Goal: Task Accomplishment & Management: Manage account settings

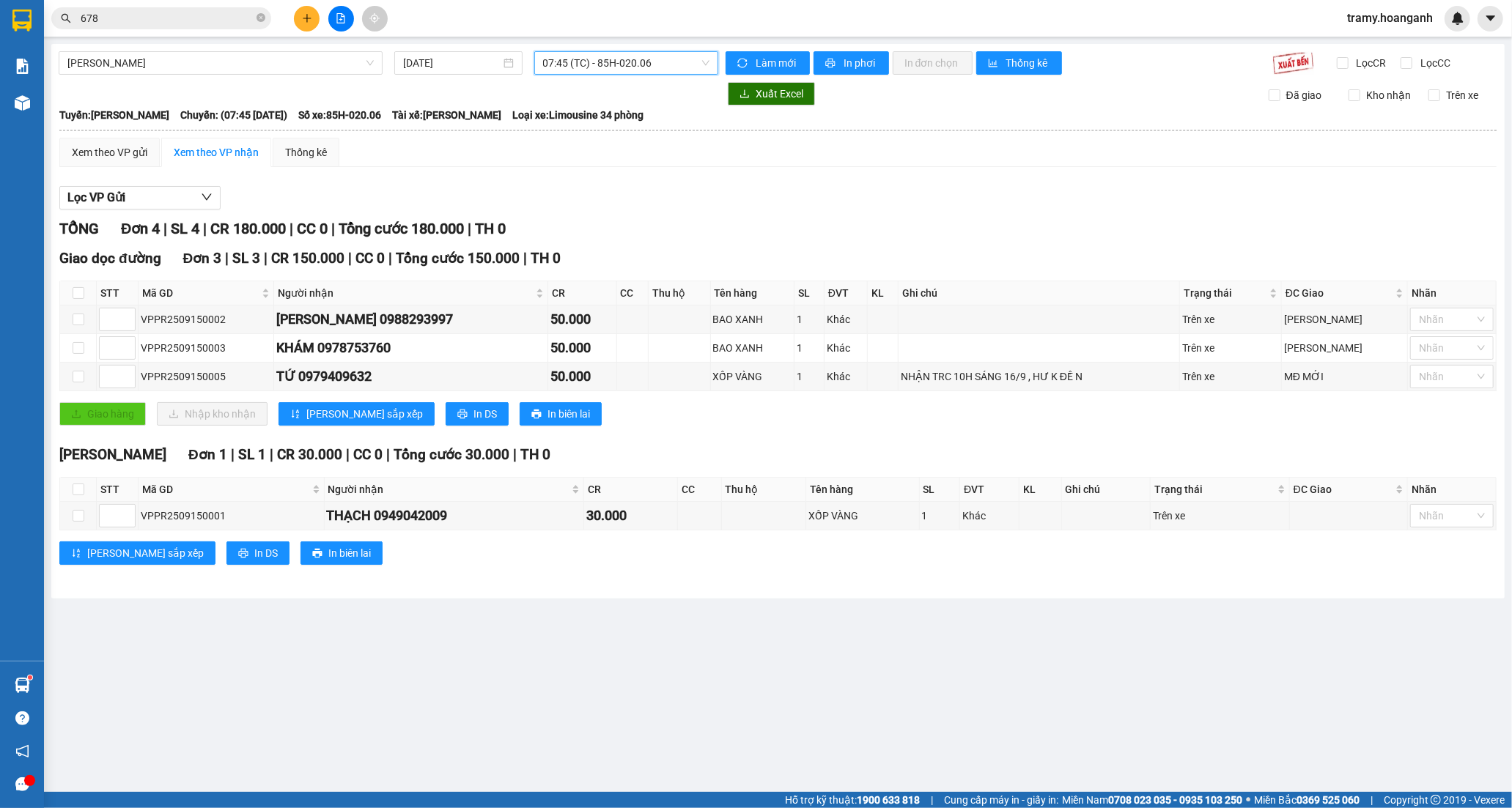
click at [1356, 20] on span "tramy.hoanganh" at bounding box center [1389, 18] width 109 height 18
click at [1374, 46] on span "Đăng xuất" at bounding box center [1397, 45] width 78 height 16
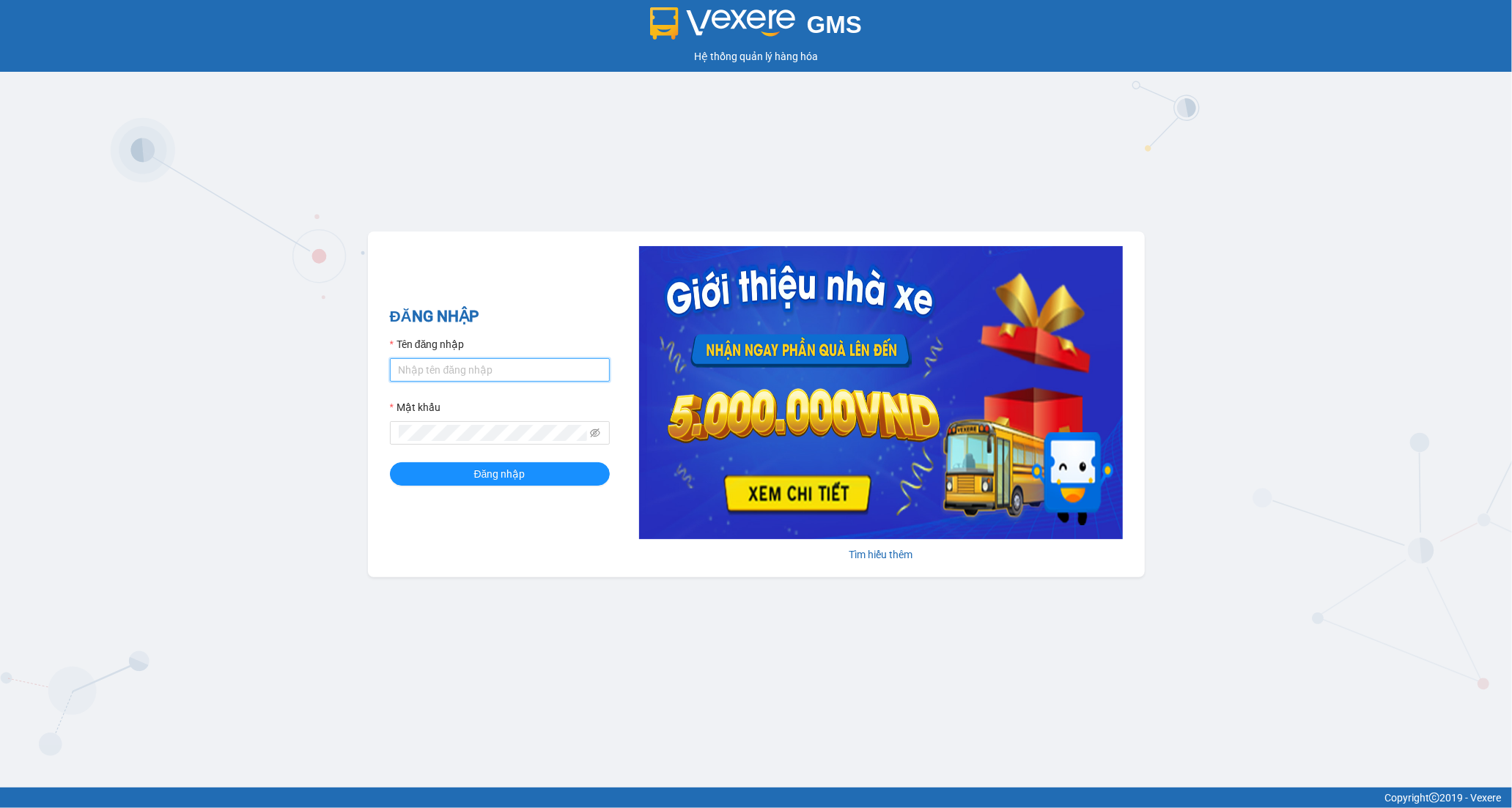
click at [471, 377] on input "Tên đăng nhập" at bounding box center [500, 369] width 220 height 23
type input "tran.hoanganh"
click at [492, 463] on div "Đăng nhập" at bounding box center [500, 474] width 220 height 23
click at [498, 474] on span "Đăng nhập" at bounding box center [500, 474] width 51 height 16
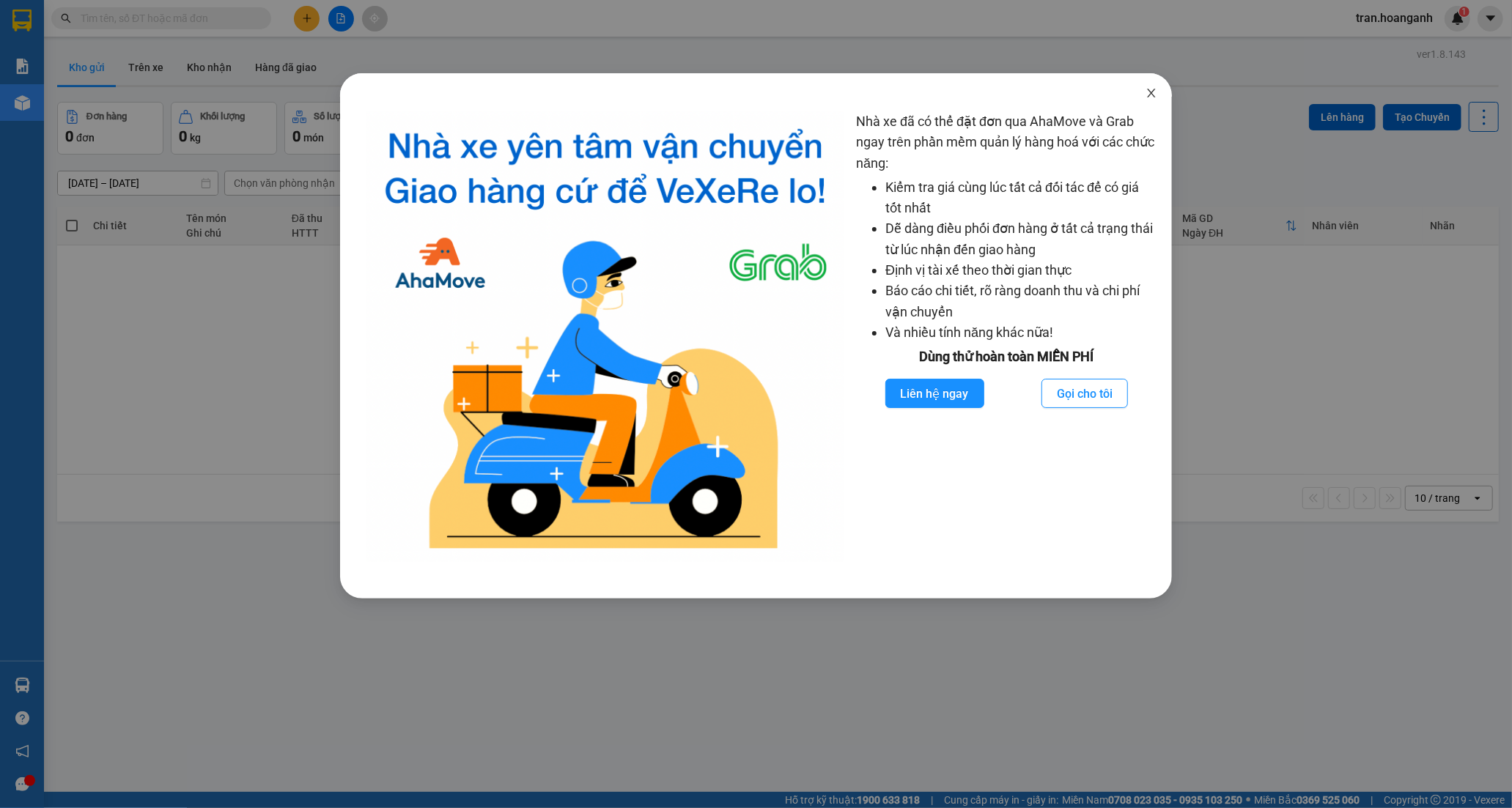
click at [1154, 96] on icon "close" at bounding box center [1151, 93] width 12 height 12
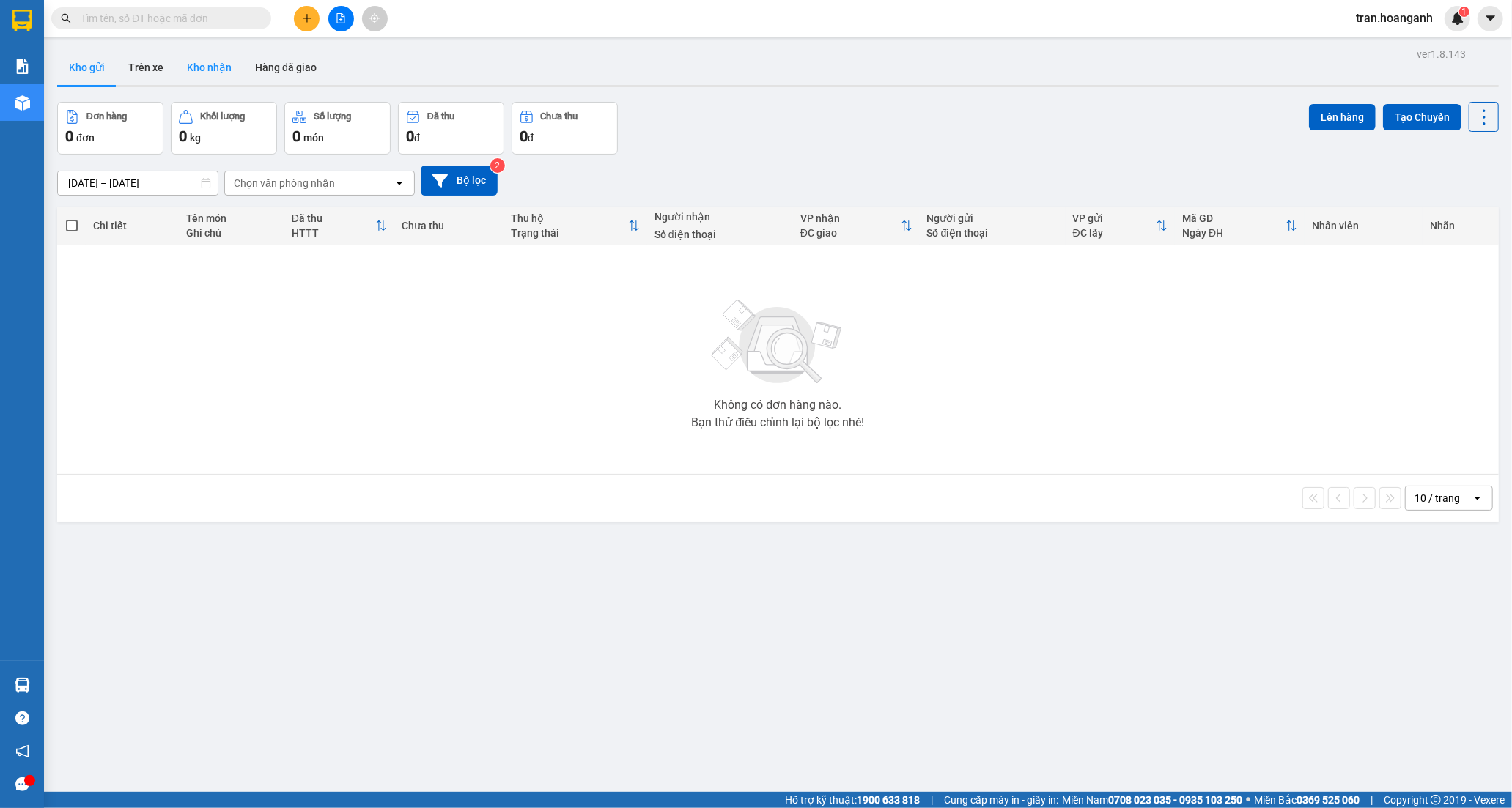
click at [217, 66] on button "Kho nhận" at bounding box center [209, 68] width 68 height 35
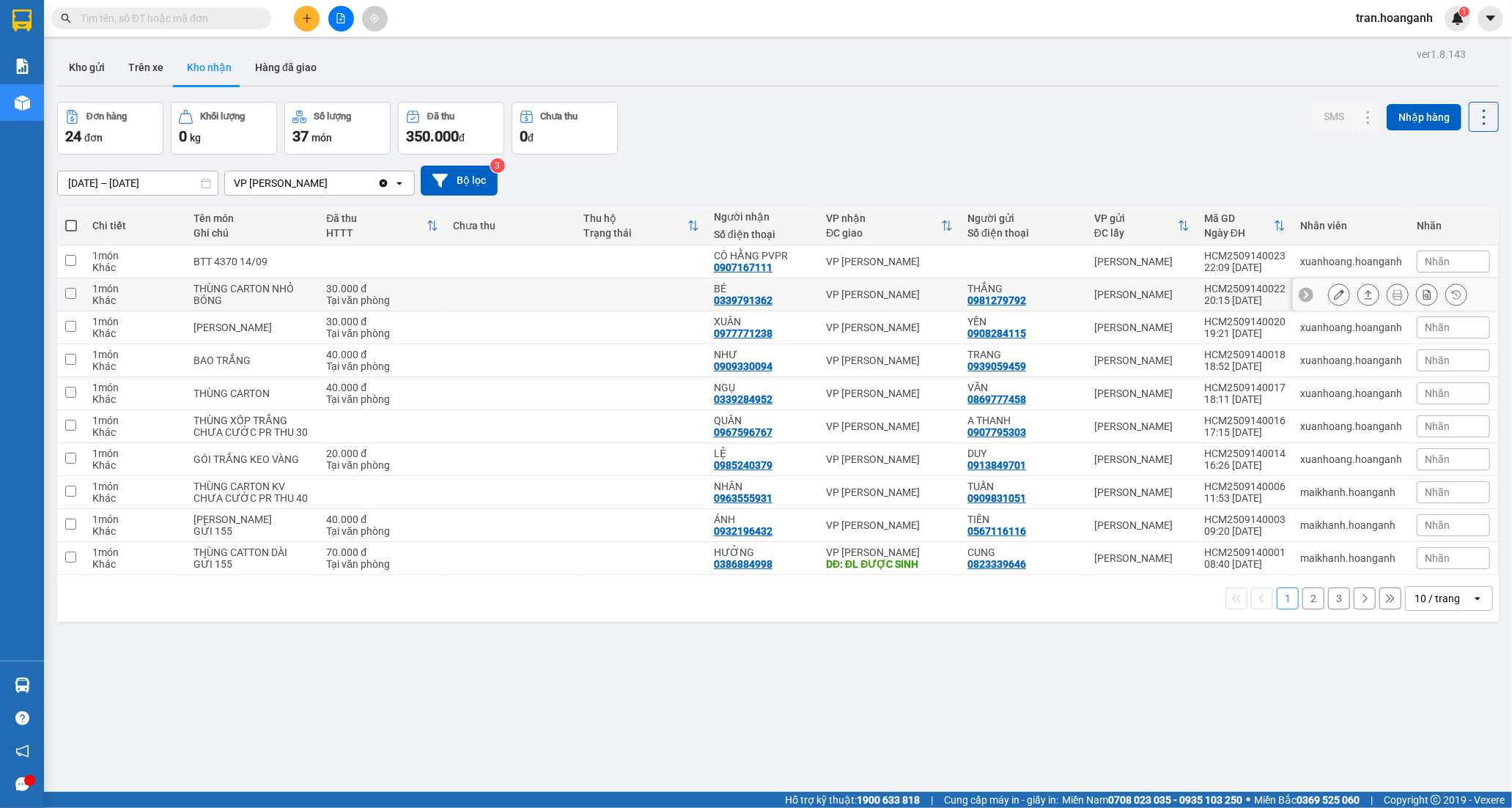
click at [722, 299] on div "0339791362" at bounding box center [743, 300] width 59 height 12
click at [1332, 291] on button at bounding box center [1339, 295] width 21 height 25
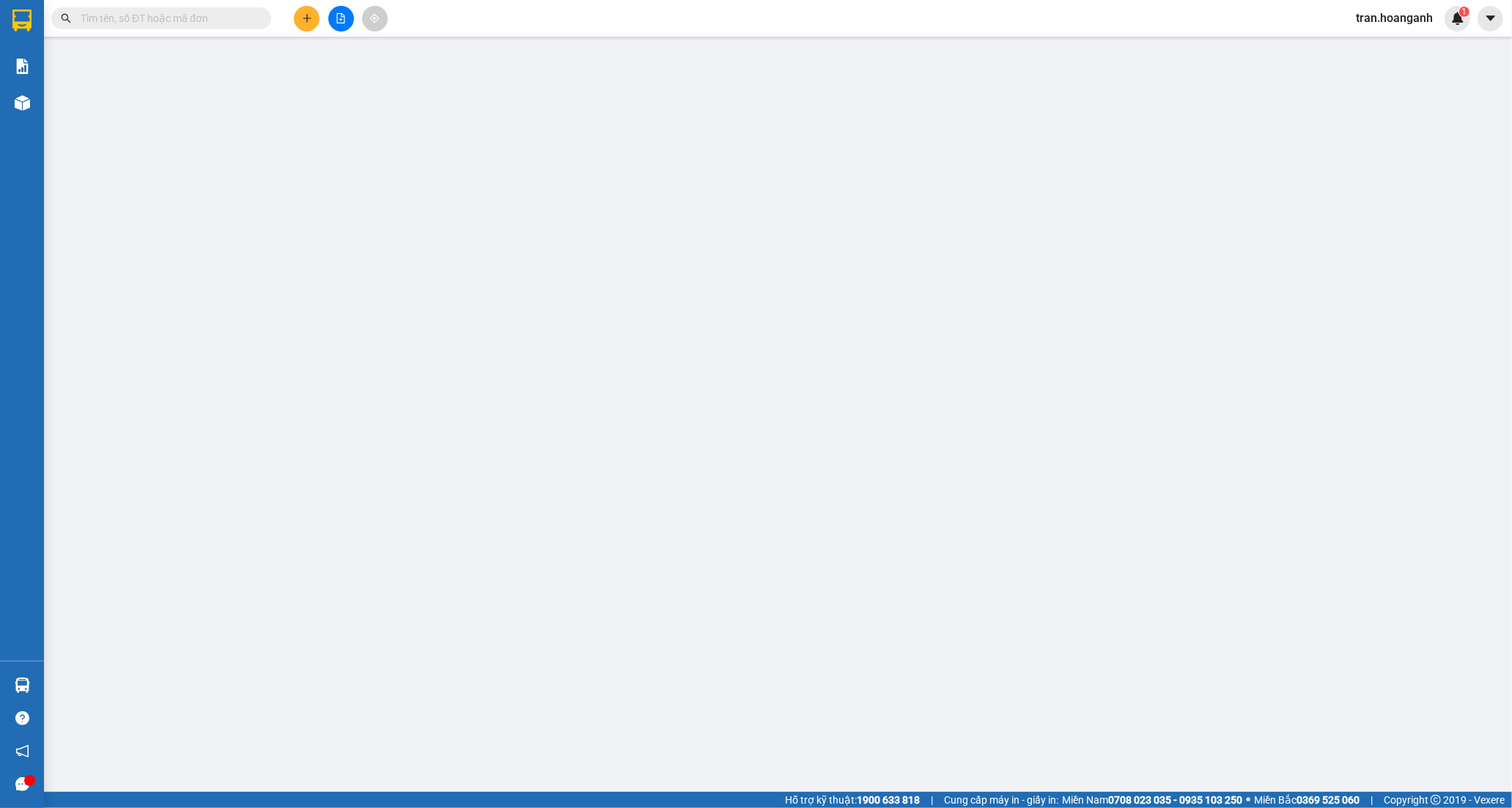
type input "0981279792"
type input "THẮNG"
type input "0339791362"
type input "BÉ"
type input "30.000"
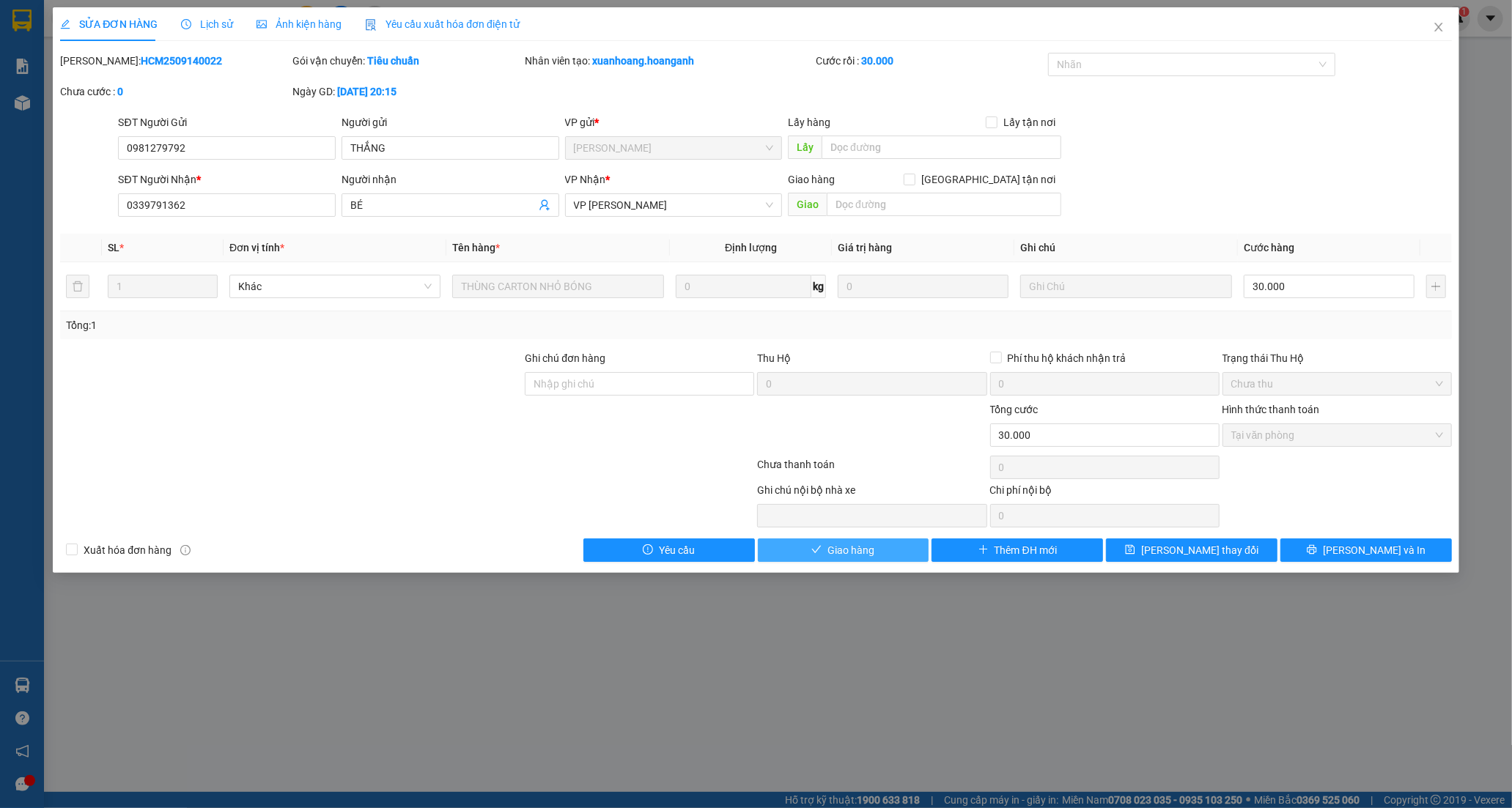
drag, startPoint x: 812, startPoint y: 553, endPoint x: 829, endPoint y: 529, distance: 29.4
click at [814, 553] on icon "check" at bounding box center [816, 549] width 10 height 10
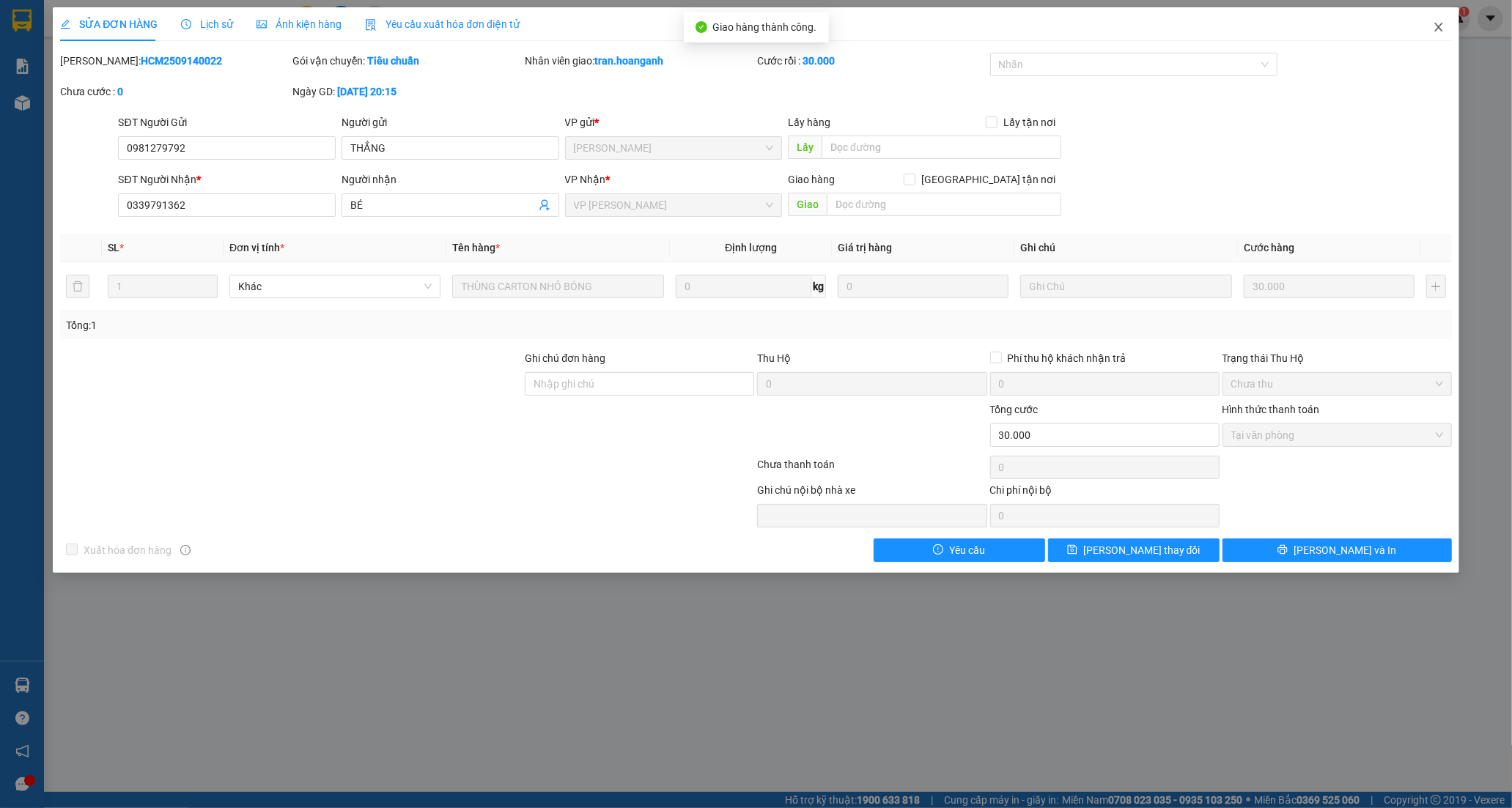
click at [1450, 28] on span "Close" at bounding box center [1439, 28] width 41 height 41
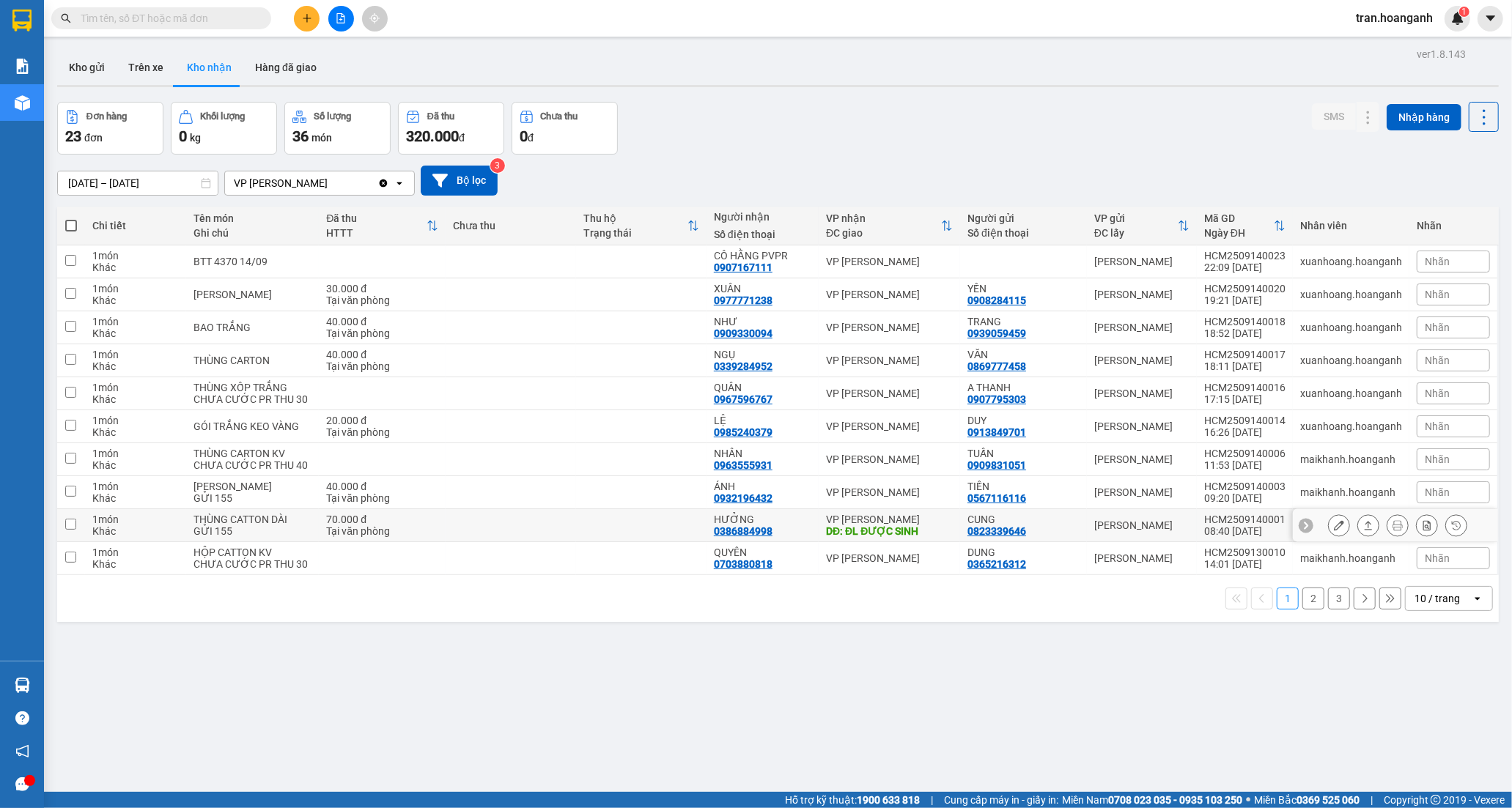
click at [869, 542] on td "VP Phan Rang DĐ: ĐL ĐƯỢC SINH" at bounding box center [889, 525] width 142 height 33
checkbox input "true"
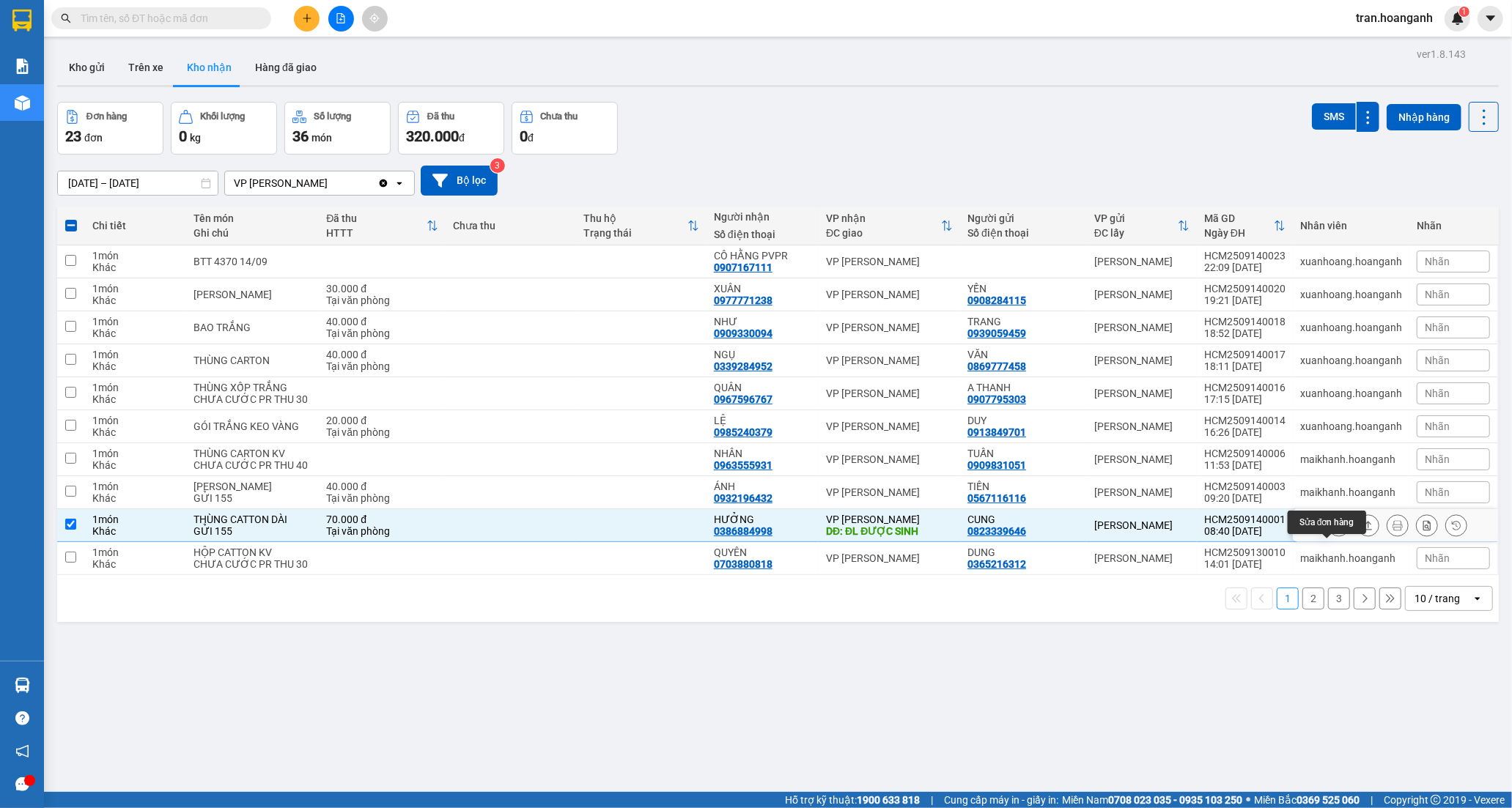
click at [1329, 539] on button at bounding box center [1339, 525] width 21 height 25
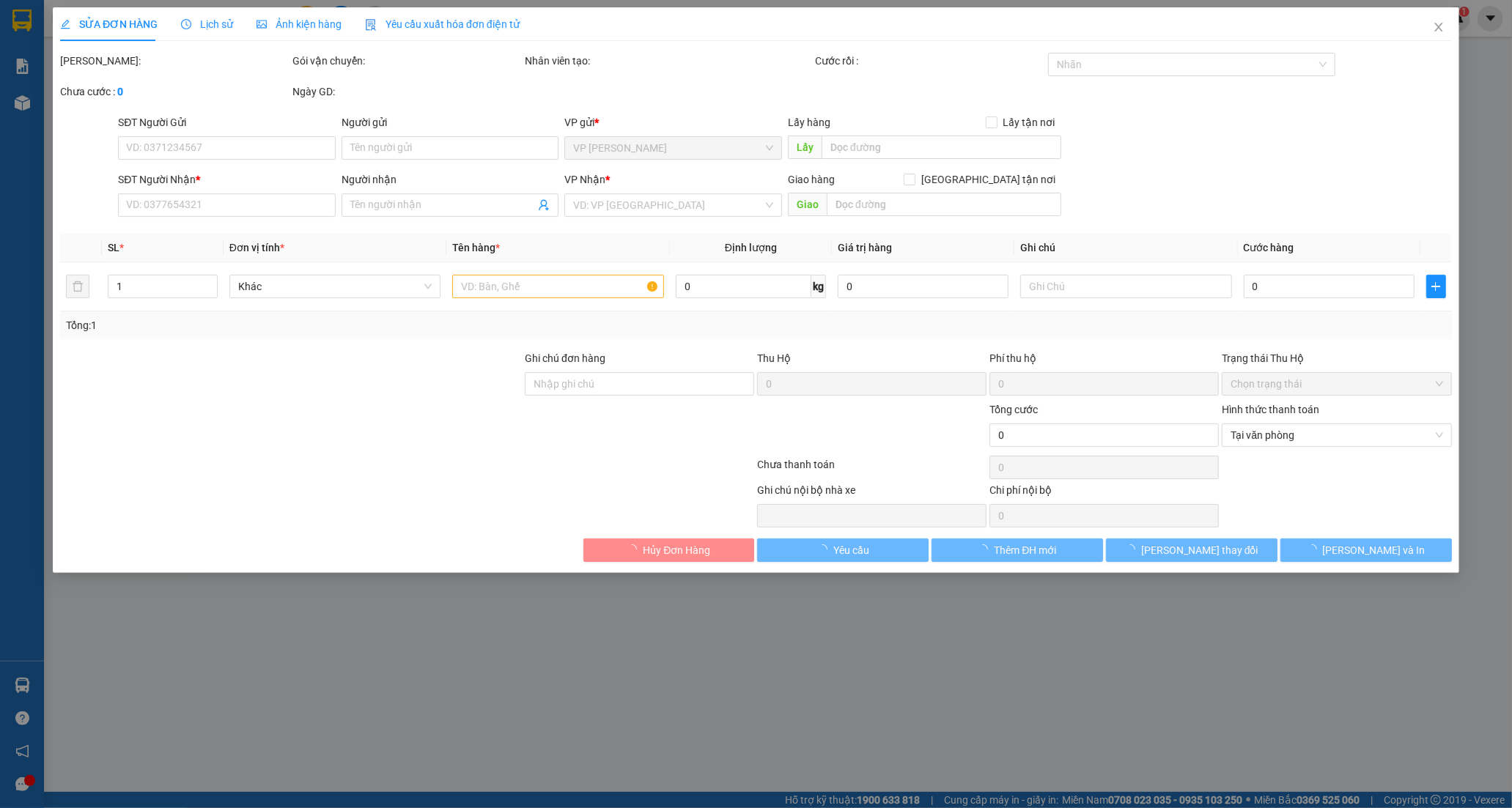
type input "0823339646"
type input "CUNG"
type input "0386884998"
type input "HƯỞNG"
type input "ĐL ĐƯỢC SINH"
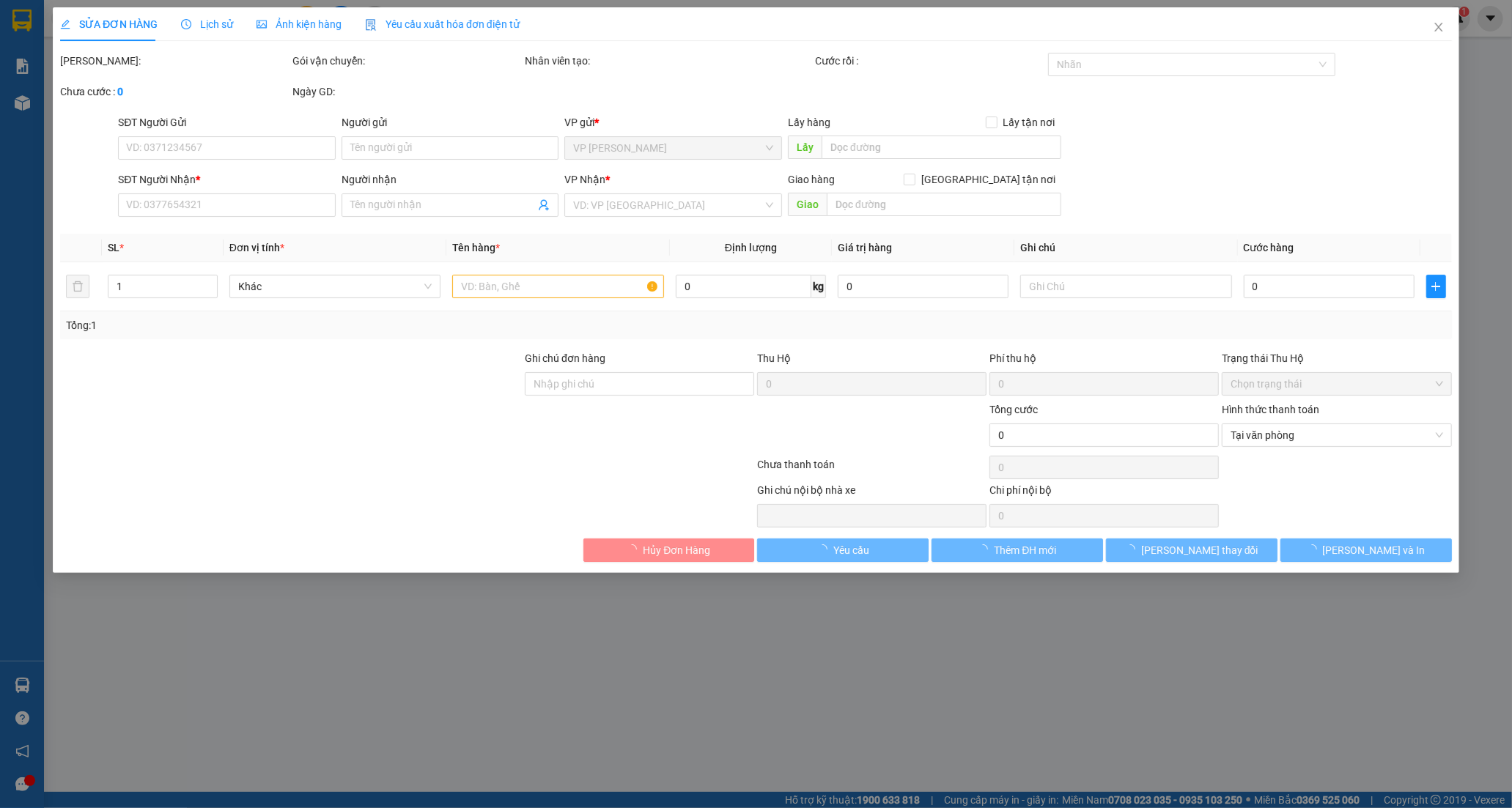
type input "70.000"
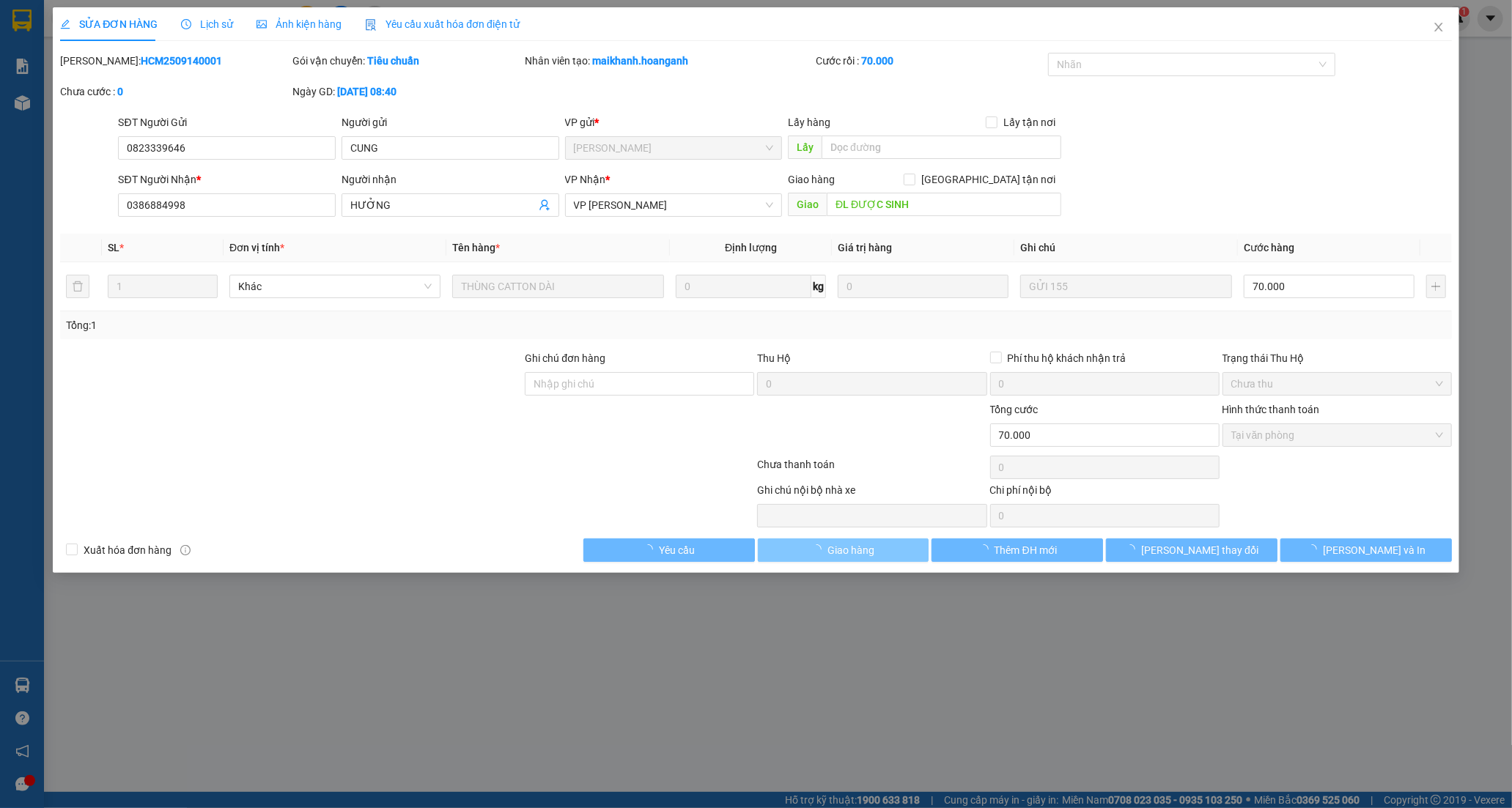
click at [849, 556] on span "Giao hàng" at bounding box center [850, 550] width 47 height 16
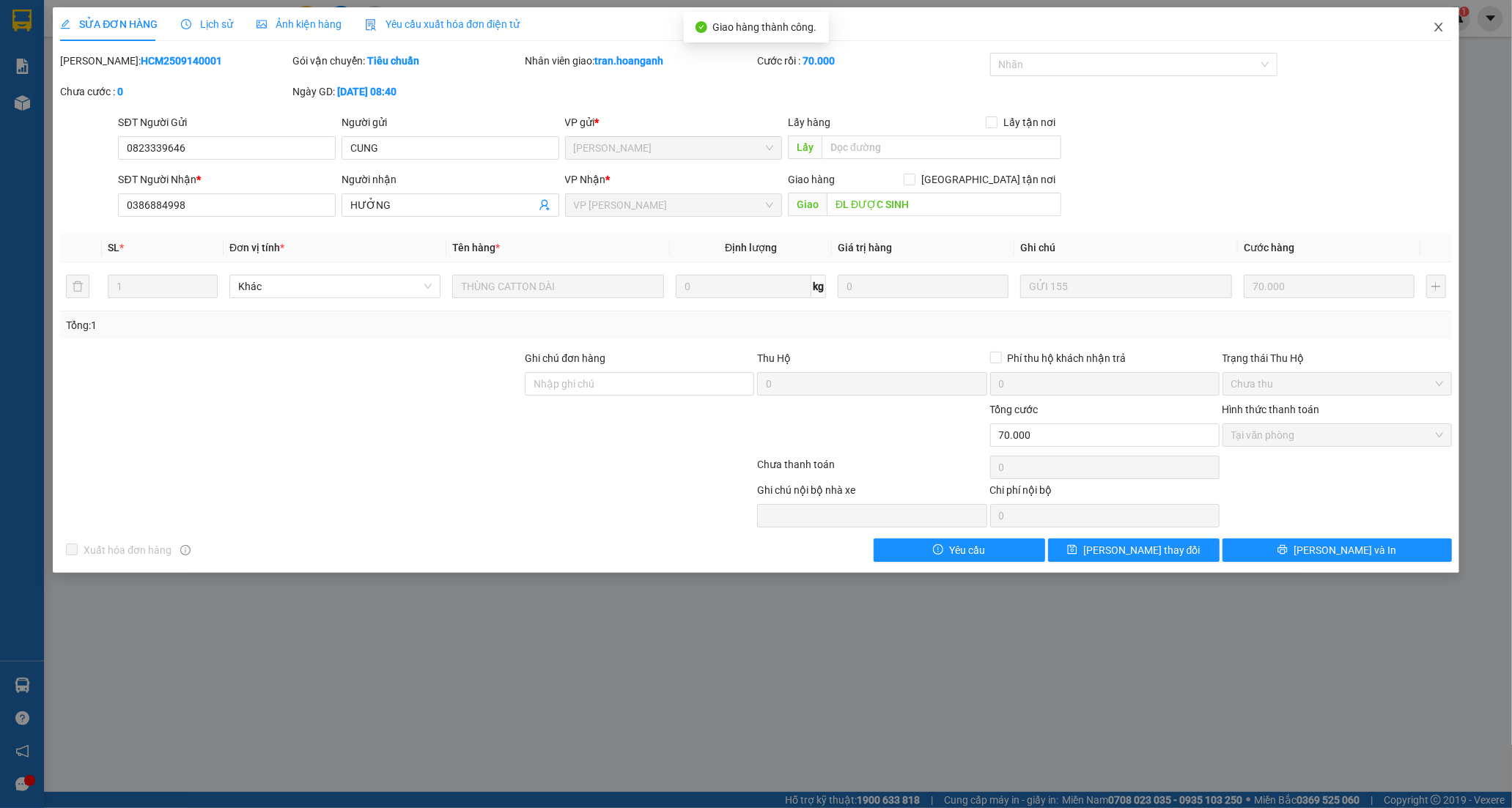
click at [1440, 32] on icon "close" at bounding box center [1438, 27] width 12 height 12
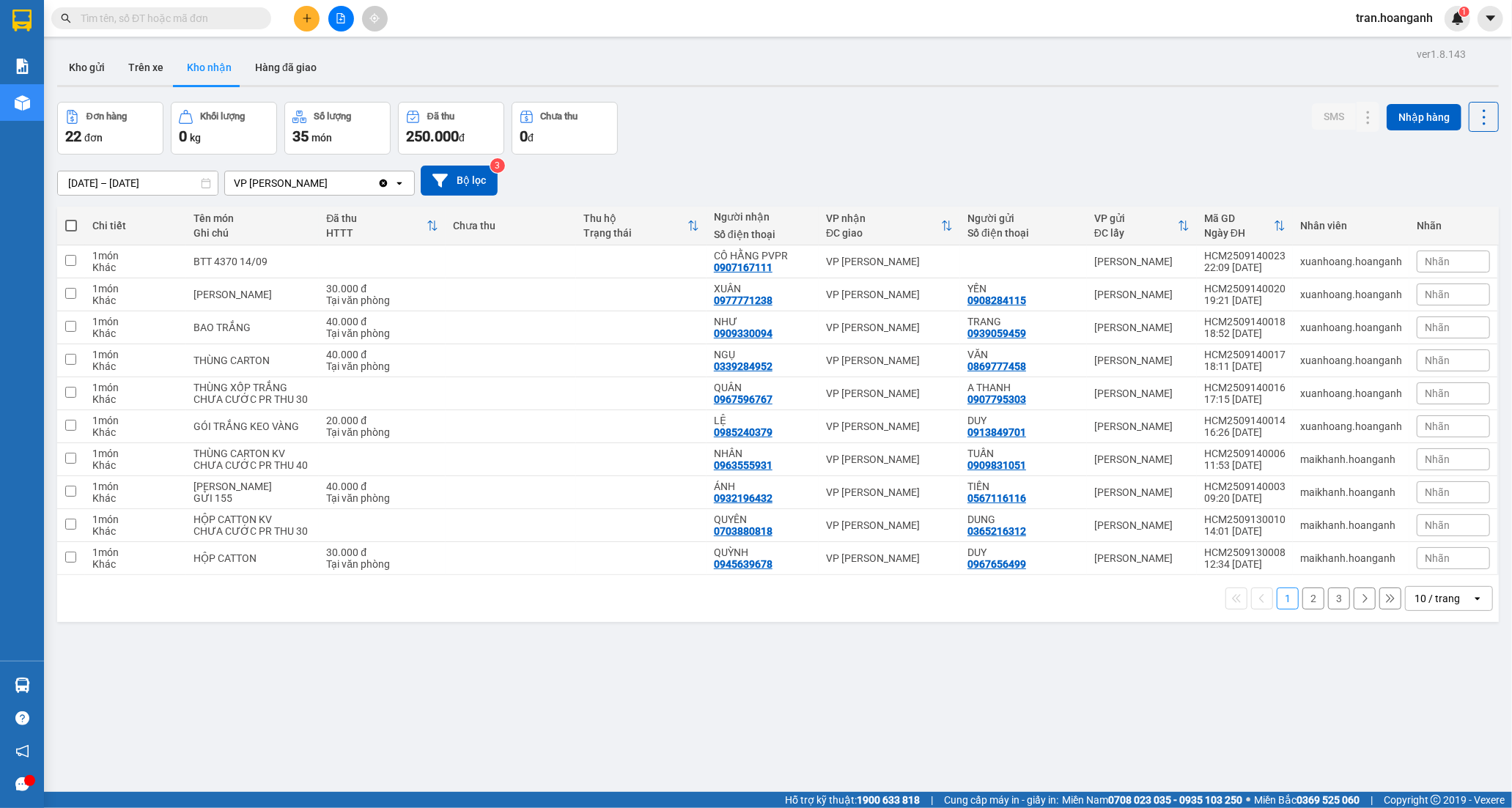
click at [1303, 610] on button "2" at bounding box center [1314, 599] width 22 height 22
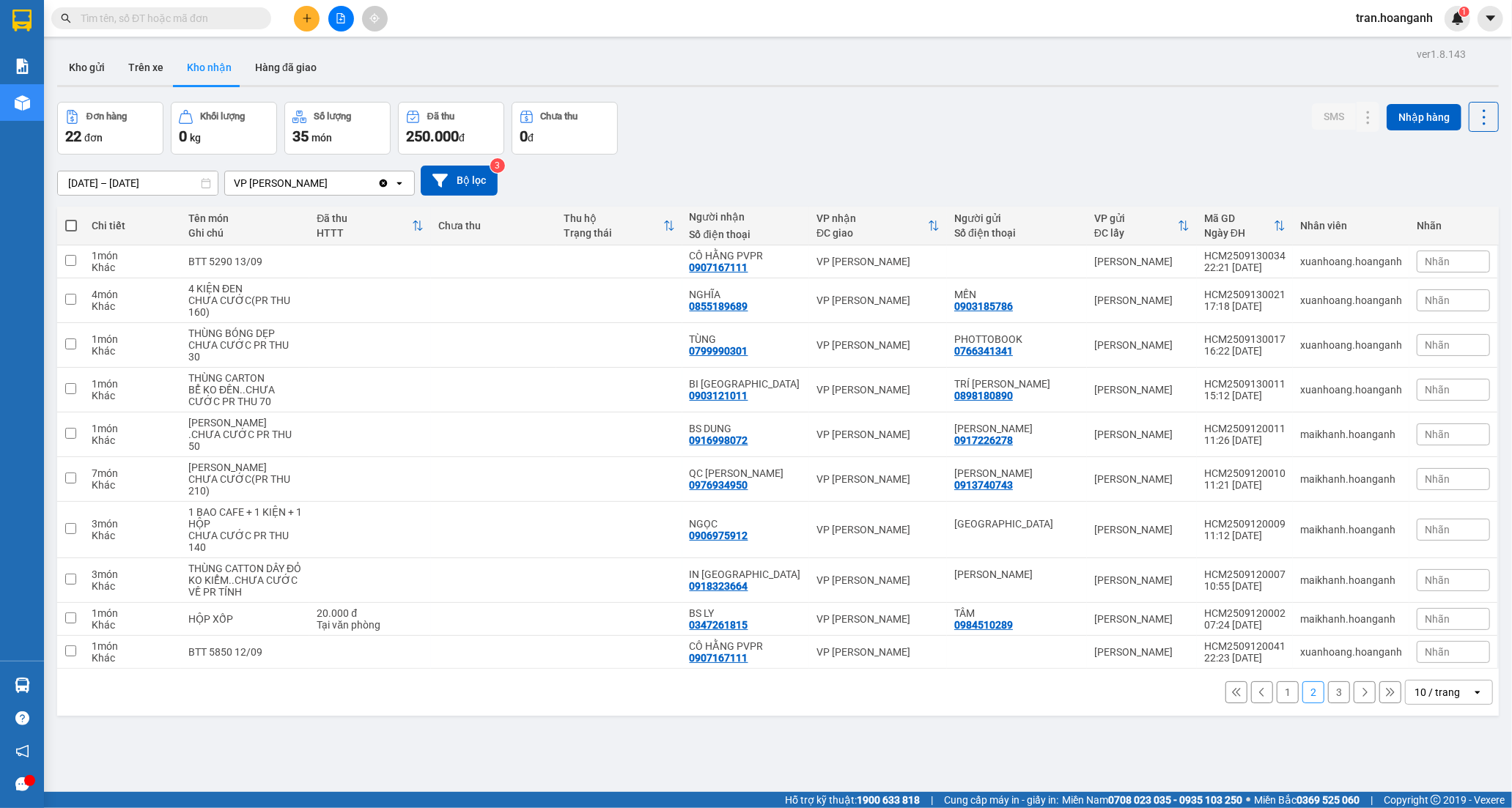
click at [1257, 697] on icon at bounding box center [1262, 692] width 10 height 10
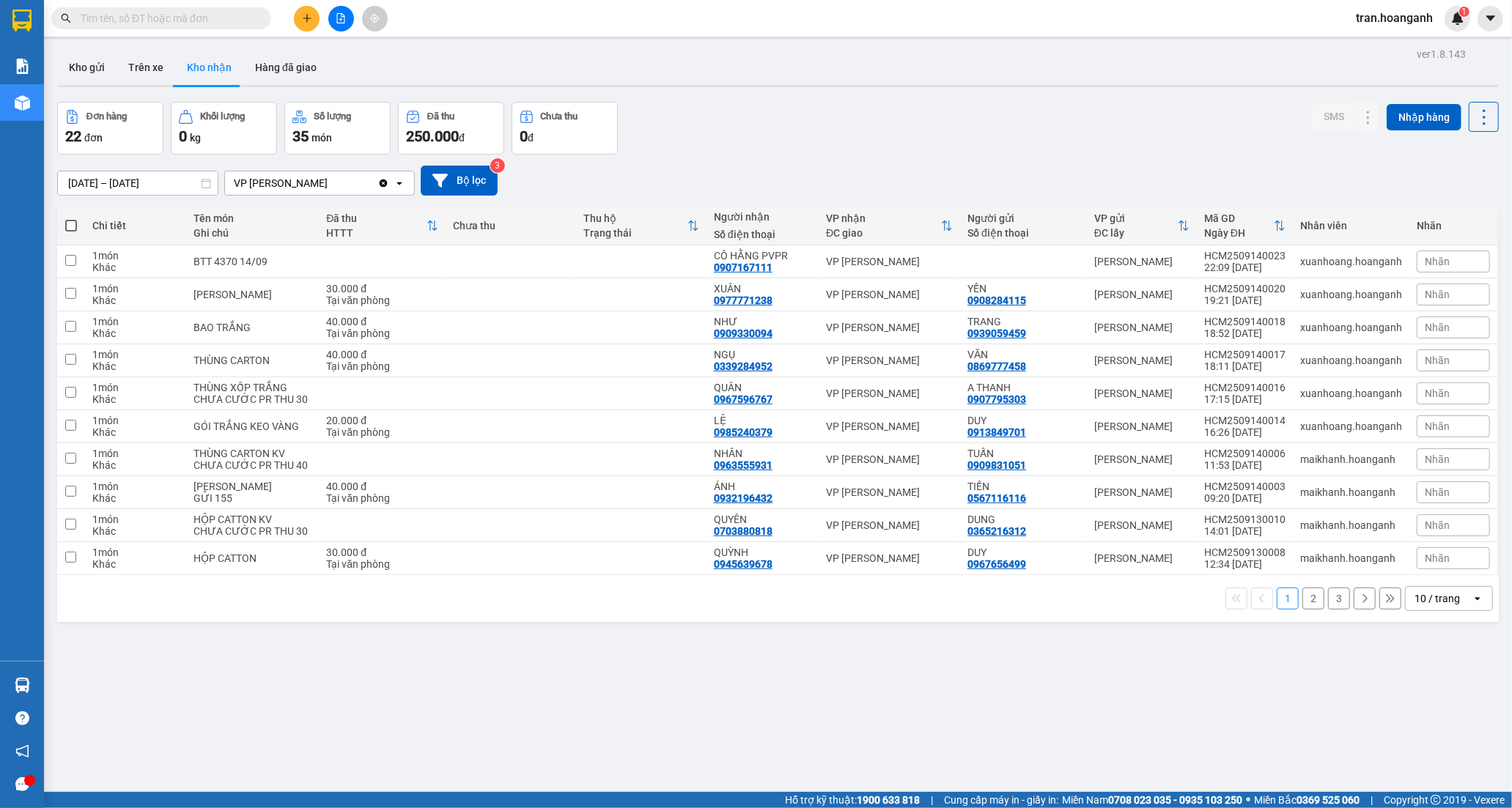
click at [1307, 610] on button "2" at bounding box center [1314, 599] width 22 height 22
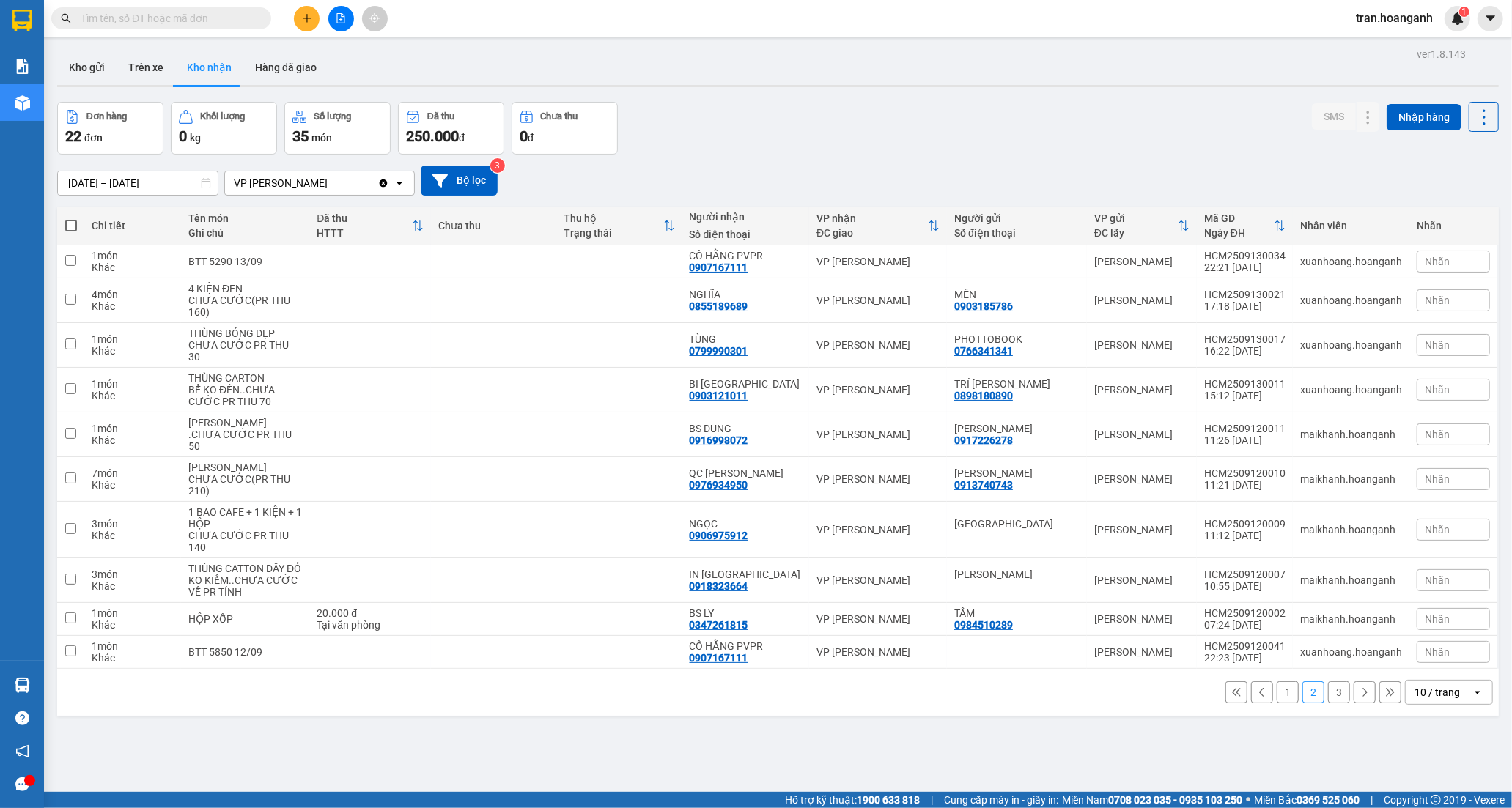
click at [1328, 704] on button "3" at bounding box center [1339, 693] width 22 height 22
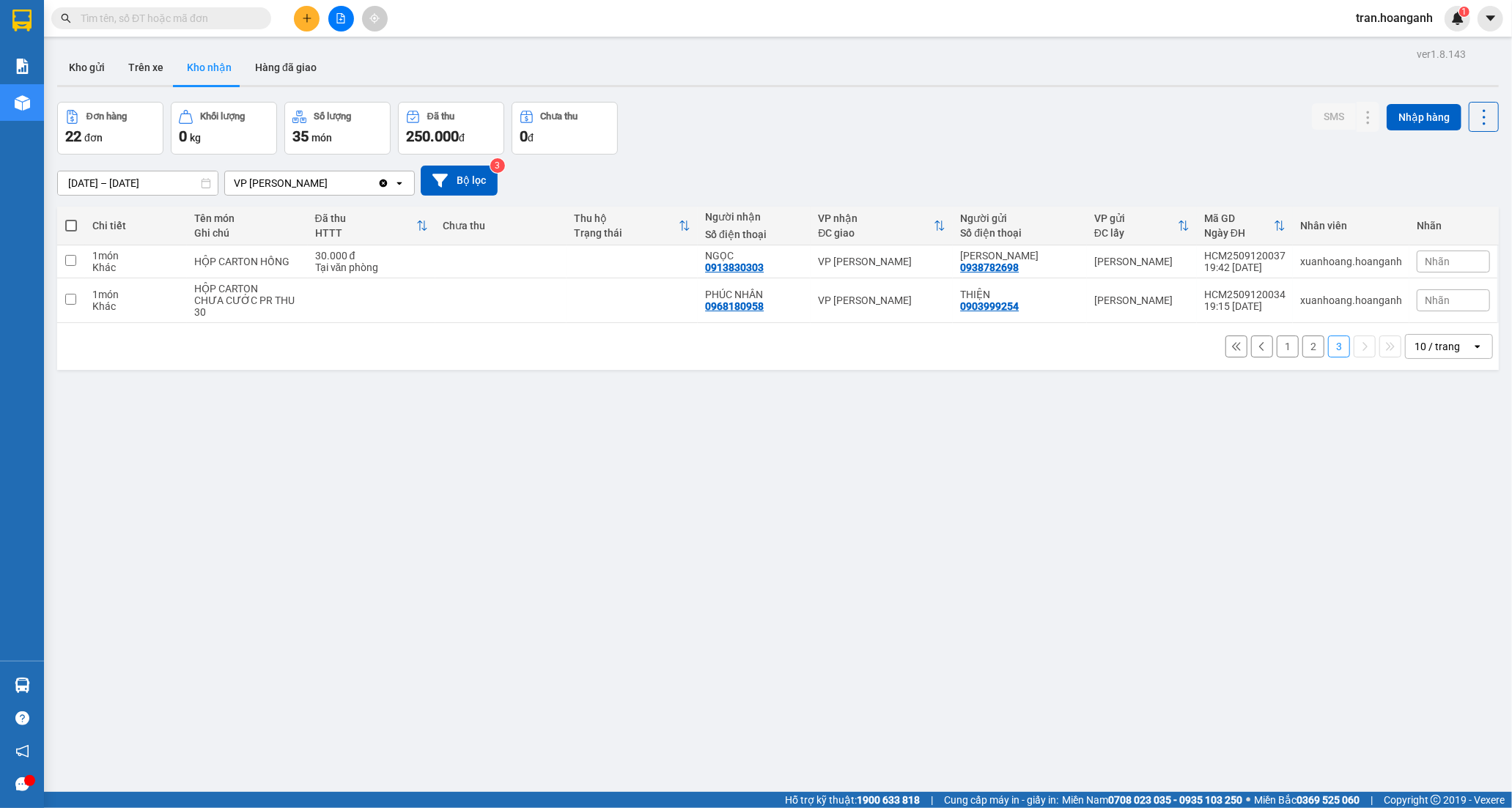
click at [1276, 345] on button "1" at bounding box center [1287, 347] width 22 height 22
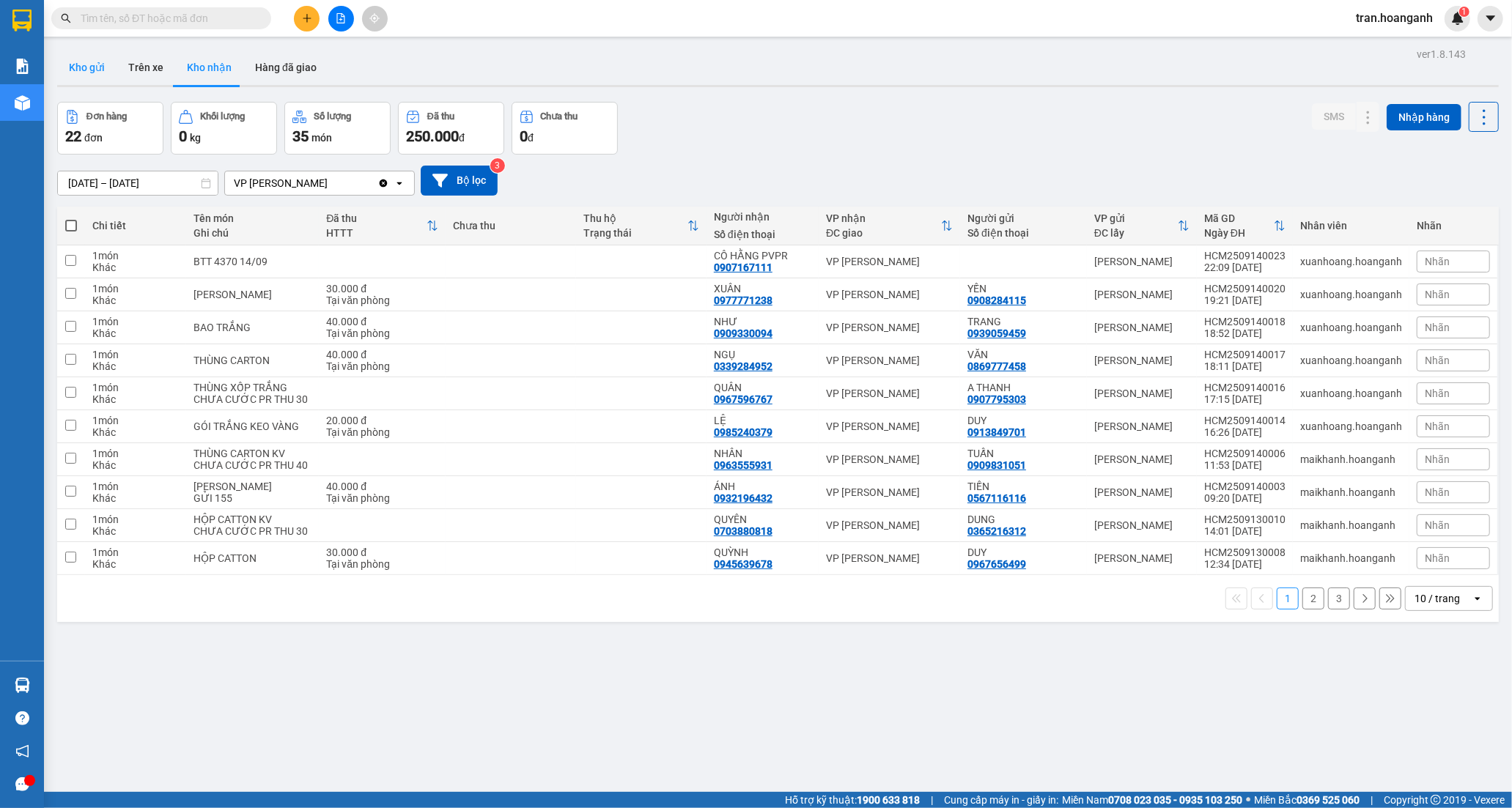
click at [93, 69] on button "Kho gửi" at bounding box center [87, 68] width 60 height 35
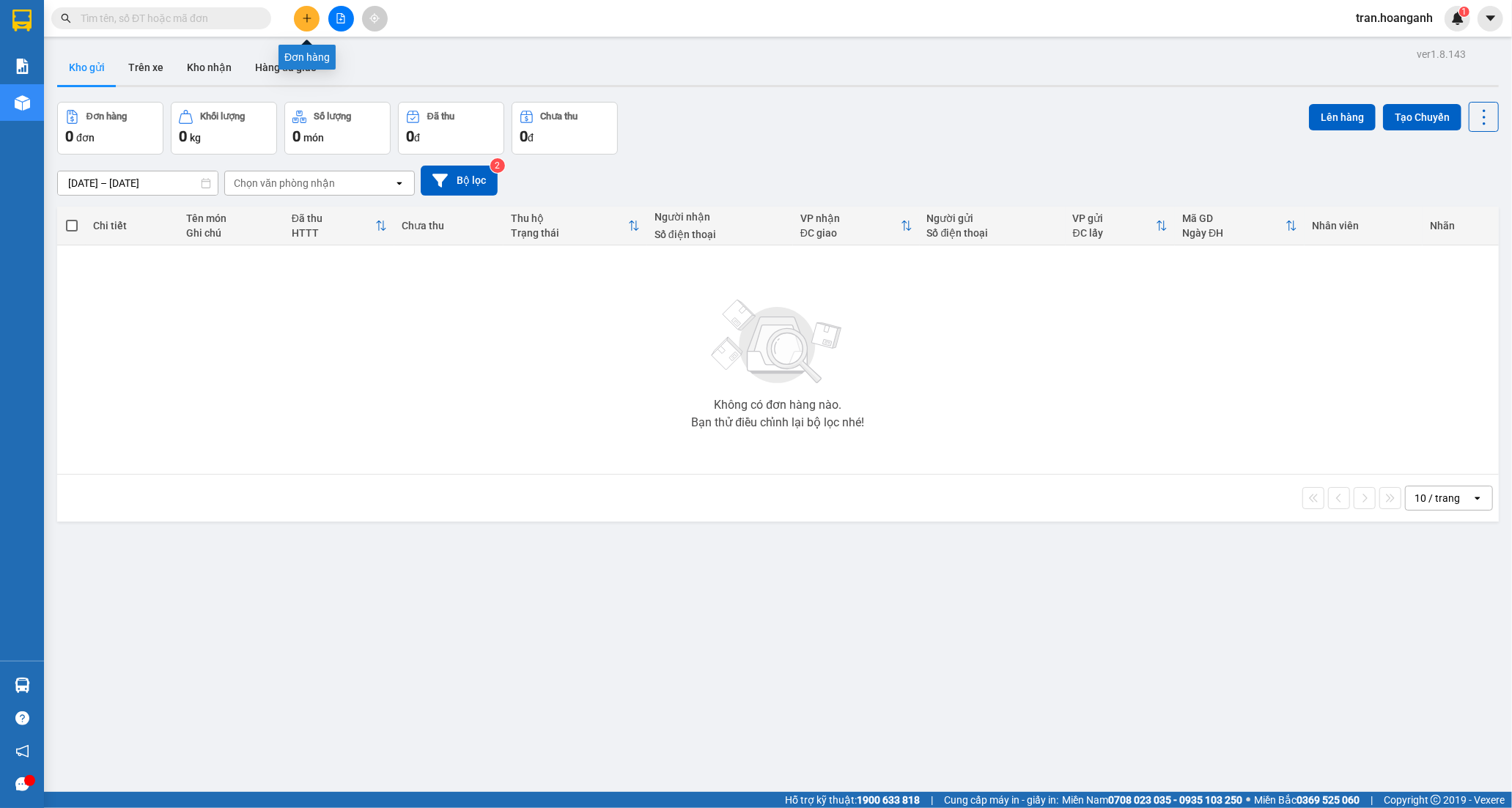
click at [308, 14] on button at bounding box center [307, 18] width 25 height 25
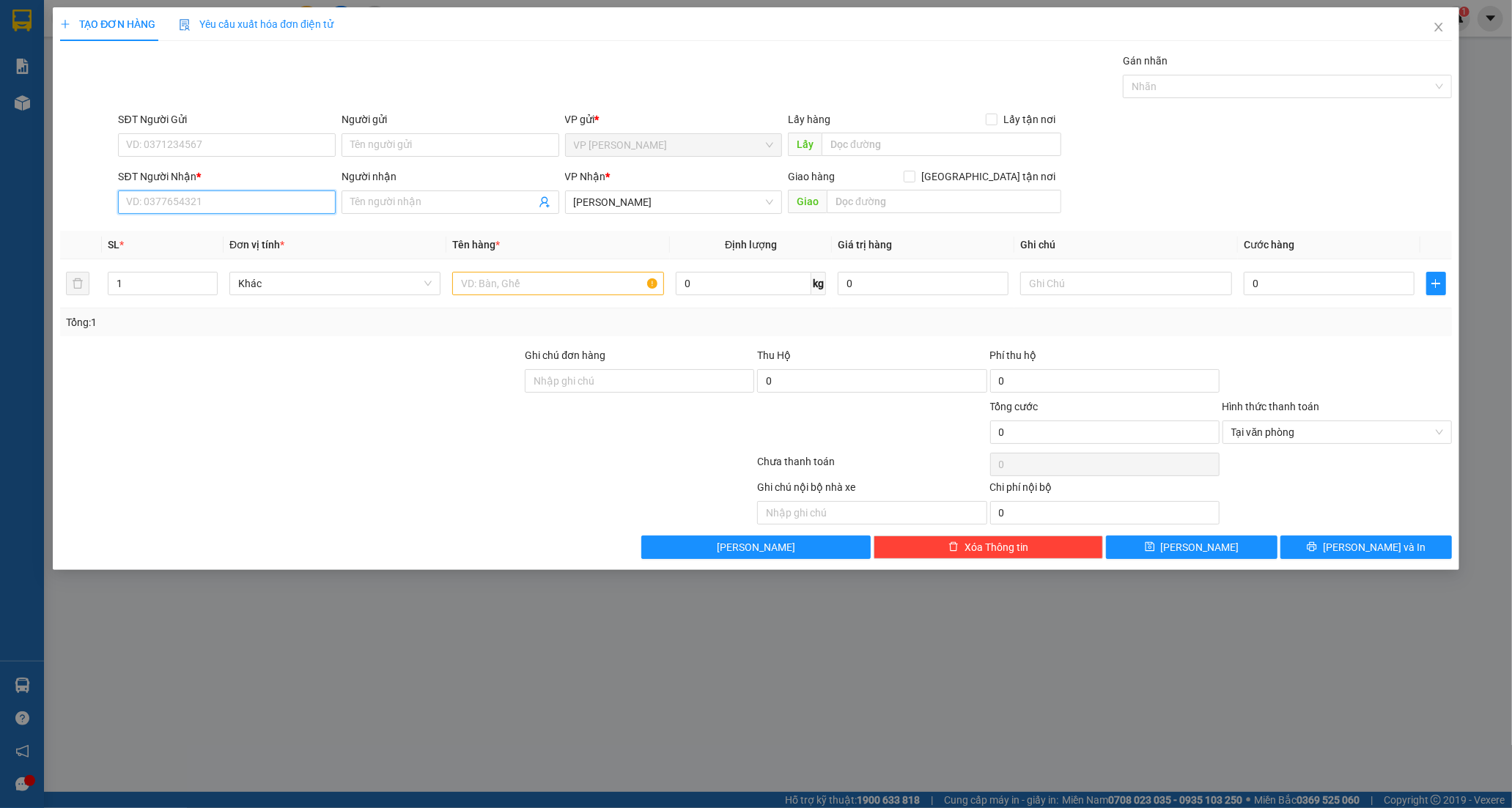
click at [178, 206] on input "SĐT Người Nhận *" at bounding box center [226, 201] width 217 height 23
type input "0989600714"
click at [193, 235] on div "0989600714 - TÂM" at bounding box center [226, 232] width 200 height 16
type input "TÂM"
type input "30.000"
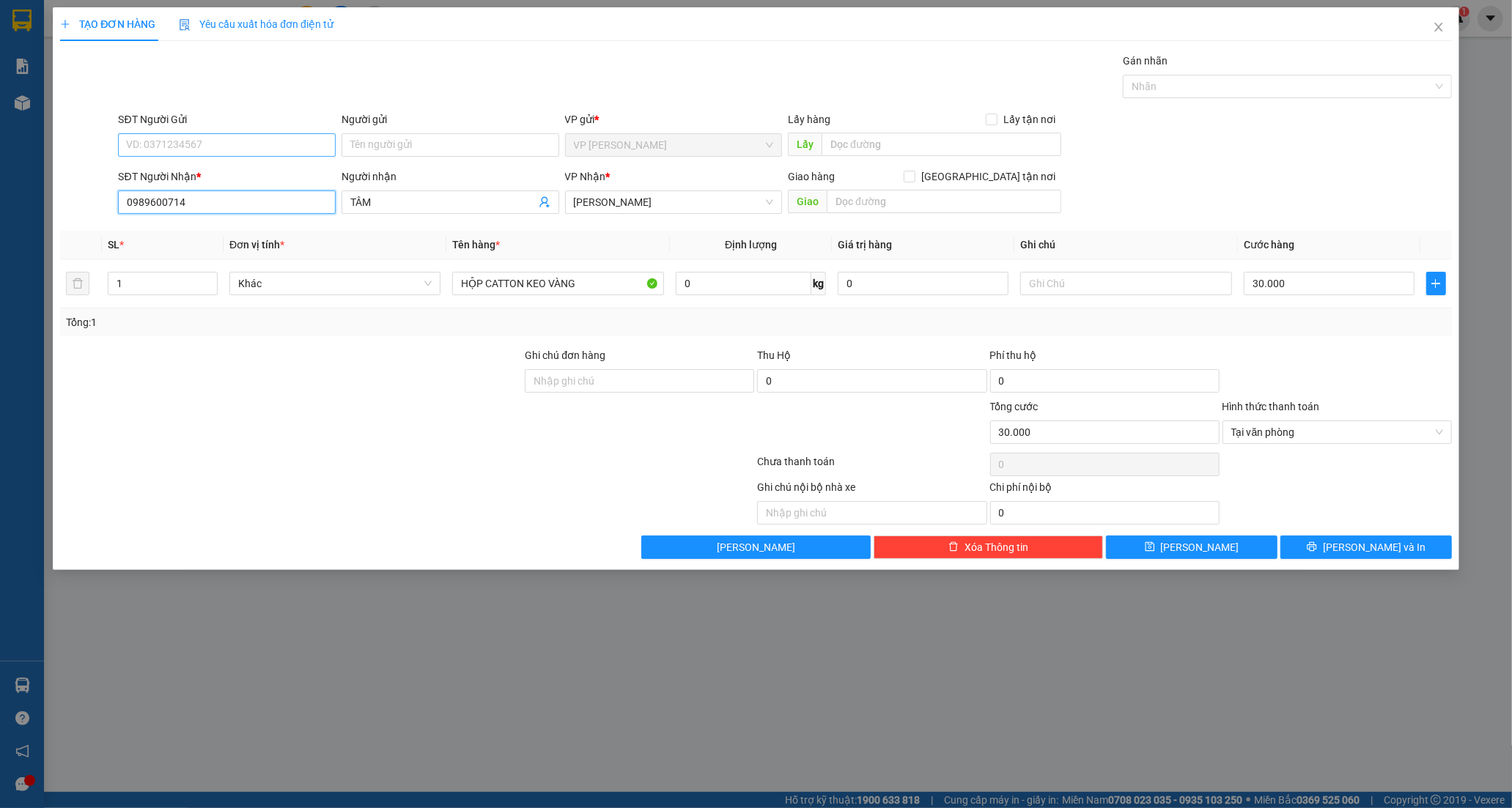
type input "0989600714"
click at [204, 150] on input "SĐT Người Gửi" at bounding box center [226, 145] width 217 height 23
click at [355, 151] on input "Người gửi" at bounding box center [450, 145] width 217 height 23
type input "LÊ CUNG"
drag, startPoint x: 408, startPoint y: 397, endPoint x: 152, endPoint y: 27, distance: 449.9
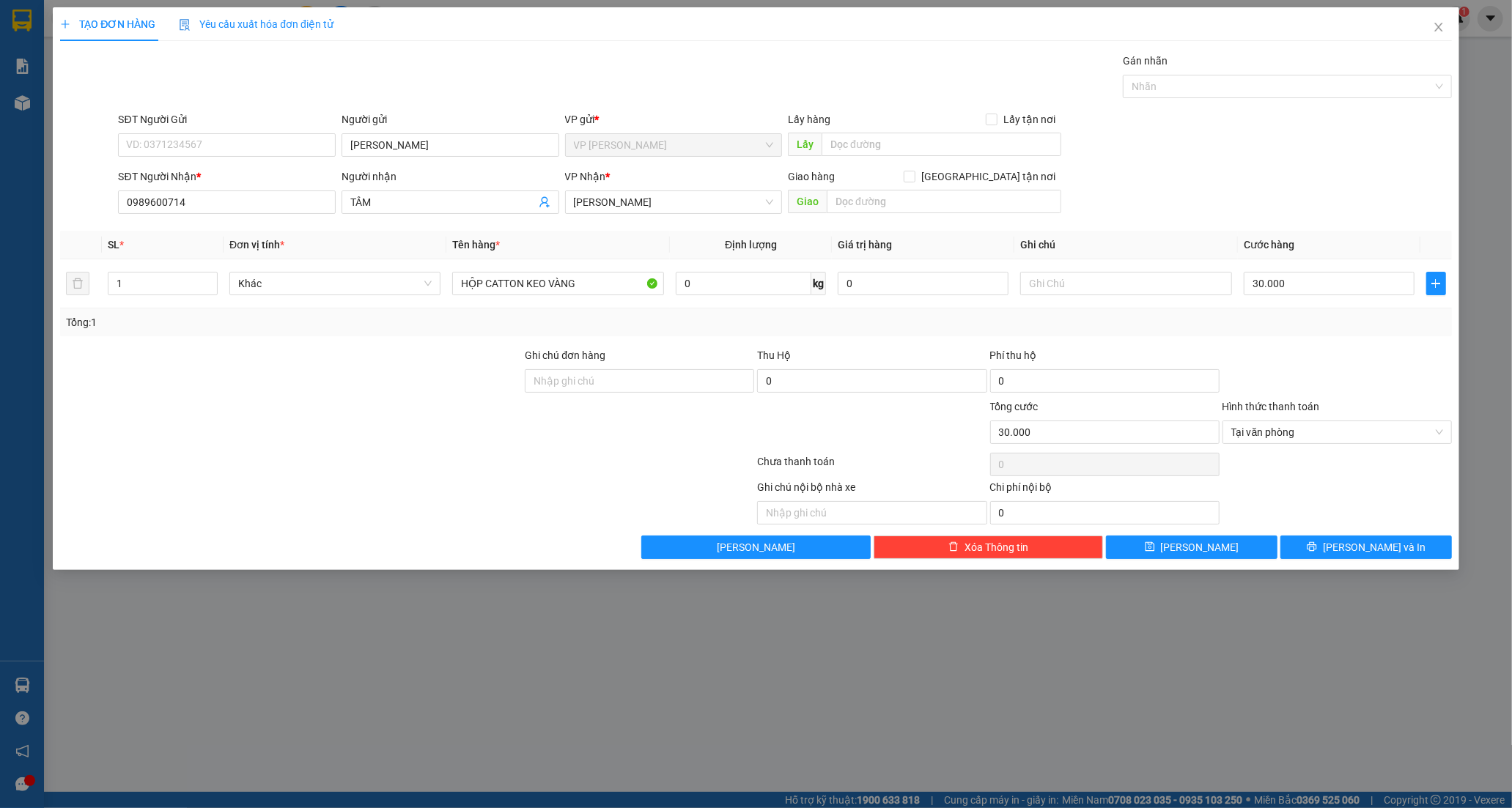
click at [407, 394] on div at bounding box center [291, 373] width 465 height 51
click at [610, 288] on input "HỘP CATTON KEO VÀNG" at bounding box center [557, 283] width 211 height 23
type input "H"
type input "CỤC K VÀNG"
click at [1343, 281] on input "30.000" at bounding box center [1329, 283] width 170 height 23
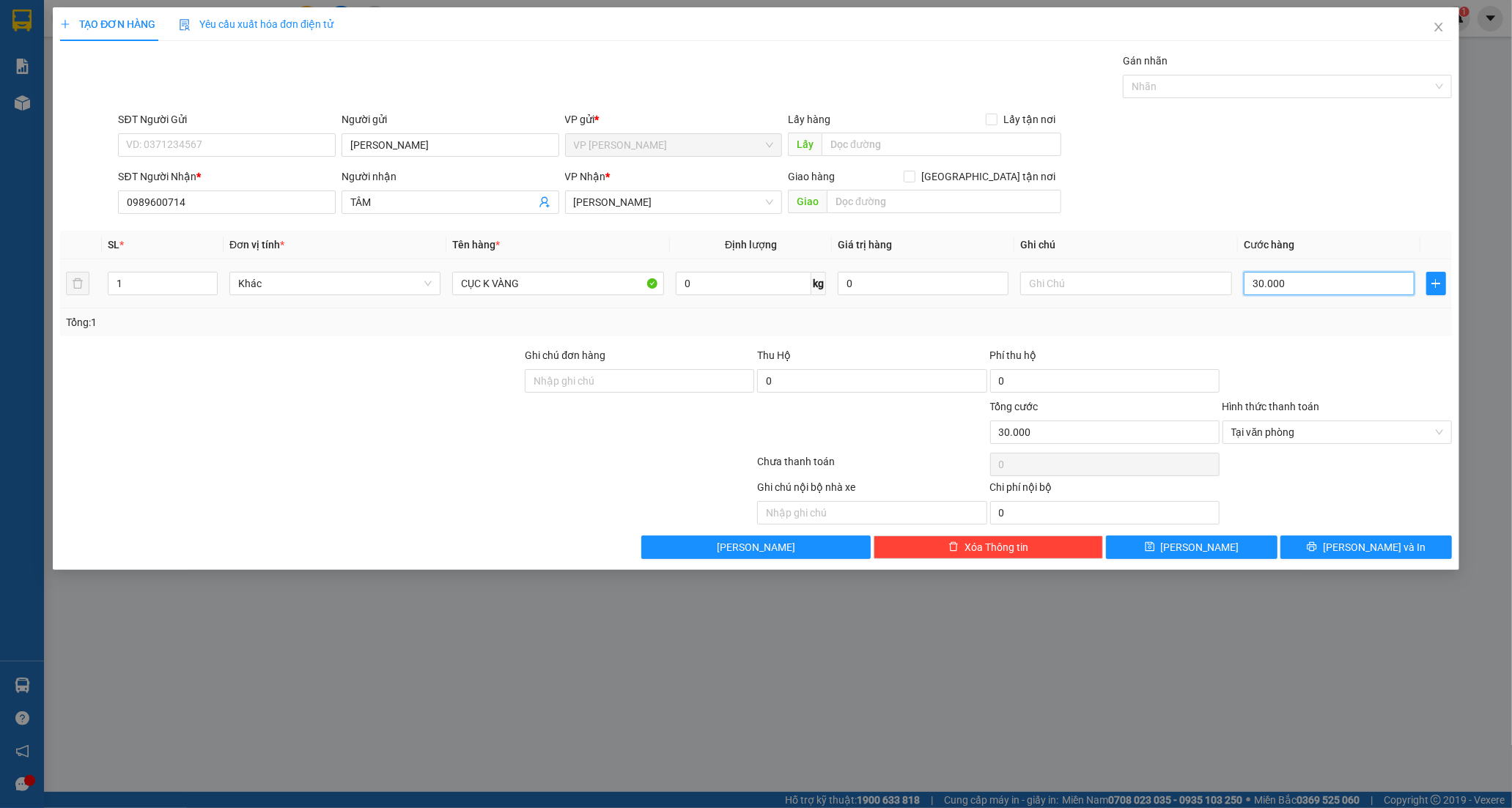
type input "4"
type input "40"
type input "40.000"
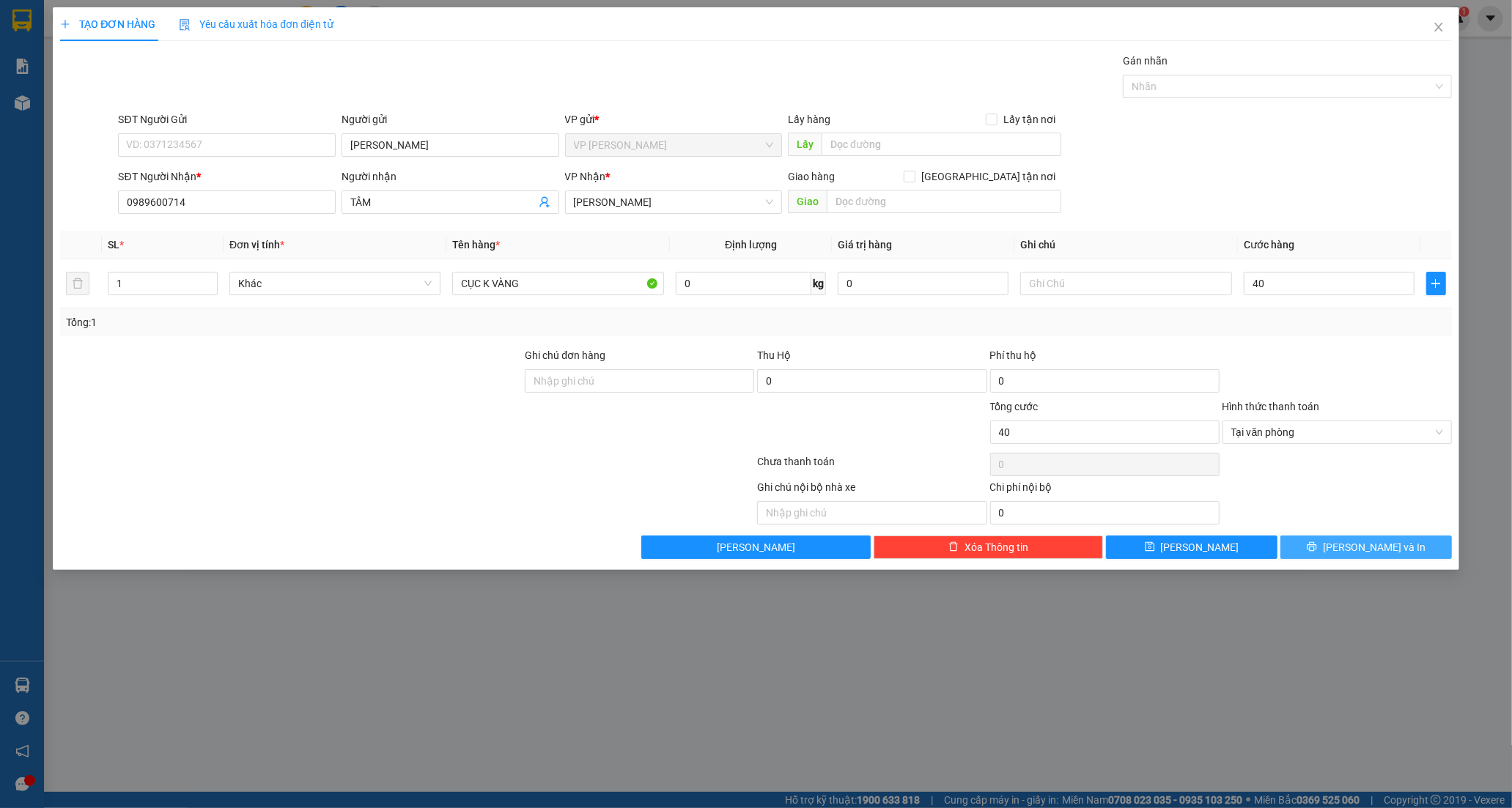
type input "40.000"
click at [1317, 545] on icon "printer" at bounding box center [1311, 546] width 10 height 10
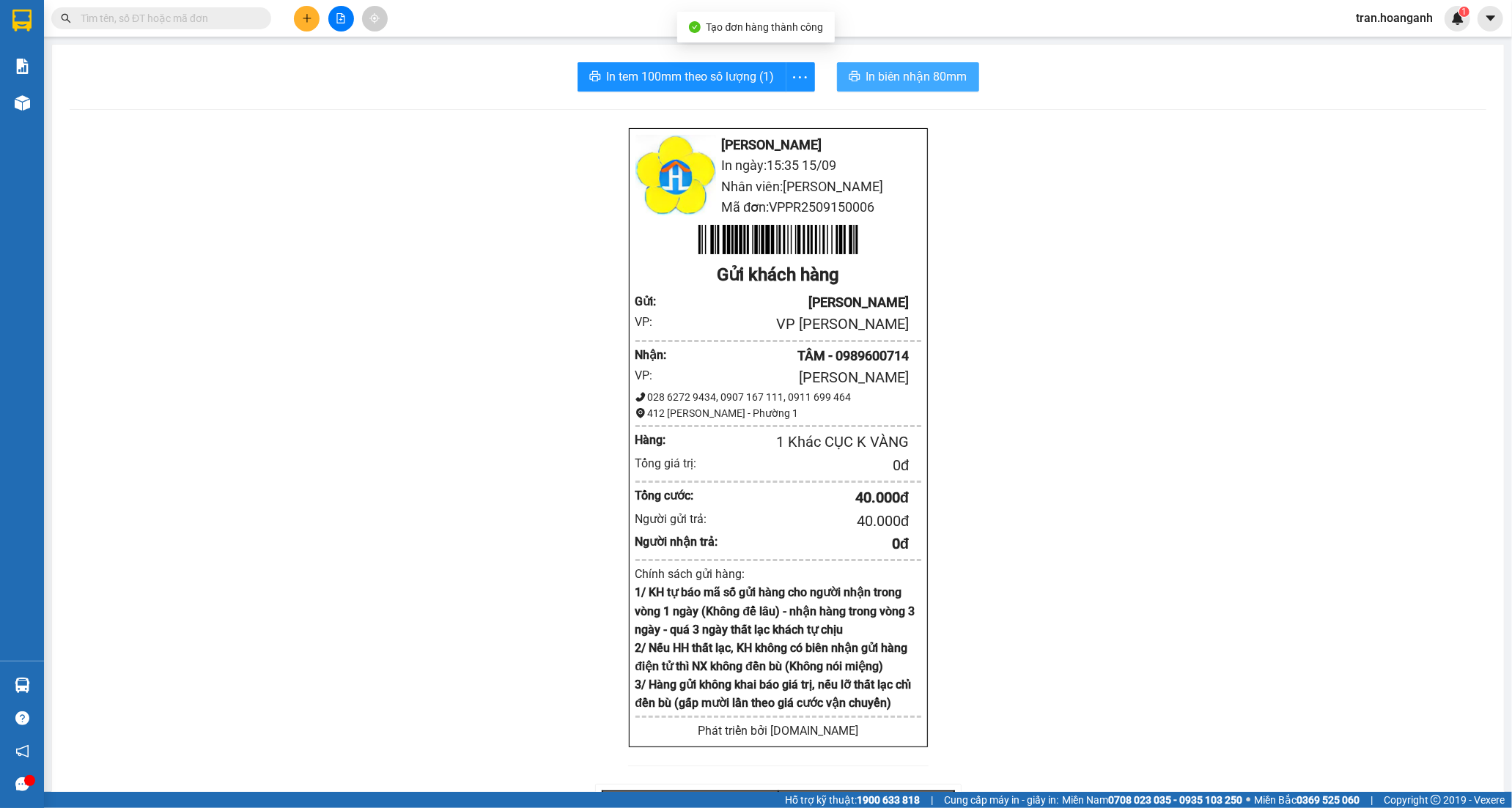
click at [898, 83] on span "In biên nhận 80mm" at bounding box center [916, 76] width 101 height 18
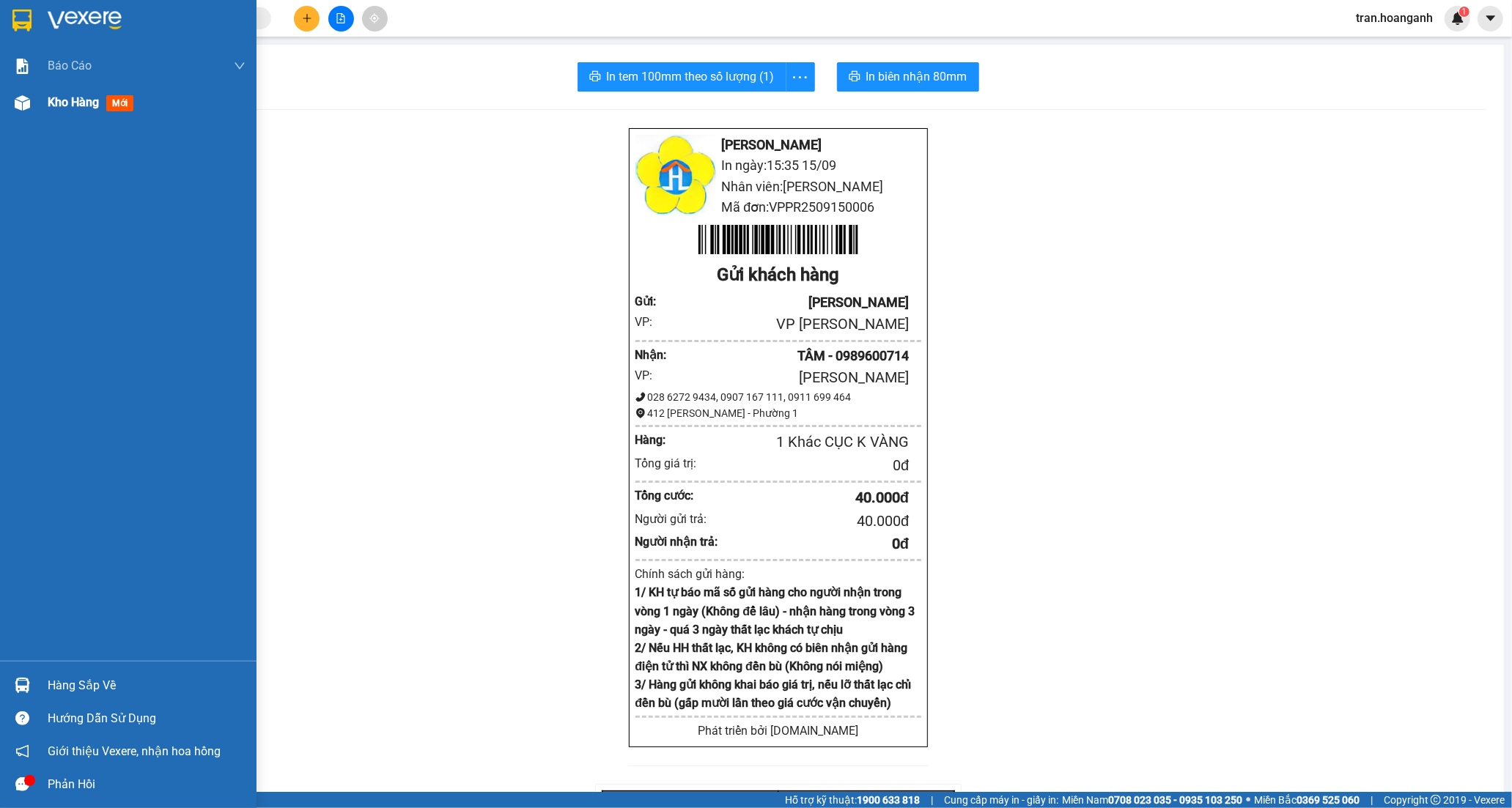
click at [68, 106] on span "Kho hàng" at bounding box center [73, 102] width 51 height 14
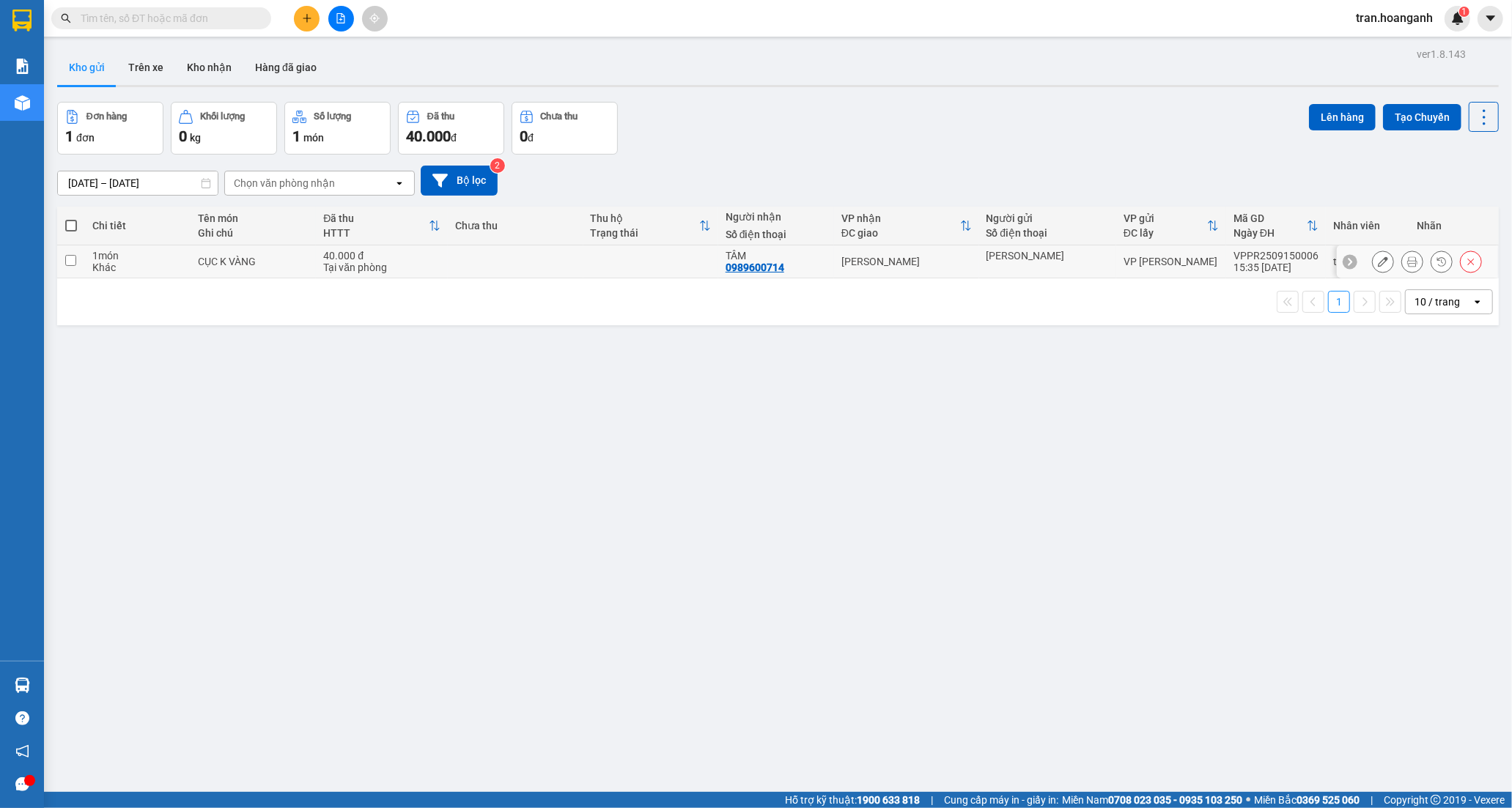
click at [705, 260] on td at bounding box center [651, 261] width 135 height 33
checkbox input "true"
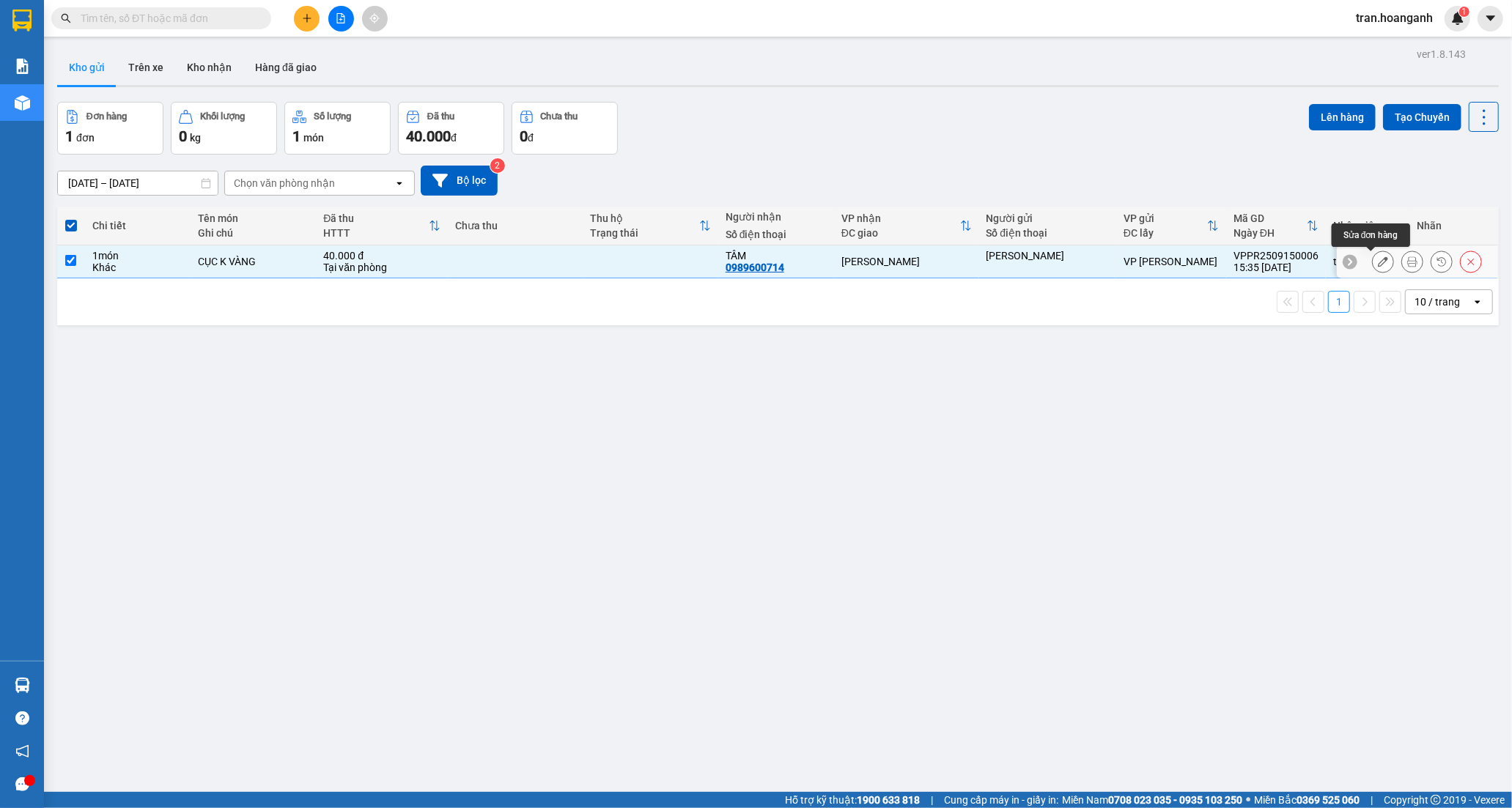
click at [1377, 263] on icon at bounding box center [1382, 261] width 10 height 10
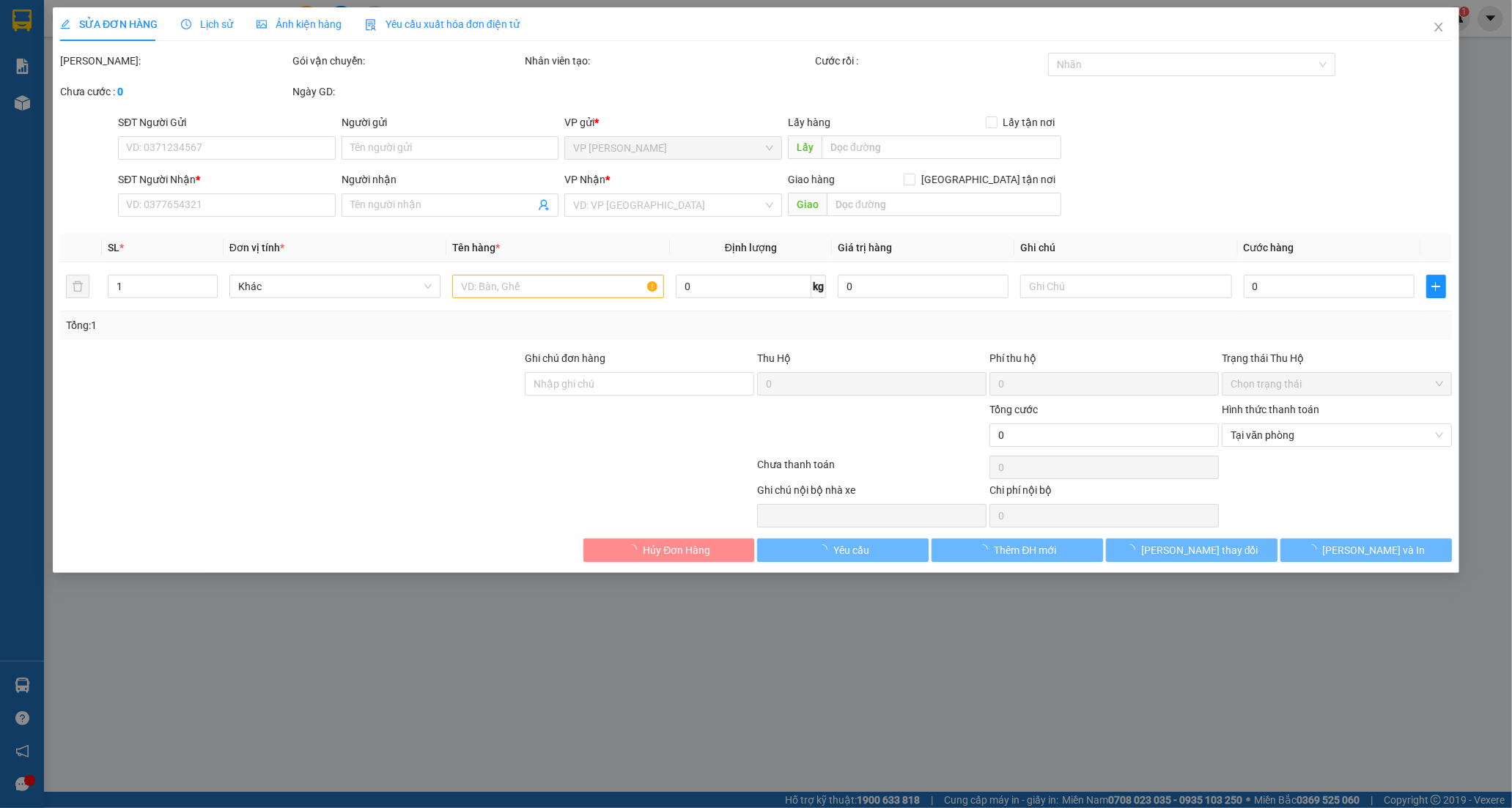
type input "LÊ CUNG"
type input "0989600714"
type input "TÂM"
type input "40.000"
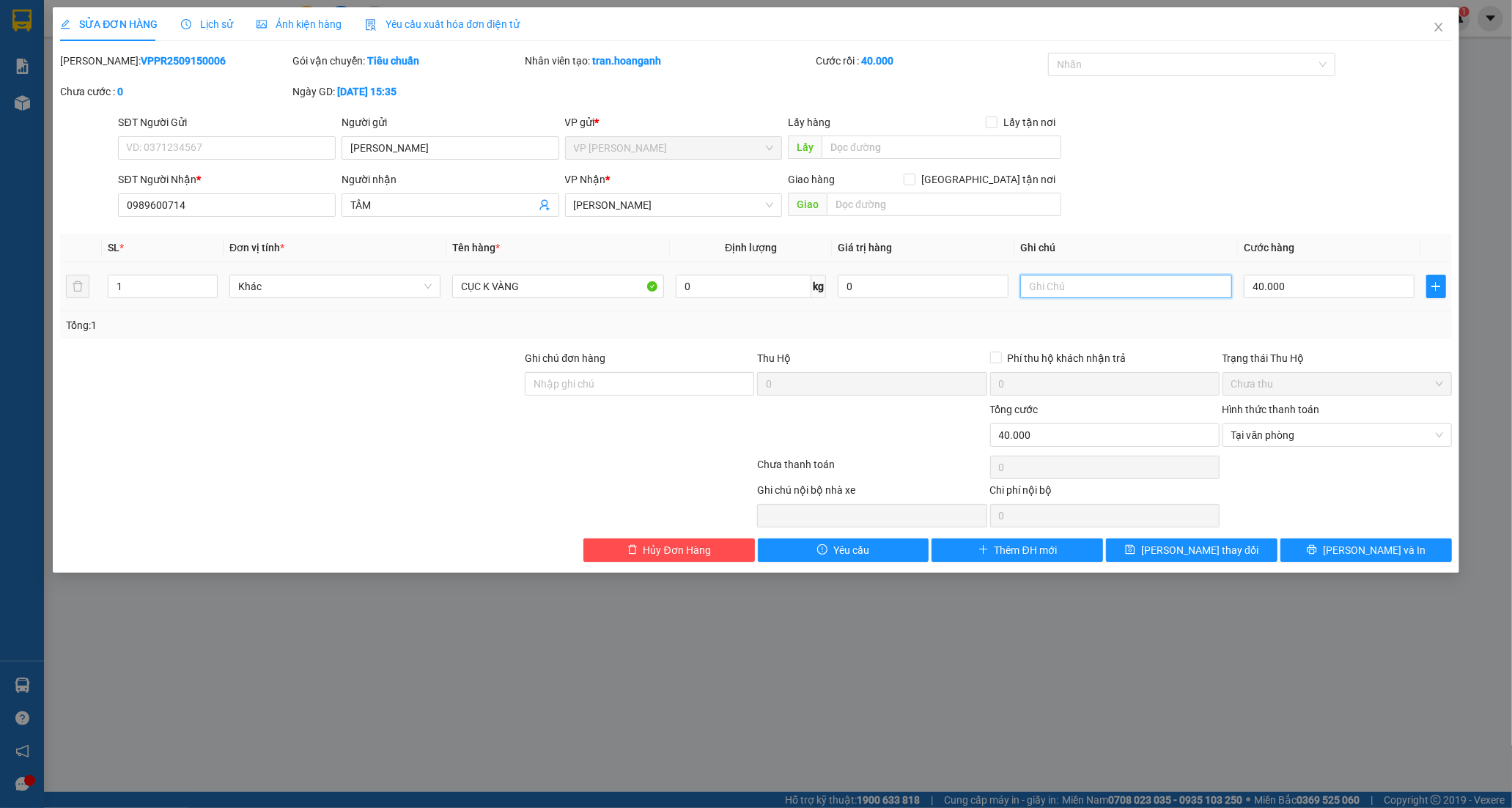
click at [1087, 289] on input "text" at bounding box center [1125, 286] width 211 height 23
type input "KO KIỂM"
click at [1135, 552] on icon "save" at bounding box center [1131, 550] width 10 height 10
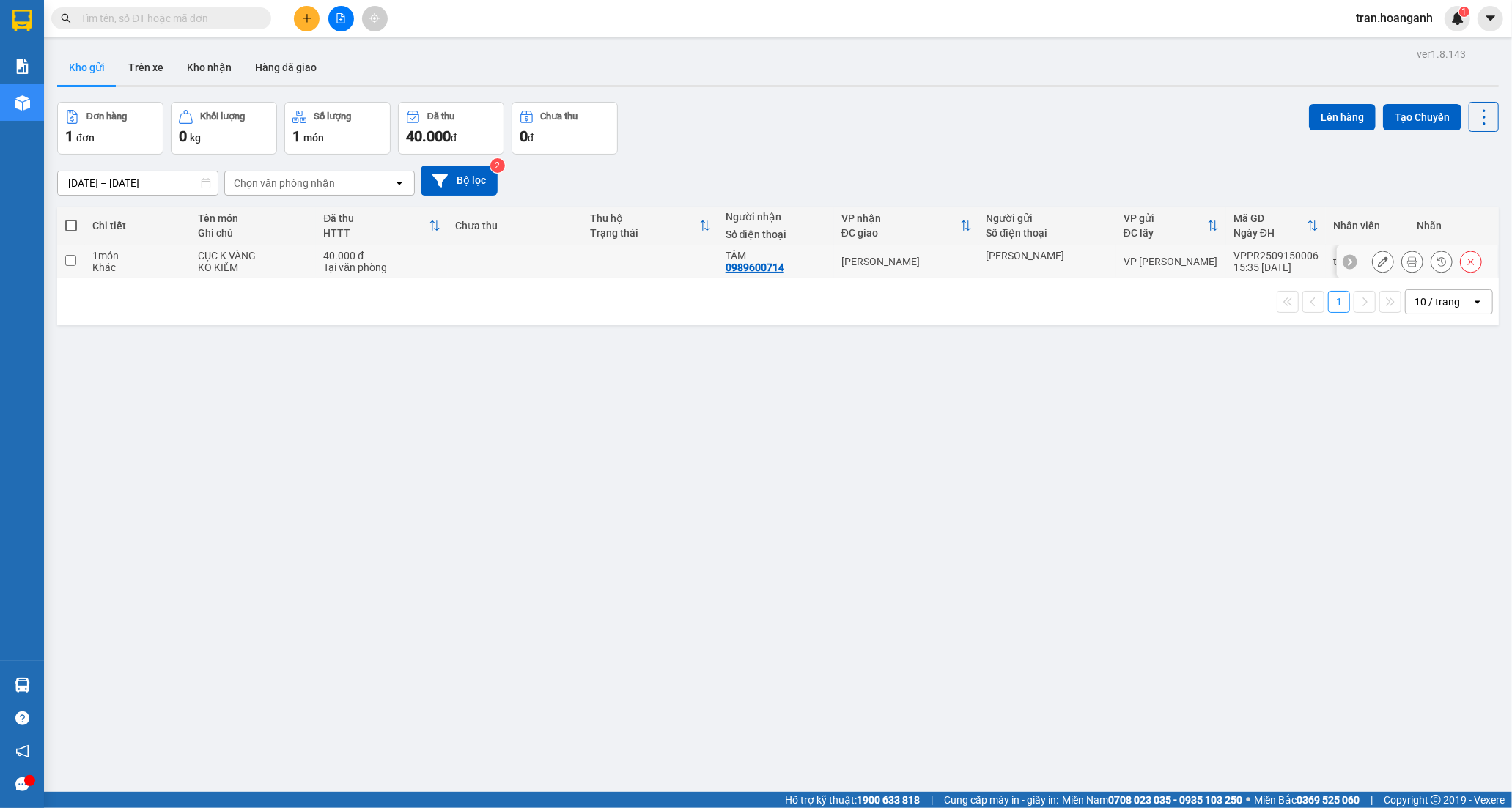
click at [756, 275] on td "TÂM 0989600714" at bounding box center [776, 261] width 115 height 33
checkbox input "true"
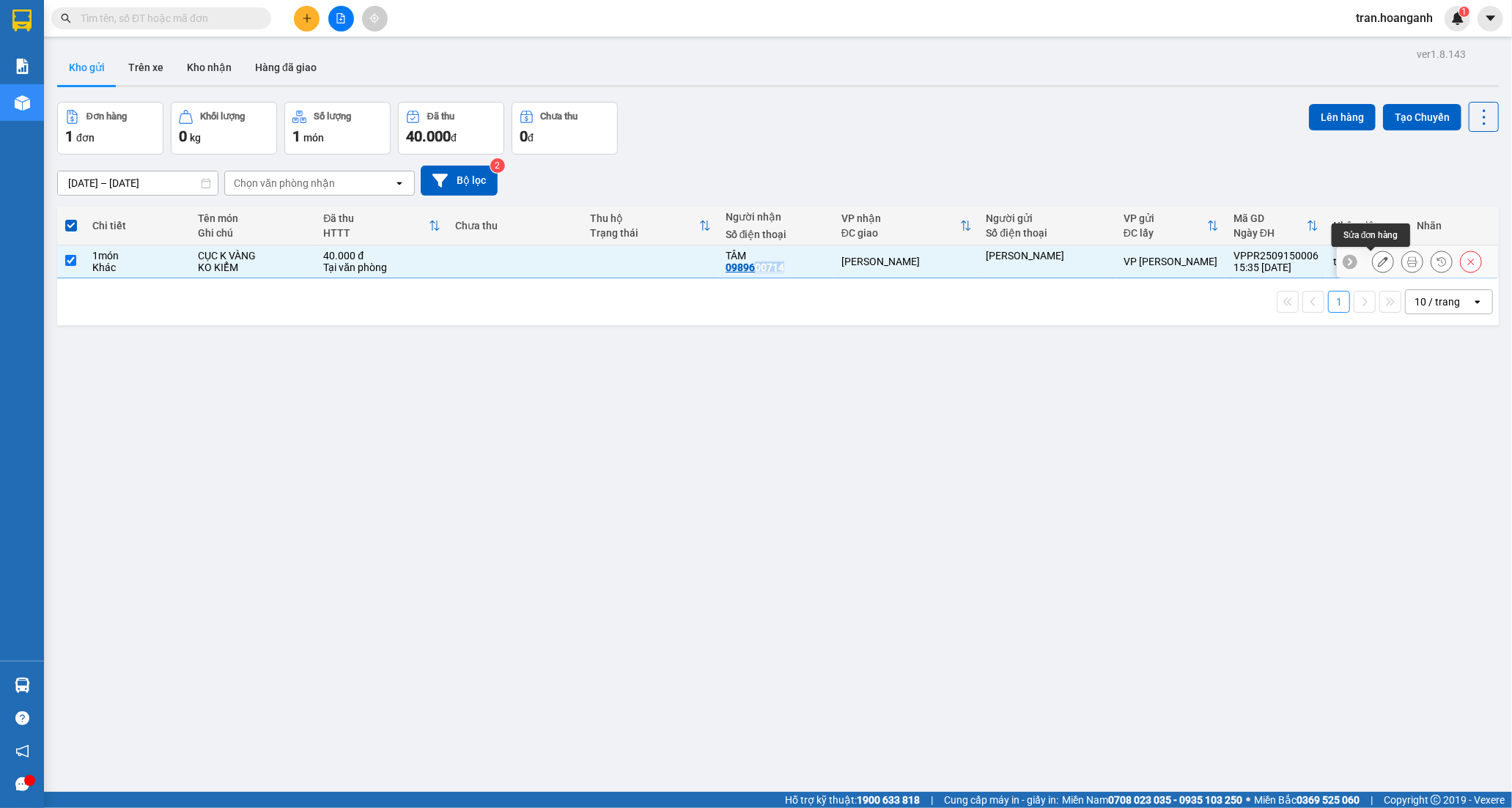
click at [1377, 264] on icon at bounding box center [1382, 261] width 10 height 10
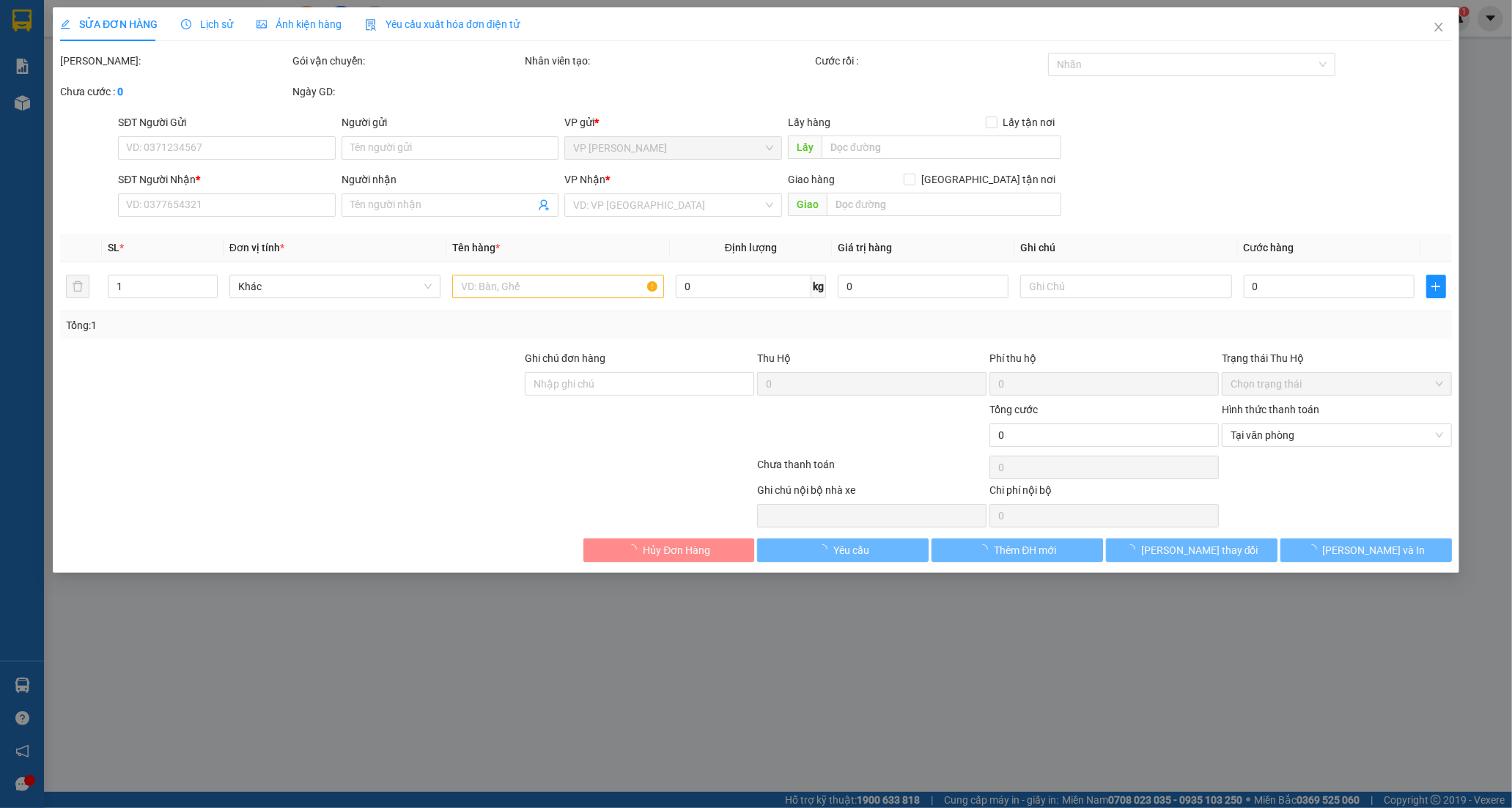
type input "LÊ CUNG"
type input "0989600714"
type input "TÂM"
type input "40.000"
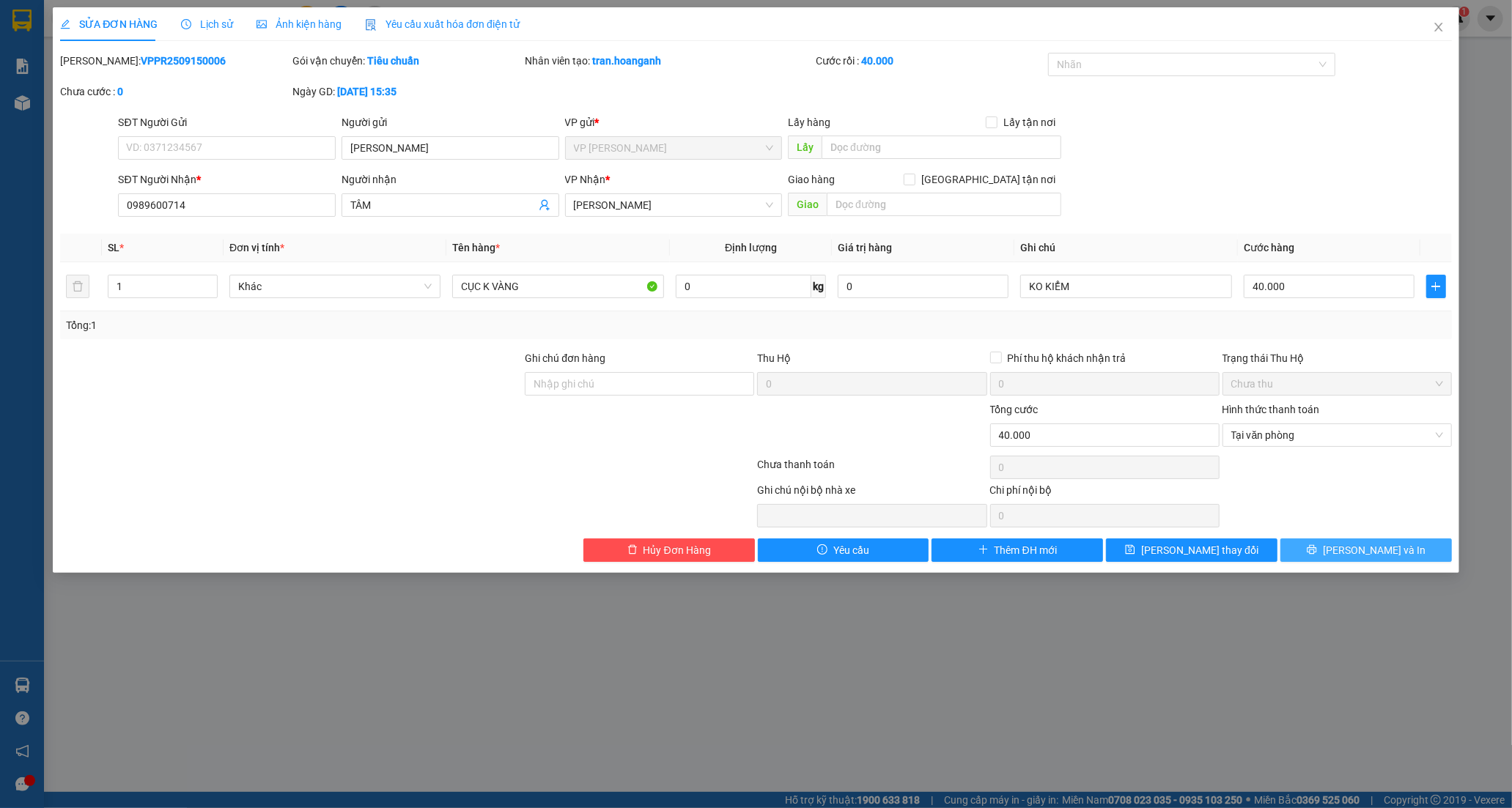
drag, startPoint x: 1339, startPoint y: 549, endPoint x: 1251, endPoint y: 115, distance: 442.8
click at [1317, 548] on icon "printer" at bounding box center [1311, 549] width 10 height 10
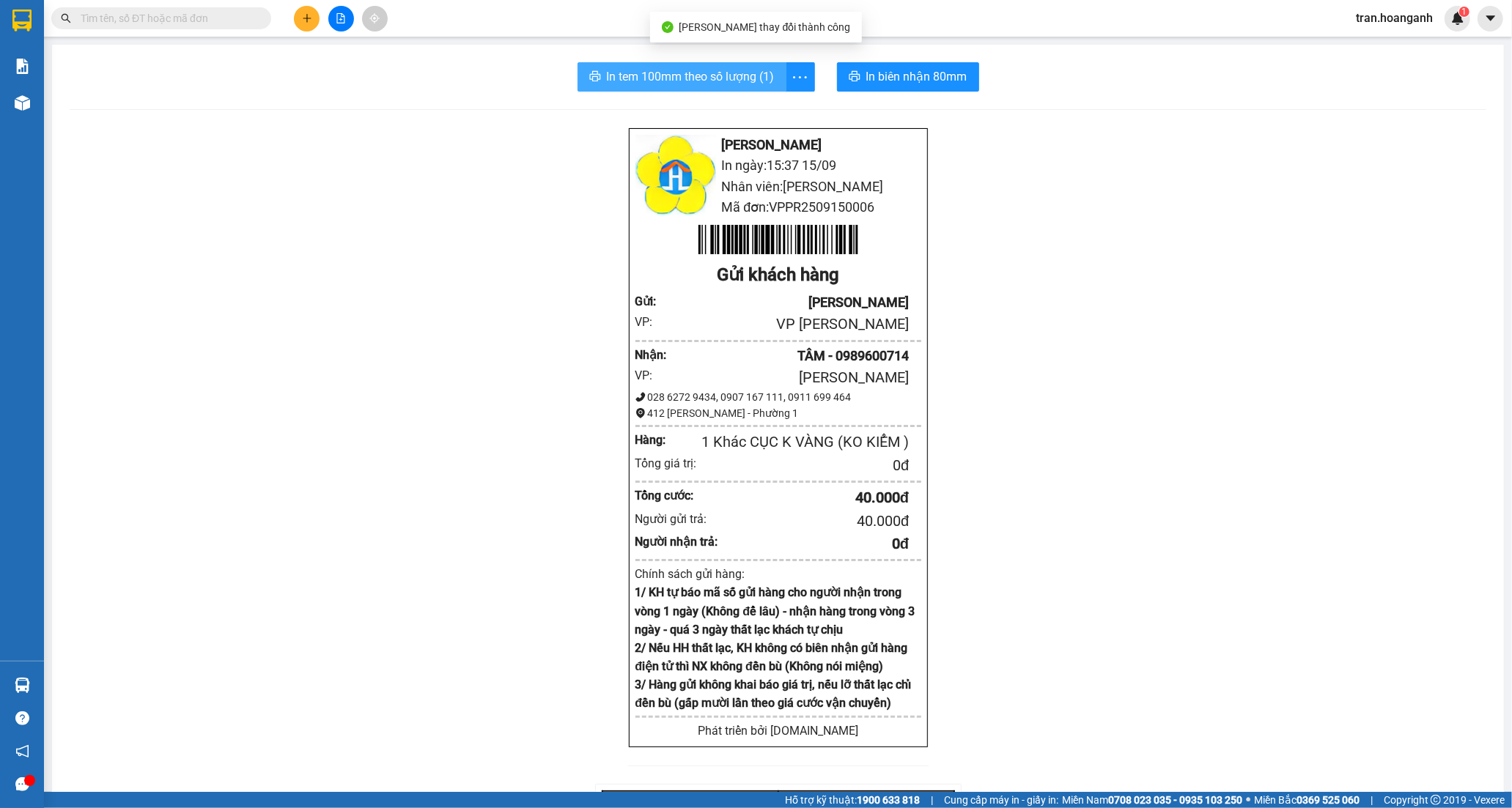
drag, startPoint x: 707, startPoint y: 78, endPoint x: 682, endPoint y: 23, distance: 60.4
click at [705, 77] on span "In tem 100mm theo số lượng (1)" at bounding box center [690, 76] width 168 height 18
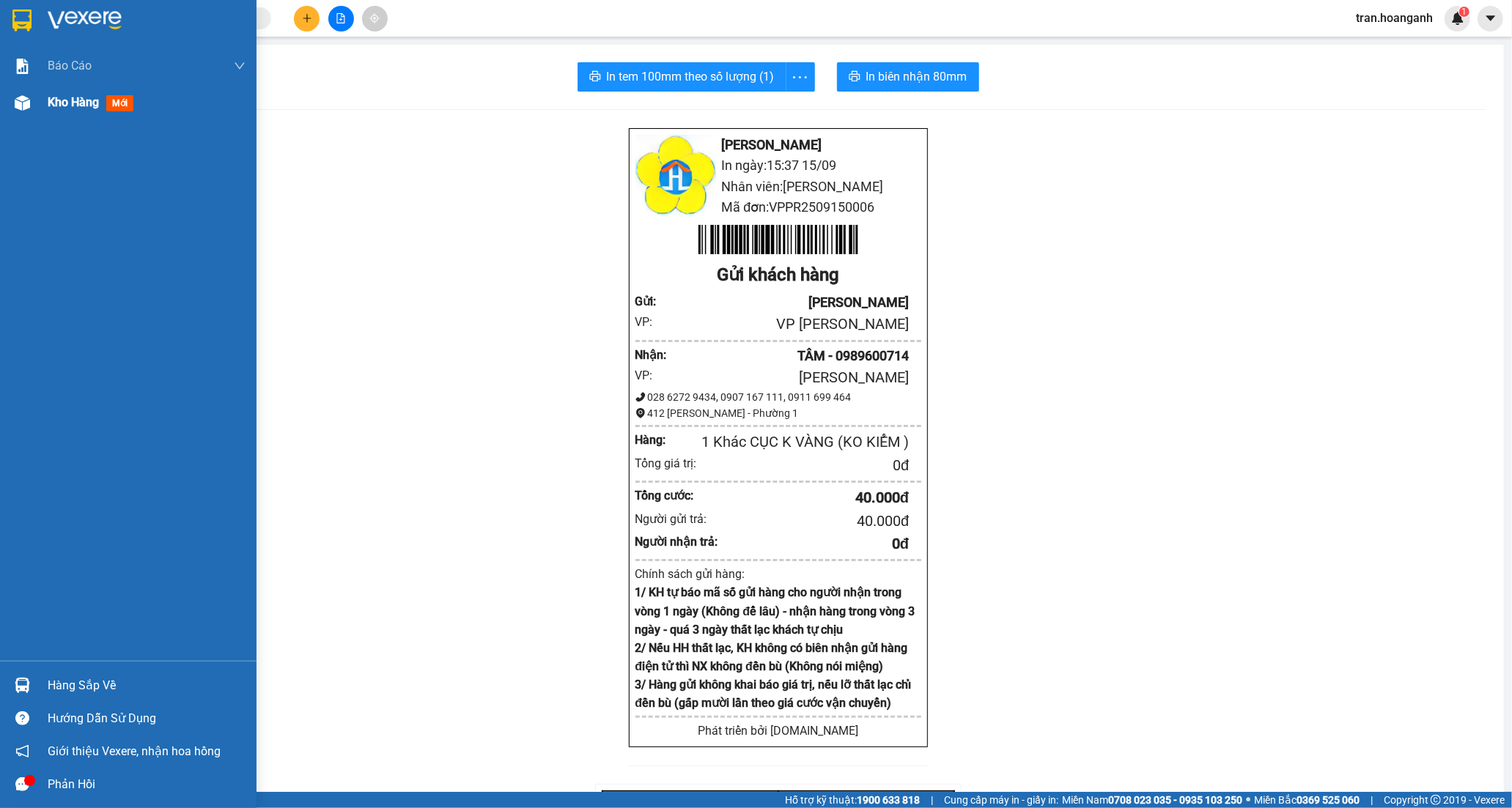
click at [61, 103] on span "Kho hàng" at bounding box center [73, 102] width 51 height 14
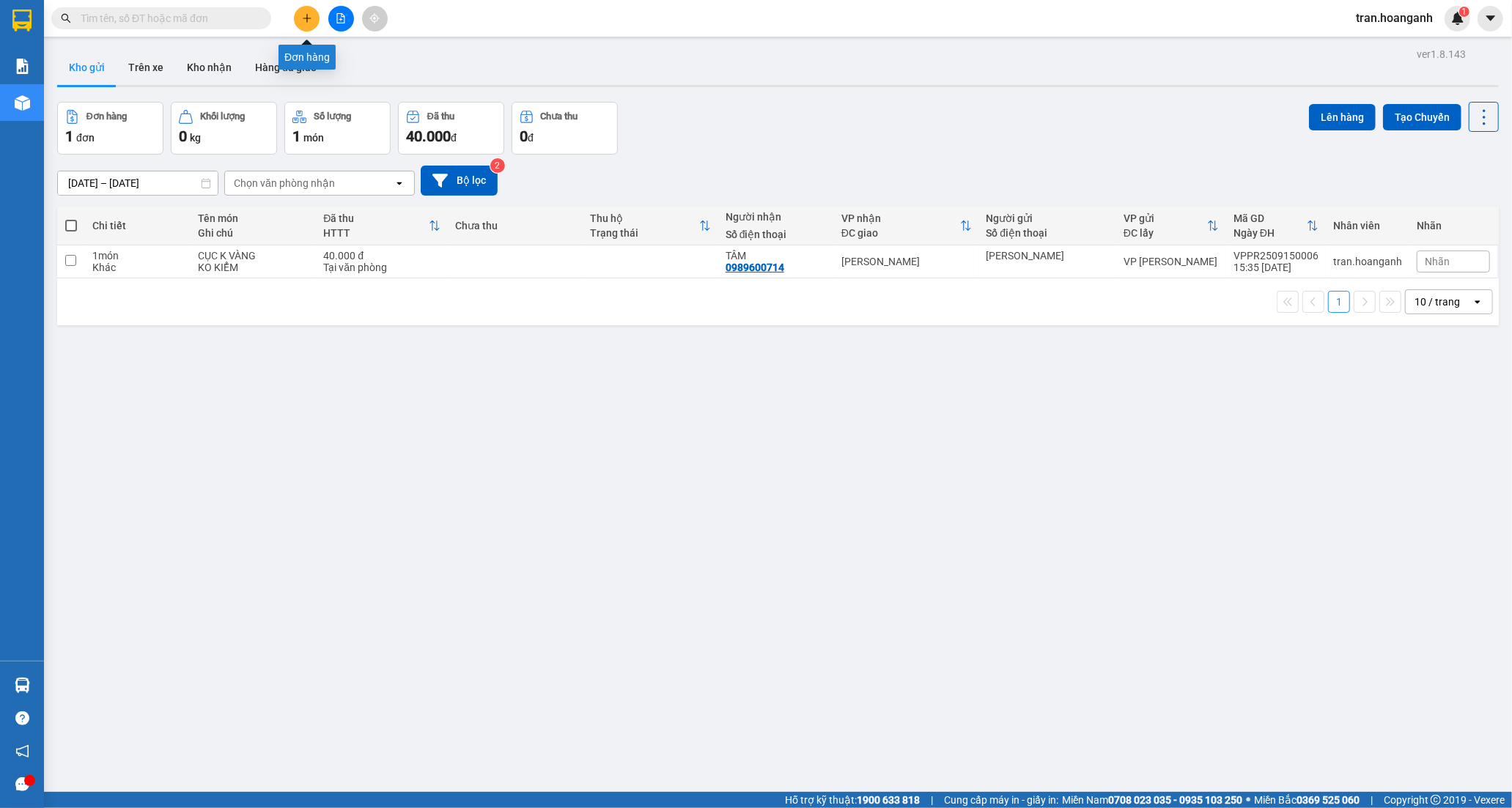
click at [305, 23] on button at bounding box center [307, 18] width 25 height 25
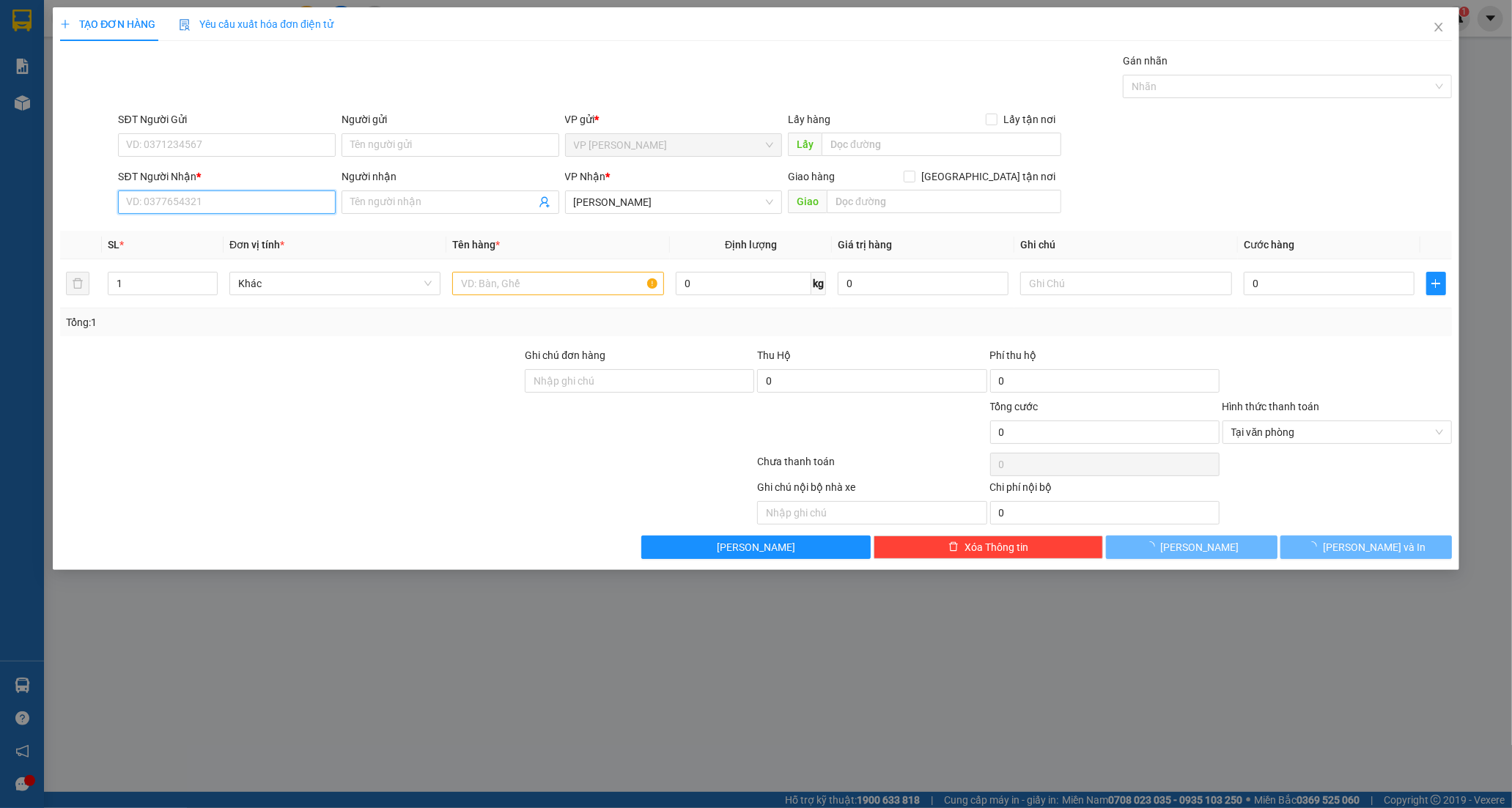
click at [243, 201] on input "SĐT Người Nhận *" at bounding box center [226, 201] width 217 height 23
type input "0836606079"
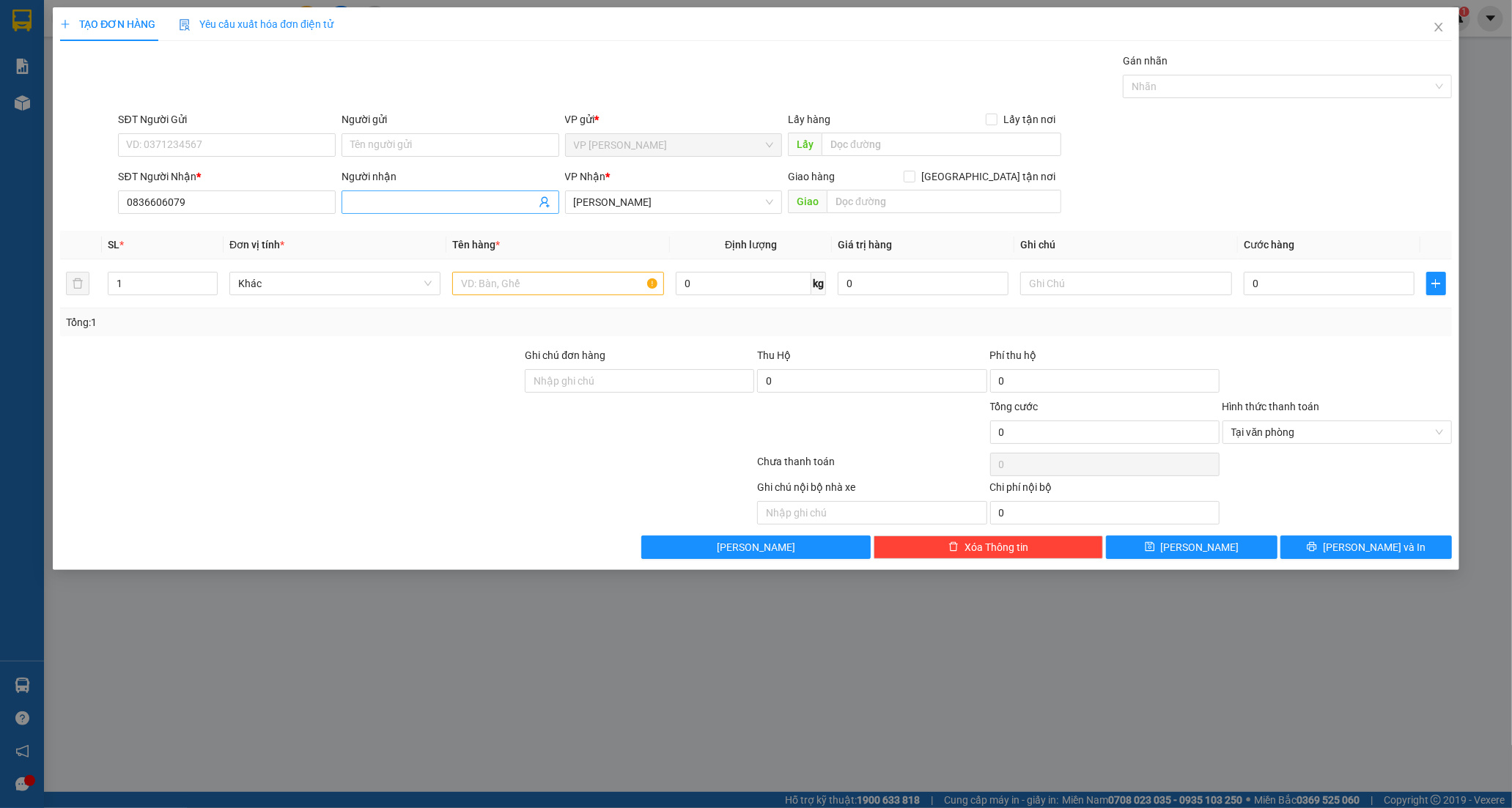
click at [384, 192] on span at bounding box center [450, 201] width 217 height 23
type input "PHẠM VĂN BIÊU"
click at [918, 193] on input "text" at bounding box center [944, 201] width 235 height 23
type input "D"
type input "ĐỒNG NAI"
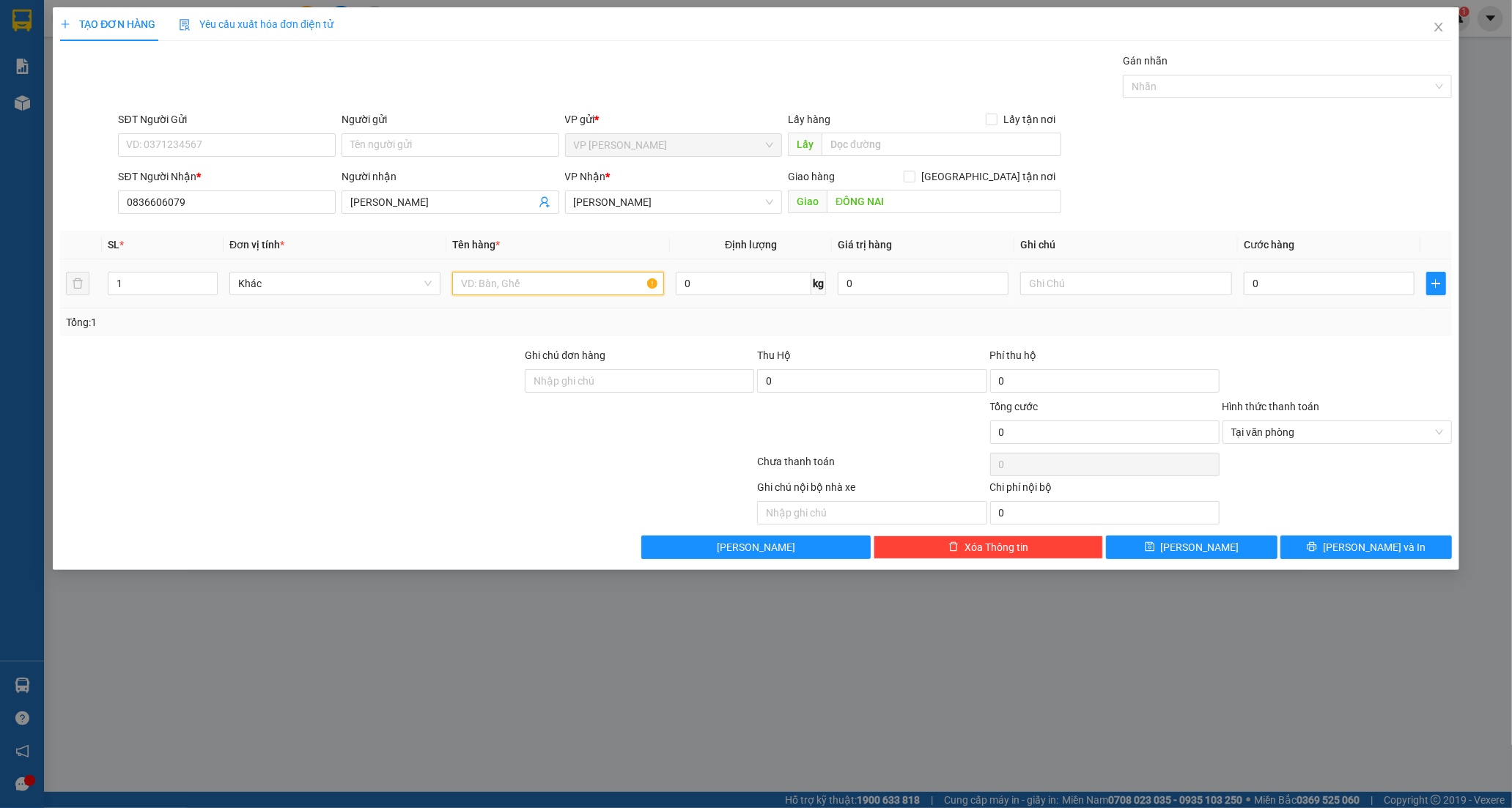
click at [588, 279] on input "text" at bounding box center [557, 283] width 211 height 23
type input "XE MÁY 85NP -03692"
click at [1322, 287] on input "0" at bounding box center [1329, 283] width 170 height 23
type input "3"
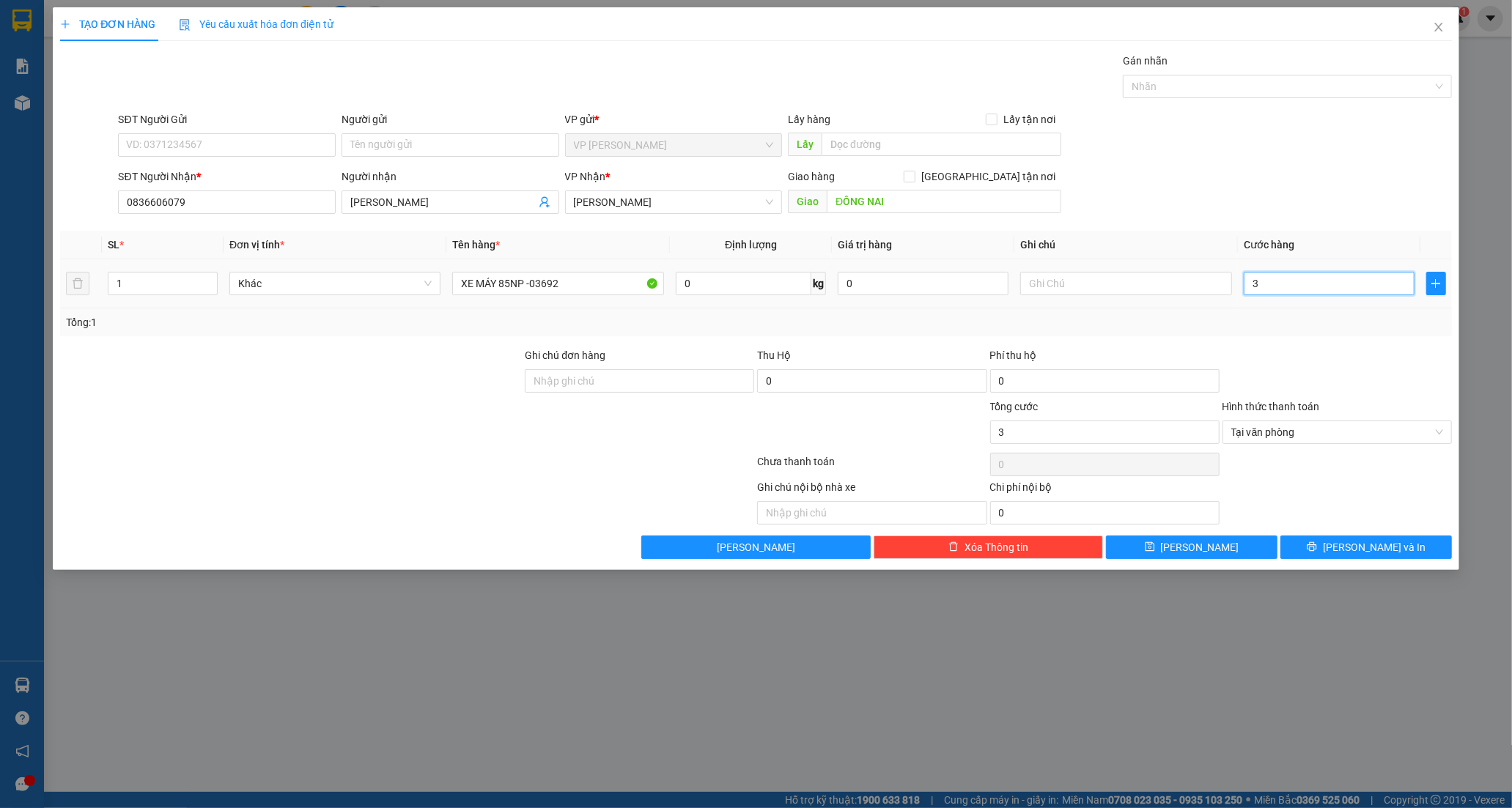
type input "35"
type input "350"
type input "350.000"
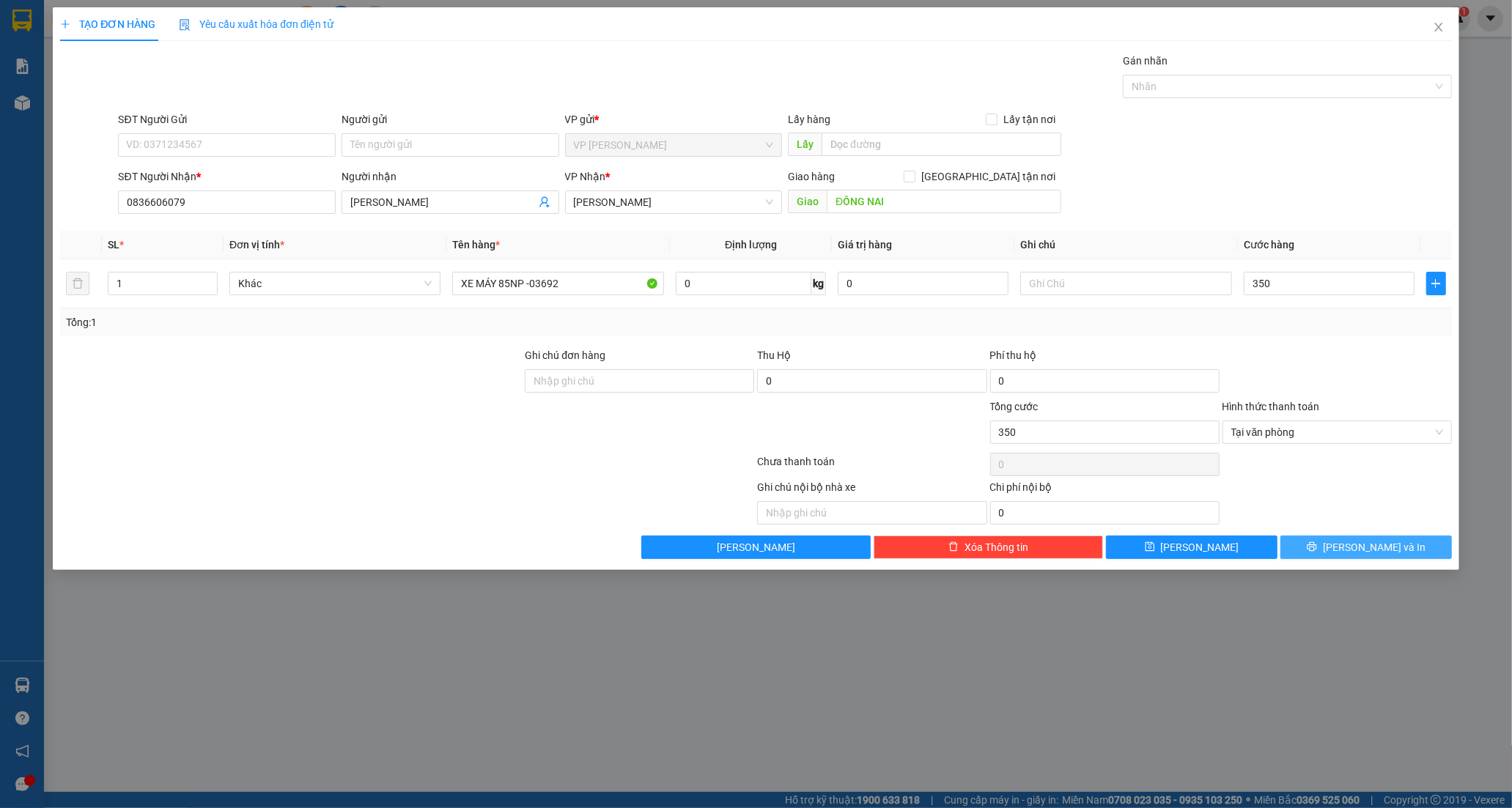
type input "350.000"
click at [1317, 547] on icon "printer" at bounding box center [1311, 546] width 10 height 10
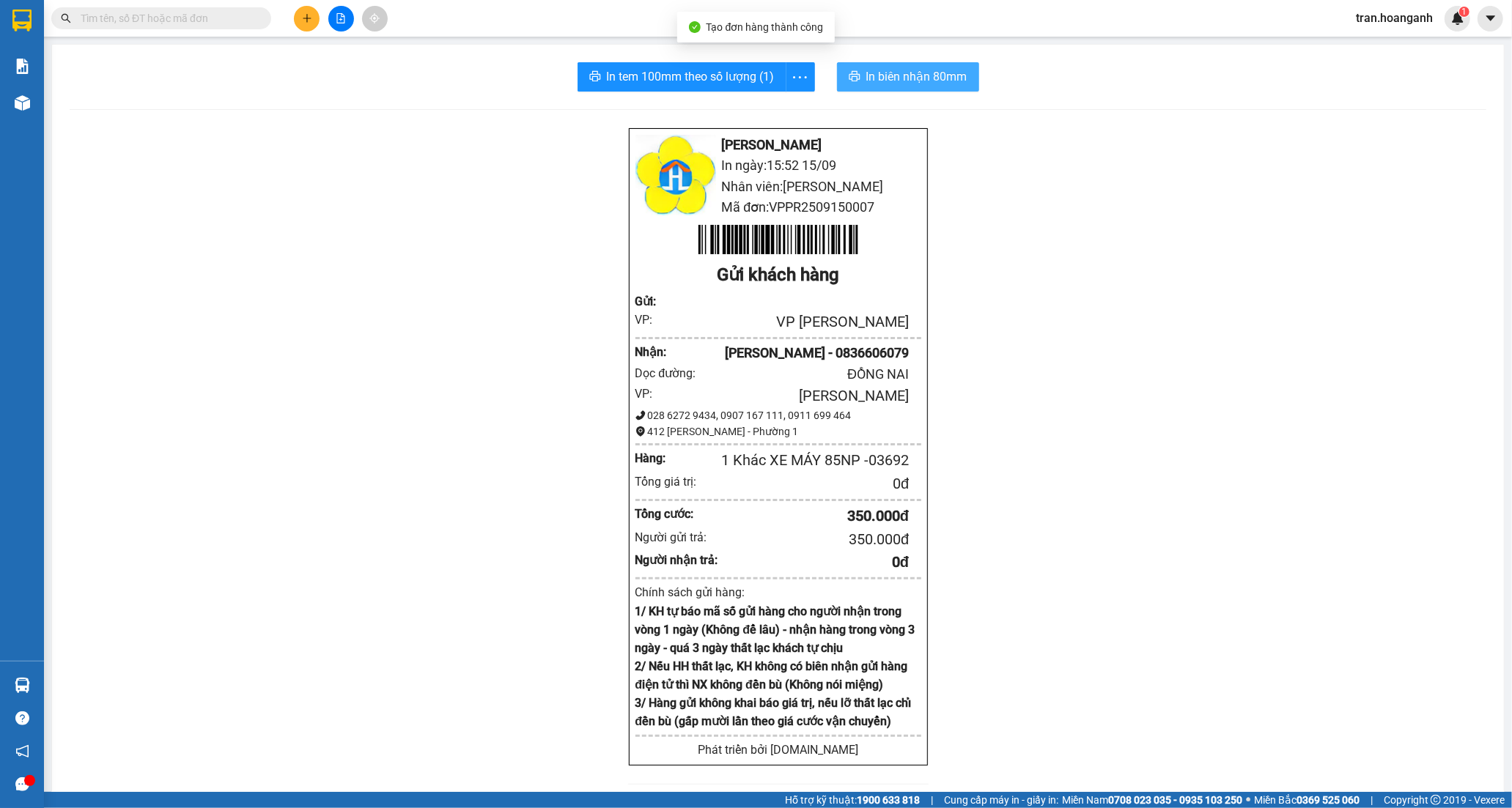
drag, startPoint x: 898, startPoint y: 76, endPoint x: 927, endPoint y: 18, distance: 64.8
click at [898, 75] on span "In biên nhận 80mm" at bounding box center [916, 76] width 101 height 18
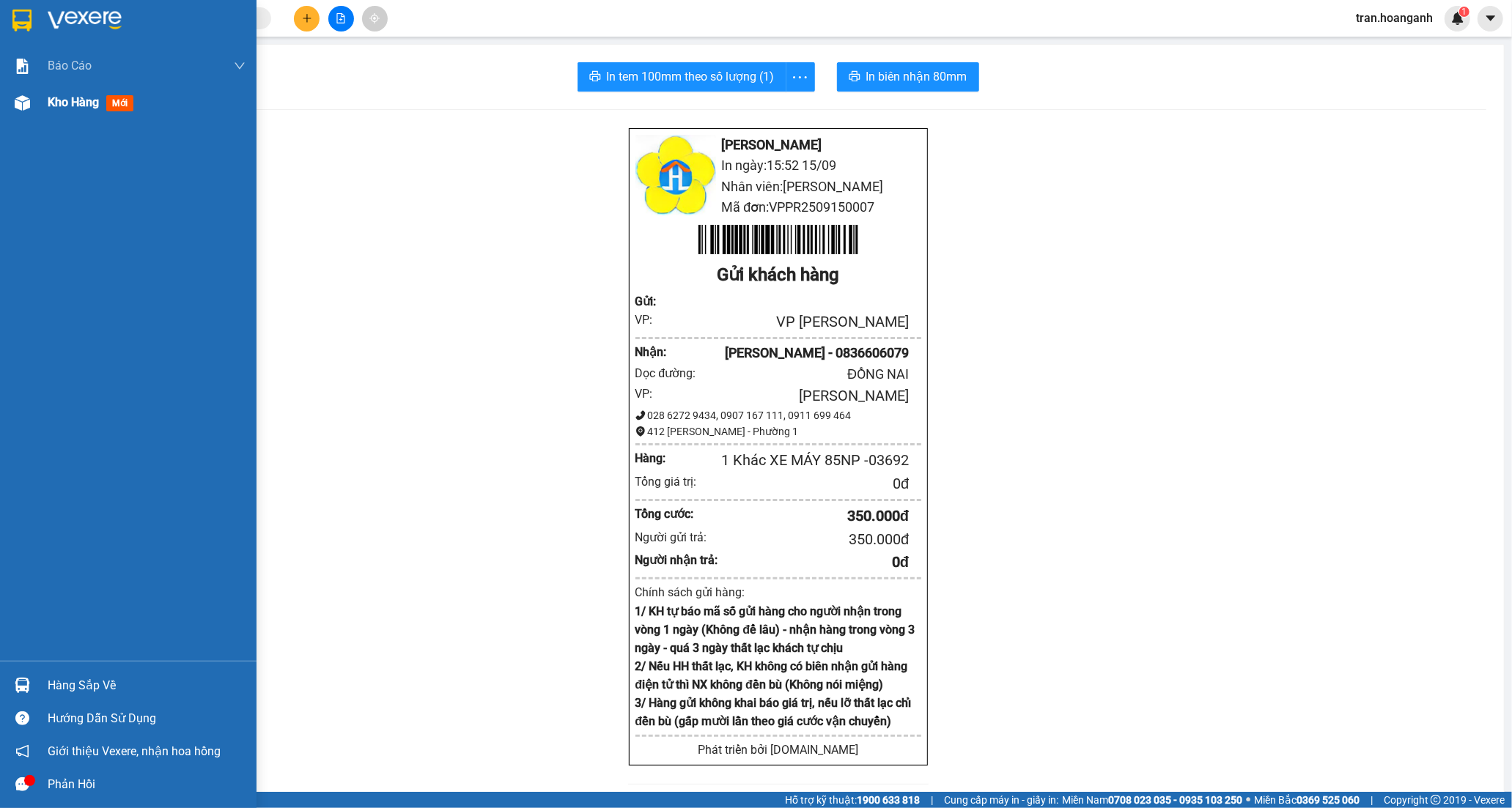
click at [71, 105] on span "Kho hàng" at bounding box center [73, 102] width 51 height 14
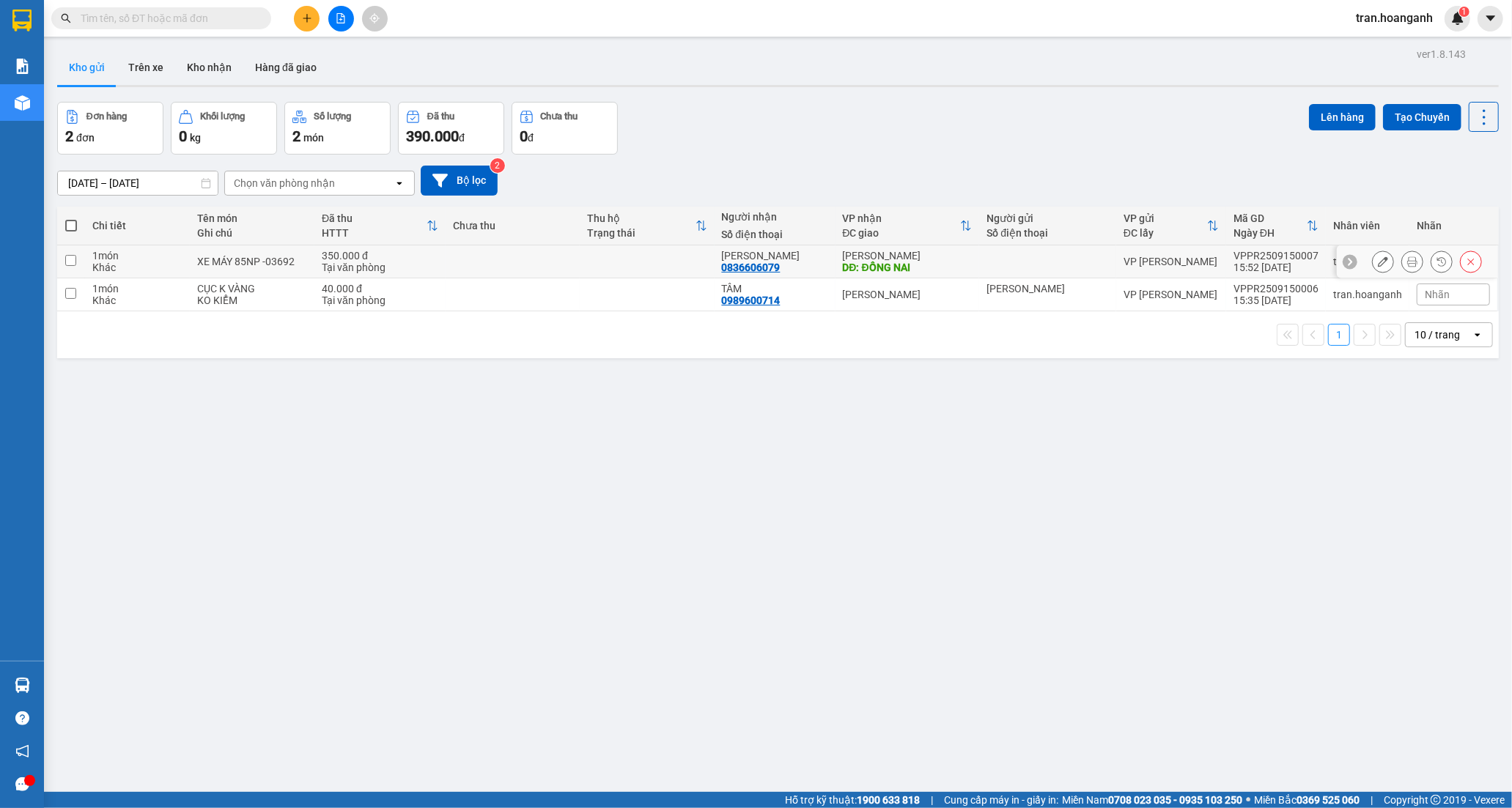
click at [646, 253] on td at bounding box center [647, 261] width 134 height 33
checkbox input "true"
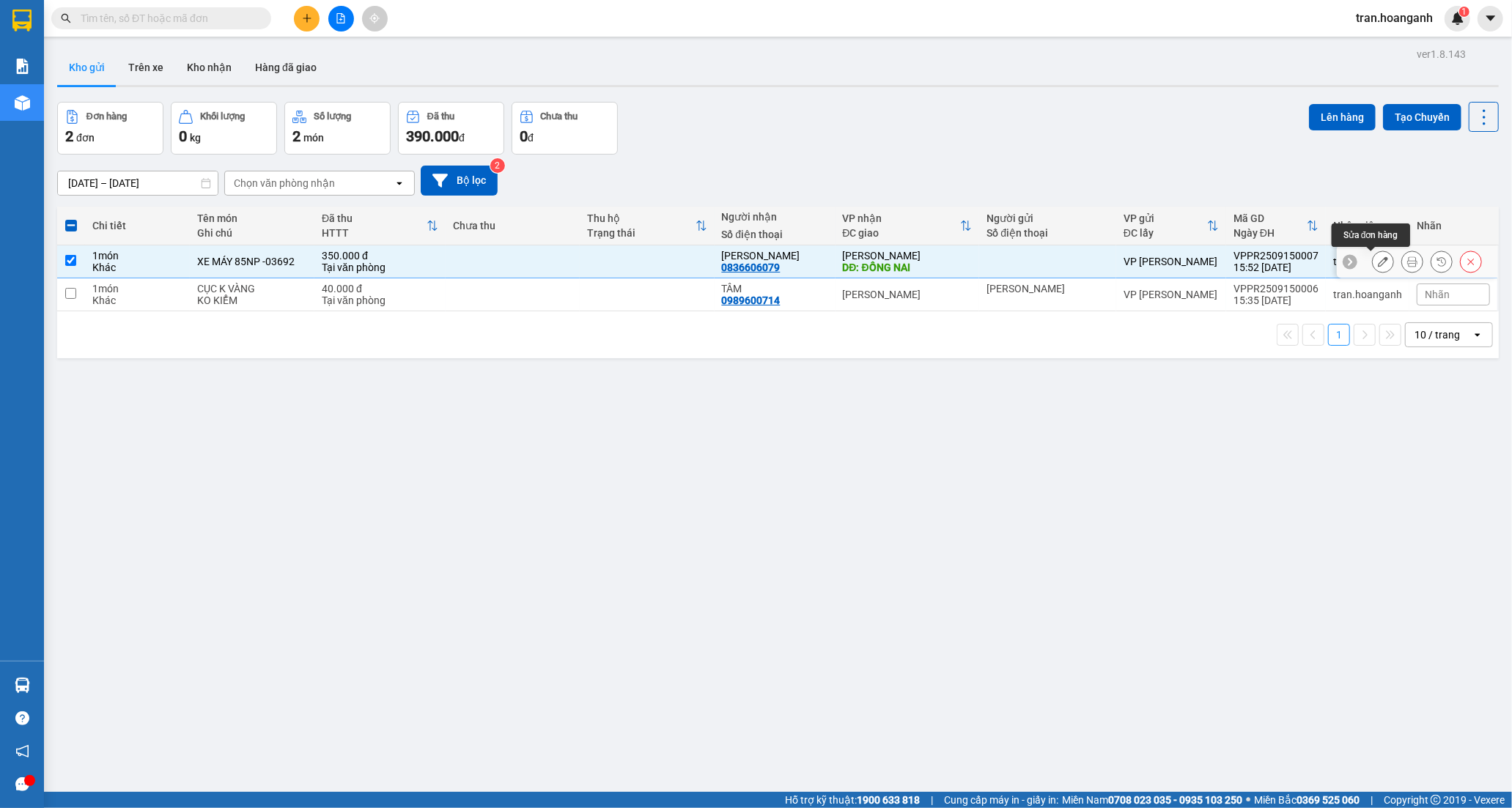
click at [1377, 263] on icon at bounding box center [1382, 261] width 10 height 10
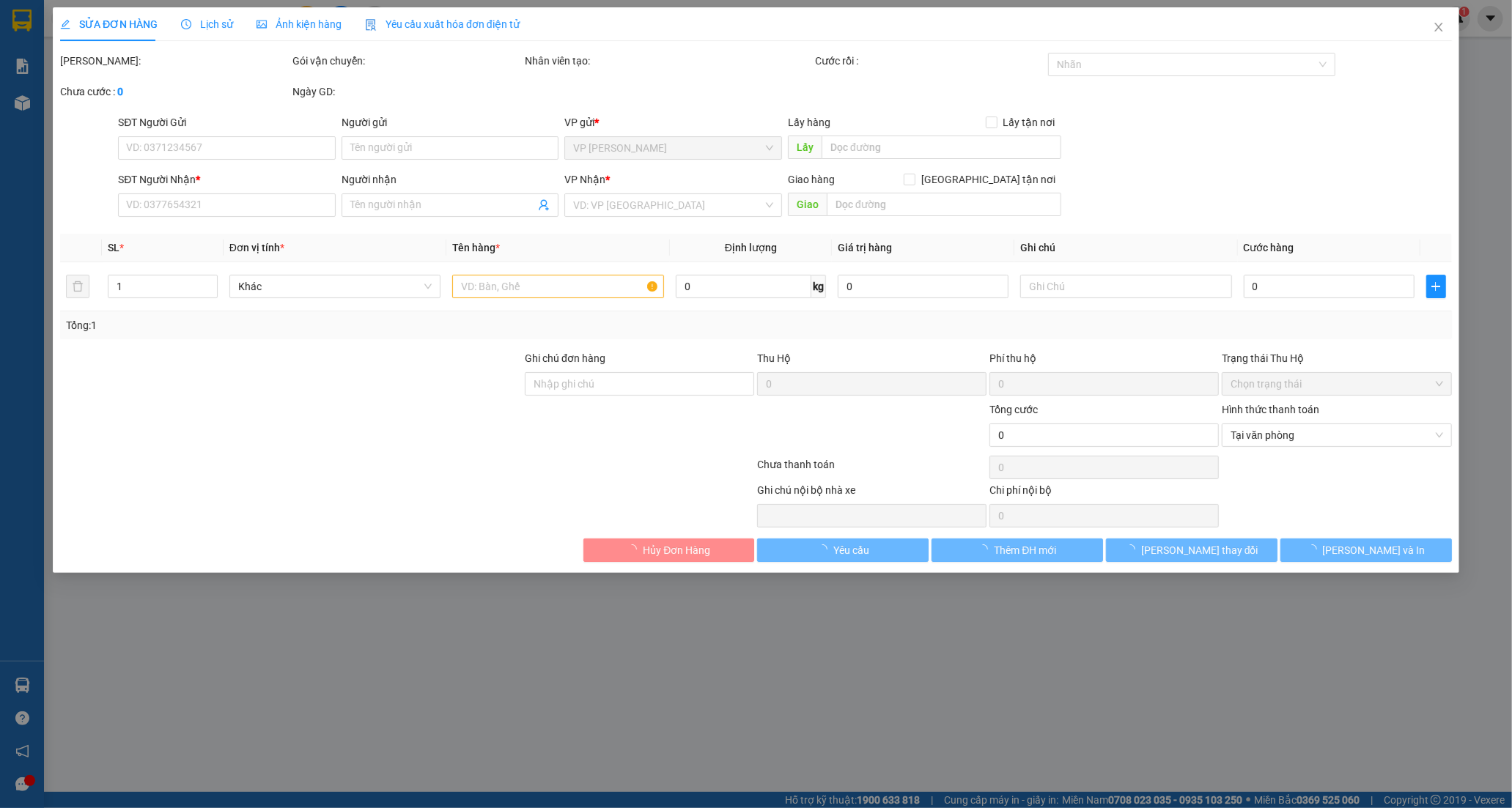
type input "0836606079"
type input "PHẠM VĂN BIÊU"
type input "ĐỒNG NAI"
type input "350.000"
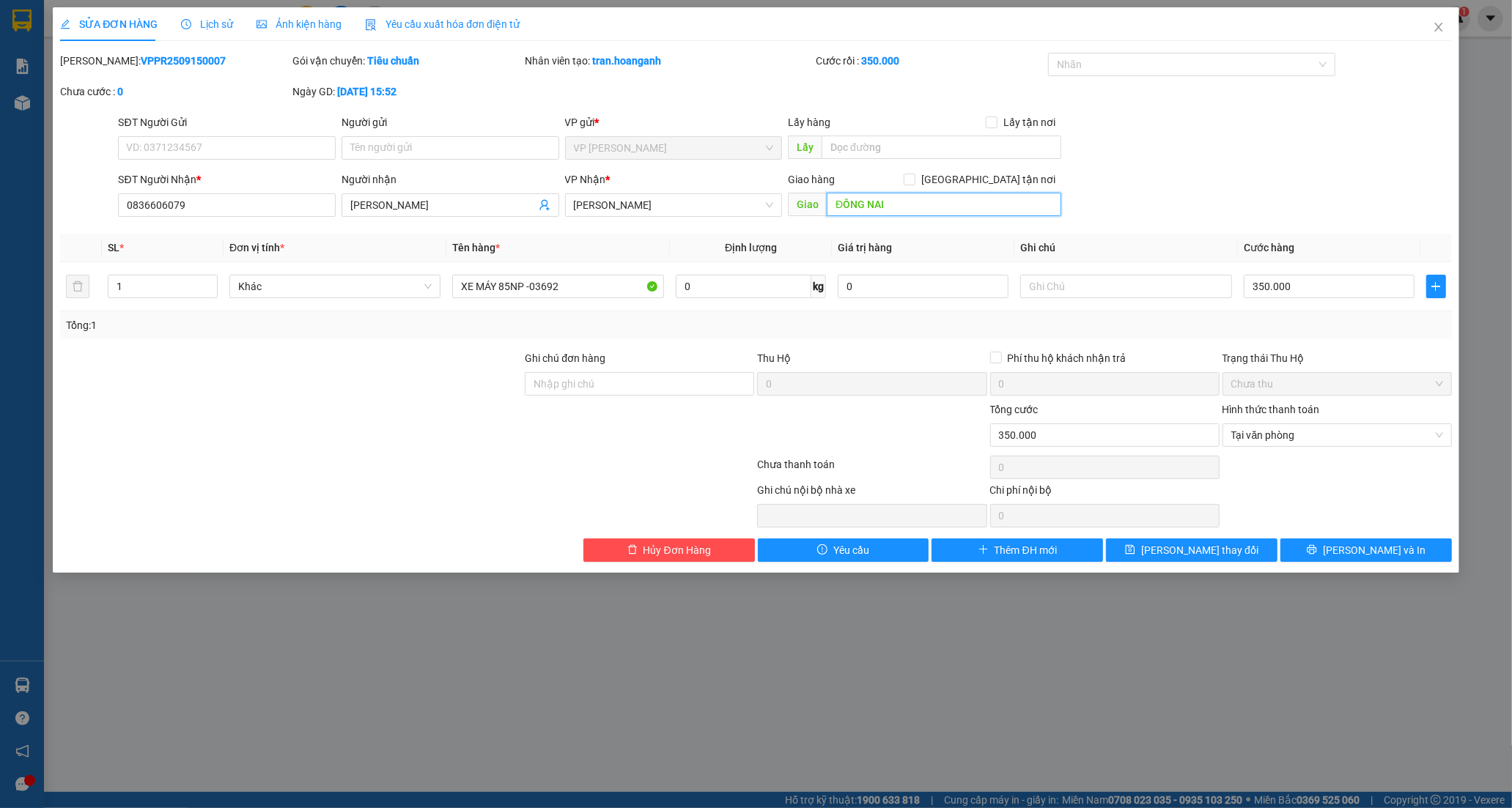
click at [912, 207] on input "ĐỒNG NAI" at bounding box center [944, 204] width 235 height 23
click at [957, 210] on input "ĐỒNG NAI 7H30" at bounding box center [944, 204] width 235 height 23
type input "ĐỒNG NAI (7H30 7A)"
click at [1366, 551] on span "Lưu và In" at bounding box center [1373, 550] width 103 height 16
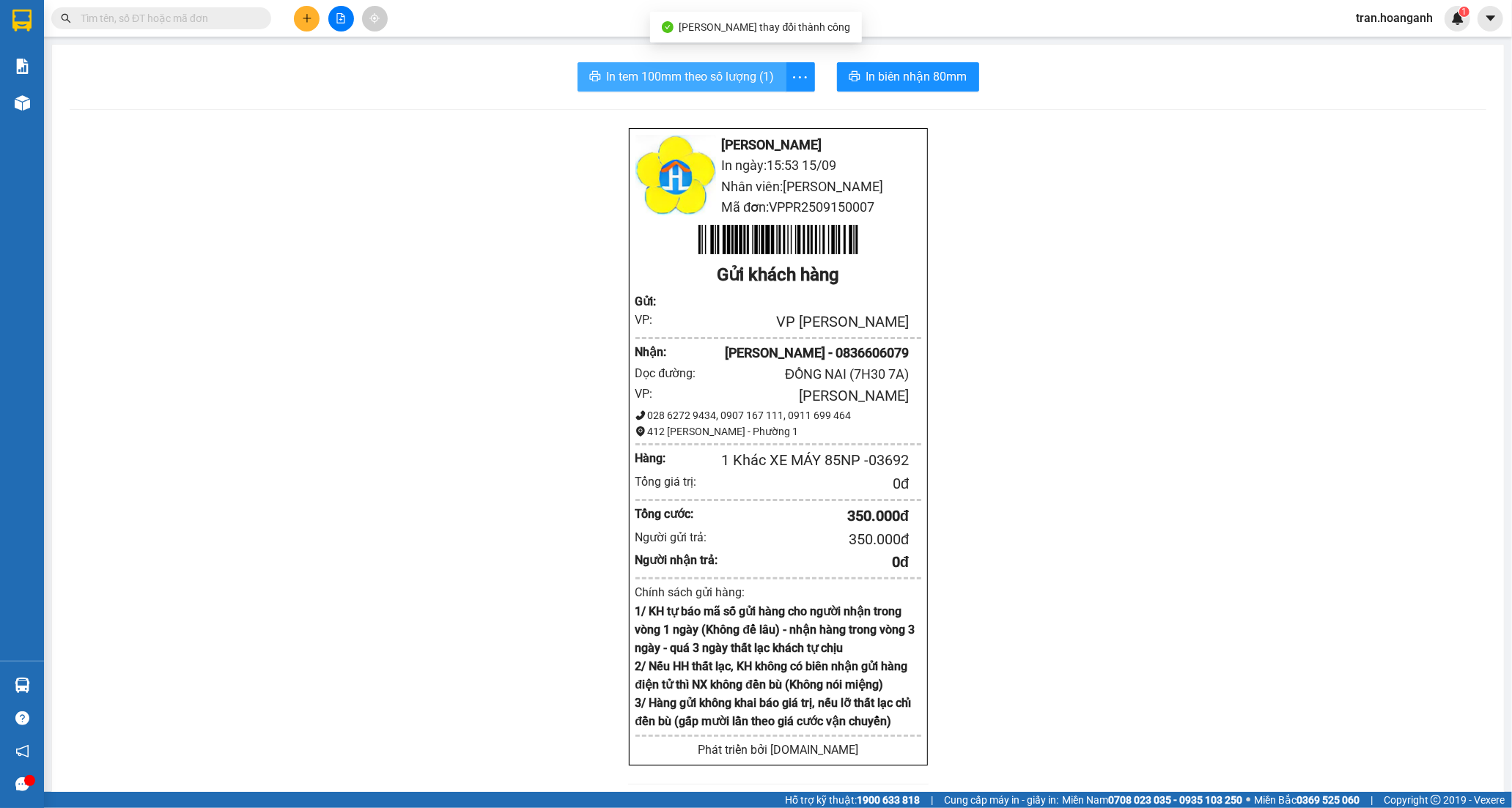
click at [705, 79] on span "In tem 100mm theo số lượng (1)" at bounding box center [690, 76] width 168 height 18
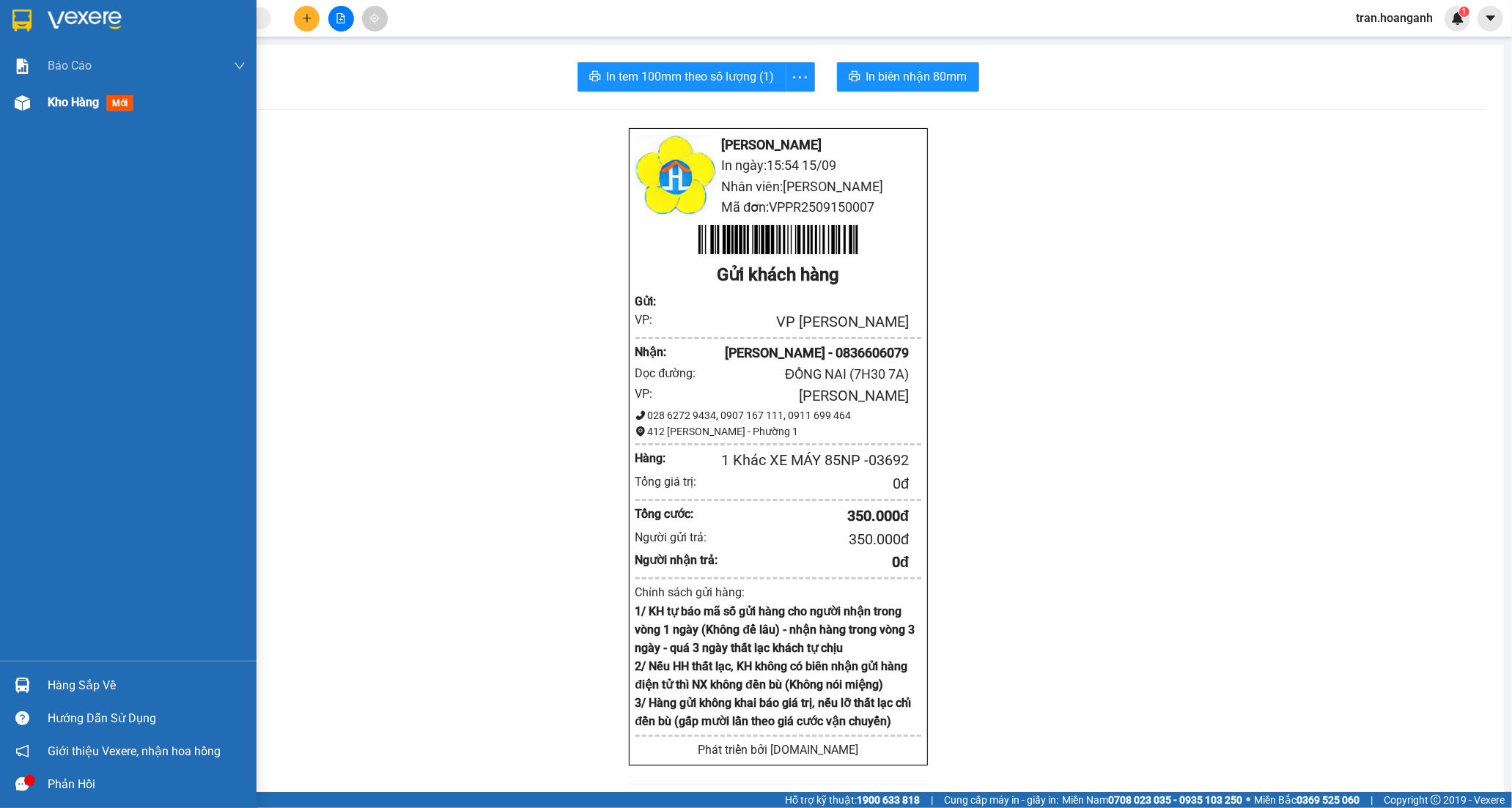
click at [39, 101] on div "Kho hàng mới" at bounding box center [128, 103] width 256 height 37
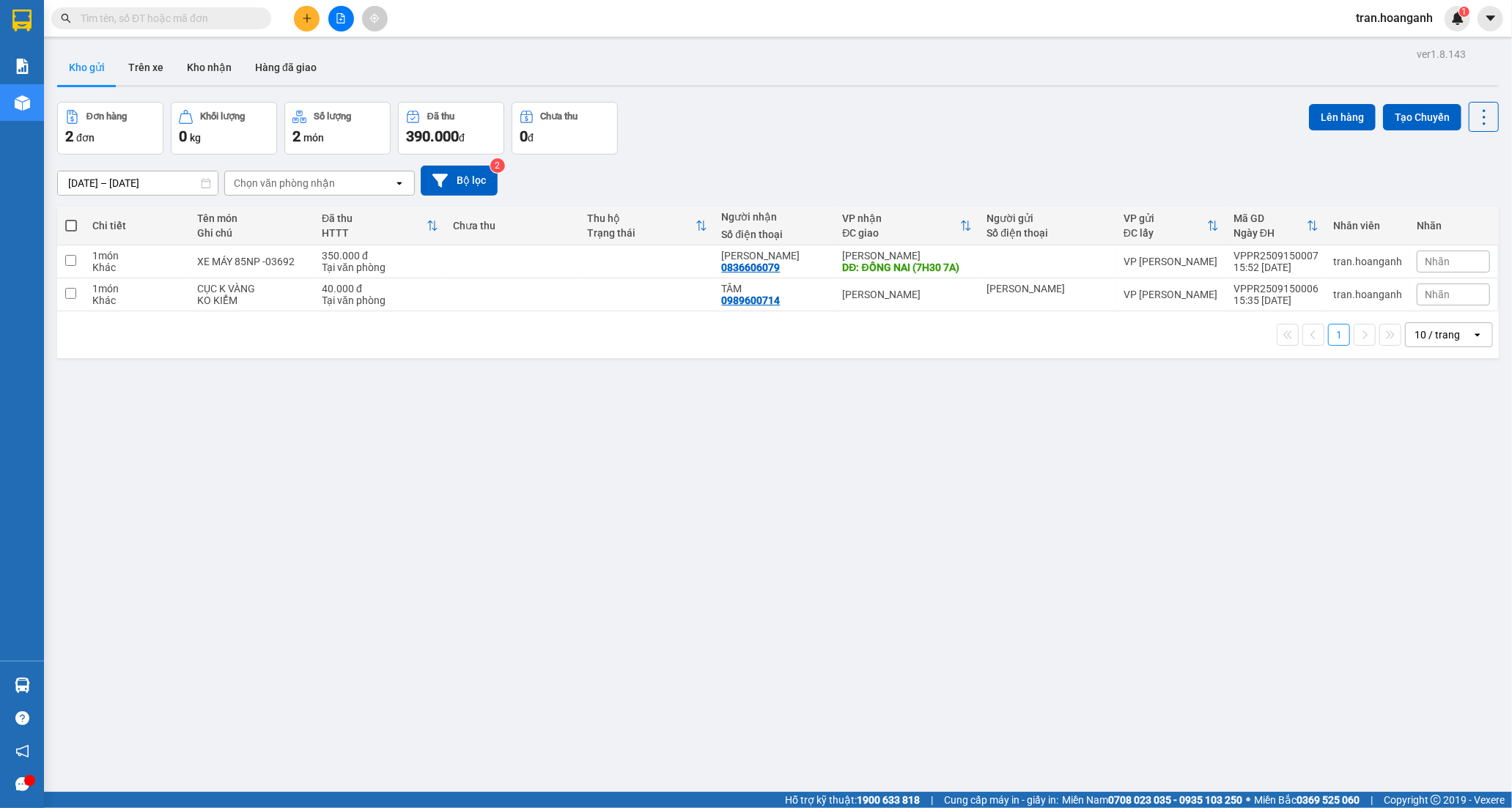
click at [1442, 336] on div "10 / trang" at bounding box center [1436, 334] width 45 height 14
click at [1439, 502] on span "100 / trang" at bounding box center [1431, 499] width 53 height 14
click at [305, 17] on icon "plus" at bounding box center [307, 18] width 10 height 10
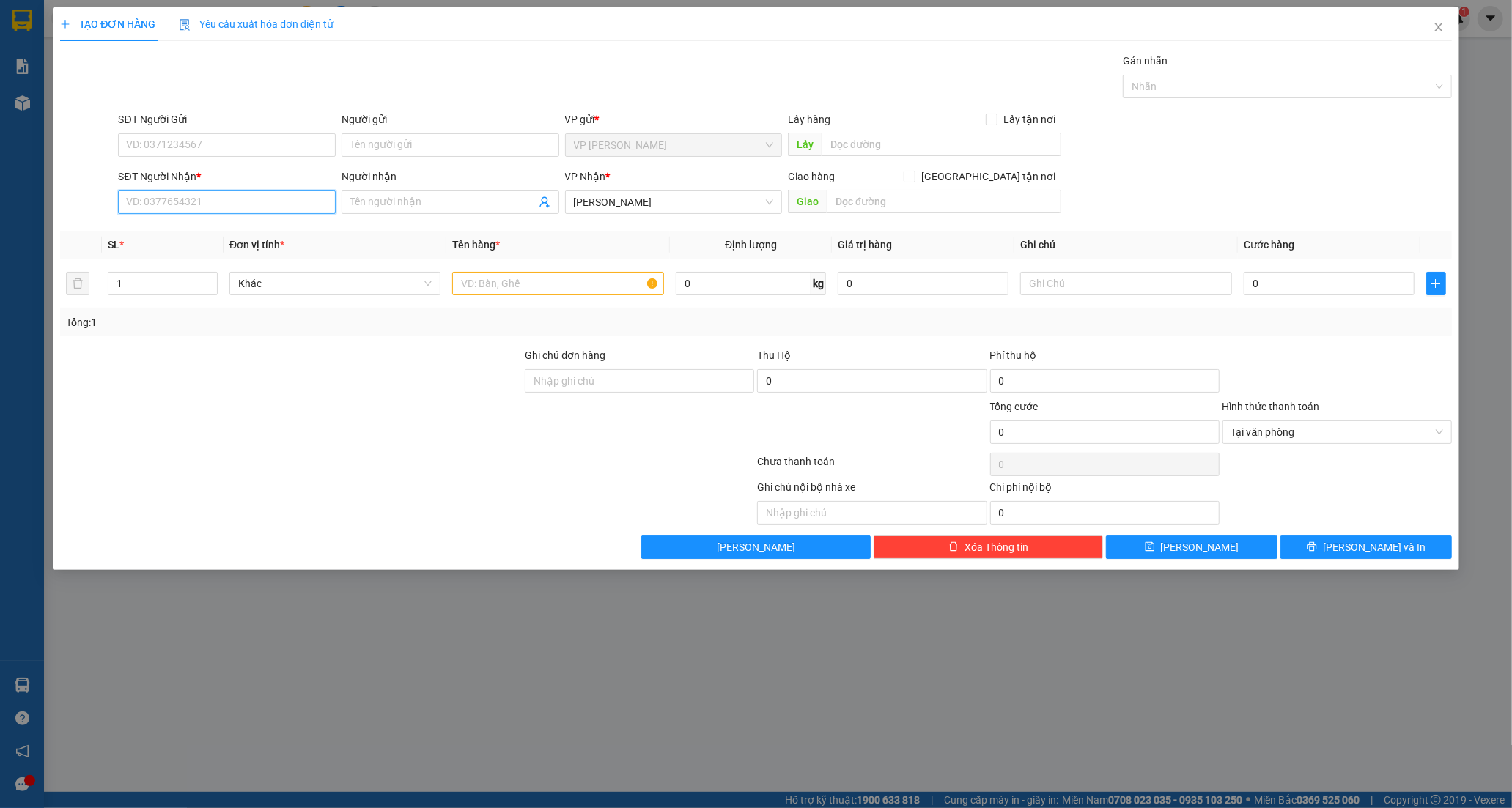
click at [200, 197] on input "SĐT Người Nhận *" at bounding box center [226, 201] width 217 height 23
type input "0926364184"
click at [373, 210] on span at bounding box center [450, 201] width 217 height 23
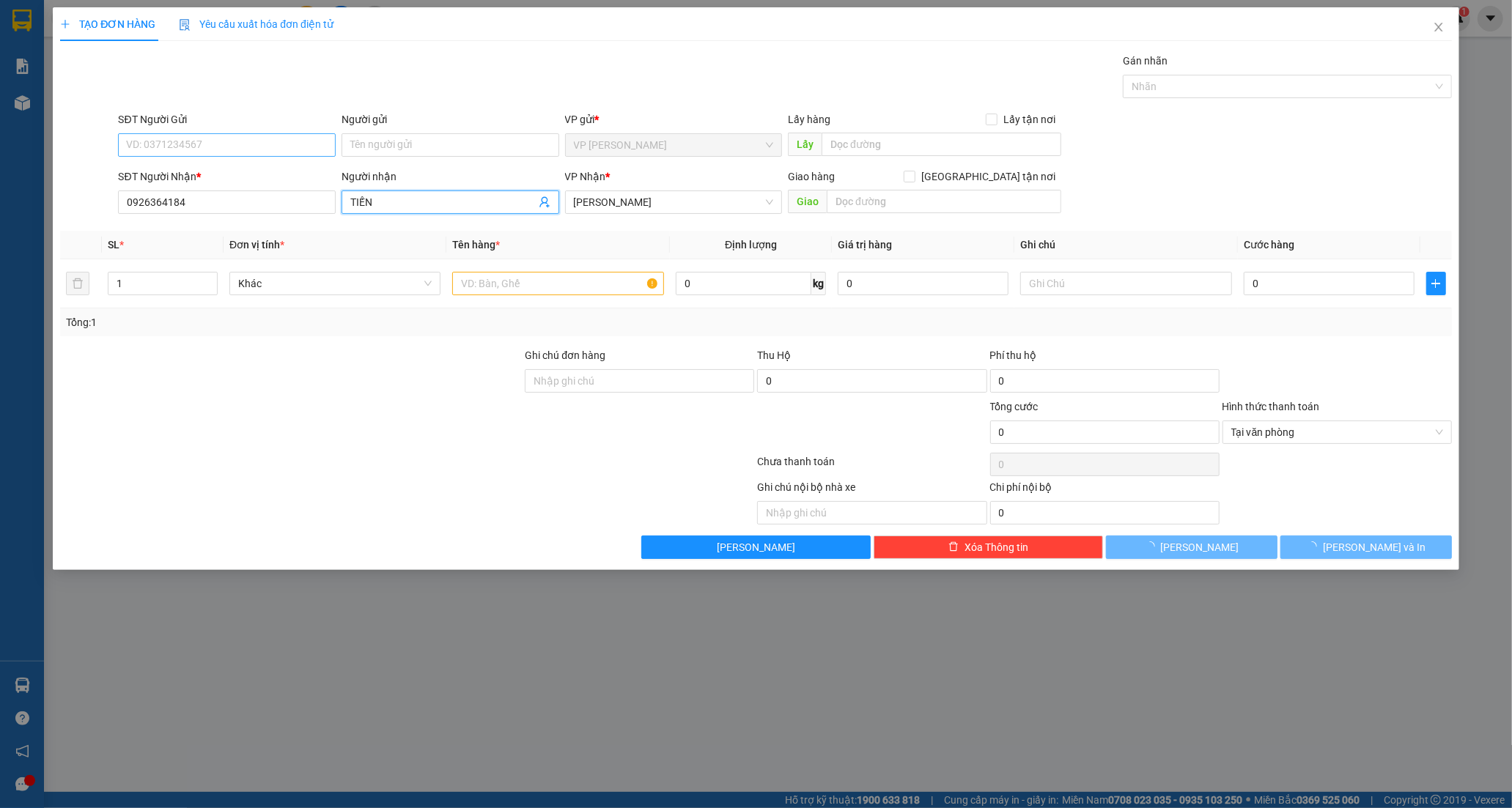
type input "TIẾN"
click at [190, 147] on input "SĐT Người Gửi" at bounding box center [226, 145] width 217 height 23
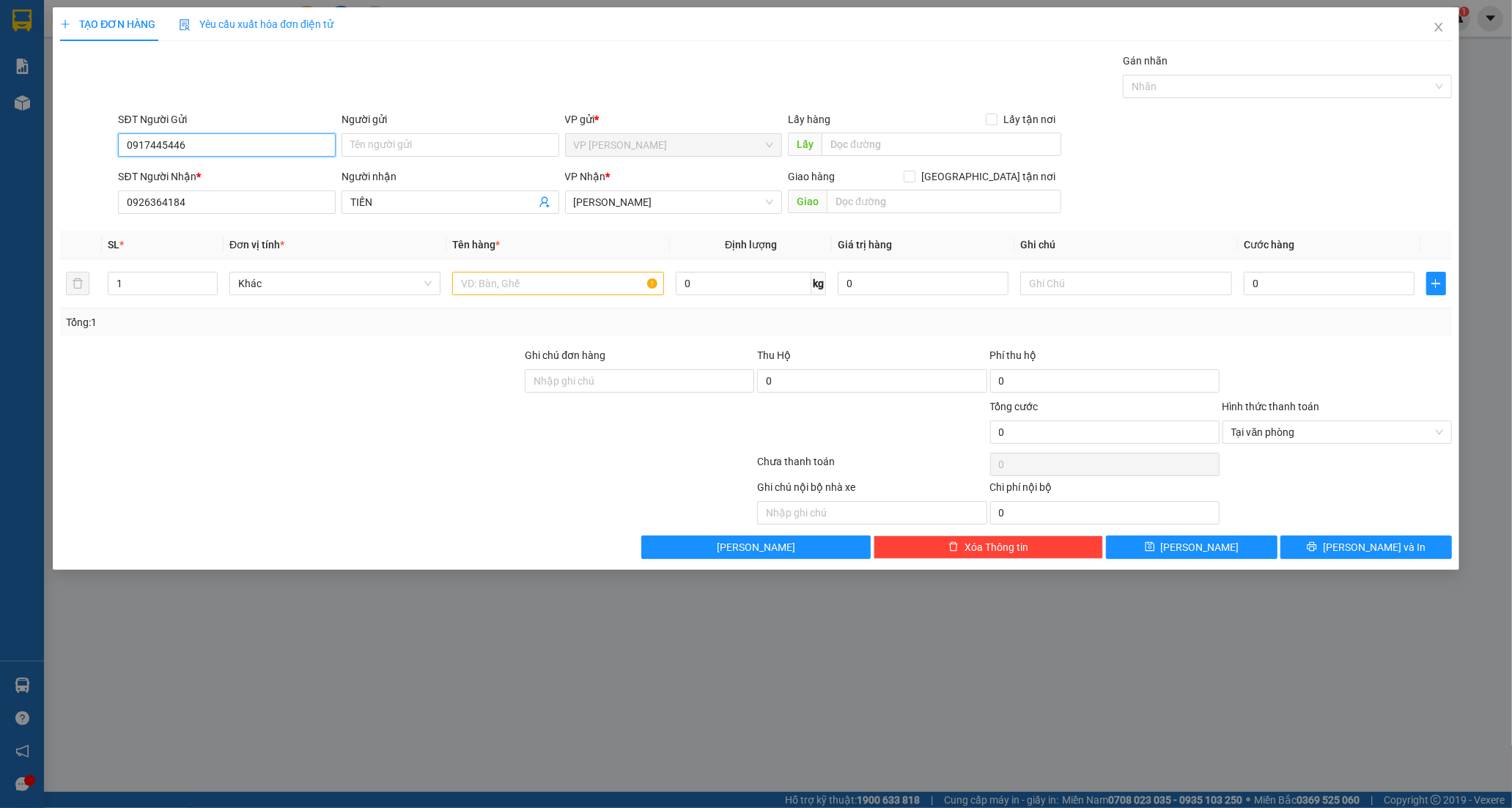
type input "0917445446"
click at [371, 132] on div "Người gửi" at bounding box center [450, 123] width 217 height 22
click at [371, 138] on input "Người gửi" at bounding box center [450, 145] width 217 height 23
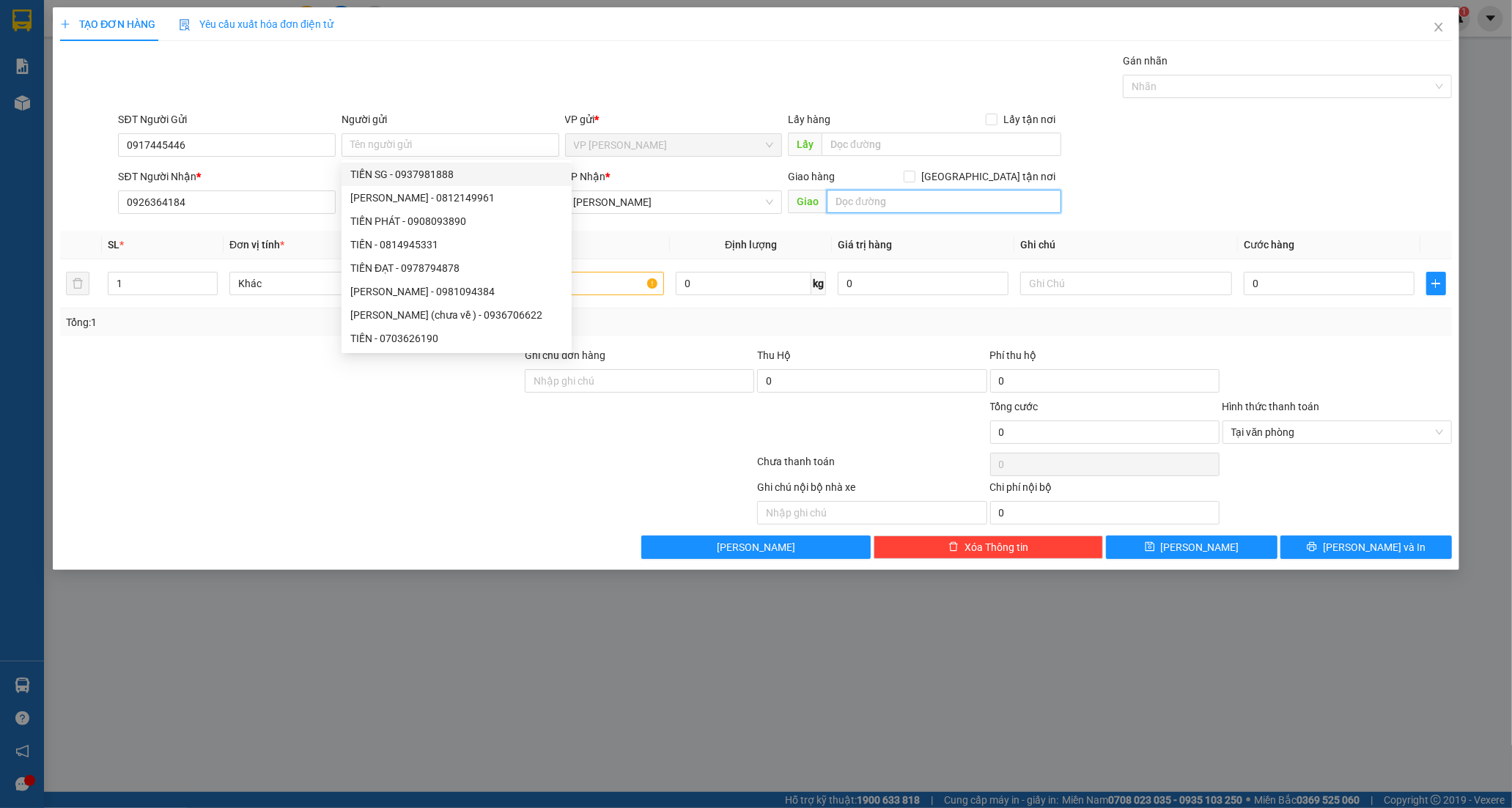
click at [881, 207] on input "text" at bounding box center [944, 201] width 235 height 23
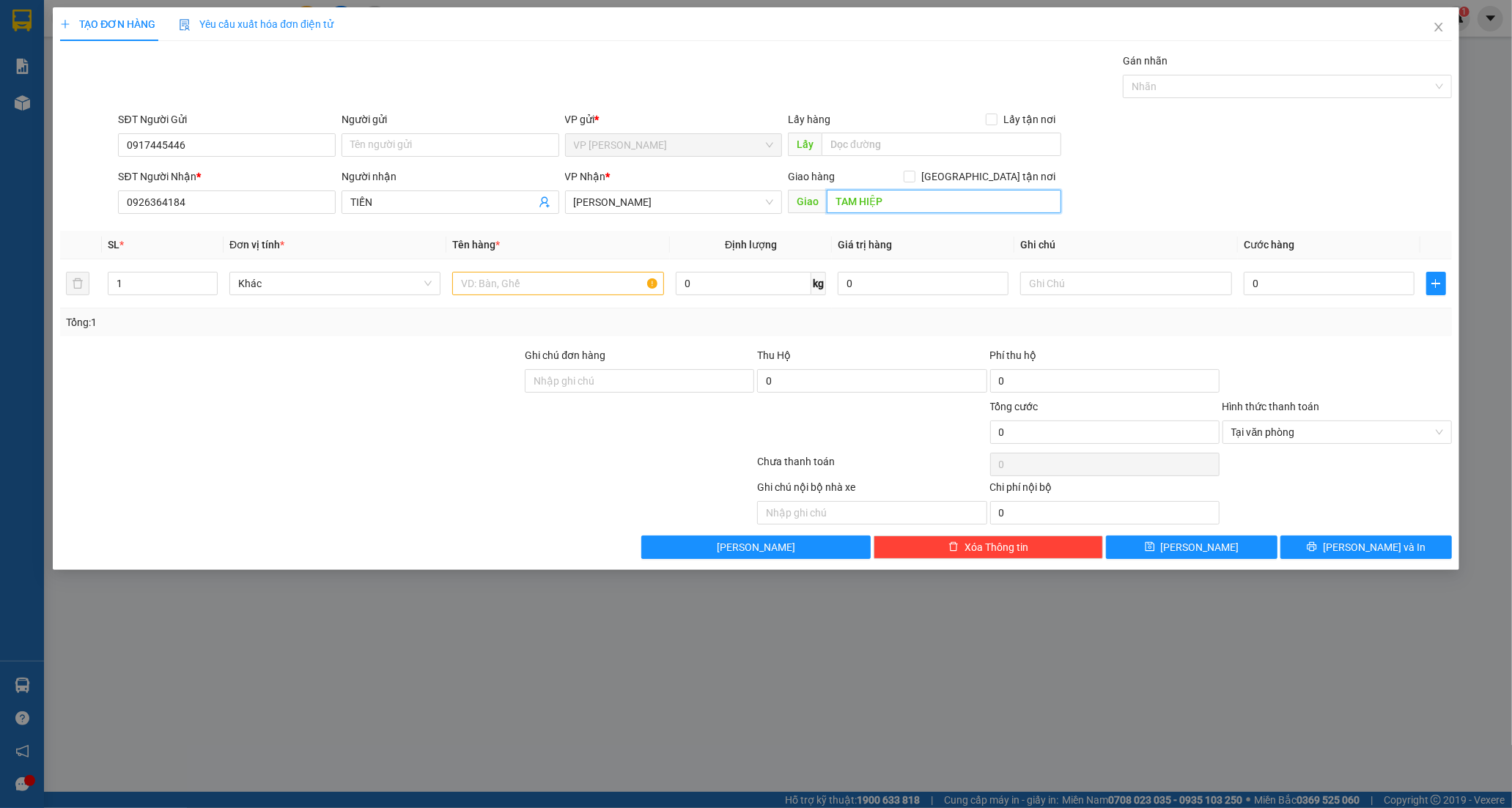
type input "TAM HIỆP"
click at [488, 287] on input "text" at bounding box center [557, 283] width 211 height 23
type input "THÙNG XỐP"
click at [1162, 279] on input "text" at bounding box center [1125, 283] width 211 height 23
type input "DL DƯ KHÁNH"
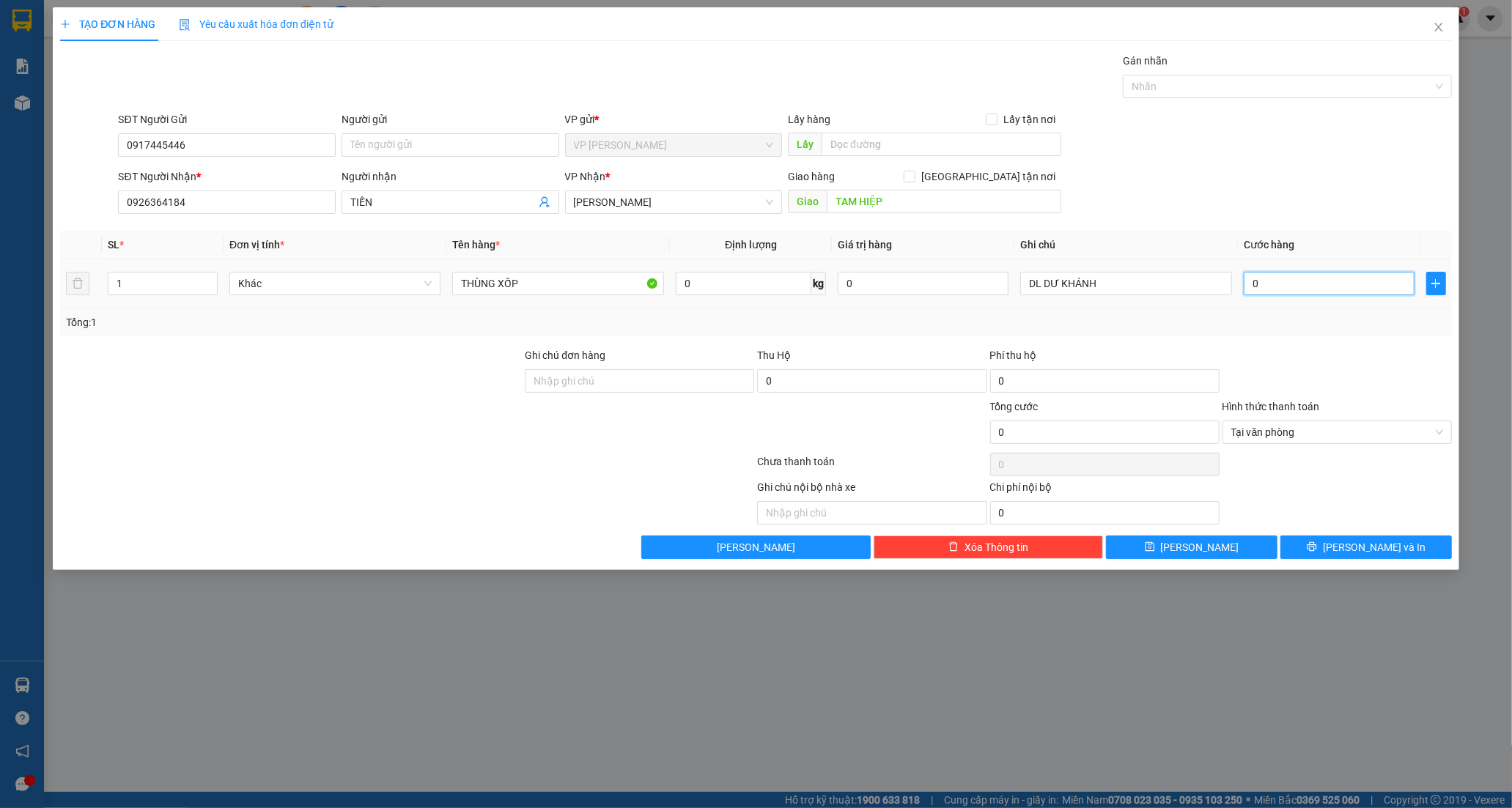
click at [1294, 280] on input "0" at bounding box center [1329, 283] width 170 height 23
type input "5"
type input "50"
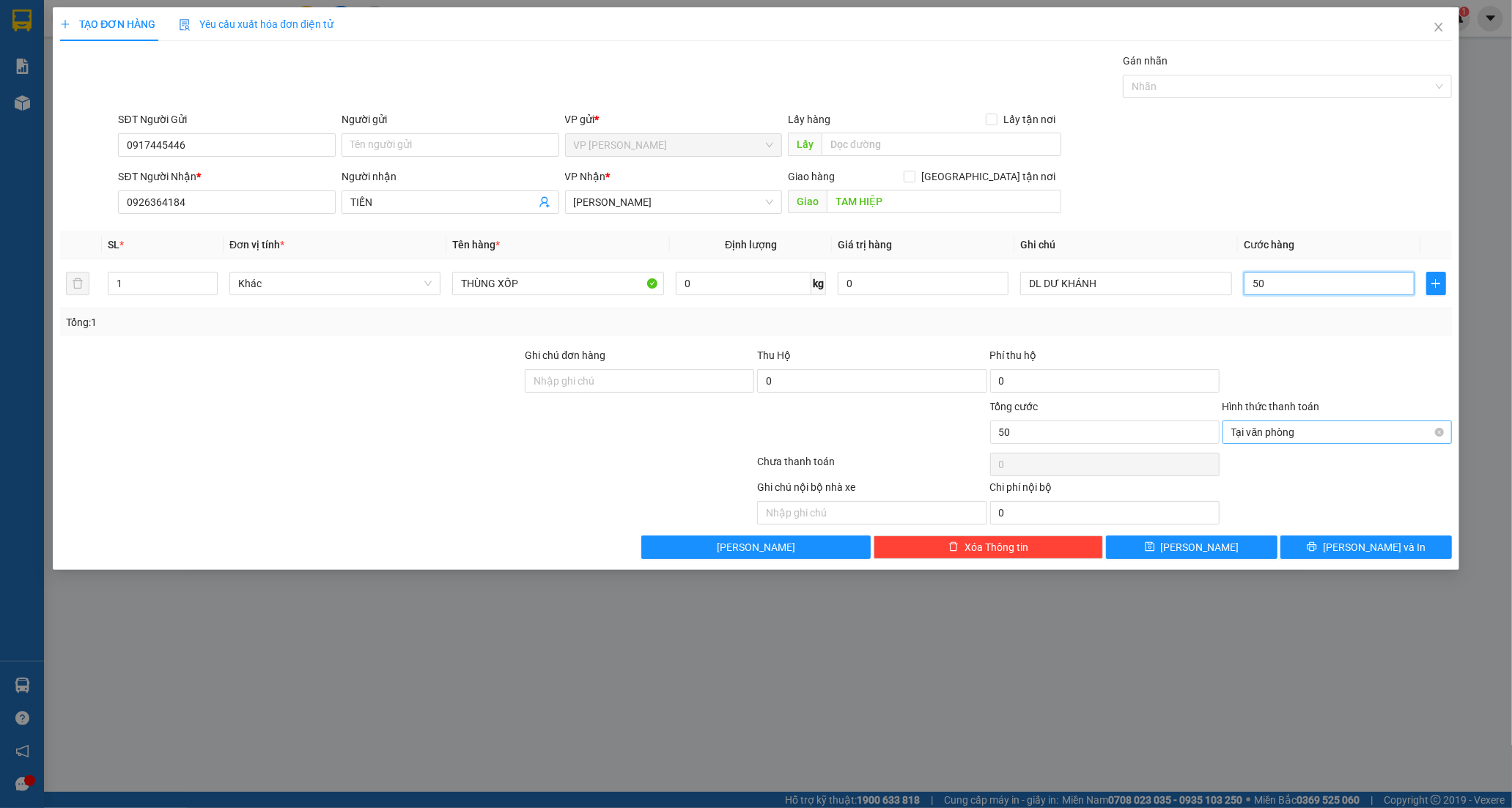
drag, startPoint x: 1299, startPoint y: 427, endPoint x: 1299, endPoint y: 437, distance: 10.0
click at [1299, 428] on span "Tại văn phòng" at bounding box center [1337, 432] width 212 height 22
type input "50.000"
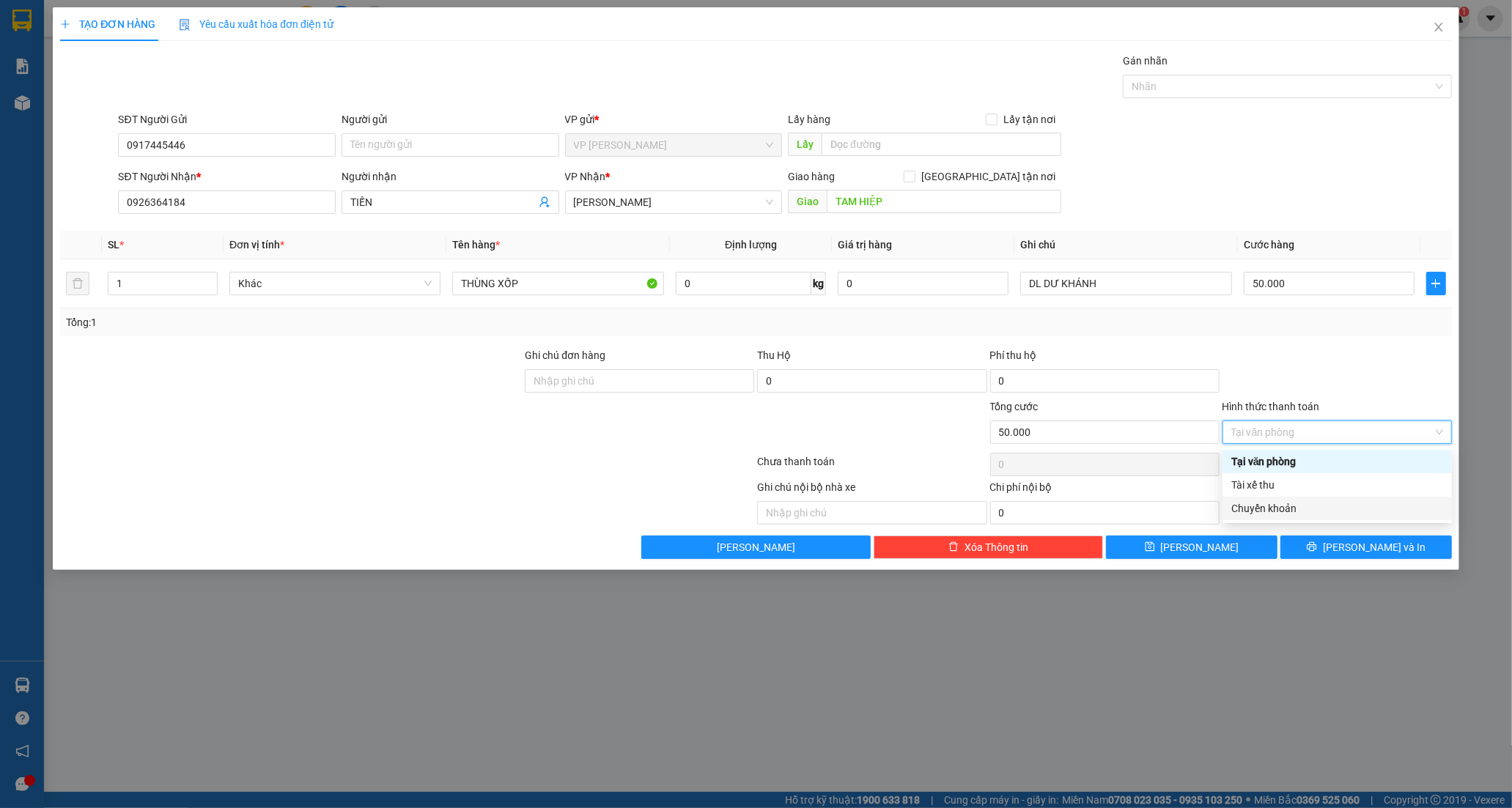
click at [1280, 513] on div "Chuyển khoản" at bounding box center [1337, 509] width 212 height 16
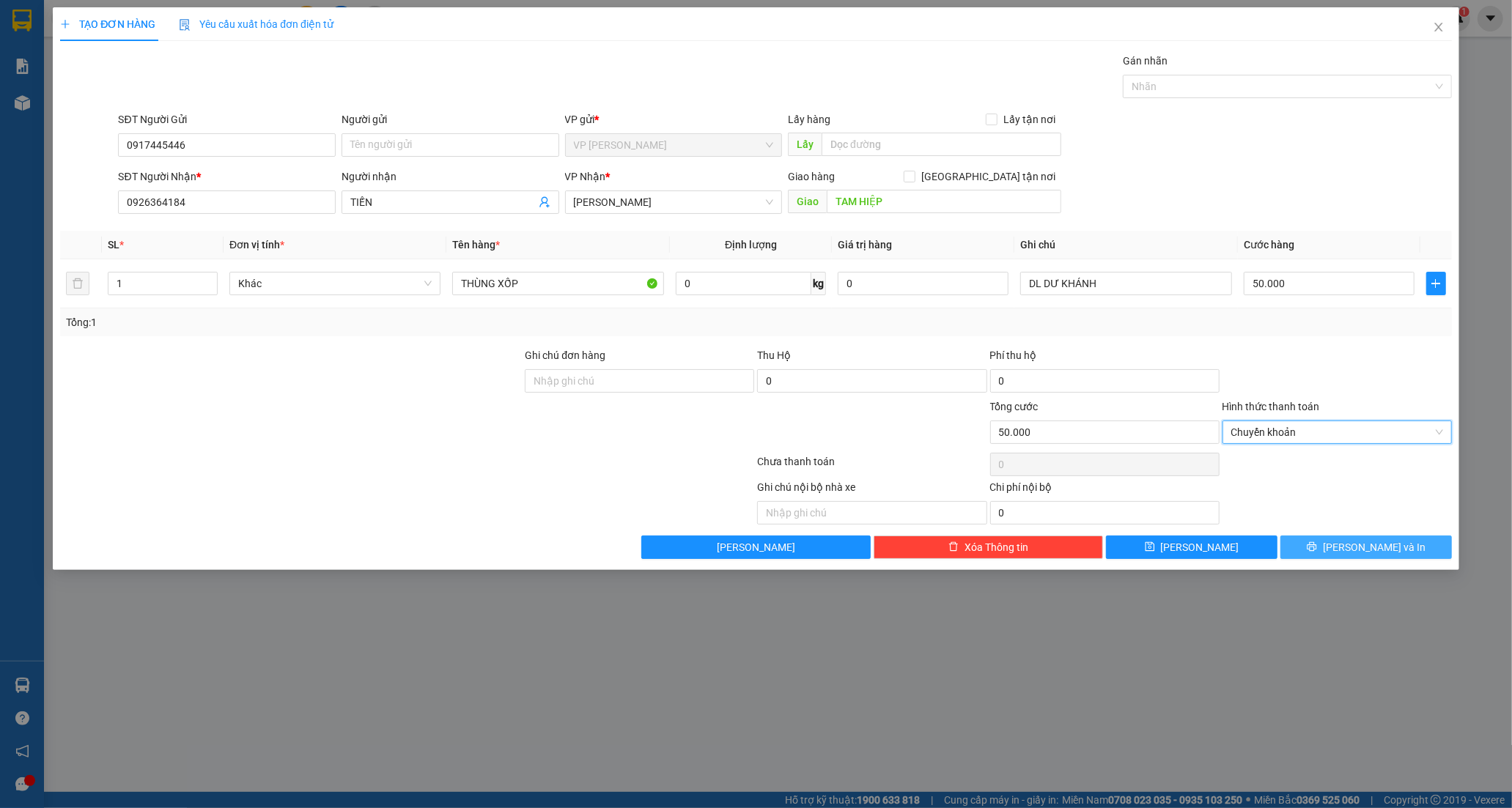
click at [1330, 545] on button "Lưu và In" at bounding box center [1365, 547] width 171 height 23
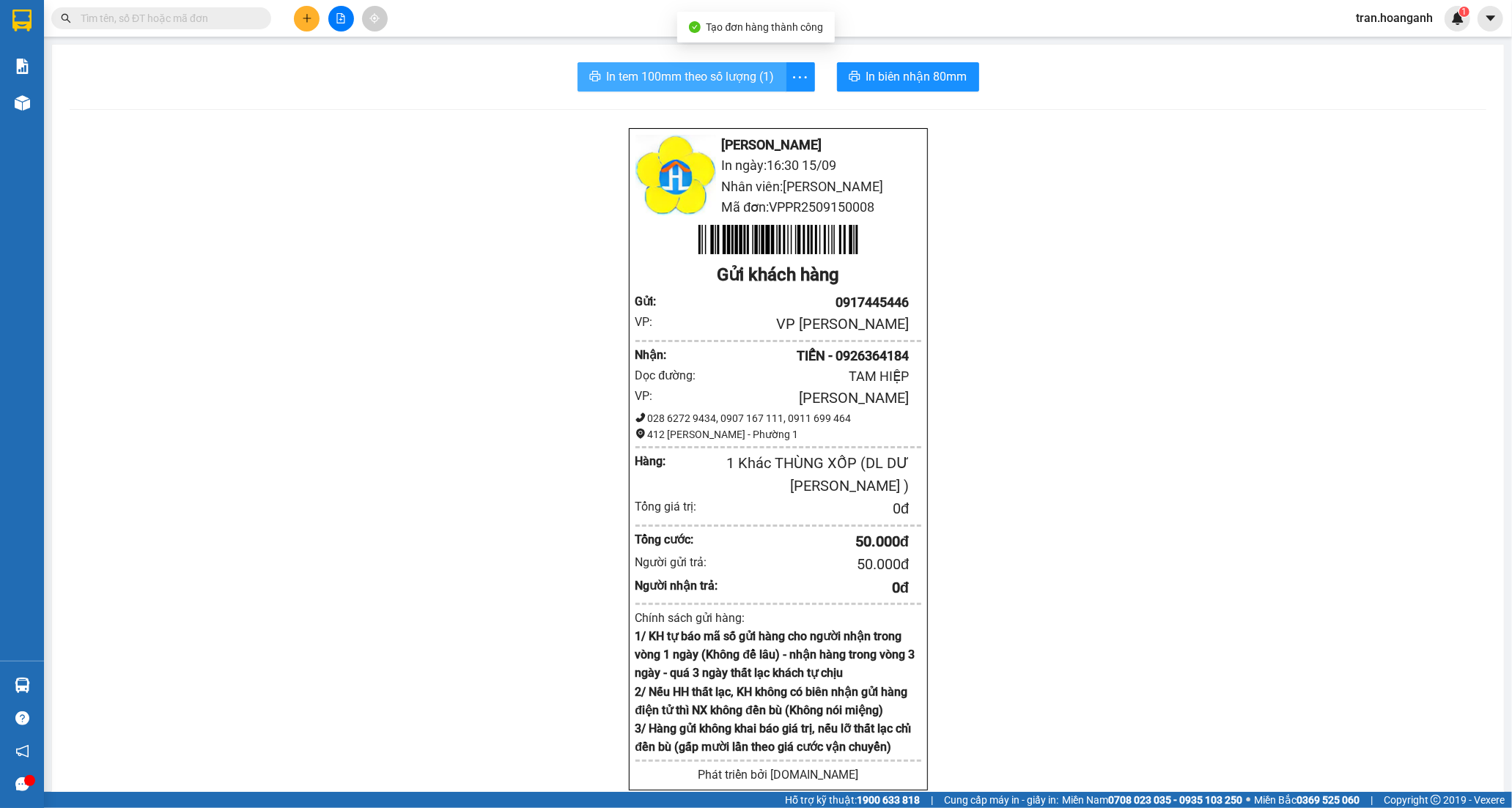
click at [725, 78] on span "In tem 100mm theo số lượng (1)" at bounding box center [690, 76] width 168 height 18
click at [300, 23] on button at bounding box center [307, 18] width 25 height 25
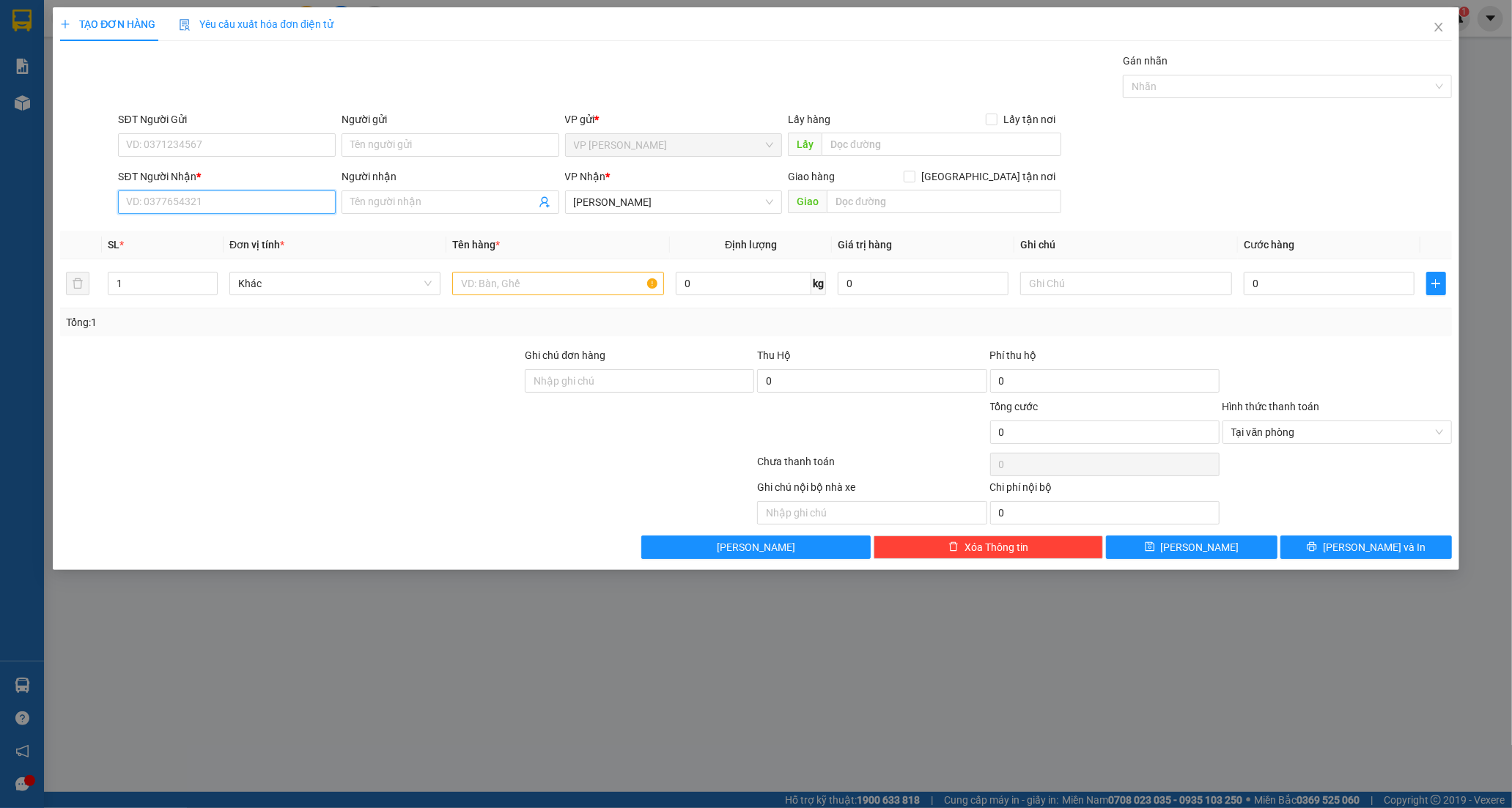
drag, startPoint x: 166, startPoint y: 194, endPoint x: 217, endPoint y: 188, distance: 51.4
click at [167, 197] on input "SĐT Người Nhận *" at bounding box center [226, 201] width 217 height 23
type input "0903686261"
click at [386, 197] on input "Người nhận" at bounding box center [443, 202] width 186 height 16
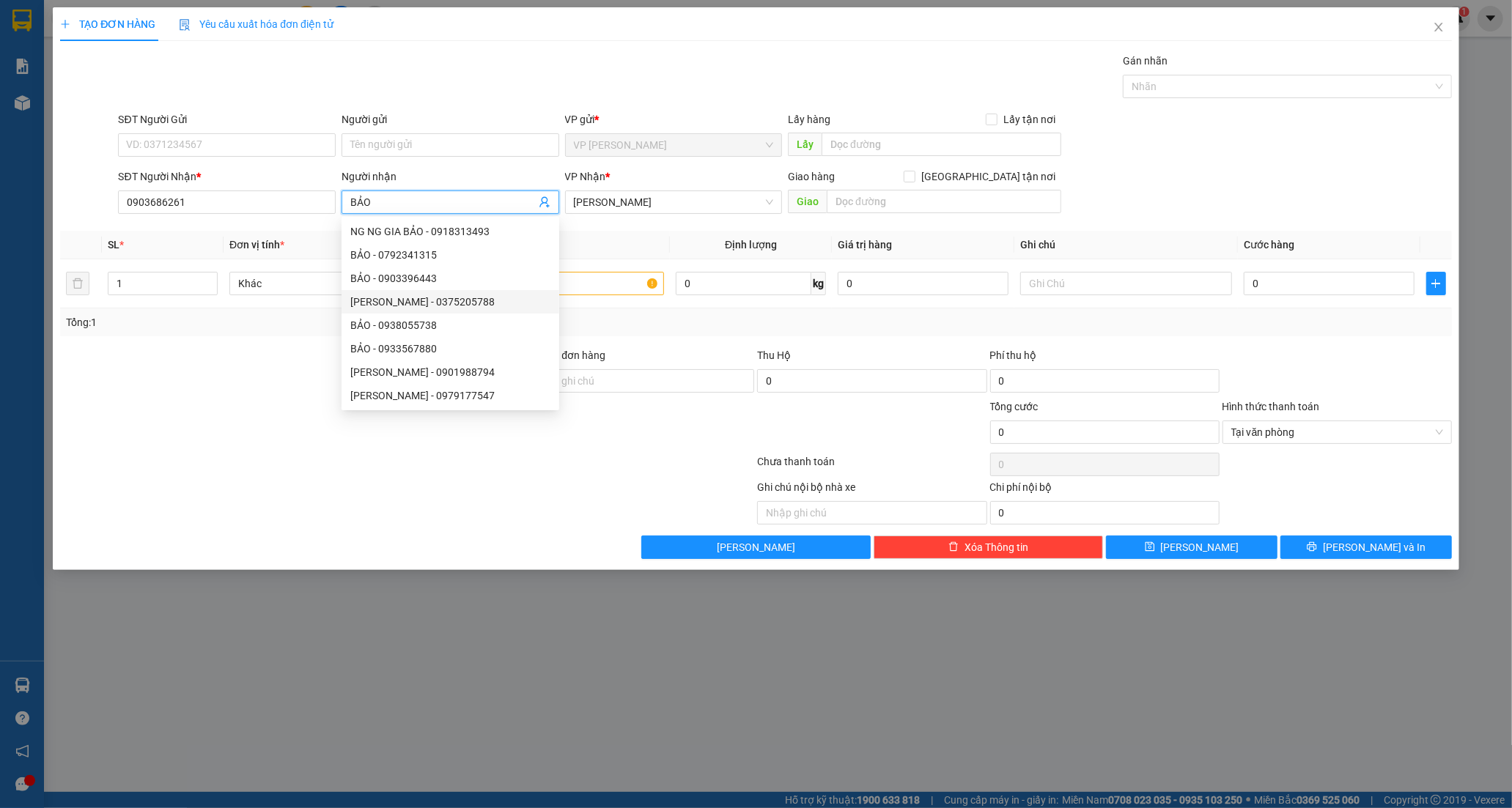
type input "BẢO"
click at [270, 420] on div at bounding box center [291, 424] width 465 height 51
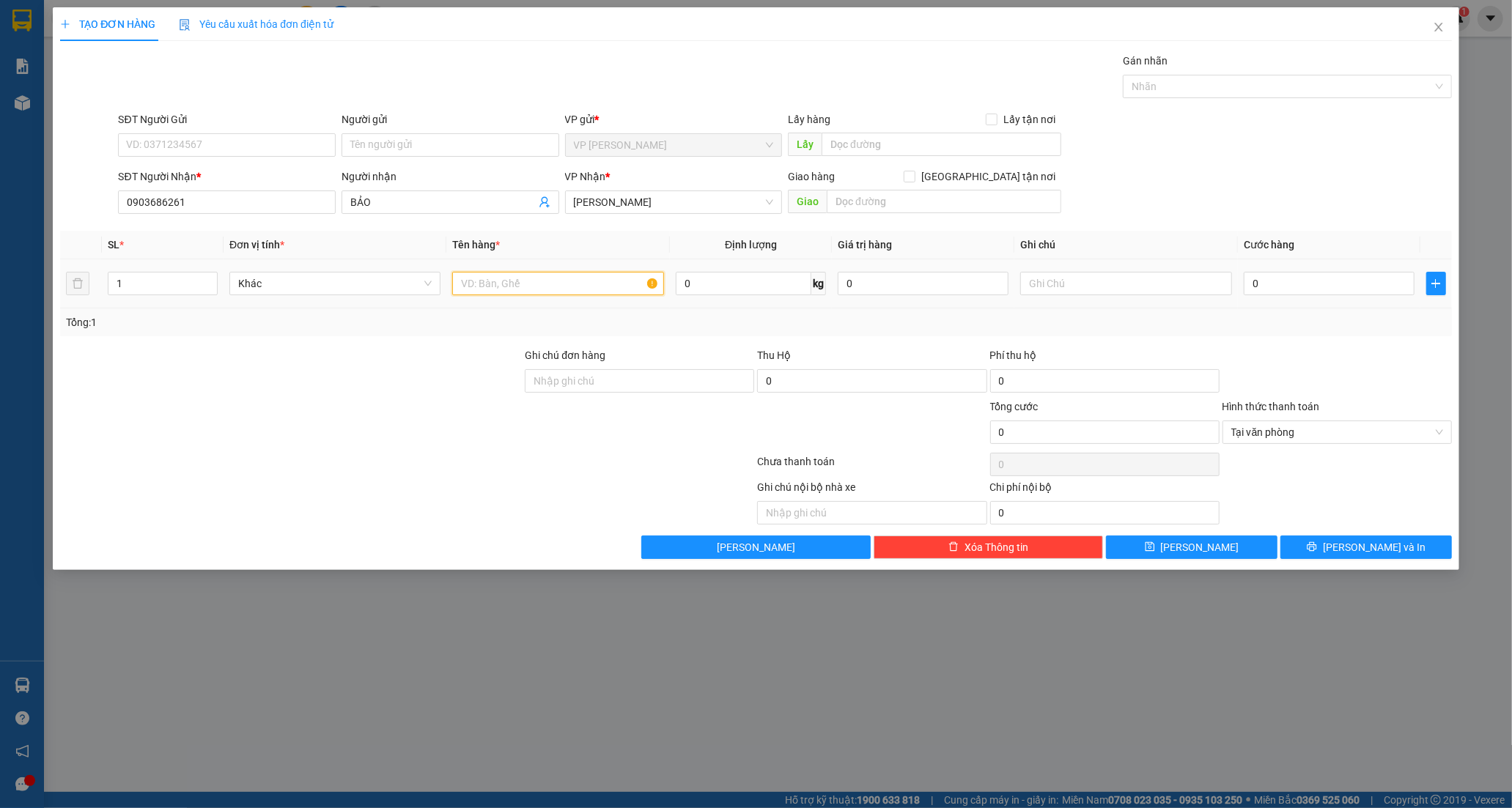
click at [525, 280] on input "text" at bounding box center [557, 283] width 211 height 23
type input "HỘP CATON"
click at [1302, 287] on input "0" at bounding box center [1329, 283] width 170 height 23
type input "3"
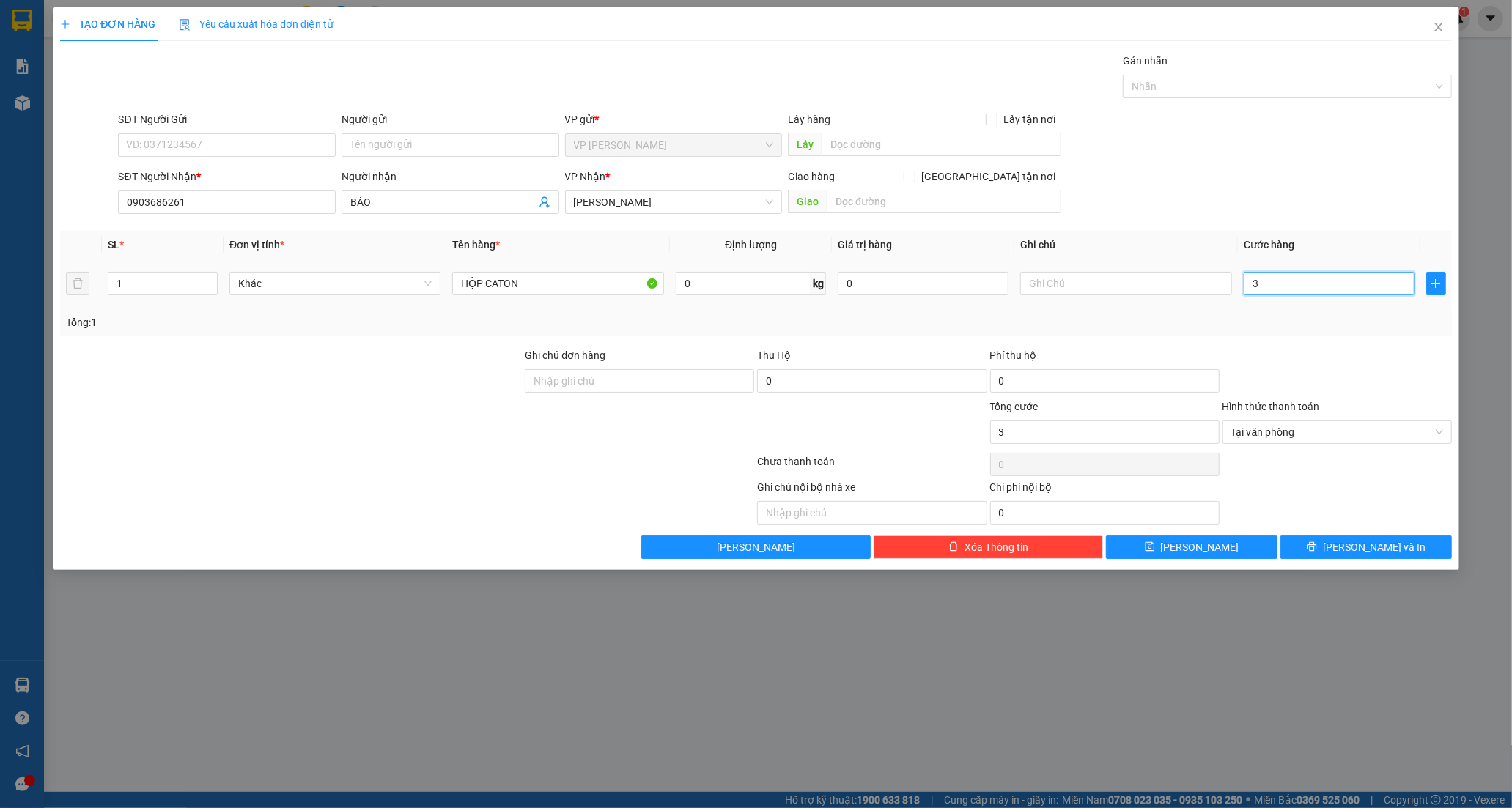
type input "30"
type input "30.000"
click at [1365, 551] on span "Lưu và In" at bounding box center [1373, 547] width 103 height 16
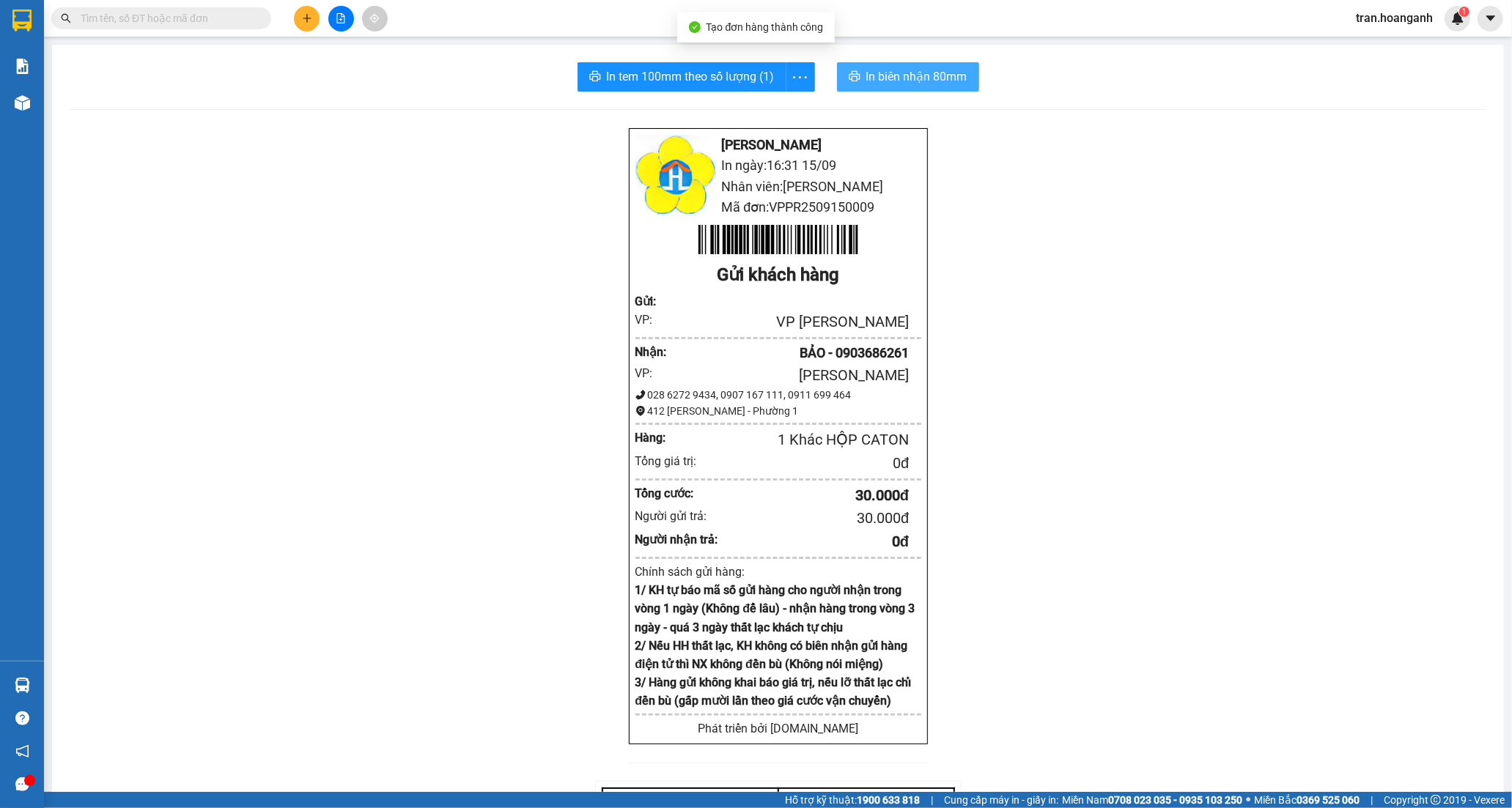
click at [889, 86] on button "In biên nhận 80mm" at bounding box center [908, 76] width 143 height 29
click at [674, 82] on span "In tem 100mm theo số lượng (1)" at bounding box center [690, 76] width 168 height 18
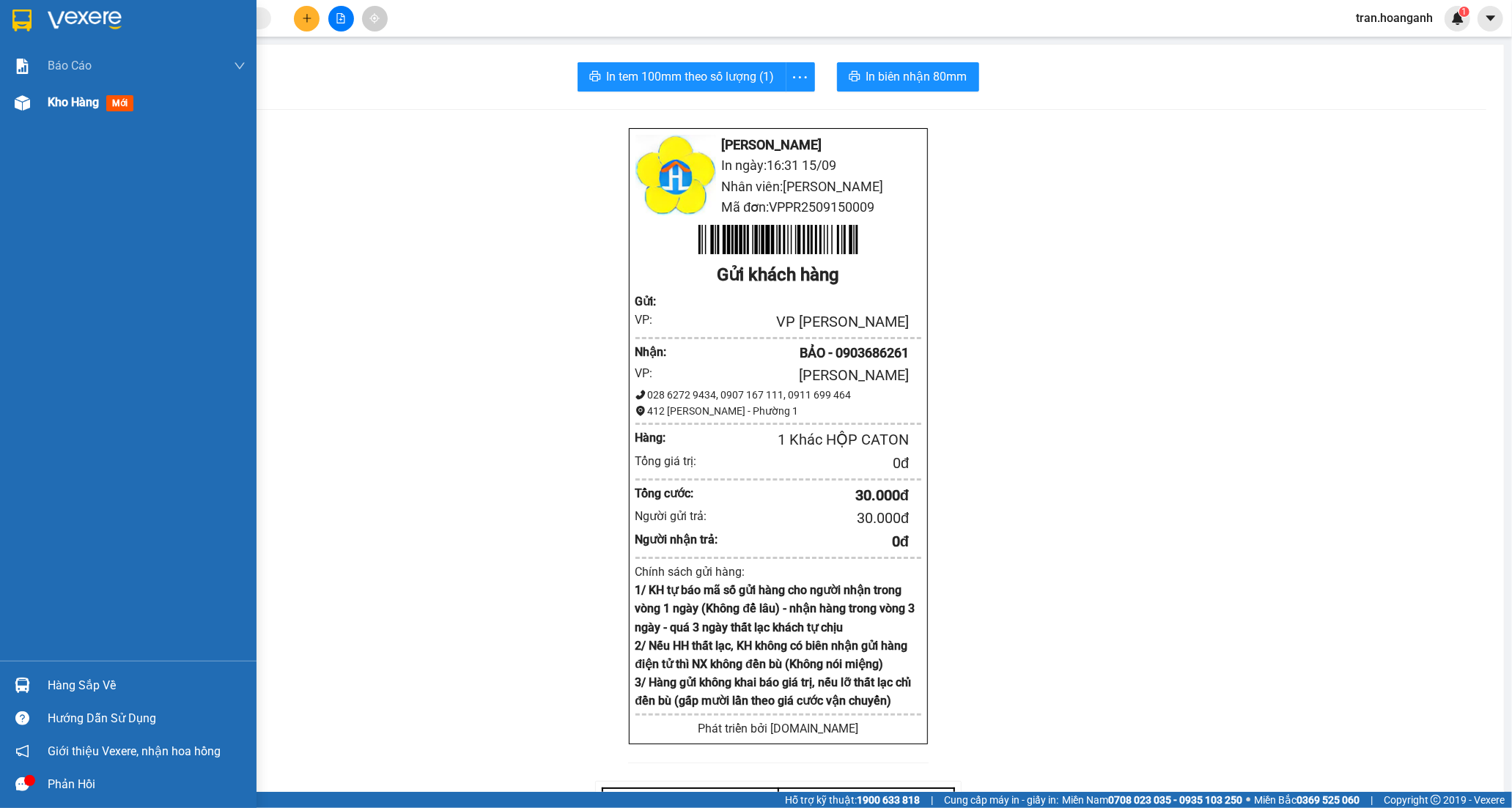
click at [60, 103] on span "Kho hàng" at bounding box center [73, 102] width 51 height 14
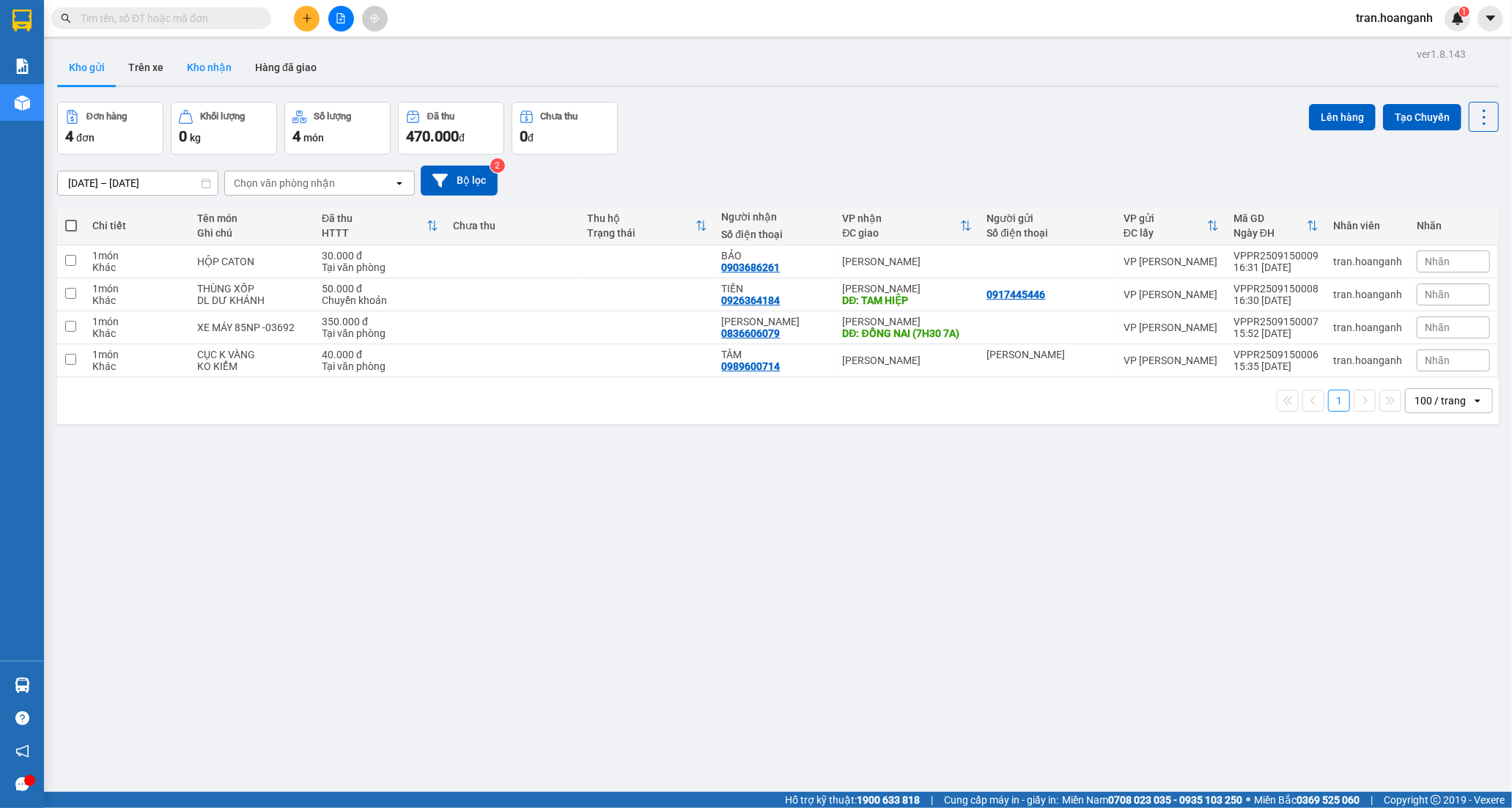
click at [213, 67] on button "Kho nhận" at bounding box center [209, 68] width 68 height 35
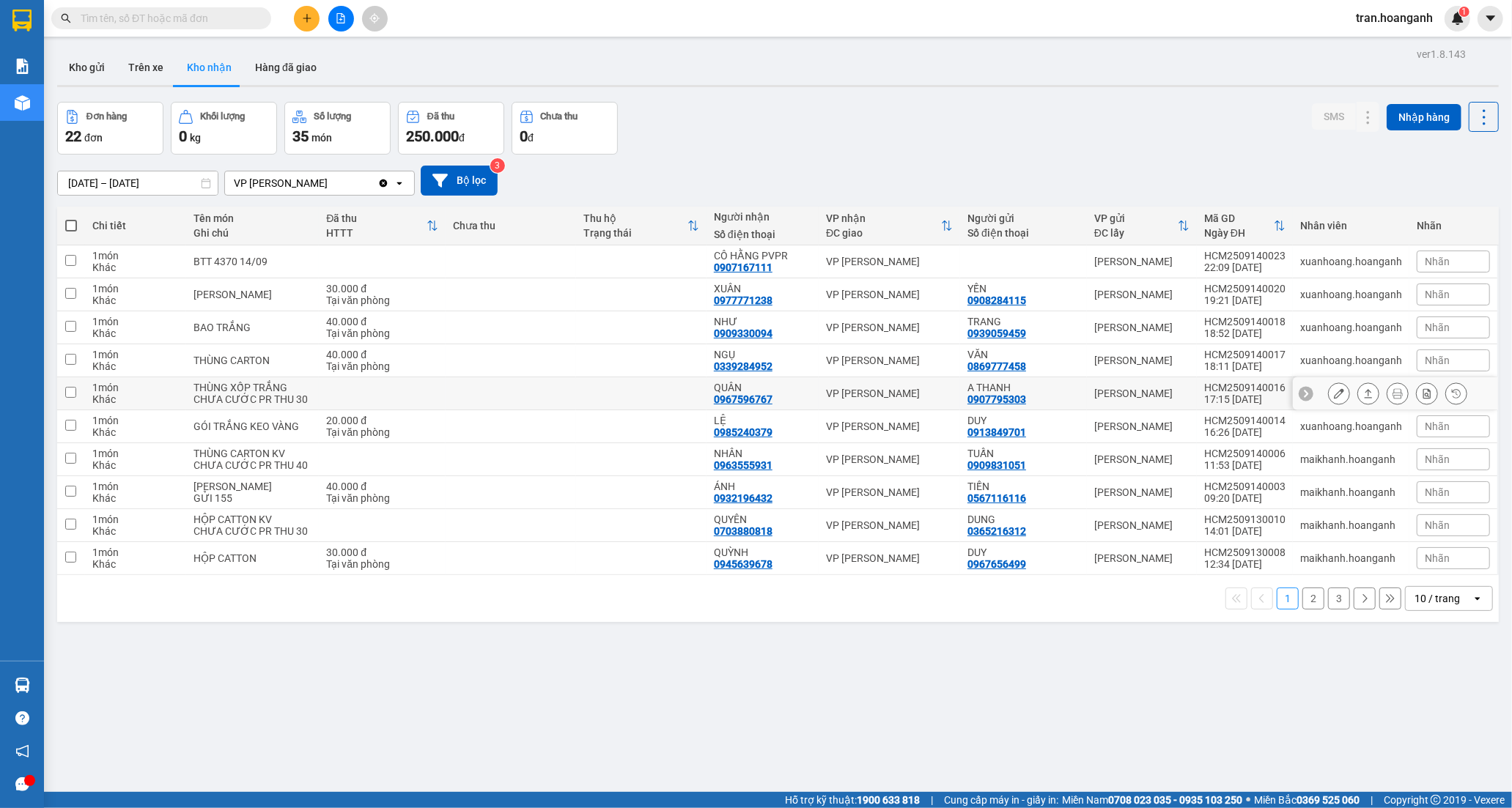
click at [580, 404] on td at bounding box center [641, 393] width 131 height 33
checkbox input "true"
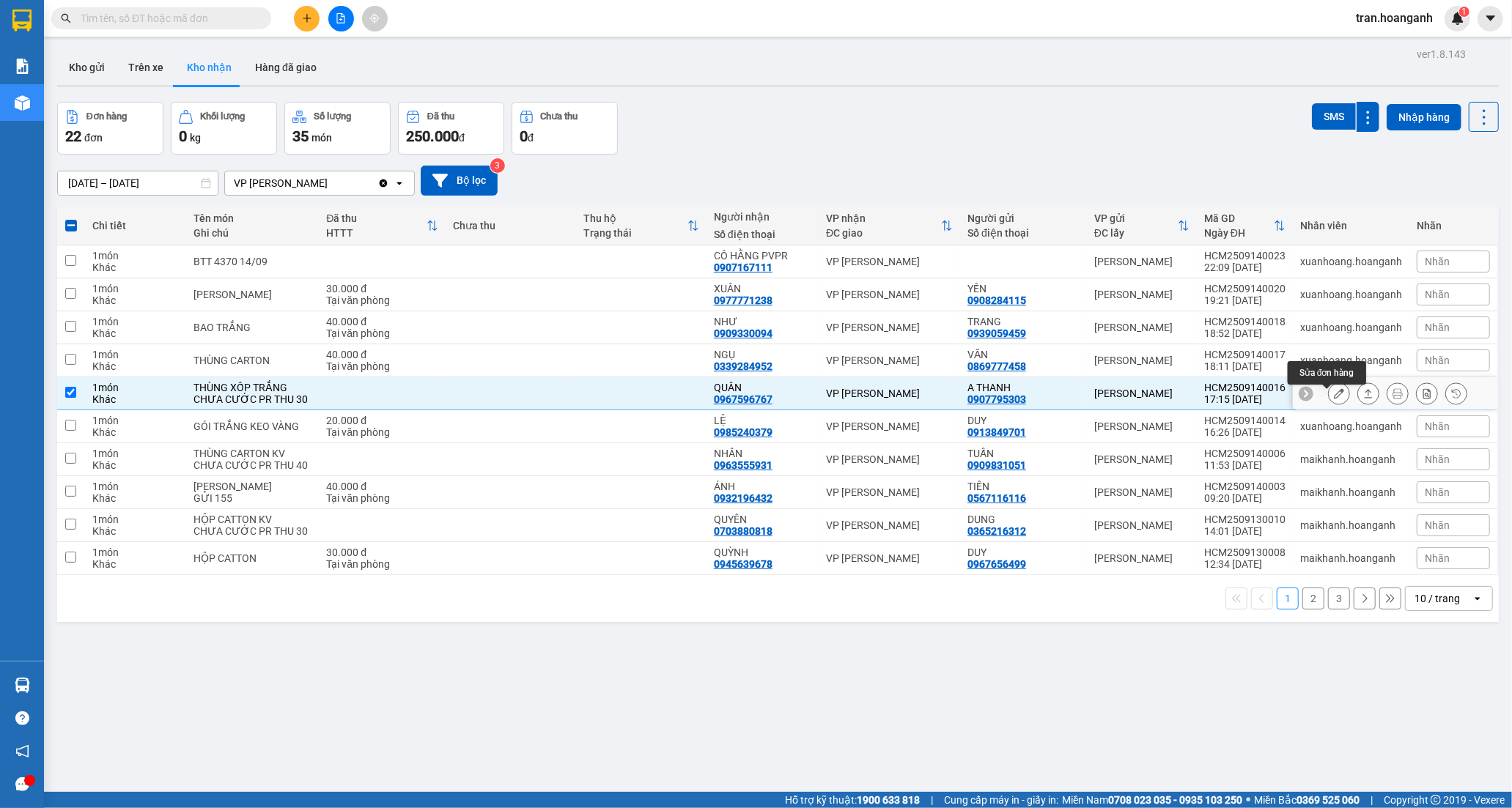
click at [1334, 396] on icon at bounding box center [1338, 393] width 10 height 10
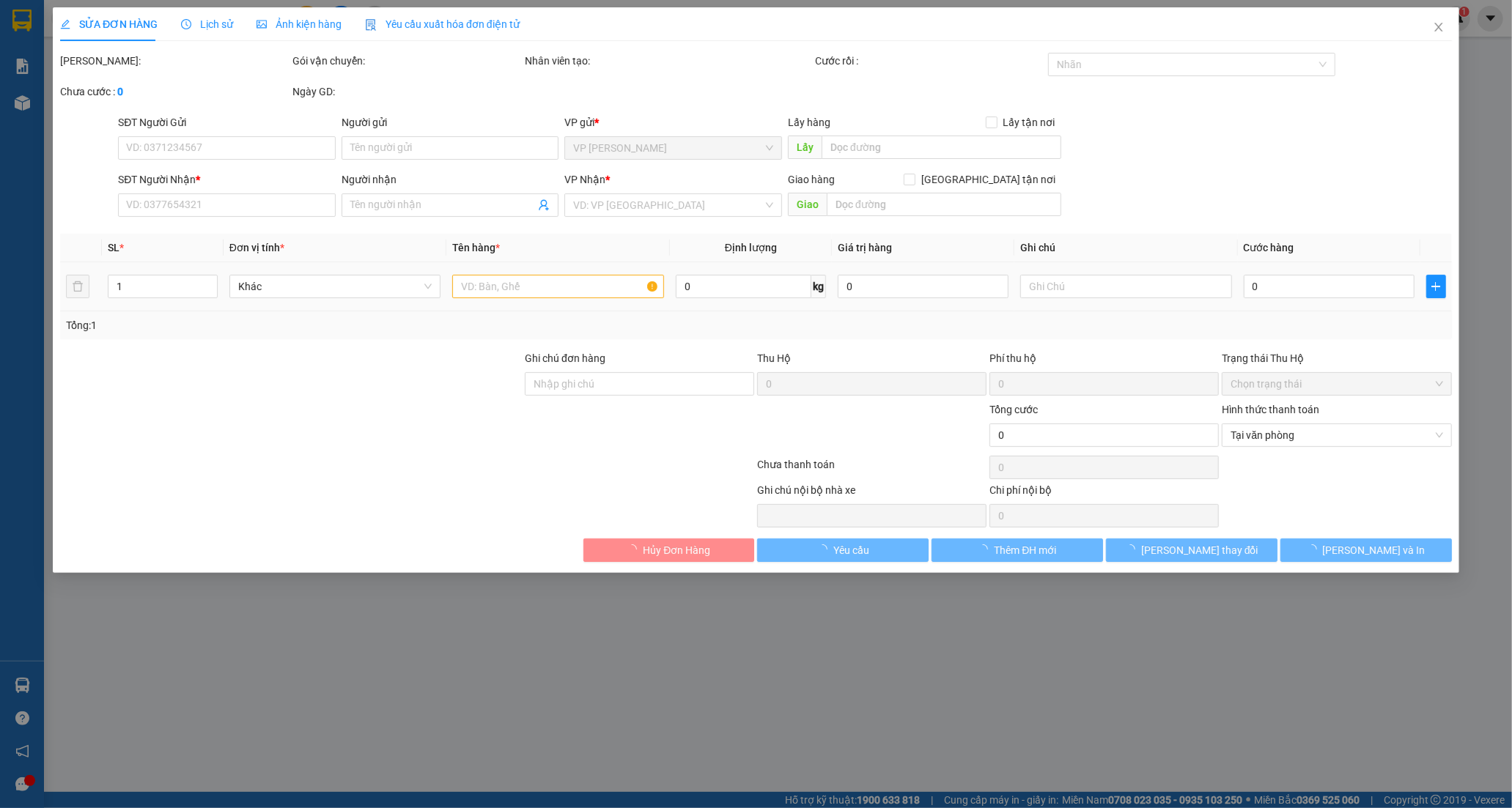
type input "0907795303"
type input "A THANH"
type input "0967596767"
type input "QUÂN"
type input "GIAO 31/8=30K"
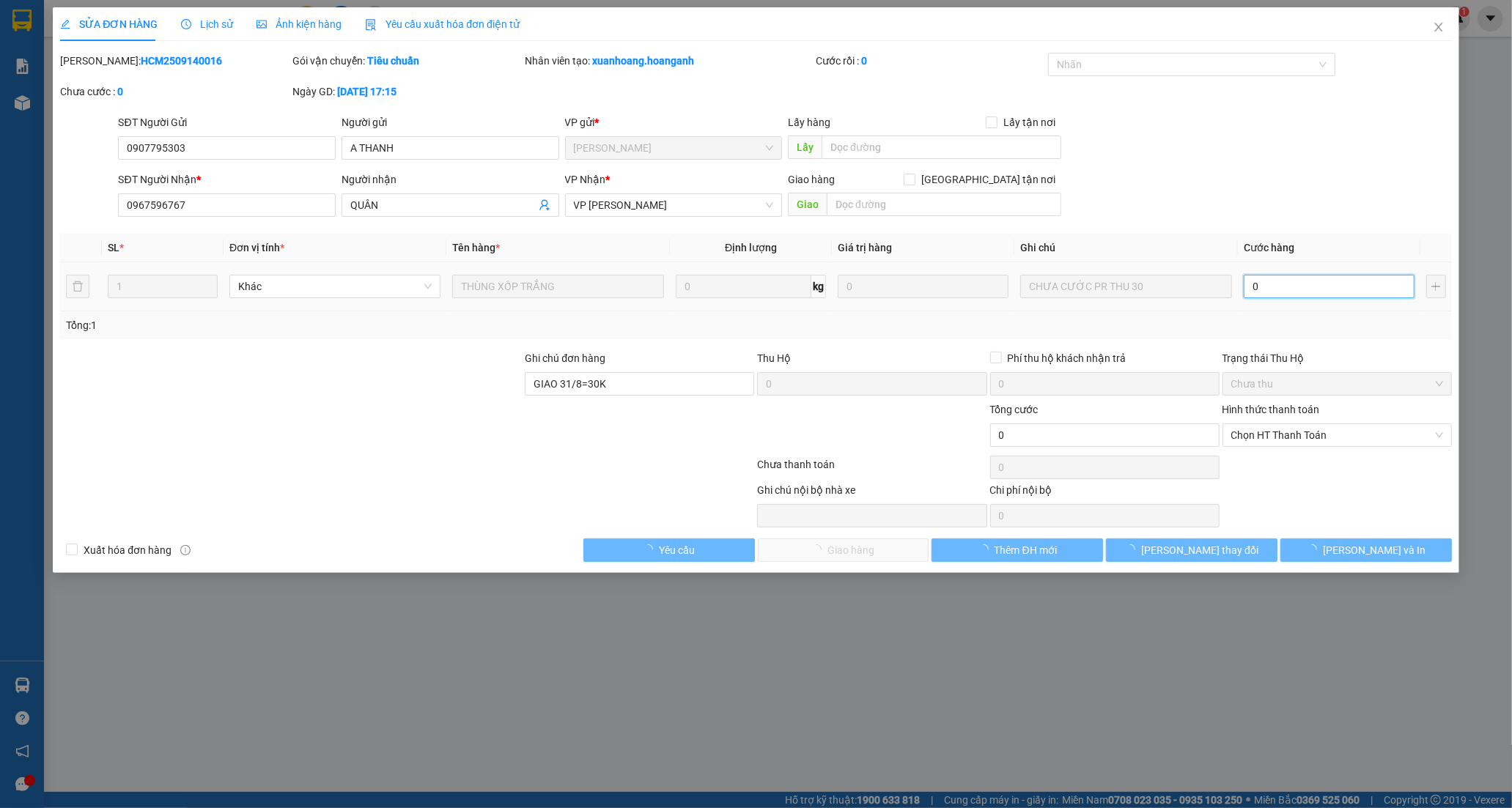
click at [1291, 283] on input "0" at bounding box center [1329, 286] width 170 height 23
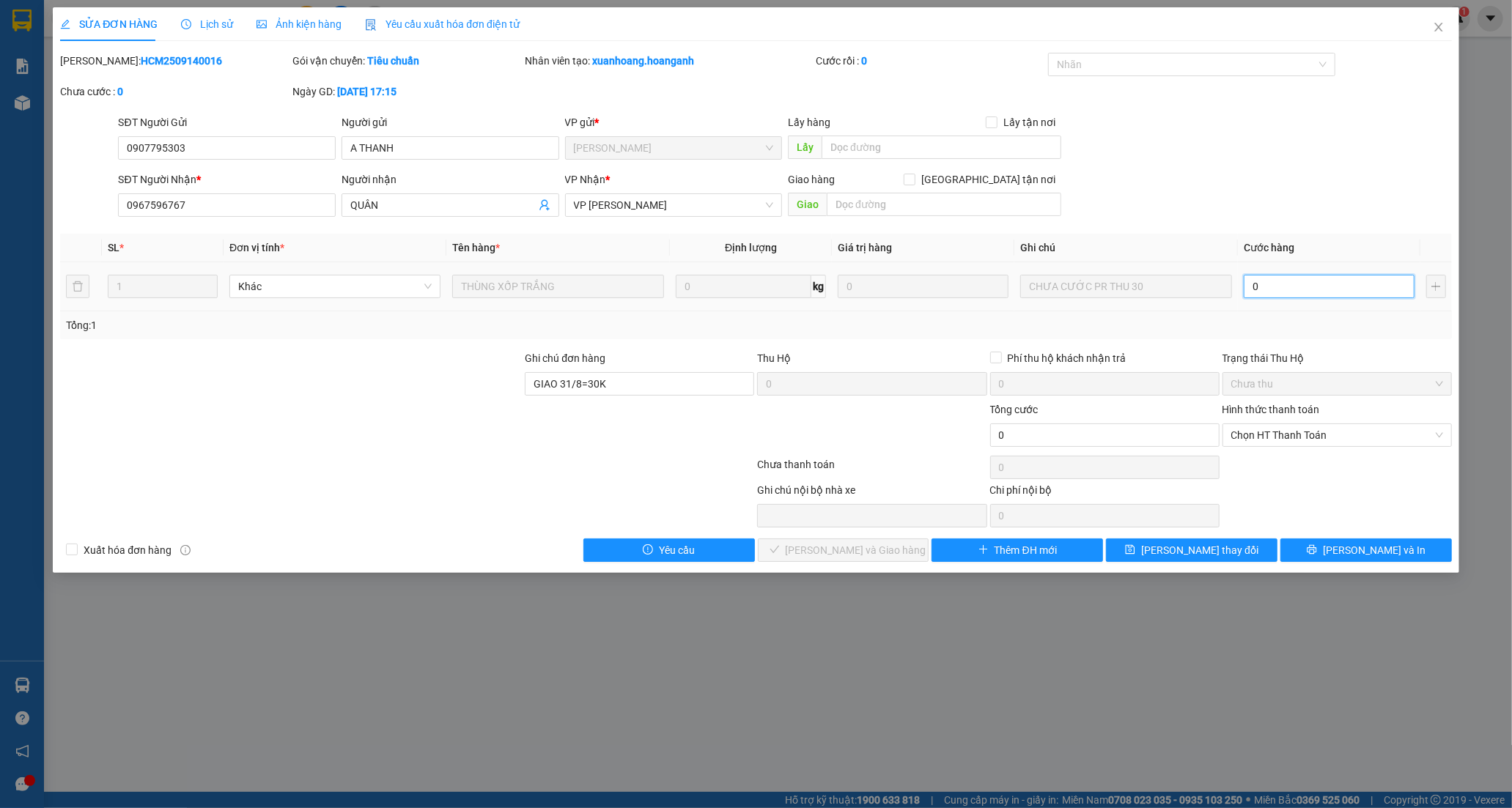
type input "3"
type input "30"
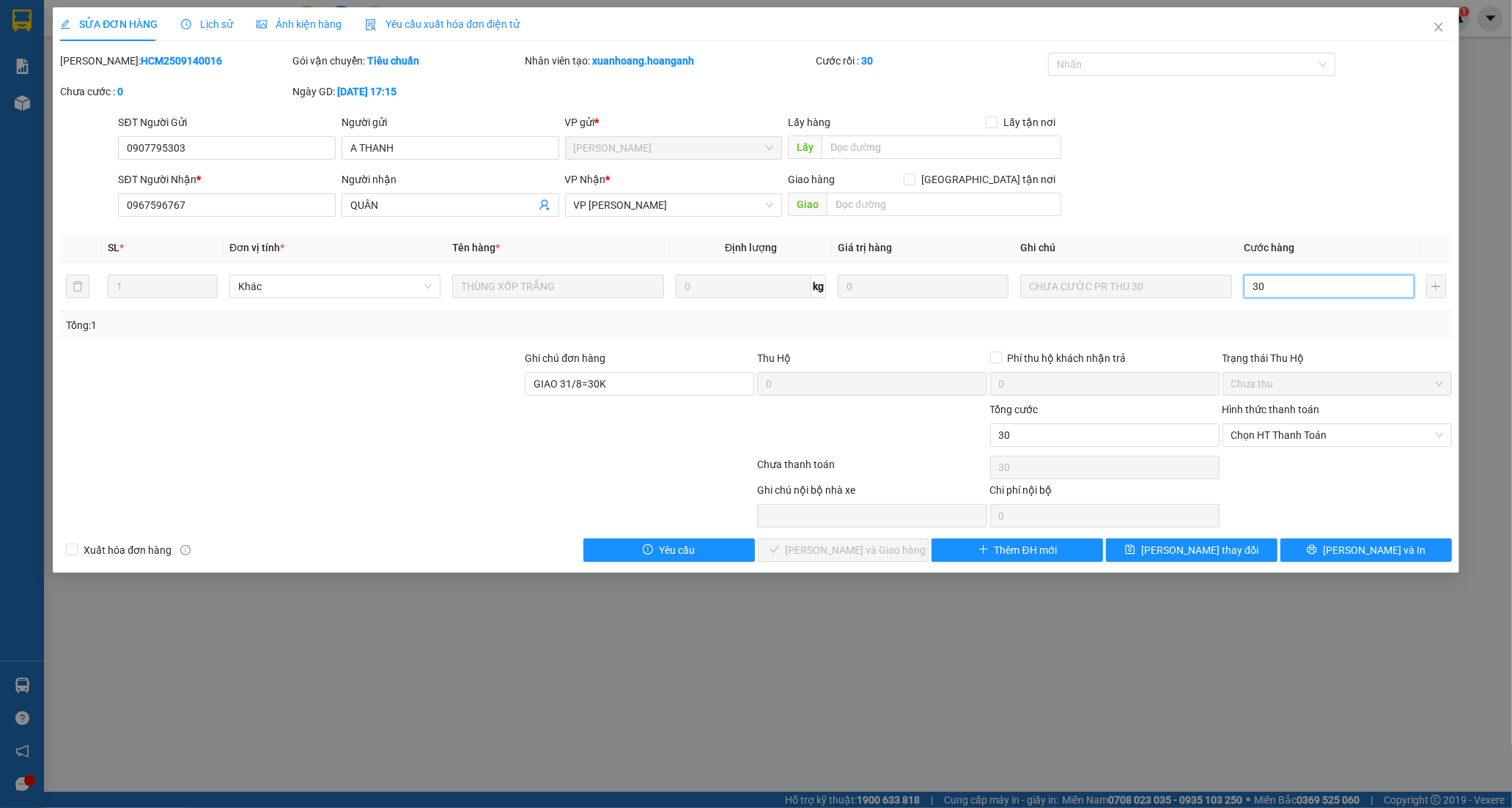
drag, startPoint x: 1284, startPoint y: 430, endPoint x: 1280, endPoint y: 447, distance: 17.5
click at [1280, 434] on span "Chọn HT Thanh Toán" at bounding box center [1337, 435] width 212 height 22
type input "30"
type input "30.000"
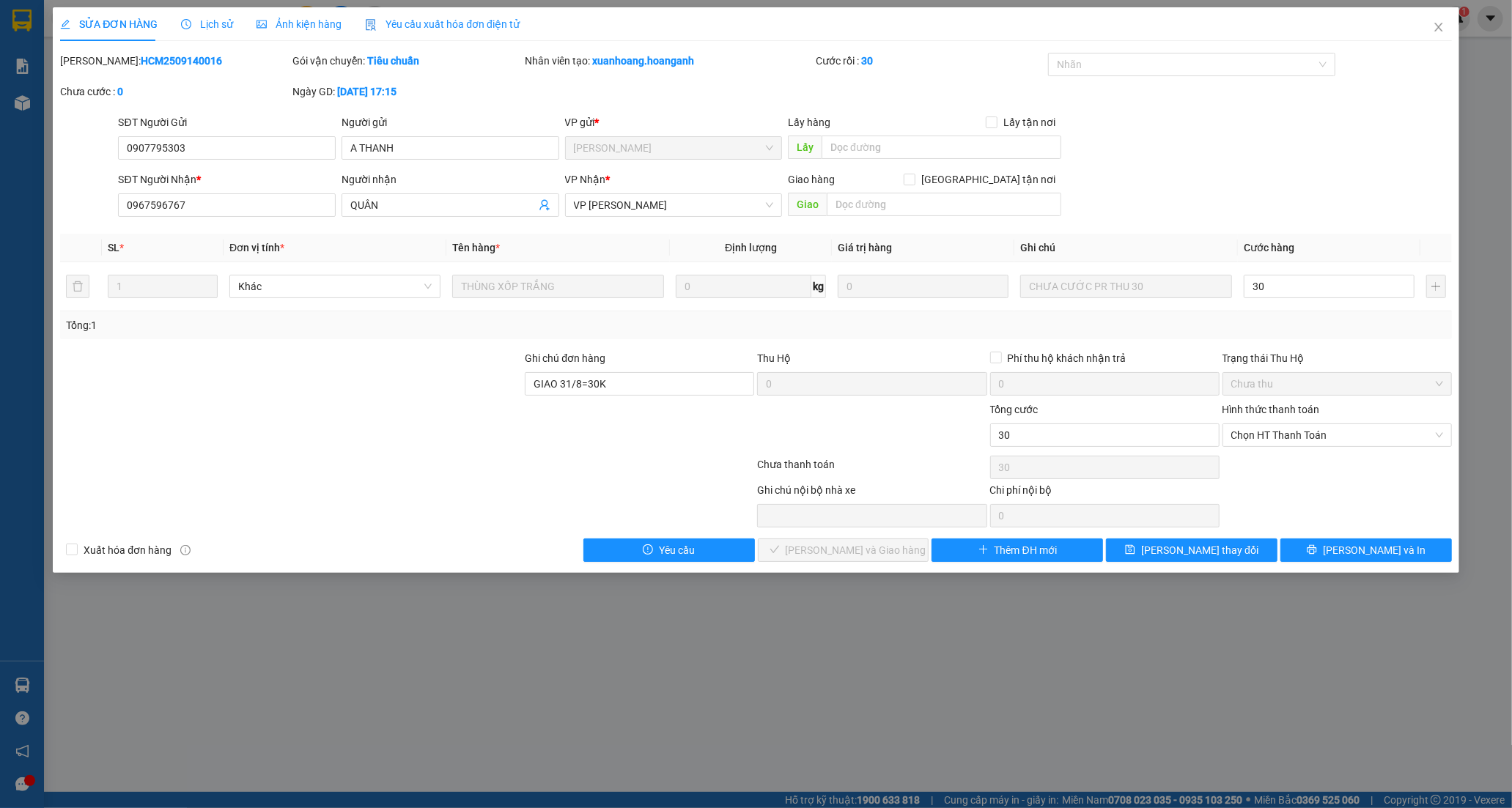
type input "30.000"
click at [1277, 463] on div "Tại văn phòng" at bounding box center [1337, 464] width 212 height 16
type input "0"
click at [867, 553] on span "Lưu và Giao hàng" at bounding box center [856, 550] width 141 height 16
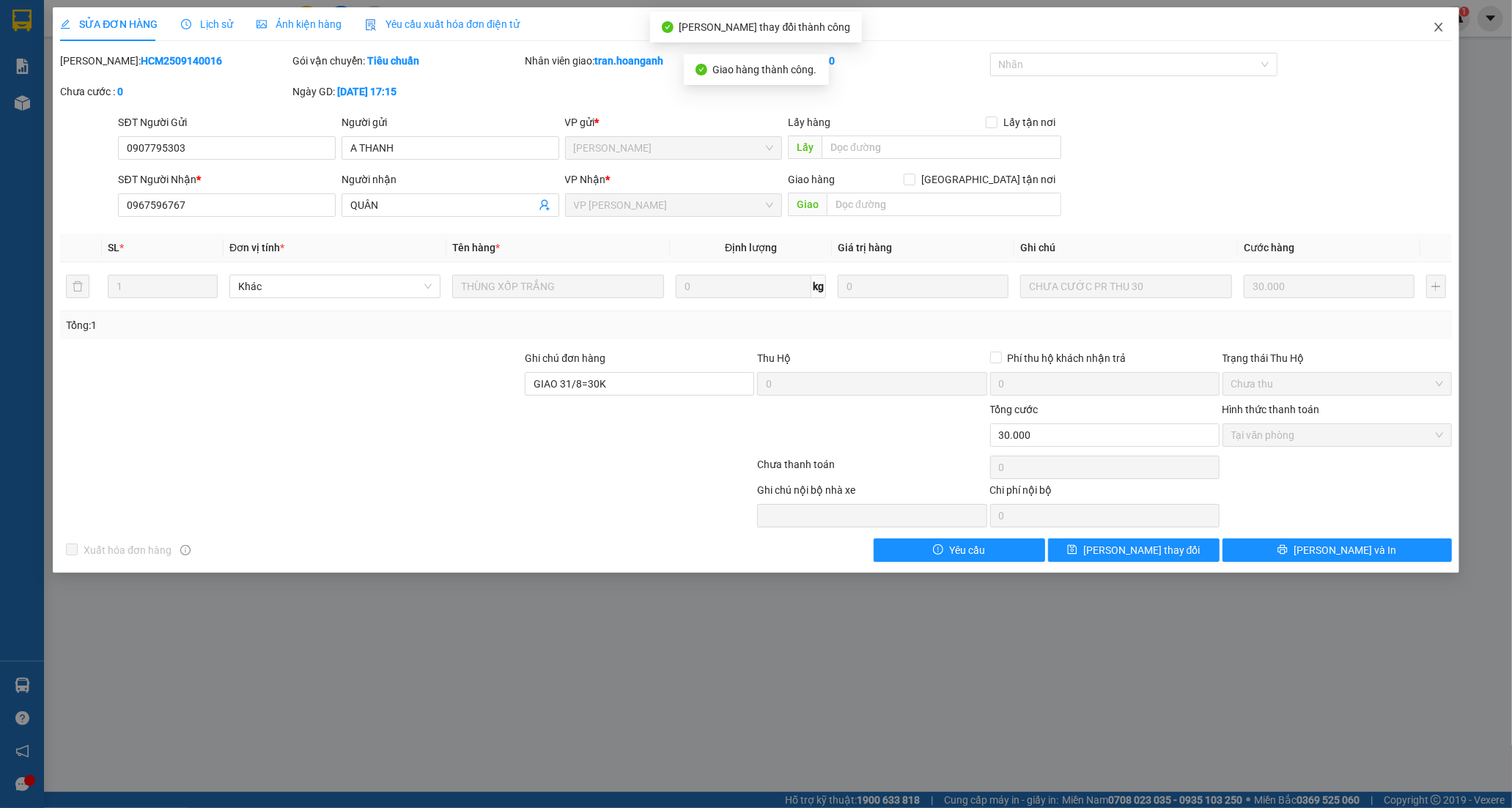
click at [1438, 28] on icon "close" at bounding box center [1438, 27] width 8 height 9
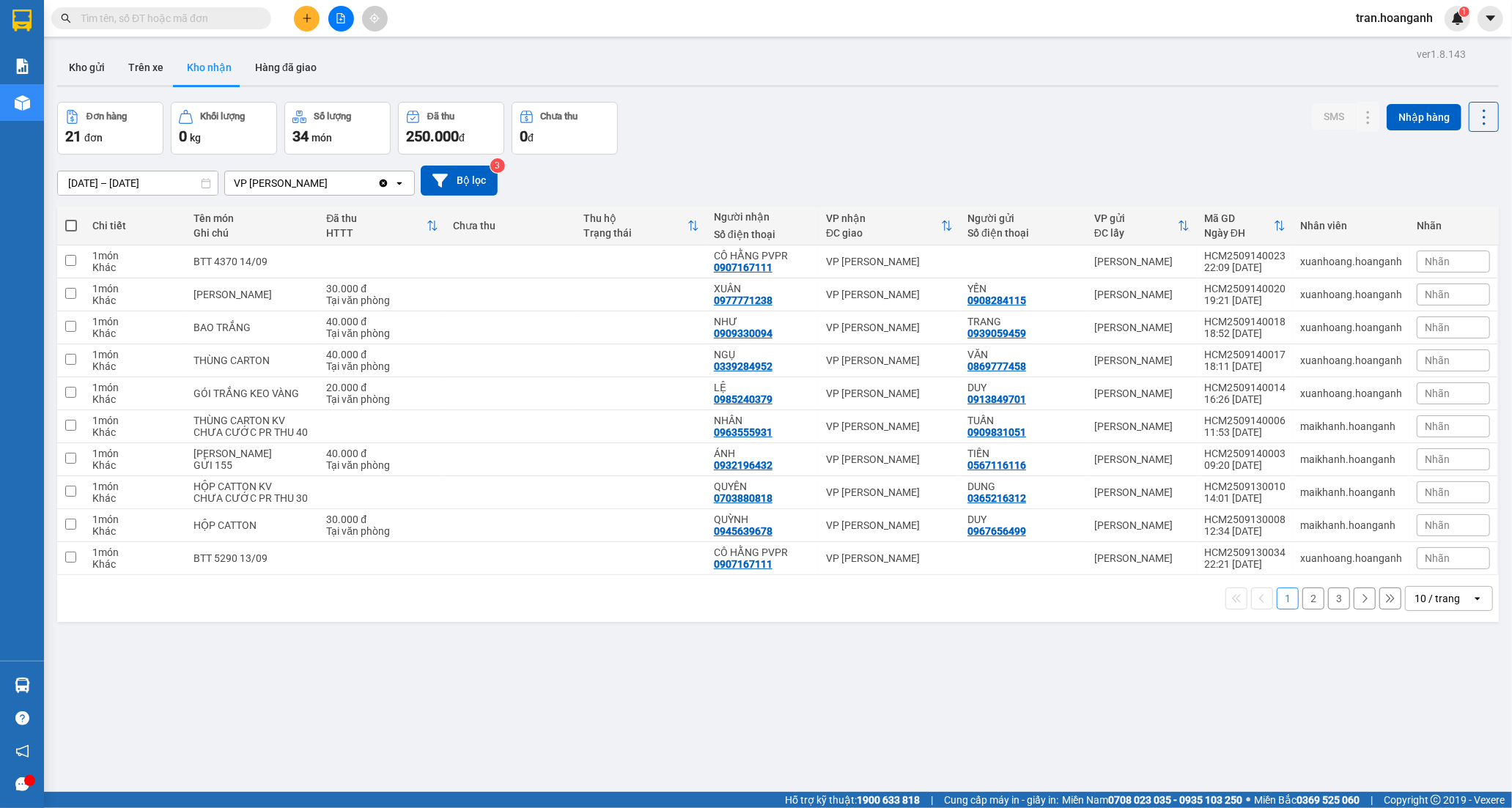
click at [1303, 610] on button "2" at bounding box center [1314, 599] width 22 height 22
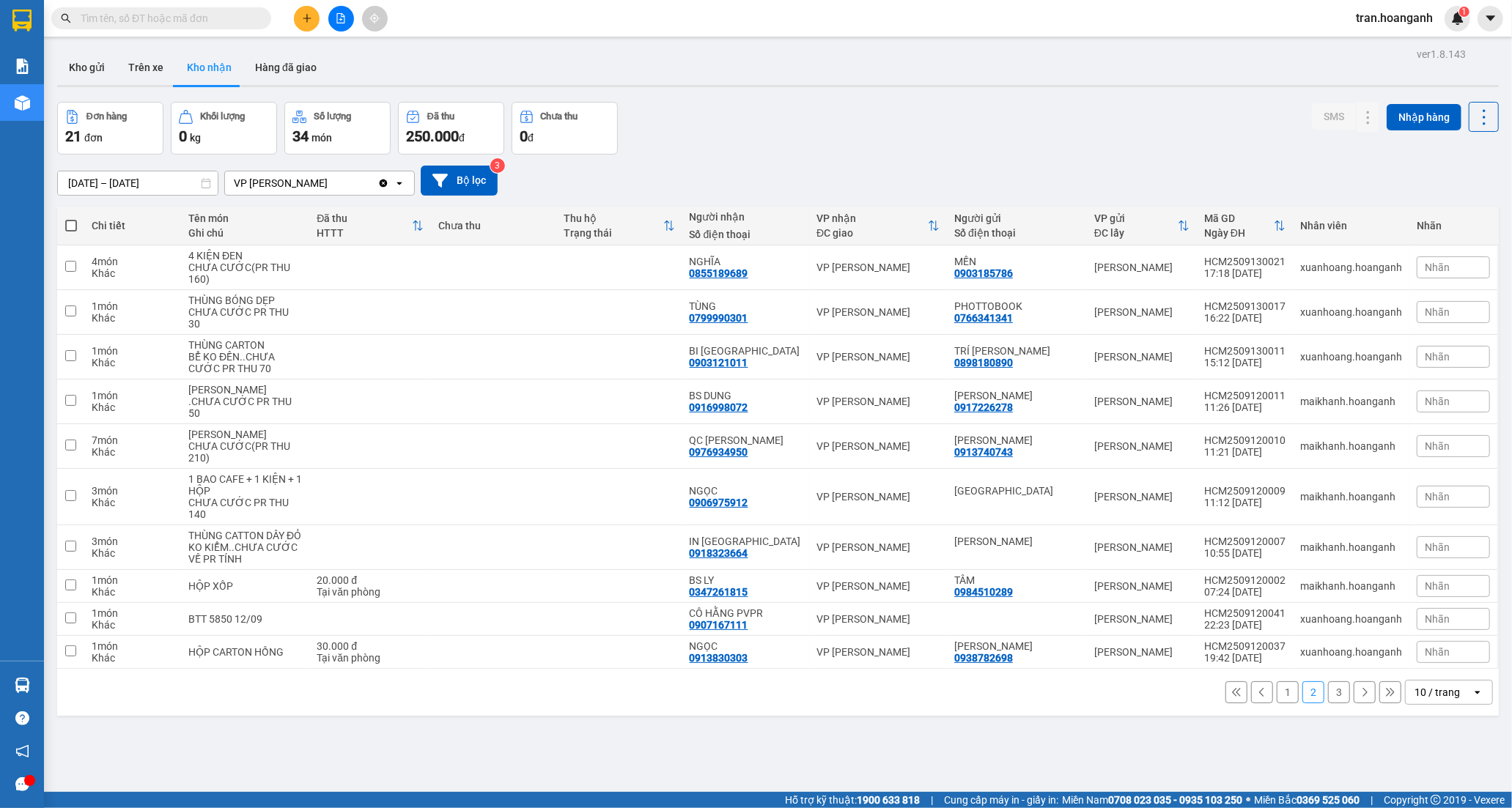
click at [1276, 704] on button "1" at bounding box center [1287, 693] width 22 height 22
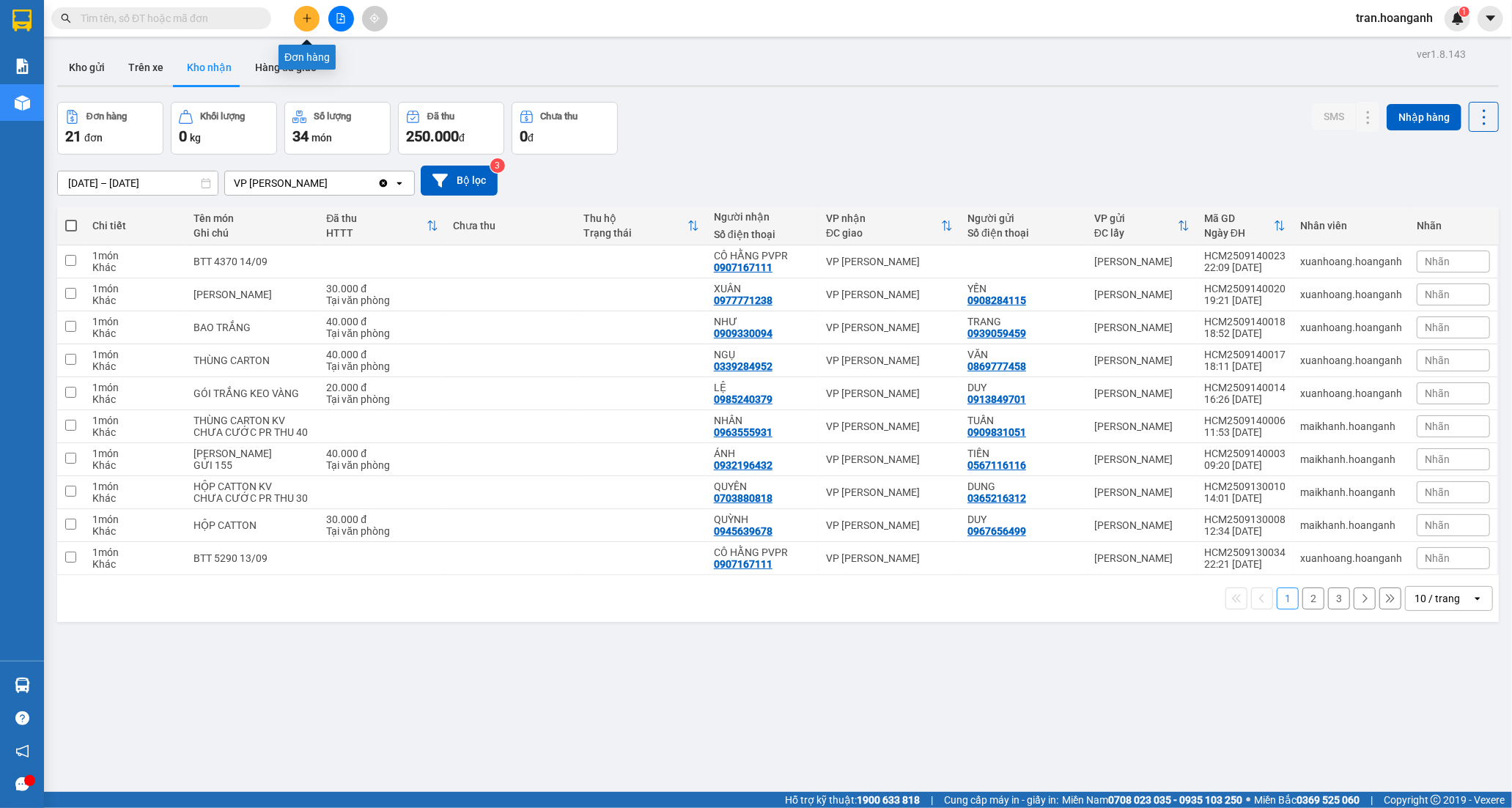
click at [299, 22] on button at bounding box center [307, 18] width 25 height 25
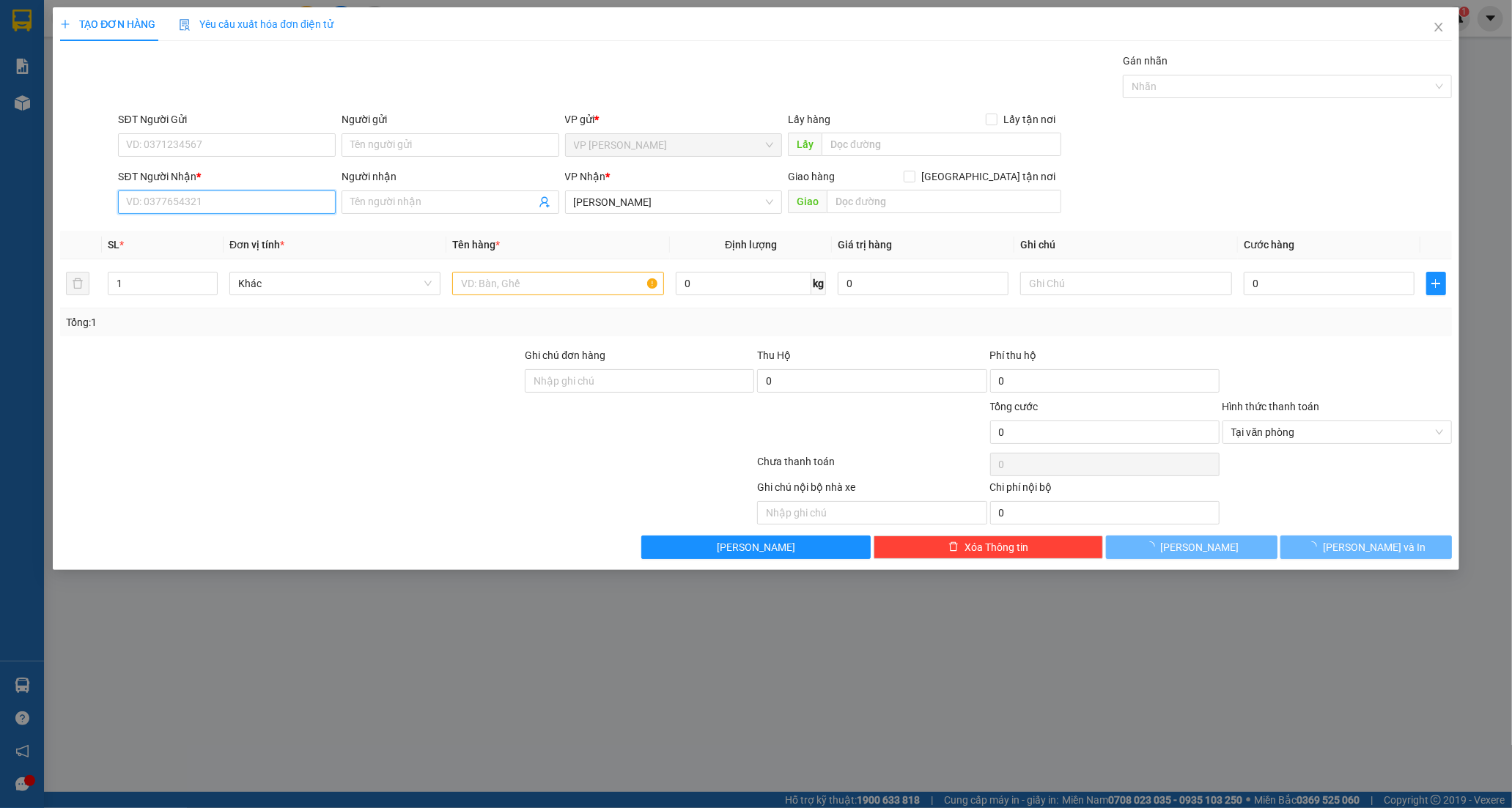
click at [221, 198] on input "SĐT Người Nhận *" at bounding box center [226, 201] width 217 height 23
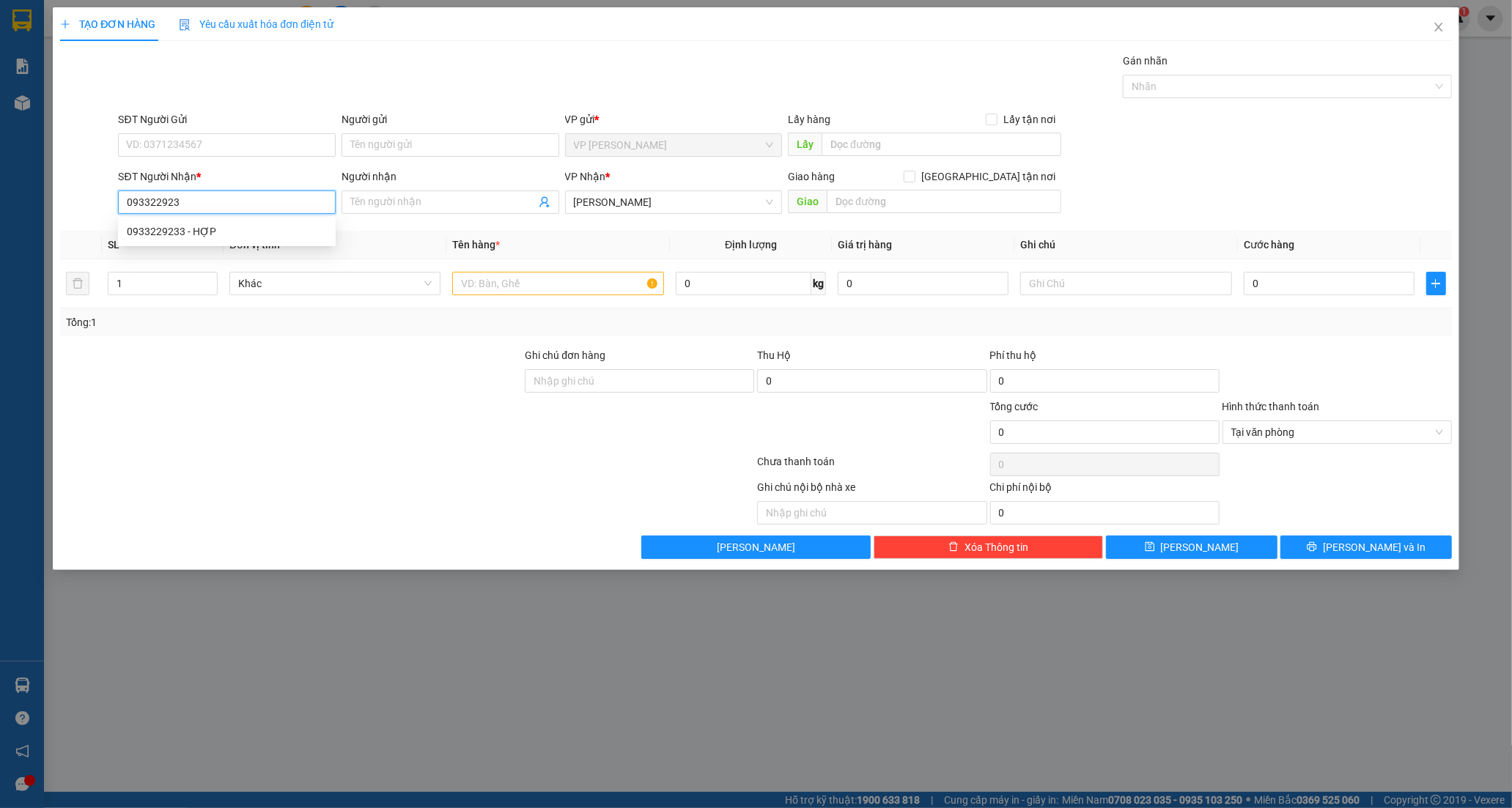
type input "0933229233"
click at [142, 238] on div "0933229233 - HỢP" at bounding box center [226, 232] width 200 height 16
type input "HỢP"
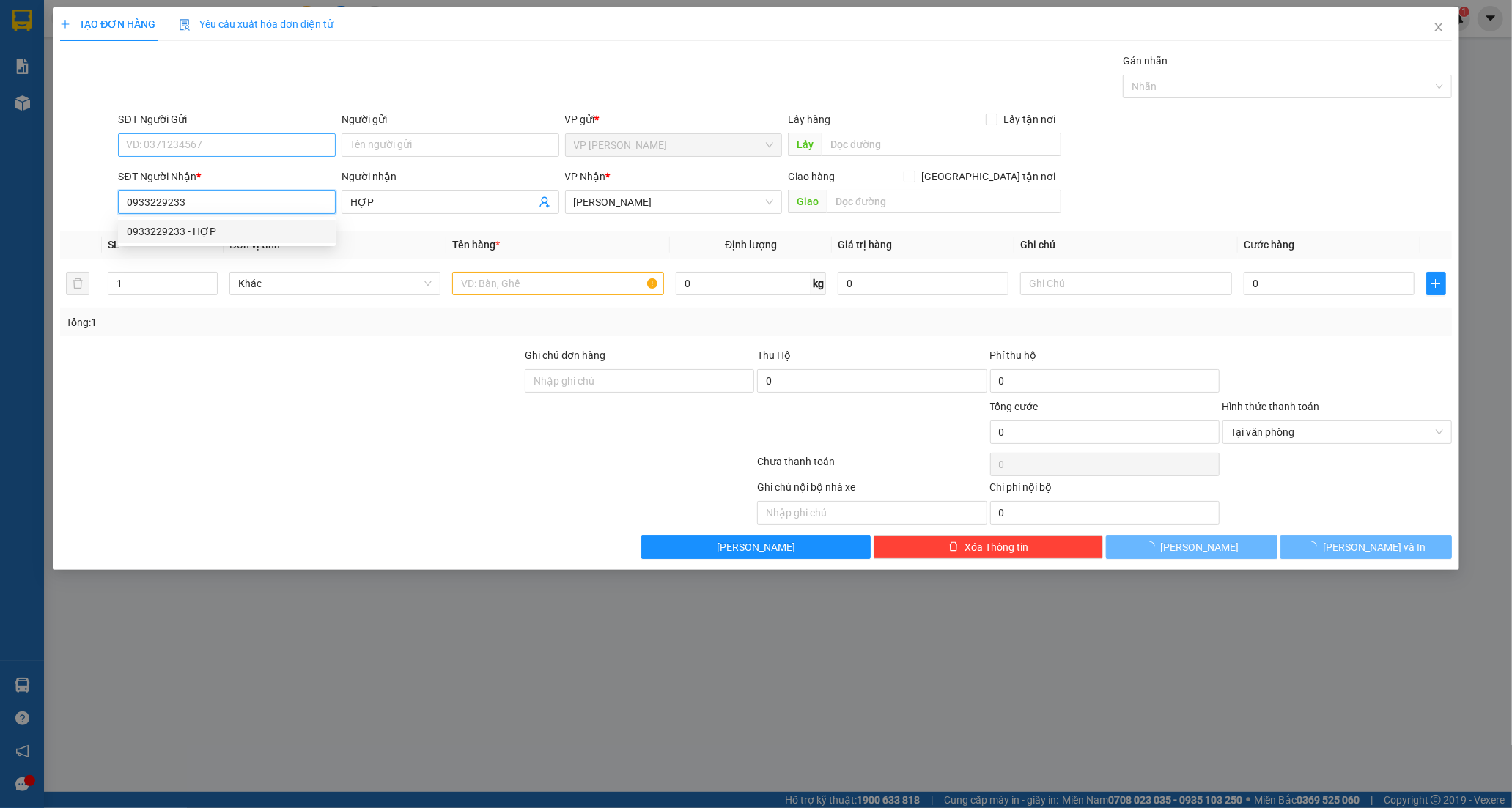
type input "40.000"
type input "0933229233"
click at [174, 150] on input "SĐT Người Gửi" at bounding box center [226, 145] width 217 height 23
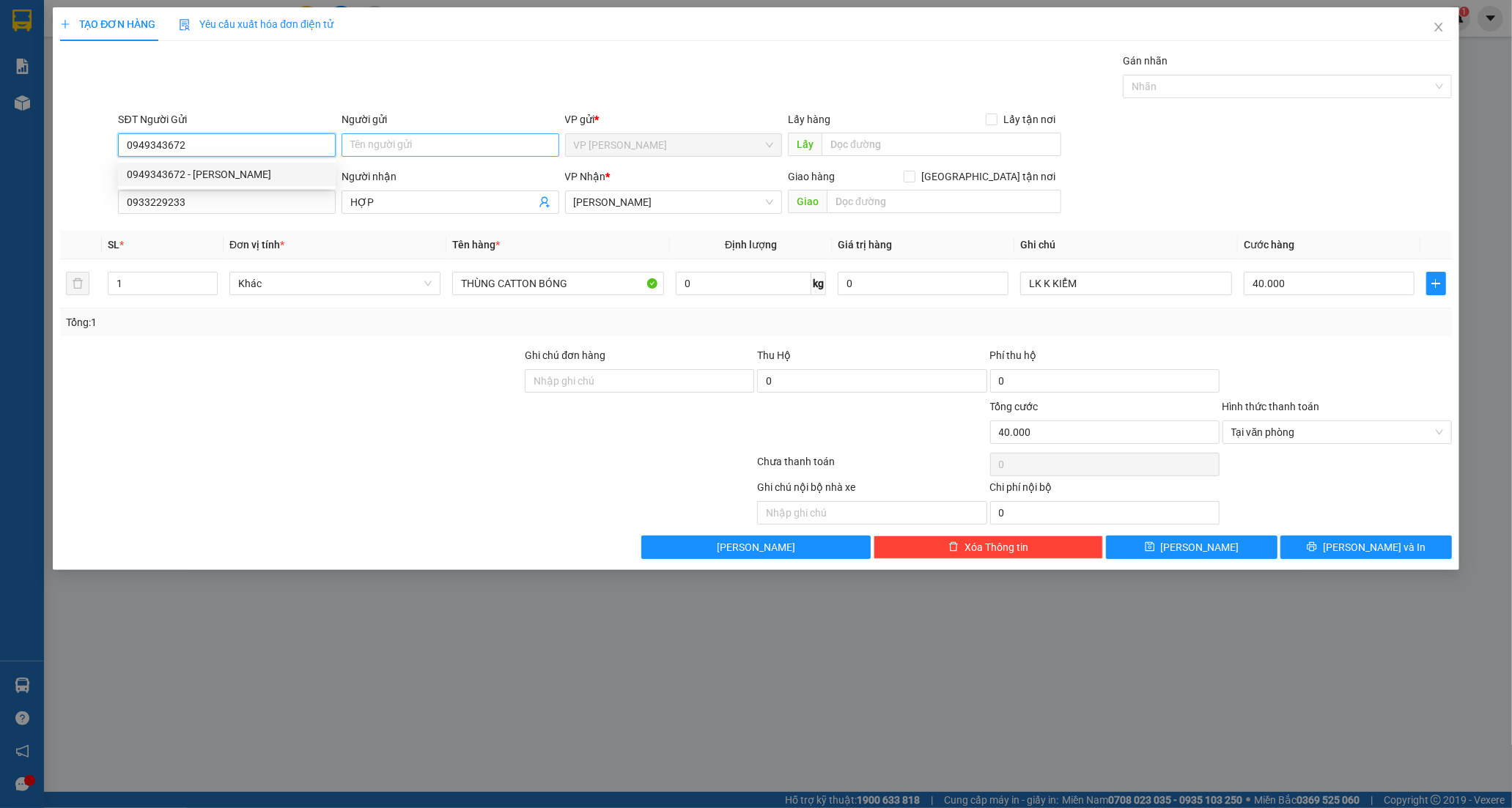
type input "0949343672"
click at [428, 143] on input "Người gửi" at bounding box center [450, 145] width 217 height 23
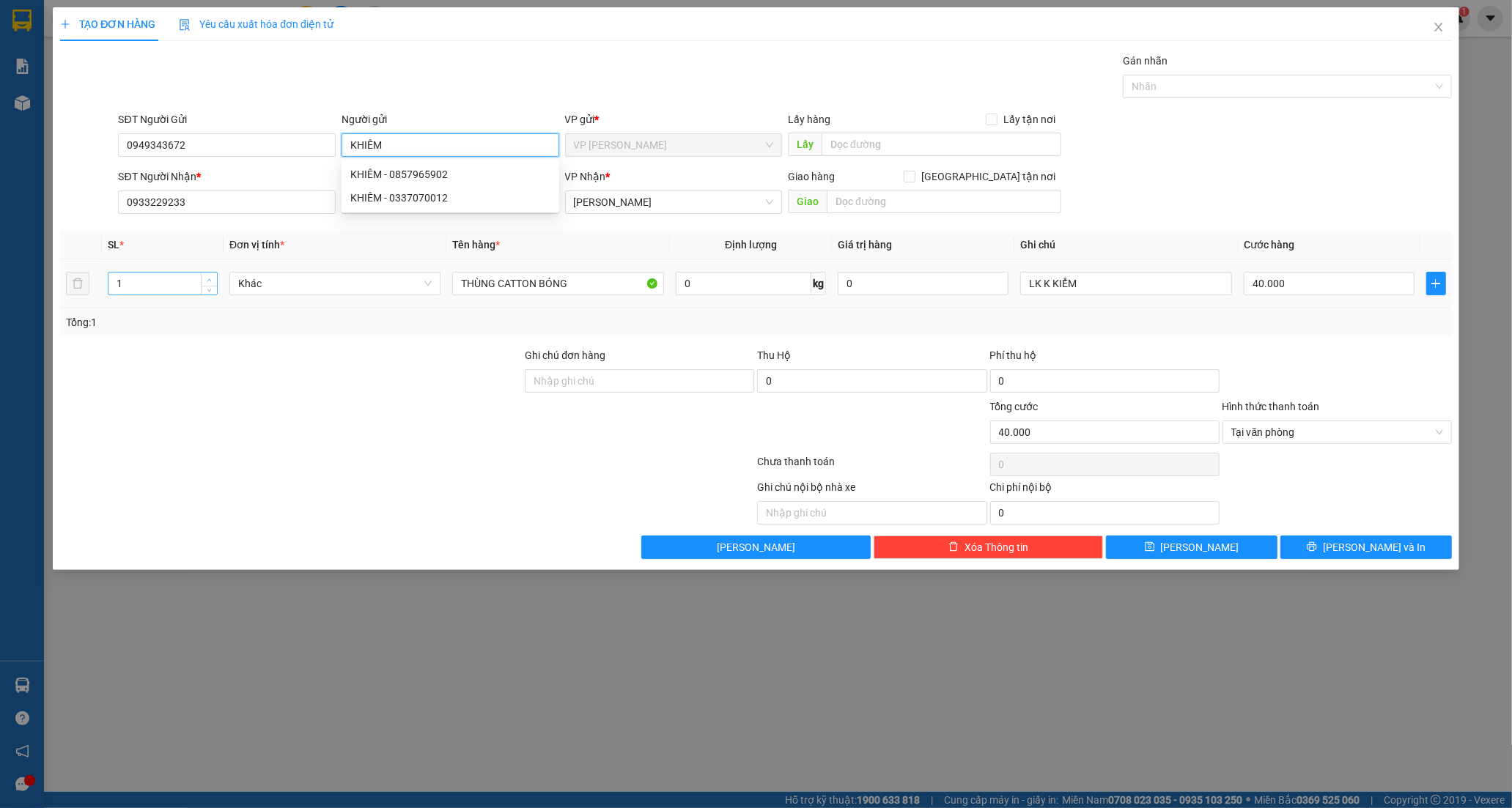
type input "KHIÊM"
type input "2"
click at [205, 279] on span "up" at bounding box center [209, 279] width 9 height 9
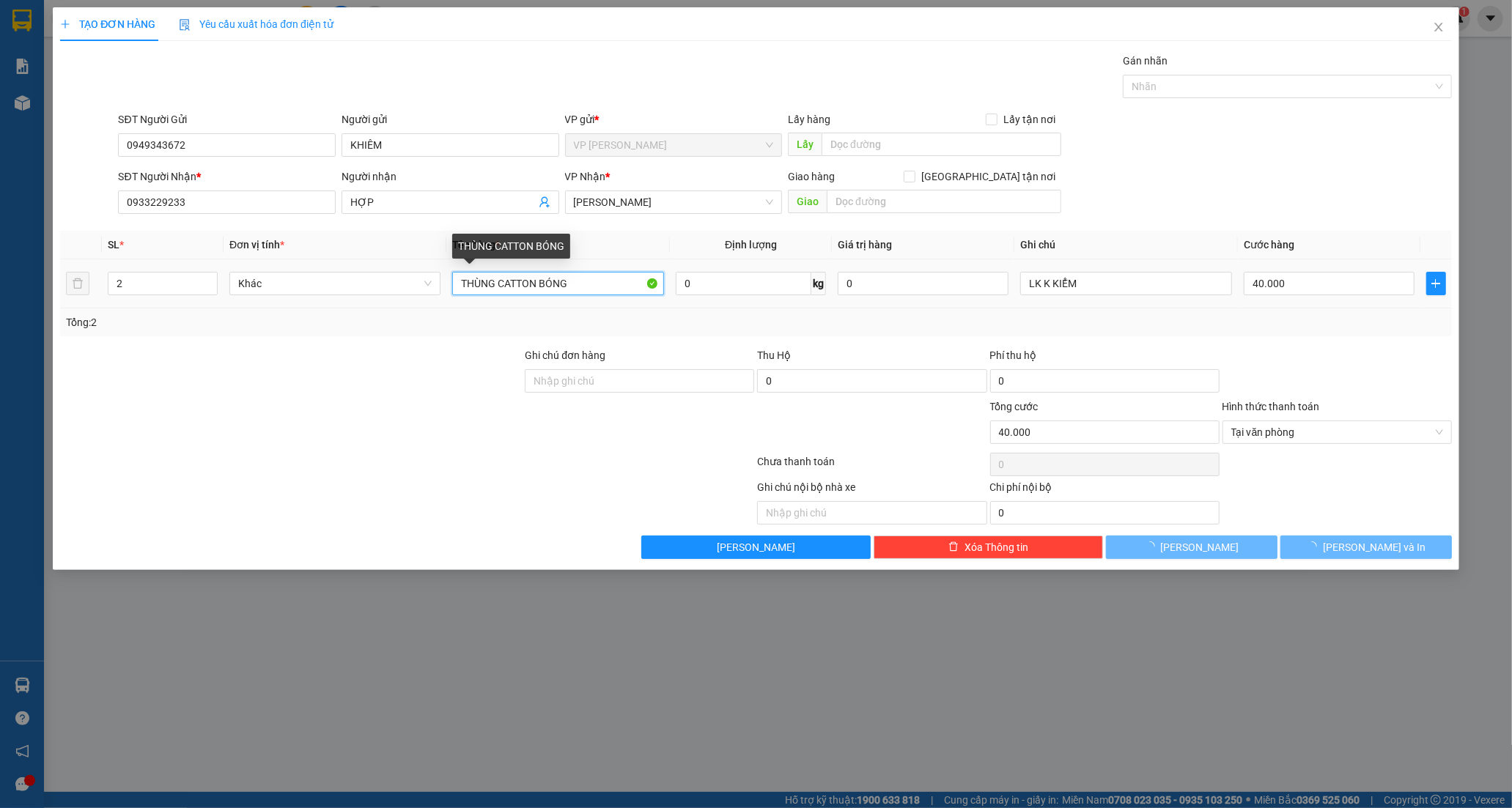
click at [597, 289] on input "THÙNG CATTON BÓNG" at bounding box center [557, 283] width 211 height 23
type input "0"
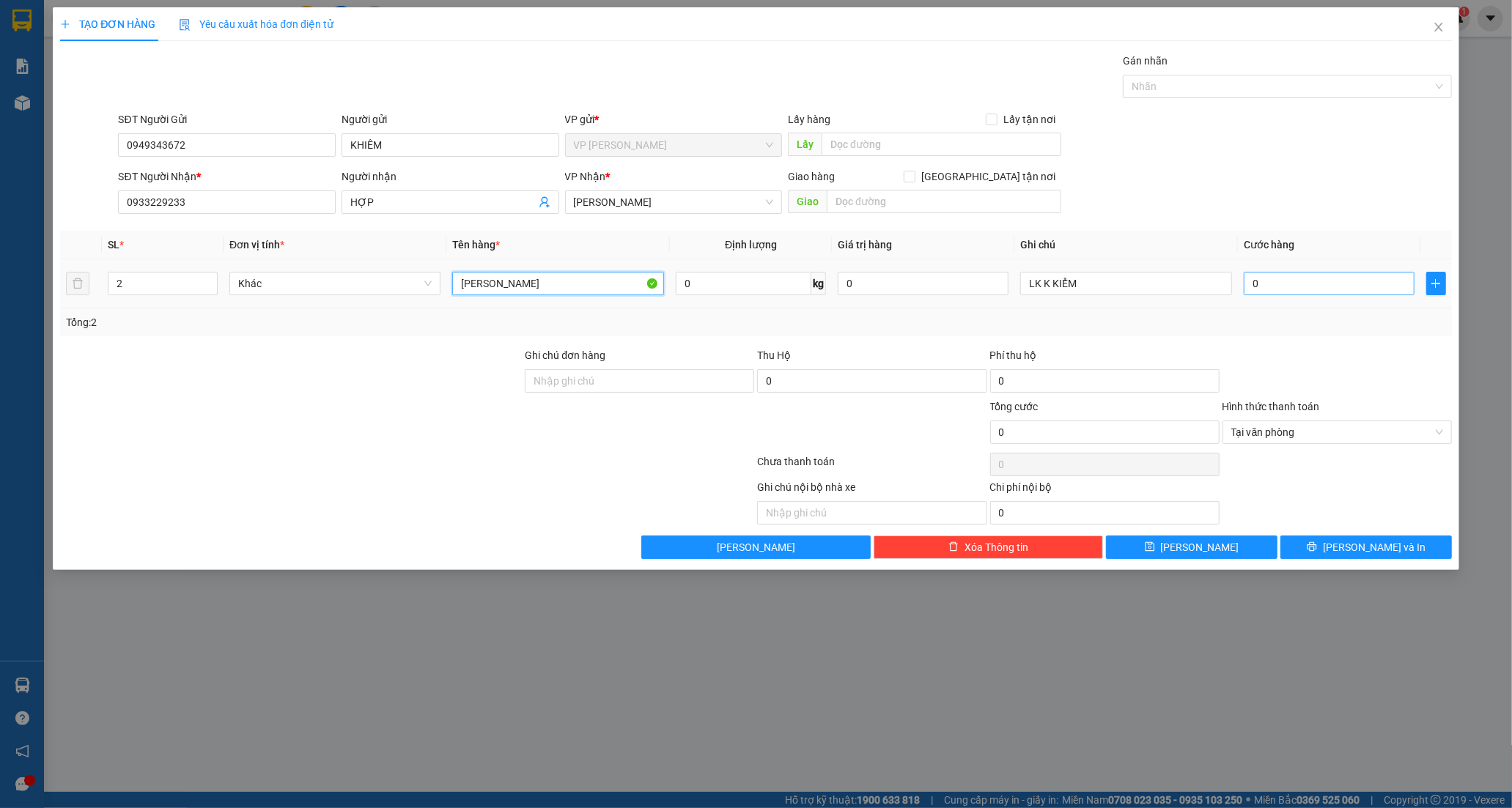
type input "THÙNG CATTON"
click at [1286, 289] on input "0" at bounding box center [1329, 283] width 170 height 23
type input "1"
type input "10"
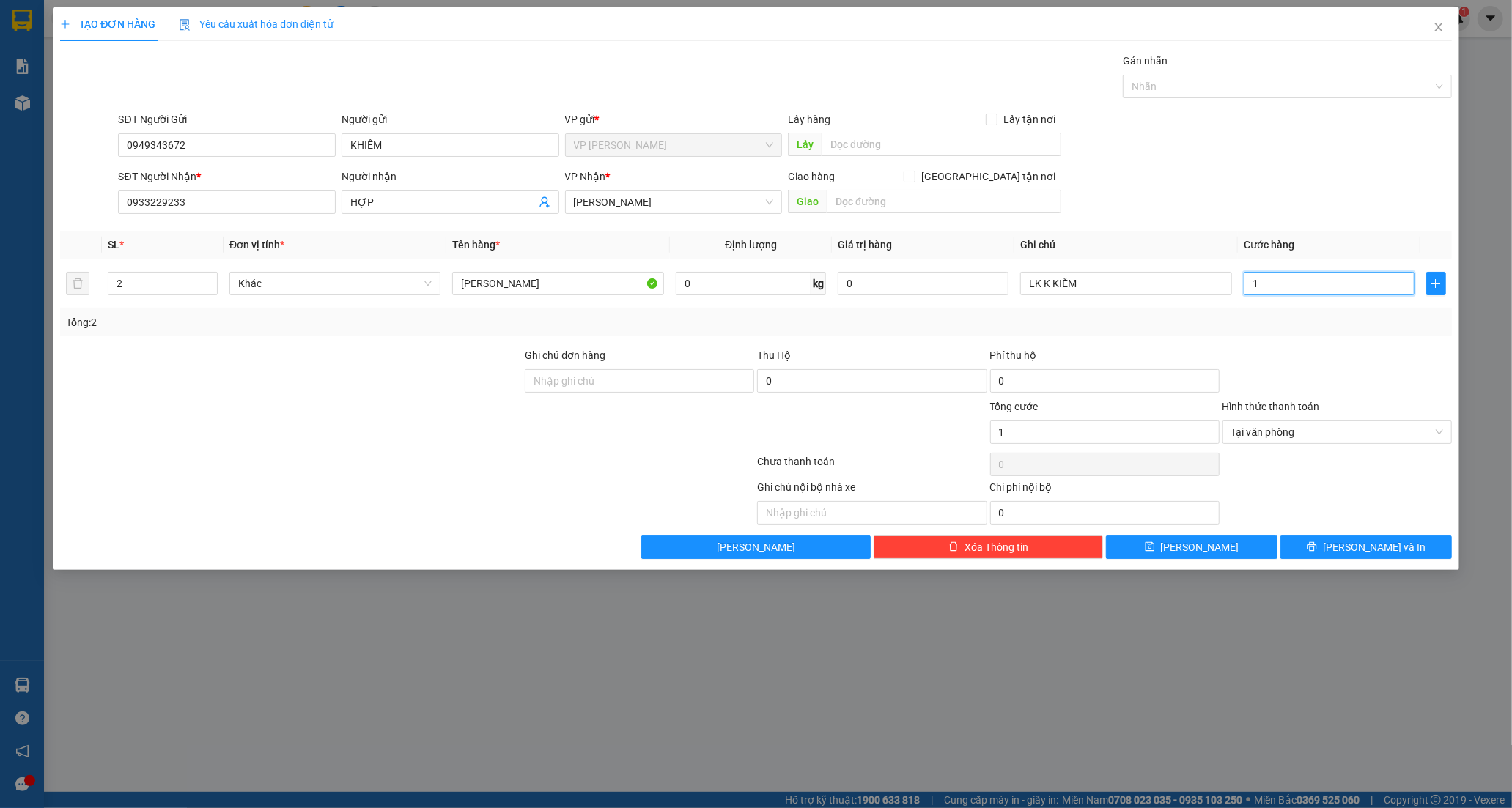
type input "10"
type input "1"
type input "12"
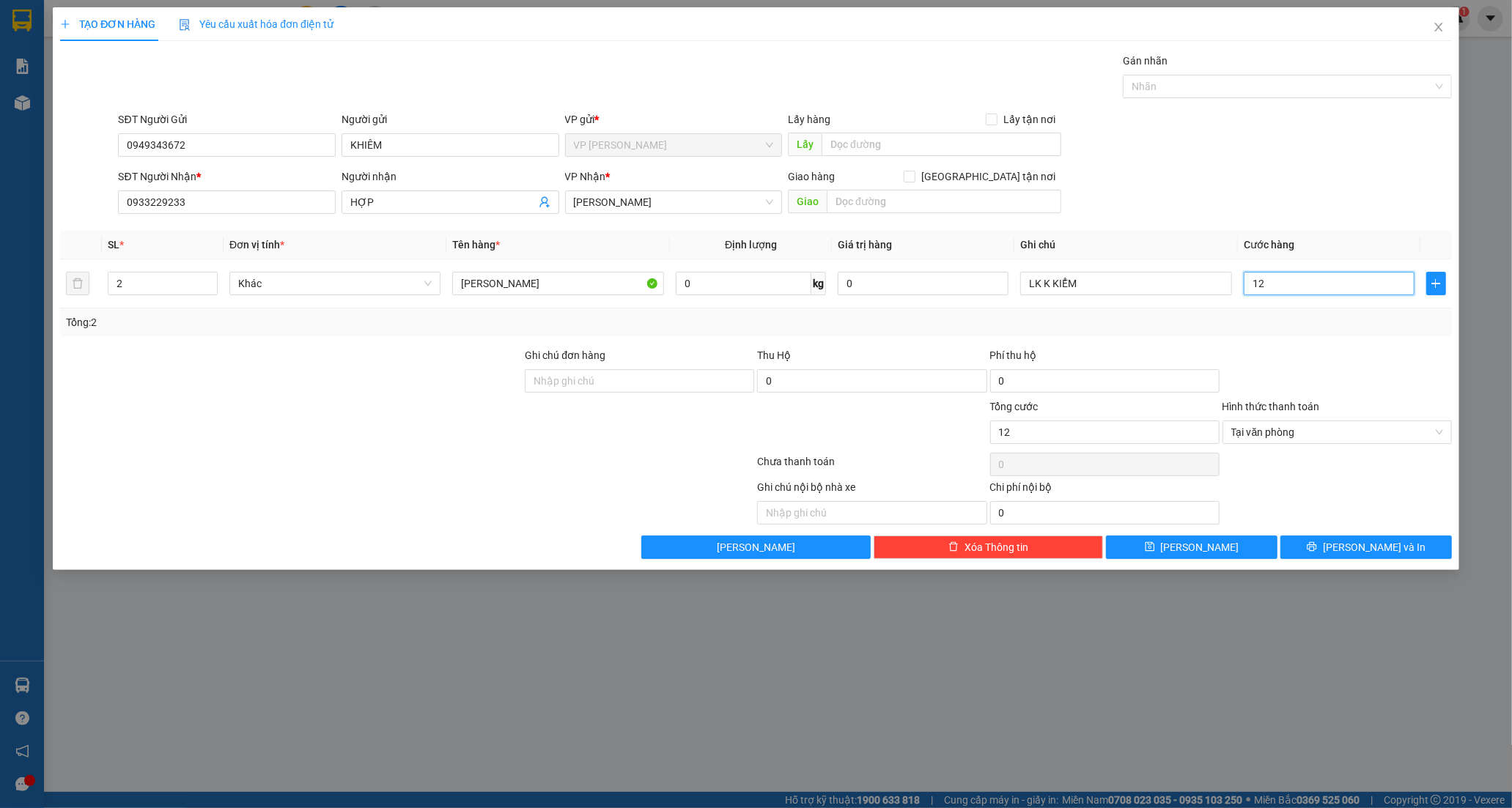
type input "120"
type input "120.000"
click at [1353, 546] on span "Lưu và In" at bounding box center [1373, 547] width 103 height 16
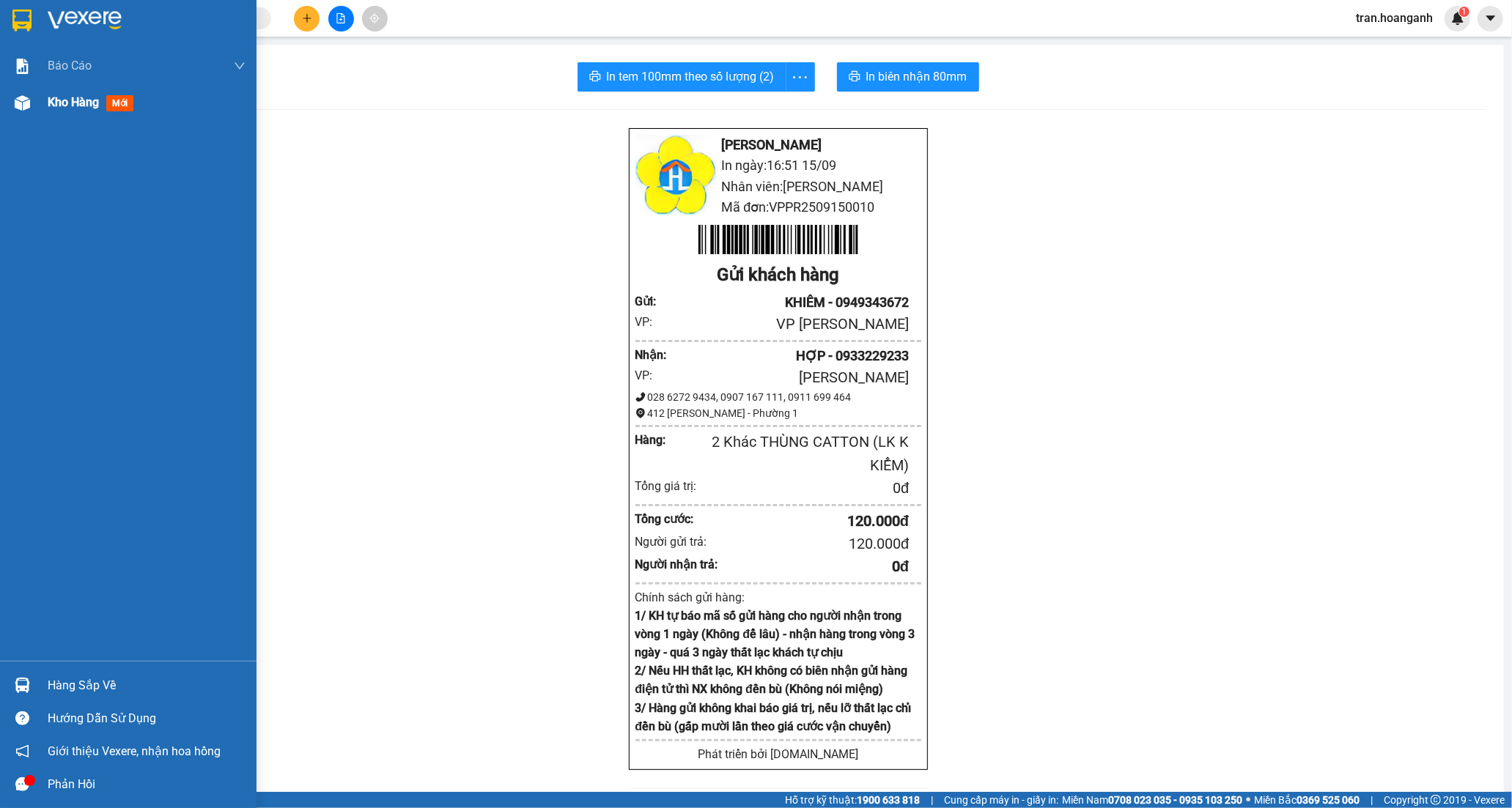
click at [53, 105] on span "Kho hàng" at bounding box center [73, 102] width 51 height 14
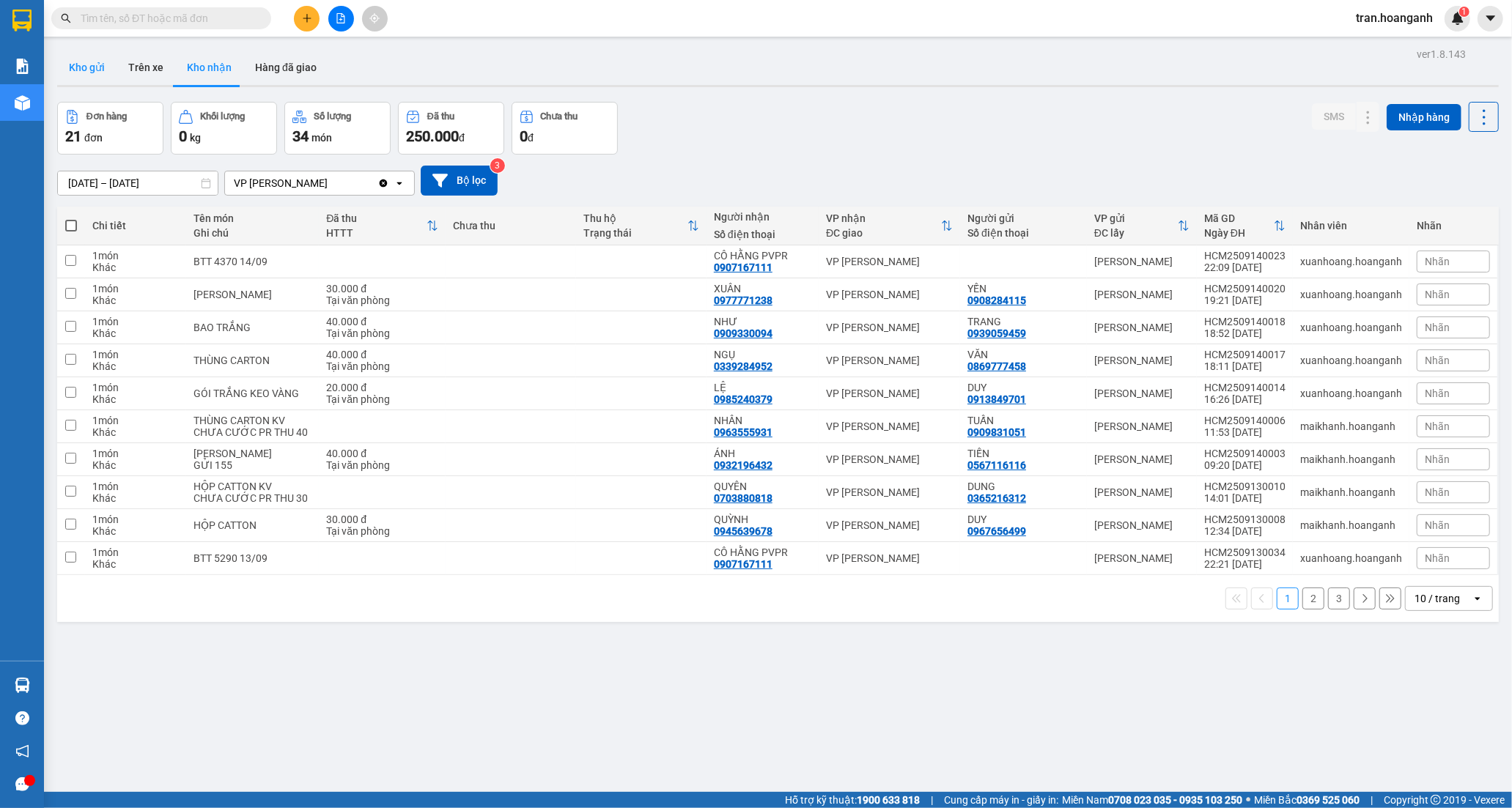
click at [100, 67] on button "Kho gửi" at bounding box center [87, 68] width 60 height 35
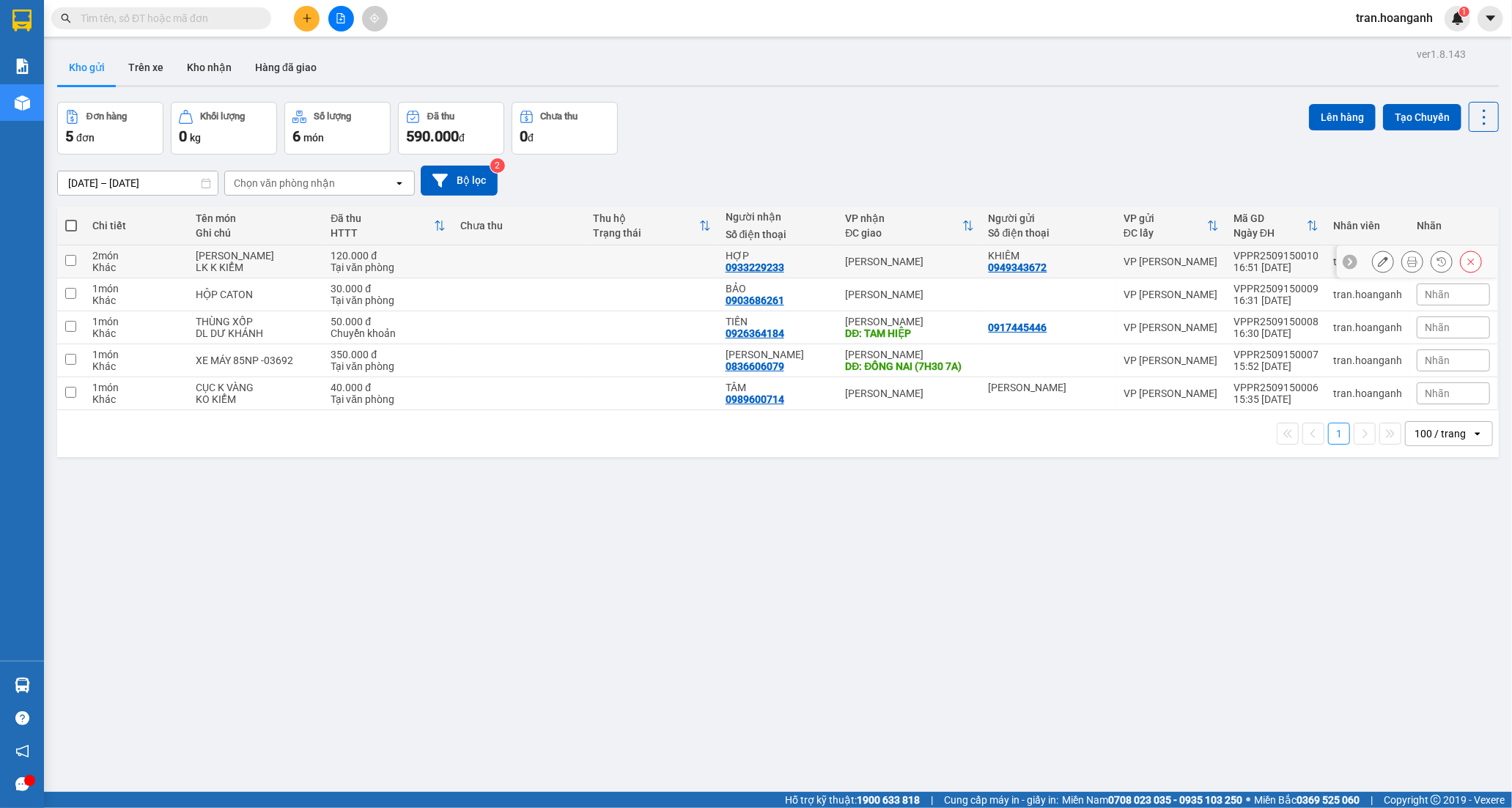
click at [768, 266] on div "0933229233" at bounding box center [755, 267] width 59 height 12
click at [1377, 259] on icon at bounding box center [1382, 261] width 10 height 10
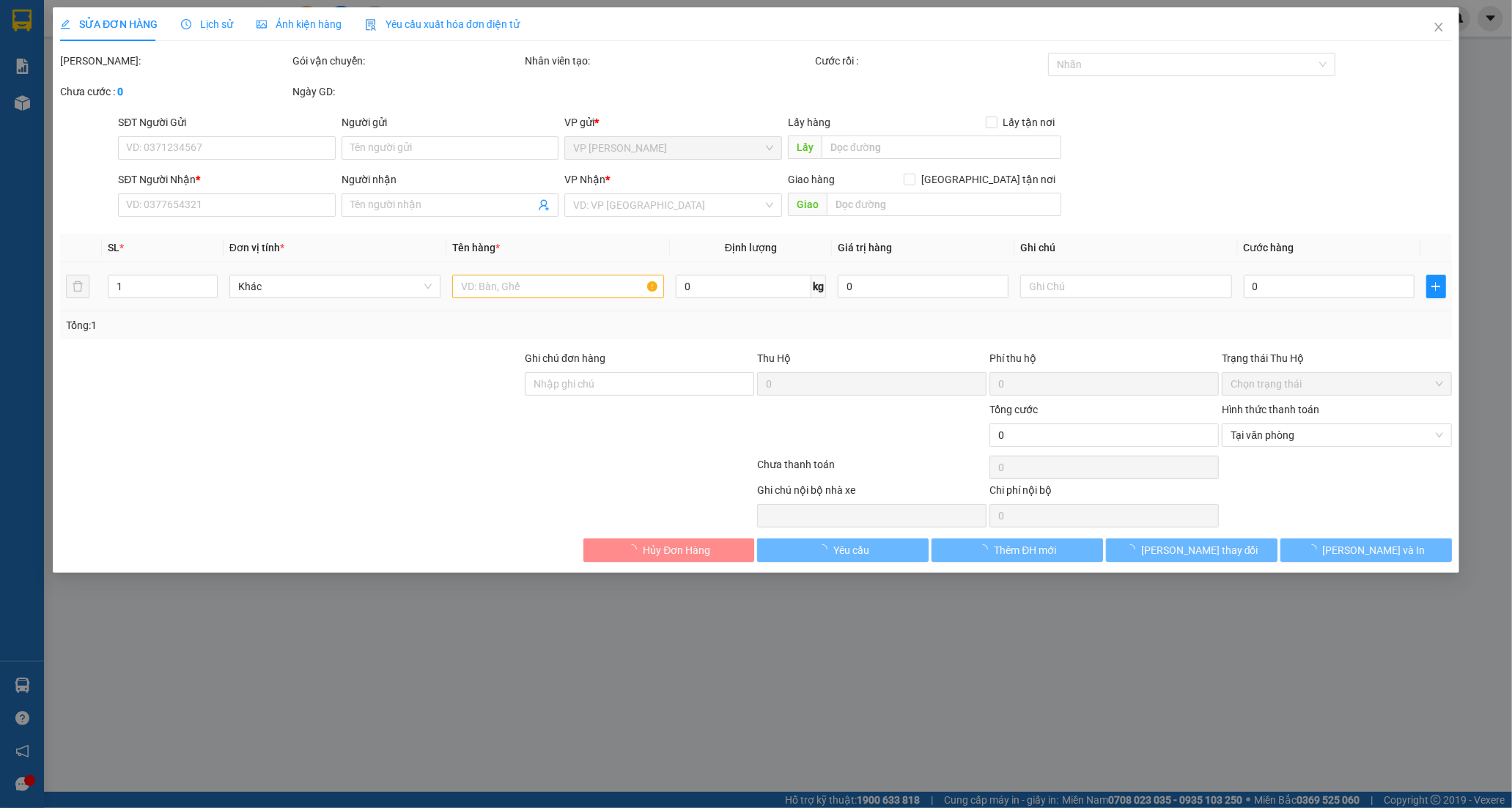
type input "0949343672"
type input "KHIÊM"
type input "0933229233"
type input "HỢP"
type input "120.000"
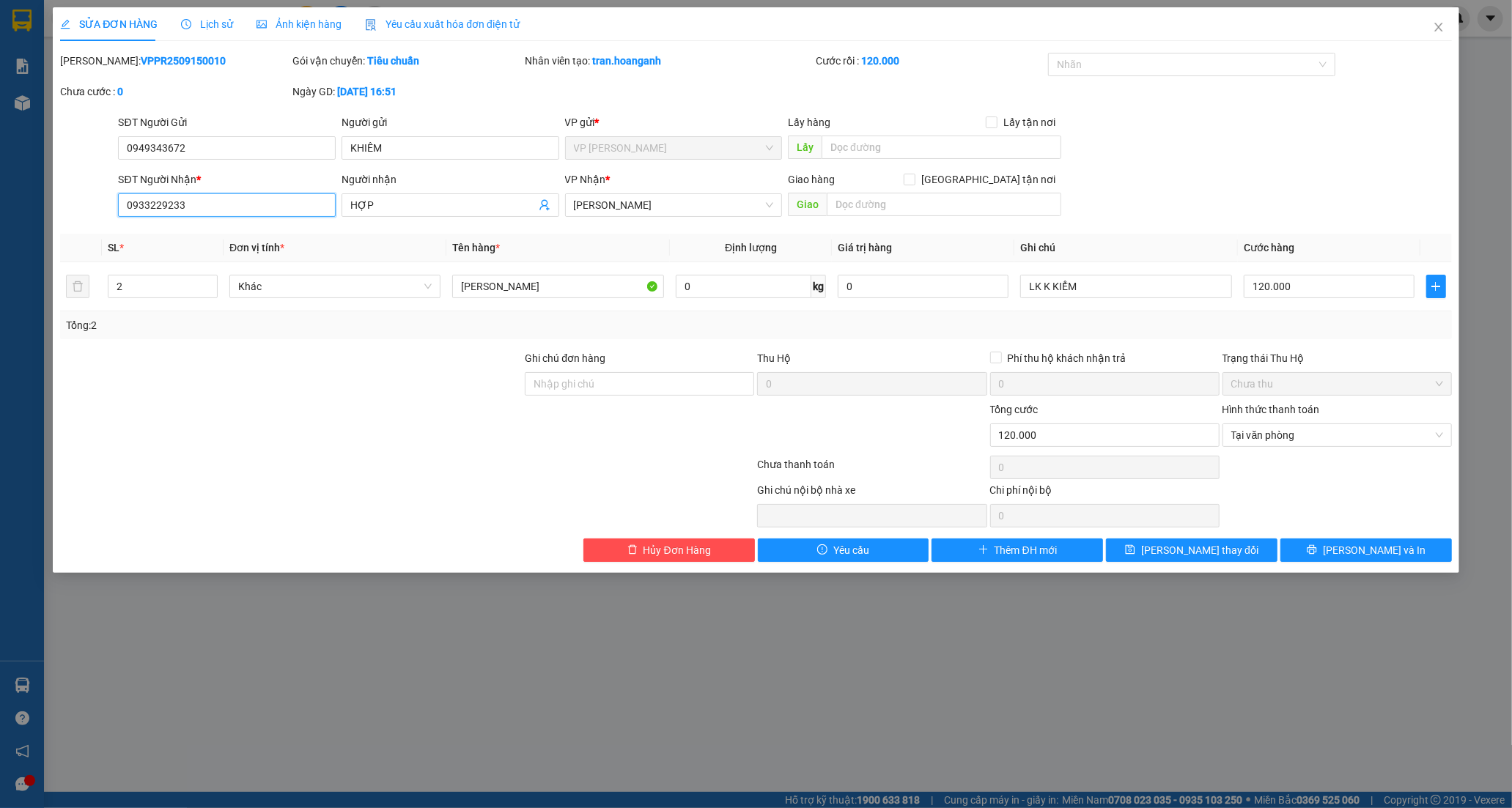
drag, startPoint x: 123, startPoint y: 204, endPoint x: 198, endPoint y: 207, distance: 75.1
click at [198, 207] on input "0933229233" at bounding box center [226, 205] width 217 height 23
click at [694, 544] on span "Hủy Đơn Hàng" at bounding box center [677, 550] width 68 height 16
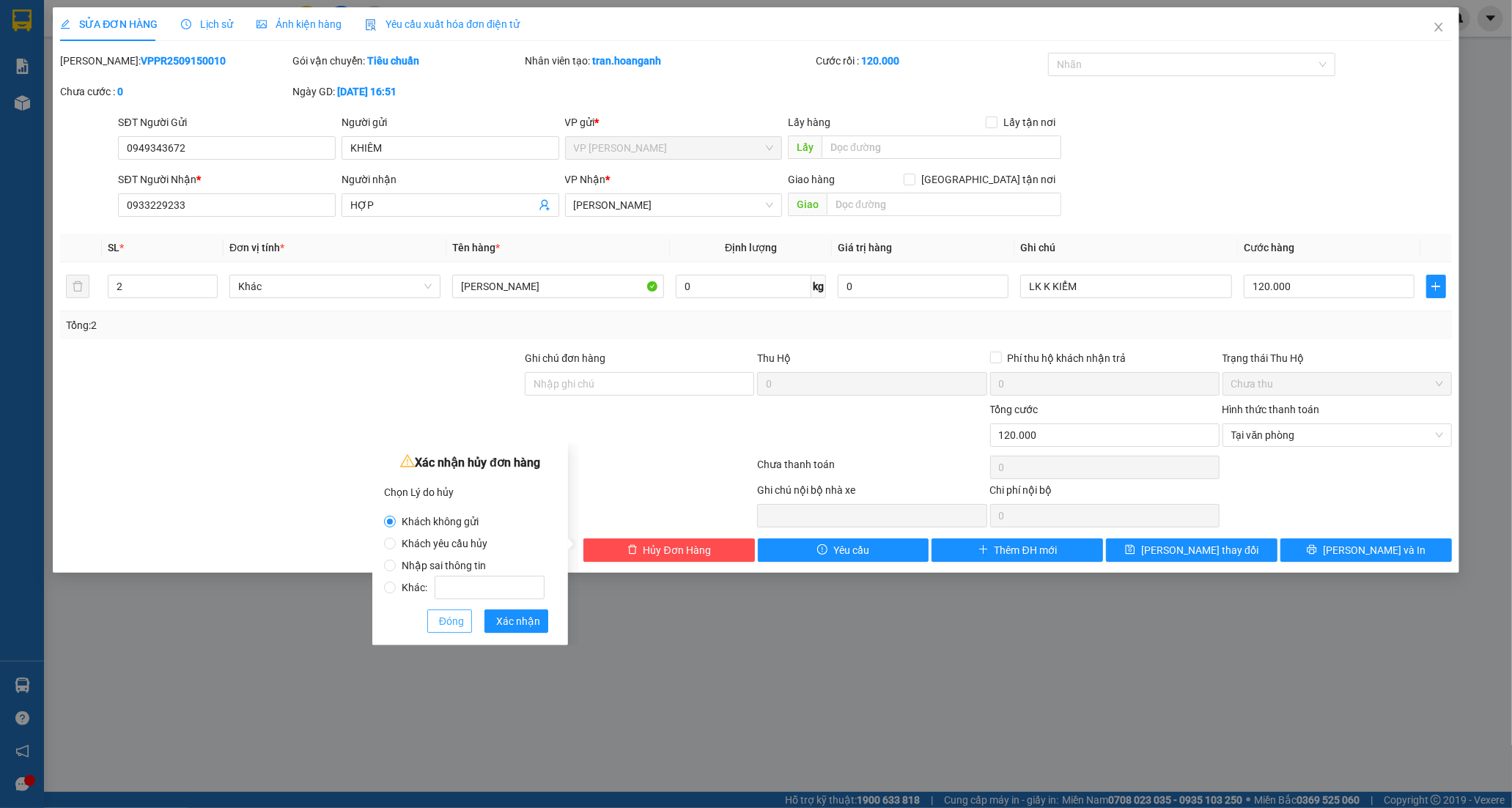
drag, startPoint x: 397, startPoint y: 560, endPoint x: 459, endPoint y: 616, distance: 83.5
click at [396, 560] on span "Nhập sai thông tin" at bounding box center [443, 565] width 96 height 12
click at [396, 560] on input "Nhập sai thông tin" at bounding box center [389, 565] width 12 height 12
radio input "true"
radio input "false"
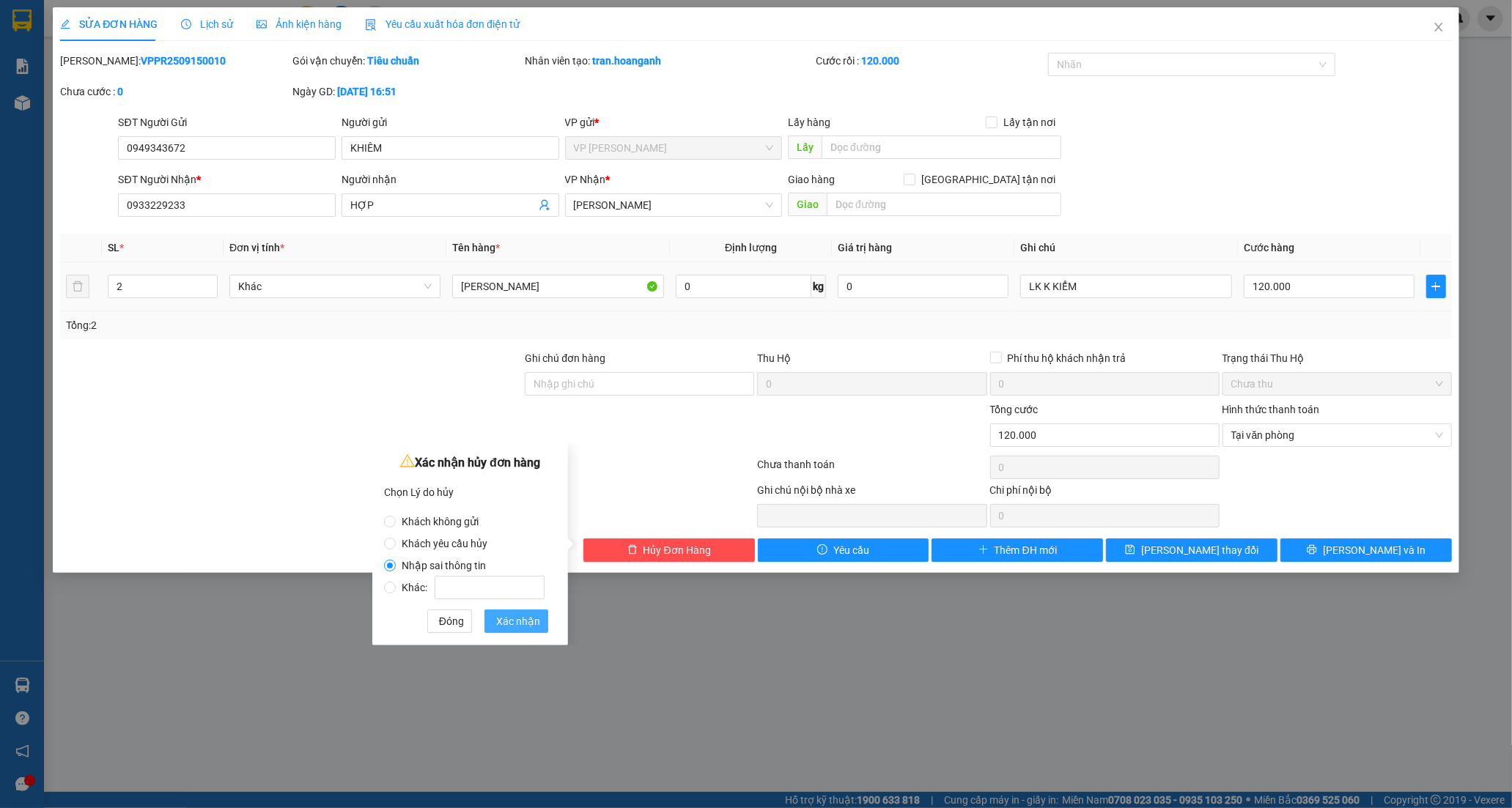
drag, startPoint x: 522, startPoint y: 626, endPoint x: 764, endPoint y: 304, distance: 402.8
click at [523, 622] on span "Xác nhận" at bounding box center [518, 621] width 44 height 16
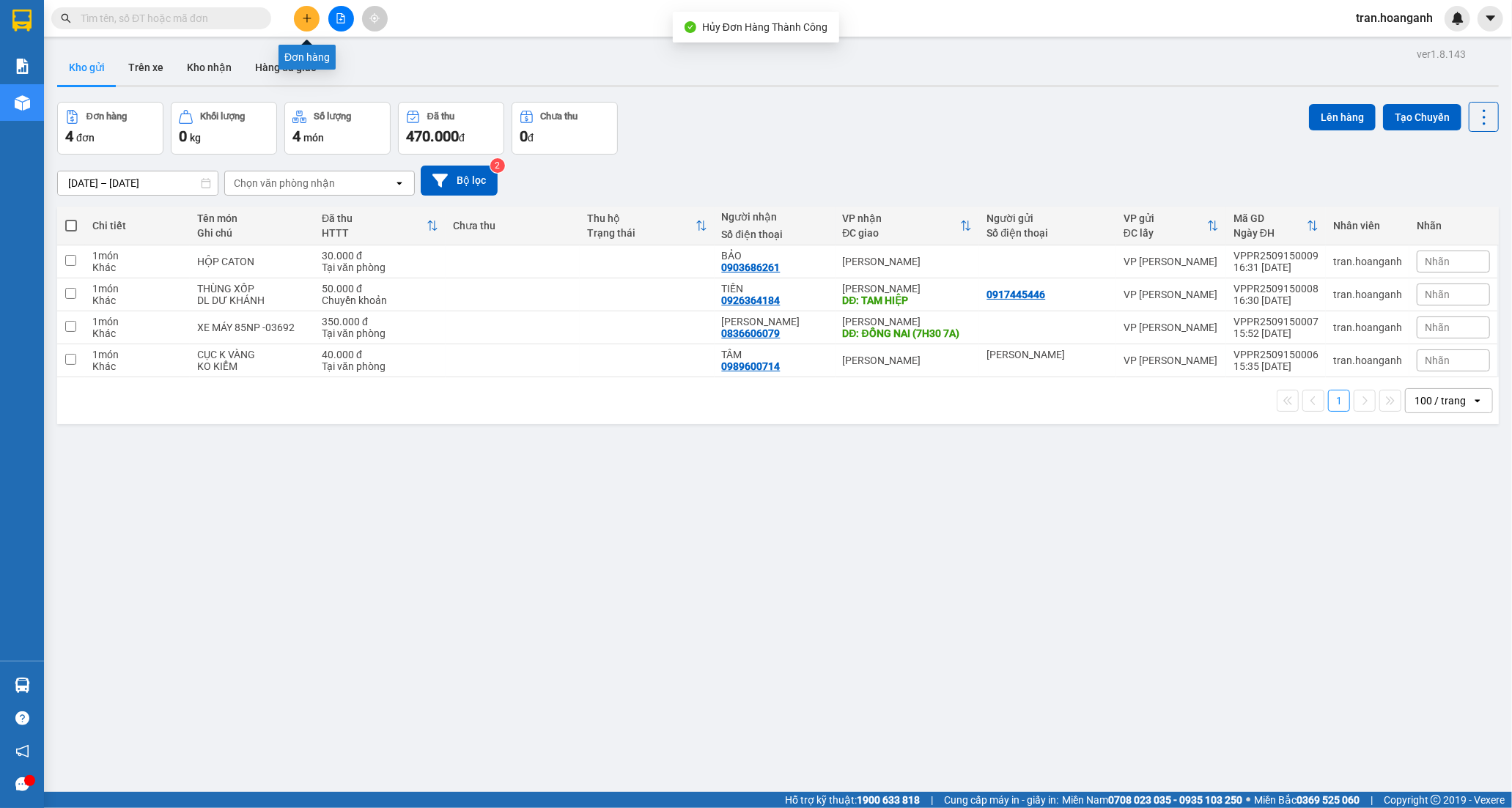
click at [299, 24] on button at bounding box center [307, 18] width 25 height 25
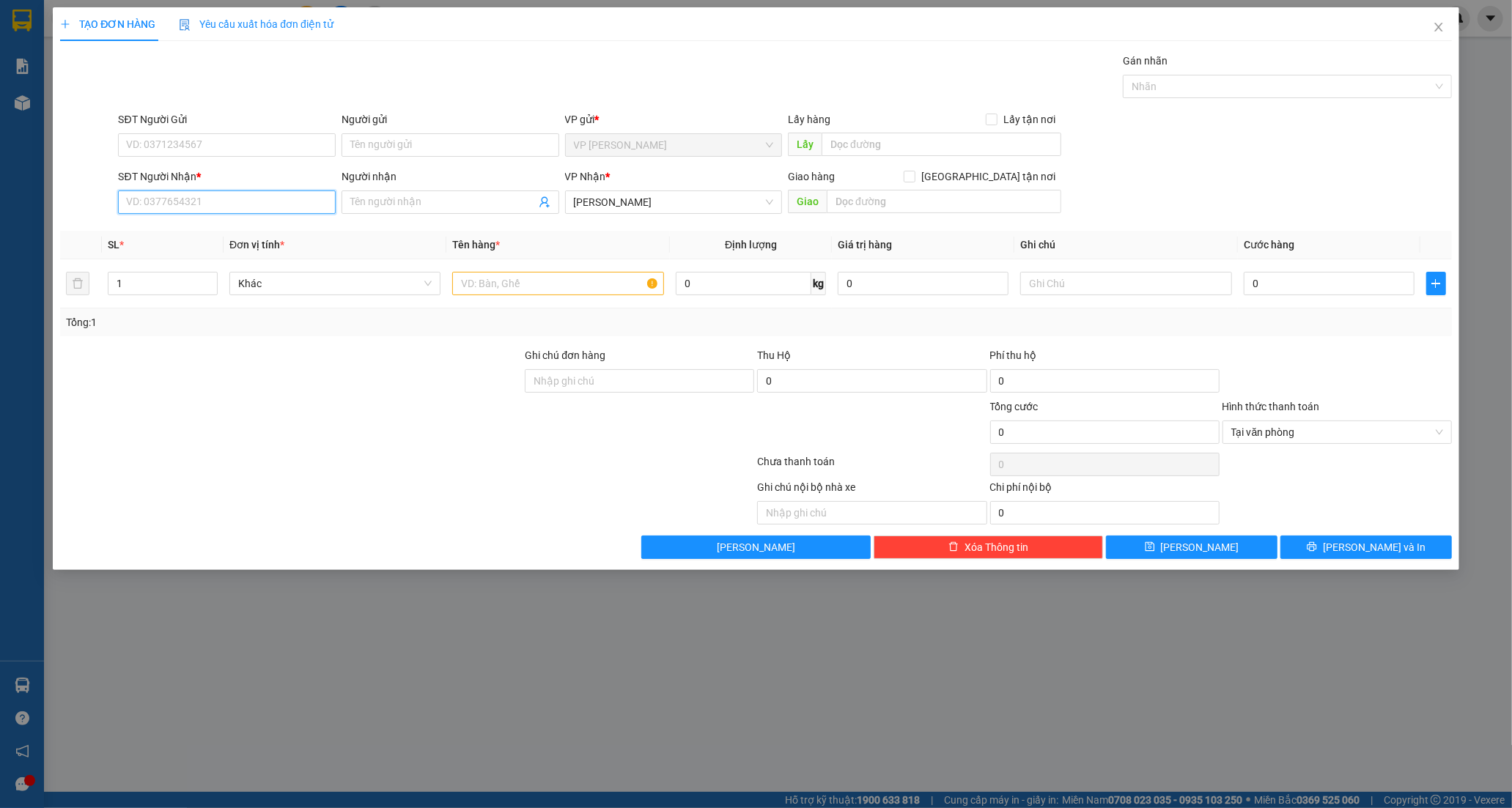
click at [239, 209] on input "SĐT Người Nhận *" at bounding box center [226, 201] width 217 height 23
paste input "0933229233"
type input "0933229233"
click at [172, 203] on input "0933229233" at bounding box center [226, 201] width 217 height 23
click at [194, 233] on div "0933229233 - HỢP" at bounding box center [226, 232] width 200 height 16
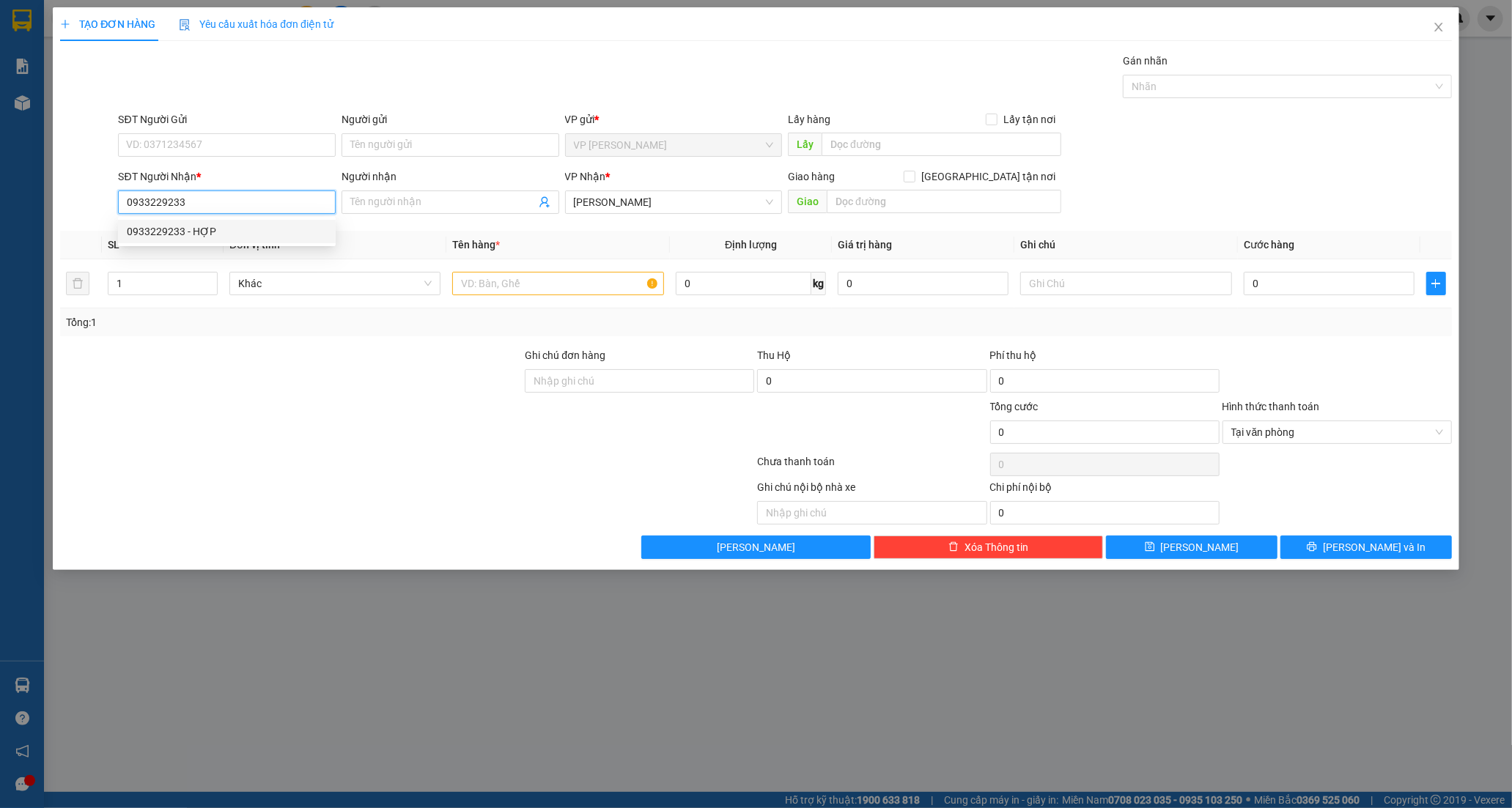
type input "HỢP"
type input "40.000"
type input "0933229233"
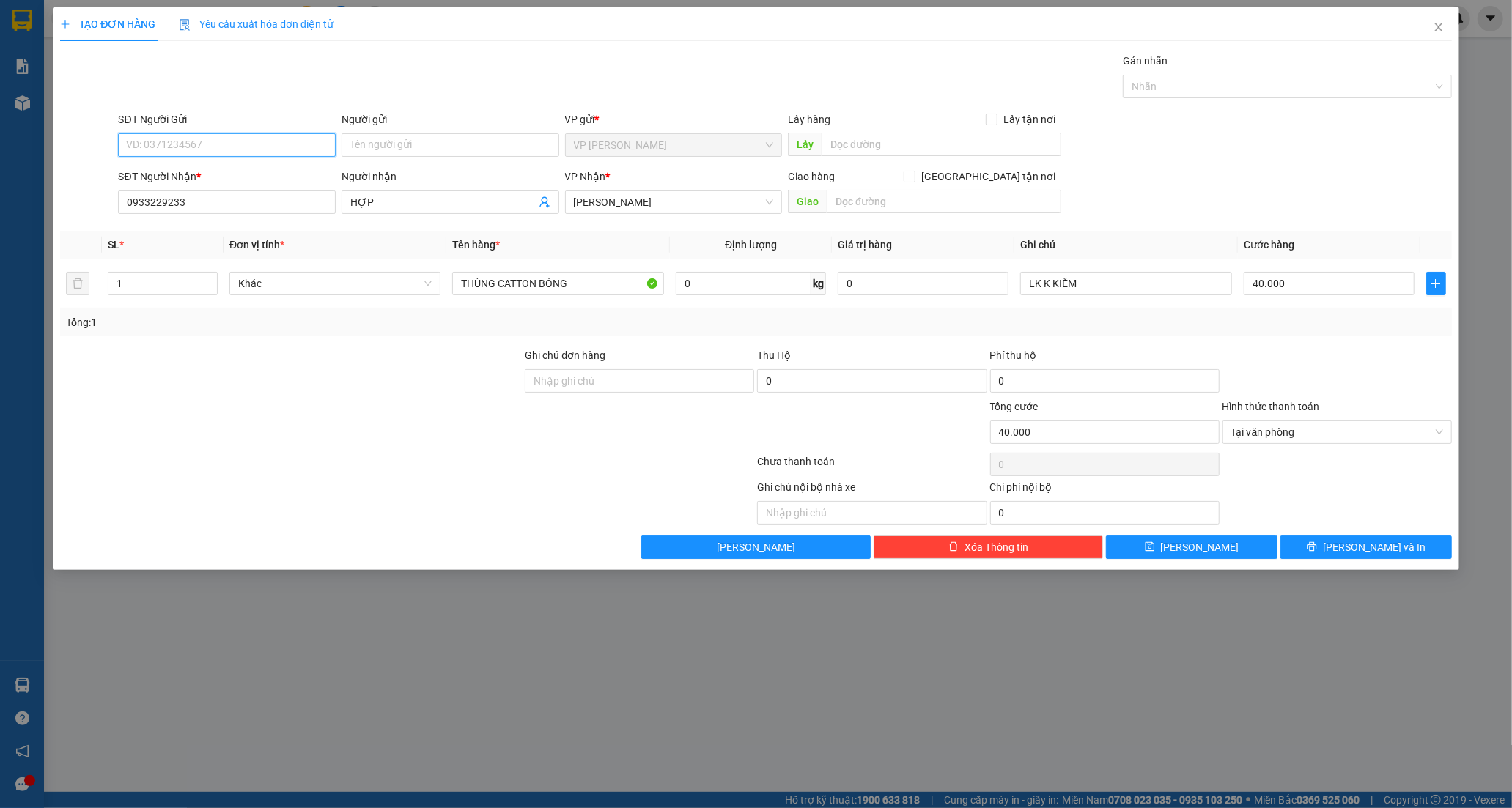
click at [207, 146] on input "SĐT Người Gửi" at bounding box center [226, 145] width 217 height 23
type input "0949343672"
click at [240, 184] on div "0949343672 - NGUYỄN KHIÊM" at bounding box center [226, 174] width 217 height 23
type input "NGUYỄN KHIÊM"
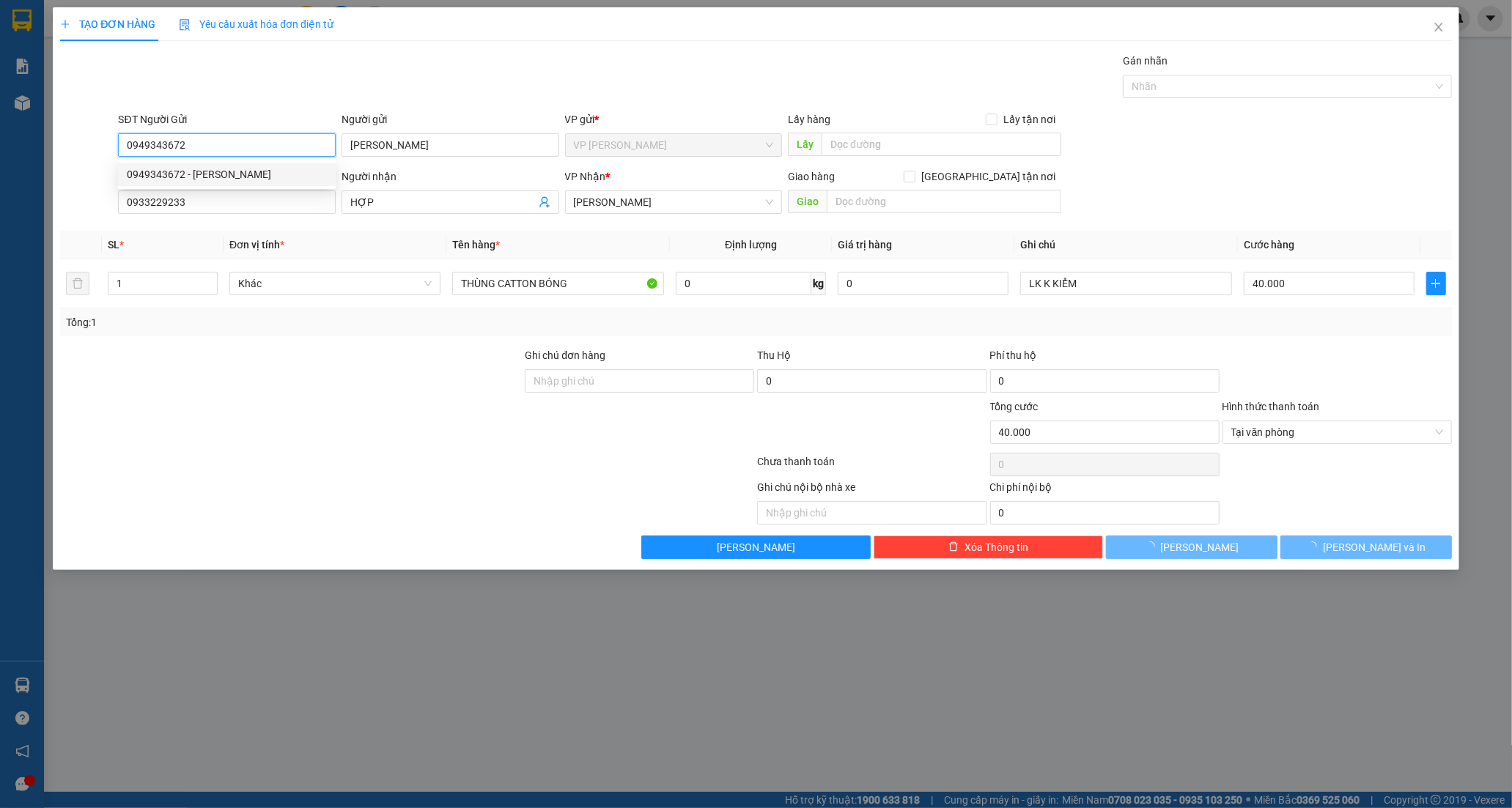
type input "50.000"
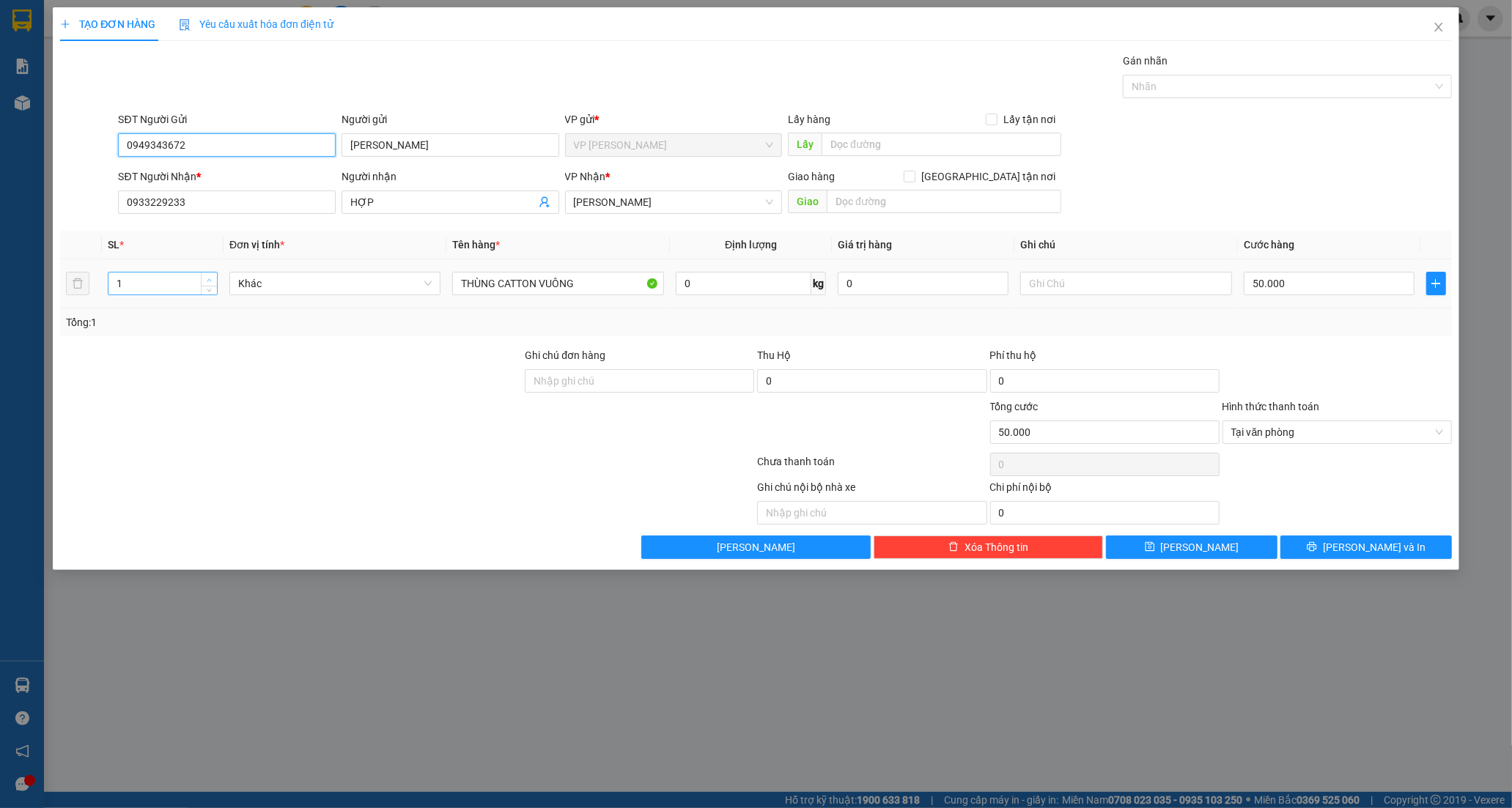
type input "0949343672"
type input "2"
click at [213, 279] on span "up" at bounding box center [209, 279] width 9 height 9
click at [581, 287] on input "THÙNG CATTON VUÔNG" at bounding box center [557, 283] width 211 height 23
type input "0"
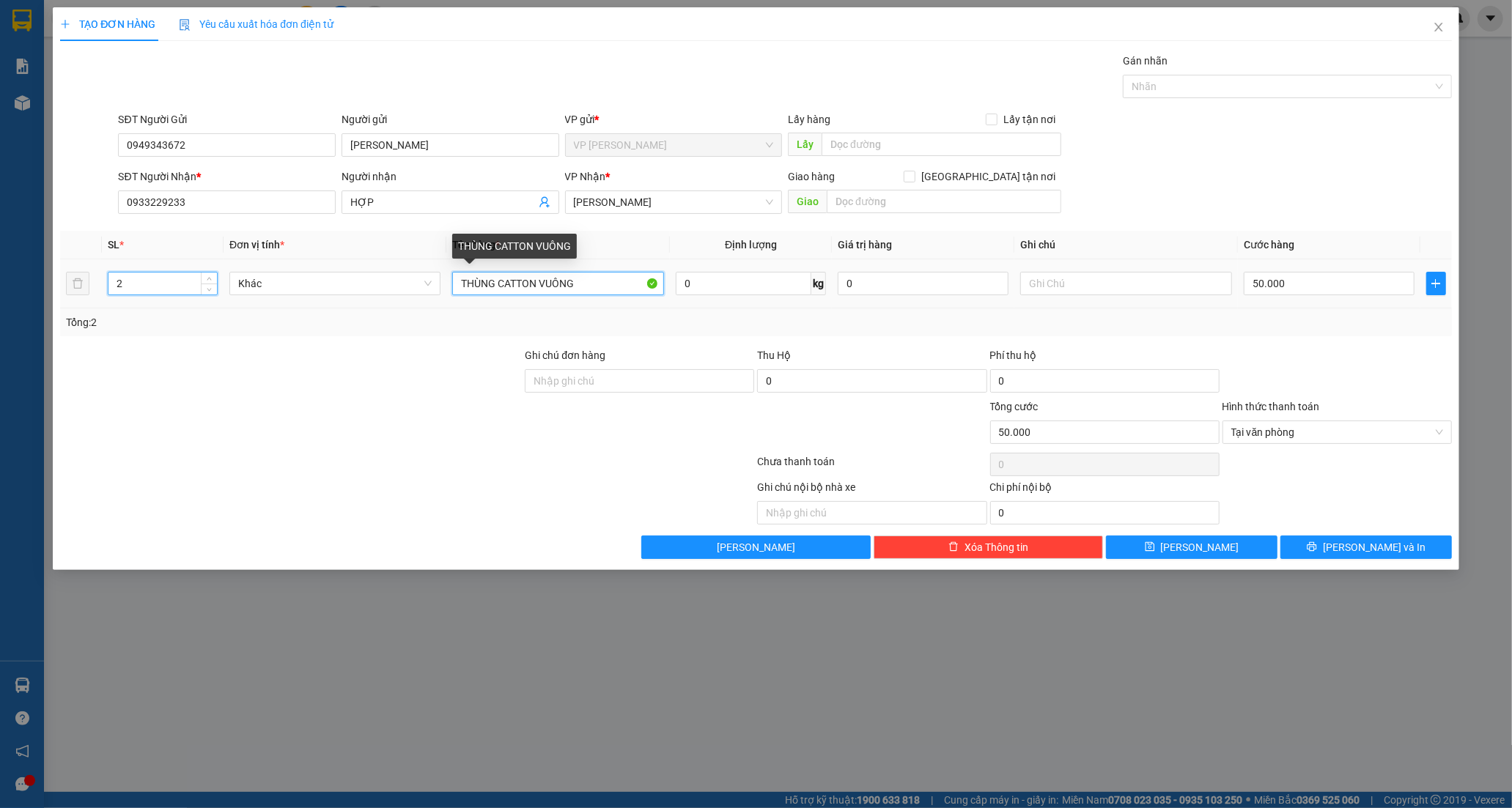
type input "0"
type input "THÙNG CATTON"
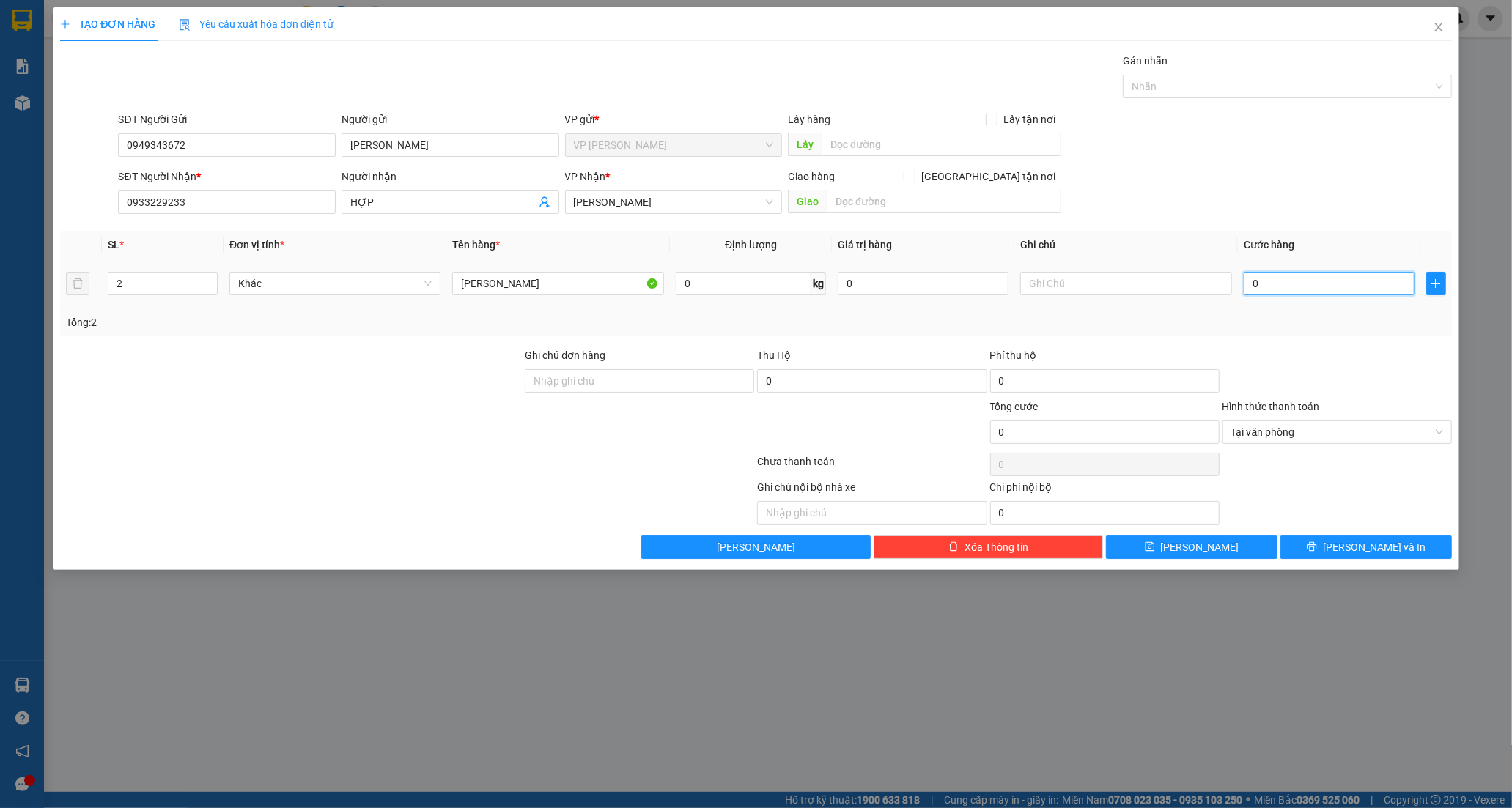
click at [1257, 283] on input "0" at bounding box center [1329, 283] width 170 height 23
type input "1"
type input "12"
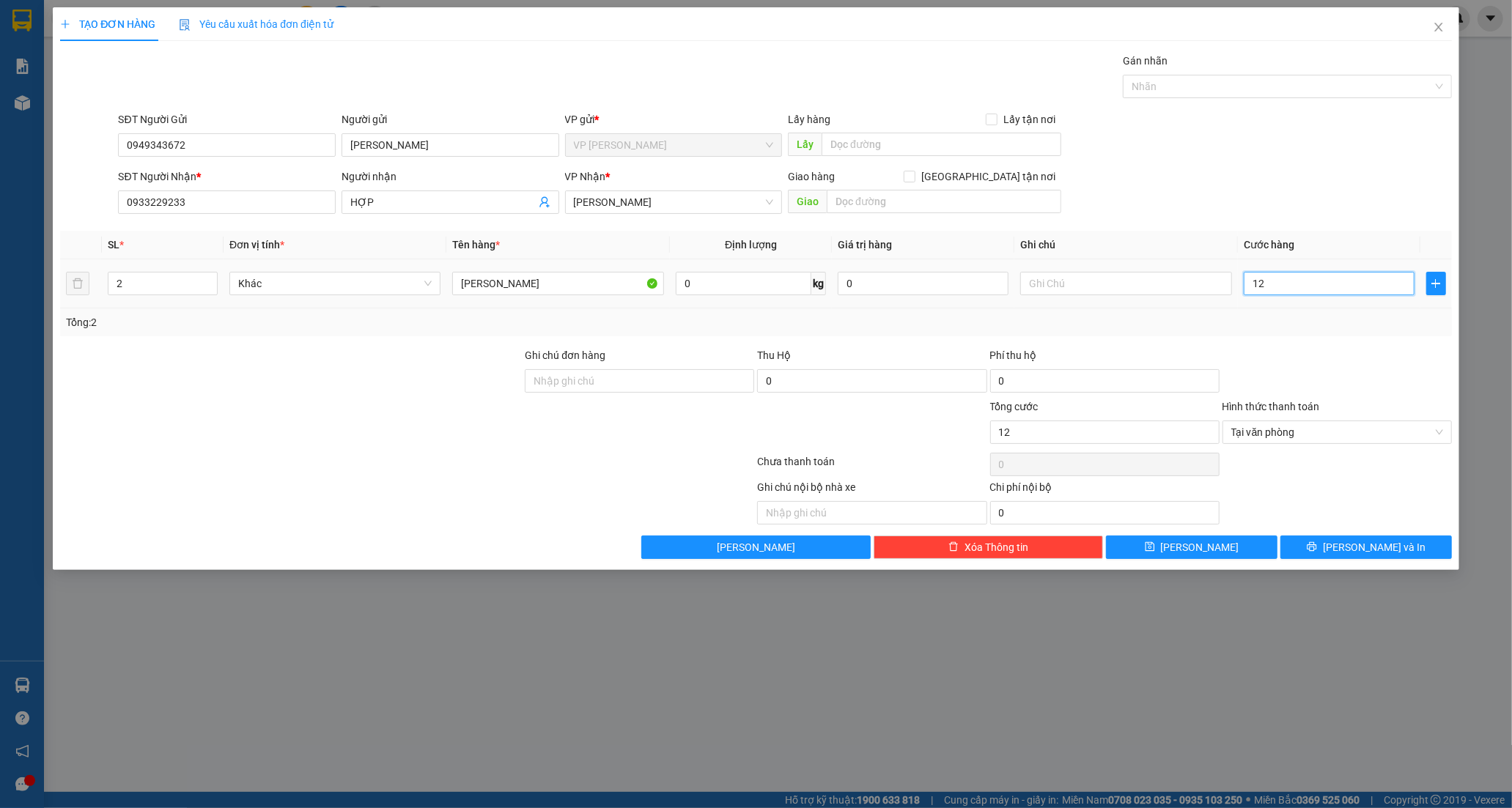
type input "120"
drag, startPoint x: 1265, startPoint y: 434, endPoint x: 1266, endPoint y: 441, distance: 7.1
click at [1265, 435] on span "Tại văn phòng" at bounding box center [1337, 432] width 212 height 22
type input "120"
type input "120.000"
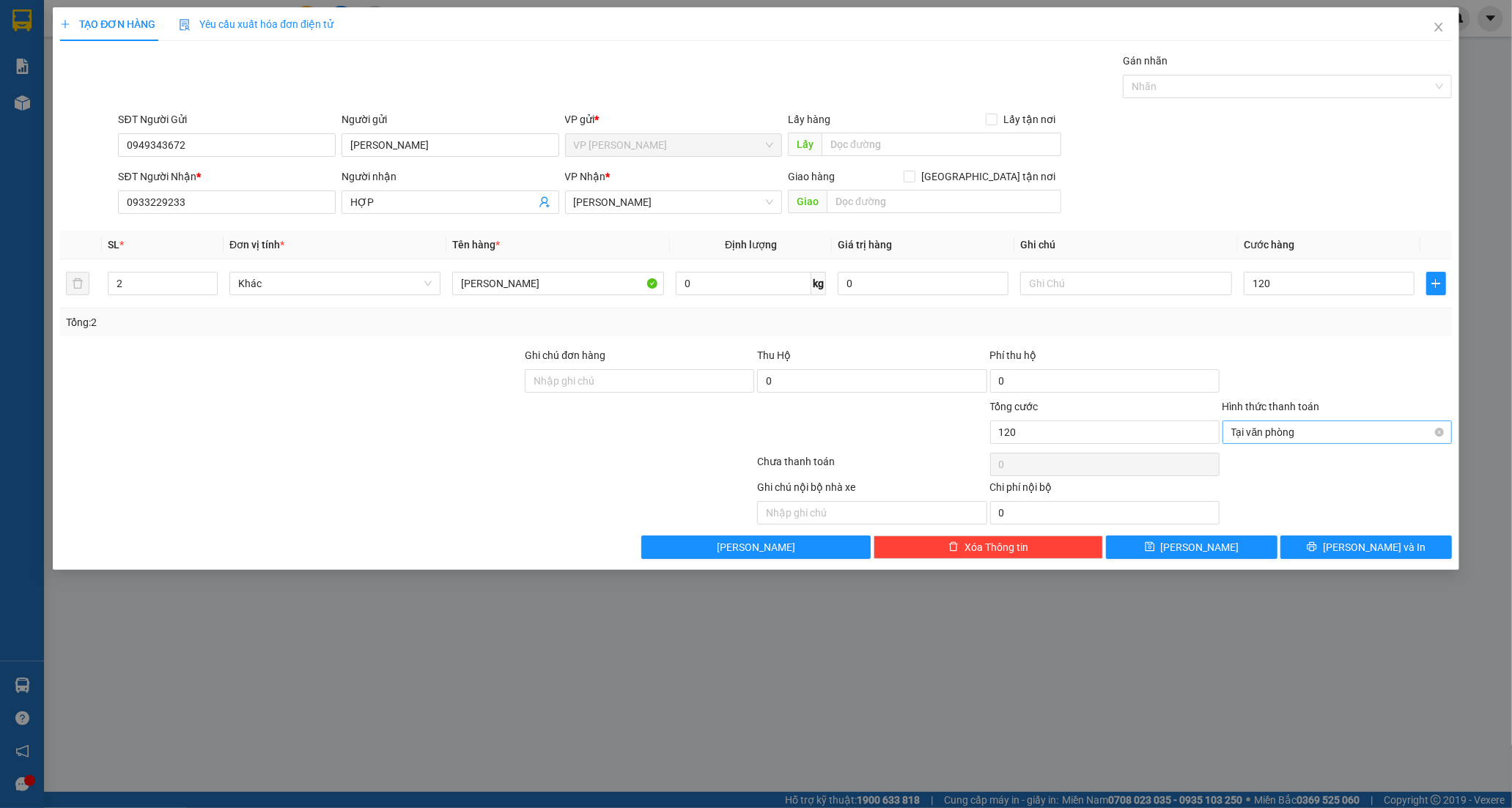
type input "120.000"
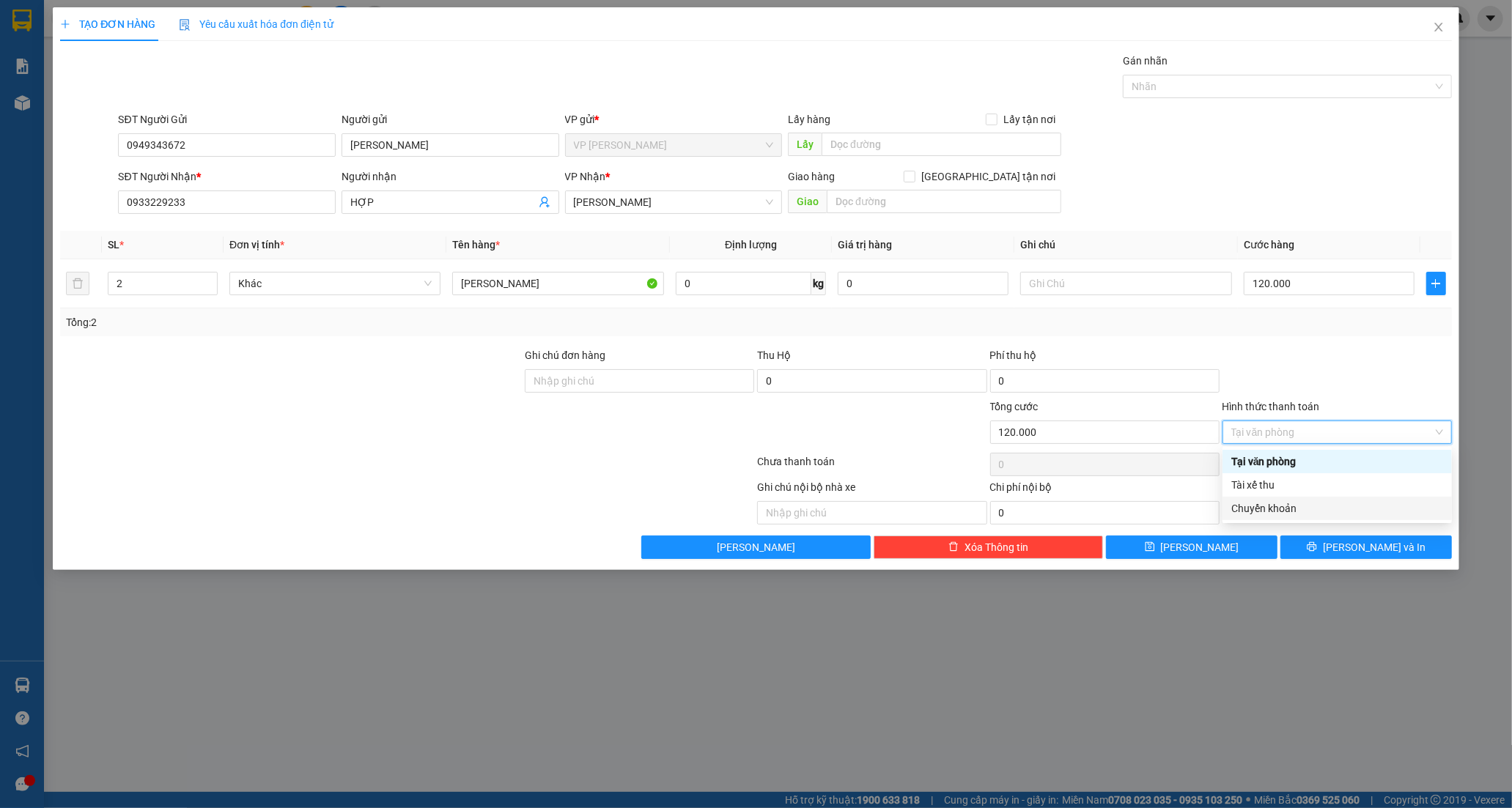
drag, startPoint x: 1276, startPoint y: 508, endPoint x: 1295, endPoint y: 533, distance: 31.4
click at [1276, 510] on div "Chuyển khoản" at bounding box center [1337, 509] width 212 height 16
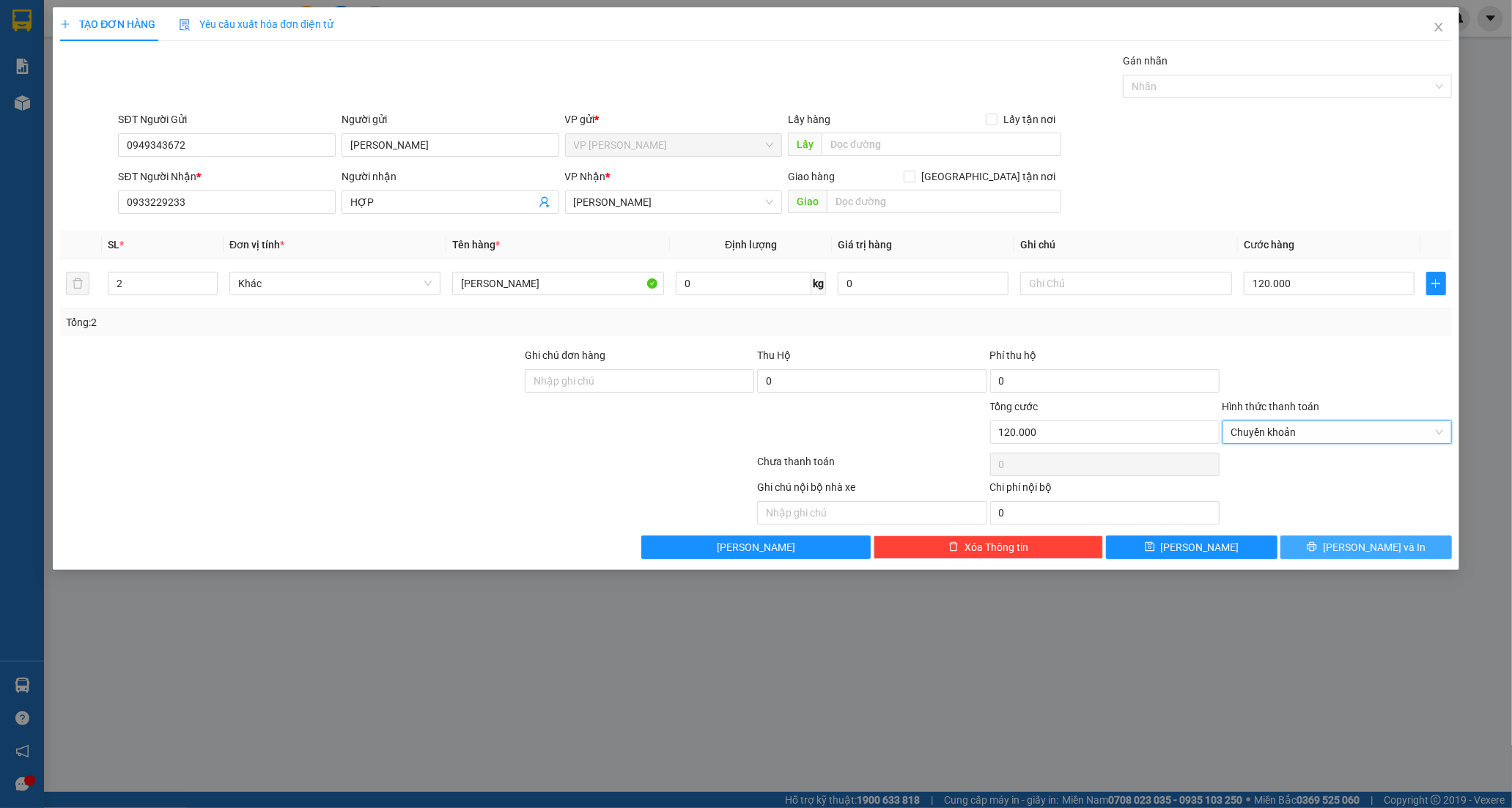
click at [1317, 552] on icon "printer" at bounding box center [1311, 546] width 10 height 10
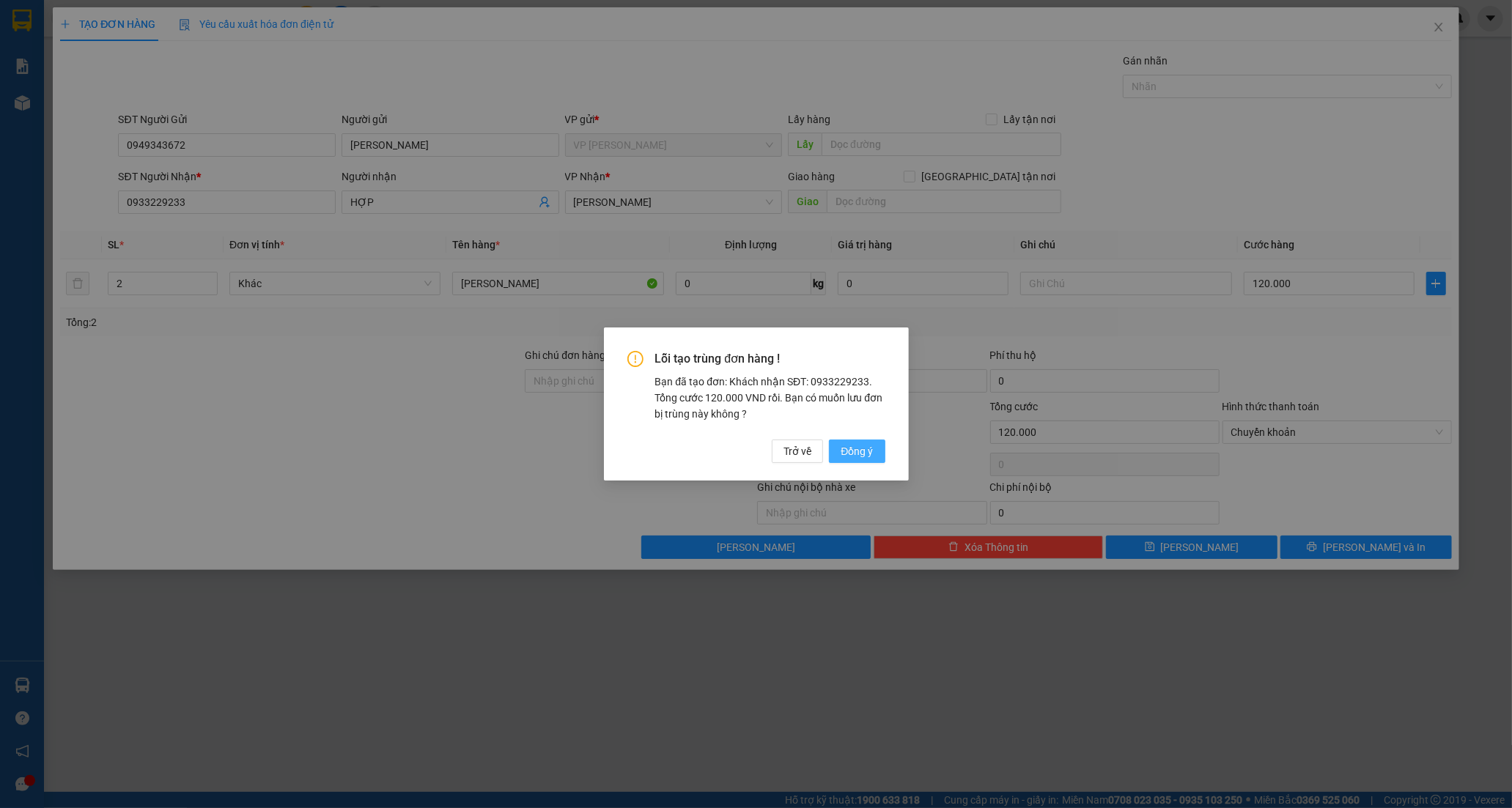
click at [861, 458] on span "Đồng ý" at bounding box center [857, 451] width 32 height 16
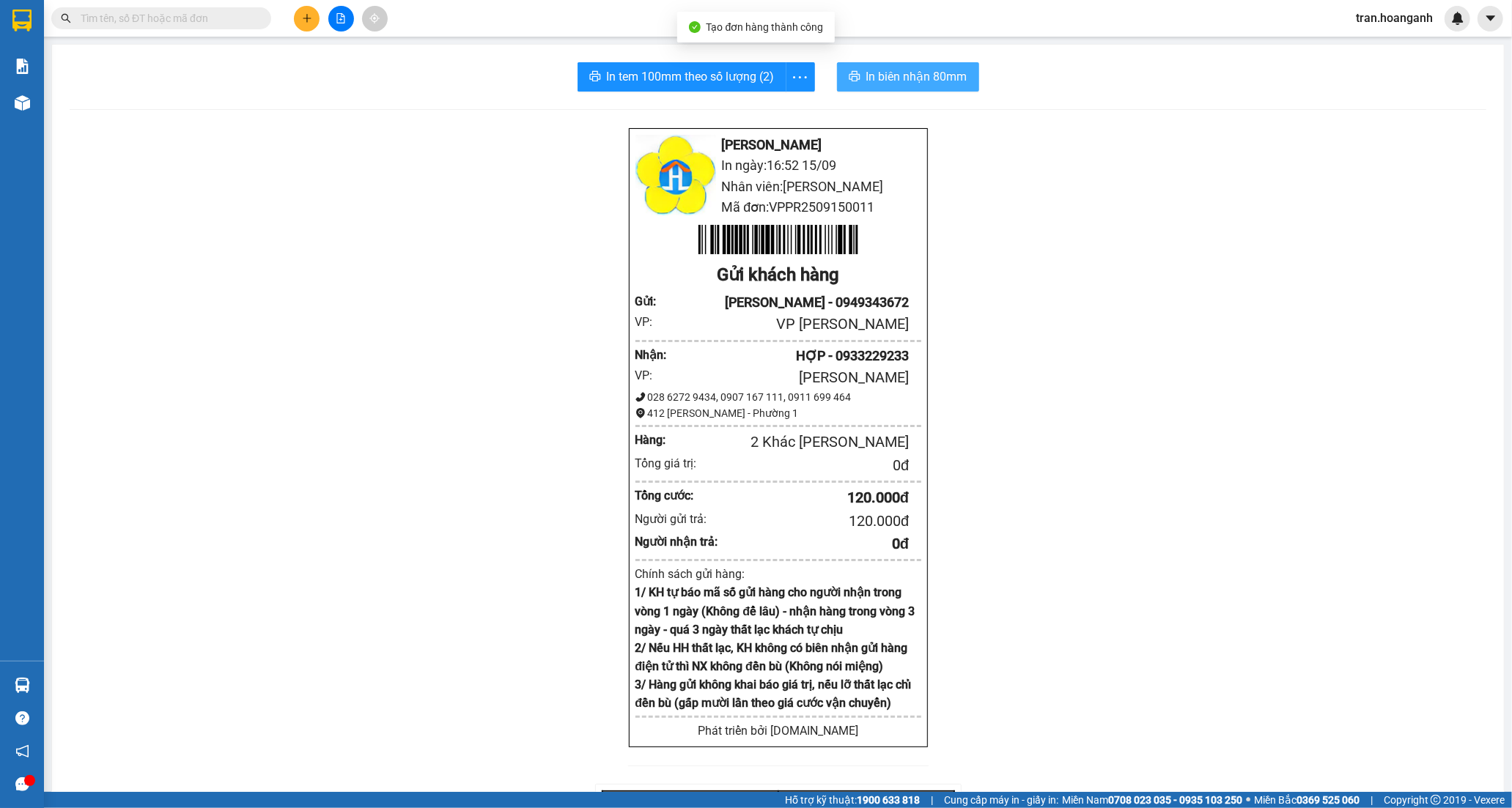
click at [866, 72] on span "In biên nhận 80mm" at bounding box center [916, 76] width 101 height 18
click at [687, 71] on span "In tem 100mm theo số lượng (2)" at bounding box center [690, 76] width 168 height 18
click at [311, 19] on icon "plus" at bounding box center [307, 18] width 10 height 10
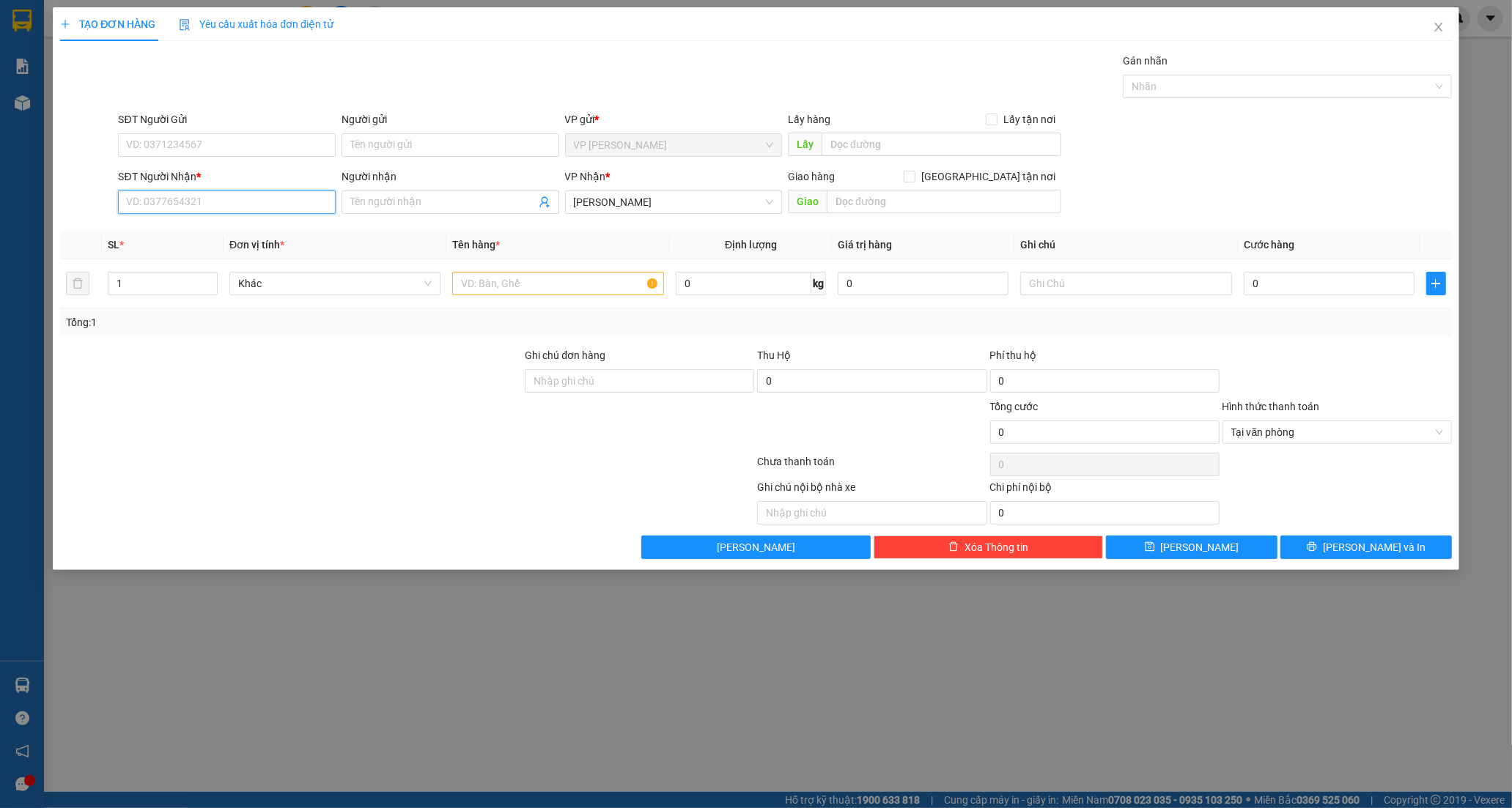
click at [186, 197] on input "SĐT Người Nhận *" at bounding box center [226, 201] width 217 height 23
type input "0966858887"
drag, startPoint x: 192, startPoint y: 228, endPoint x: 207, endPoint y: 152, distance: 77.5
click at [192, 228] on div "0966858887 - TRÍ" at bounding box center [226, 232] width 200 height 16
type input "TRÍ"
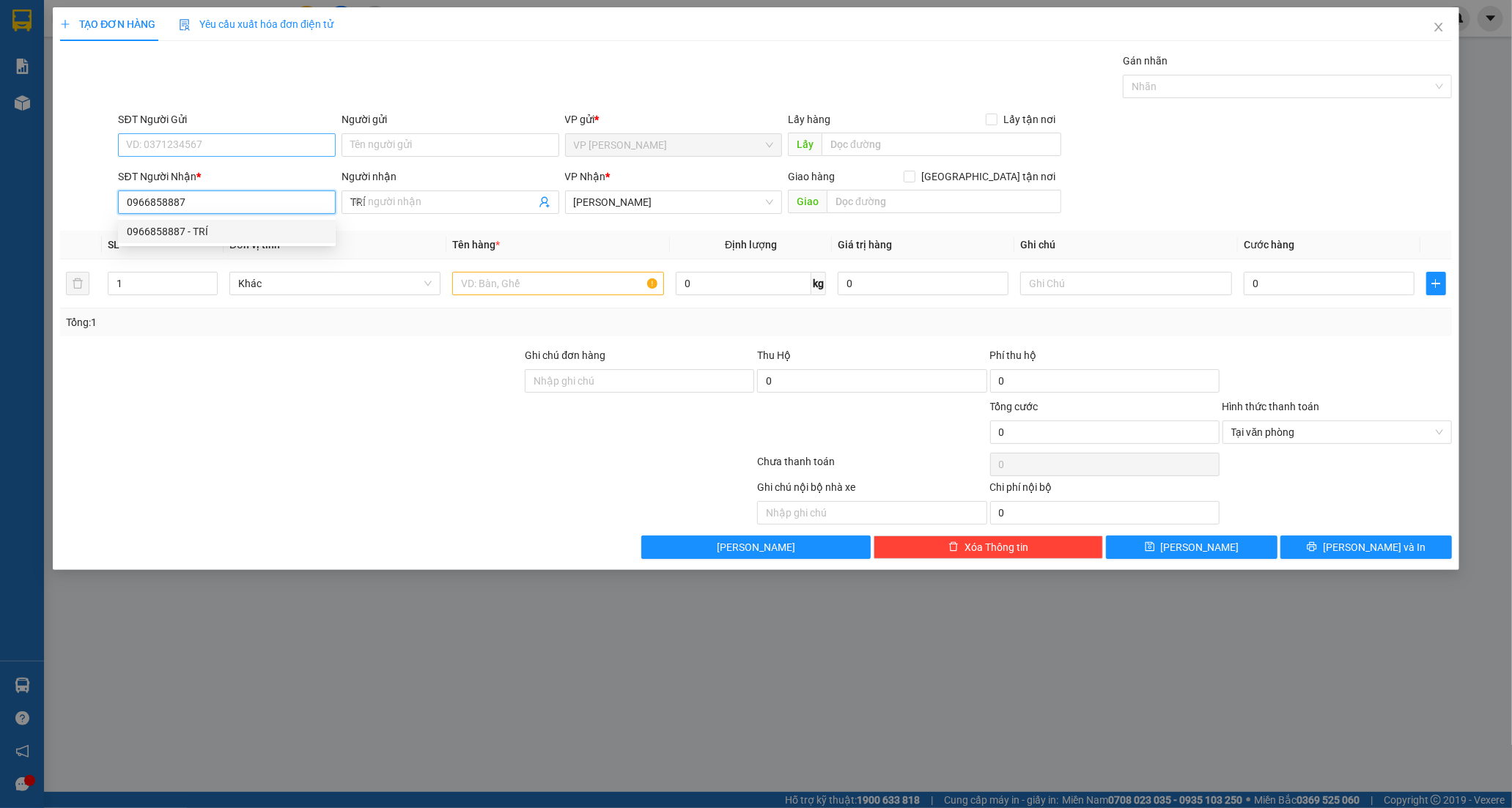
type input "20.000"
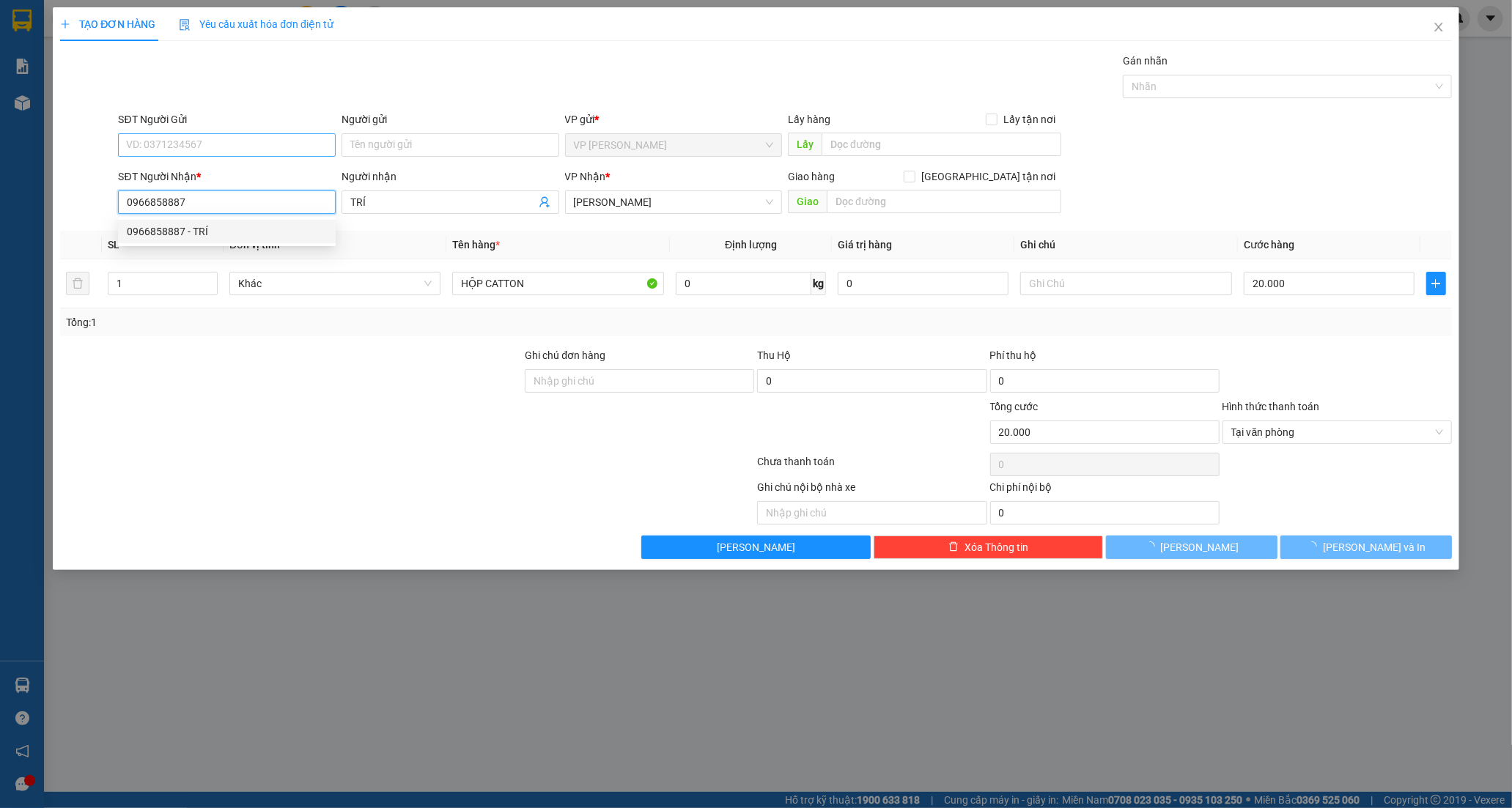
type input "0966858887"
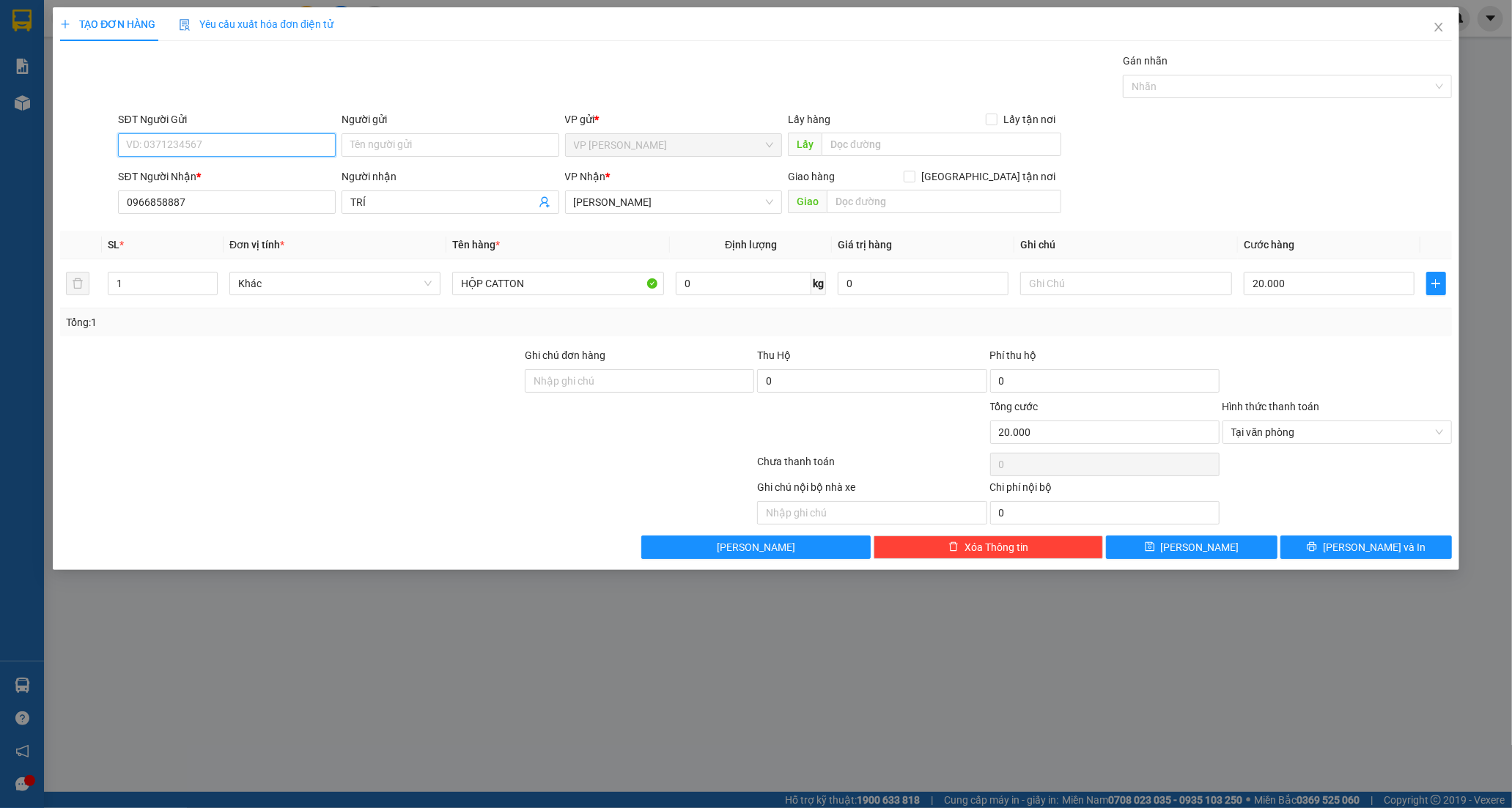
click at [207, 150] on input "SĐT Người Gửi" at bounding box center [226, 145] width 217 height 23
type input "0968180958"
drag, startPoint x: 436, startPoint y: 158, endPoint x: 432, endPoint y: 142, distance: 16.5
click at [434, 147] on div "Người gửi Tên người gửi" at bounding box center [450, 137] width 217 height 51
click at [432, 142] on input "Người gửi" at bounding box center [450, 145] width 217 height 23
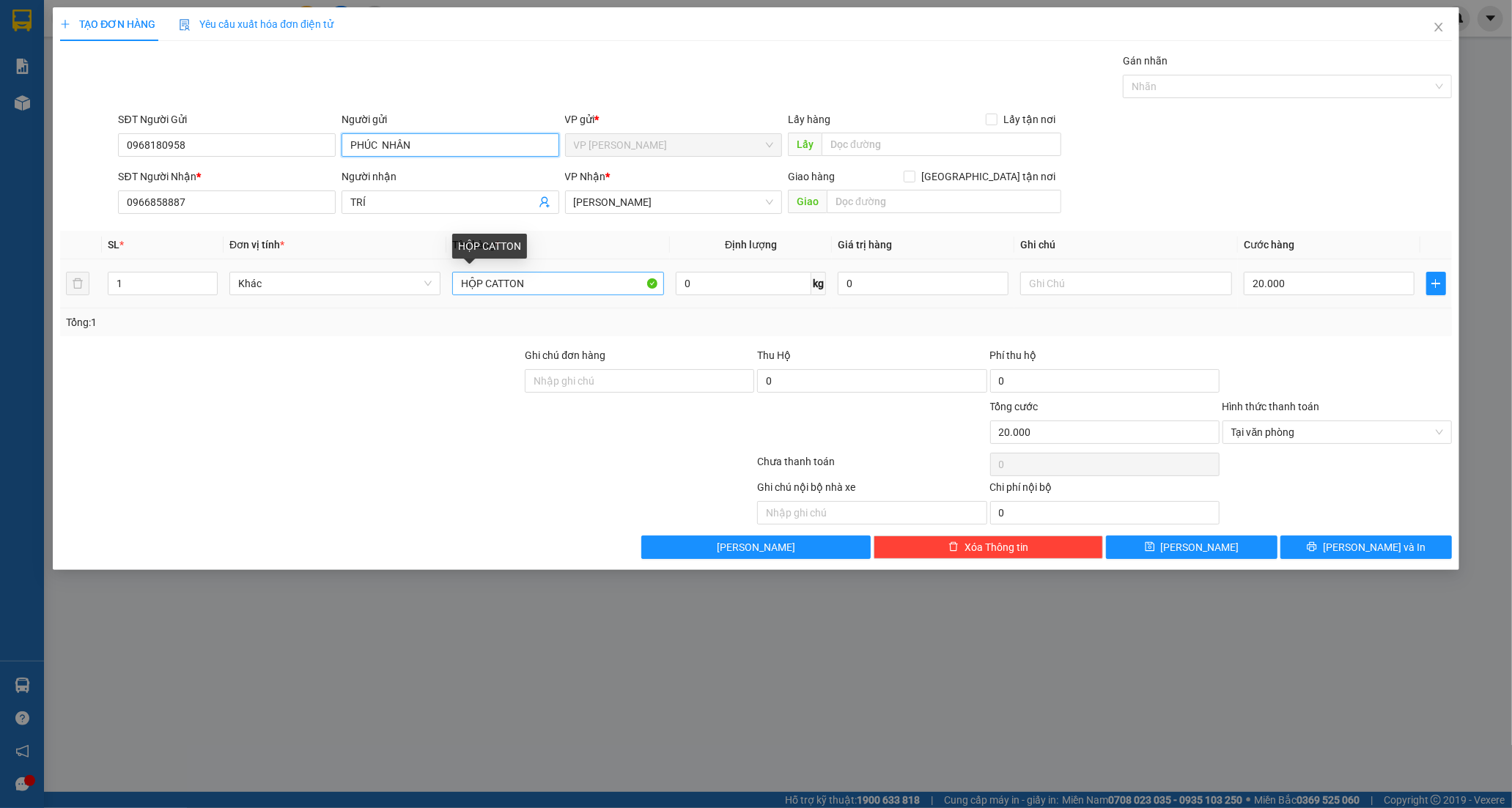
type input "PHÚC NHÂN"
click at [604, 283] on input "HỘP CATTON" at bounding box center [557, 283] width 211 height 23
type input "CỤC CATTON"
click at [1290, 283] on input "20.000" at bounding box center [1329, 283] width 170 height 23
type input "3"
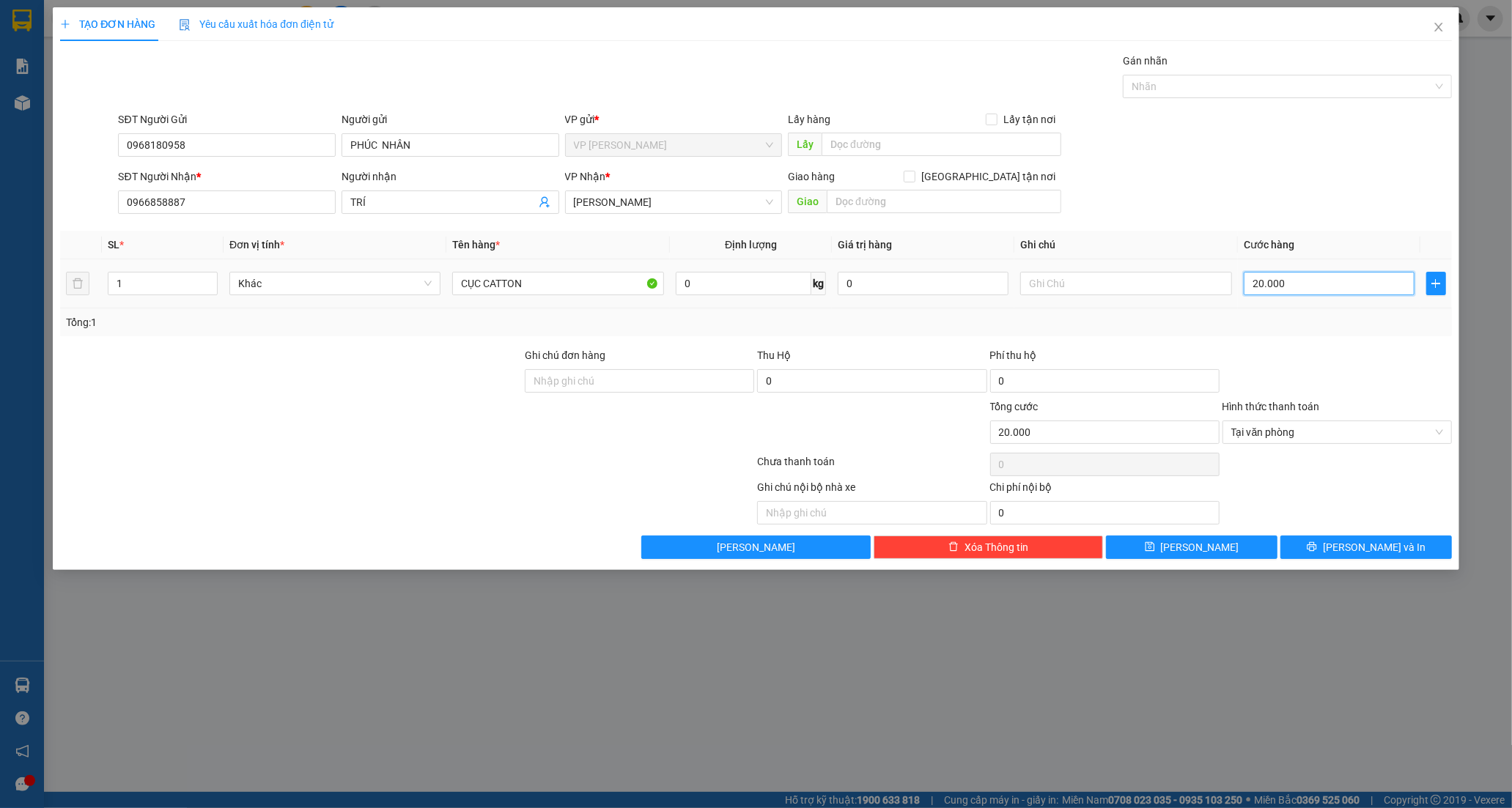
type input "3"
type input "30"
type input "30.000"
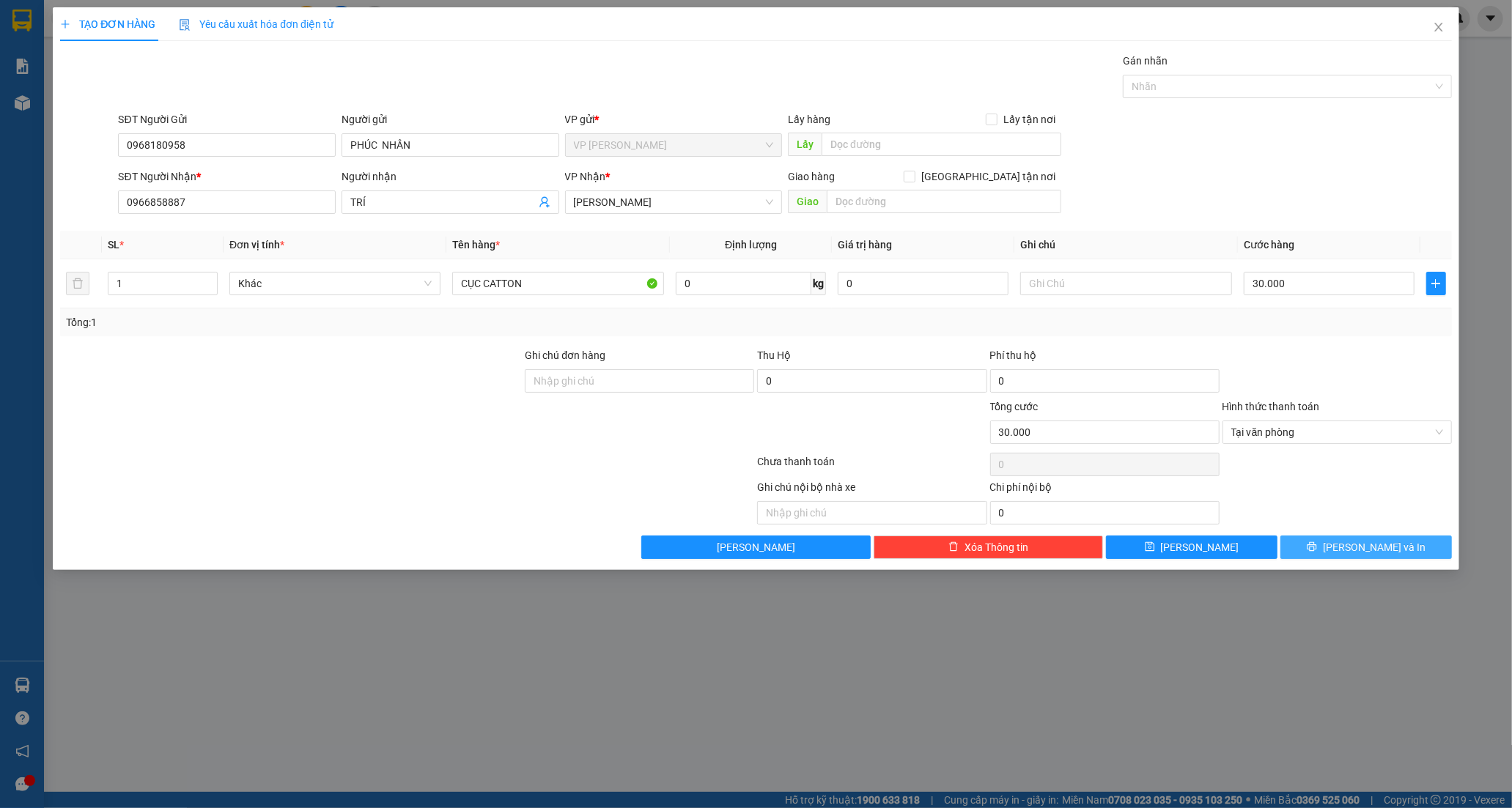
click at [1317, 550] on icon "printer" at bounding box center [1311, 546] width 10 height 10
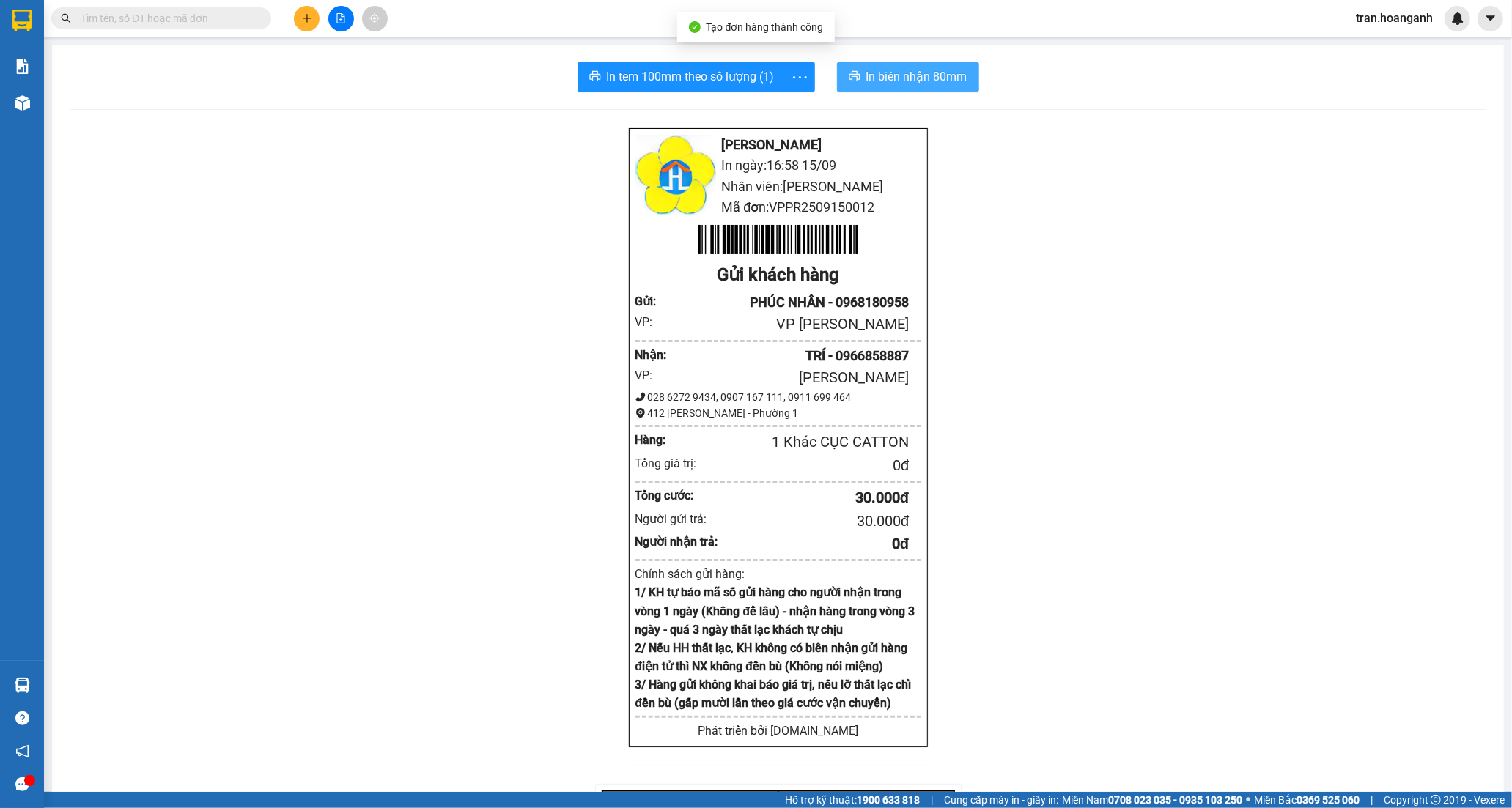
click at [870, 82] on span "In biên nhận 80mm" at bounding box center [916, 76] width 101 height 18
click at [685, 80] on span "In tem 100mm theo số lượng (1)" at bounding box center [690, 76] width 168 height 18
click at [307, 24] on button at bounding box center [307, 18] width 25 height 25
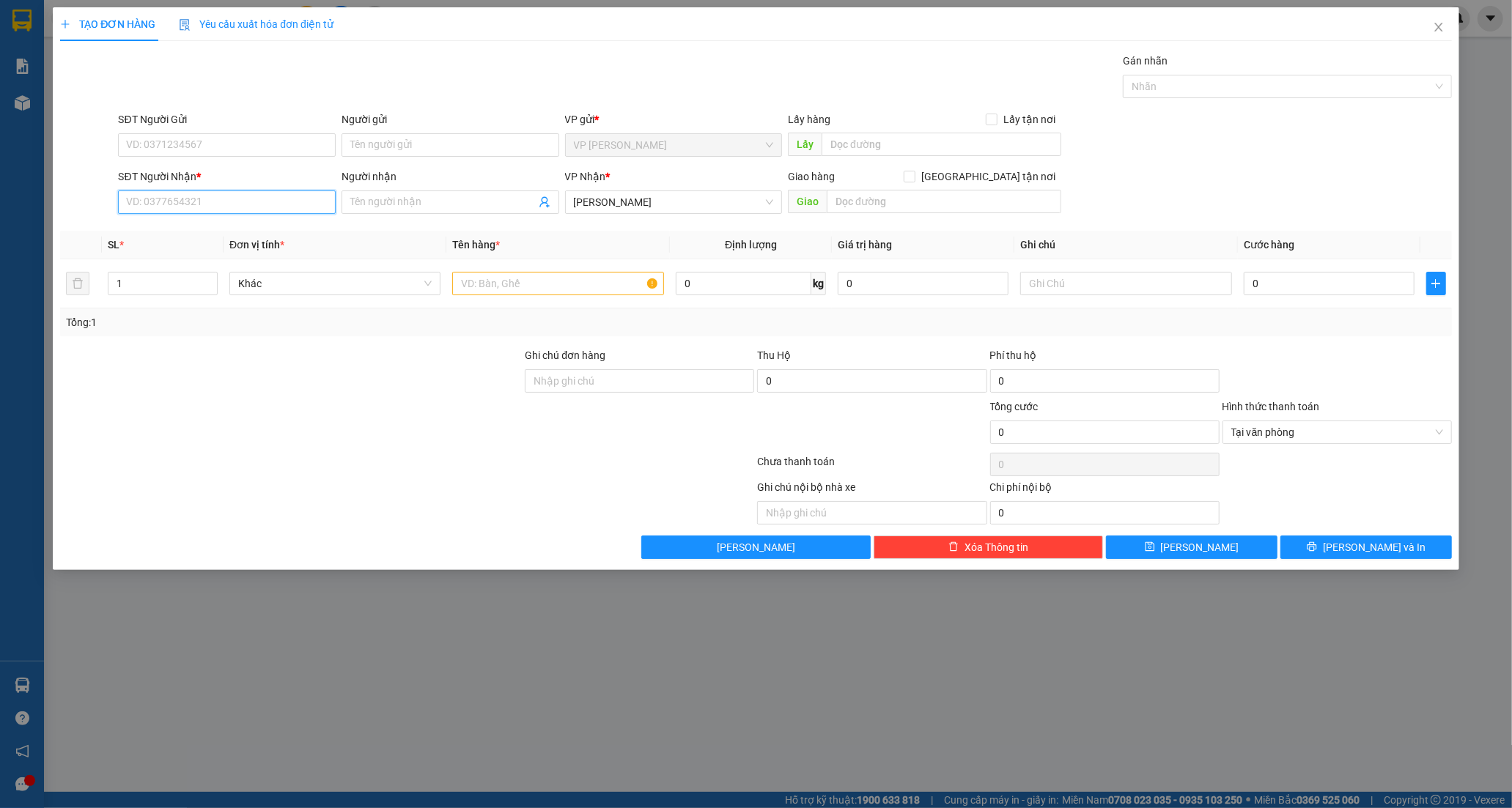
click at [199, 205] on input "SĐT Người Nhận *" at bounding box center [226, 201] width 217 height 23
type input "0902453111"
click at [193, 235] on div "0902453111 - THANH" at bounding box center [226, 232] width 200 height 16
type input "THANH"
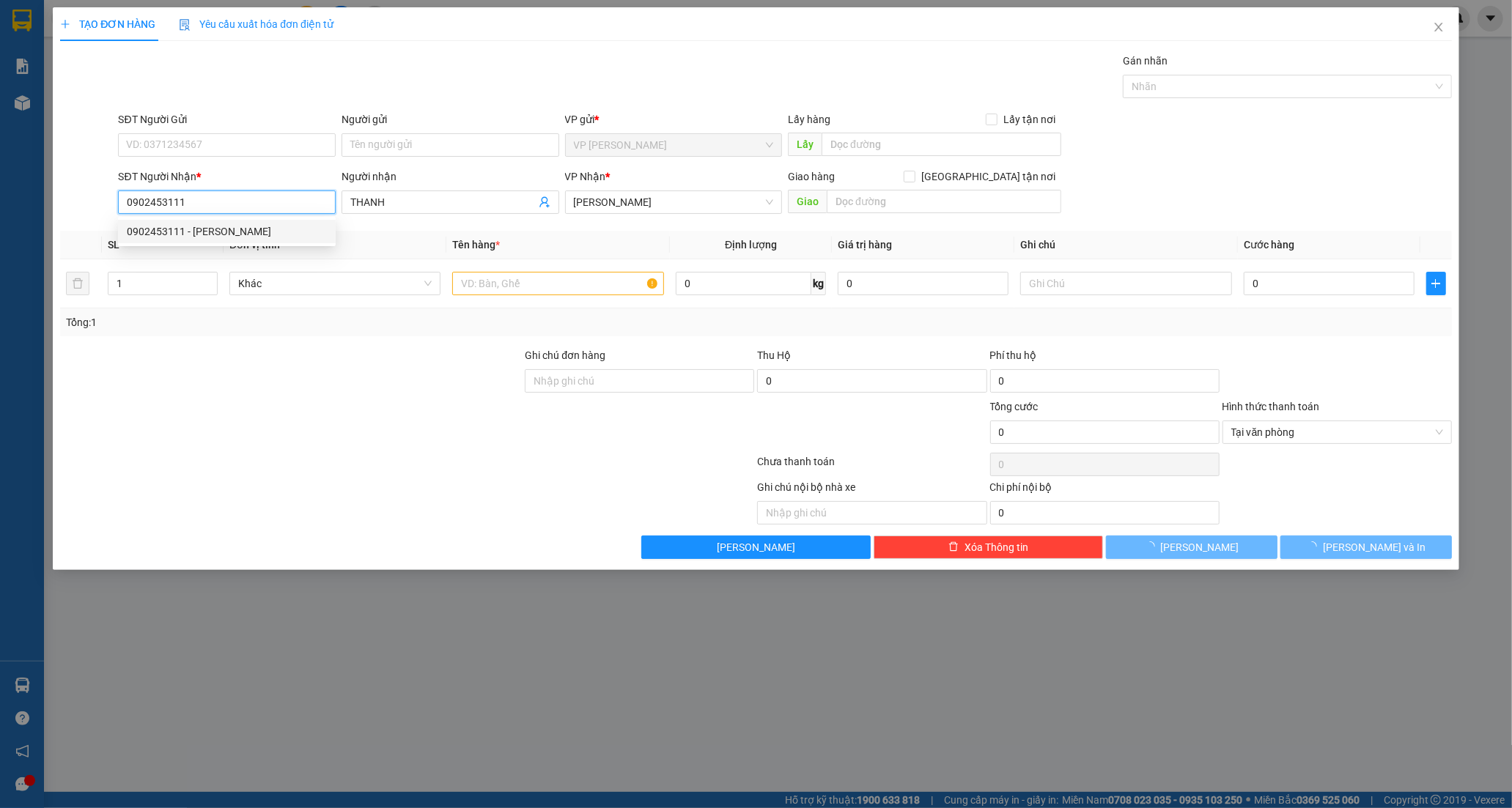
type input "40.000"
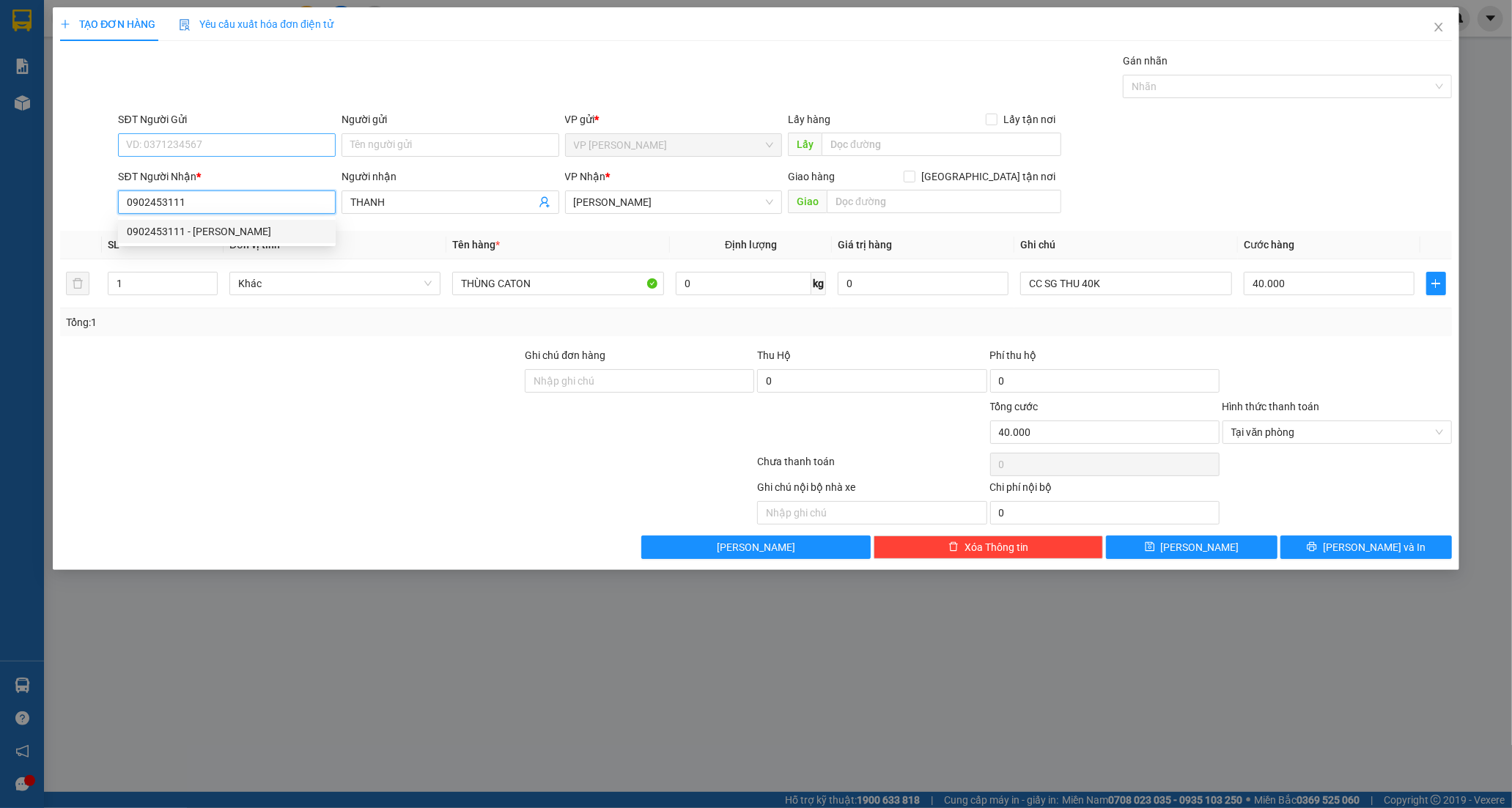
type input "0902453111"
click at [235, 149] on input "SĐT Người Gửi" at bounding box center [226, 145] width 217 height 23
drag, startPoint x: 209, startPoint y: 174, endPoint x: 346, endPoint y: 236, distance: 150.4
click at [209, 174] on div "0366272952 - LOAN" at bounding box center [226, 174] width 200 height 16
type input "0366272952"
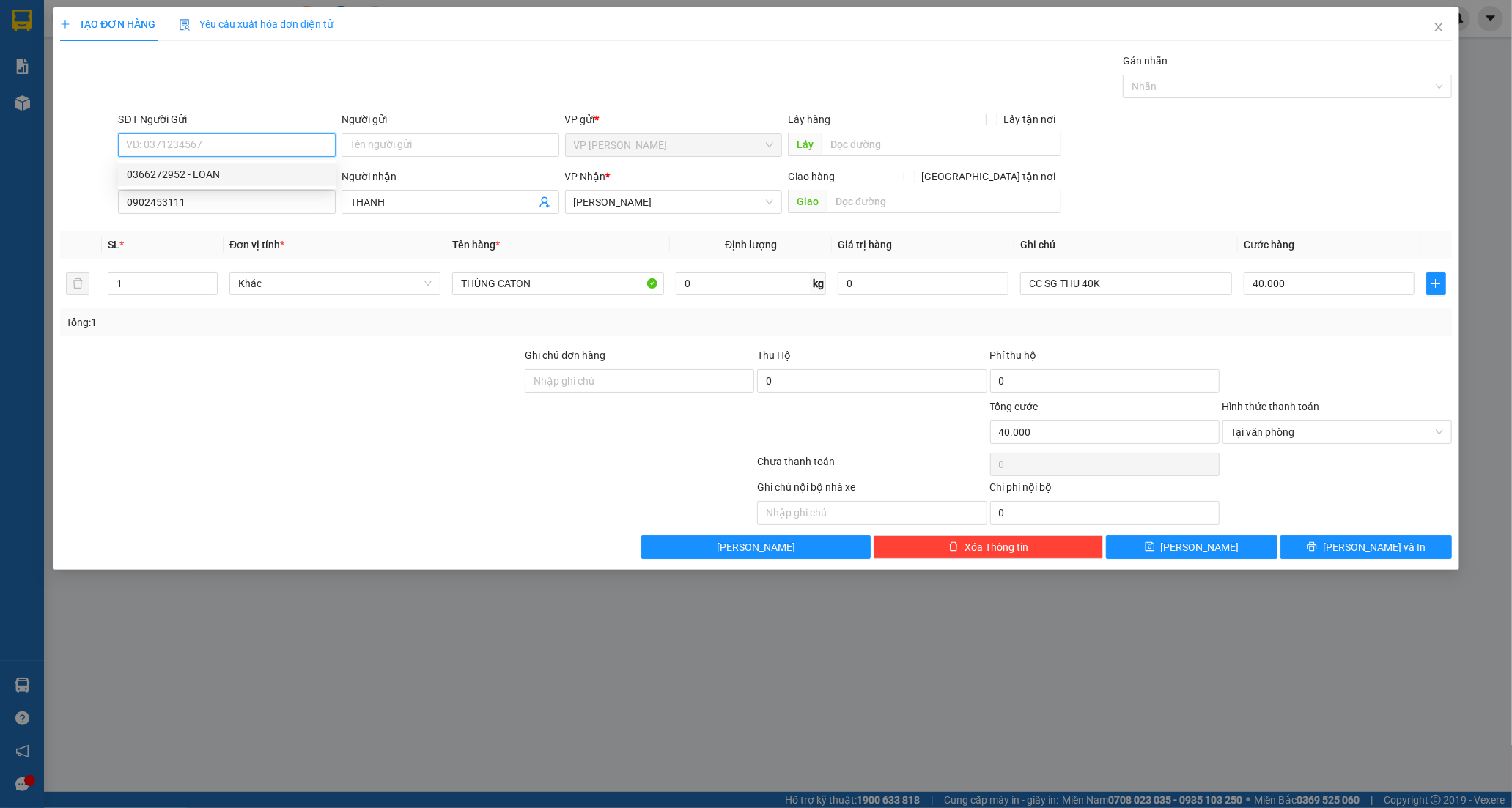
type input "LOAN"
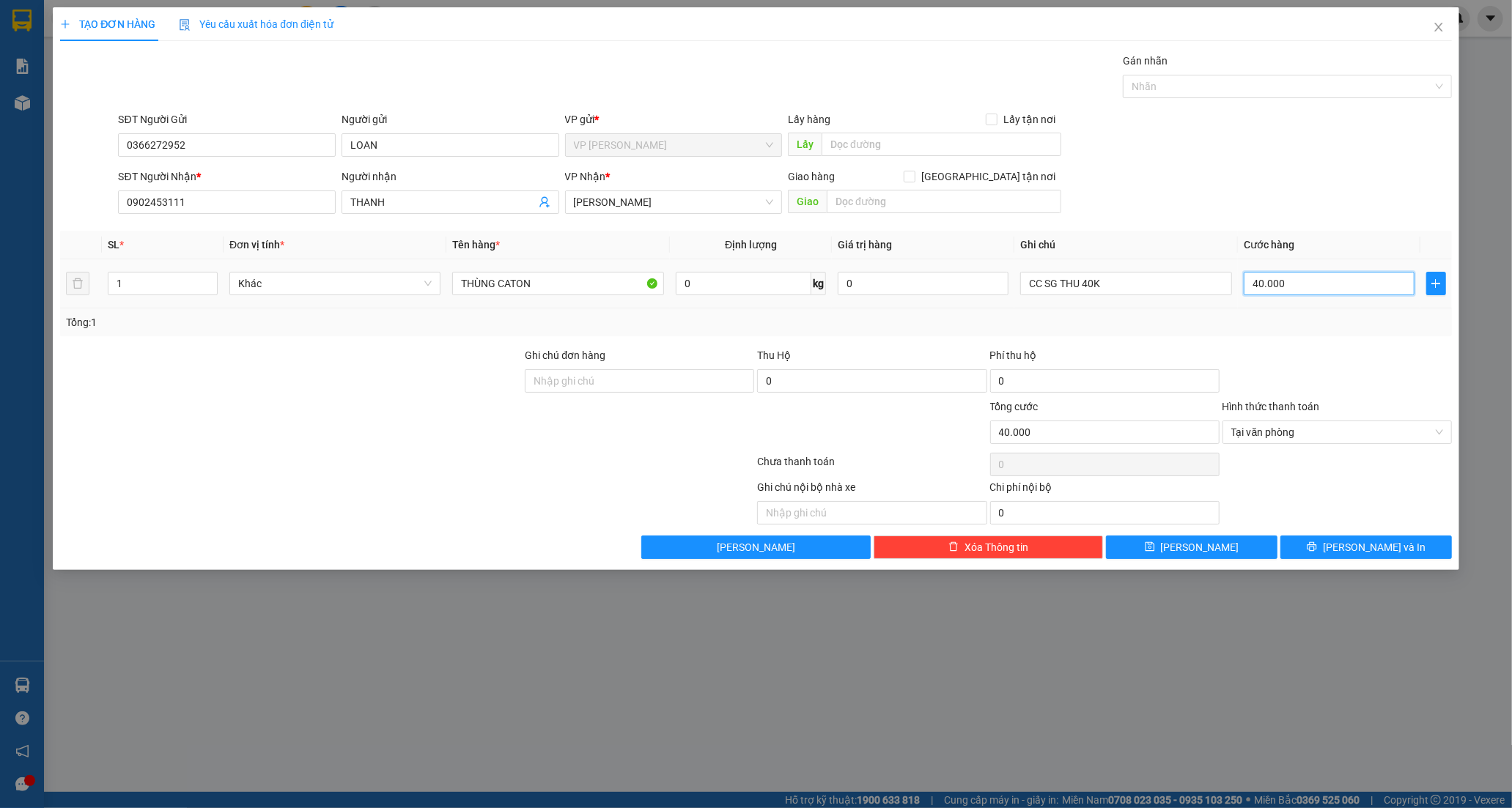
click at [1343, 280] on input "40.000" at bounding box center [1329, 283] width 170 height 23
type input "0"
click at [1365, 550] on span "Lưu và In" at bounding box center [1373, 547] width 103 height 16
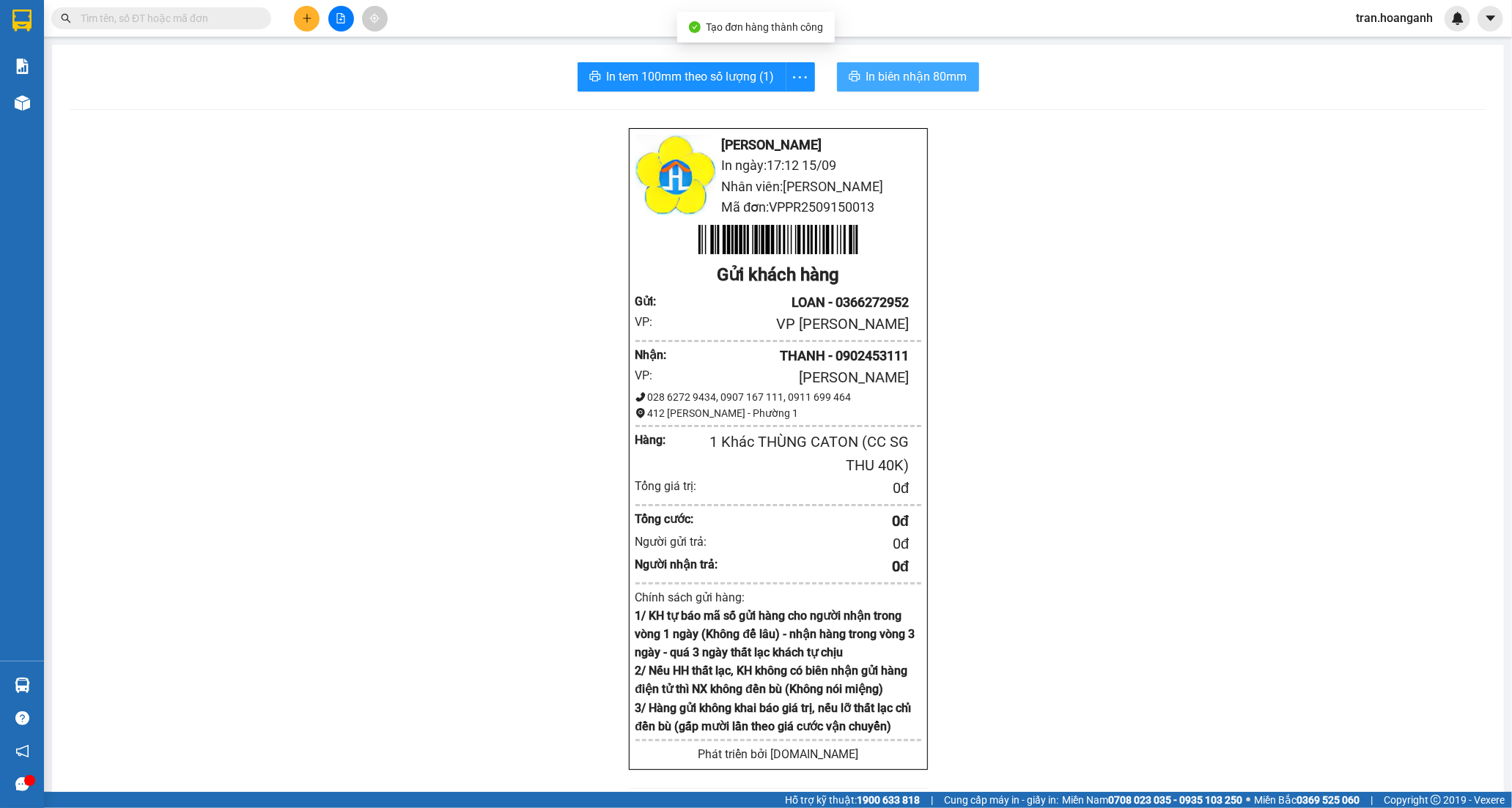
drag, startPoint x: 897, startPoint y: 76, endPoint x: 949, endPoint y: 296, distance: 226.1
click at [896, 76] on span "In biên nhận 80mm" at bounding box center [916, 76] width 101 height 18
drag, startPoint x: 673, startPoint y: 78, endPoint x: 714, endPoint y: 166, distance: 97.1
click at [676, 79] on span "In tem 100mm theo số lượng (1)" at bounding box center [690, 76] width 168 height 18
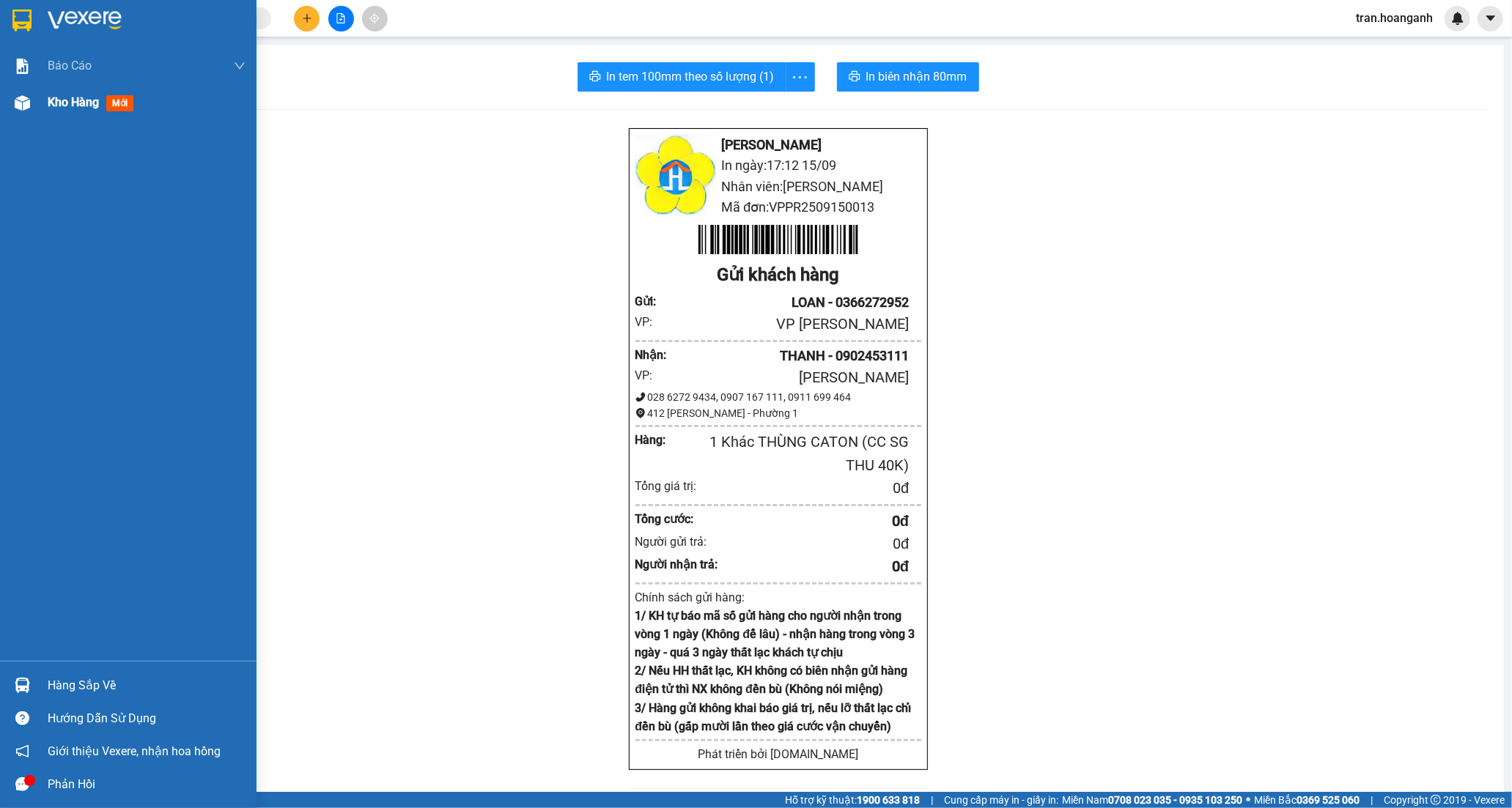
click at [72, 100] on span "Kho hàng" at bounding box center [73, 102] width 51 height 14
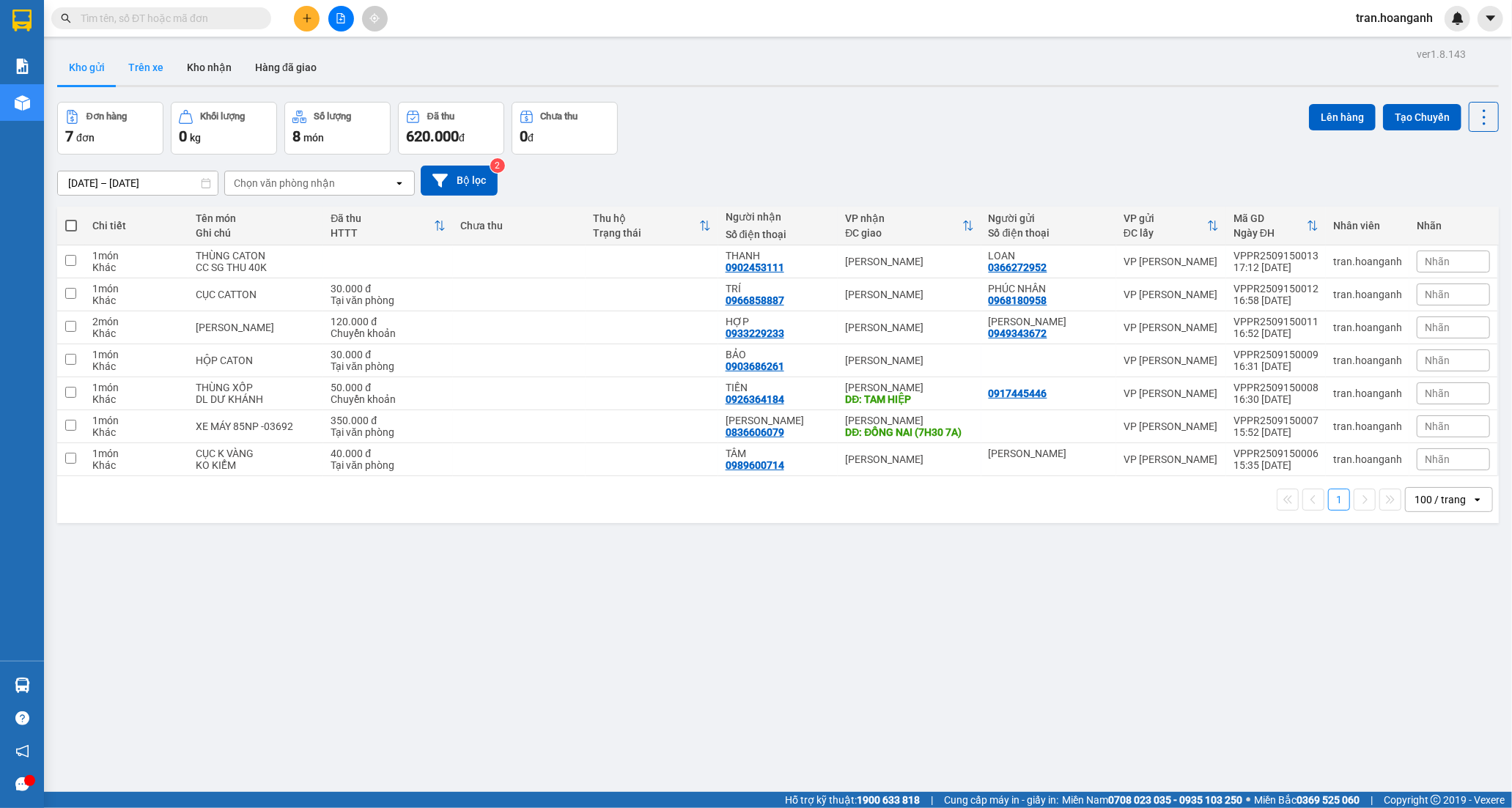
click at [152, 68] on button "Trên xe" at bounding box center [146, 68] width 59 height 35
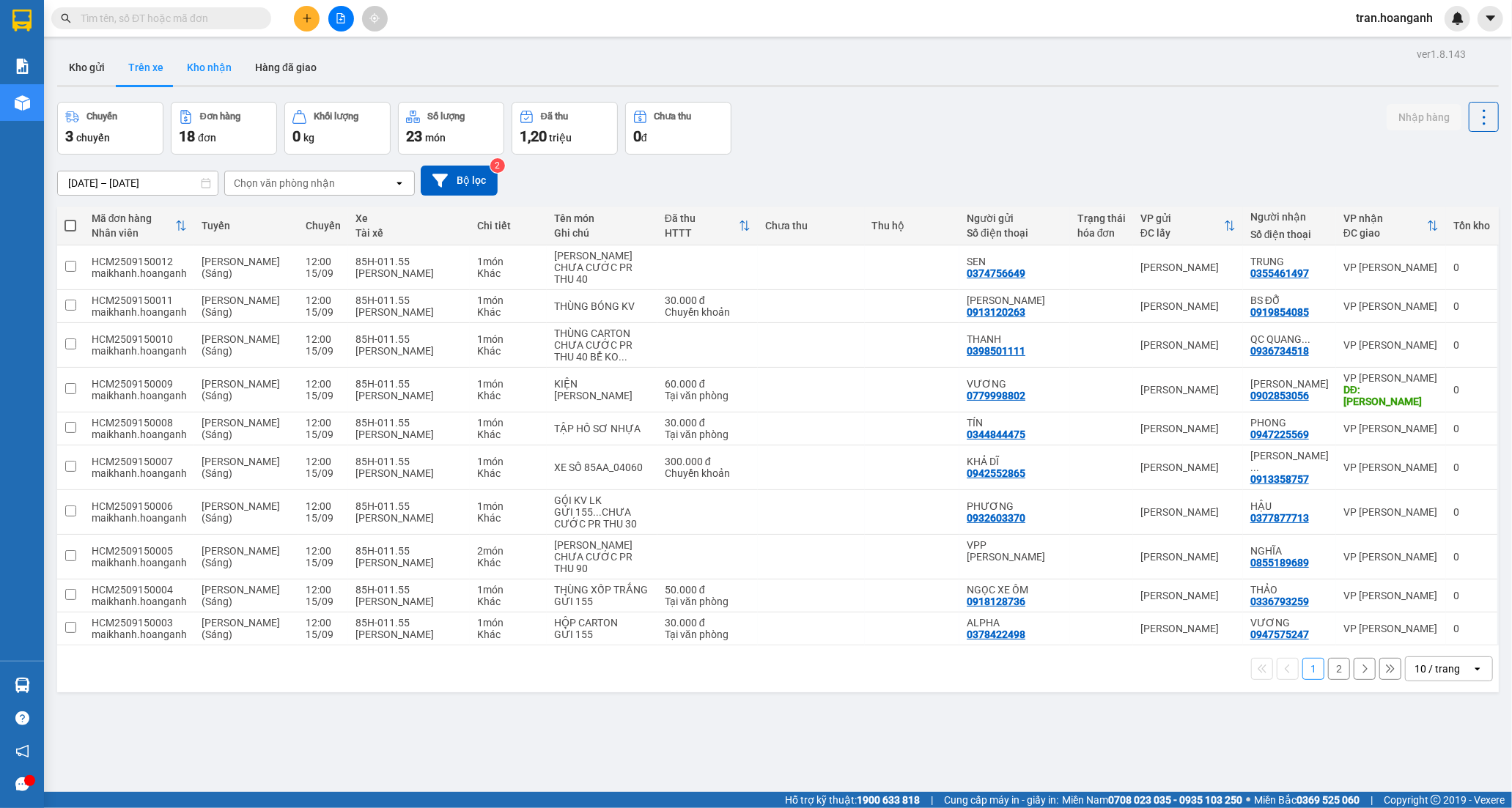
click at [205, 63] on button "Kho nhận" at bounding box center [209, 68] width 68 height 35
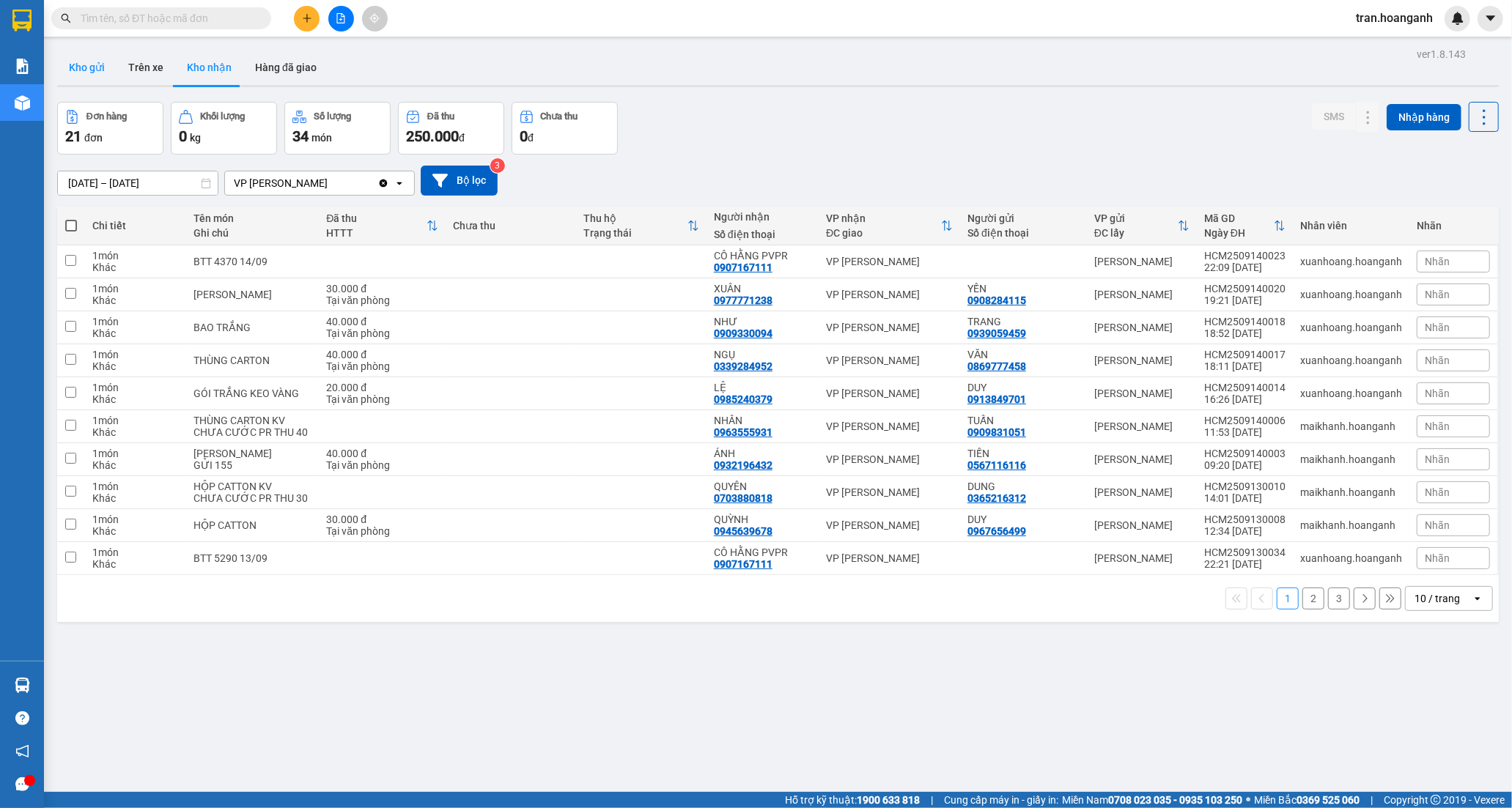
click at [71, 64] on button "Kho gửi" at bounding box center [87, 68] width 60 height 35
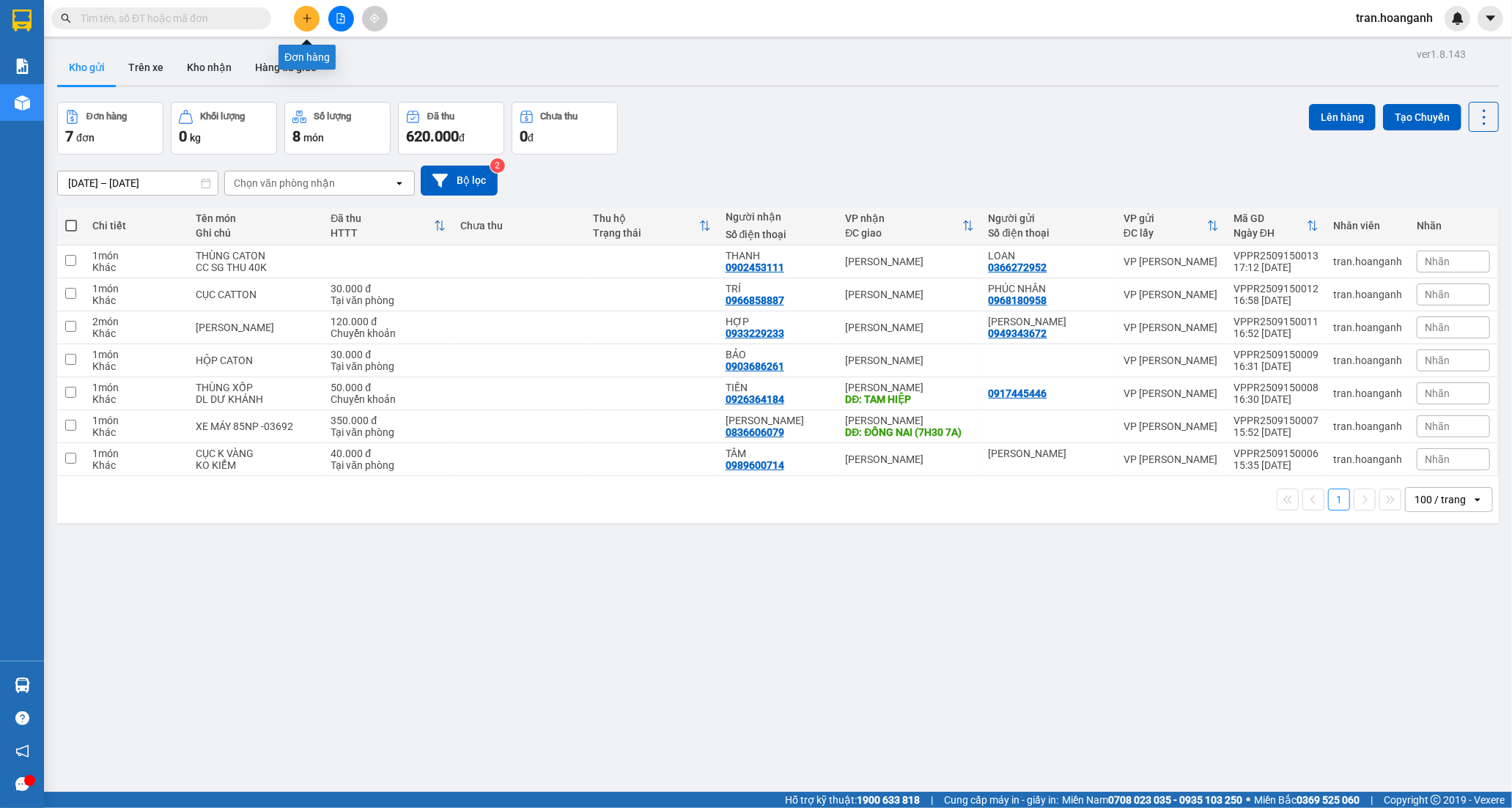
click at [304, 17] on icon "plus" at bounding box center [307, 18] width 10 height 10
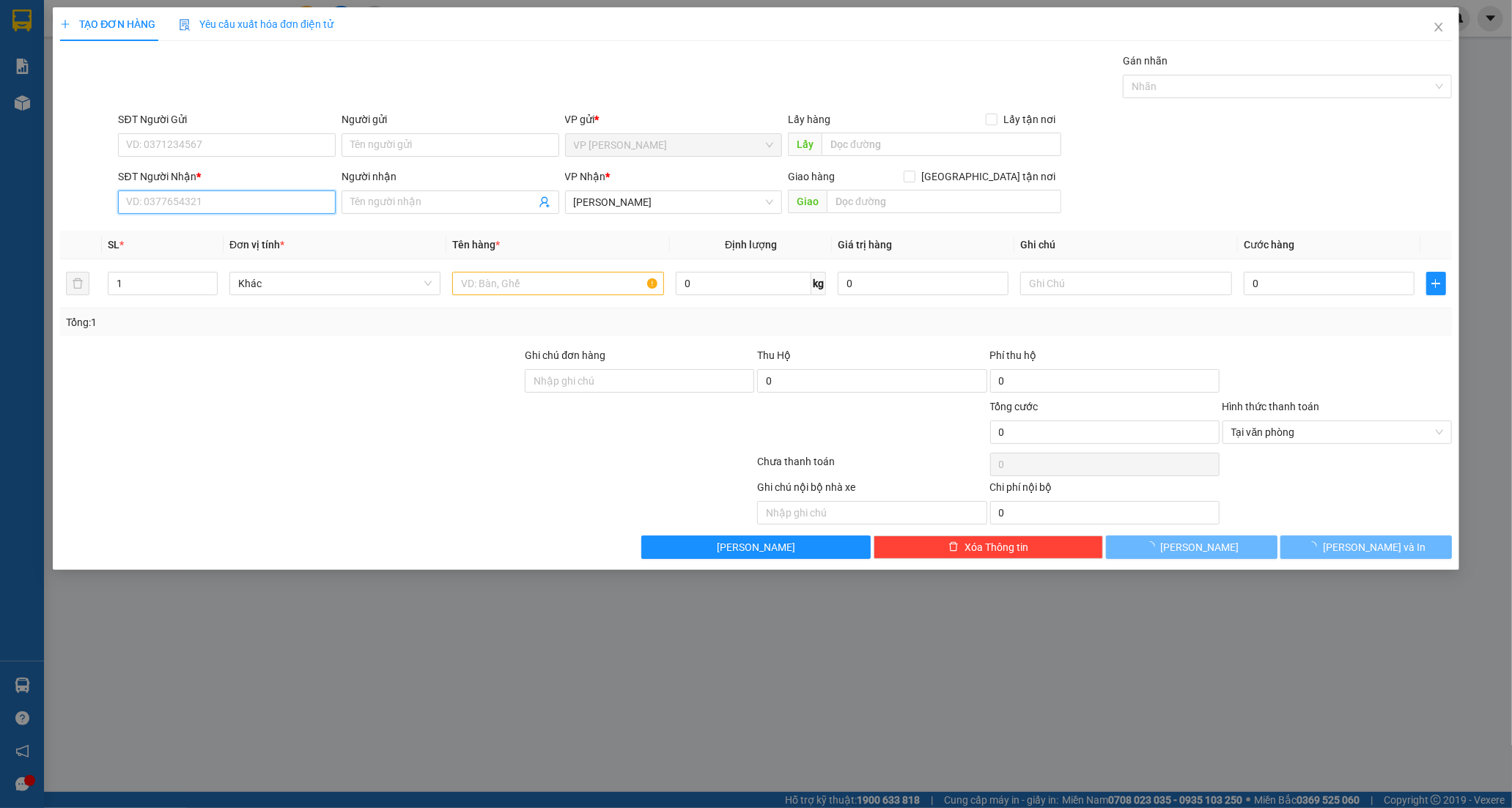
drag, startPoint x: 273, startPoint y: 210, endPoint x: 364, endPoint y: 94, distance: 147.4
click at [273, 209] on input "SĐT Người Nhận *" at bounding box center [226, 201] width 217 height 23
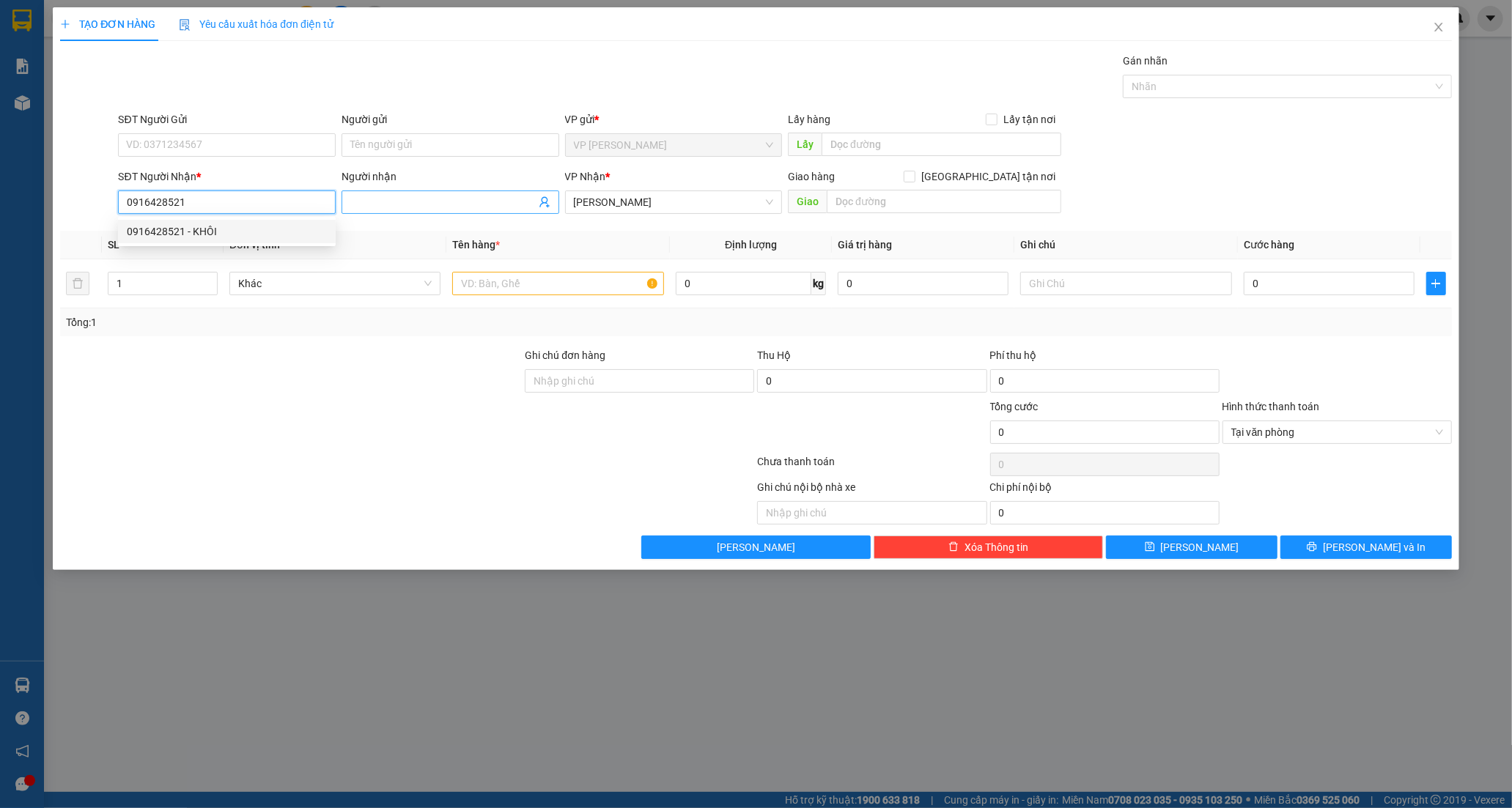
type input "0916428521"
click at [393, 200] on input "Người nhận" at bounding box center [443, 202] width 186 height 16
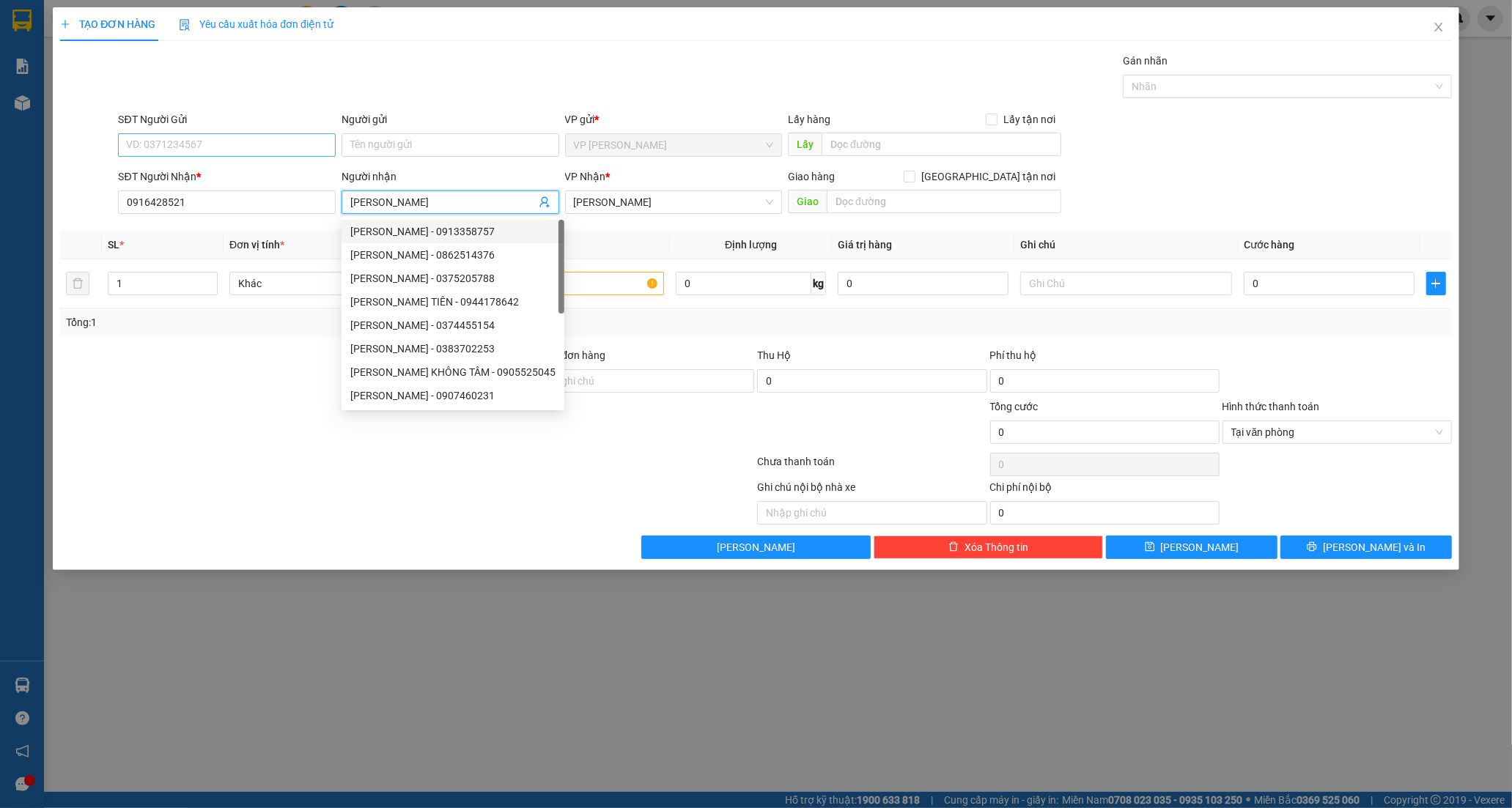
type input "NGUYỄN CHÁNH KHÔI"
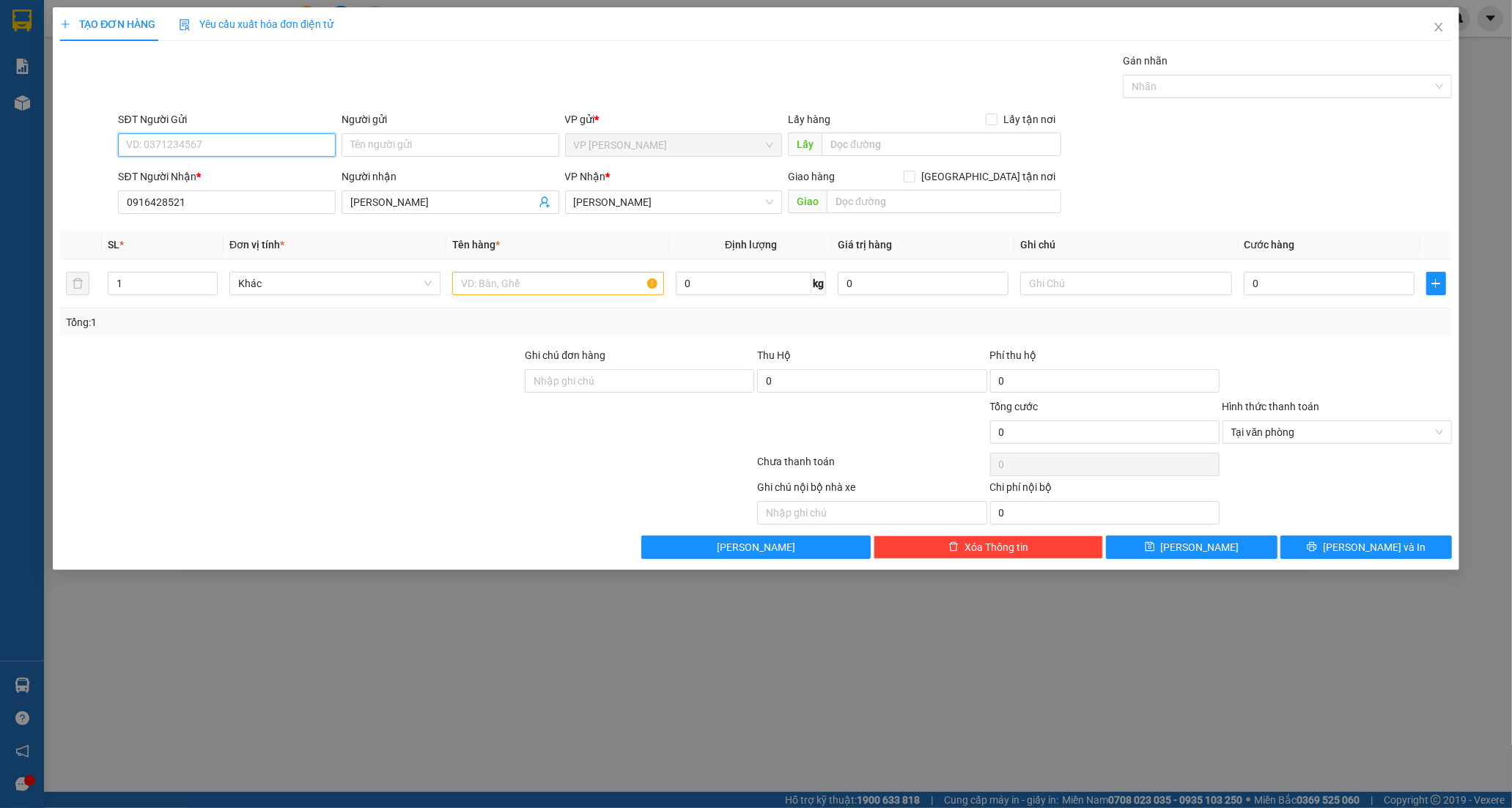
click at [186, 142] on input "SĐT Người Gửi" at bounding box center [226, 145] width 217 height 23
click at [200, 177] on div "0817705058 - TÂM" at bounding box center [226, 174] width 200 height 16
type input "0817705058"
type input "TÂM"
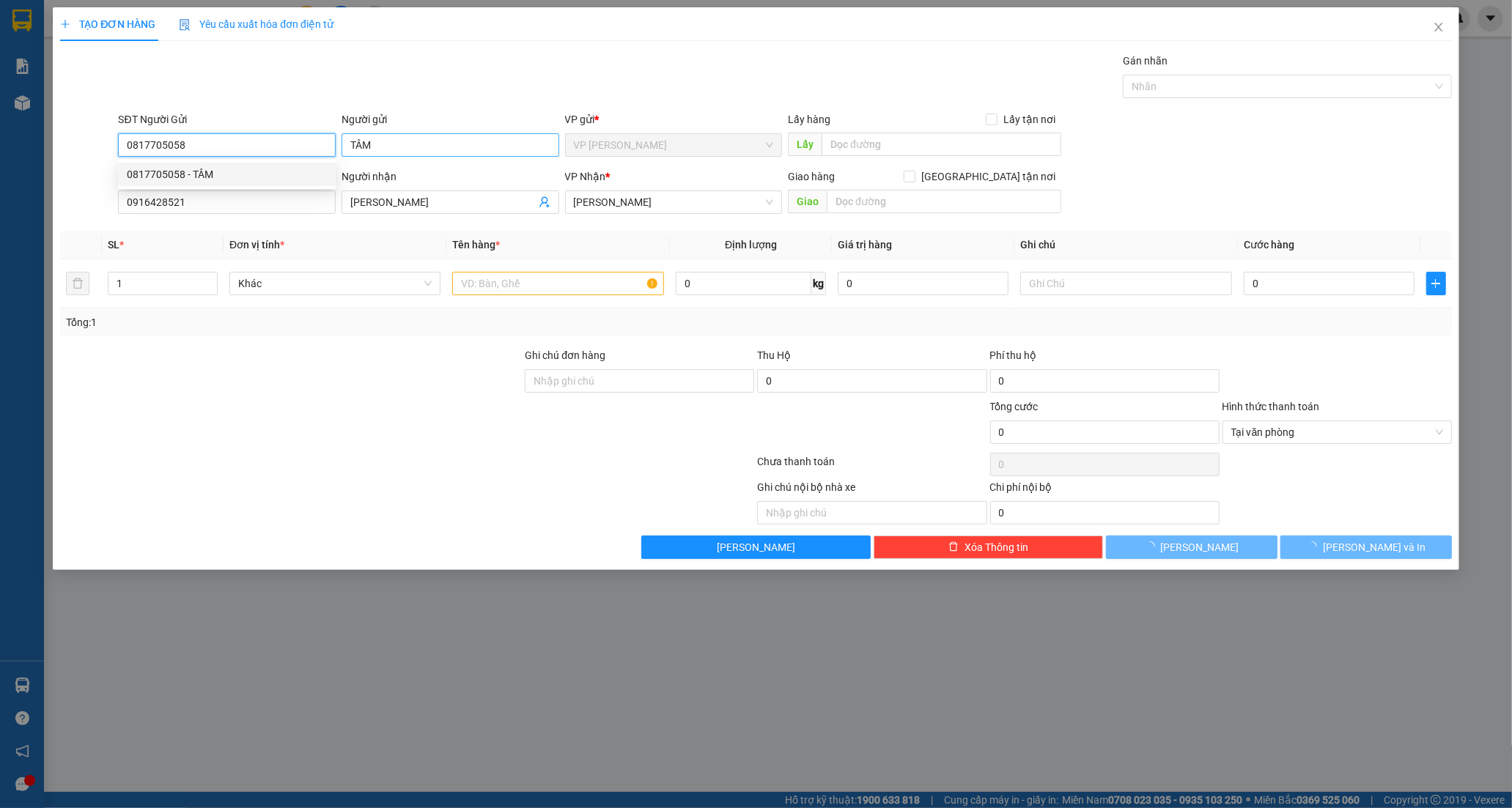
type input "40.000"
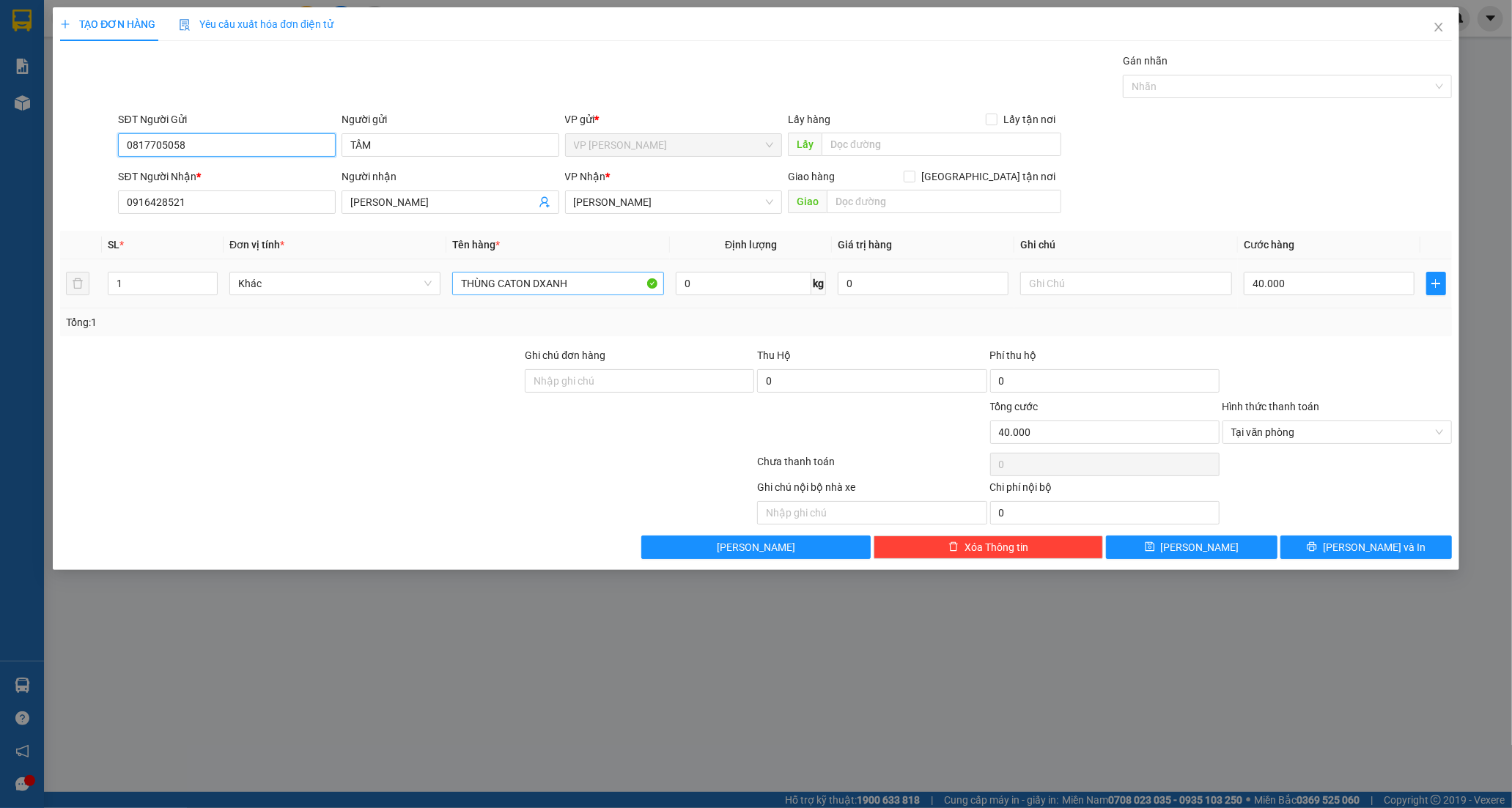
type input "0817705058"
click at [626, 290] on input "THÙNG CATON DXANH" at bounding box center [557, 283] width 211 height 23
type input "T"
type input "XE MÁY 86B4-03154"
click at [882, 199] on input "text" at bounding box center [944, 201] width 235 height 23
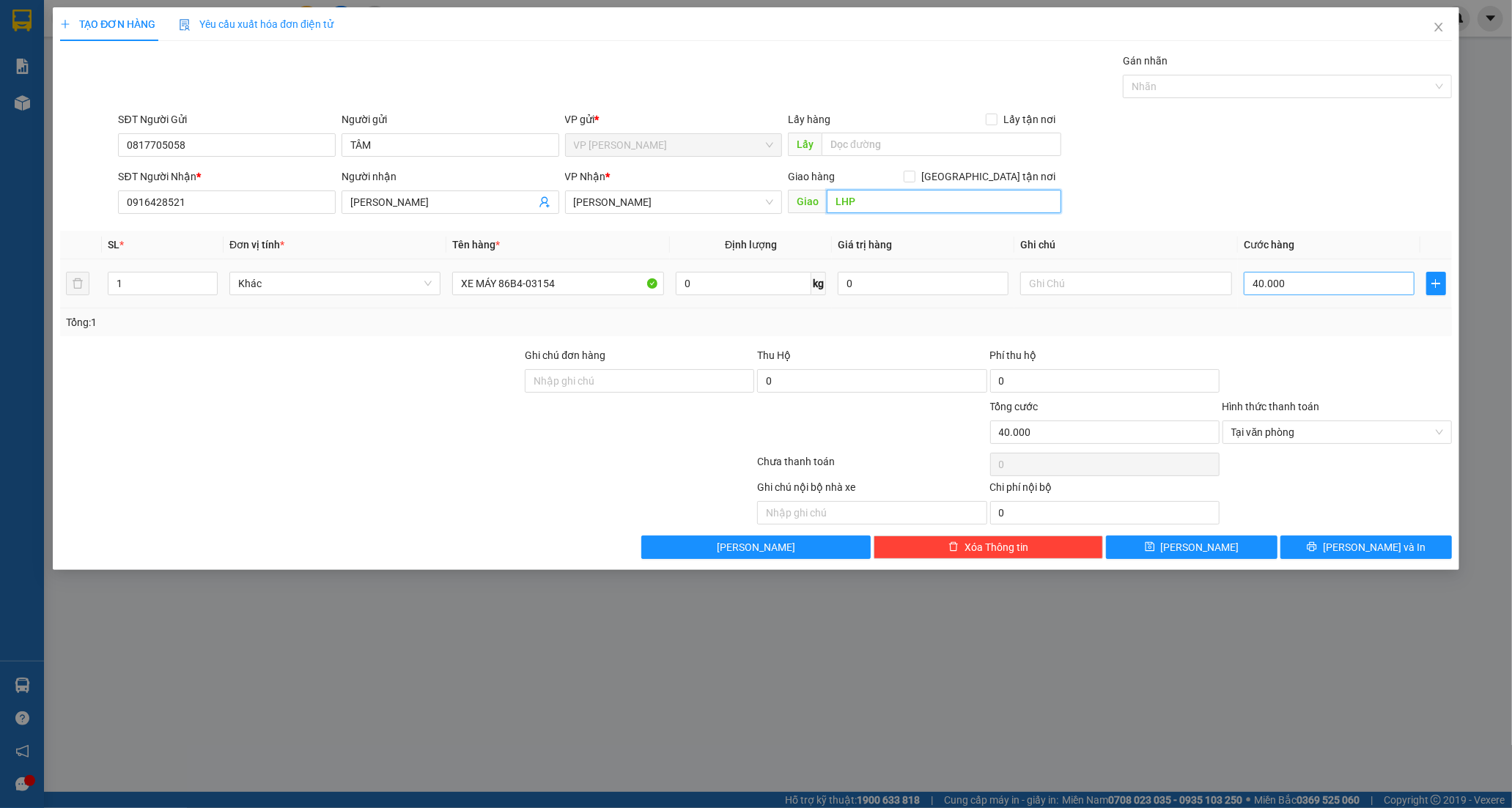
type input "LHP"
click at [1350, 283] on input "40.000" at bounding box center [1329, 283] width 170 height 23
type input "4"
type input "45"
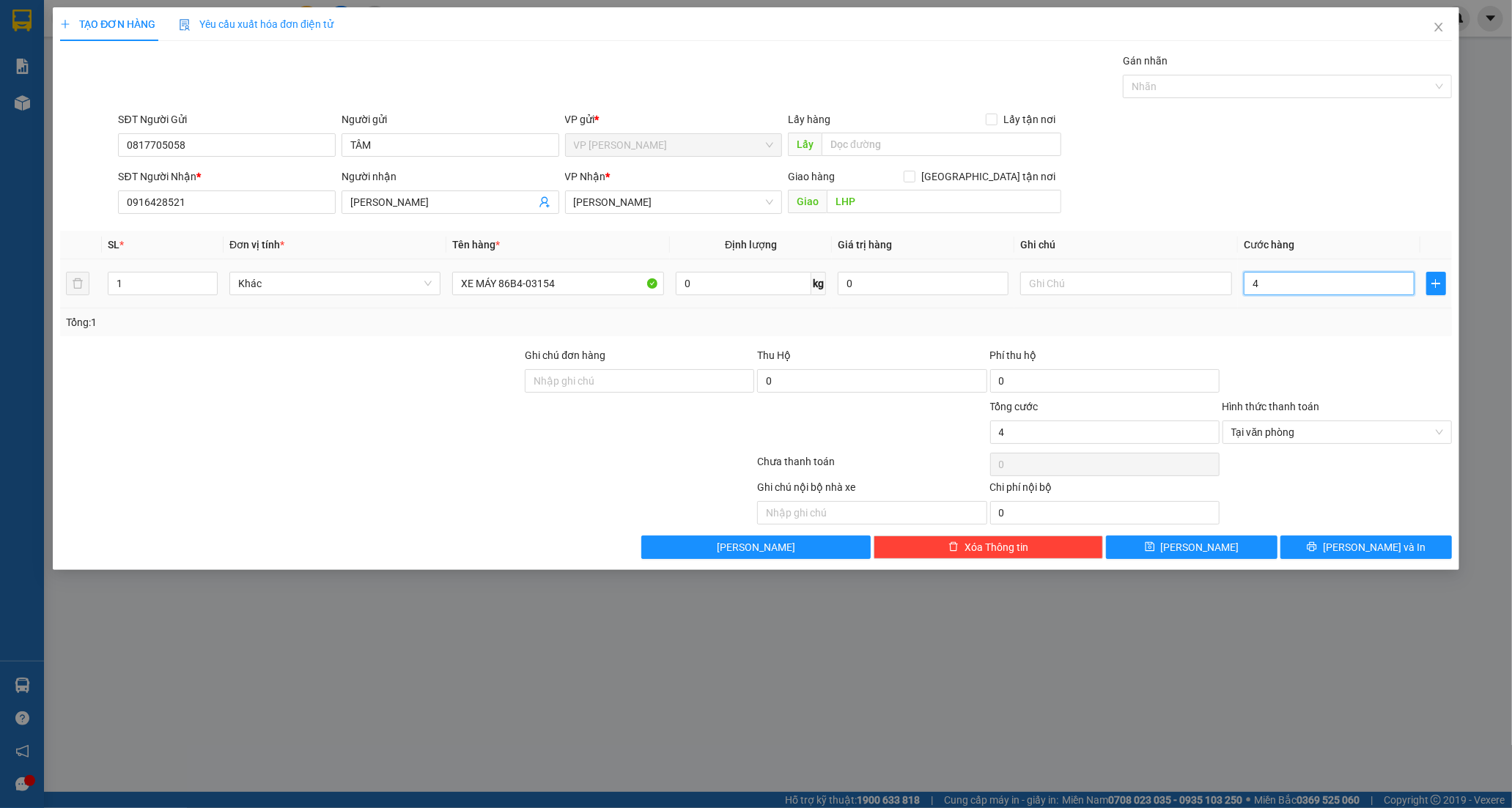
type input "45"
type input "450"
type input "450.000"
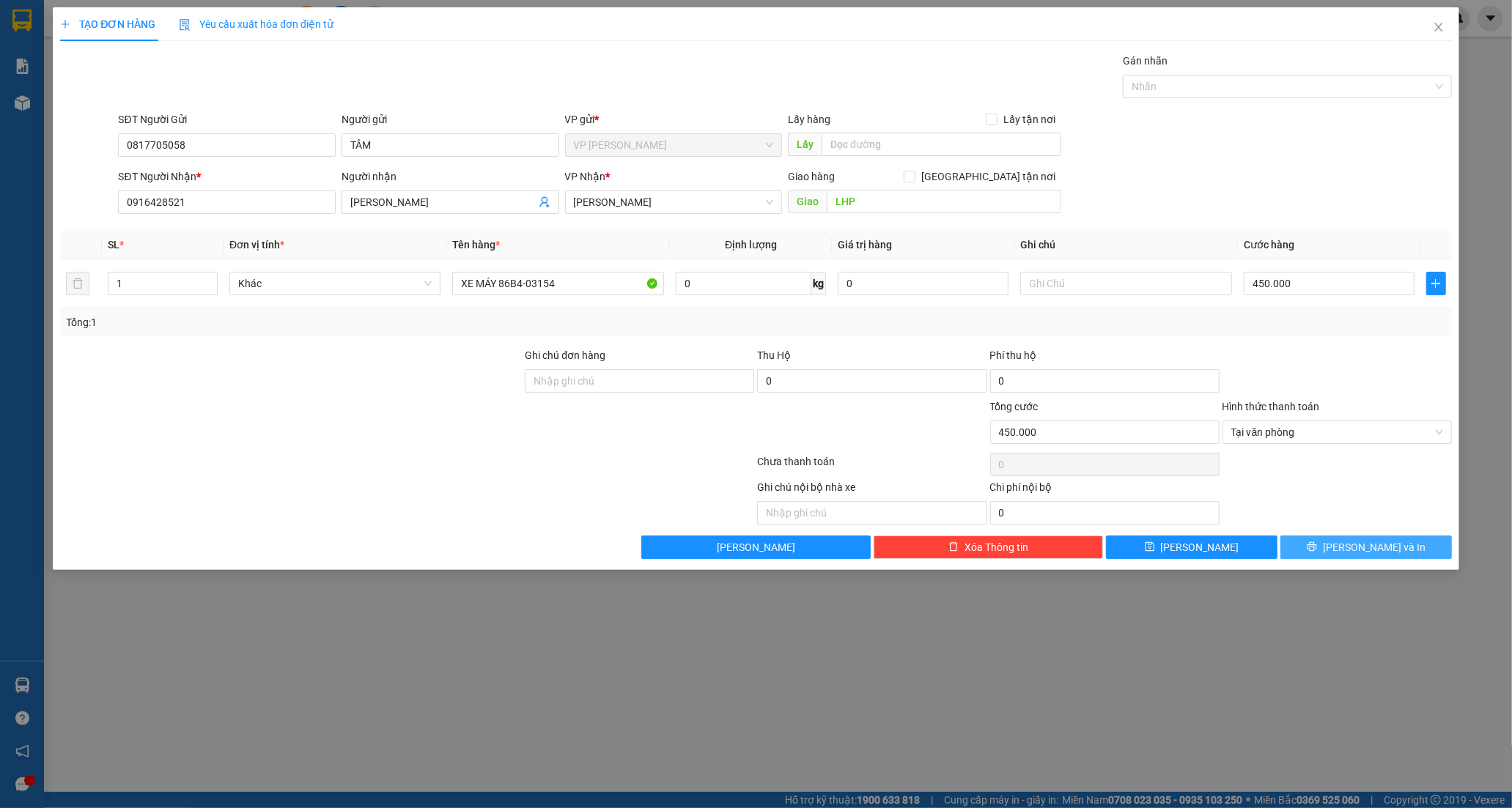
click at [1346, 557] on button "Lưu và In" at bounding box center [1365, 547] width 171 height 23
click at [1362, 551] on span "Lưu và In" at bounding box center [1373, 547] width 103 height 16
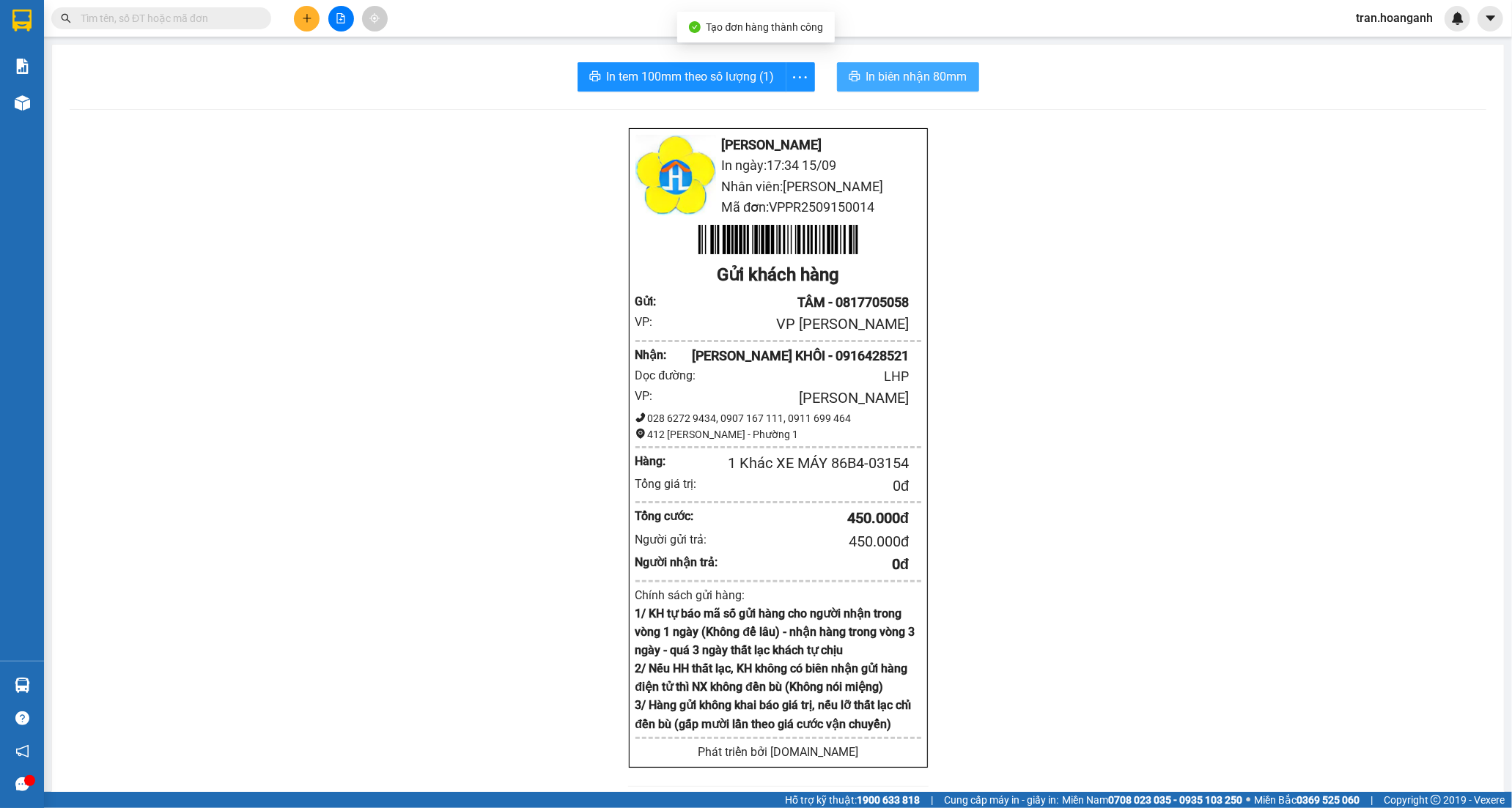
click at [877, 79] on span "In biên nhận 80mm" at bounding box center [916, 76] width 101 height 18
click at [686, 70] on span "In tem 100mm theo số lượng (1)" at bounding box center [690, 76] width 168 height 18
click at [314, 23] on button at bounding box center [307, 18] width 25 height 25
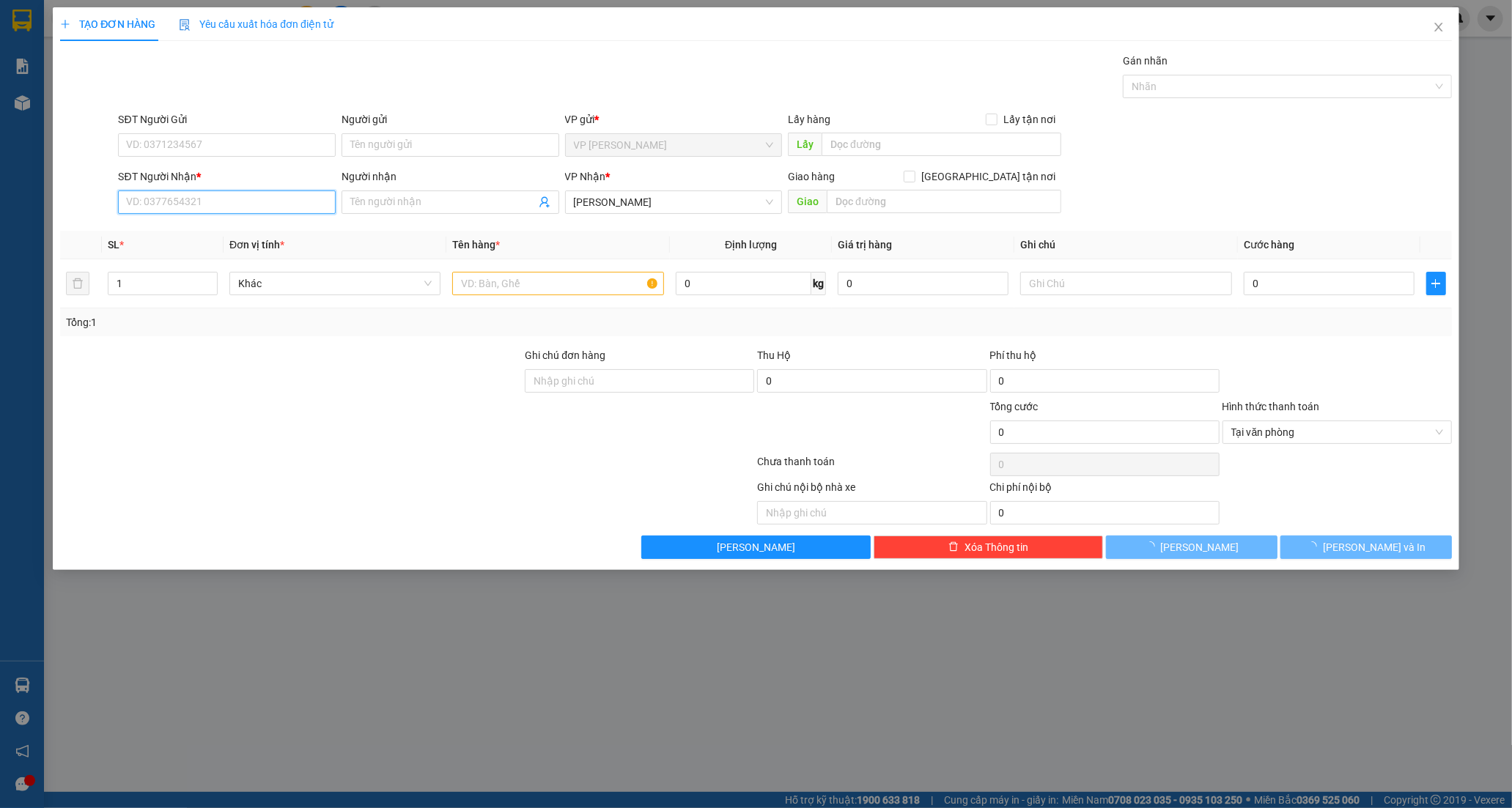
click at [217, 198] on input "SĐT Người Nhận *" at bounding box center [226, 201] width 217 height 23
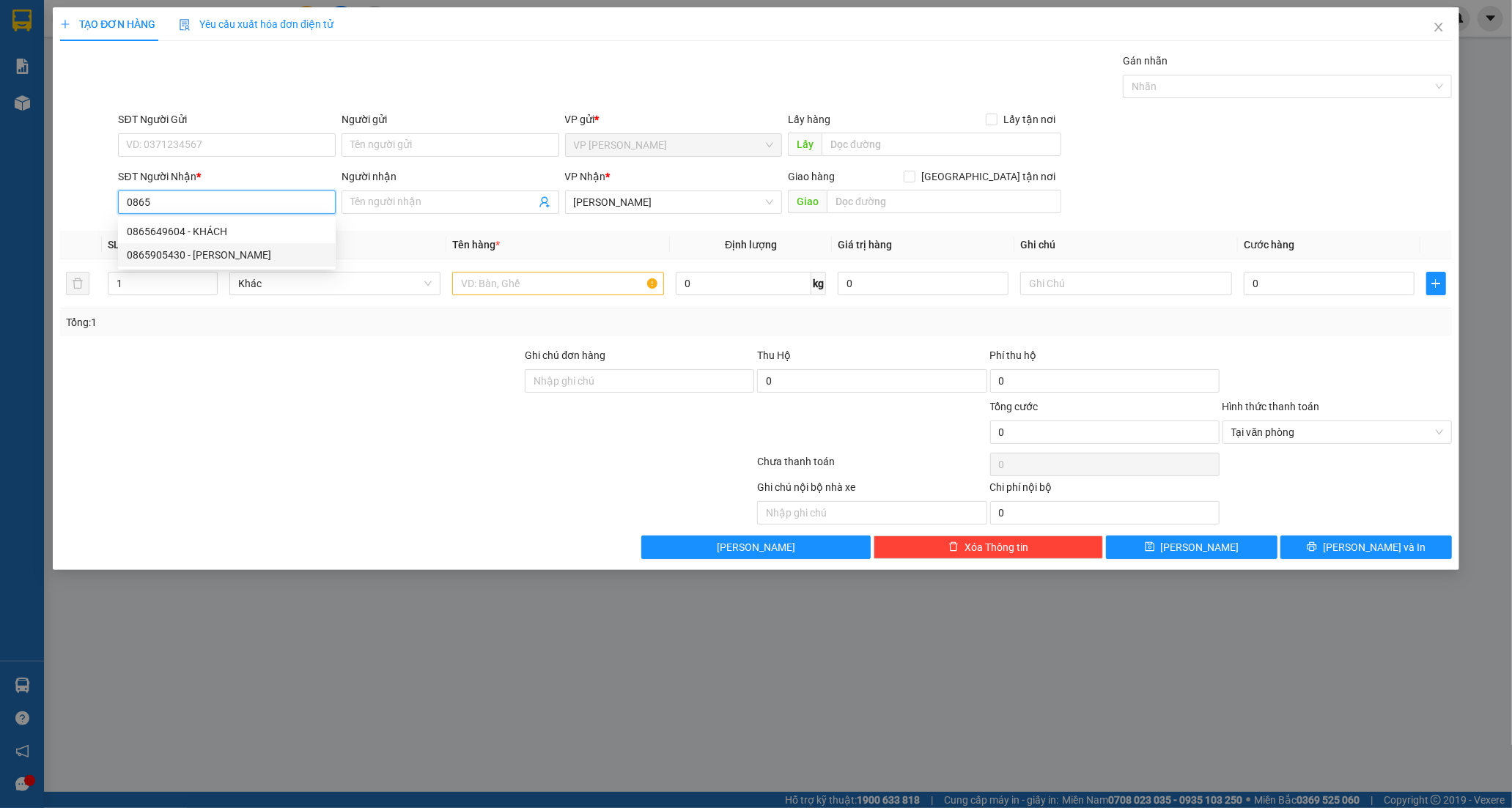
click at [208, 253] on div "0865905430 - TRẦN BÔN" at bounding box center [226, 255] width 200 height 16
type input "0865905430"
type input "TRẦN BÔN"
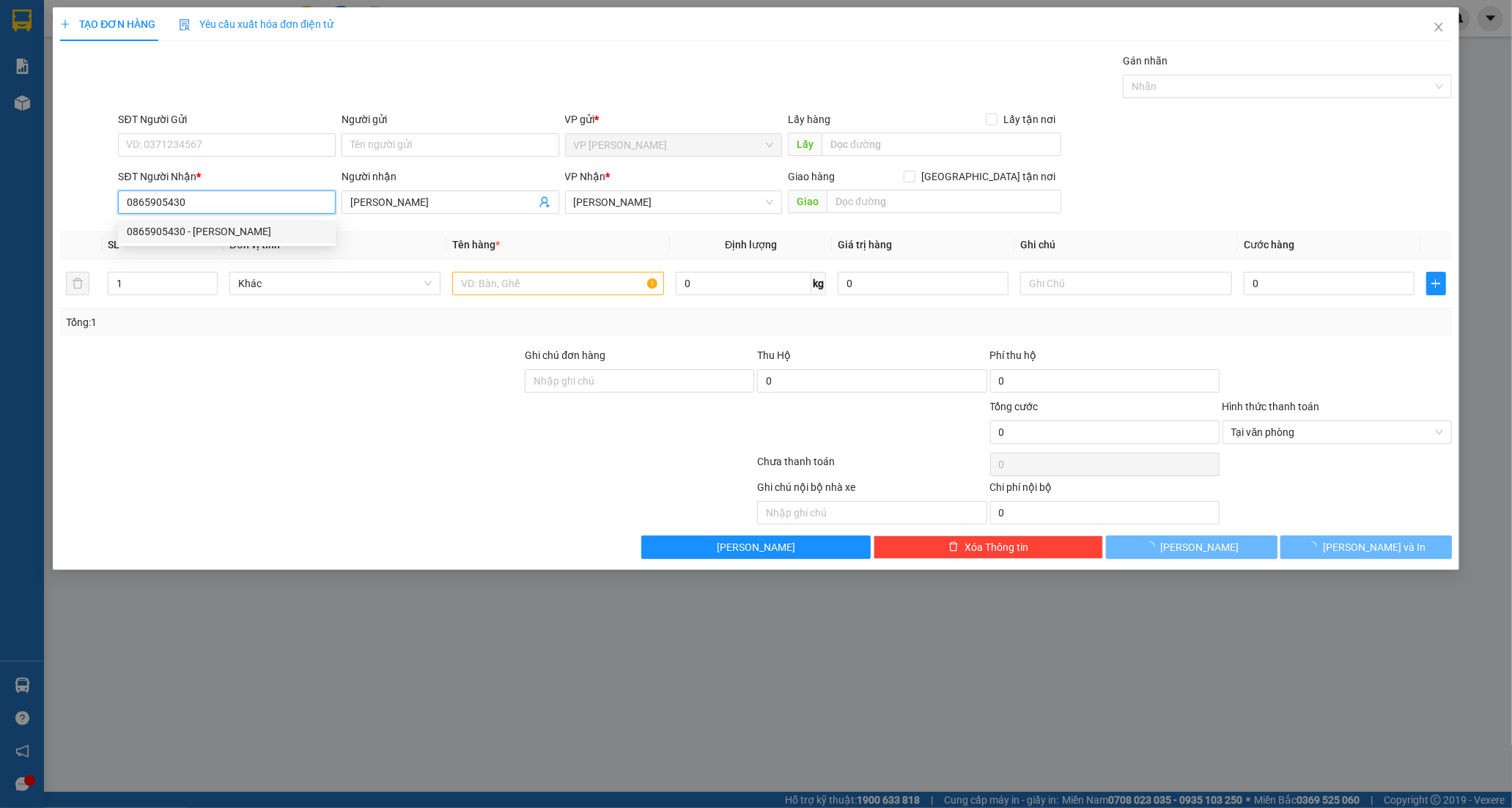
type input "30.000"
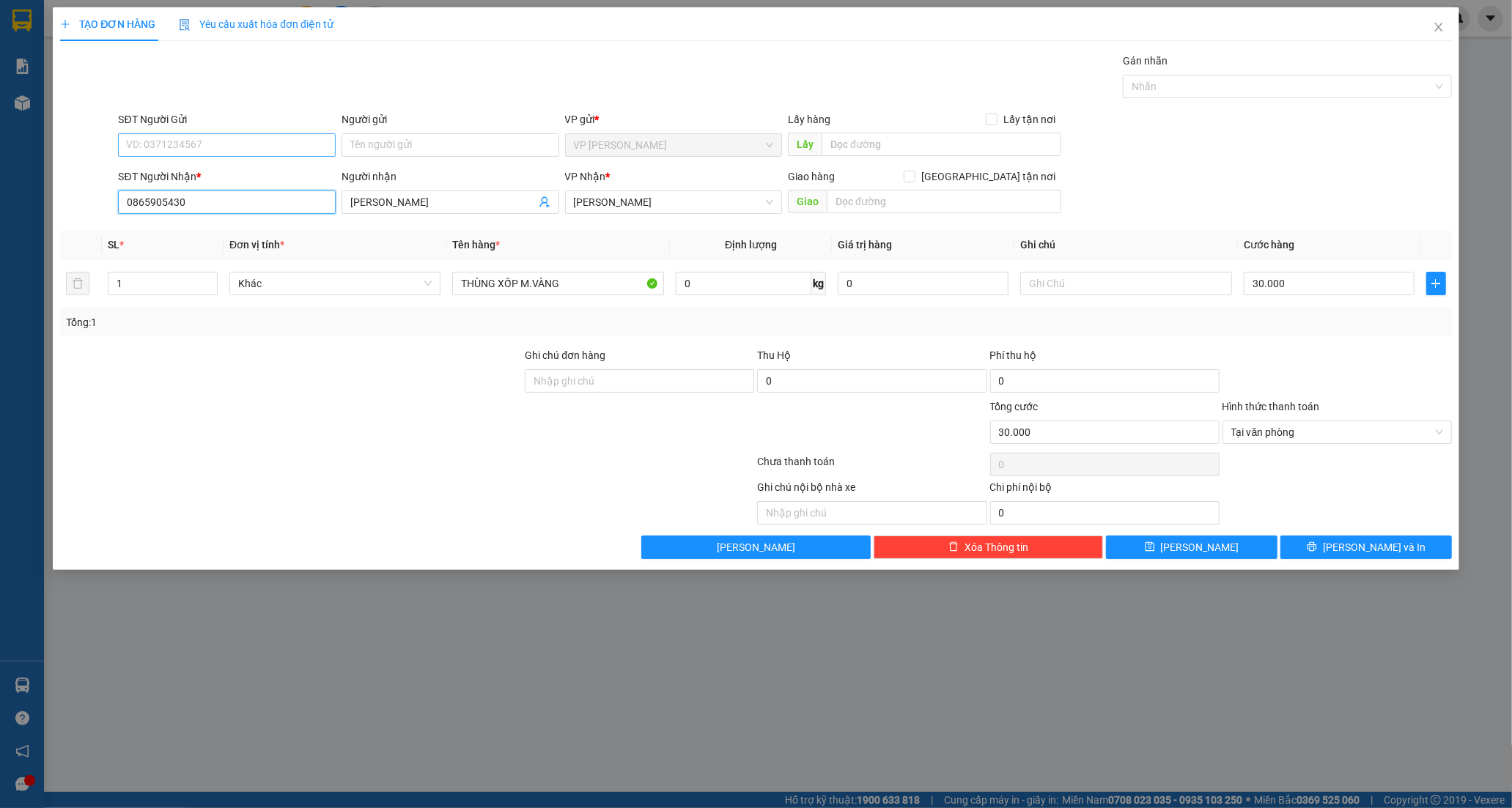
type input "0865905430"
click at [236, 148] on input "SĐT Người Gửi" at bounding box center [226, 145] width 217 height 23
click at [282, 89] on div "Gói vận chuyển * Tiêu chuẩn Gán nhãn Nhãn" at bounding box center [785, 78] width 1339 height 51
click at [202, 147] on input "SĐT Người Gửi" at bounding box center [226, 145] width 217 height 23
click at [183, 201] on div "0382196879 - THUỶ" at bounding box center [226, 197] width 200 height 16
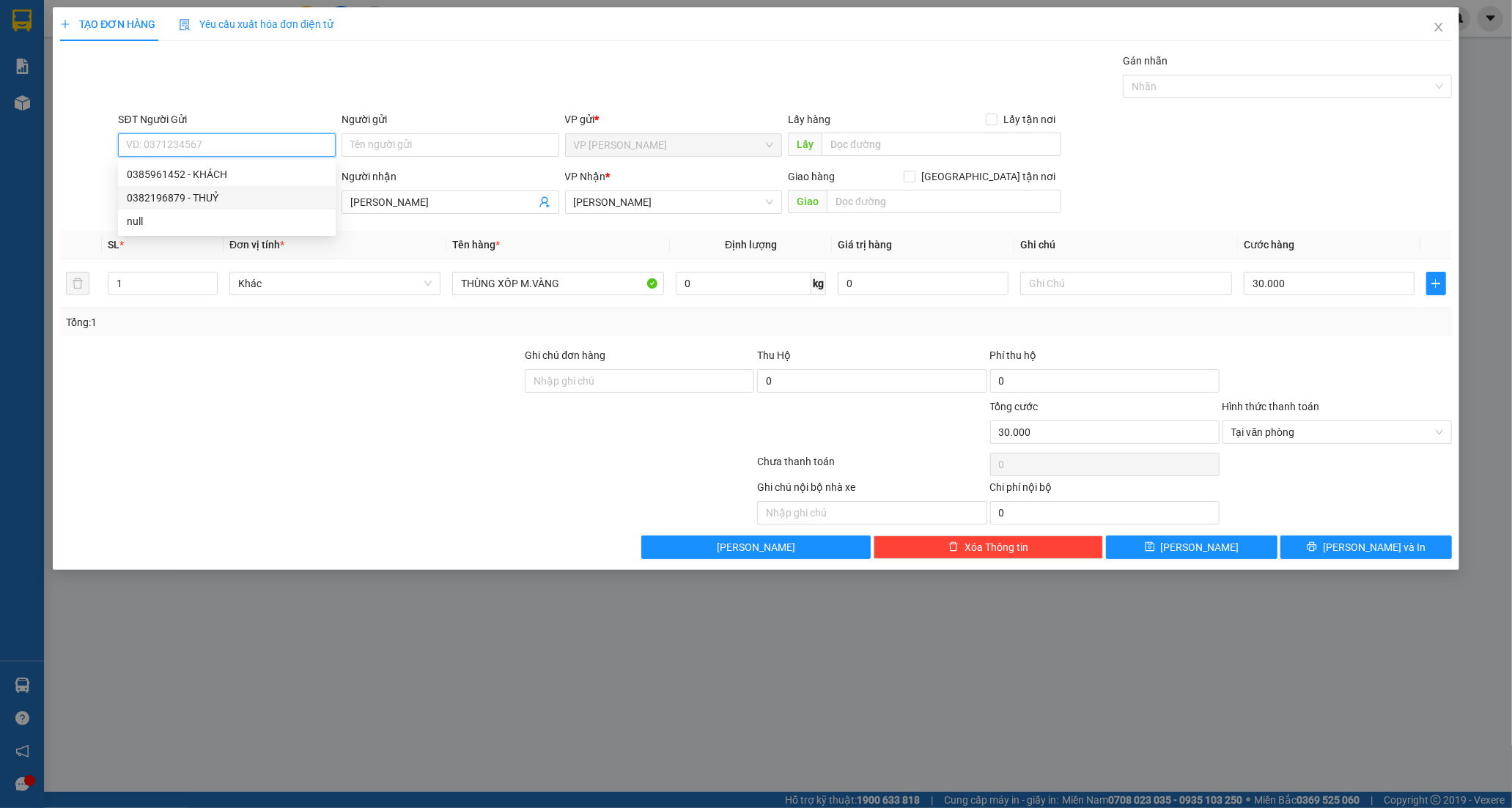
type input "0382196879"
type input "THUỶ"
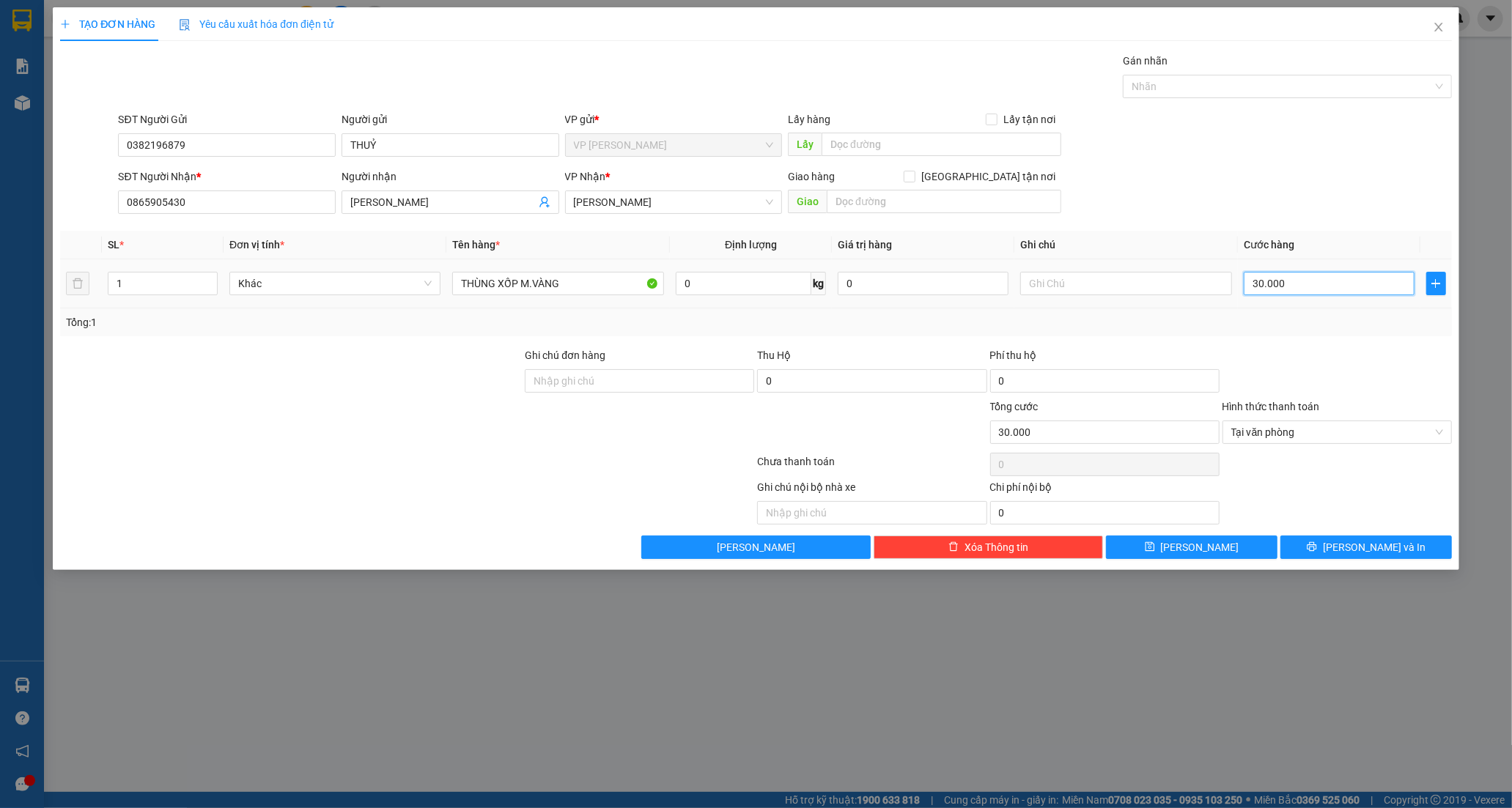
click at [1330, 287] on input "30.000" at bounding box center [1329, 283] width 170 height 23
click at [1358, 554] on span "Lưu và In" at bounding box center [1373, 547] width 103 height 16
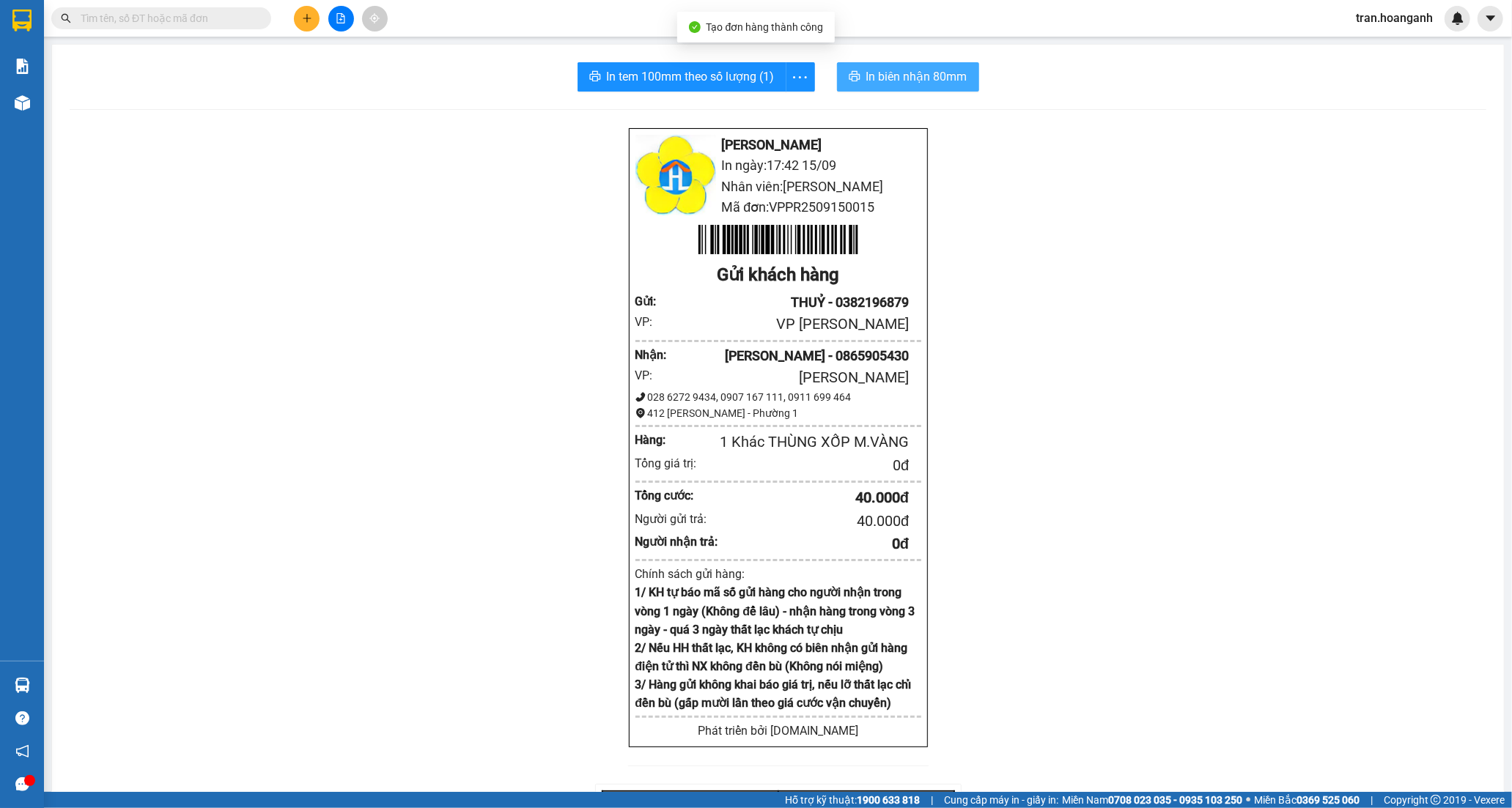
drag, startPoint x: 865, startPoint y: 78, endPoint x: 870, endPoint y: 92, distance: 14.9
click at [866, 78] on span "In biên nhận 80mm" at bounding box center [916, 76] width 101 height 18
click at [643, 81] on span "In tem 100mm theo số lượng (1)" at bounding box center [690, 76] width 168 height 18
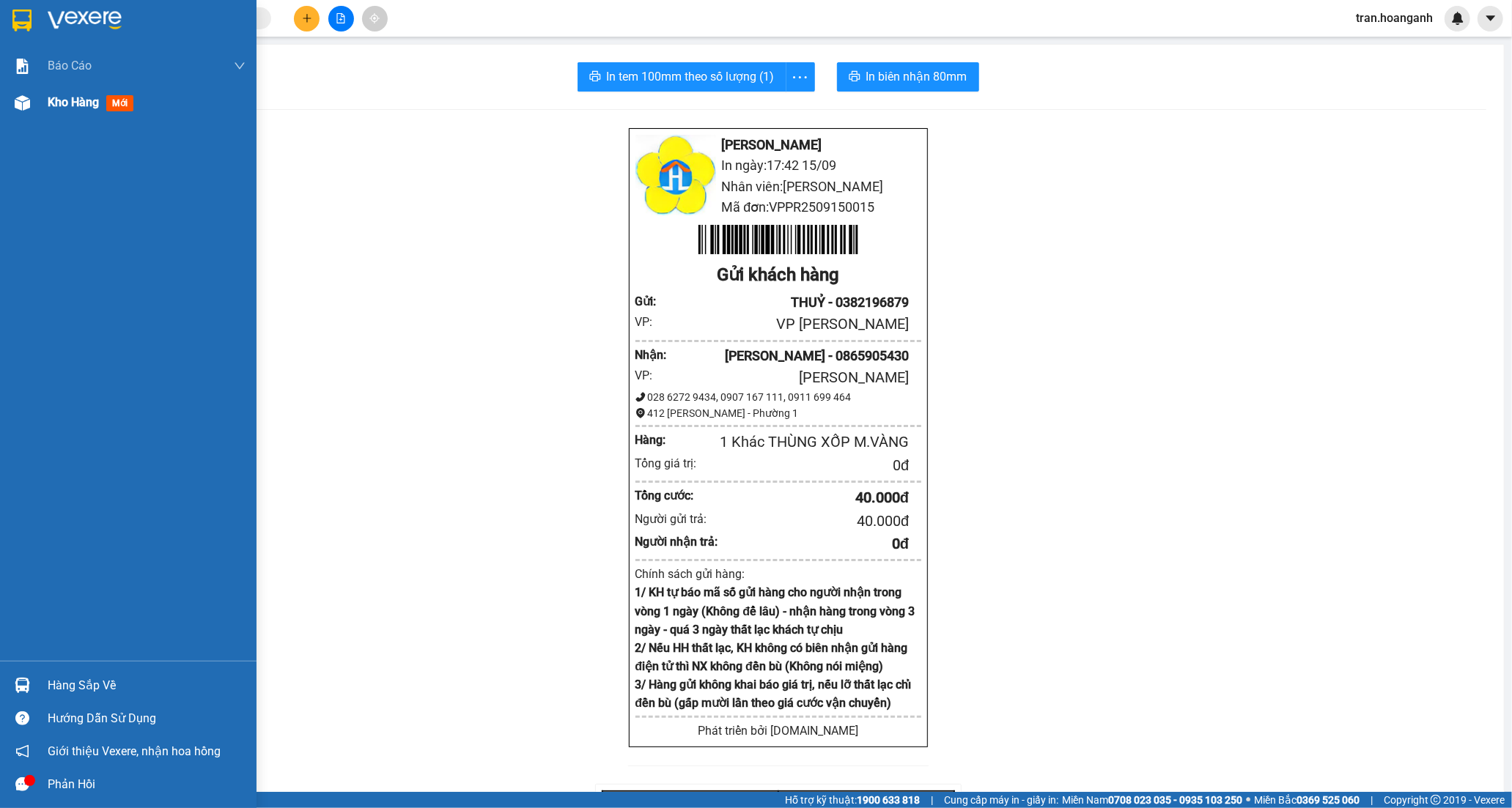
click at [64, 103] on span "Kho hàng" at bounding box center [73, 102] width 51 height 14
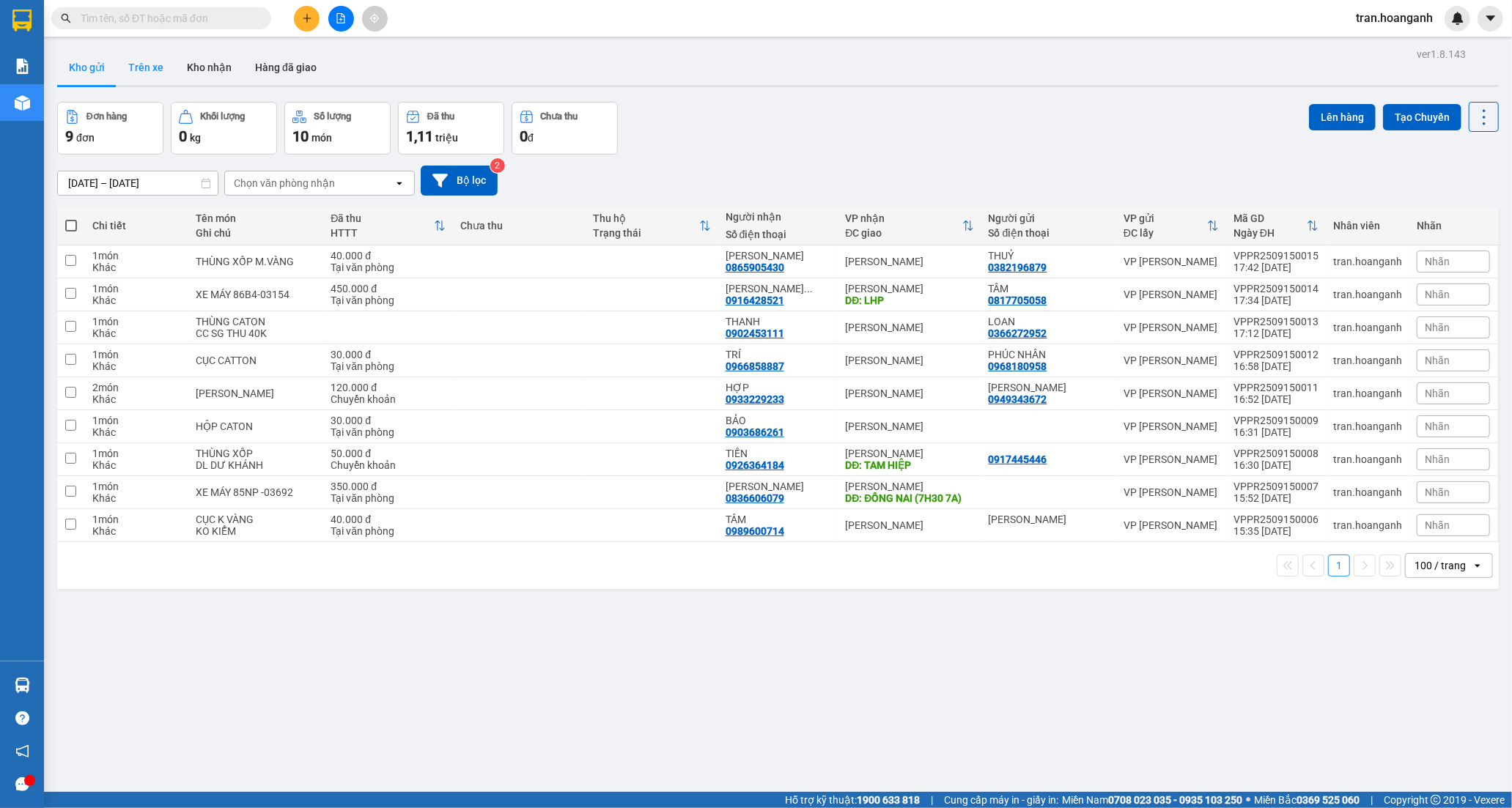
click at [152, 68] on button "Trên xe" at bounding box center [146, 68] width 59 height 35
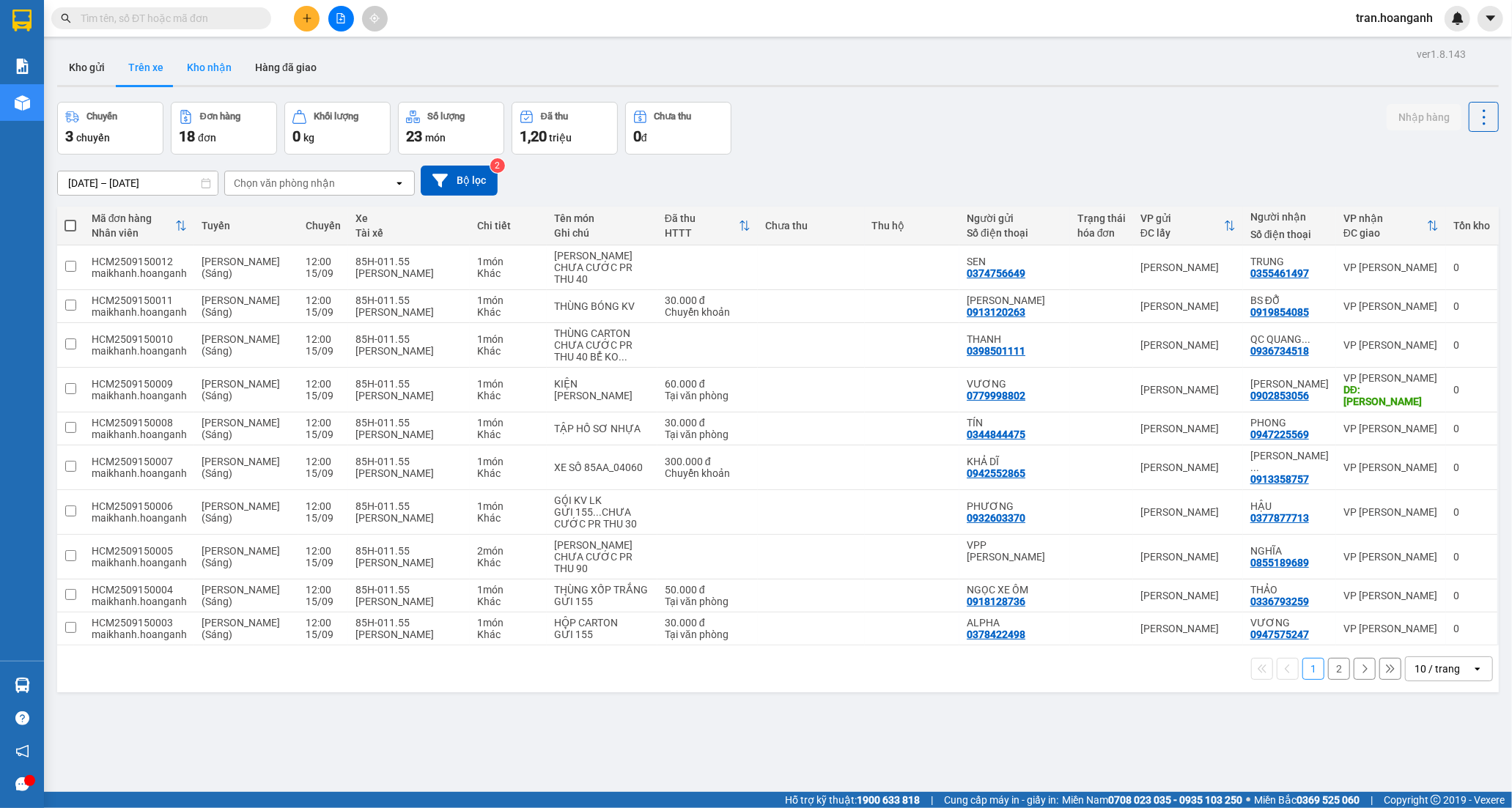
click at [217, 68] on button "Kho nhận" at bounding box center [209, 68] width 68 height 35
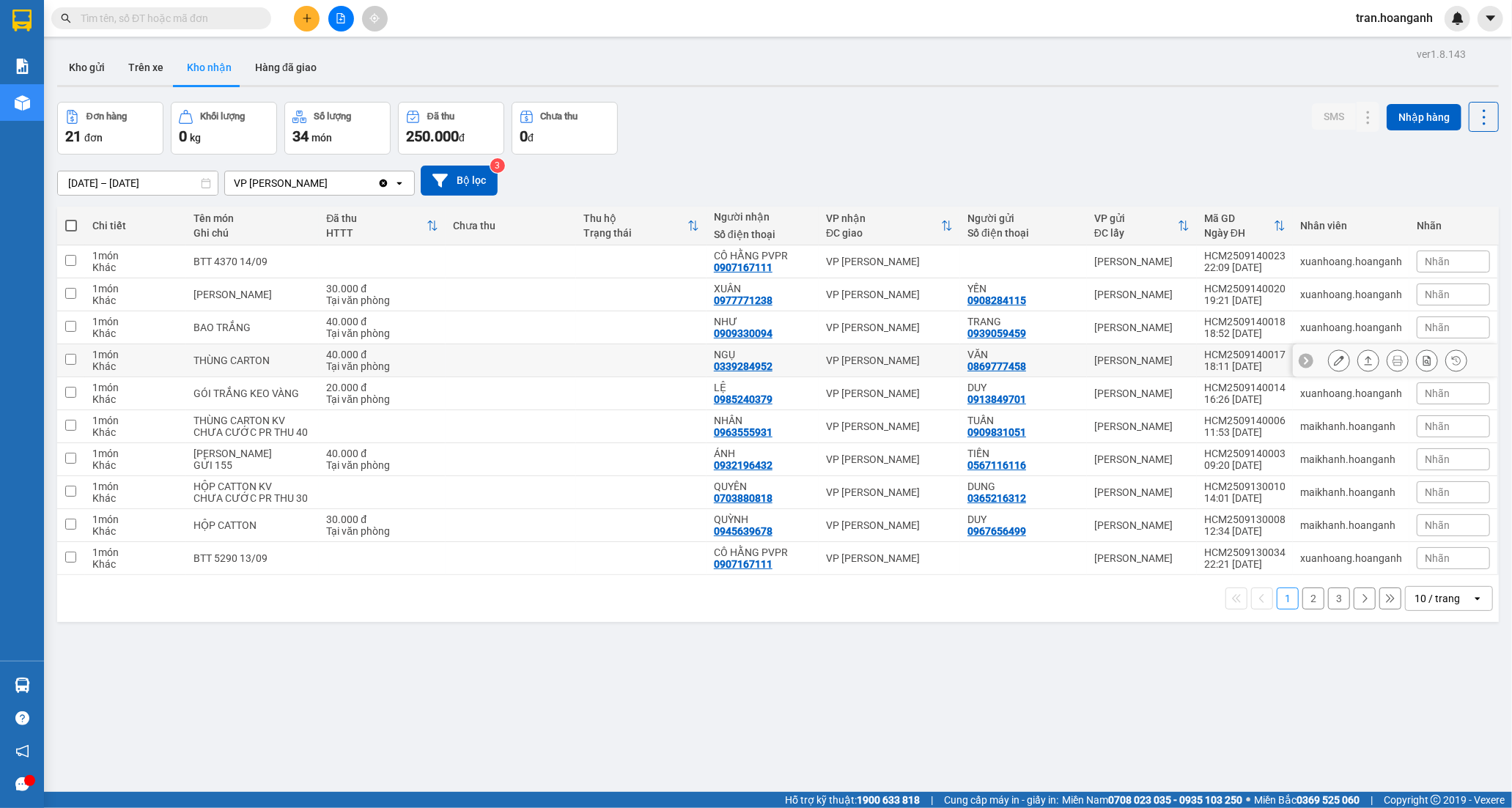
click at [773, 366] on div "NGỤ 0339284952" at bounding box center [762, 360] width 97 height 23
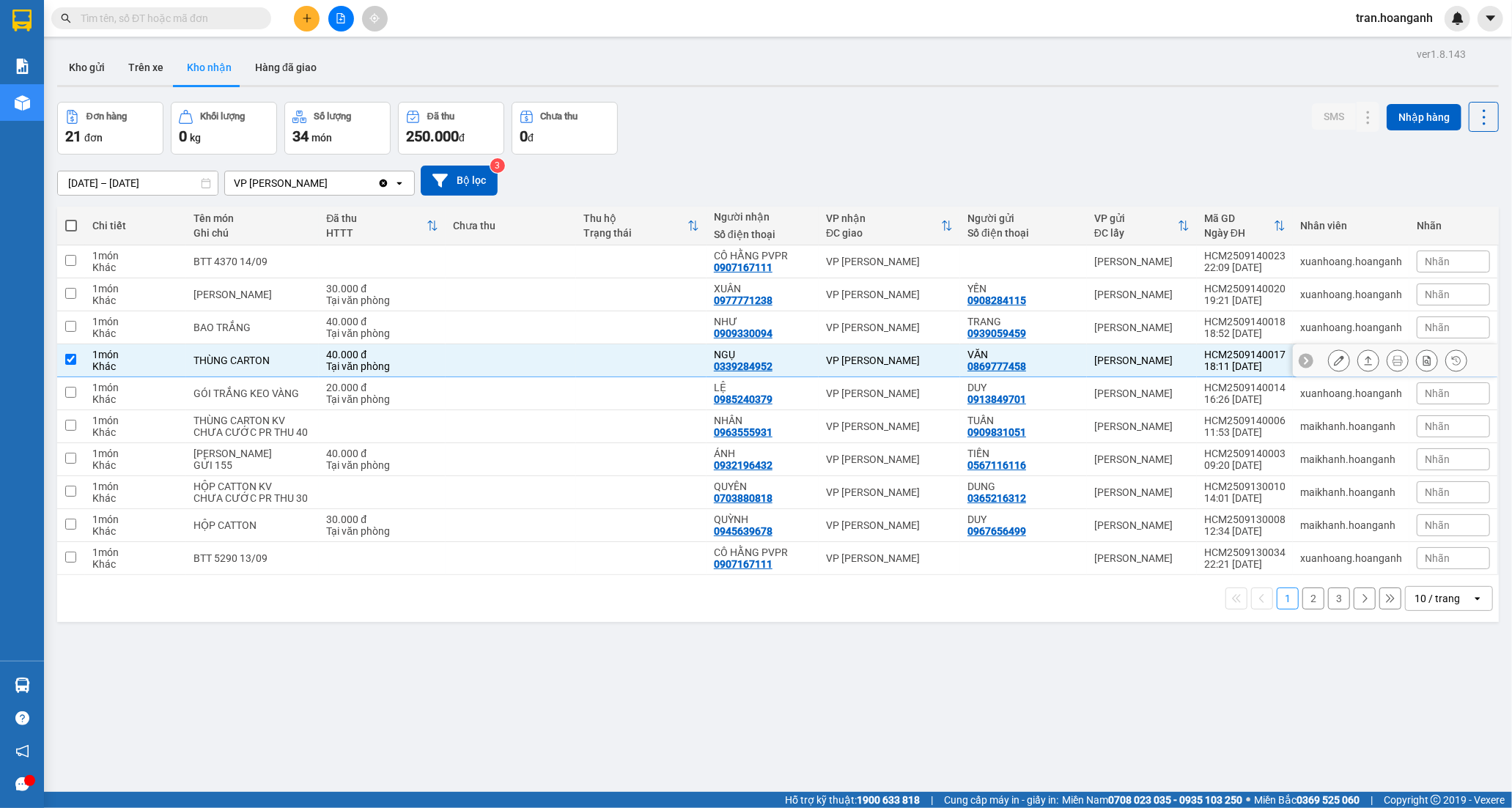
checkbox input "true"
click at [1334, 357] on icon at bounding box center [1338, 360] width 10 height 10
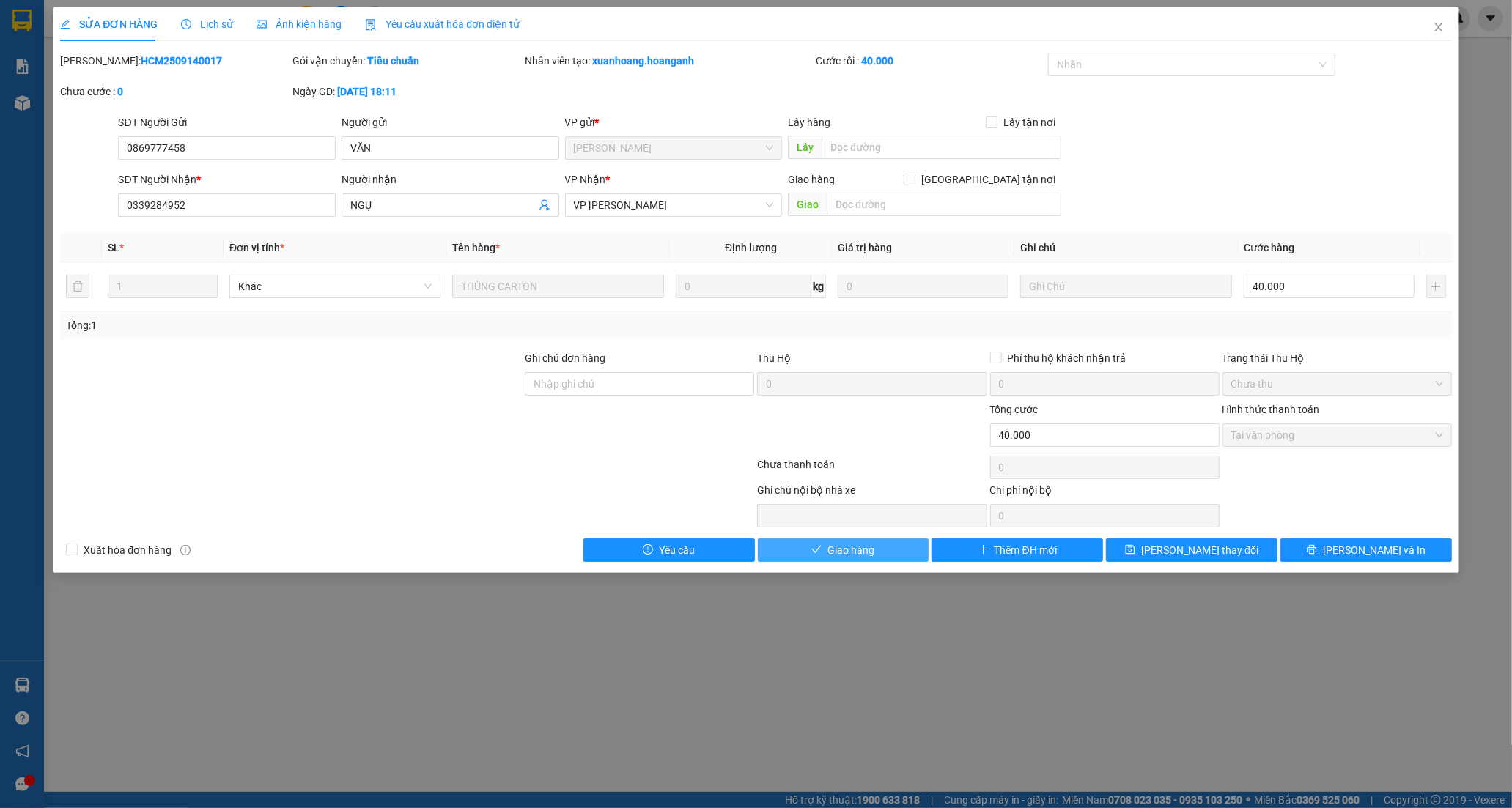
drag, startPoint x: 866, startPoint y: 551, endPoint x: 949, endPoint y: 429, distance: 147.6
click at [867, 549] on span "Giao hàng" at bounding box center [850, 550] width 47 height 16
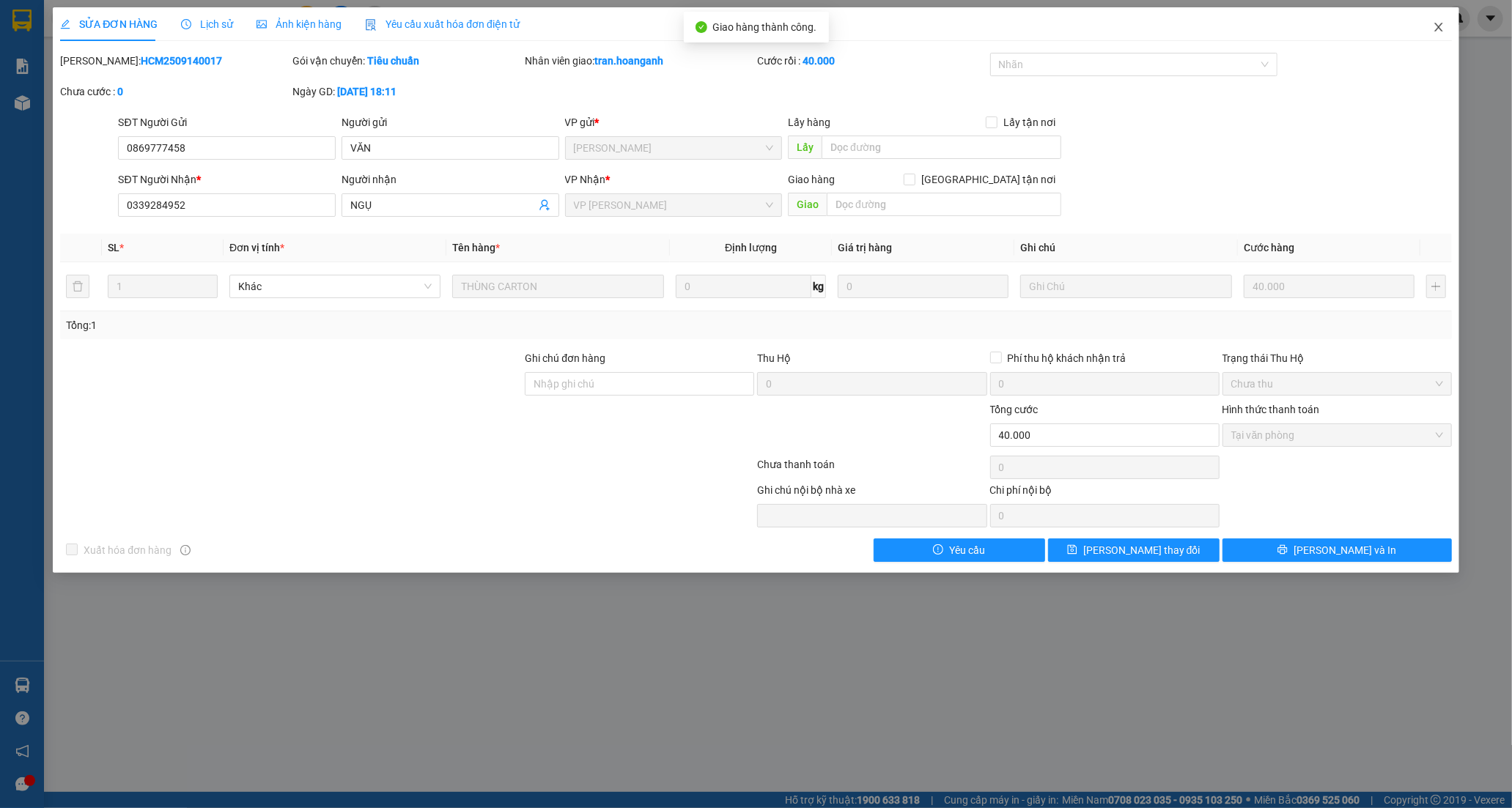
click at [1437, 20] on span "Close" at bounding box center [1439, 28] width 41 height 41
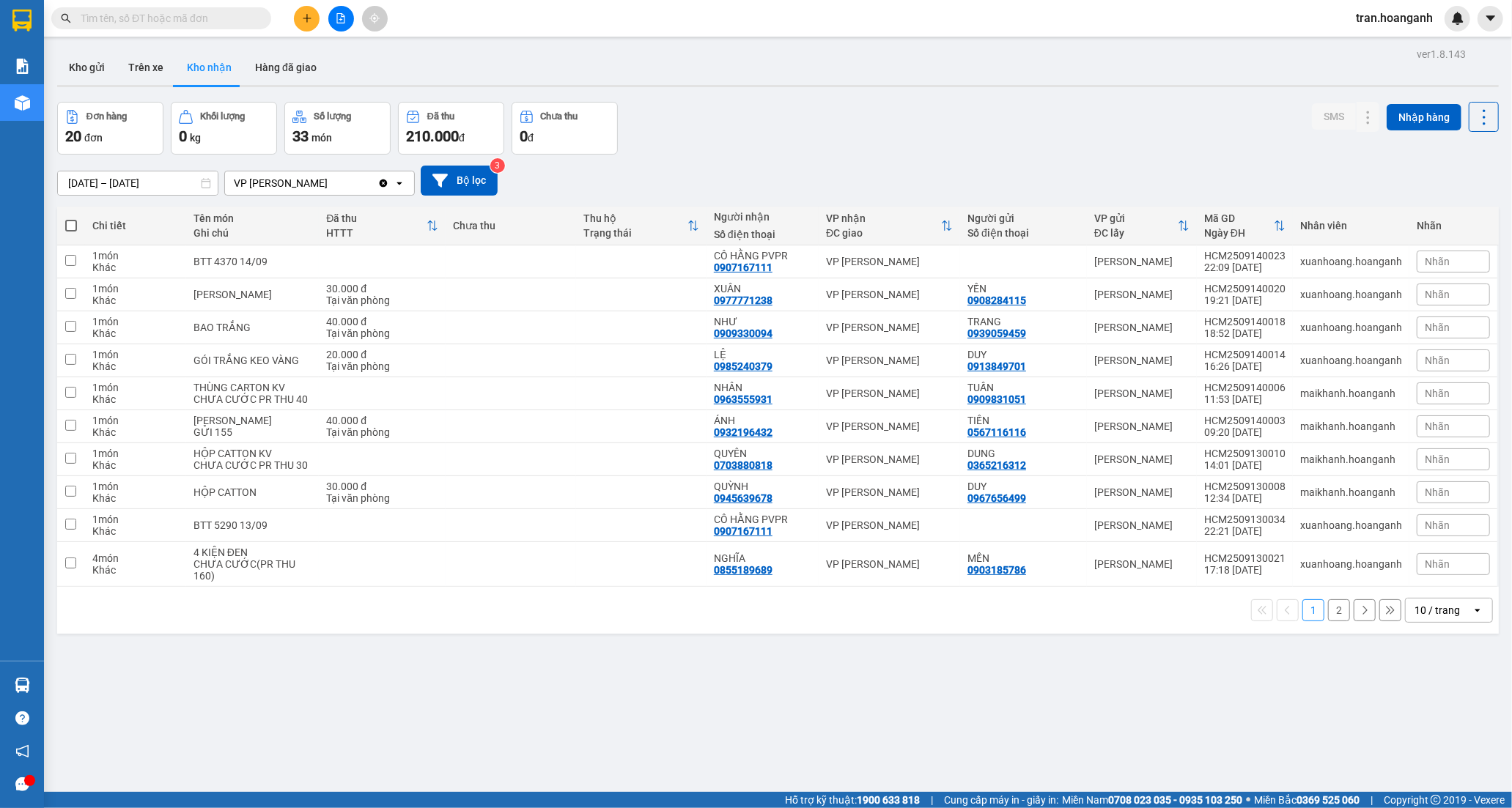
click at [1334, 622] on button "2" at bounding box center [1339, 611] width 22 height 22
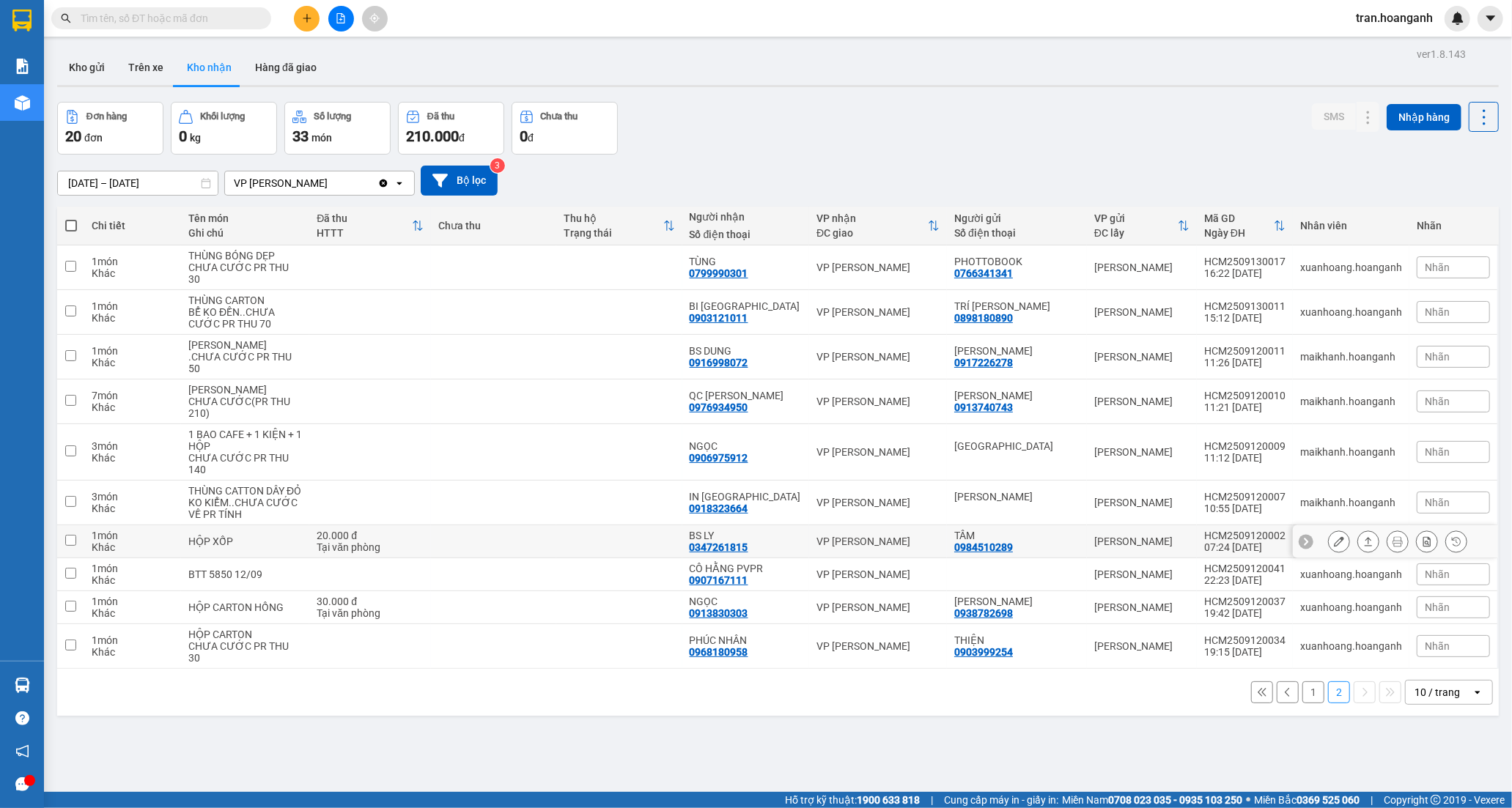
click at [518, 557] on td at bounding box center [493, 541] width 125 height 33
checkbox input "true"
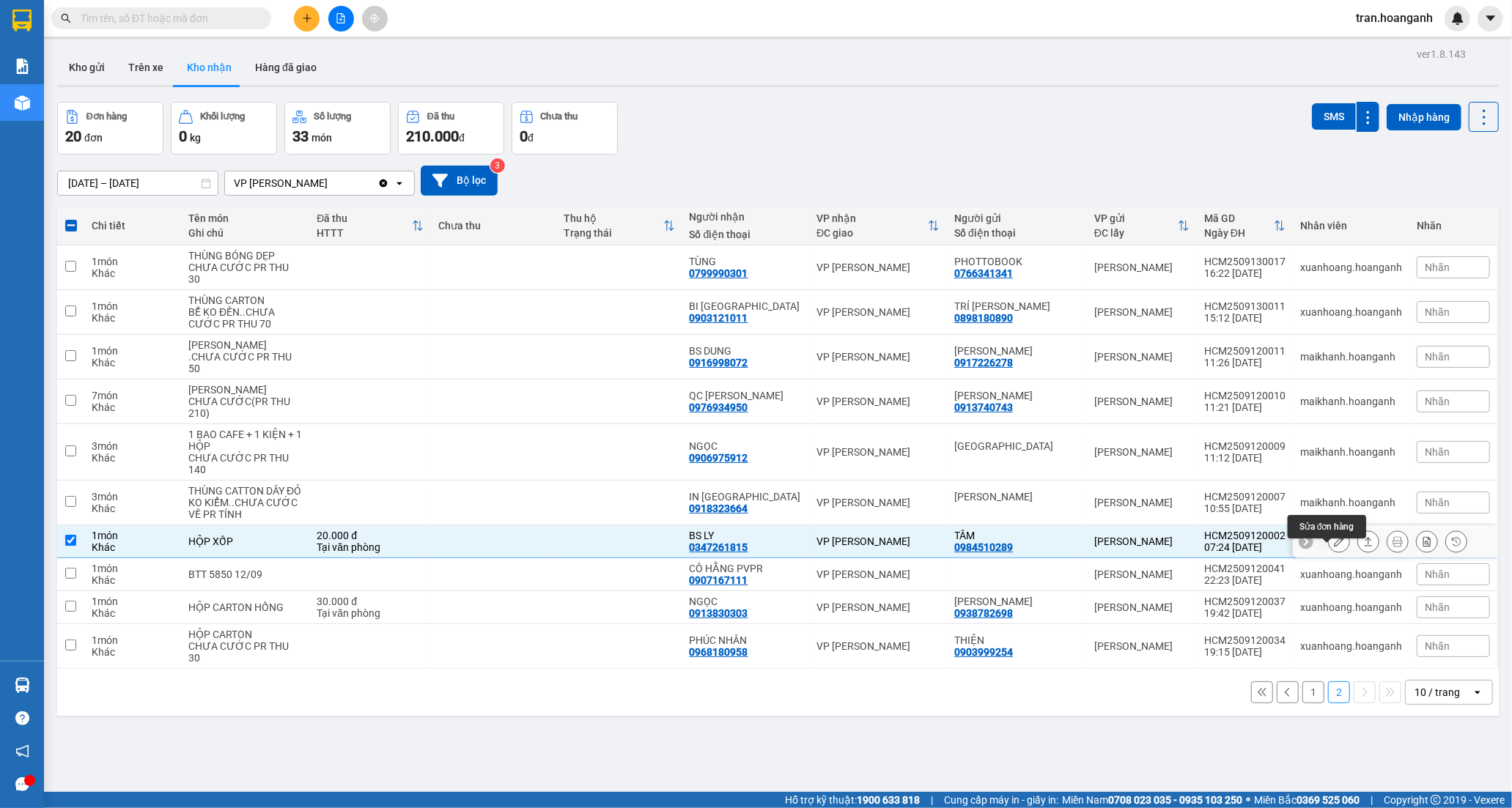
click at [1334, 547] on icon at bounding box center [1338, 541] width 10 height 10
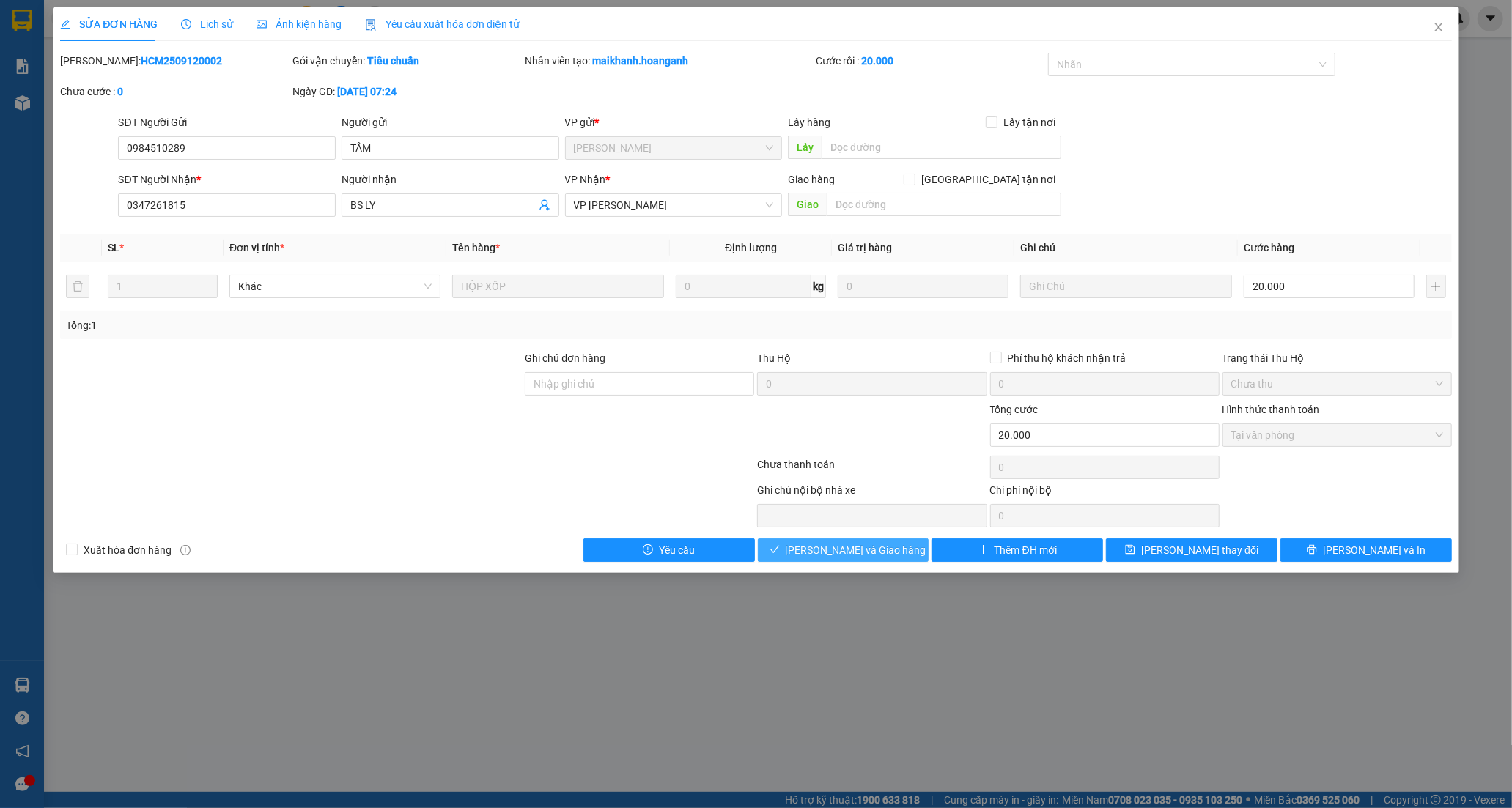
click at [865, 550] on span "Lưu và Giao hàng" at bounding box center [856, 550] width 141 height 16
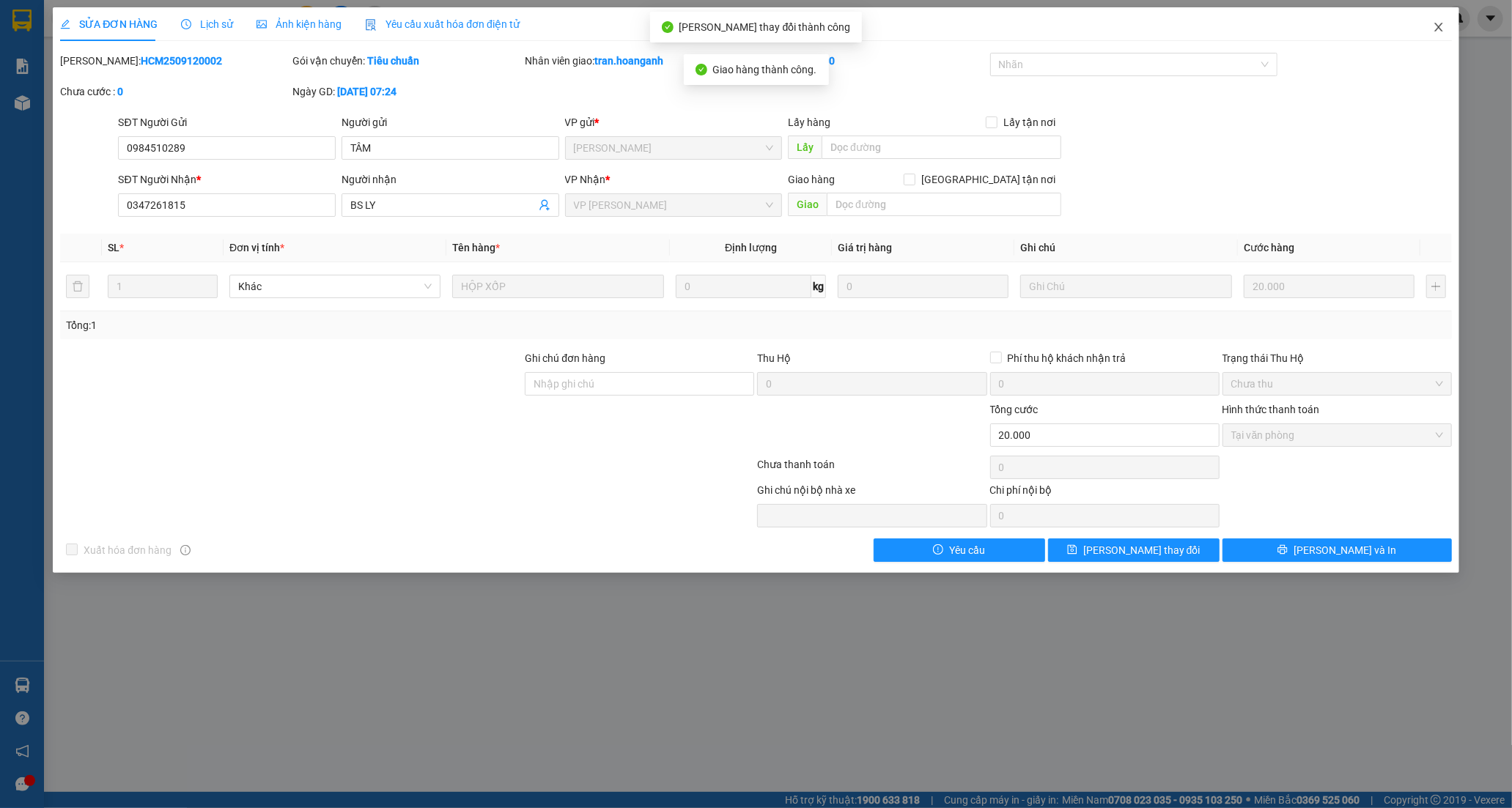
click at [1436, 29] on icon "close" at bounding box center [1438, 27] width 12 height 12
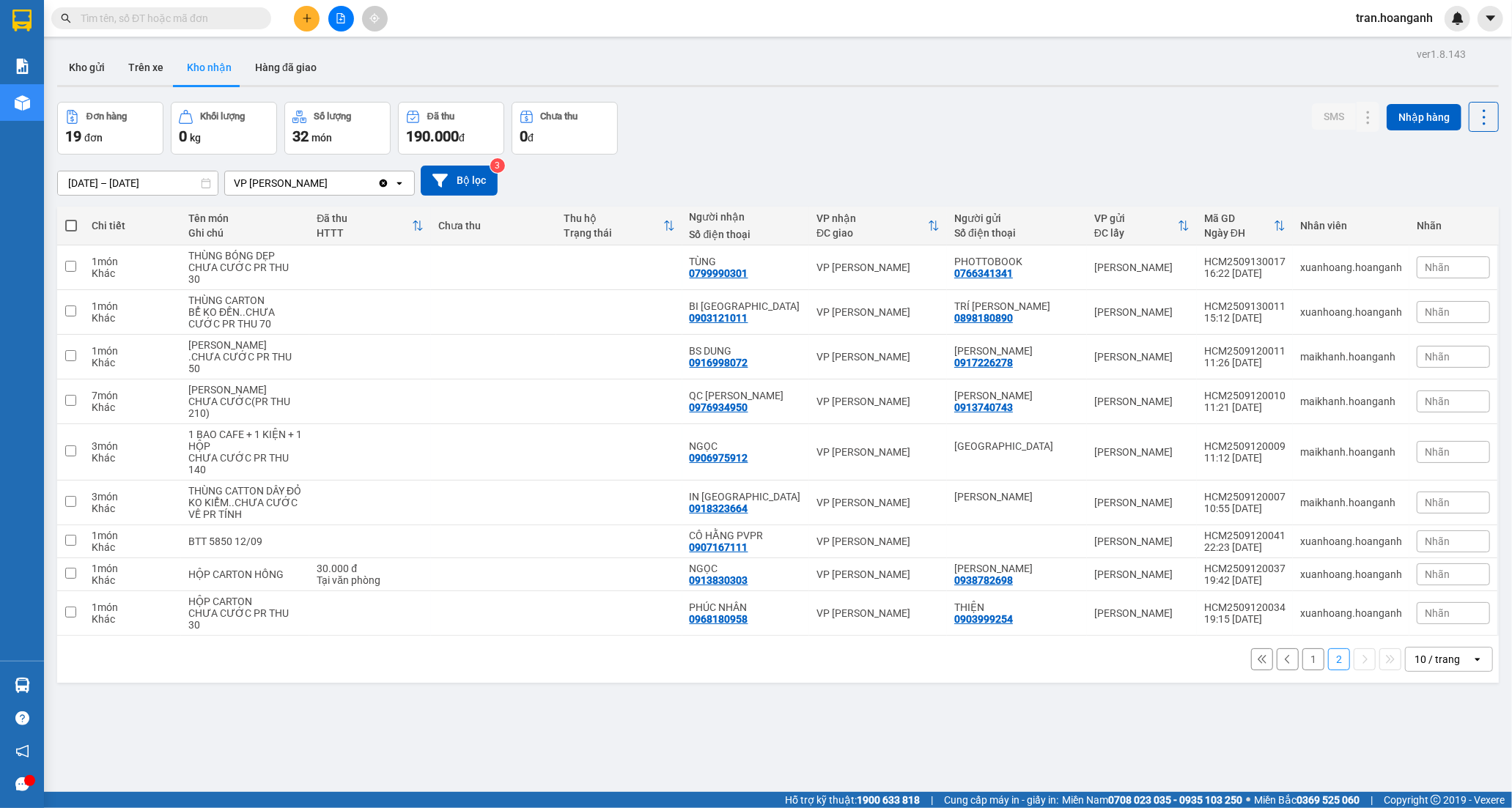
click at [1307, 670] on button "1" at bounding box center [1314, 660] width 22 height 22
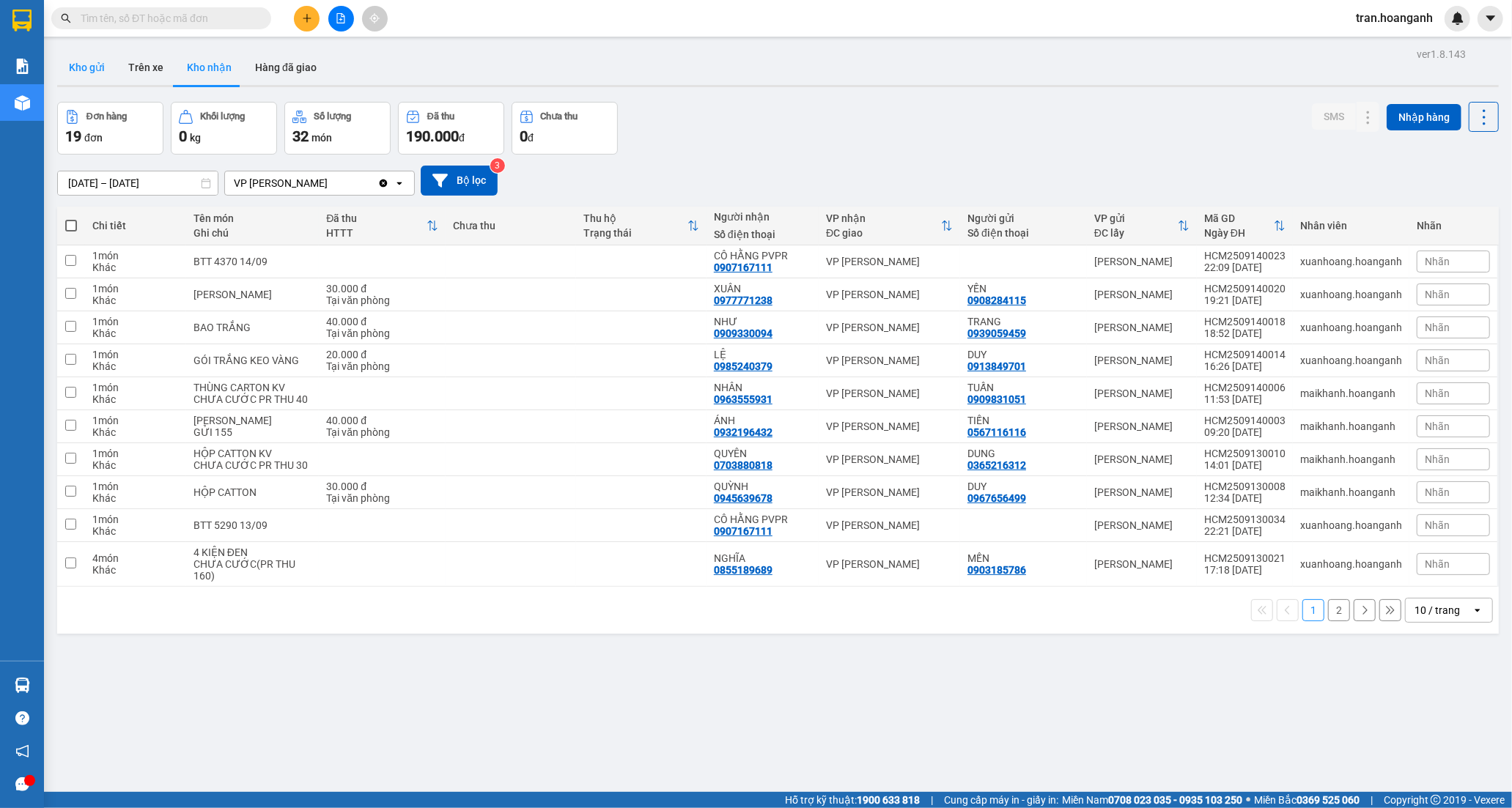
click at [103, 63] on button "Kho gửi" at bounding box center [87, 68] width 60 height 35
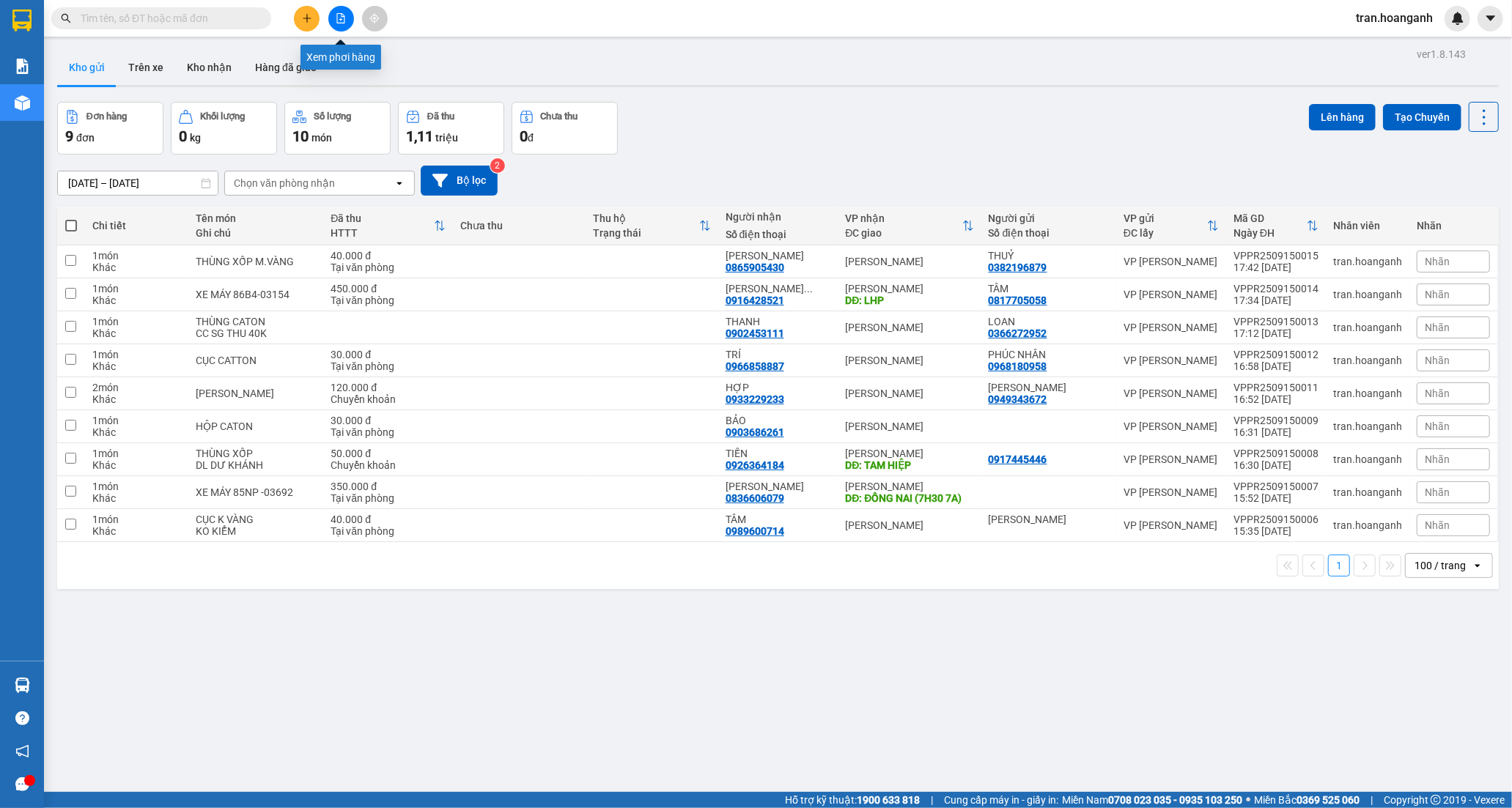
click at [338, 18] on icon "file-add" at bounding box center [341, 18] width 10 height 10
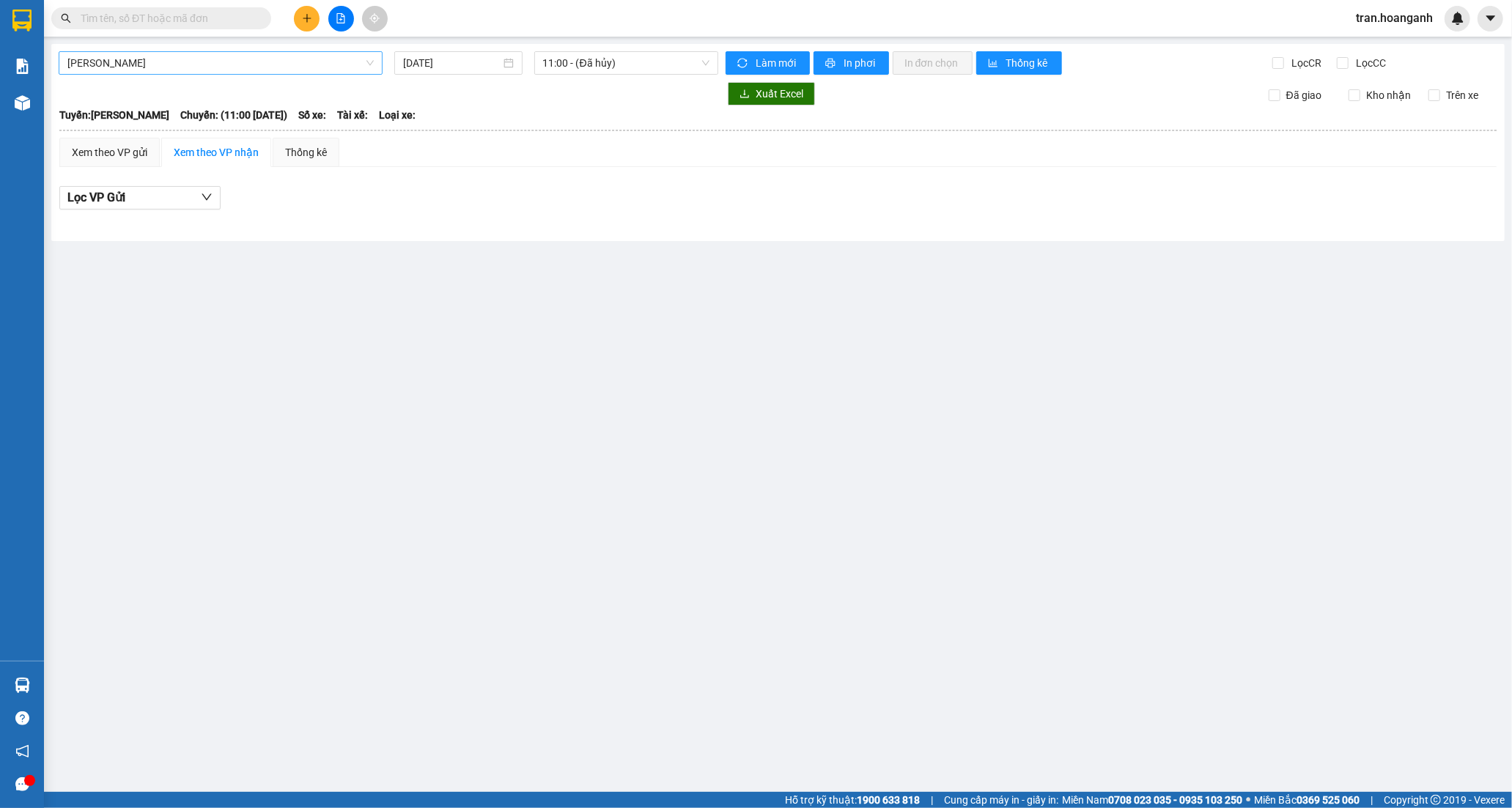
click at [229, 57] on span "[PERSON_NAME]" at bounding box center [221, 63] width 307 height 22
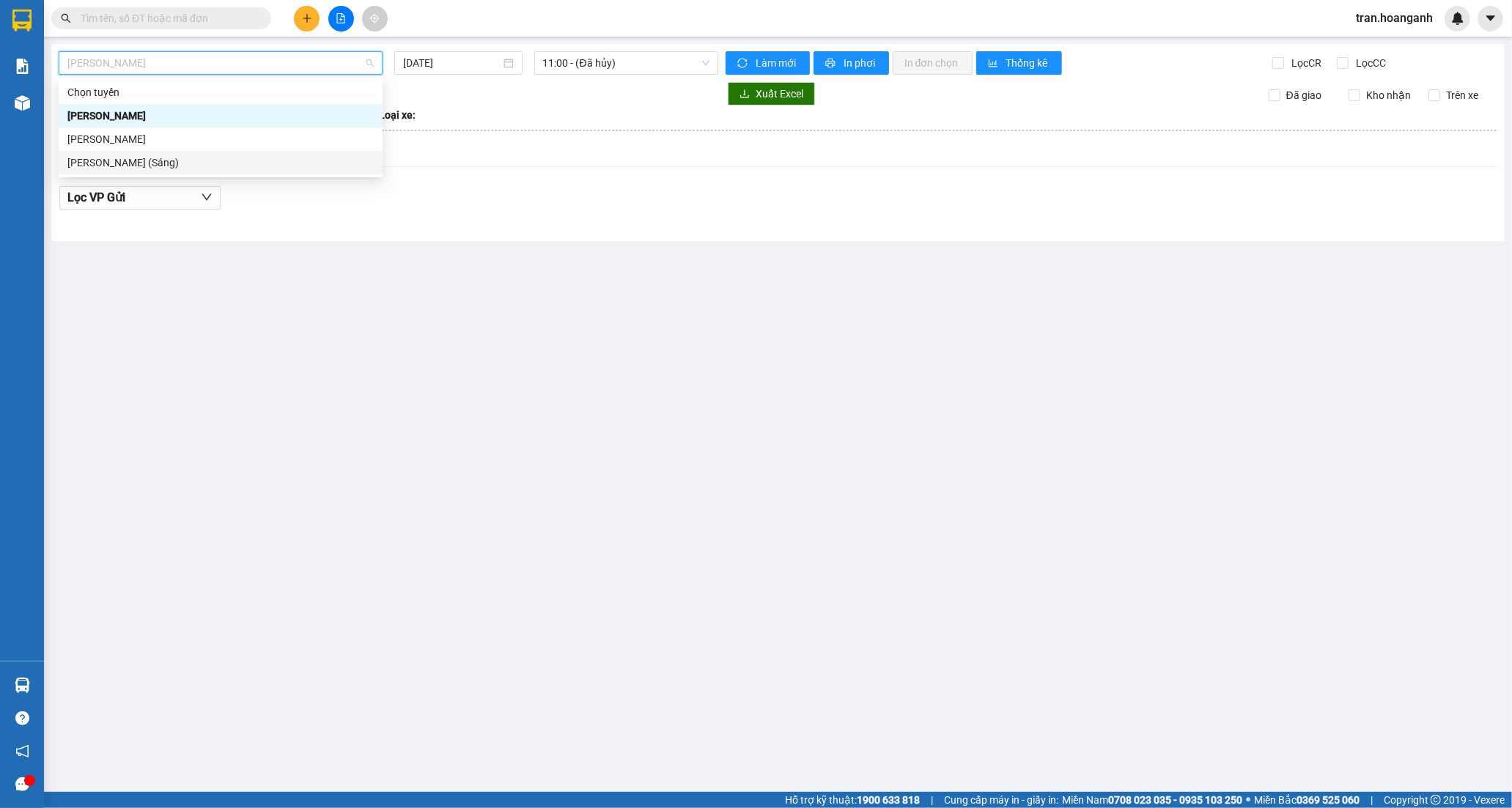
click at [210, 157] on div "[PERSON_NAME] (Sáng)" at bounding box center [221, 162] width 307 height 16
type input "[DATE]"
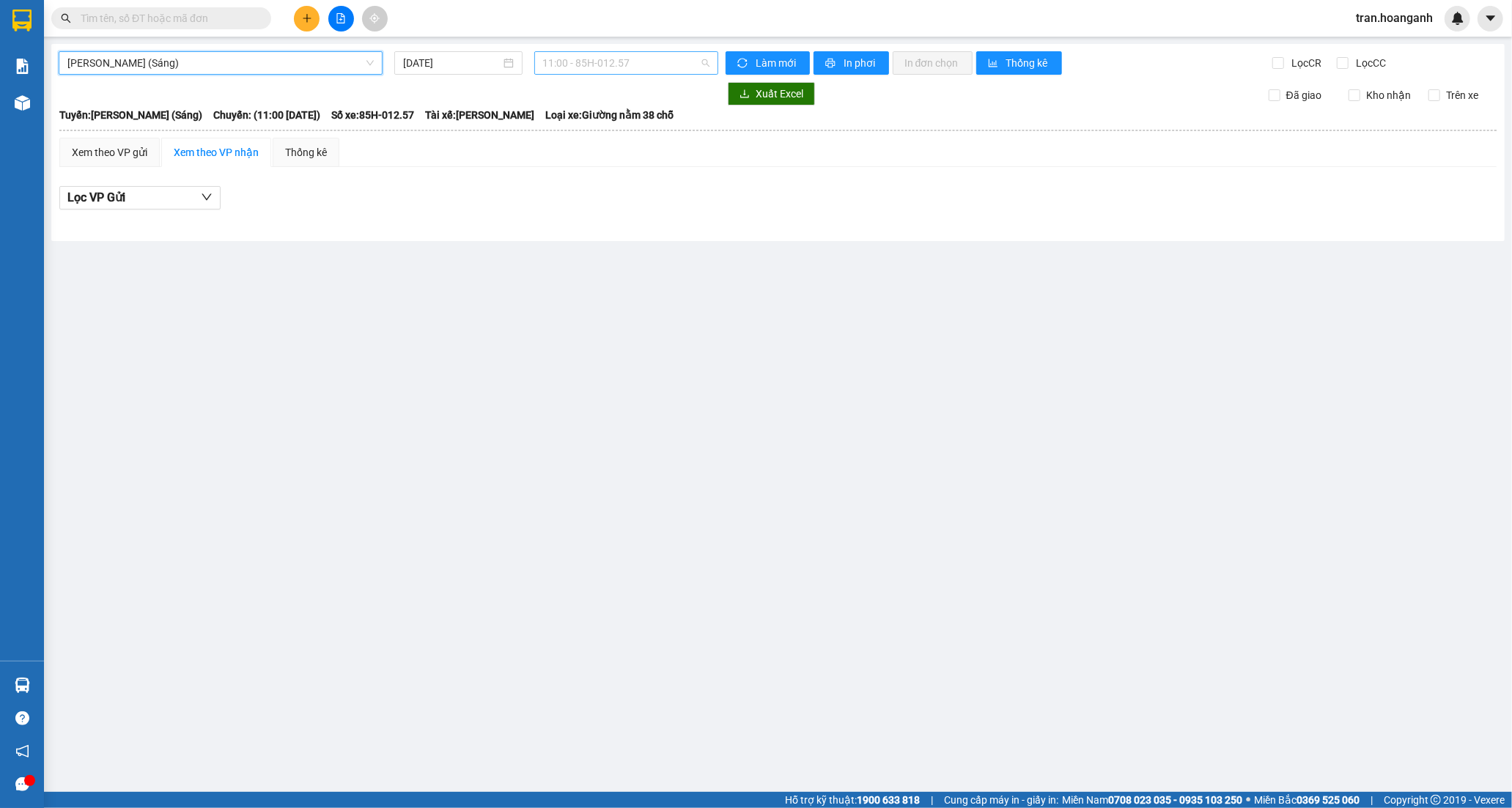
drag, startPoint x: 557, startPoint y: 66, endPoint x: 563, endPoint y: 142, distance: 76.2
click at [557, 67] on span "11:00 - 85H-012.57" at bounding box center [626, 63] width 166 height 22
click at [575, 167] on div "12:00 (TC) - 85H-011.55" at bounding box center [600, 162] width 115 height 16
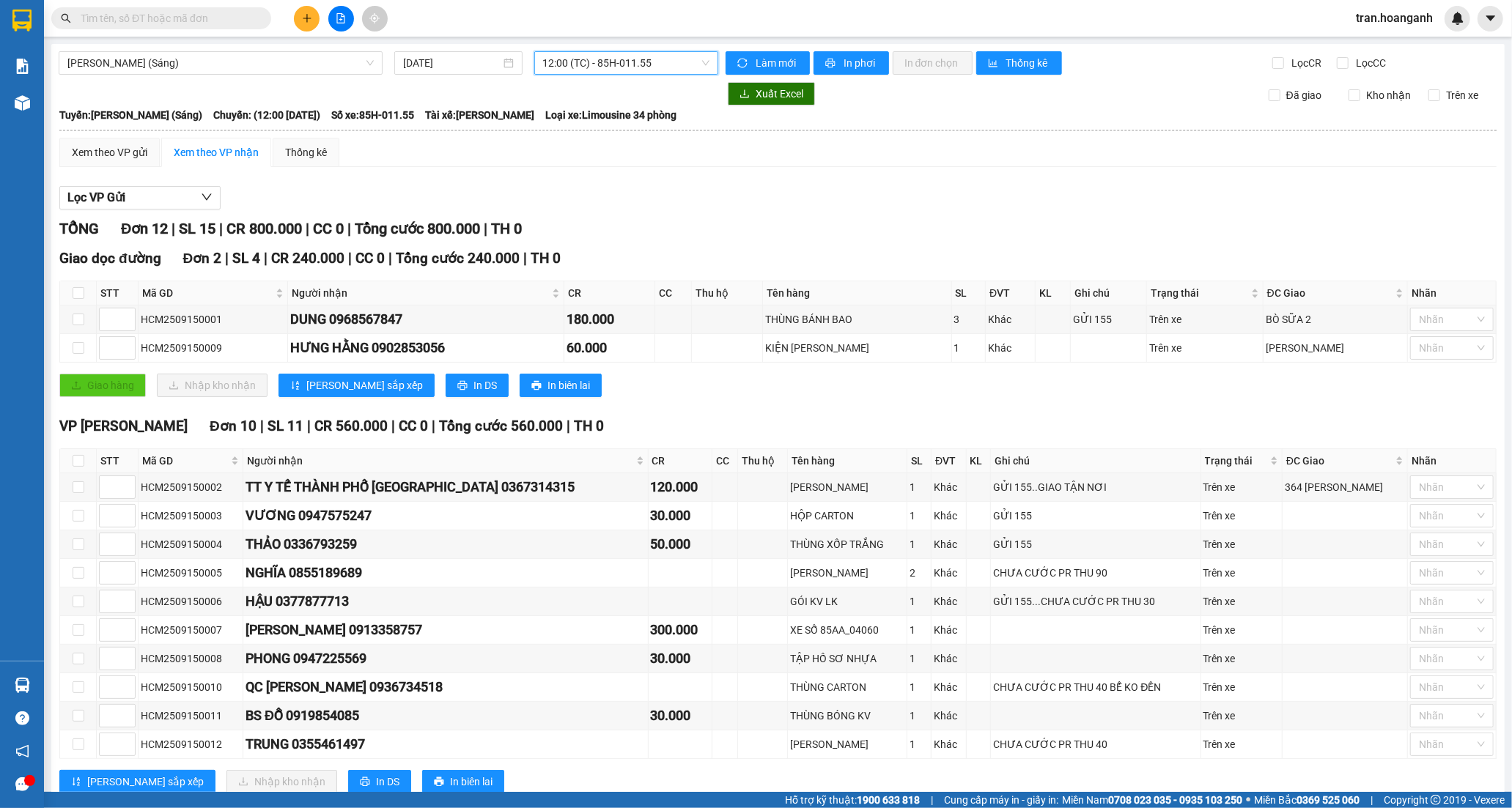
click at [190, 23] on input "text" at bounding box center [166, 18] width 173 height 16
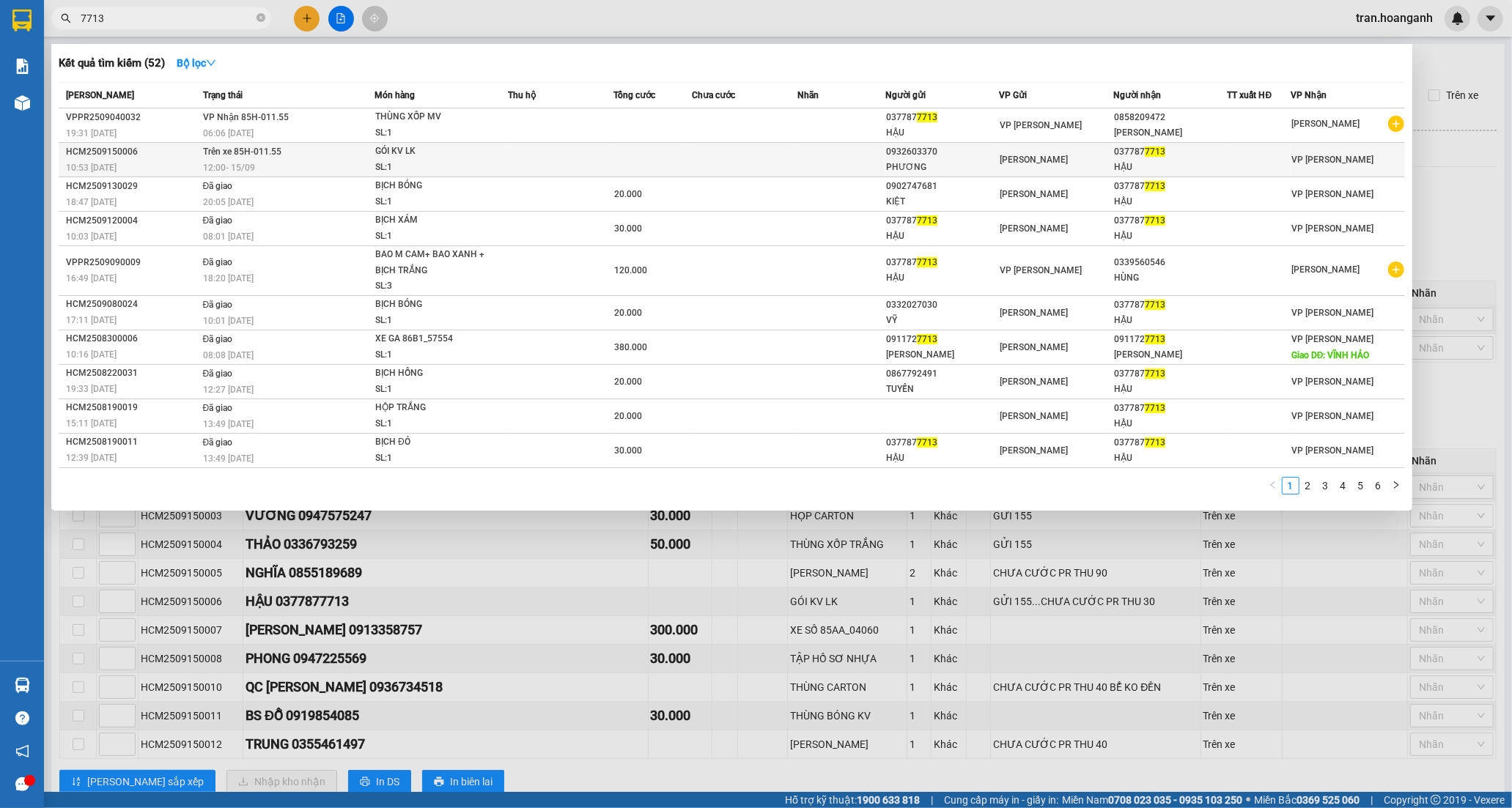
type input "7713"
click at [502, 170] on span "GÓI KV LK SL: 1" at bounding box center [441, 159] width 132 height 32
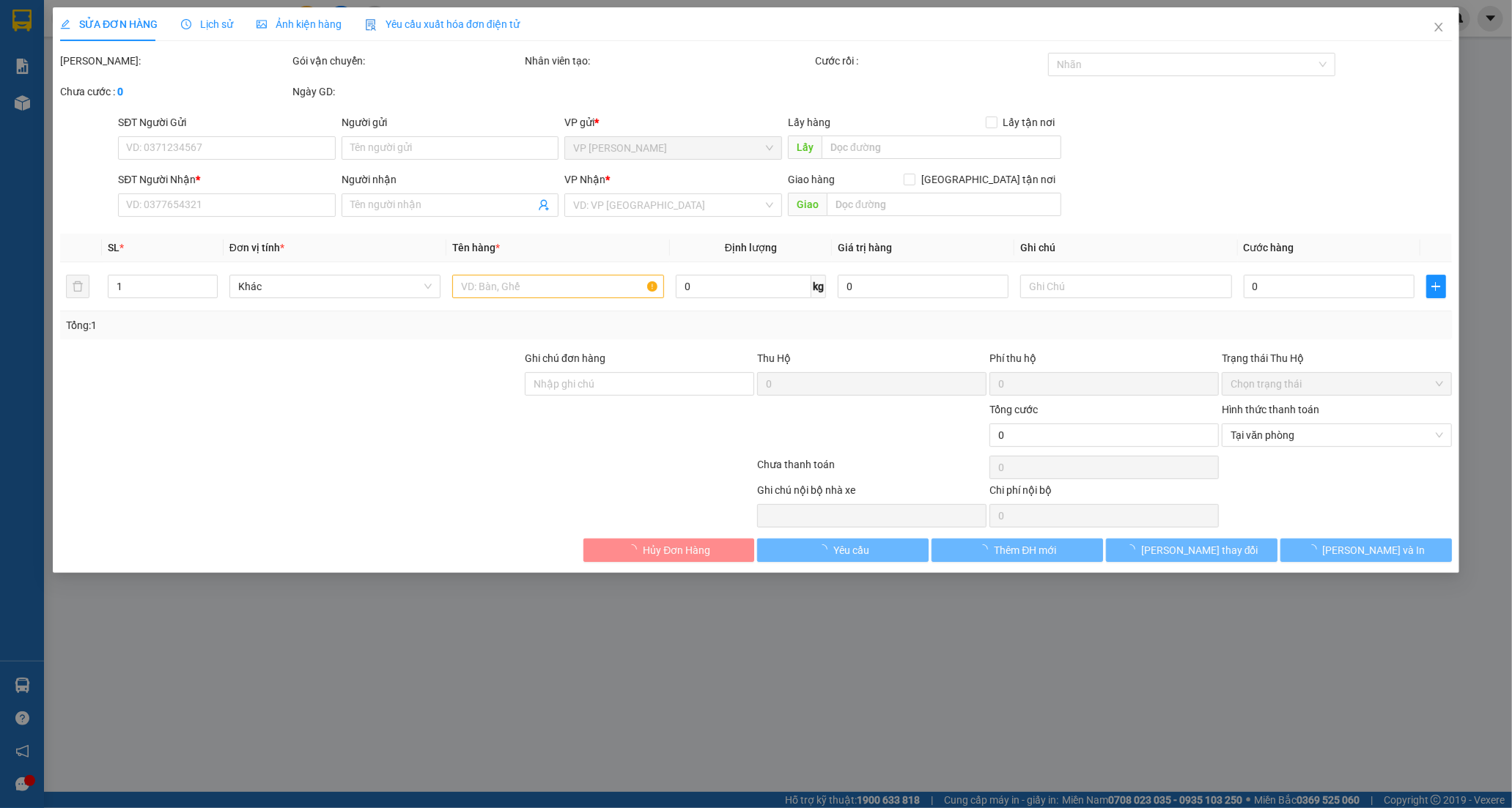
type input "0932603370"
type input "PHƯƠNG"
type input "0377877713"
type input "HẬU"
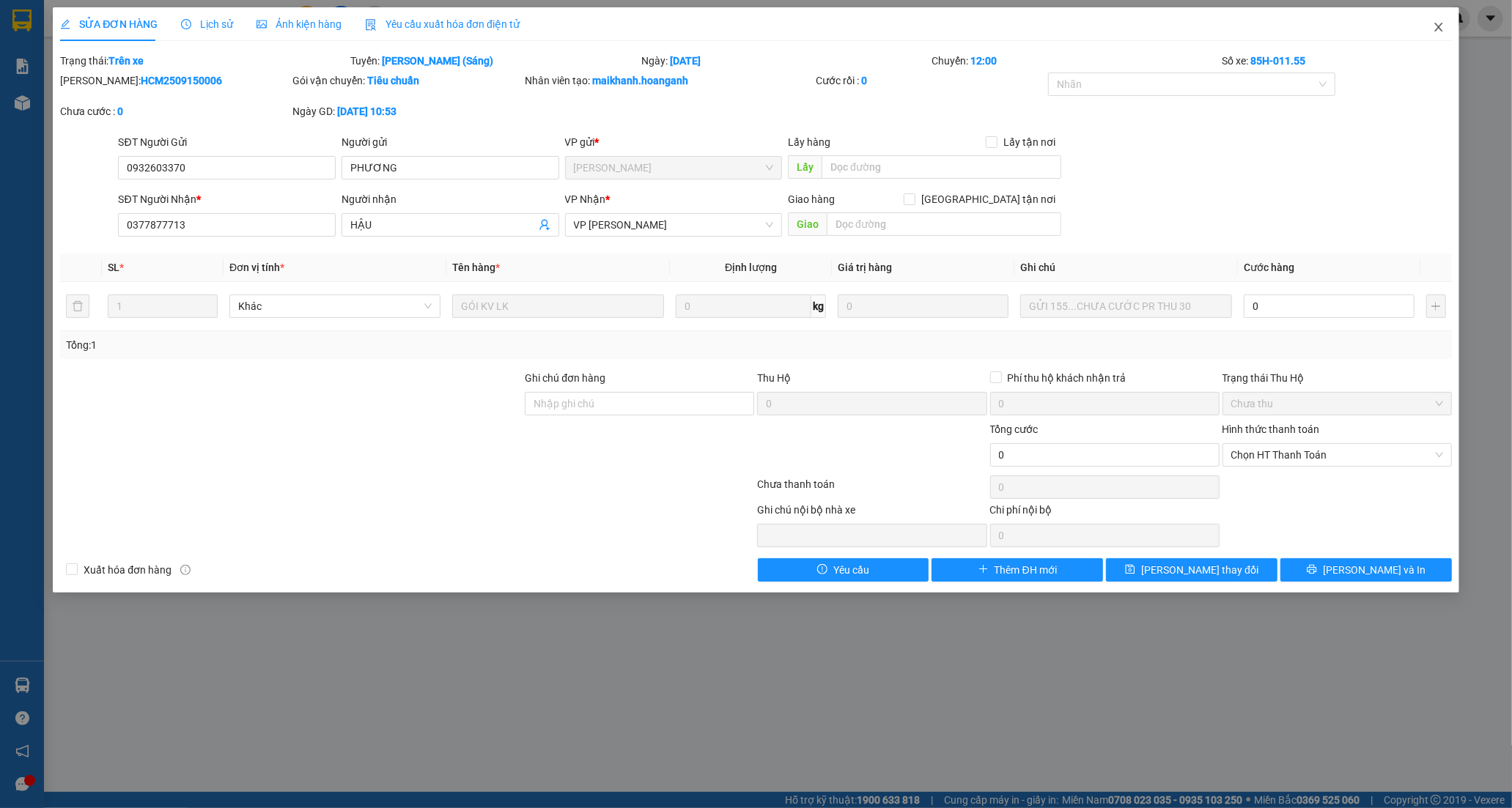
click at [1432, 32] on icon "close" at bounding box center [1438, 27] width 12 height 12
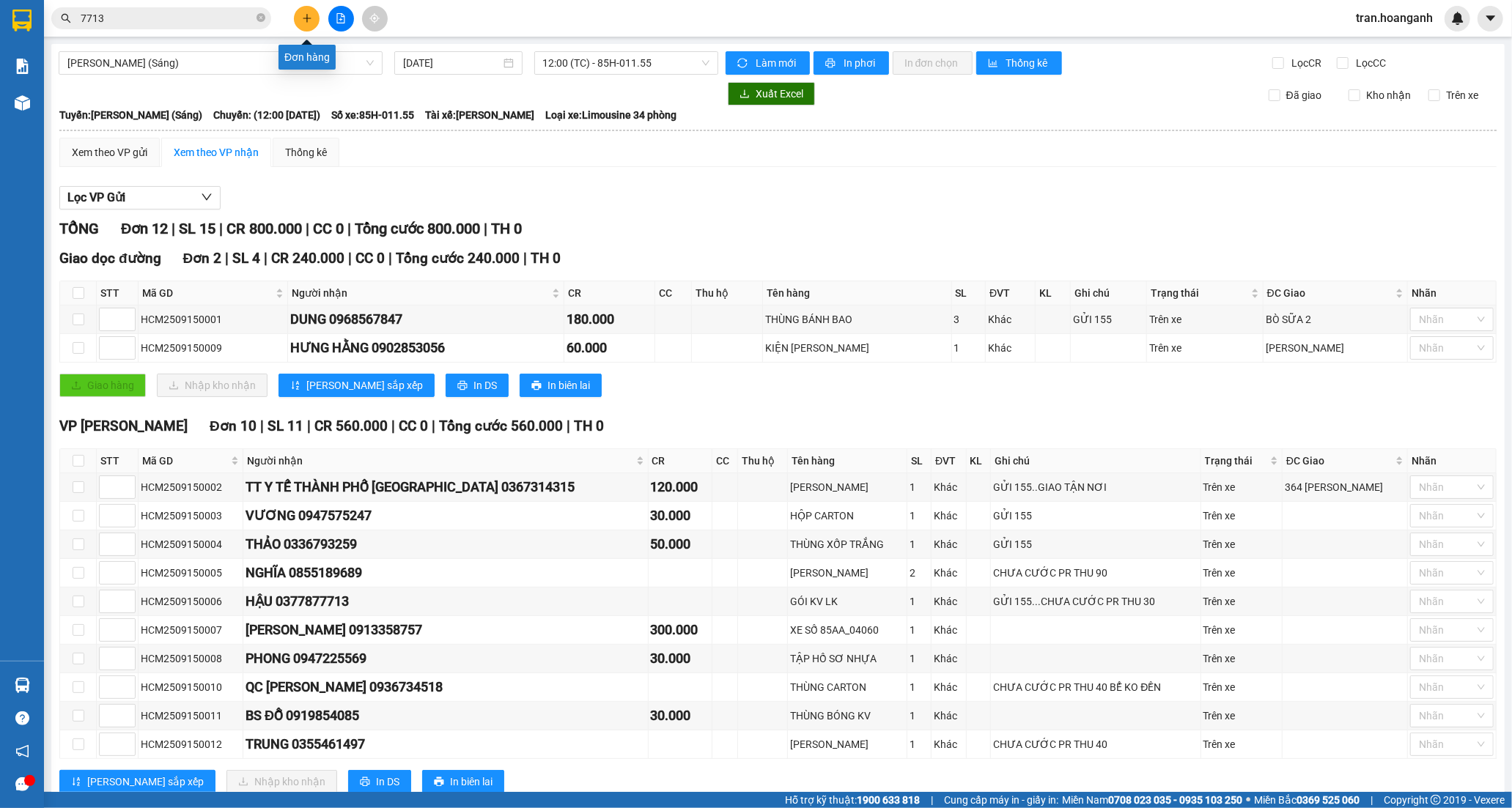
click at [304, 23] on icon "plus" at bounding box center [307, 18] width 10 height 10
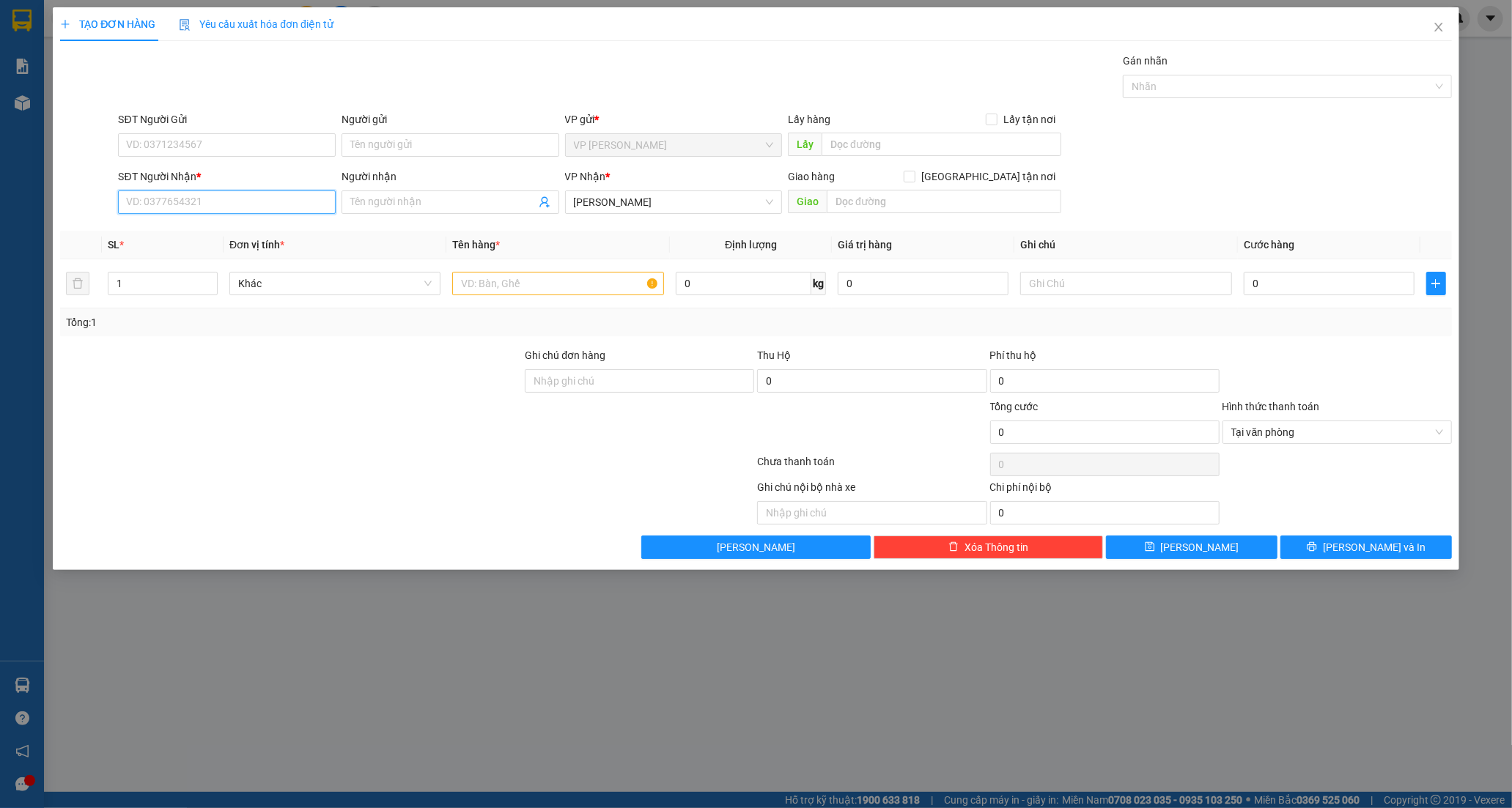
click at [228, 208] on input "SĐT Người Nhận *" at bounding box center [226, 201] width 217 height 23
click at [174, 233] on div "0937636125 - TRÍ XE ÔM" at bounding box center [226, 232] width 200 height 16
type input "0937636125"
type input "TRÍ XE ÔM"
type input "60.000"
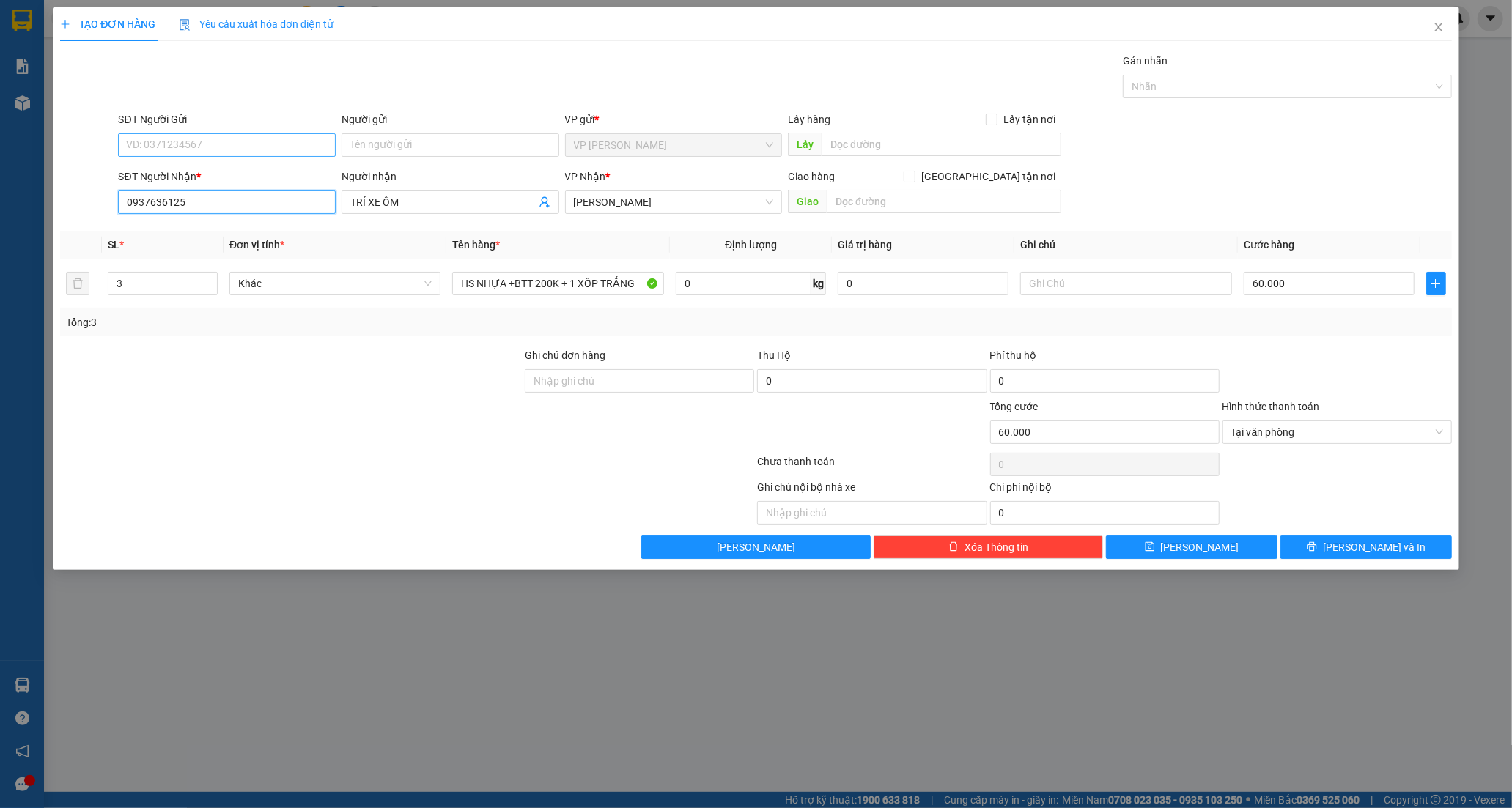
type input "0937636125"
click at [263, 142] on input "SĐT Người Gửi" at bounding box center [226, 145] width 217 height 23
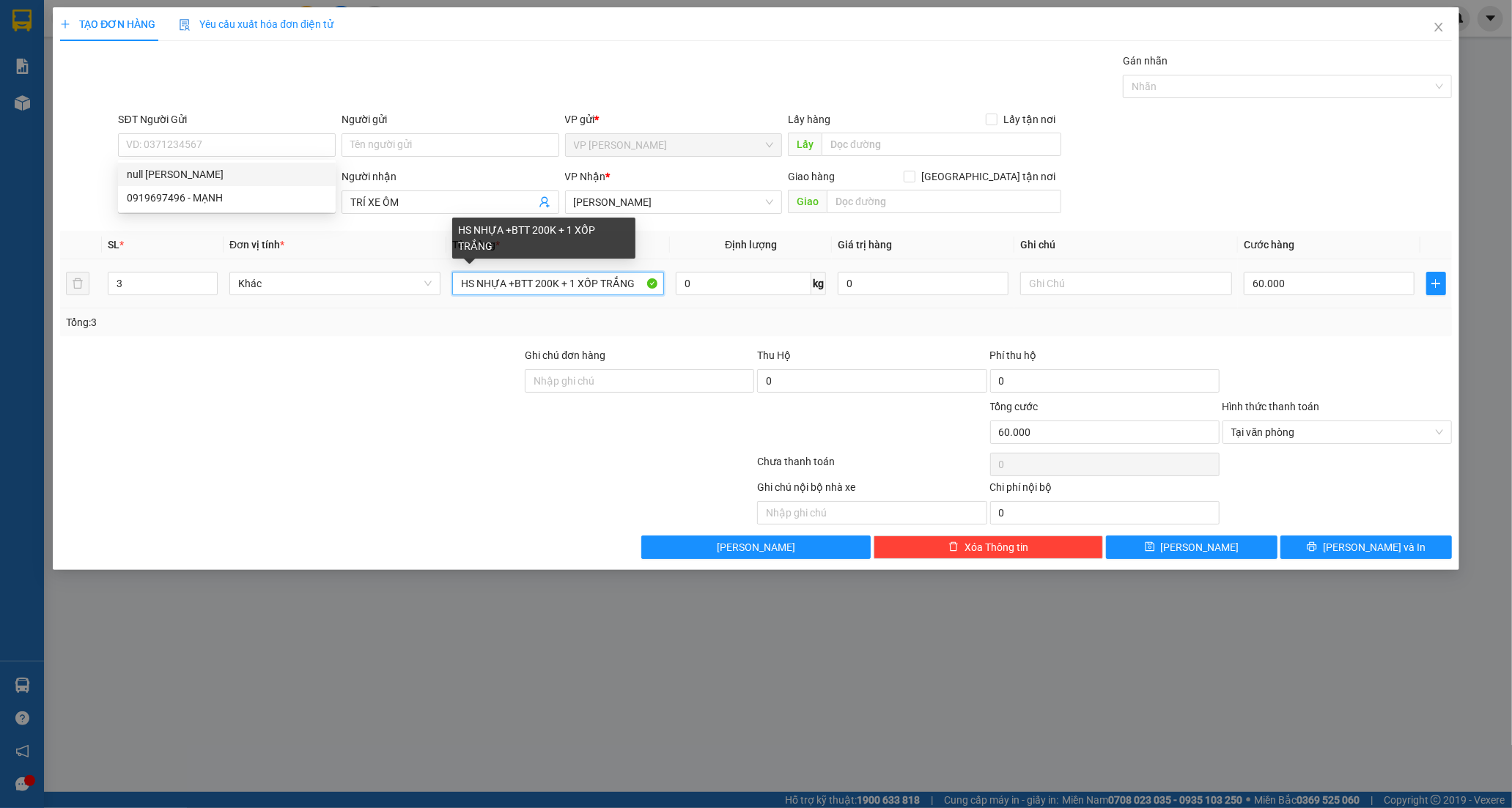
click at [642, 289] on input "HS NHỰA +BTT 200K + 1 XỐP TRẮNG" at bounding box center [557, 283] width 211 height 23
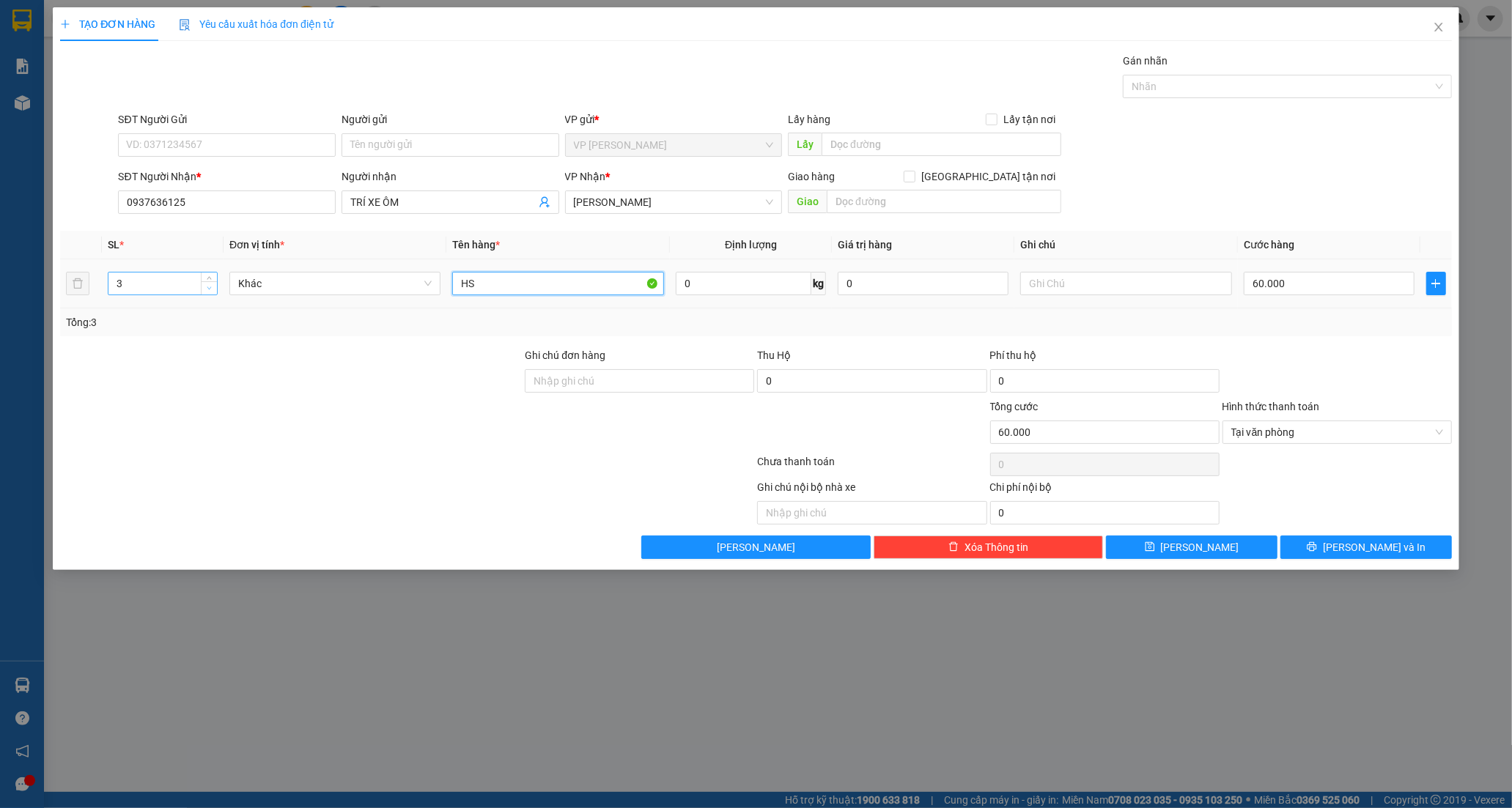
type input "H"
click at [209, 287] on icon "down" at bounding box center [209, 288] width 5 height 5
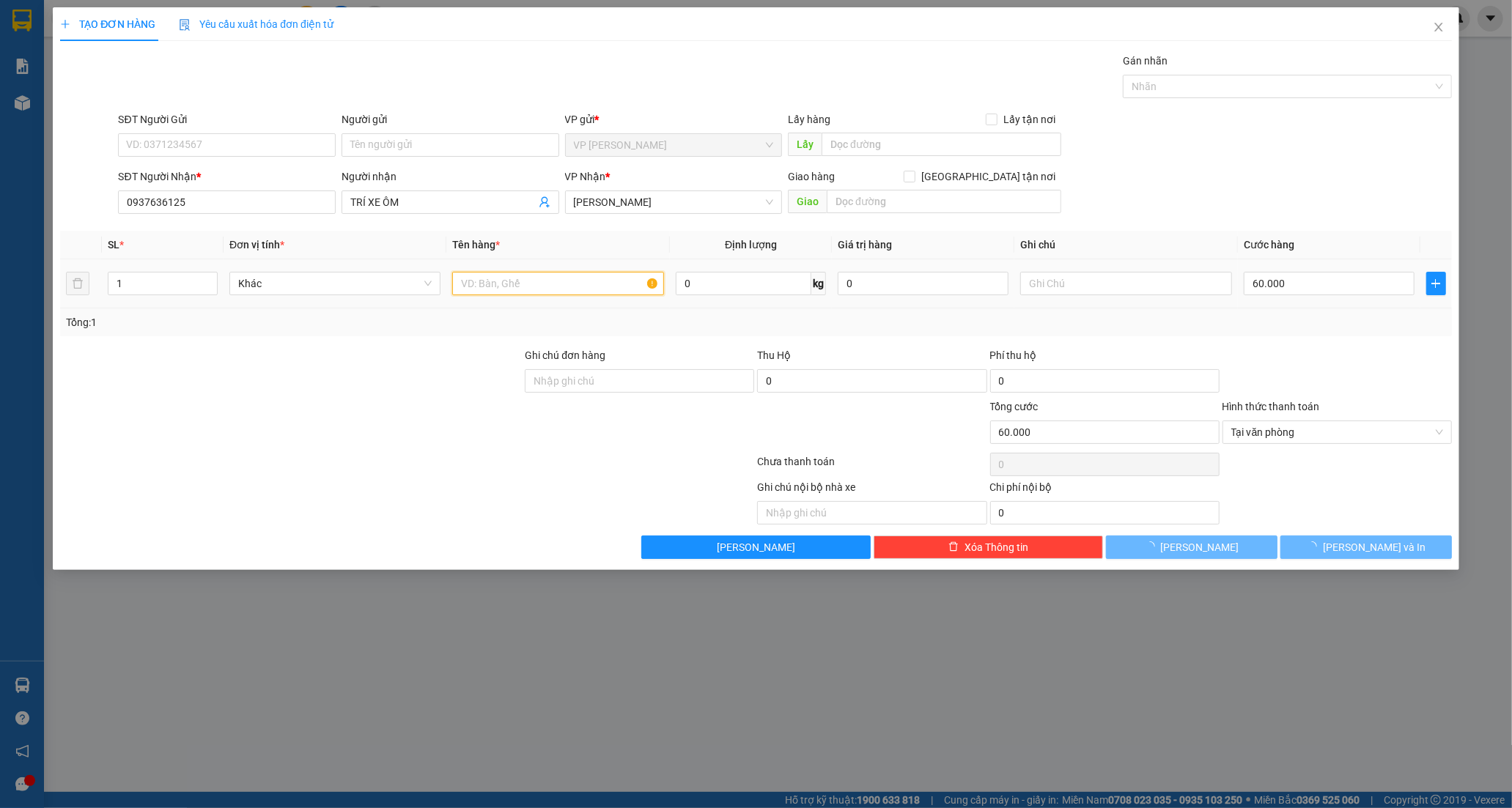
click at [502, 282] on input "text" at bounding box center [557, 283] width 211 height 23
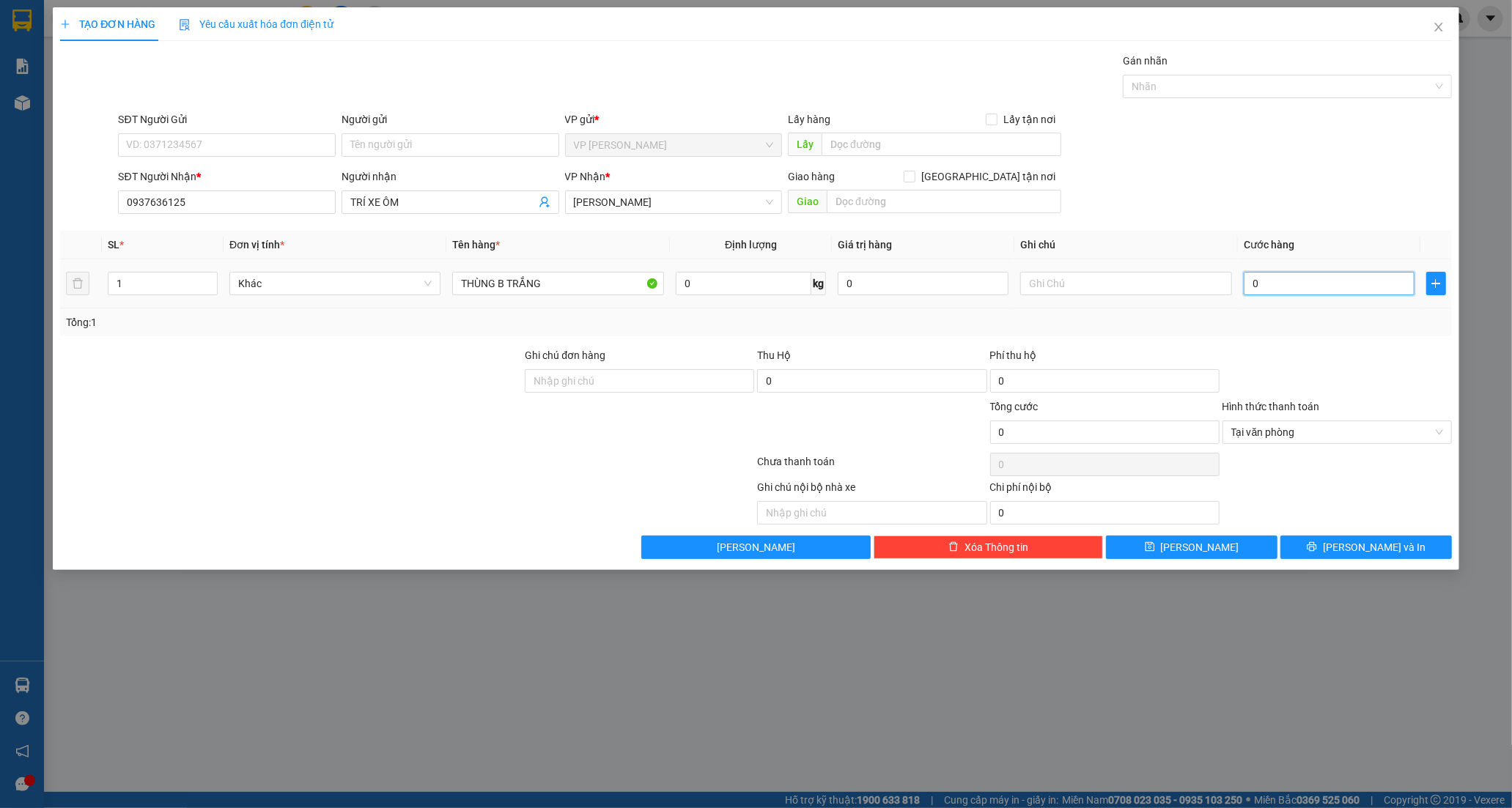
click at [1273, 289] on input "0" at bounding box center [1329, 283] width 170 height 23
click at [1382, 548] on span "Lưu và In" at bounding box center [1373, 547] width 103 height 16
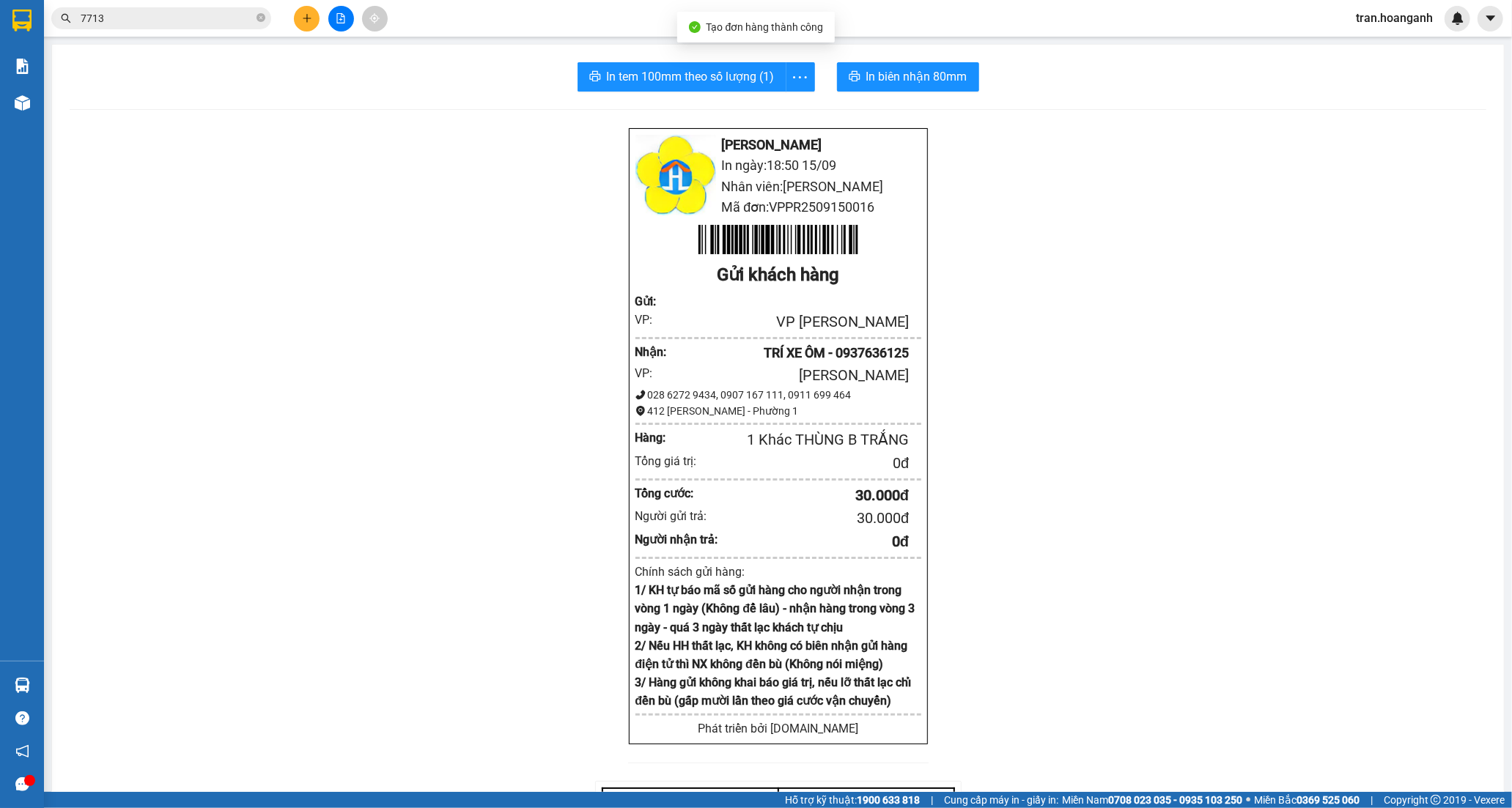
click at [1341, 556] on div "Hoàng Anh - Phan Rang In ngày: 18:50 15/09 Nhân viên: TRÂN NGUYỄN Mã đơn: VPPR2…" at bounding box center [777, 605] width 1416 height 955
click at [893, 74] on span "In biên nhận 80mm" at bounding box center [916, 76] width 101 height 18
click at [682, 73] on span "In tem 100mm theo số lượng (1)" at bounding box center [690, 76] width 168 height 18
click at [258, 17] on icon "close-circle" at bounding box center [260, 18] width 9 height 9
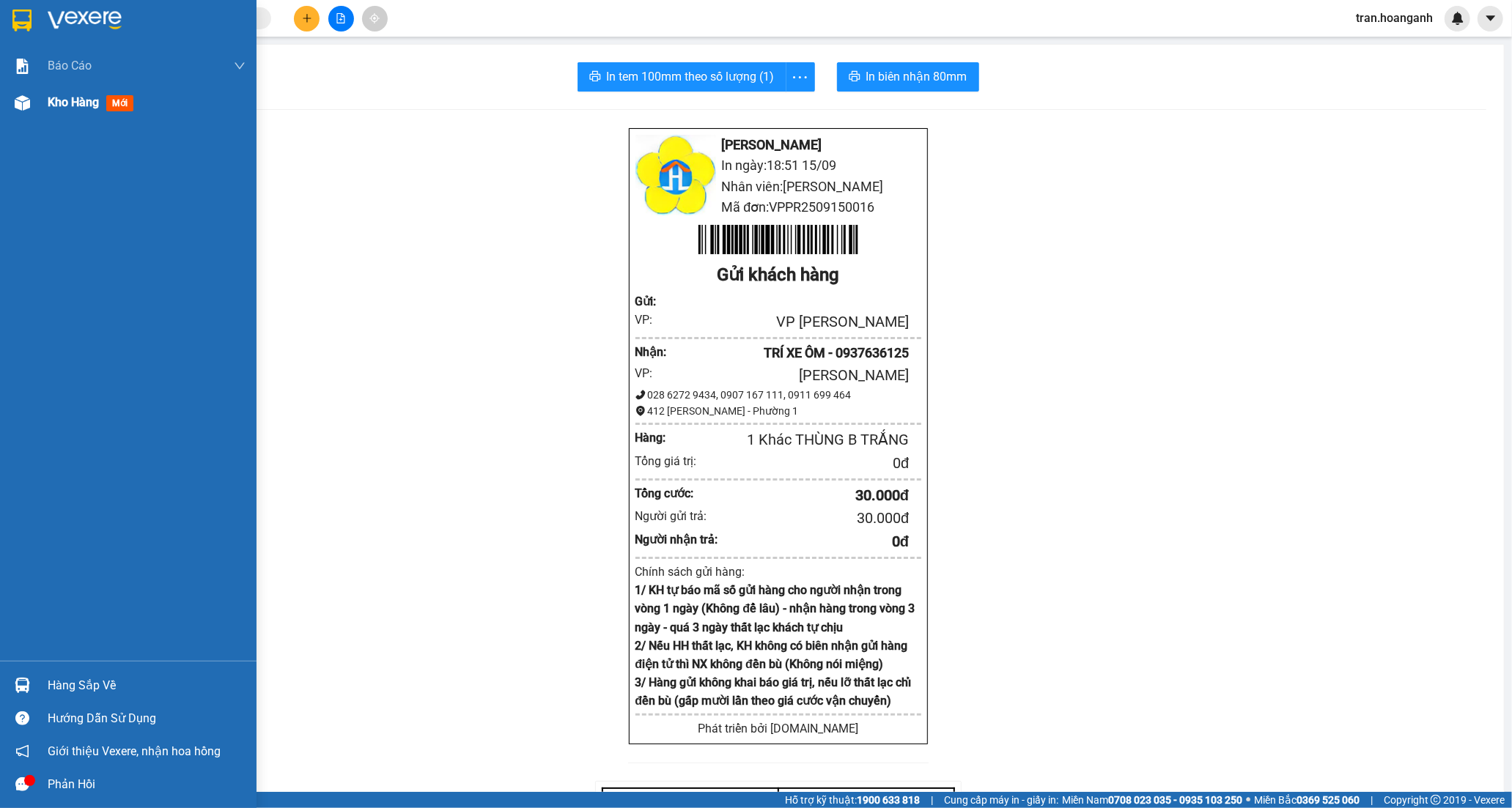
click at [78, 100] on span "Kho hàng" at bounding box center [73, 102] width 51 height 14
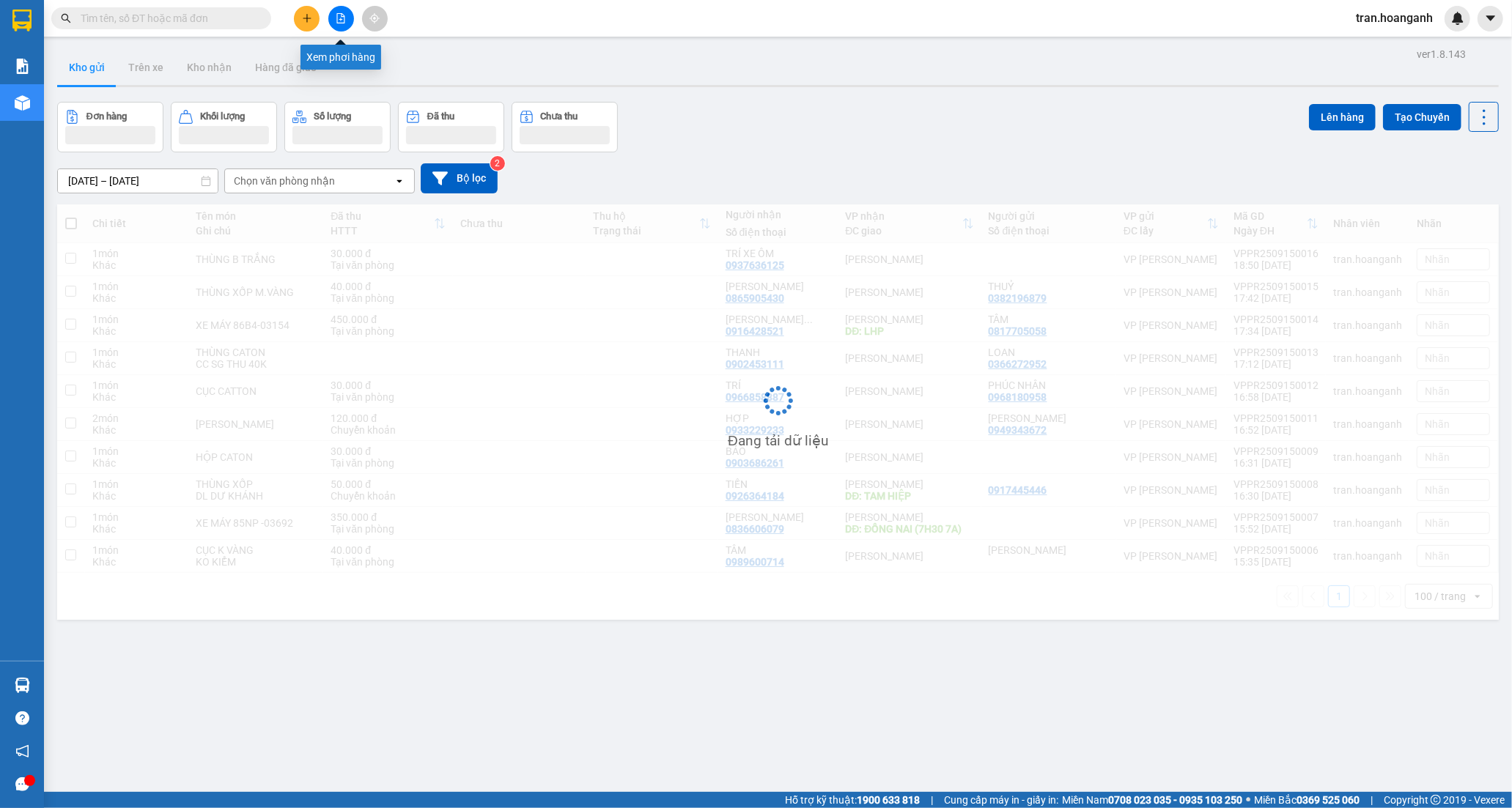
click at [340, 23] on button at bounding box center [341, 18] width 25 height 25
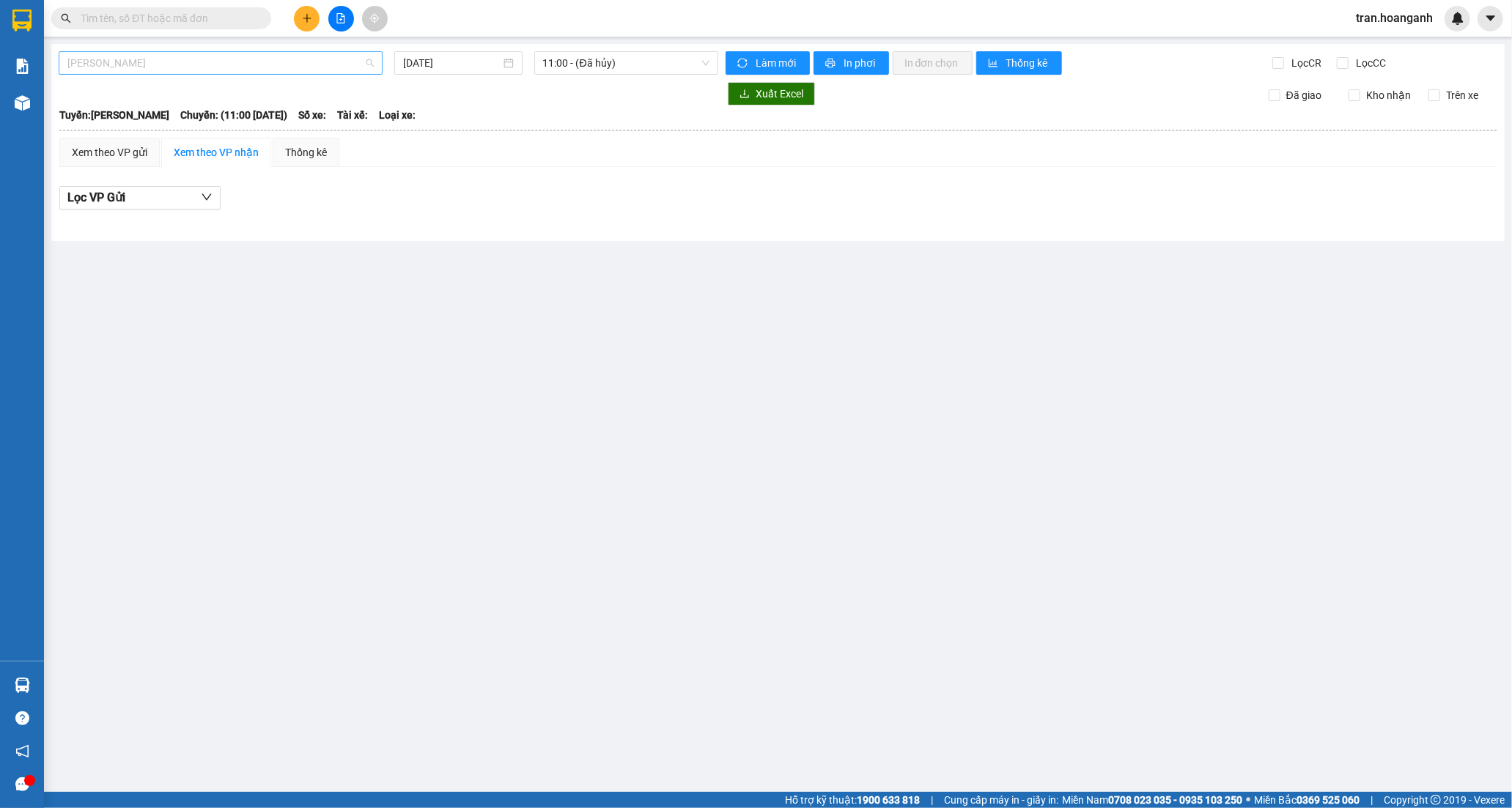
drag, startPoint x: 225, startPoint y: 60, endPoint x: 223, endPoint y: 189, distance: 129.0
click at [225, 61] on span "[PERSON_NAME]" at bounding box center [221, 63] width 307 height 22
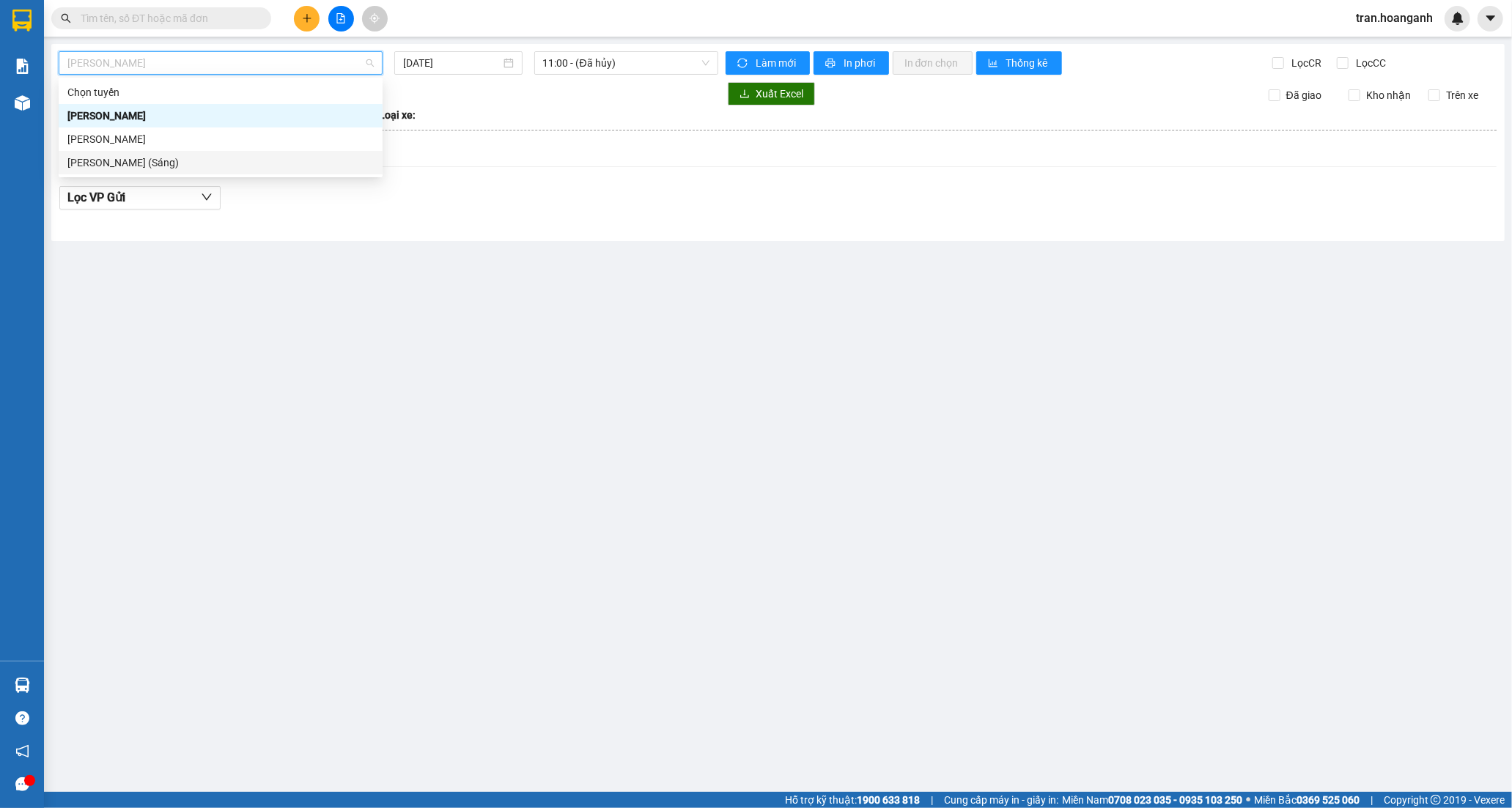
click at [215, 162] on div "[PERSON_NAME] (Sáng)" at bounding box center [221, 162] width 307 height 16
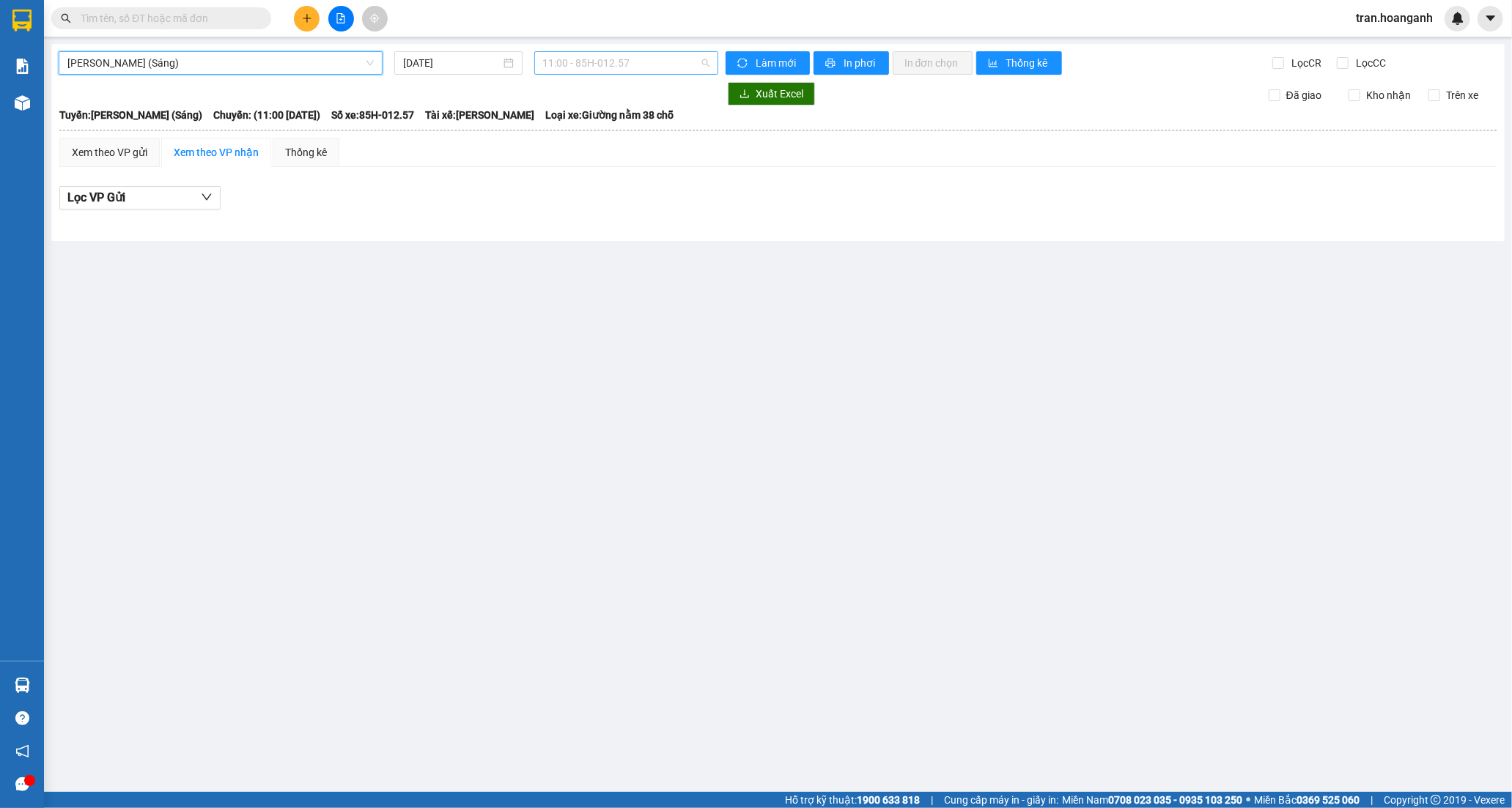
click at [559, 64] on span "11:00 - 85H-012.57" at bounding box center [626, 63] width 166 height 22
click at [566, 156] on div "12:00 (TC) - 85H-011.55" at bounding box center [600, 162] width 115 height 16
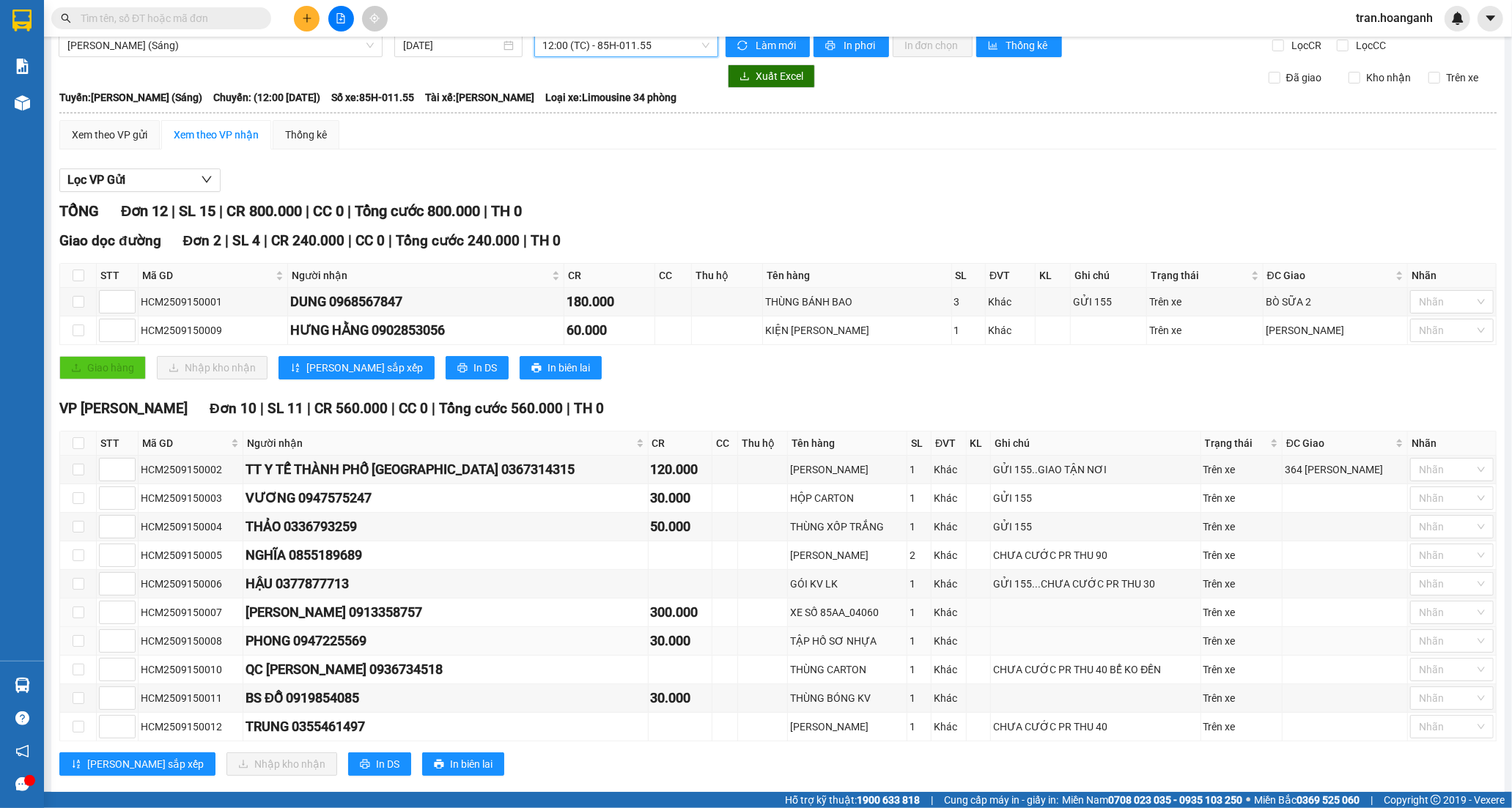
scroll to position [45, 0]
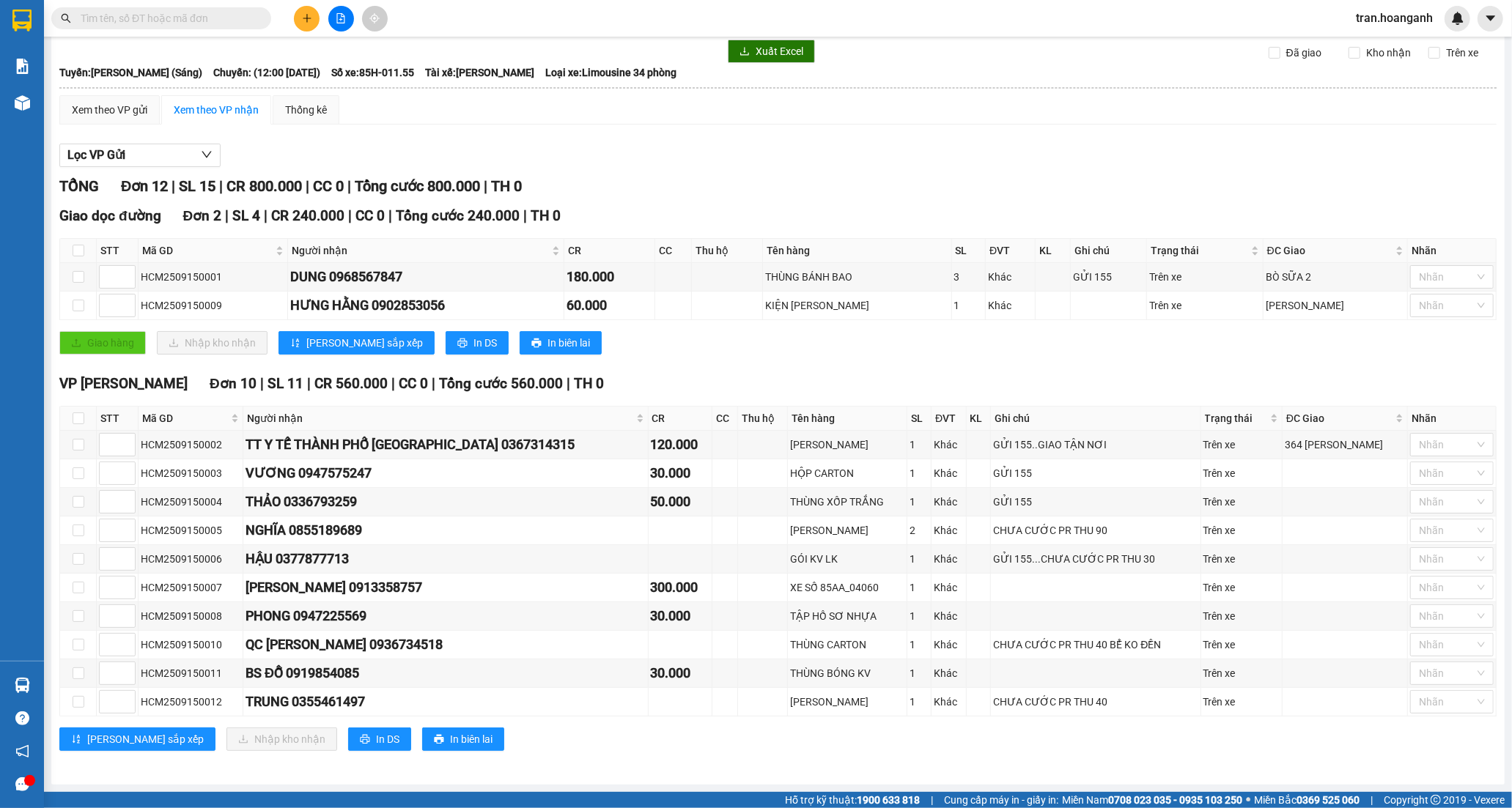
click at [190, 14] on input "text" at bounding box center [166, 18] width 173 height 16
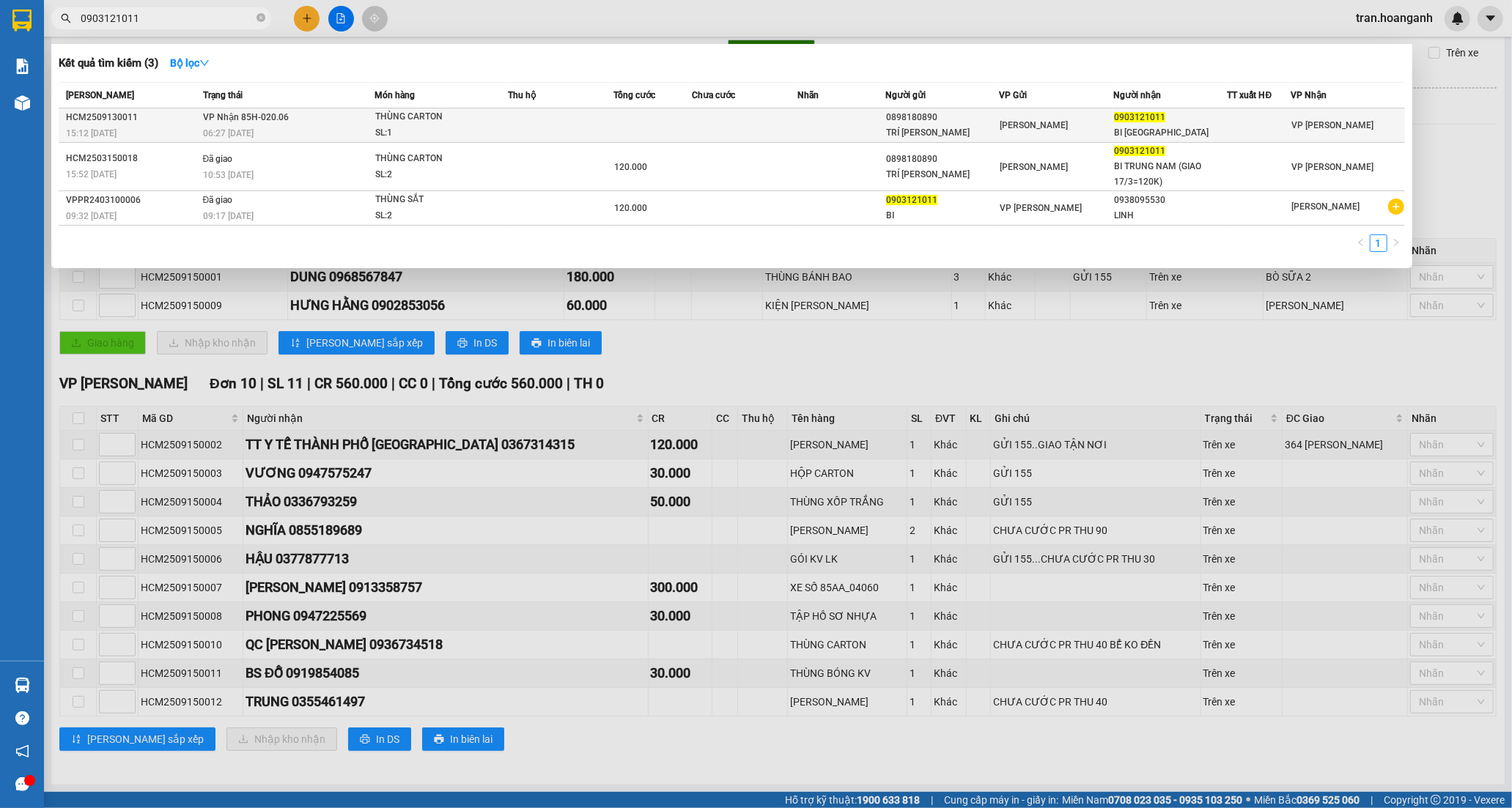
type input "0903121011"
click at [626, 128] on td at bounding box center [652, 125] width 79 height 34
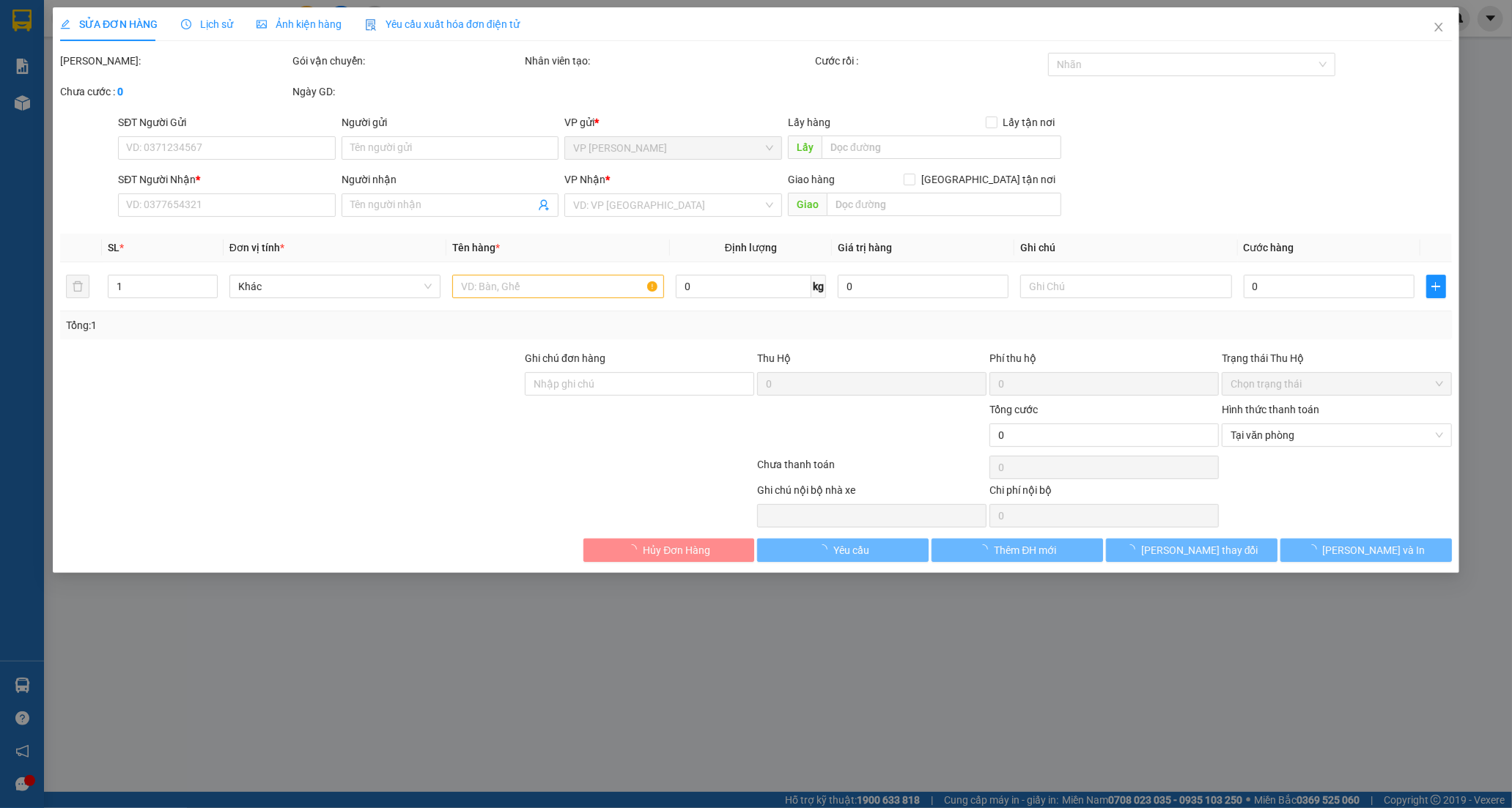
type input "0898180890"
type input "TRÍ NGUYỄN"
type input "0903121011"
type input "BI TRUNG NAM"
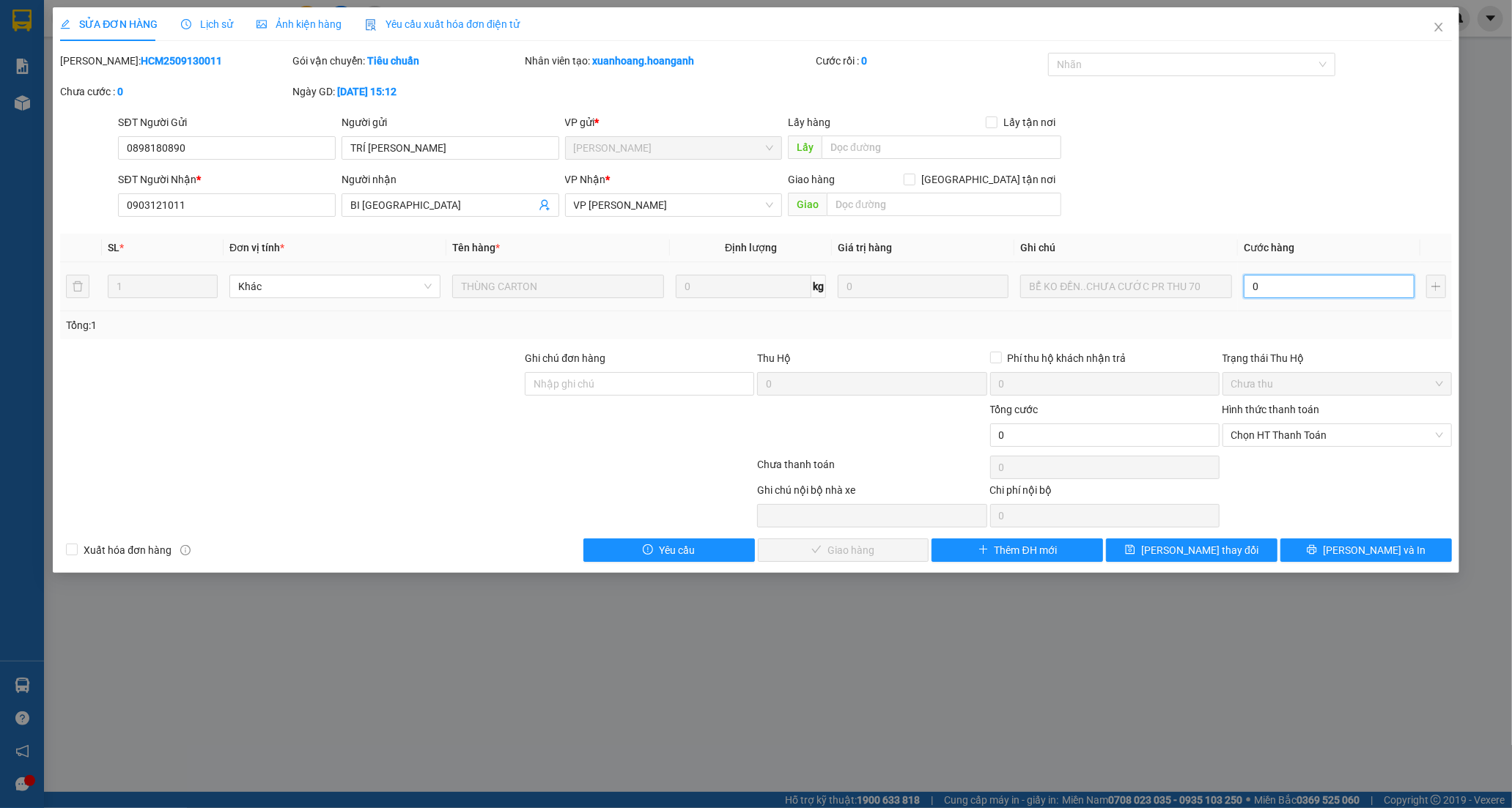
click at [1263, 295] on input "0" at bounding box center [1329, 286] width 170 height 23
type input "7"
type input "70"
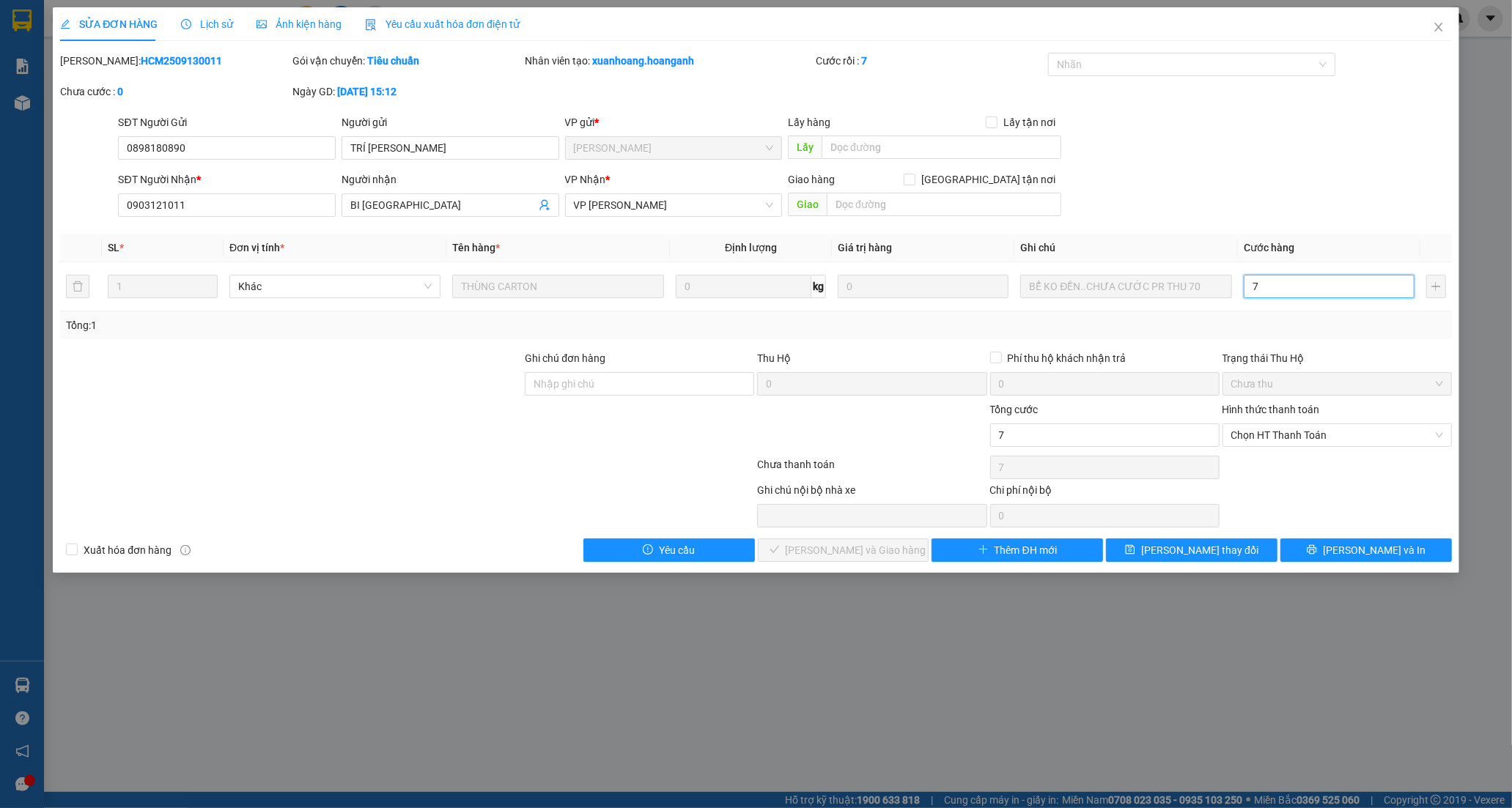
type input "70"
drag, startPoint x: 1277, startPoint y: 430, endPoint x: 1272, endPoint y: 446, distance: 16.8
click at [1276, 430] on span "Chọn HT Thanh Toán" at bounding box center [1337, 435] width 212 height 22
type input "70"
type input "70.000"
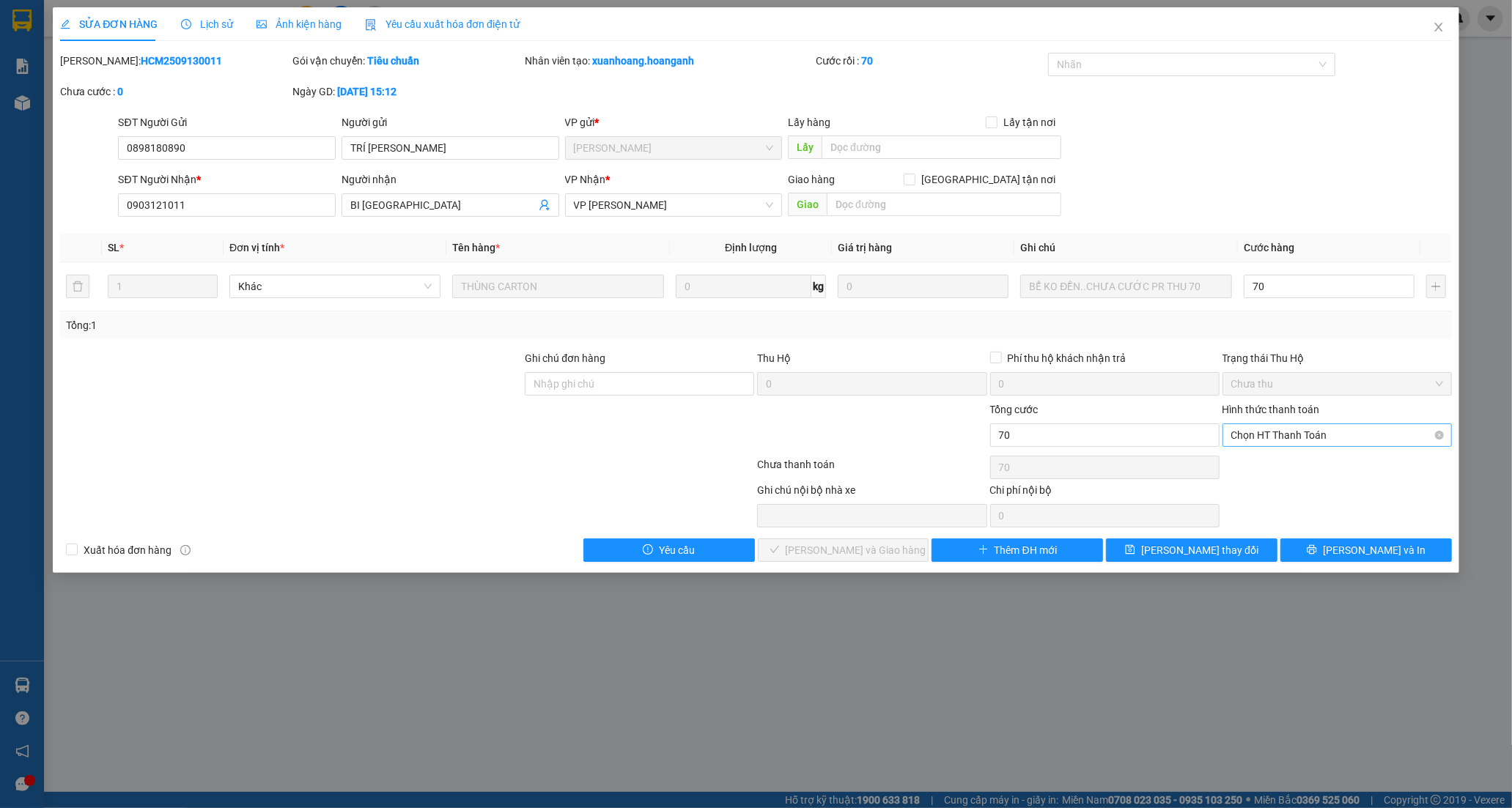
type input "70.000"
click at [1268, 487] on div "Chuyển khoản" at bounding box center [1337, 488] width 212 height 16
type input "0"
click at [841, 552] on span "Lưu và Giao hàng" at bounding box center [856, 550] width 141 height 16
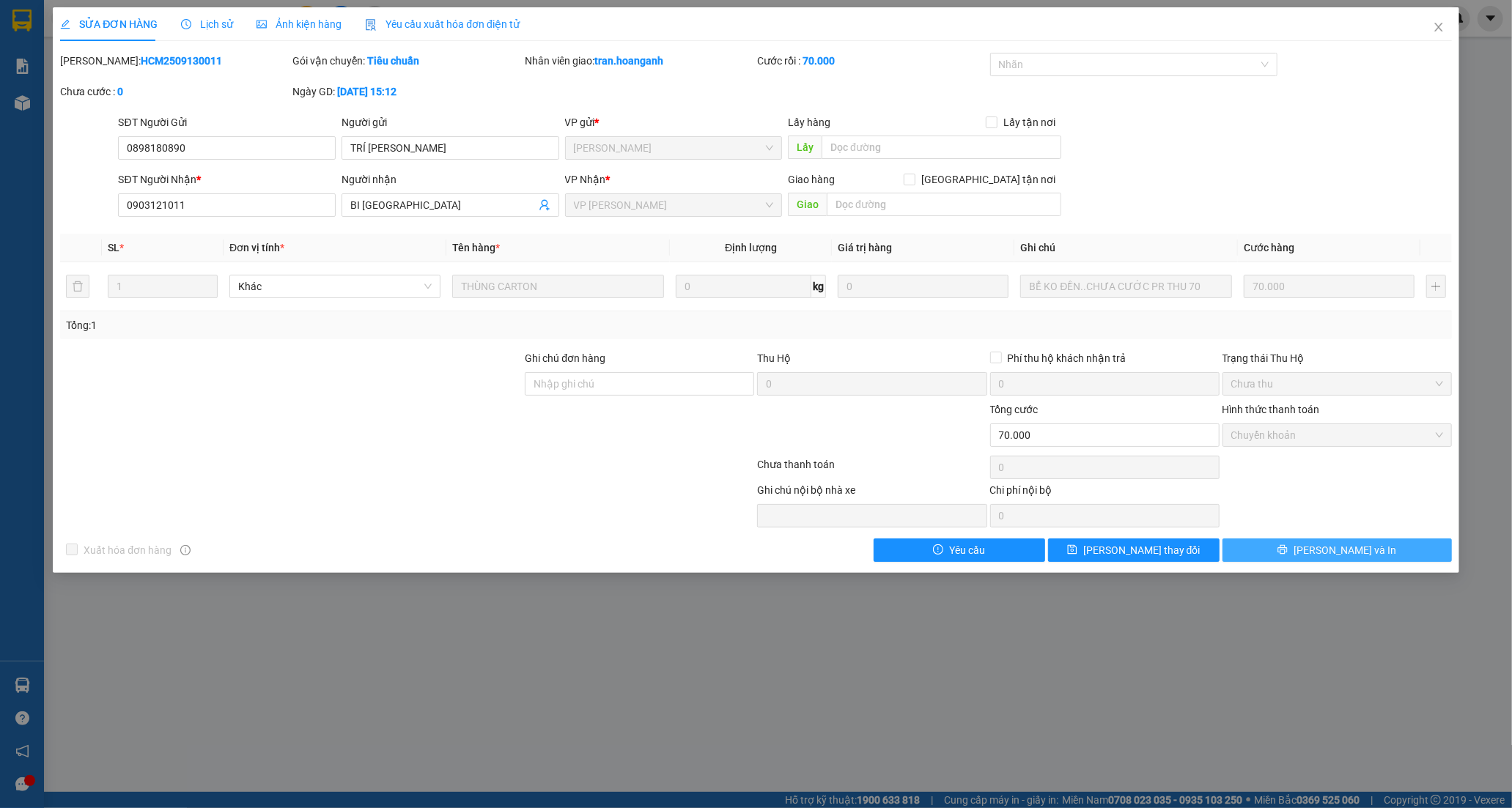
click at [1328, 552] on span "Lưu và In" at bounding box center [1345, 550] width 103 height 16
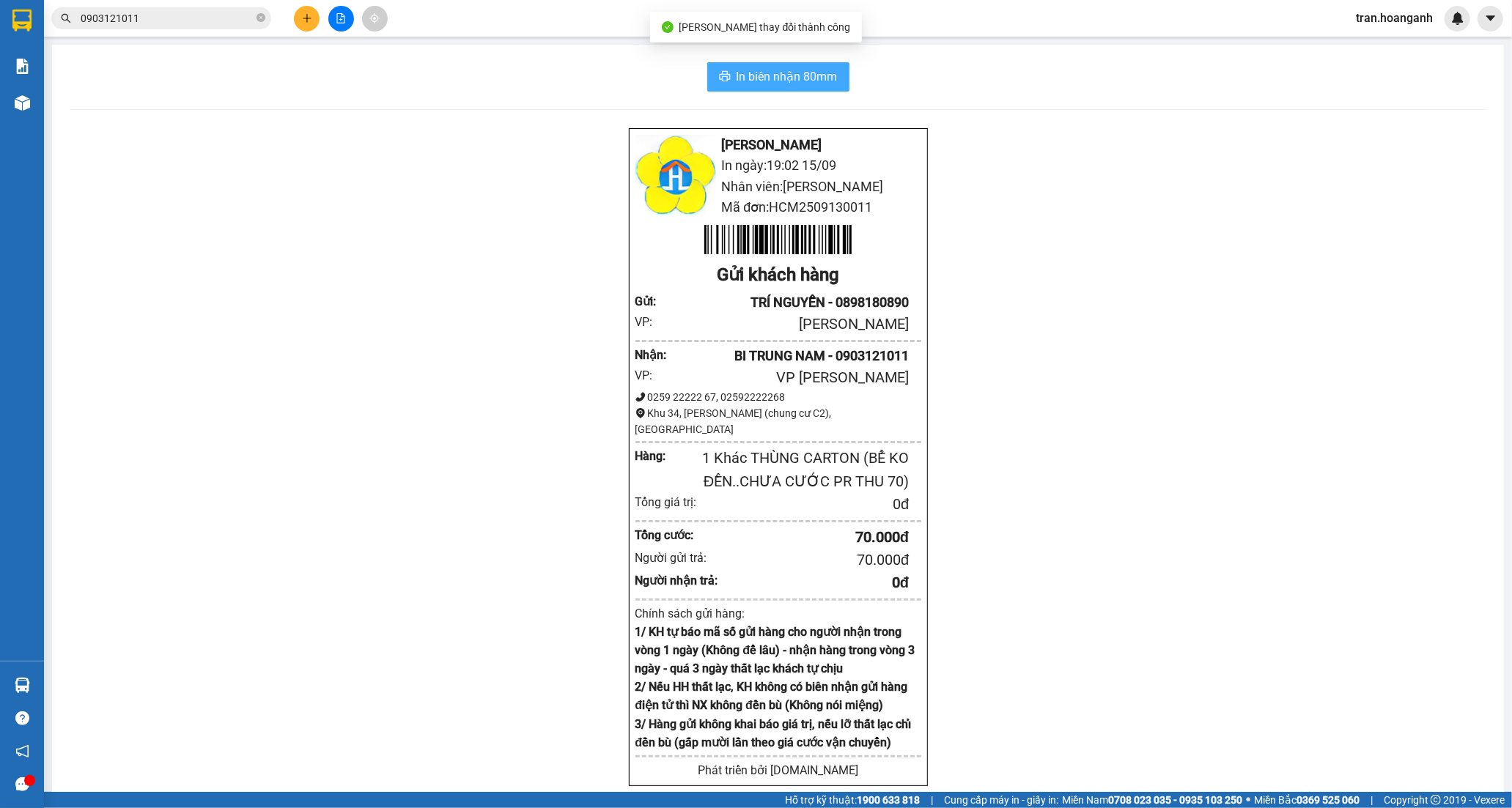
click at [765, 66] on button "In biên nhận 80mm" at bounding box center [778, 76] width 143 height 29
click at [264, 18] on icon "close-circle" at bounding box center [260, 18] width 9 height 9
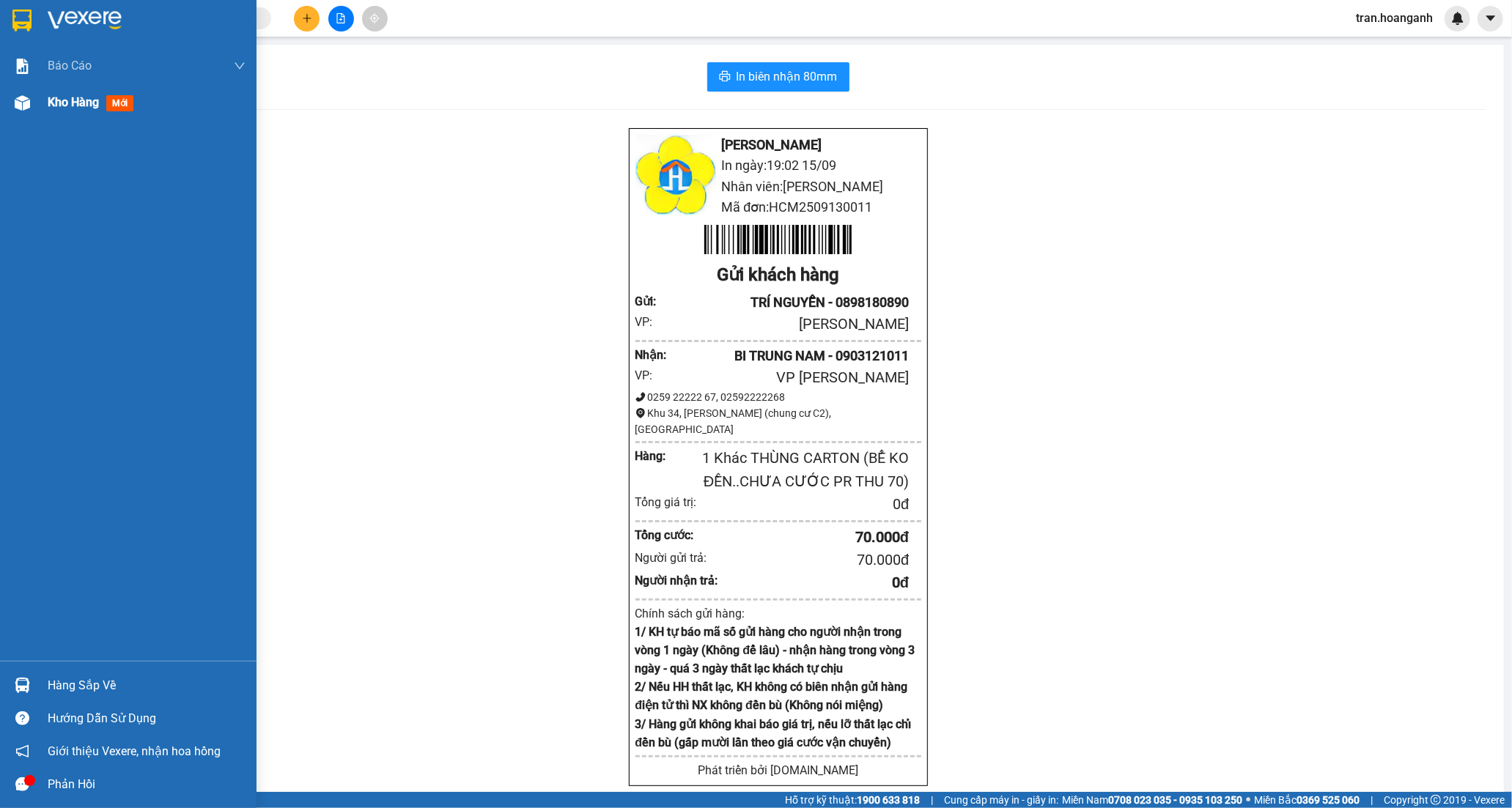
click at [46, 103] on div "Kho hàng mới" at bounding box center [128, 103] width 256 height 37
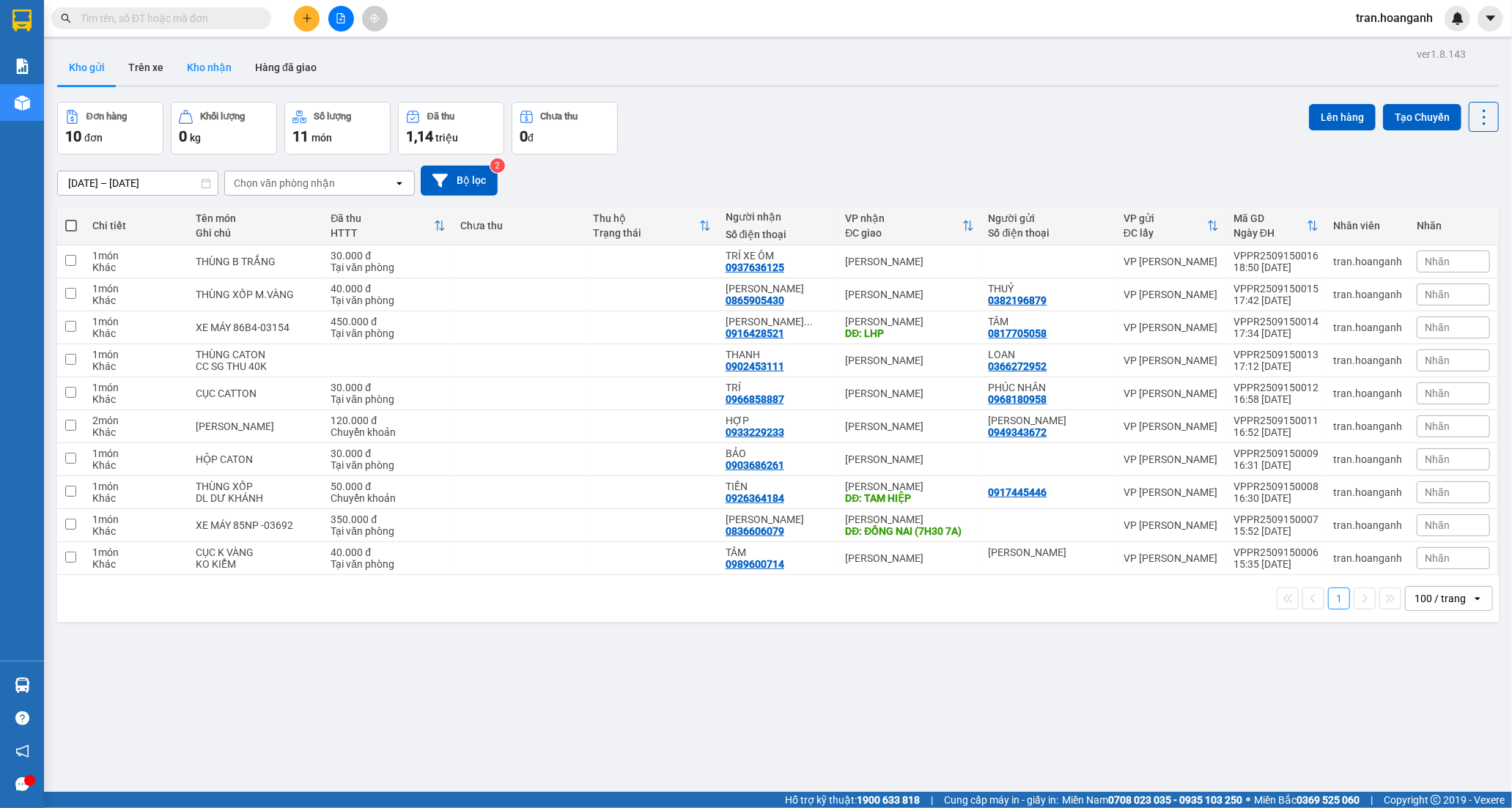
click at [217, 64] on button "Kho nhận" at bounding box center [209, 68] width 68 height 35
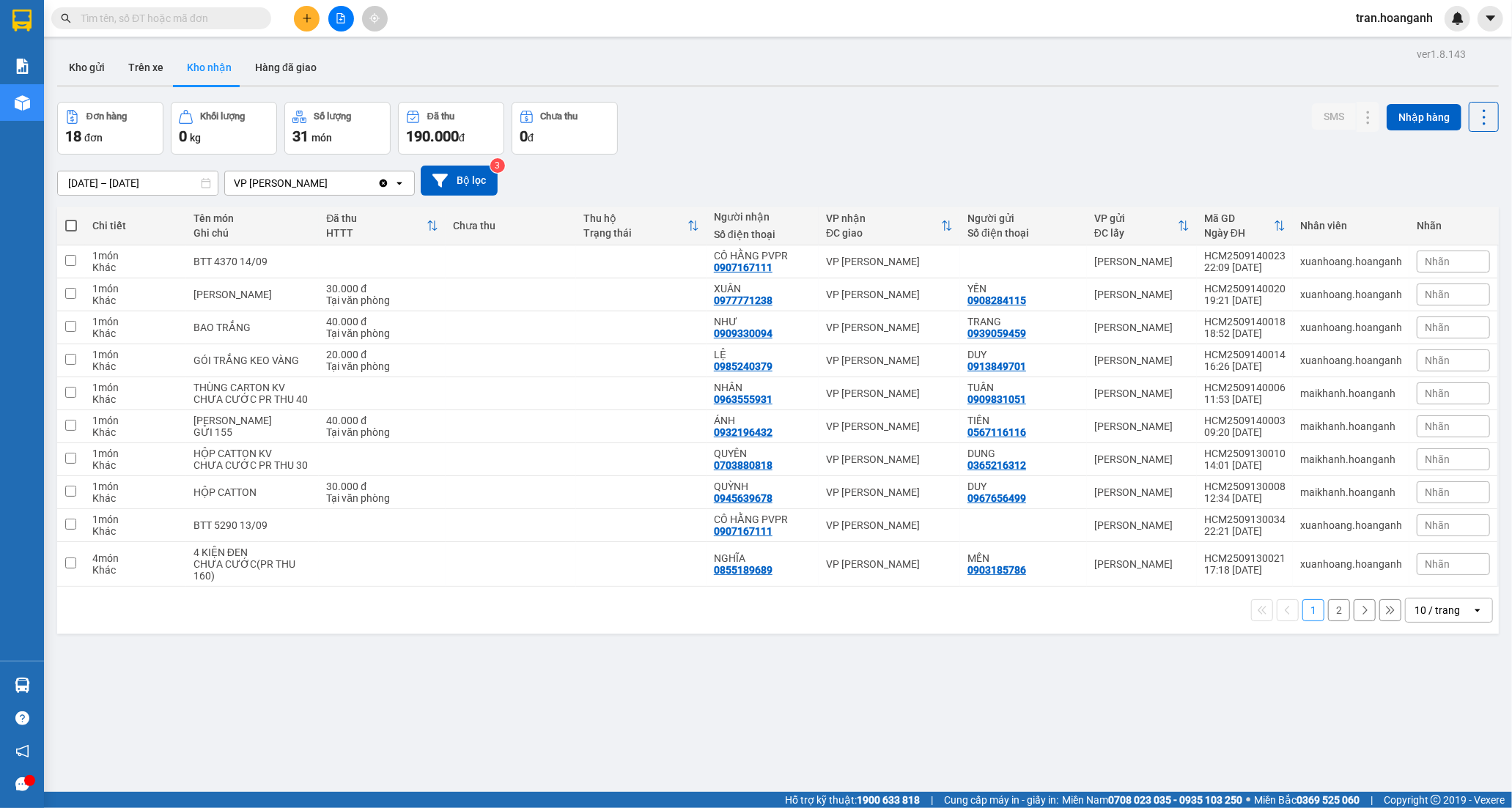
drag, startPoint x: 1321, startPoint y: 636, endPoint x: 1397, endPoint y: 211, distance: 431.7
click at [1328, 622] on button "2" at bounding box center [1339, 611] width 22 height 22
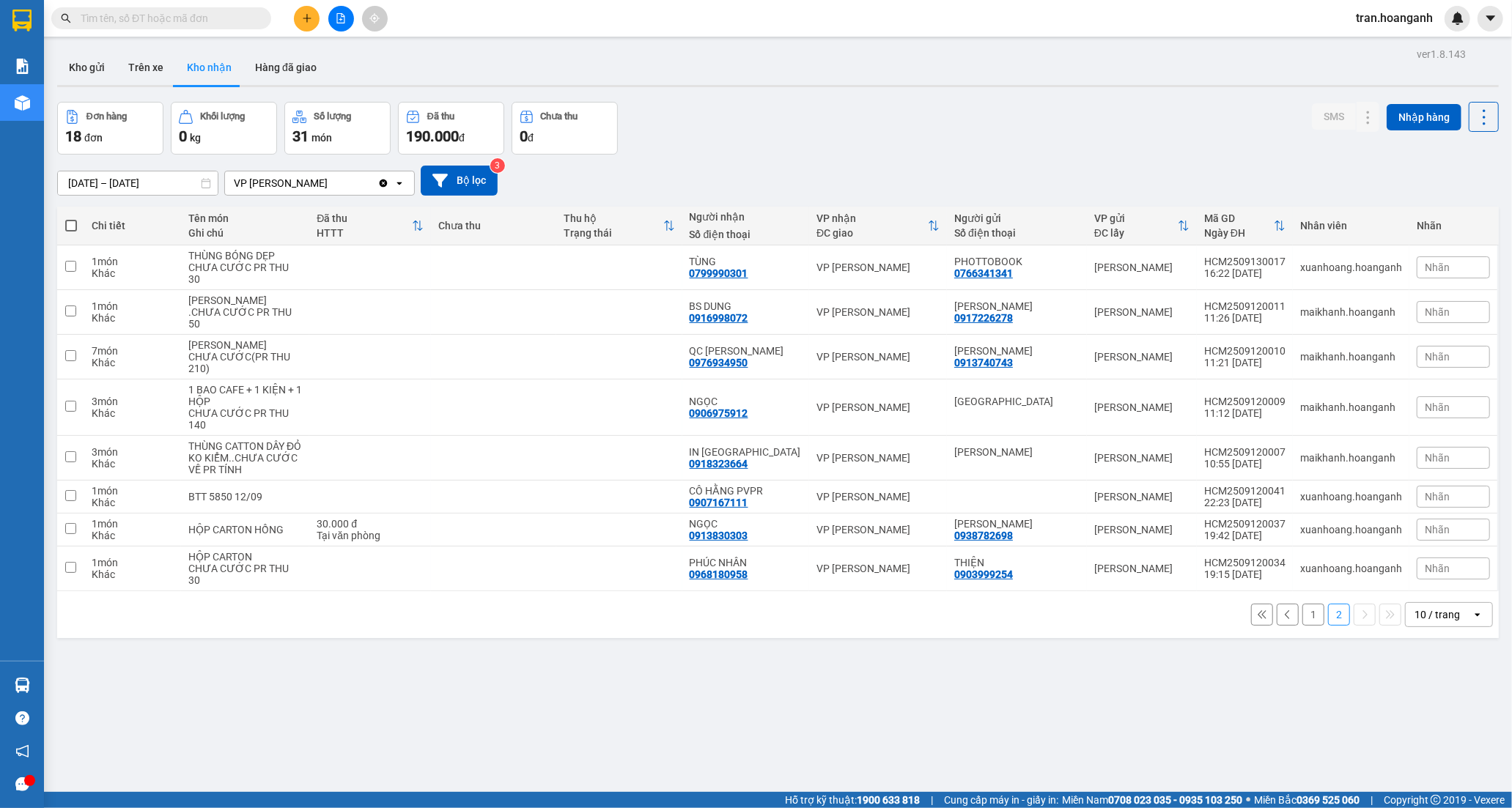
click at [1303, 623] on button "1" at bounding box center [1314, 615] width 22 height 22
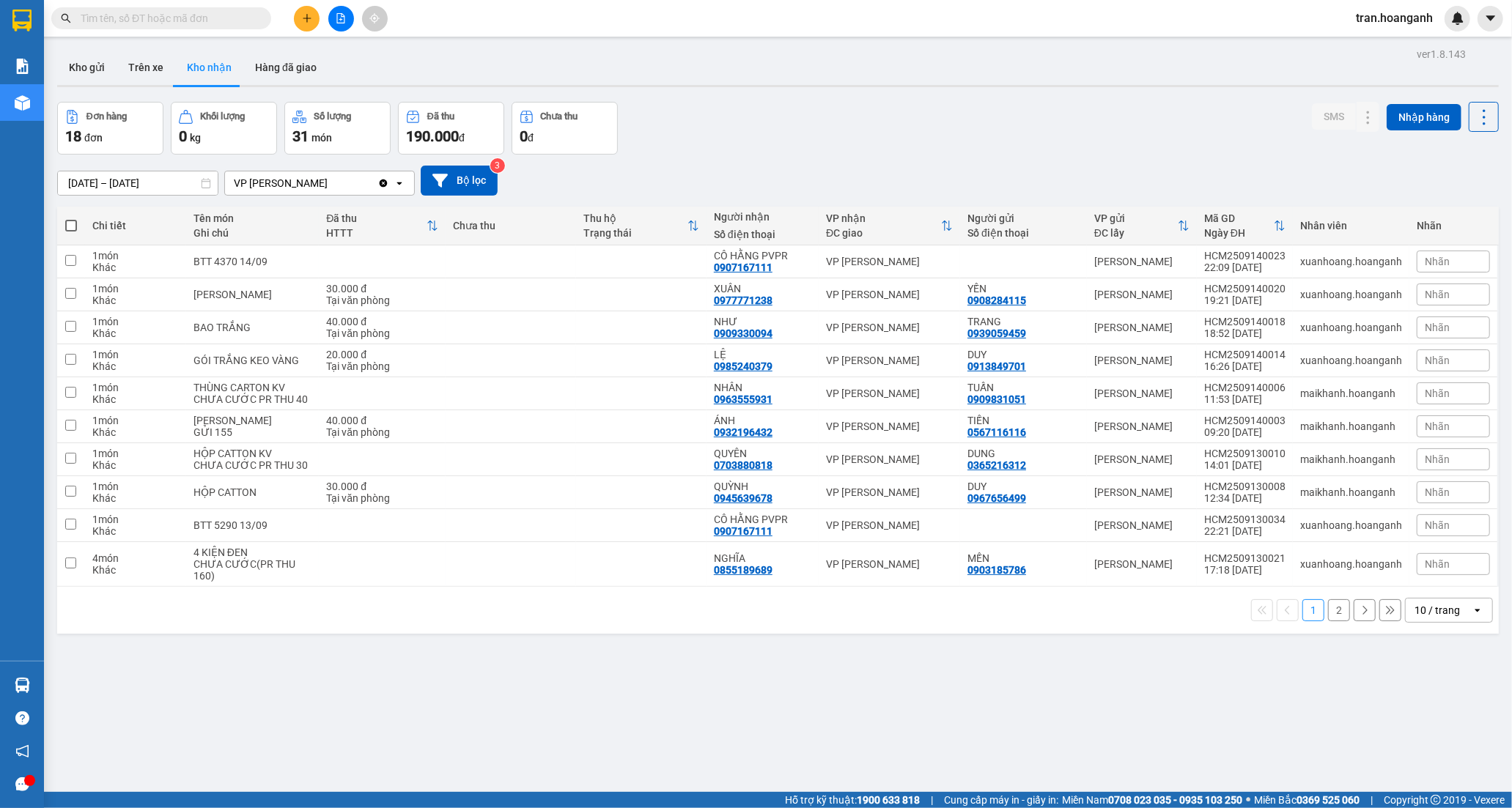
drag, startPoint x: 92, startPoint y: 64, endPoint x: 100, endPoint y: 5, distance: 59.5
click at [92, 64] on button "Kho gửi" at bounding box center [87, 68] width 60 height 35
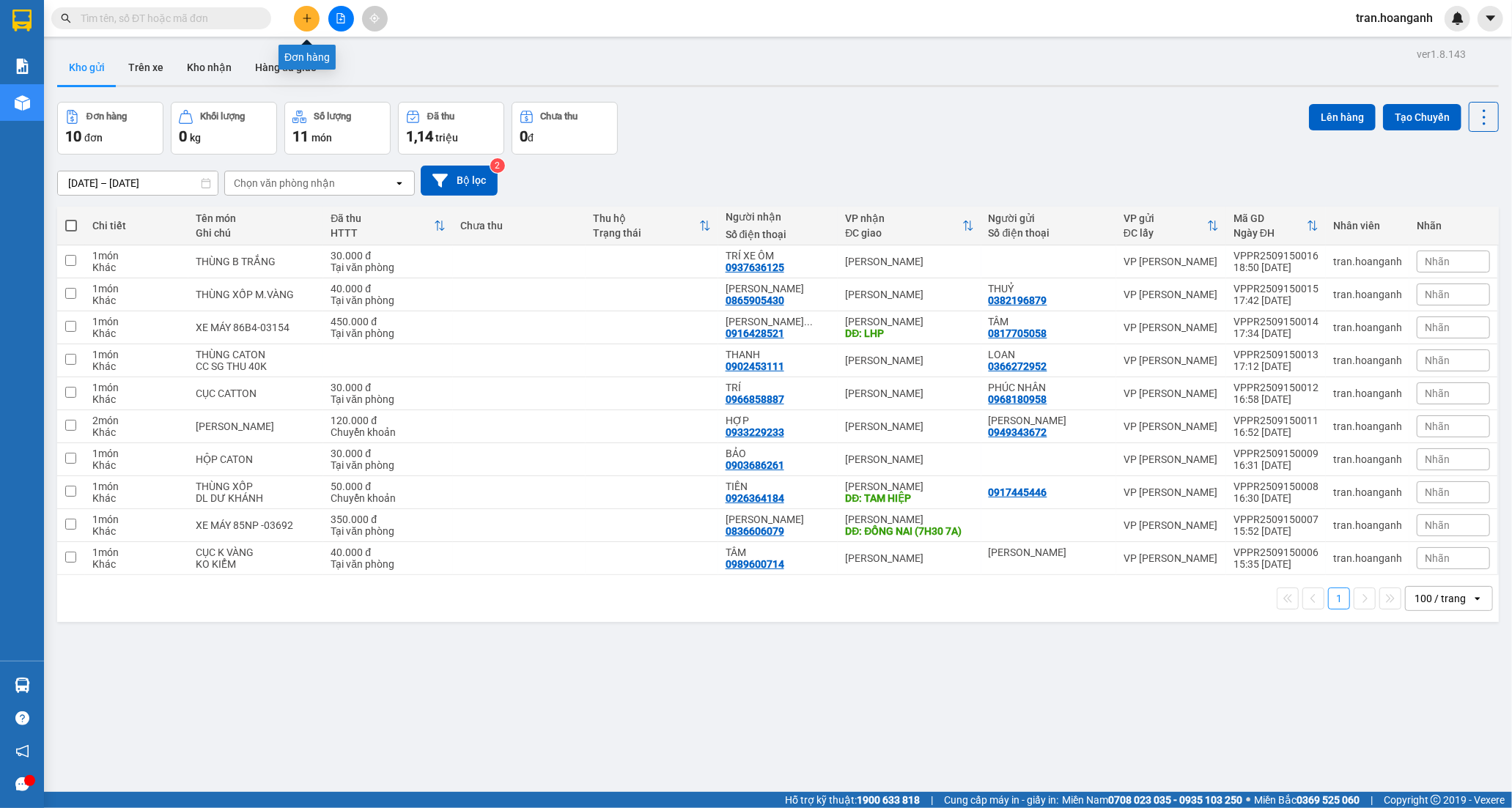
click at [314, 13] on button at bounding box center [307, 18] width 25 height 25
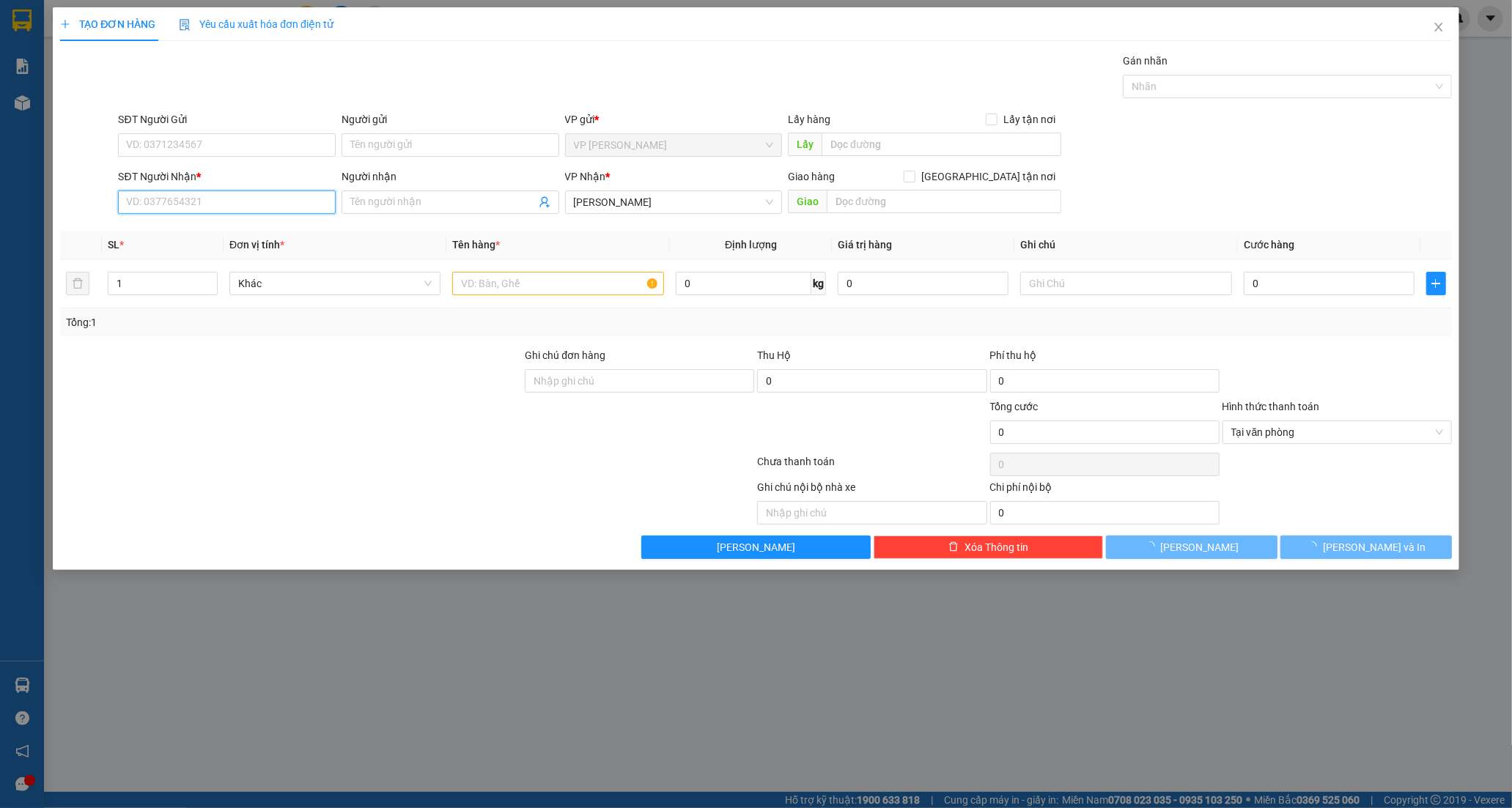
click at [170, 207] on input "SĐT Người Nhận *" at bounding box center [226, 201] width 217 height 23
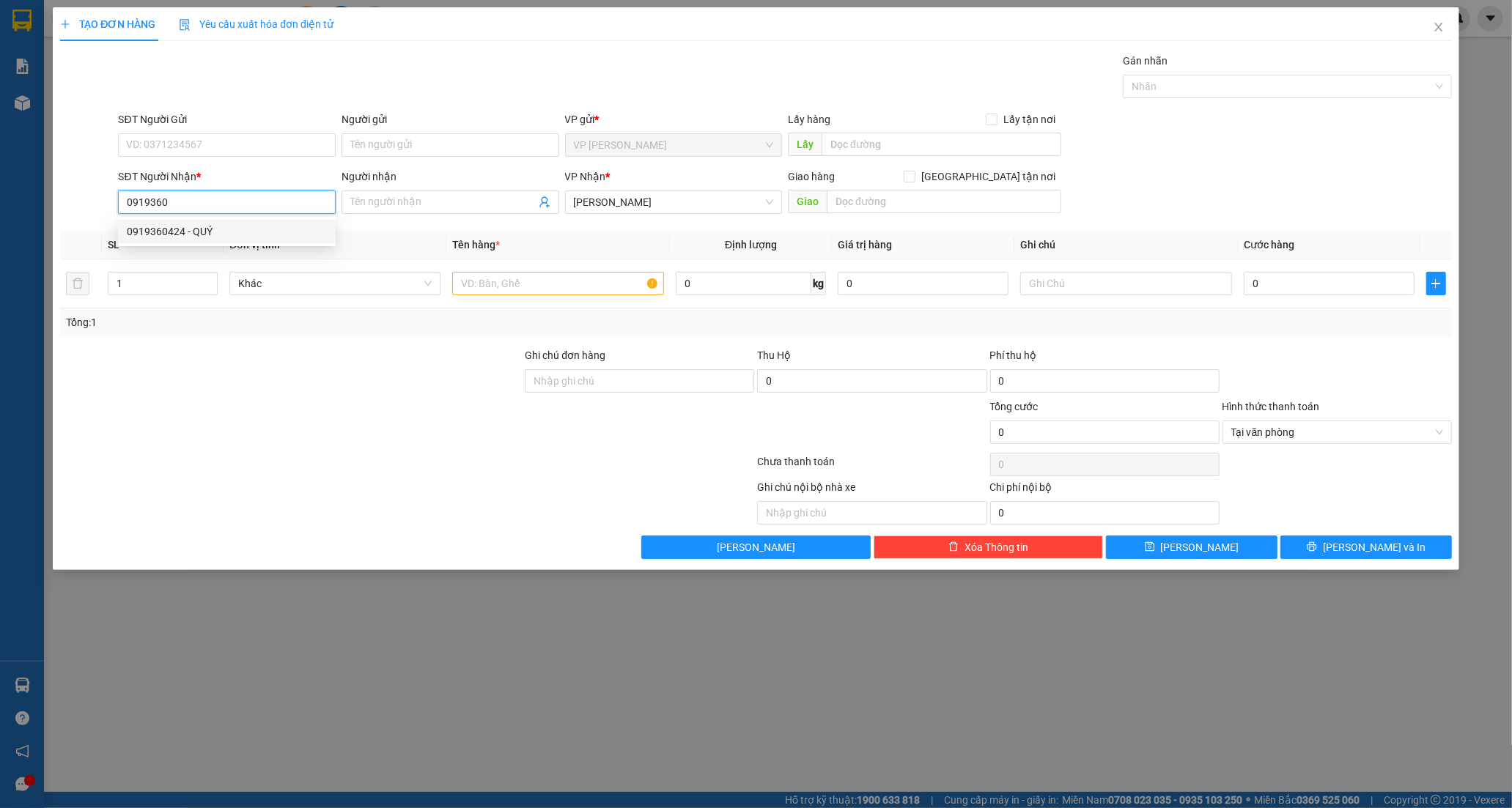
drag, startPoint x: 198, startPoint y: 239, endPoint x: 342, endPoint y: 161, distance: 163.8
click at [198, 237] on div "0919360424 - QUÝ" at bounding box center [226, 232] width 200 height 16
type input "0919360424"
type input "QUÝ"
type input "20.000"
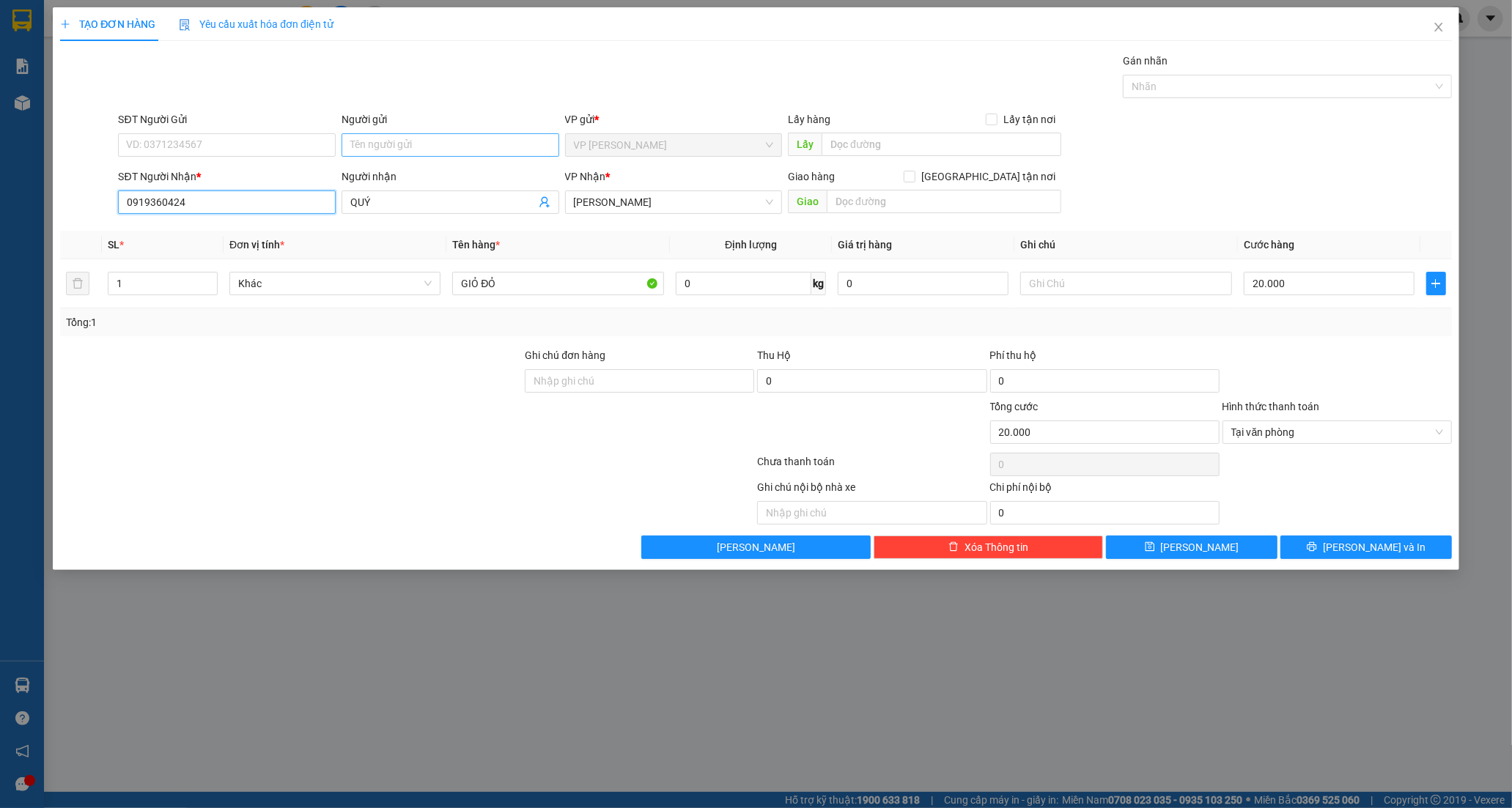
type input "0919360424"
click at [359, 150] on input "Người gửi" at bounding box center [450, 145] width 217 height 23
type input "BS DUNG"
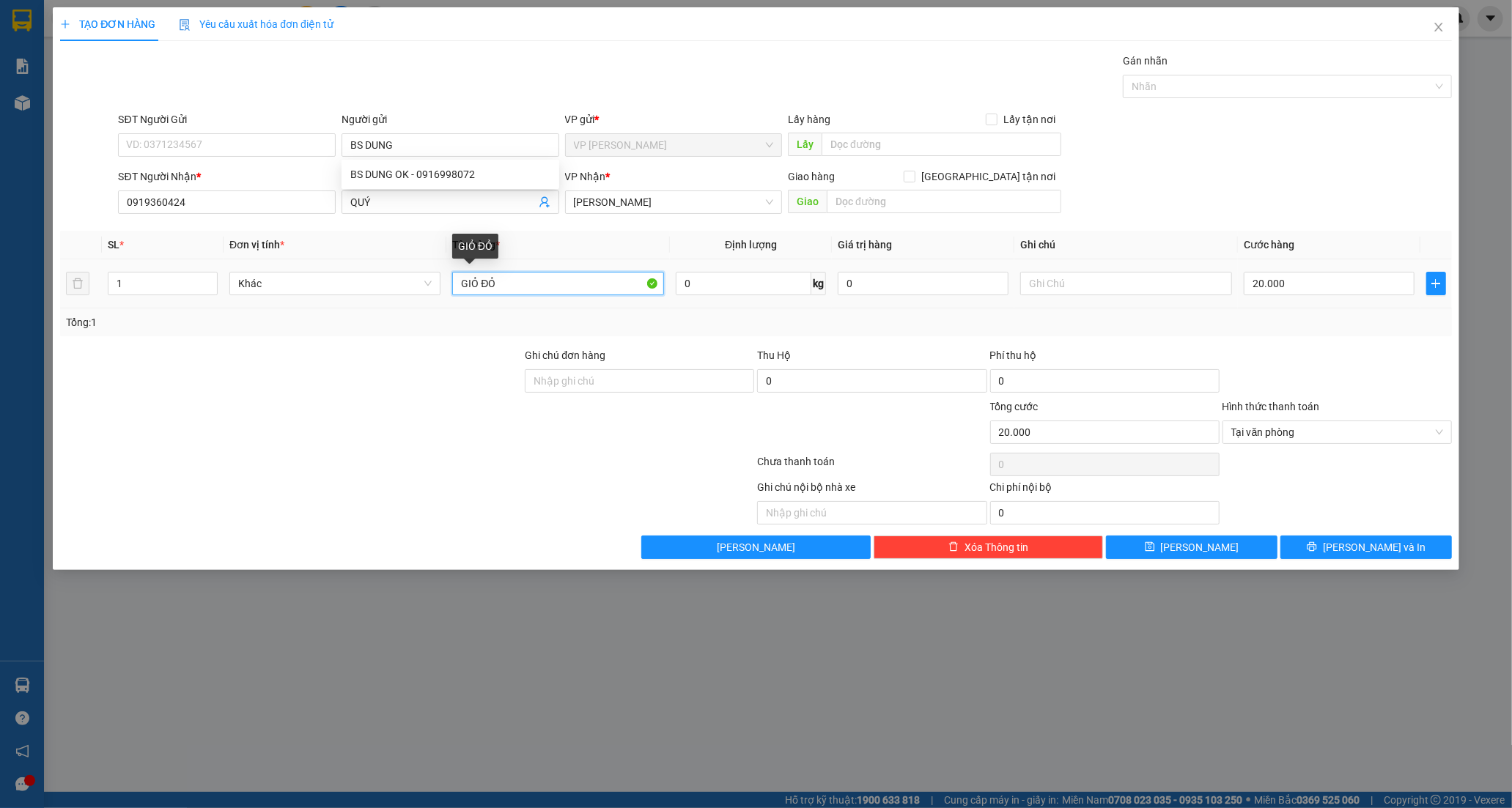
click at [556, 287] on input "GIỎ ĐỎ" at bounding box center [557, 283] width 211 height 23
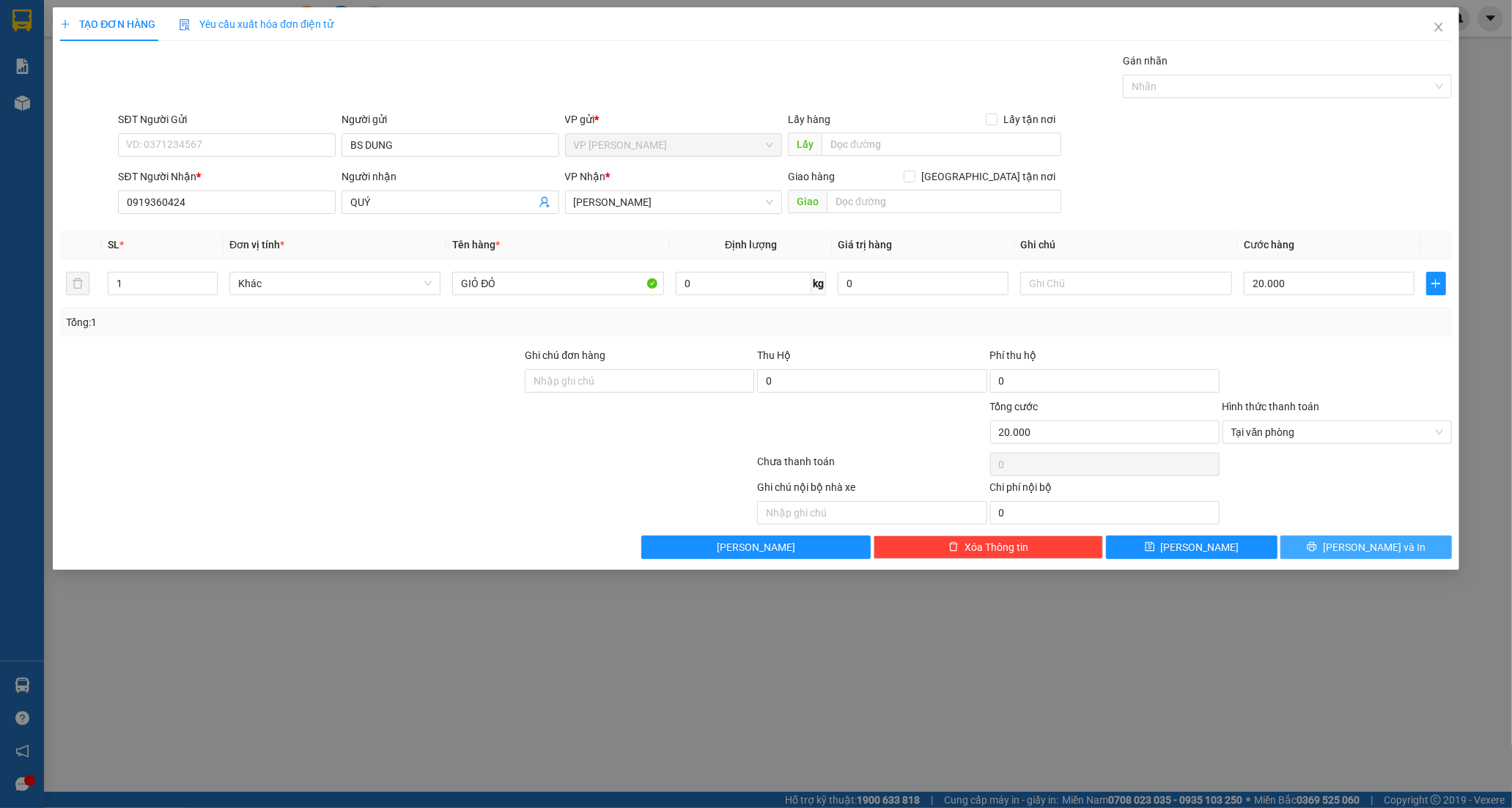
drag, startPoint x: 1342, startPoint y: 554, endPoint x: 948, endPoint y: 42, distance: 646.0
click at [1317, 553] on span "printer" at bounding box center [1311, 547] width 10 height 12
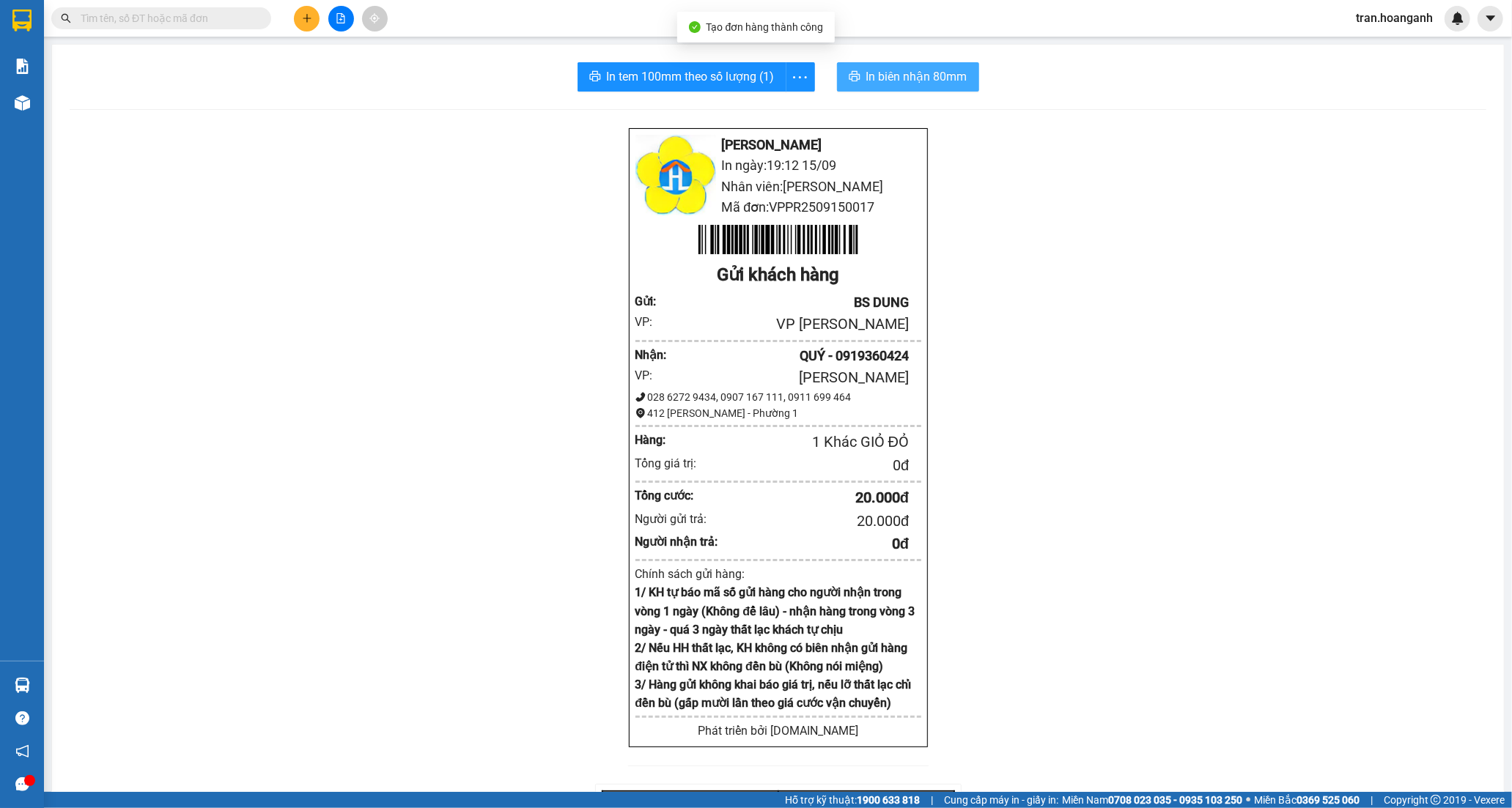
click at [893, 77] on span "In biên nhận 80mm" at bounding box center [916, 76] width 101 height 18
click at [691, 69] on span "In tem 100mm theo số lượng (1)" at bounding box center [690, 76] width 168 height 18
click at [348, 22] on button at bounding box center [341, 18] width 25 height 25
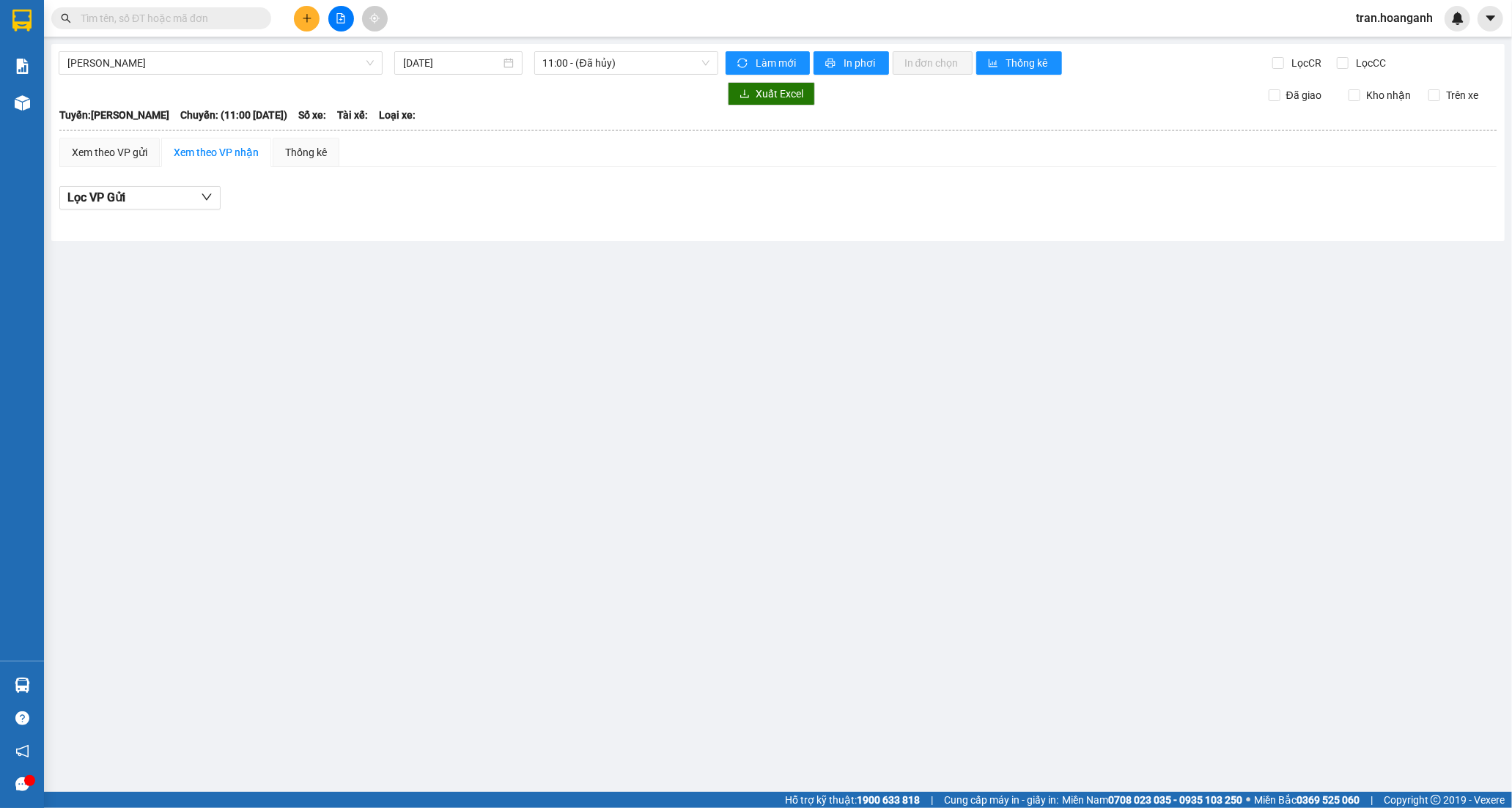
click at [336, 14] on icon "file-add" at bounding box center [341, 18] width 10 height 10
click at [221, 70] on span "[PERSON_NAME]" at bounding box center [221, 63] width 307 height 22
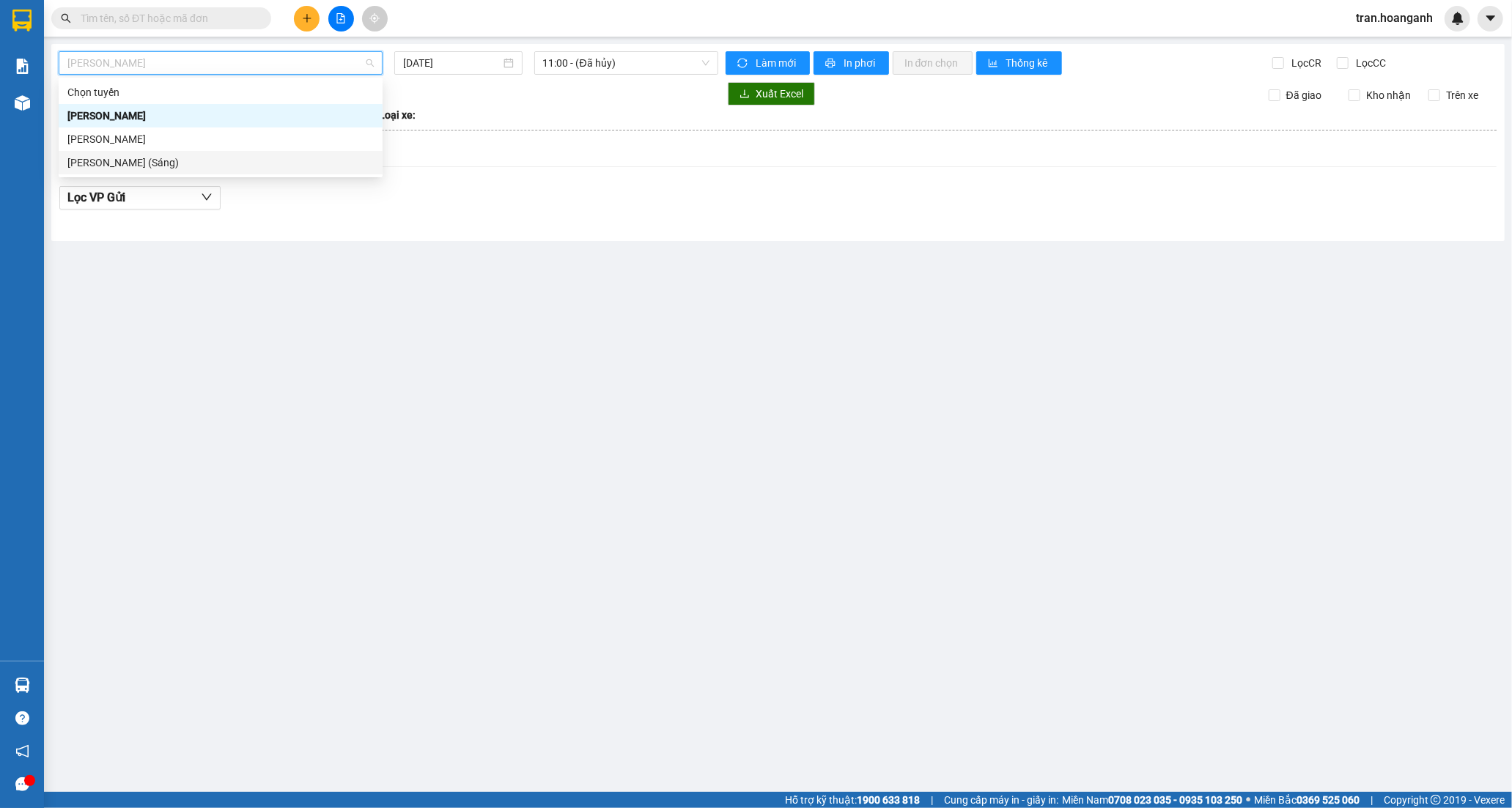
drag, startPoint x: 194, startPoint y: 165, endPoint x: 214, endPoint y: 158, distance: 21.2
click at [214, 158] on div "[PERSON_NAME] (Sáng)" at bounding box center [221, 162] width 307 height 16
type input "[DATE]"
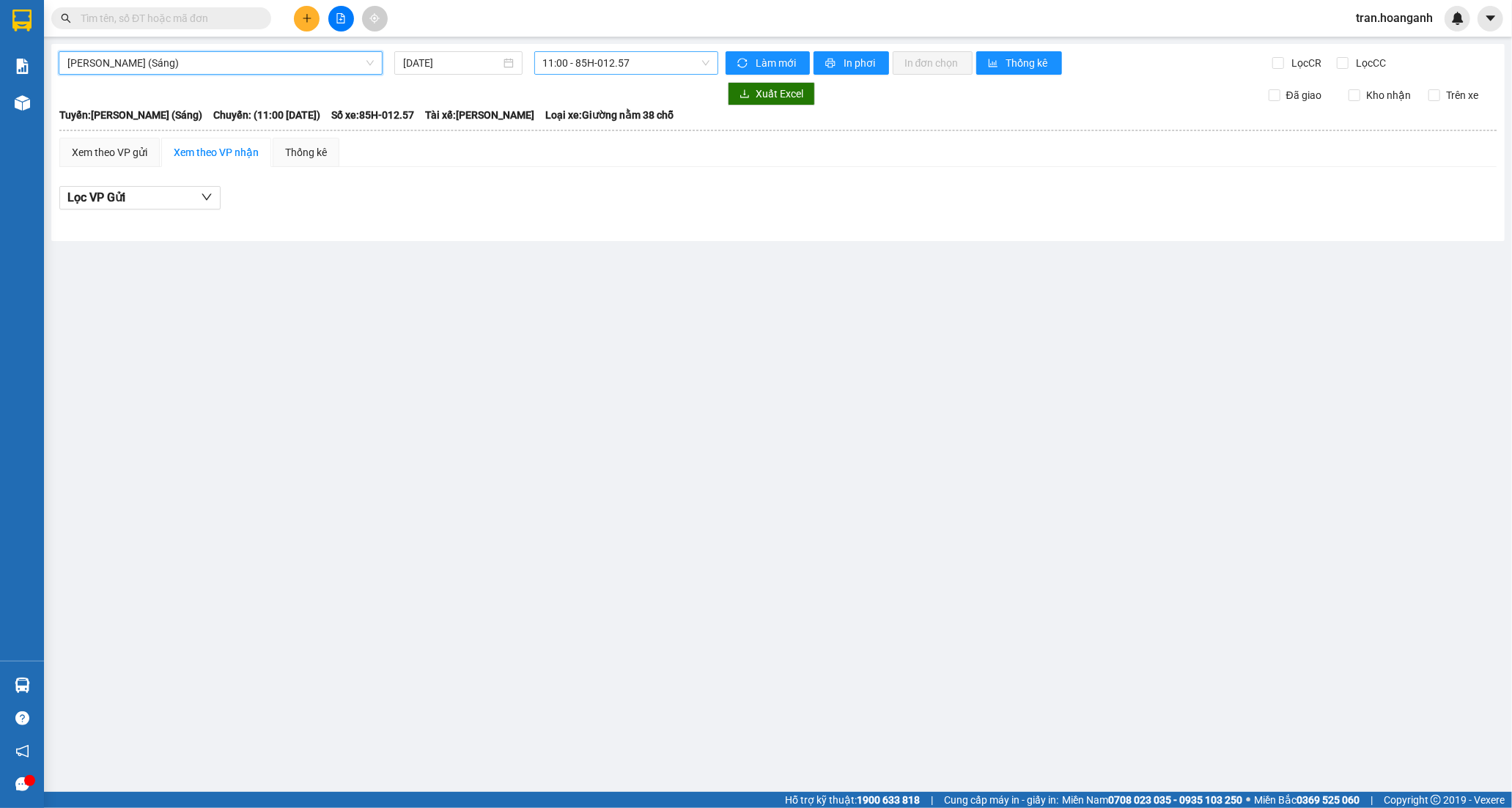
click at [551, 61] on span "11:00 - 85H-012.57" at bounding box center [626, 63] width 166 height 22
click at [587, 162] on div "12:00 (TC) - 85H-011.55" at bounding box center [600, 162] width 115 height 16
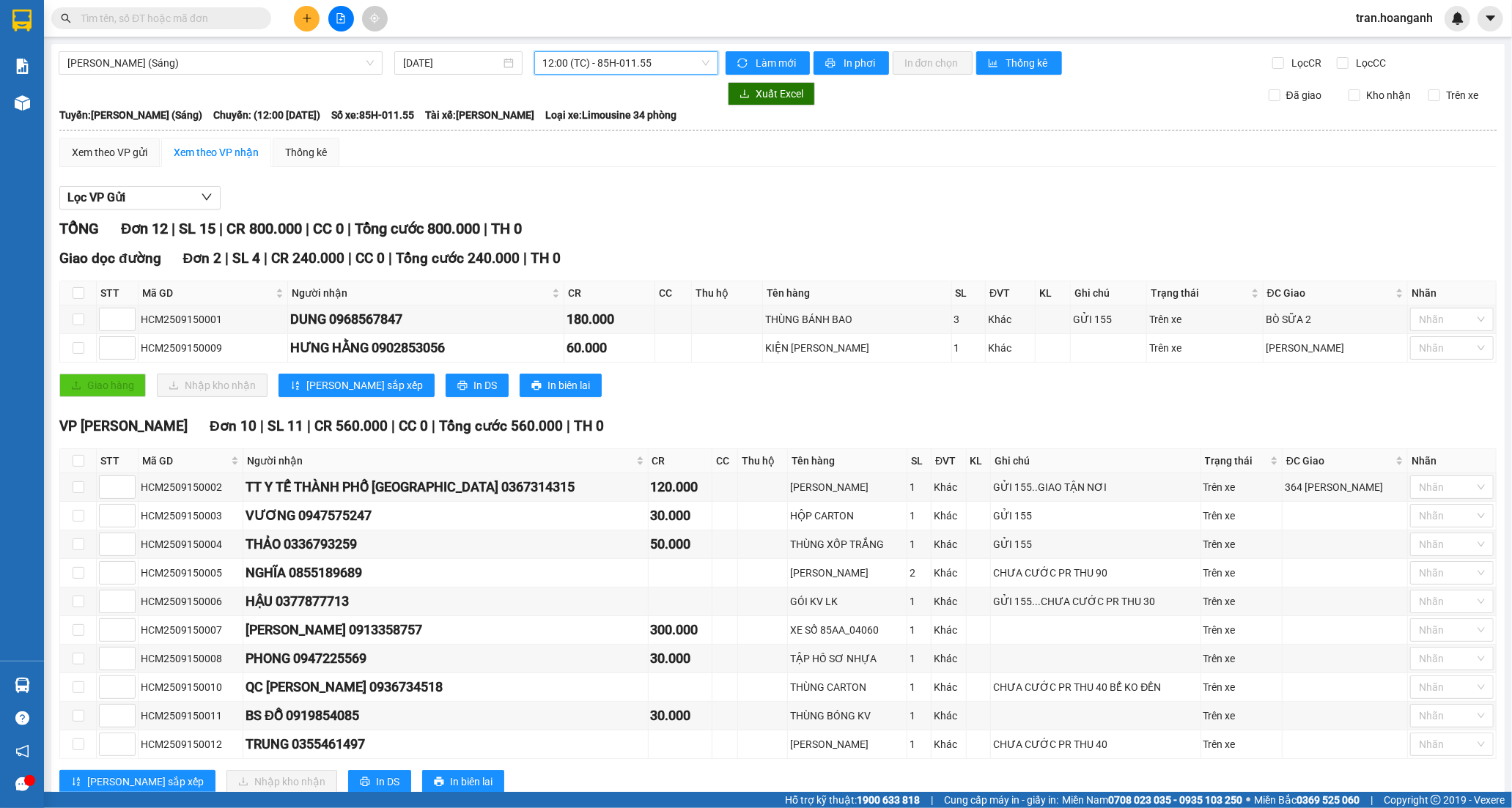
click at [299, 27] on button at bounding box center [307, 18] width 25 height 25
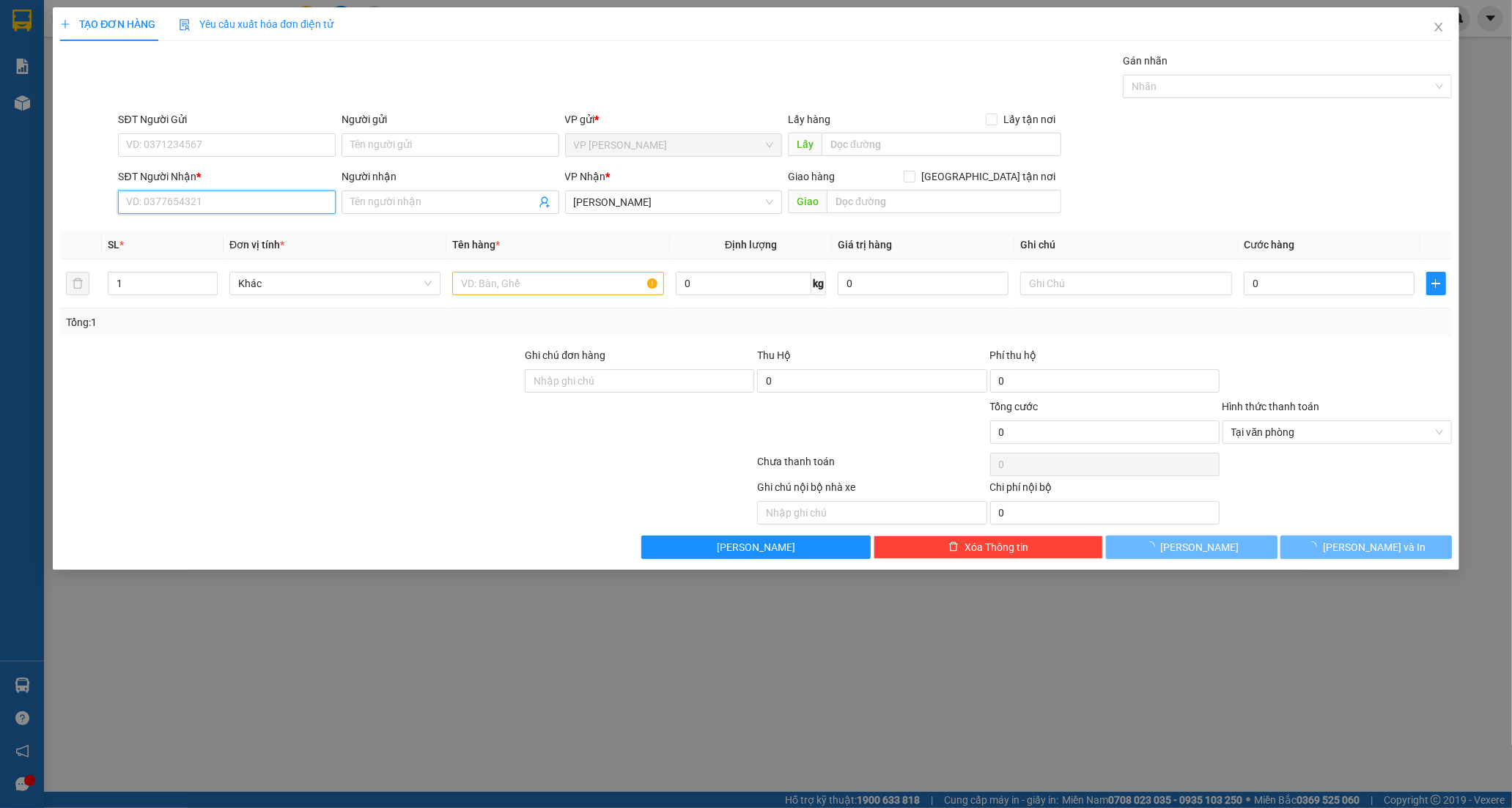
drag, startPoint x: 207, startPoint y: 198, endPoint x: 435, endPoint y: 41, distance: 276.8
click at [207, 196] on input "SĐT Người Nhận *" at bounding box center [226, 201] width 217 height 23
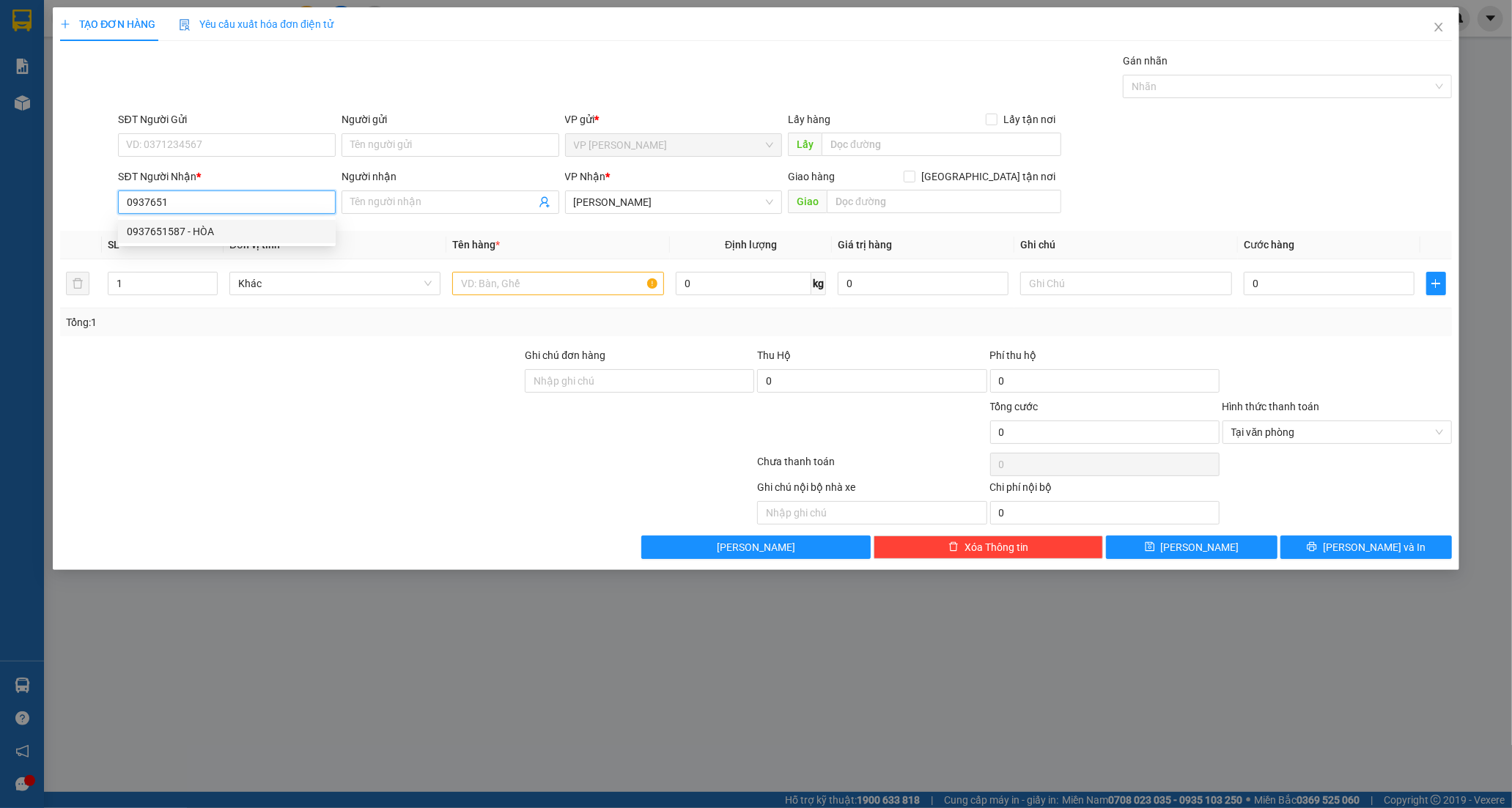
click at [187, 232] on div "0937651587 - HÒA" at bounding box center [226, 232] width 200 height 16
type input "0937651587"
type input "HÒA"
type input "30.000"
type input "0937651587"
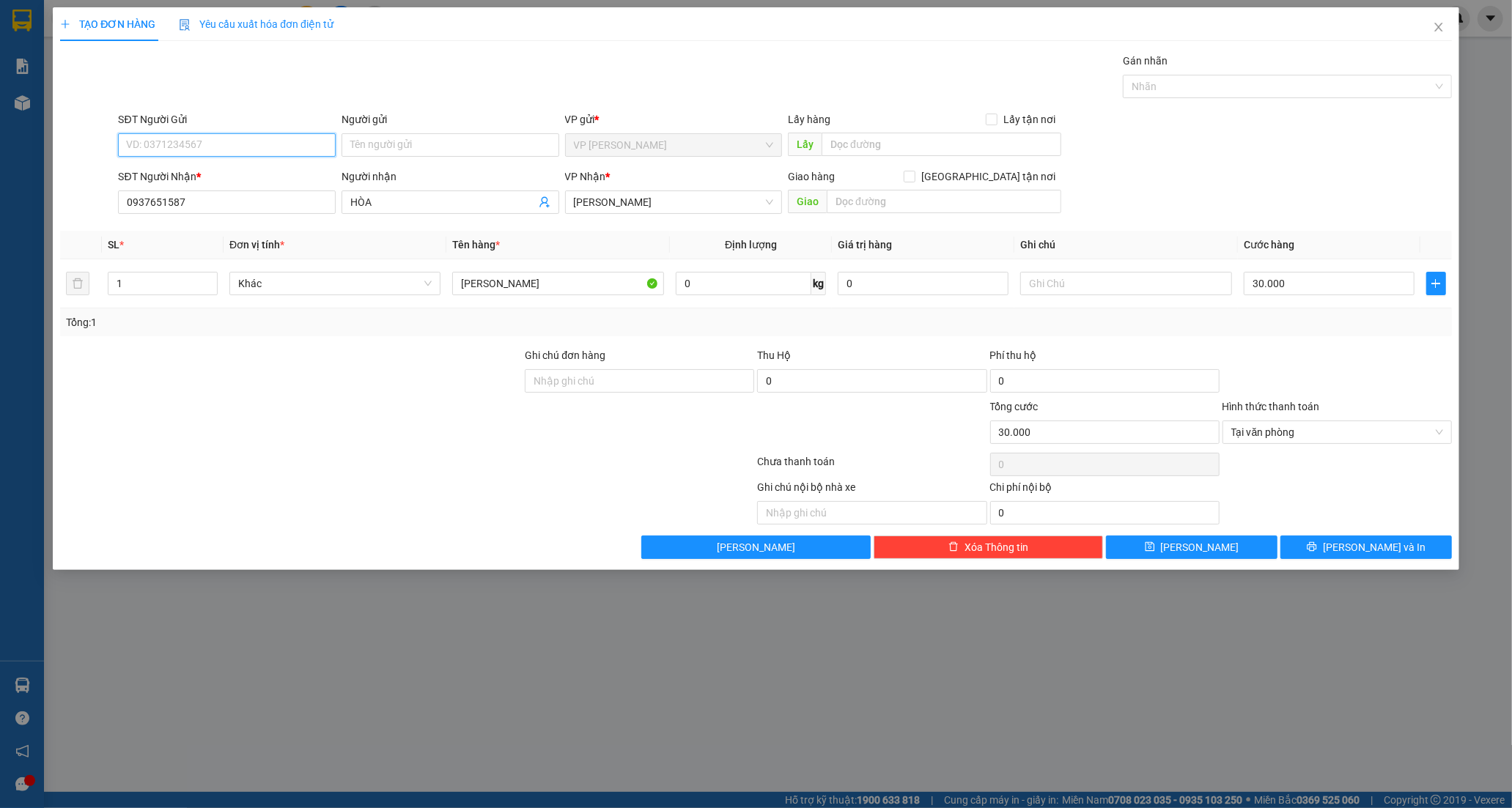
click at [221, 151] on input "SĐT Người Gửi" at bounding box center [226, 145] width 217 height 23
type input "0904610331"
click at [369, 142] on input "Người gửi" at bounding box center [450, 145] width 217 height 23
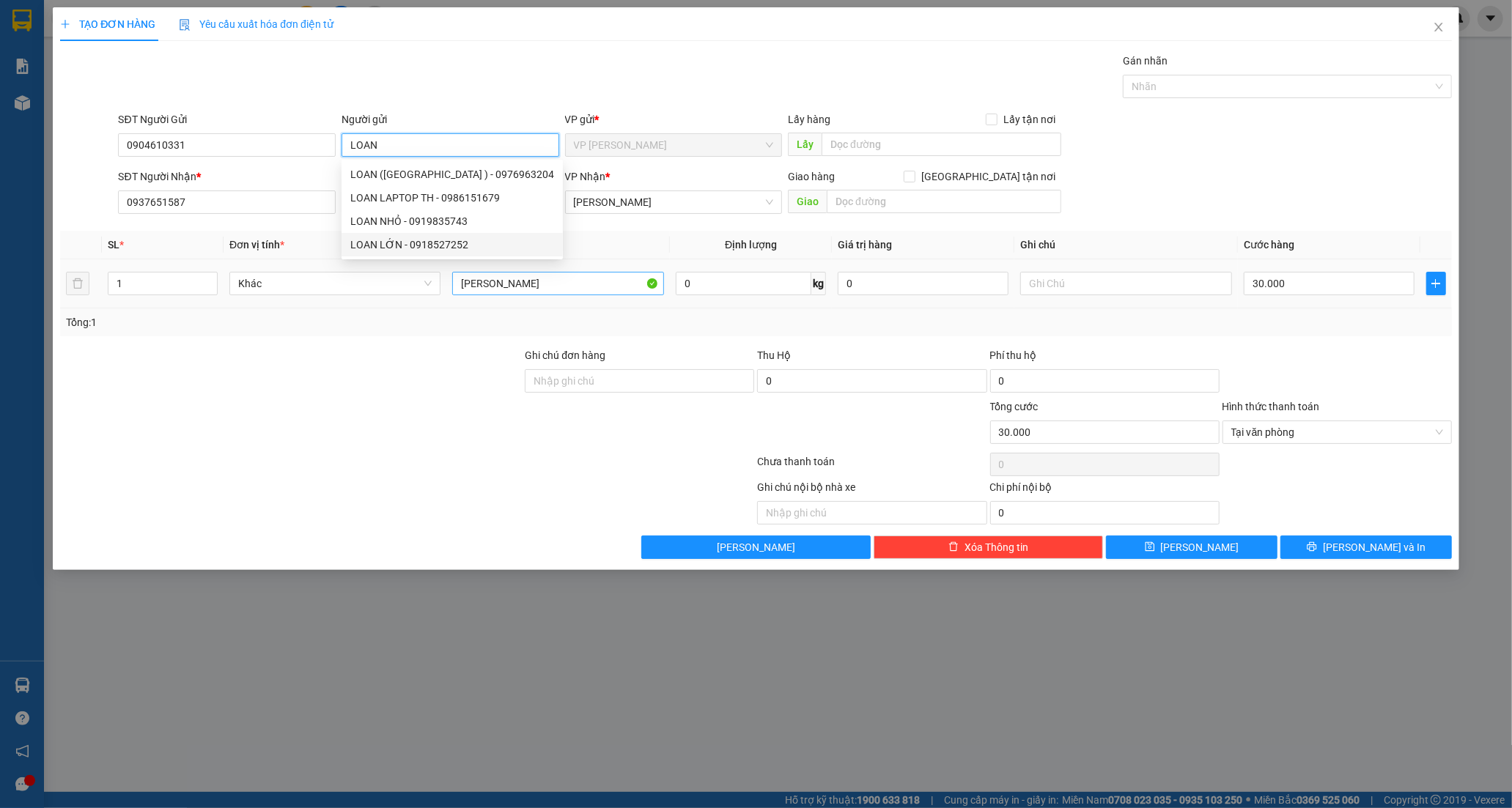
type input "LOAN"
click at [614, 279] on input "THÙNG CATON" at bounding box center [557, 283] width 211 height 23
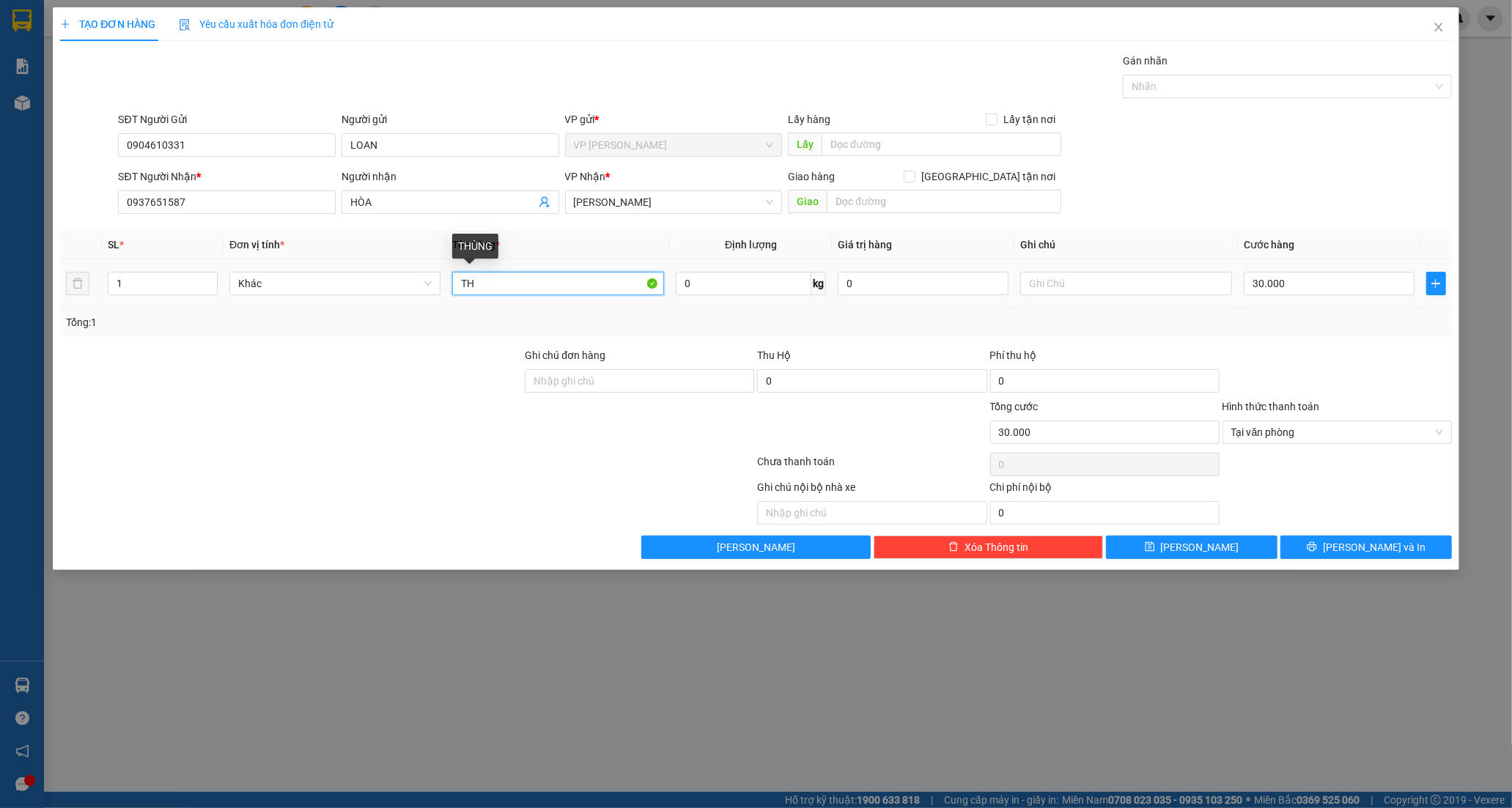
type input "T"
type input "HỘP CATON"
click at [1071, 284] on input "text" at bounding box center [1125, 283] width 211 height 23
type input "KO KIỂM"
click at [1303, 279] on input "30.000" at bounding box center [1329, 283] width 170 height 23
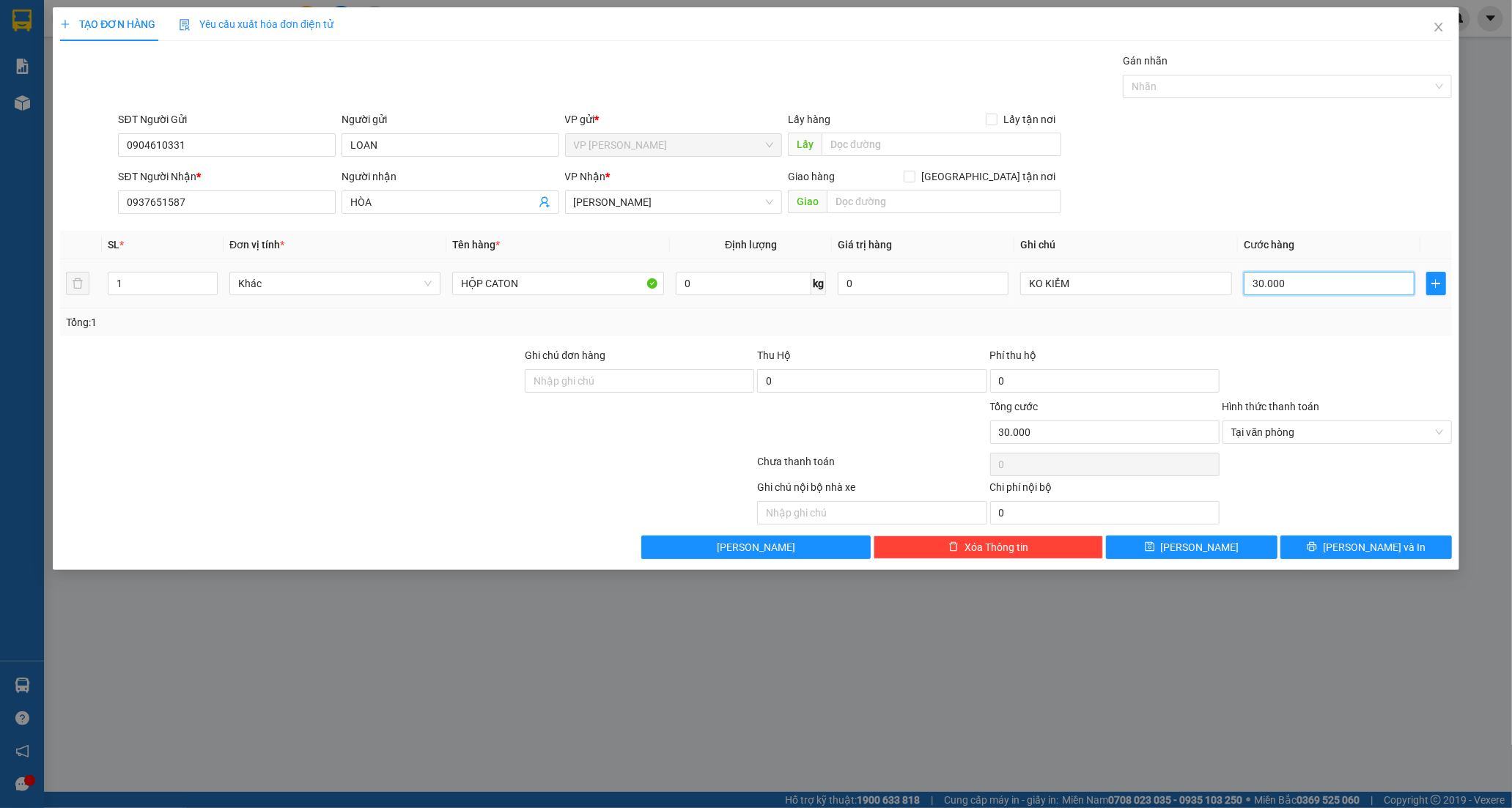
type input "4"
type input "40"
type input "40.000"
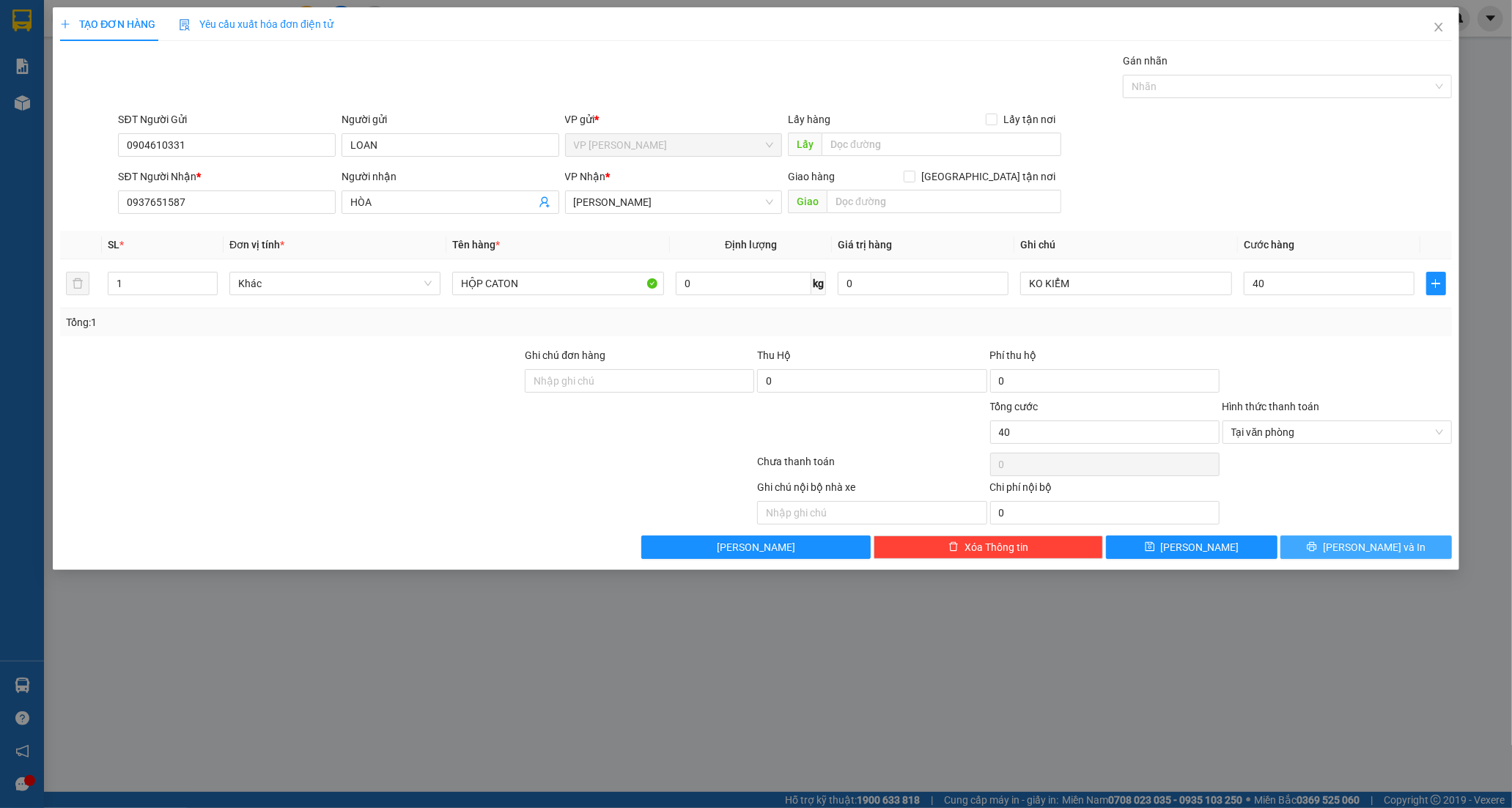
type input "40.000"
click at [1332, 557] on button "Lưu và In" at bounding box center [1365, 547] width 171 height 23
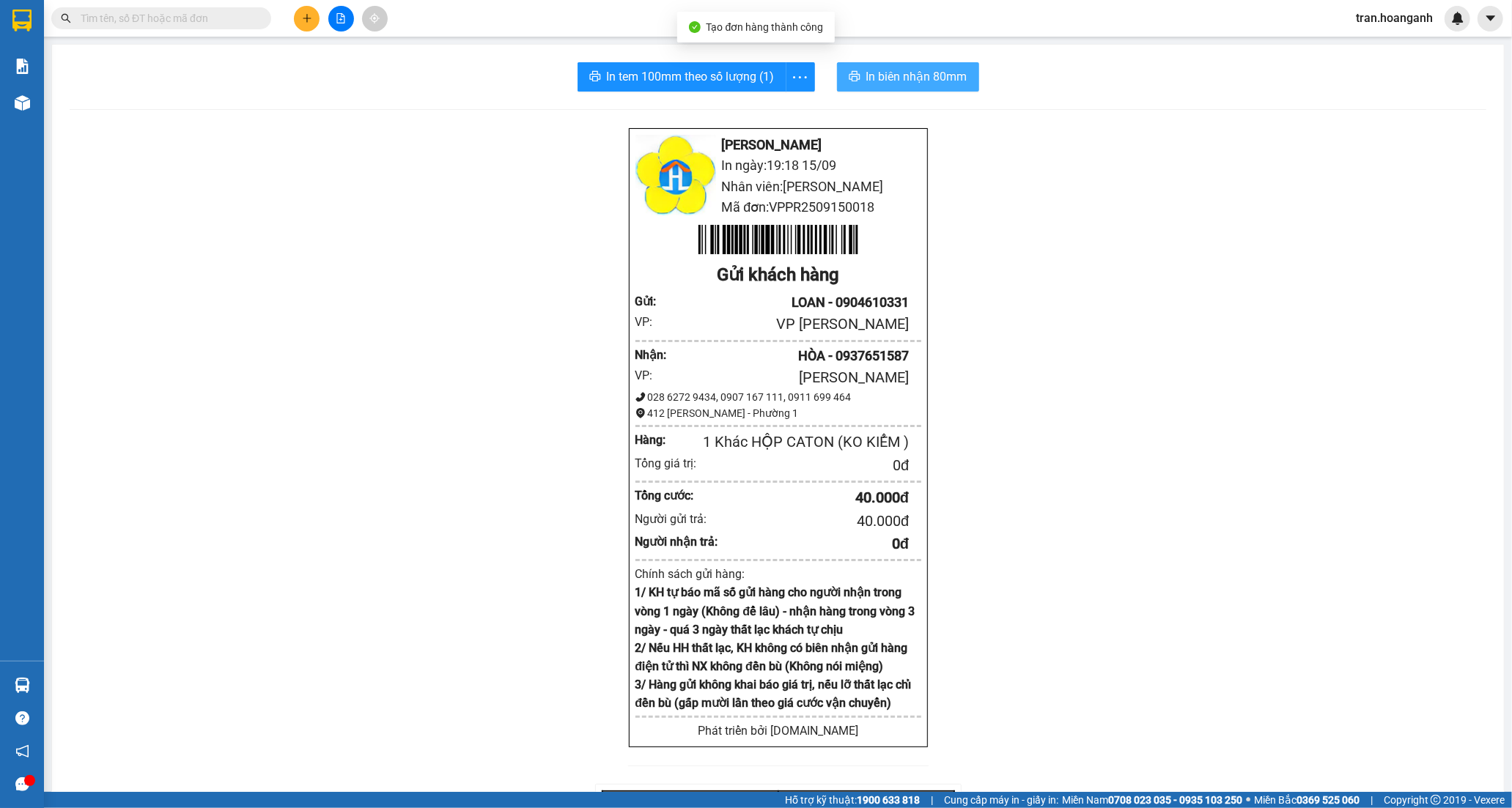
click at [889, 78] on span "In biên nhận 80mm" at bounding box center [916, 76] width 101 height 18
click at [635, 76] on span "In tem 100mm theo số lượng (1)" at bounding box center [690, 76] width 168 height 18
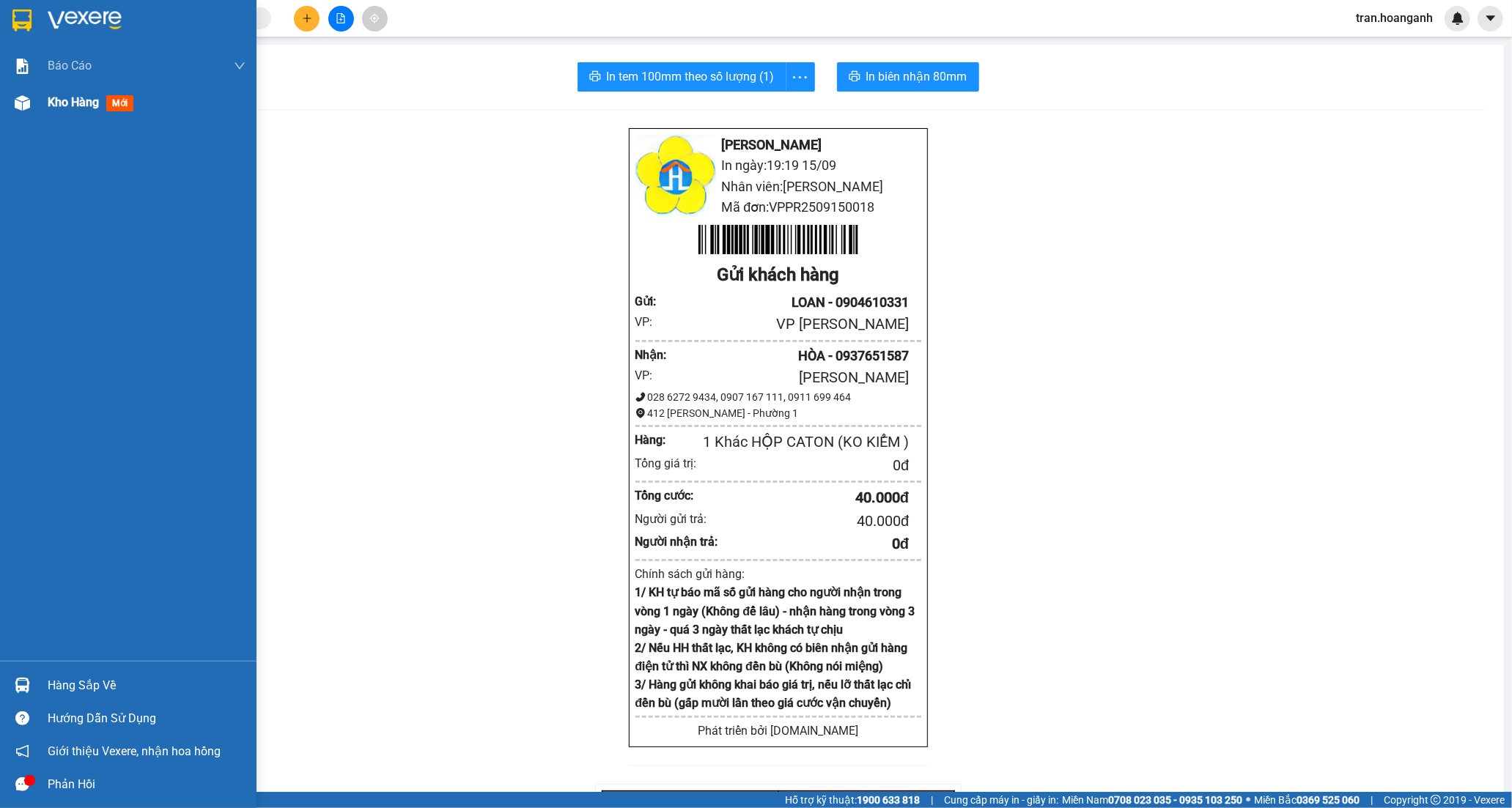
click at [53, 100] on span "Kho hàng" at bounding box center [73, 102] width 51 height 14
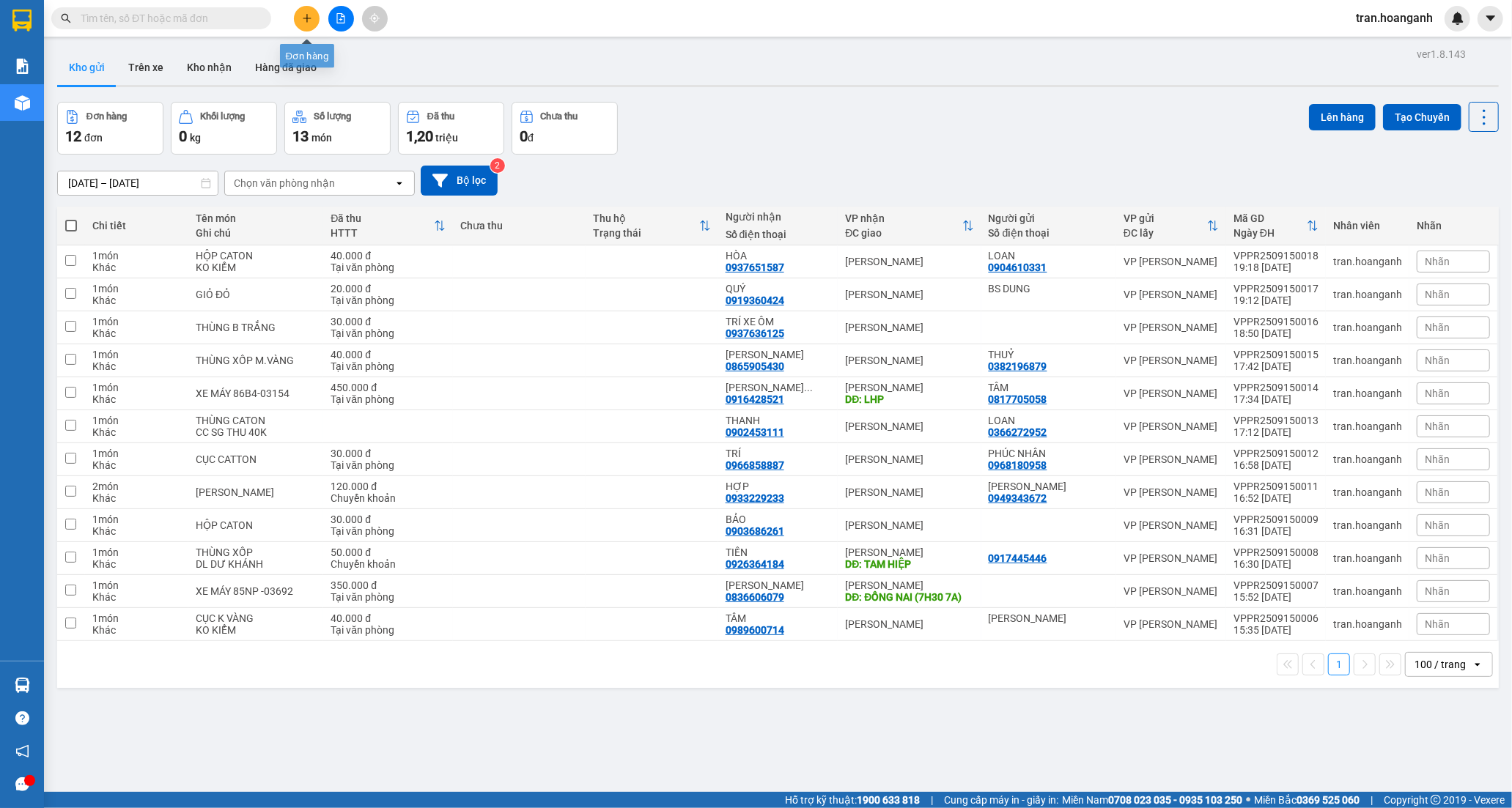
click at [307, 22] on icon "plus" at bounding box center [307, 18] width 1 height 8
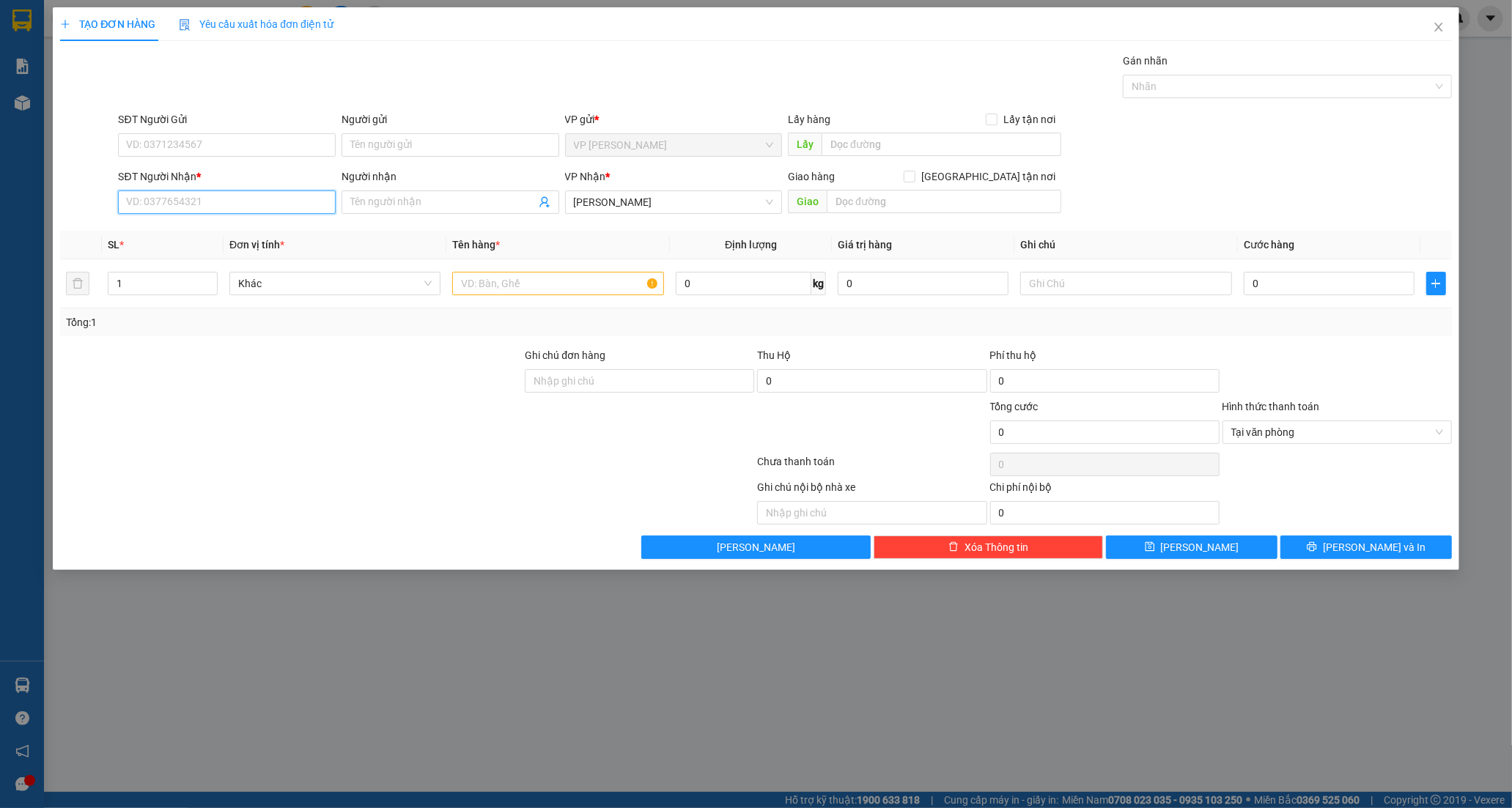
click at [198, 208] on input "SĐT Người Nhận *" at bounding box center [226, 201] width 217 height 23
click at [204, 236] on div "0939199079 - HIẾU PHÁT" at bounding box center [226, 232] width 200 height 16
type input "0939199079"
type input "HIẾU PHÁT"
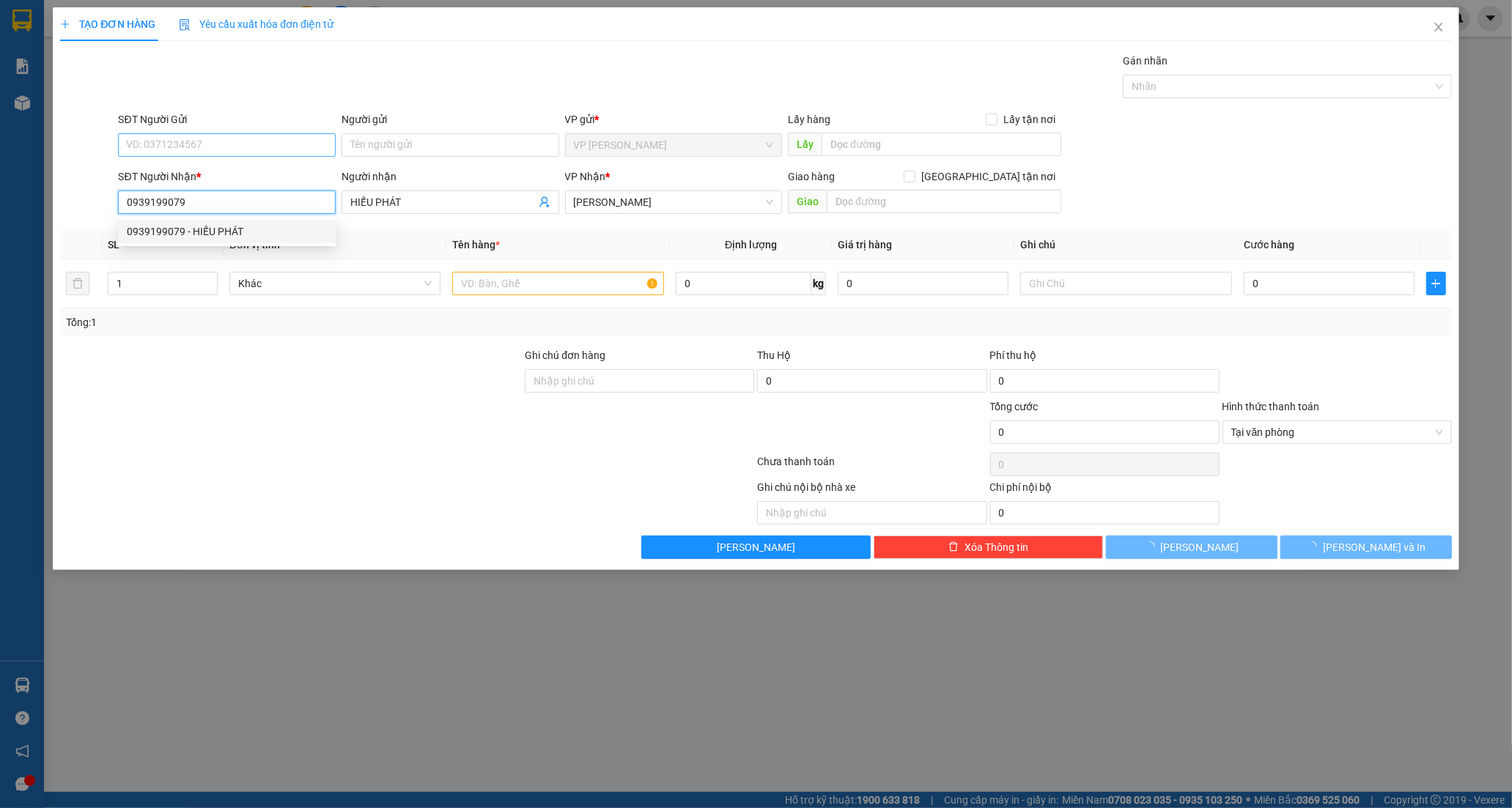
type input "20.000"
type input "0939199079"
click at [217, 142] on input "SĐT Người Gửi" at bounding box center [226, 145] width 217 height 23
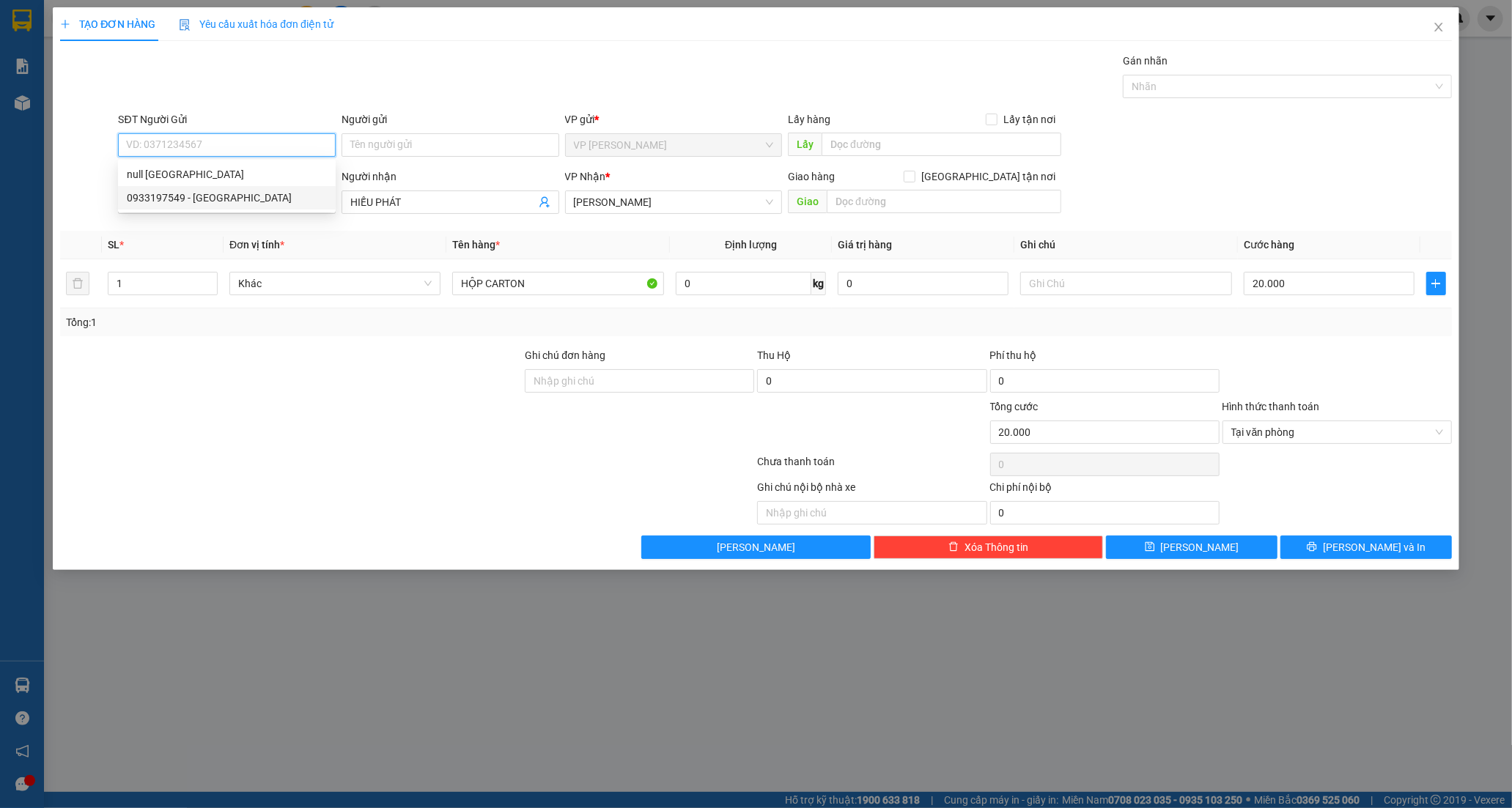
click at [207, 207] on div "0933197549 - VIỆT NHA" at bounding box center [226, 197] width 217 height 23
type input "0933197549"
type input "VIỆT NHA"
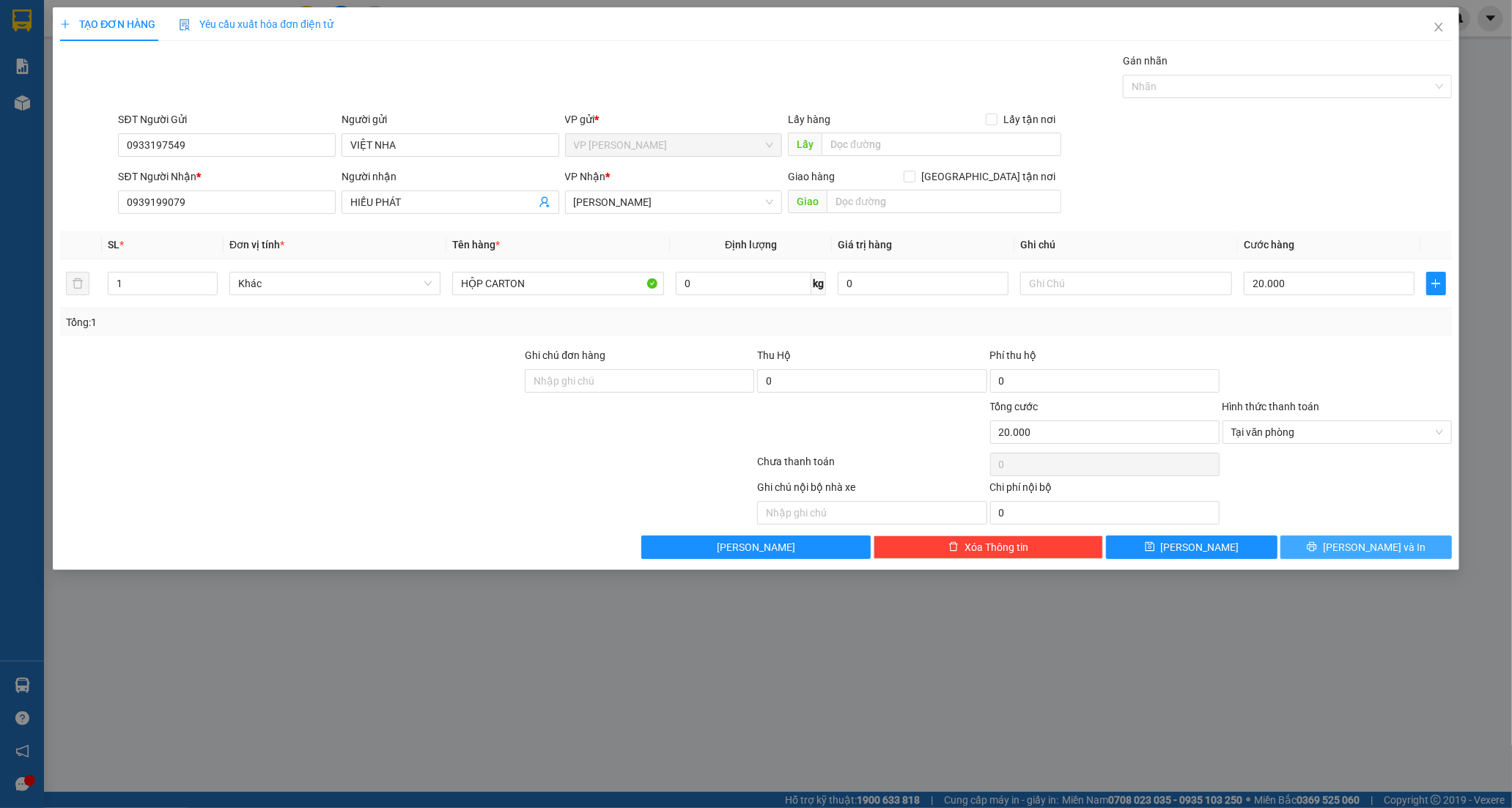
drag, startPoint x: 1375, startPoint y: 550, endPoint x: 1379, endPoint y: 513, distance: 37.2
click at [1375, 529] on div "Transit Pickup Surcharge Ids Transit Deliver Surcharge Ids Transit Deliver Surc…" at bounding box center [756, 306] width 1392 height 506
click at [1356, 539] on span "Lưu và In" at bounding box center [1373, 547] width 103 height 16
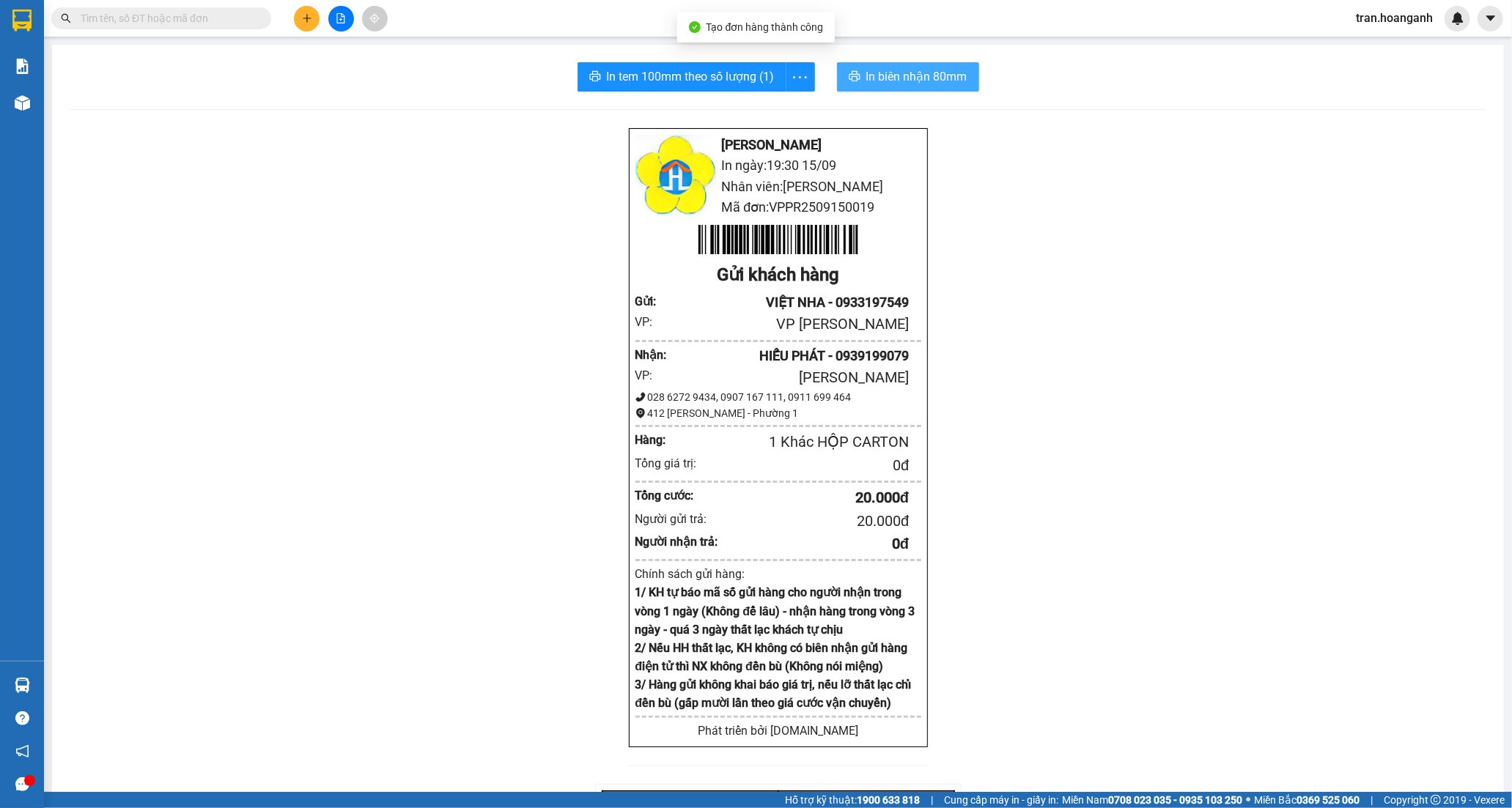
click at [869, 78] on span "In biên nhận 80mm" at bounding box center [916, 76] width 101 height 18
click at [678, 73] on span "In tem 100mm theo số lượng (1)" at bounding box center [690, 76] width 168 height 18
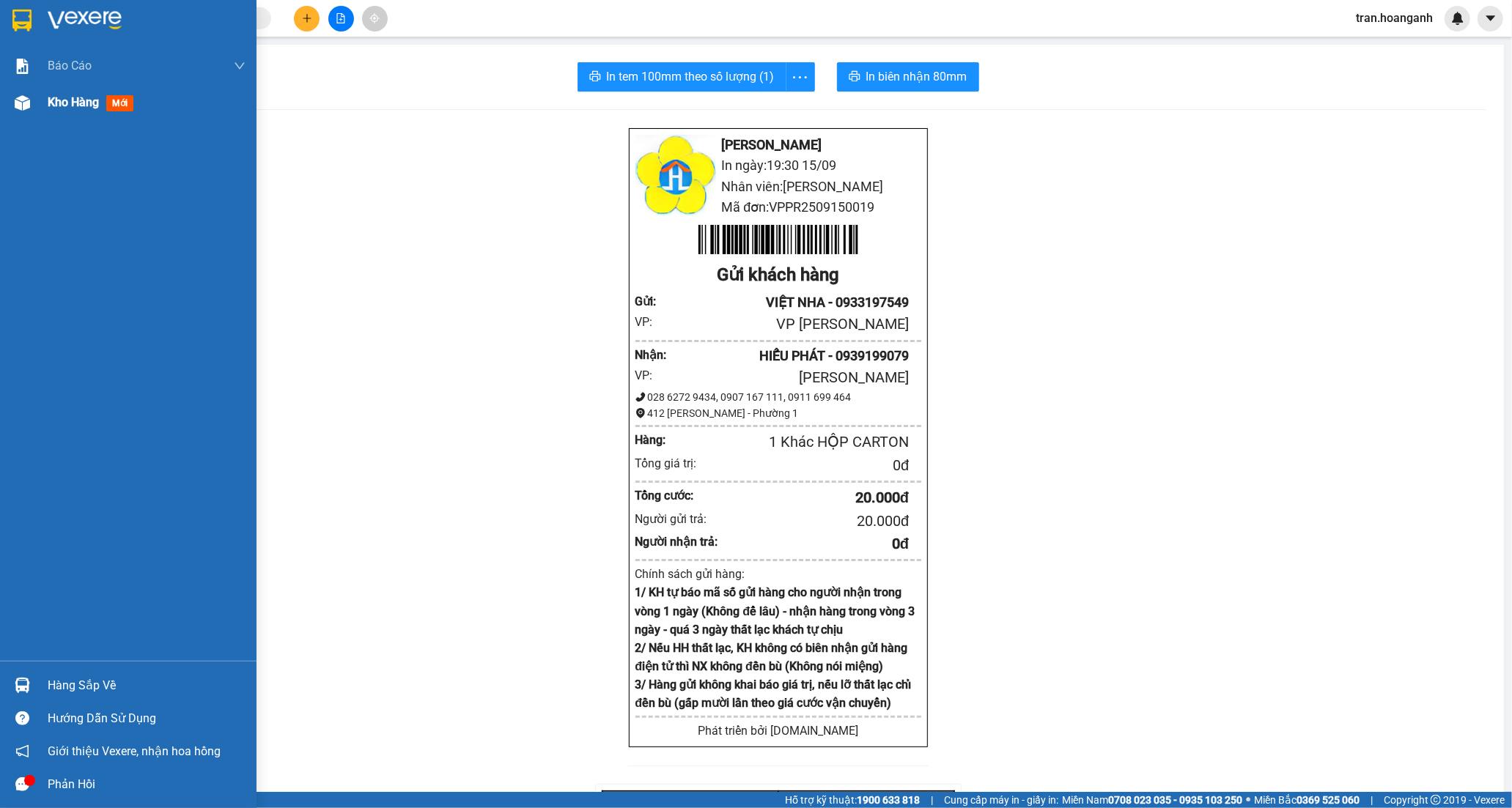
click at [59, 106] on span "Kho hàng" at bounding box center [73, 102] width 51 height 14
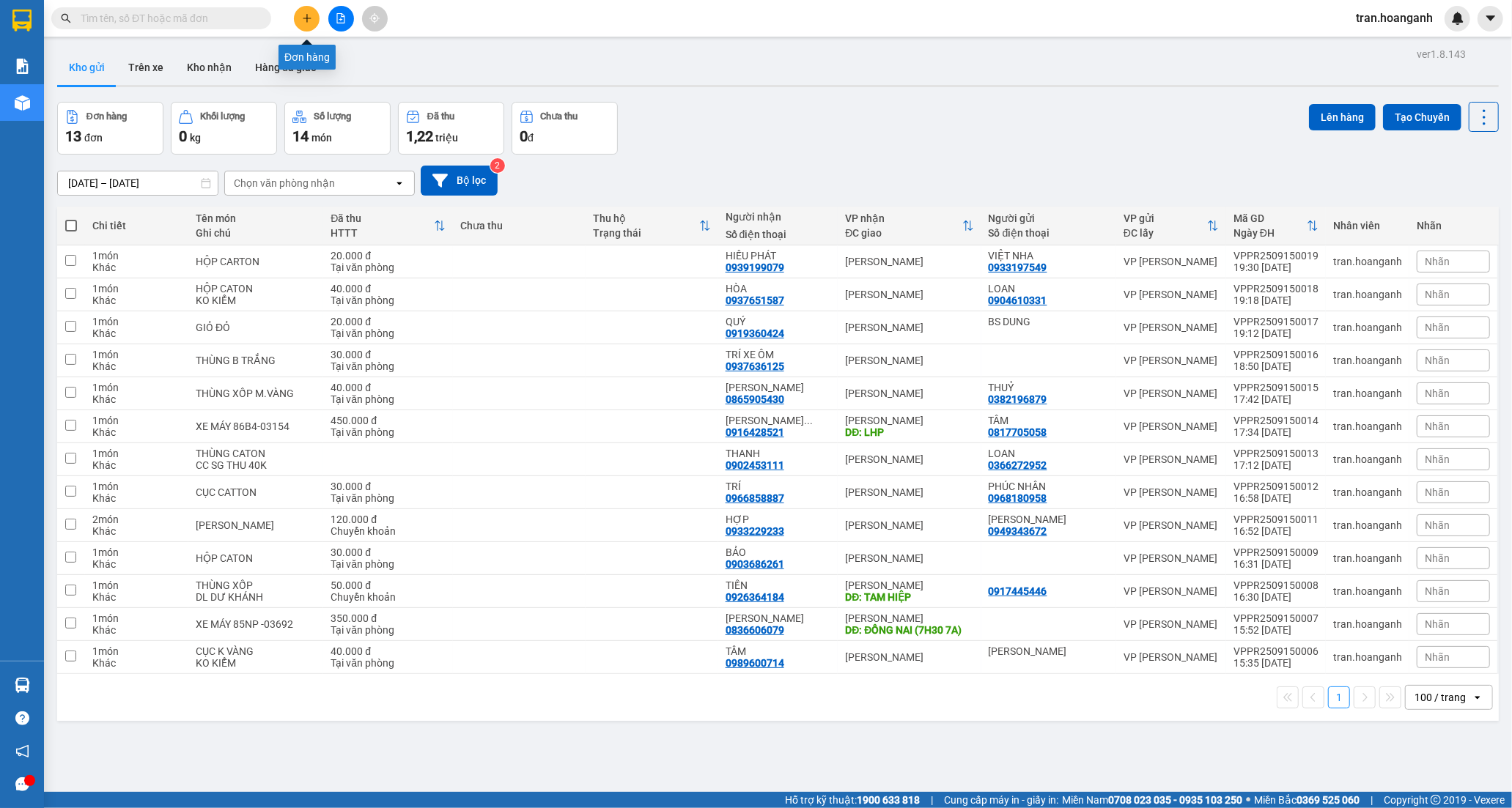
click at [307, 10] on button at bounding box center [307, 18] width 25 height 25
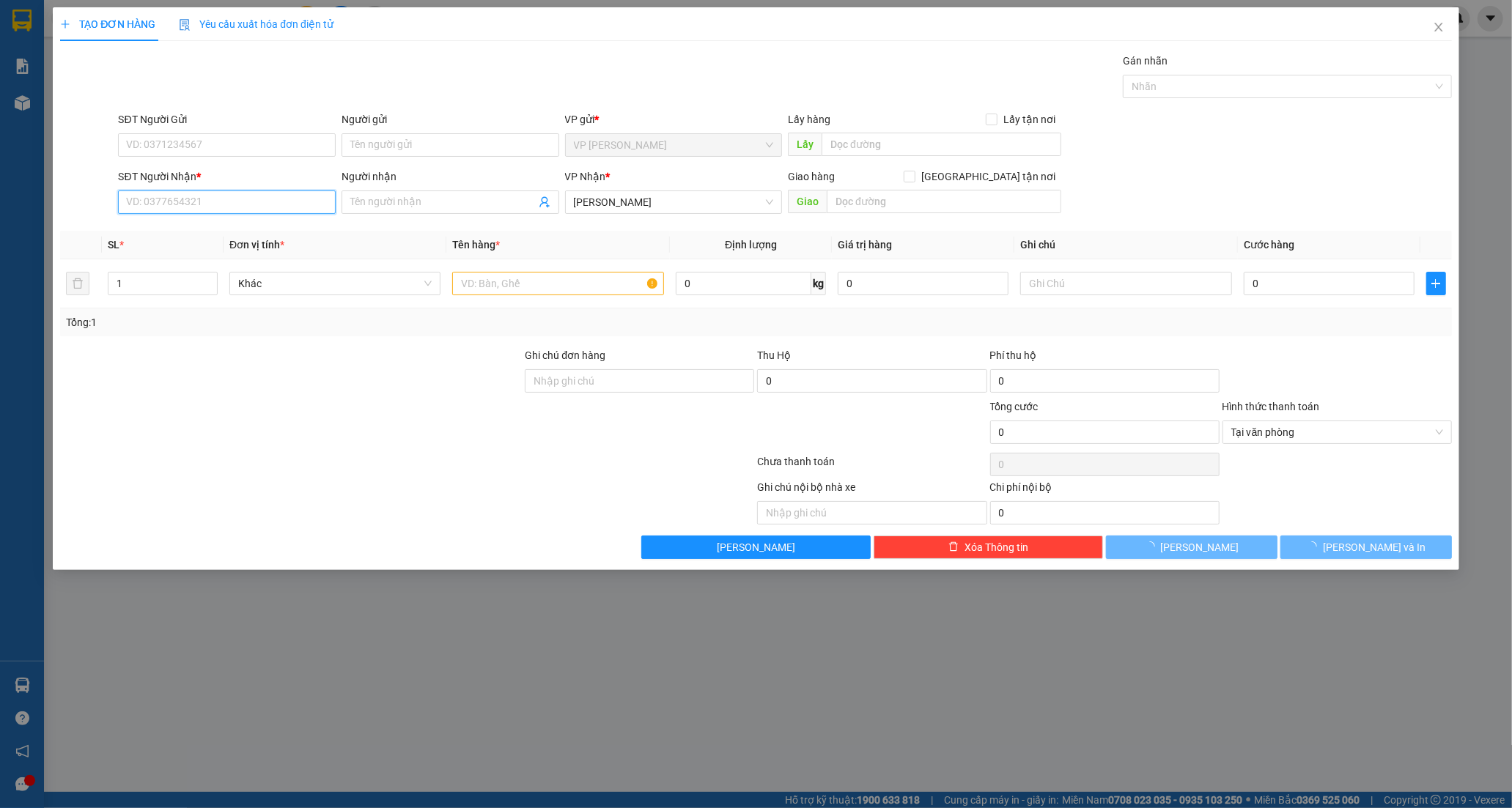
click at [198, 205] on input "SĐT Người Nhận *" at bounding box center [226, 201] width 217 height 23
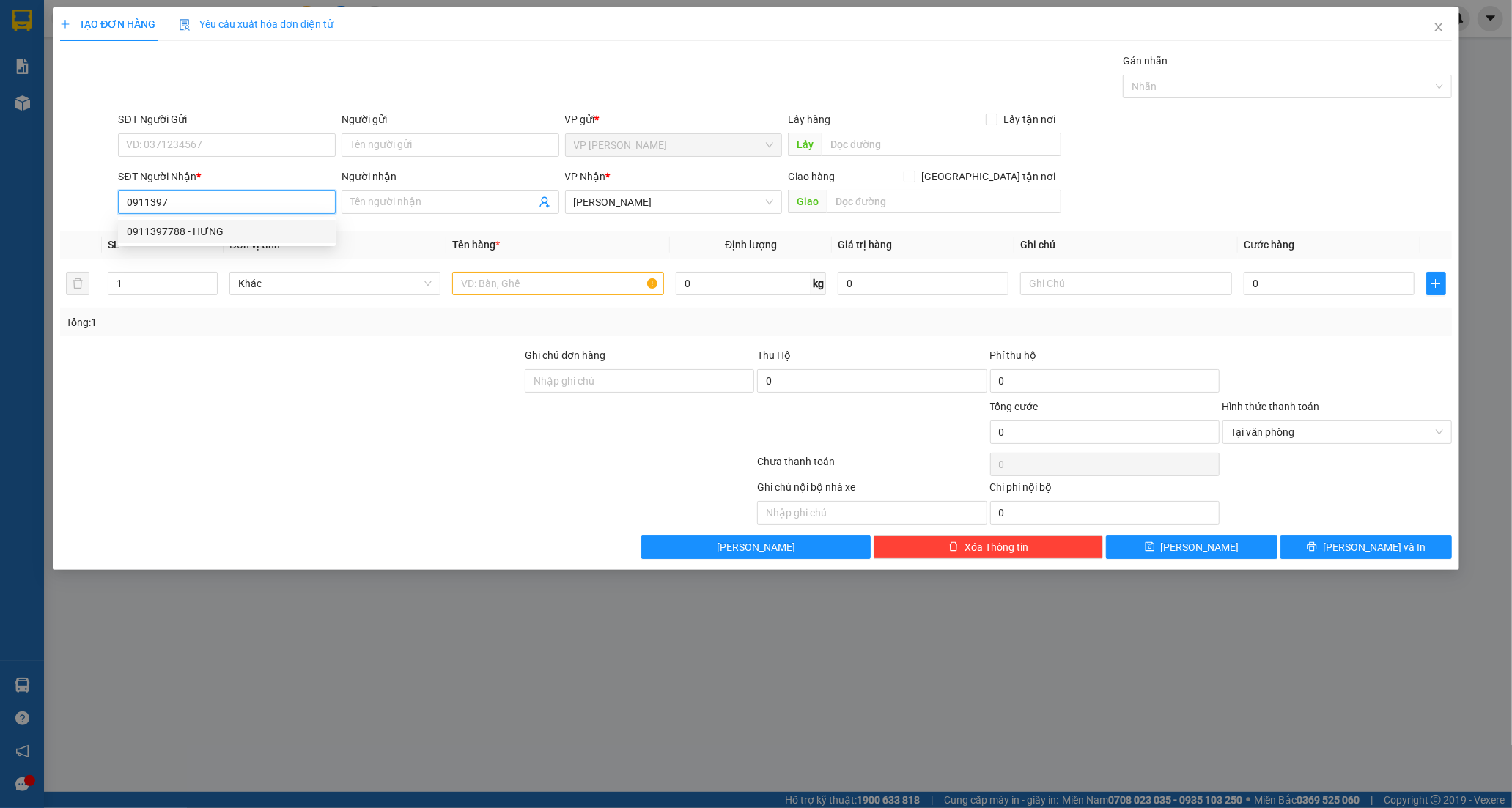
click at [180, 230] on div "0911397788 - HƯNG" at bounding box center [226, 232] width 200 height 16
type input "0911397788"
type input "HƯNG"
type input "40.000"
type input "0911397788"
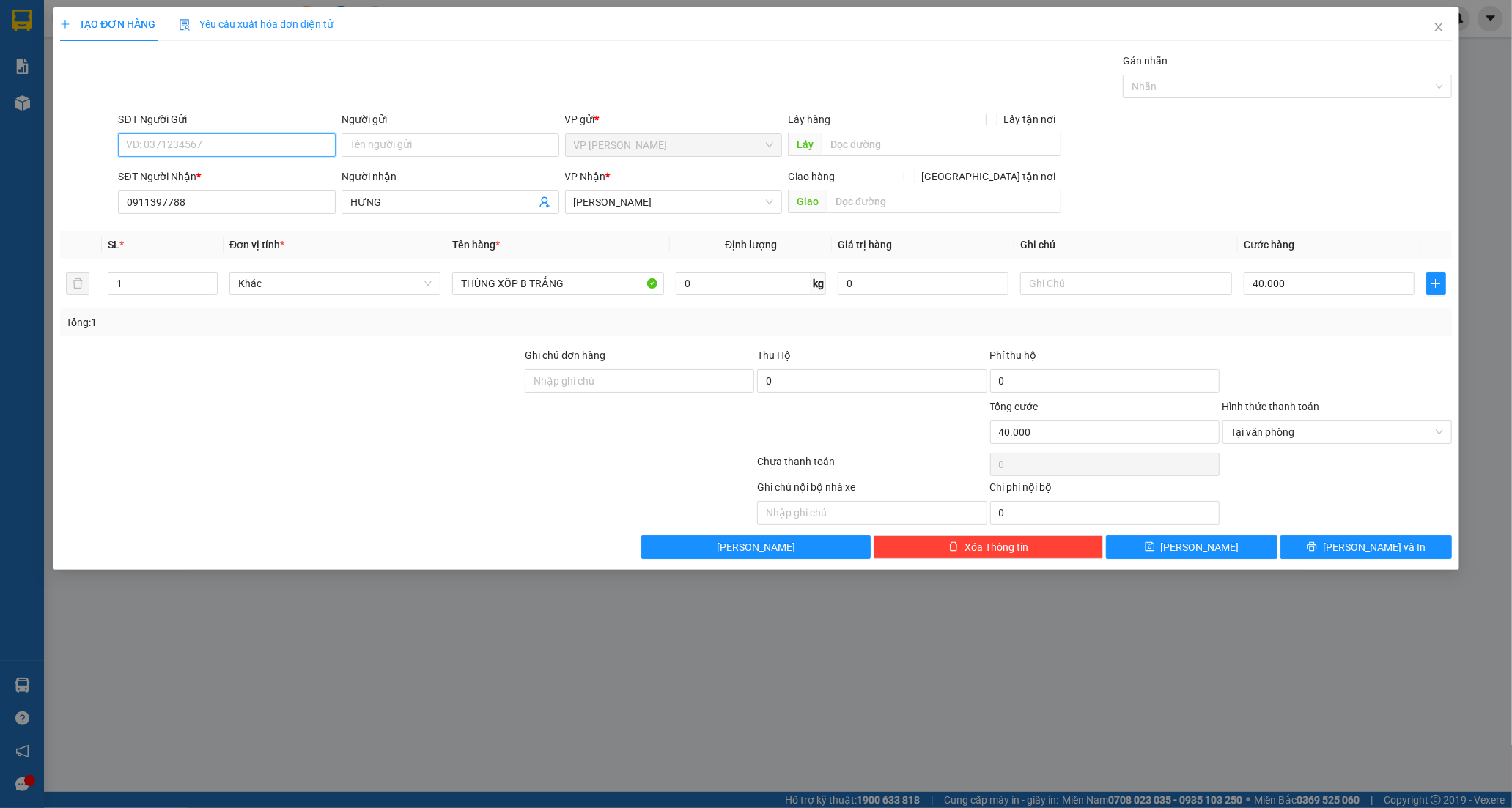
click at [217, 150] on input "SĐT Người Gửi" at bounding box center [226, 145] width 217 height 23
click at [392, 143] on input "Người gửi" at bounding box center [450, 145] width 217 height 23
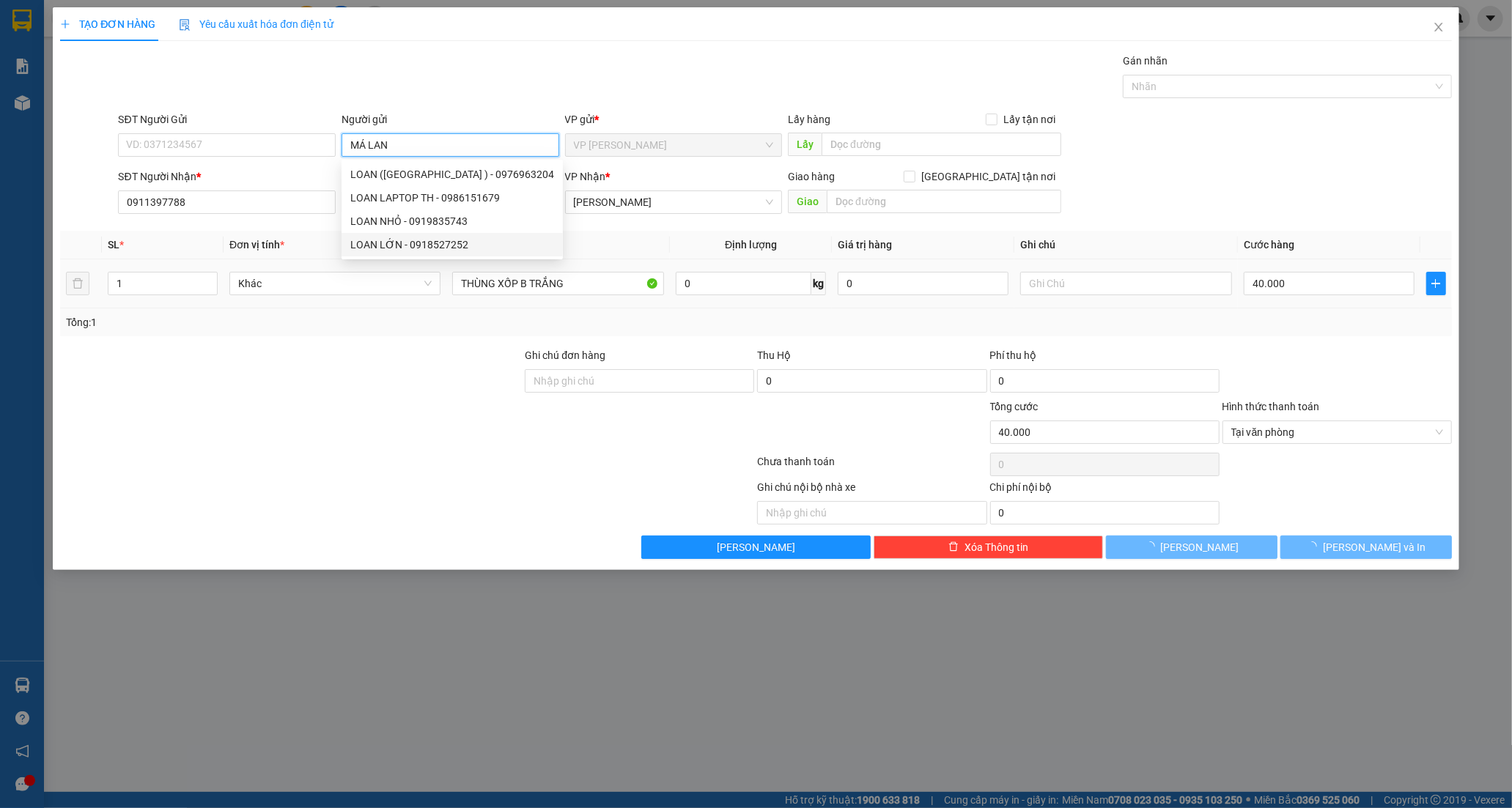
type input "MÁ LAN"
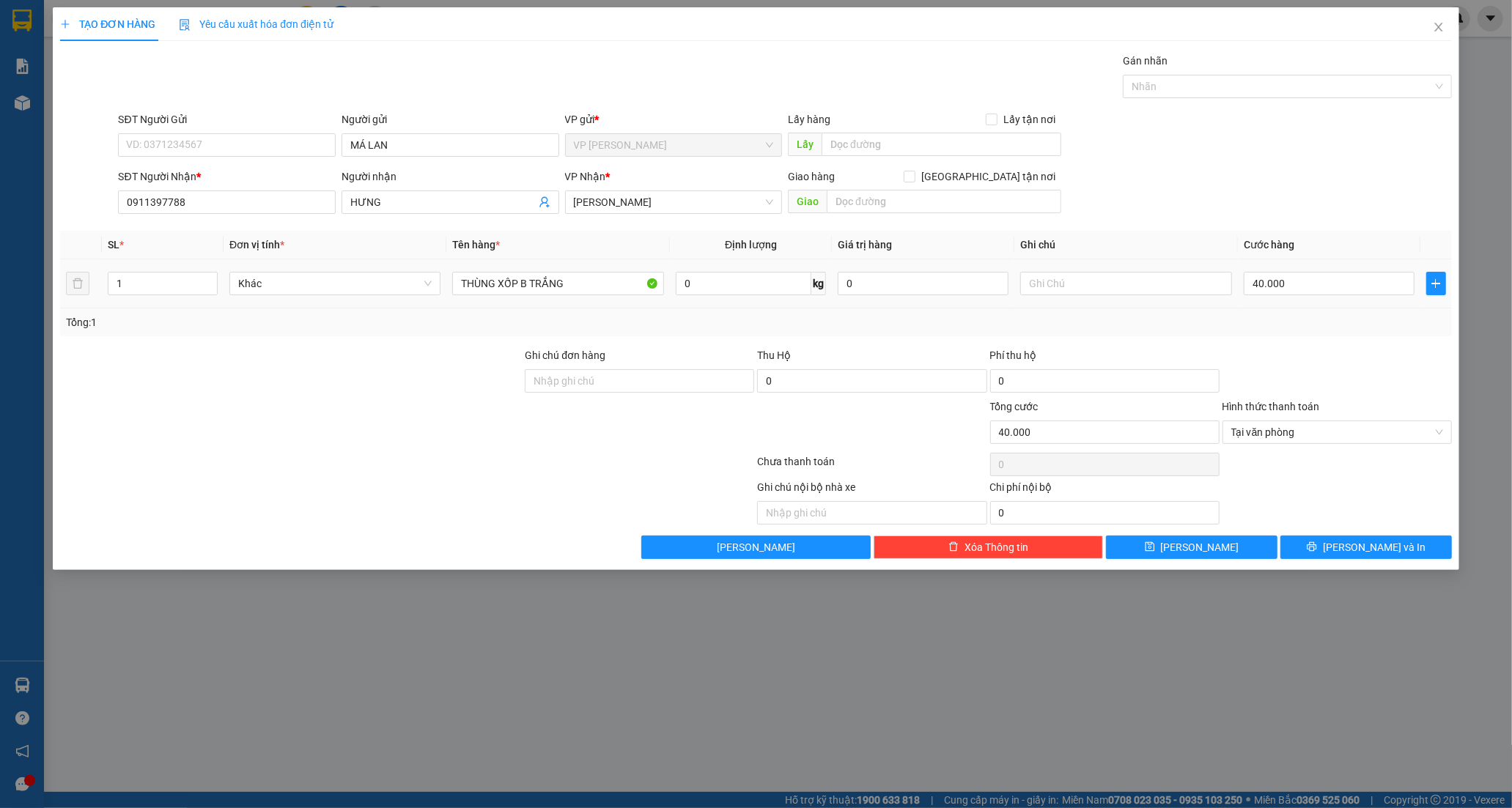
click at [602, 266] on td "THÙNG XỐP B TRẮNG" at bounding box center [558, 284] width 223 height 49
click at [601, 280] on input "THÙNG XỐP B TRẮNG" at bounding box center [557, 283] width 211 height 23
type input "THÙNG XỐP TRẮNG"
click at [1286, 286] on input "40.000" at bounding box center [1329, 283] width 170 height 23
type input "3"
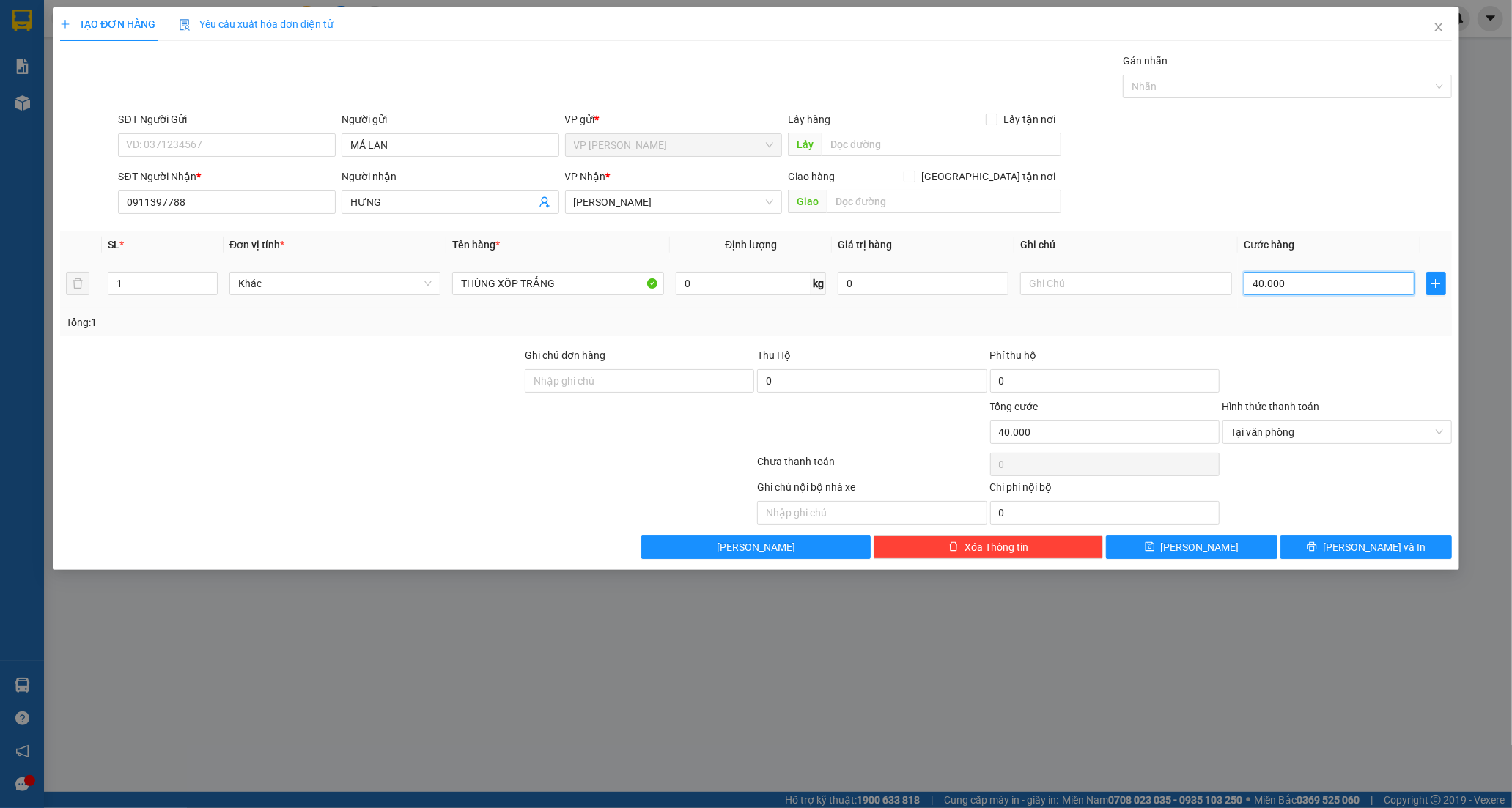
type input "3"
type input "30"
type input "30.000"
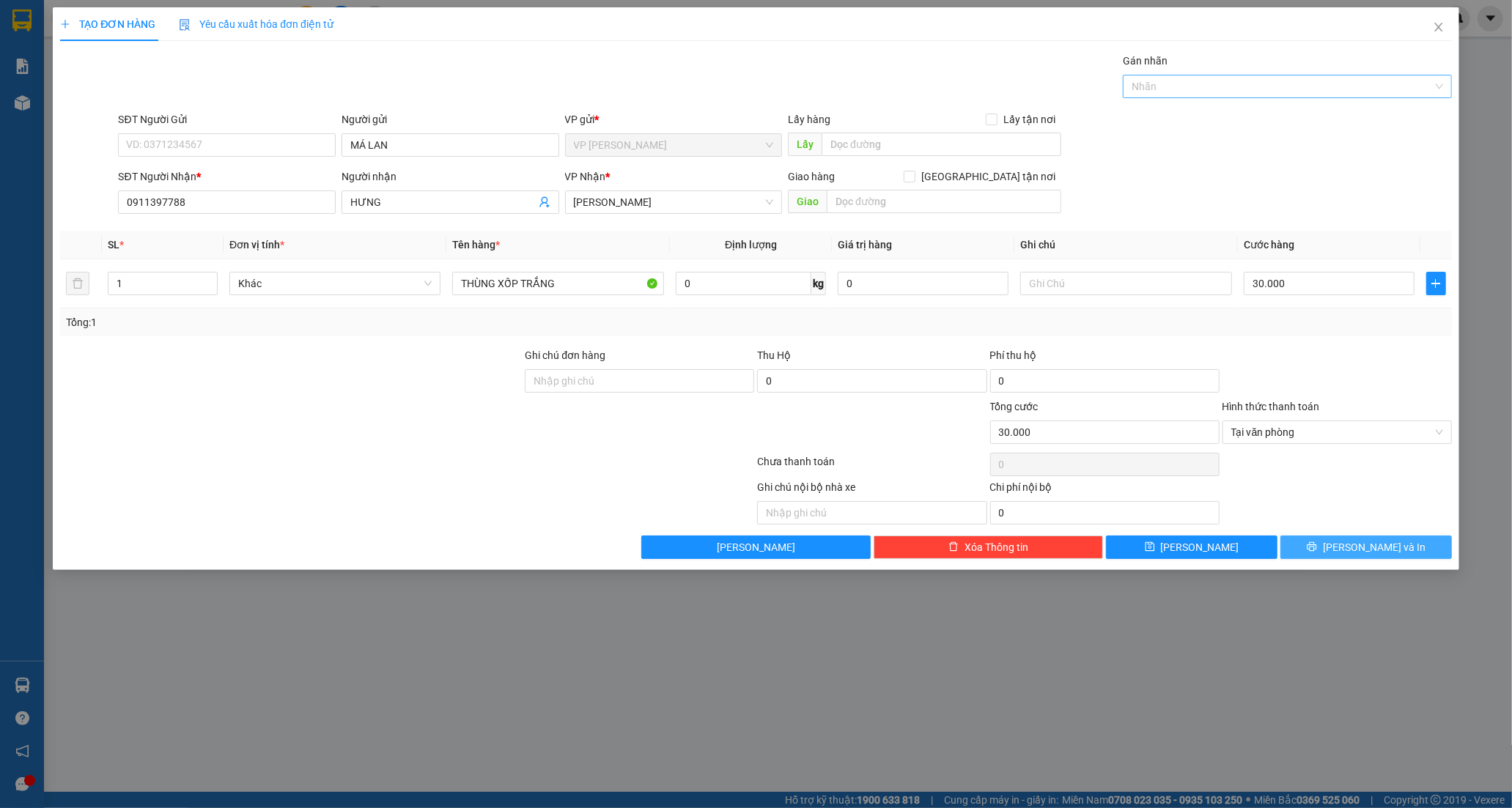
drag, startPoint x: 1335, startPoint y: 548, endPoint x: 1402, endPoint y: 81, distance: 471.8
click at [1339, 529] on div "Transit Pickup Surcharge Ids Transit Deliver Surcharge Ids Transit Deliver Surc…" at bounding box center [756, 306] width 1392 height 506
click at [1337, 556] on button "Lưu và In" at bounding box center [1365, 547] width 171 height 23
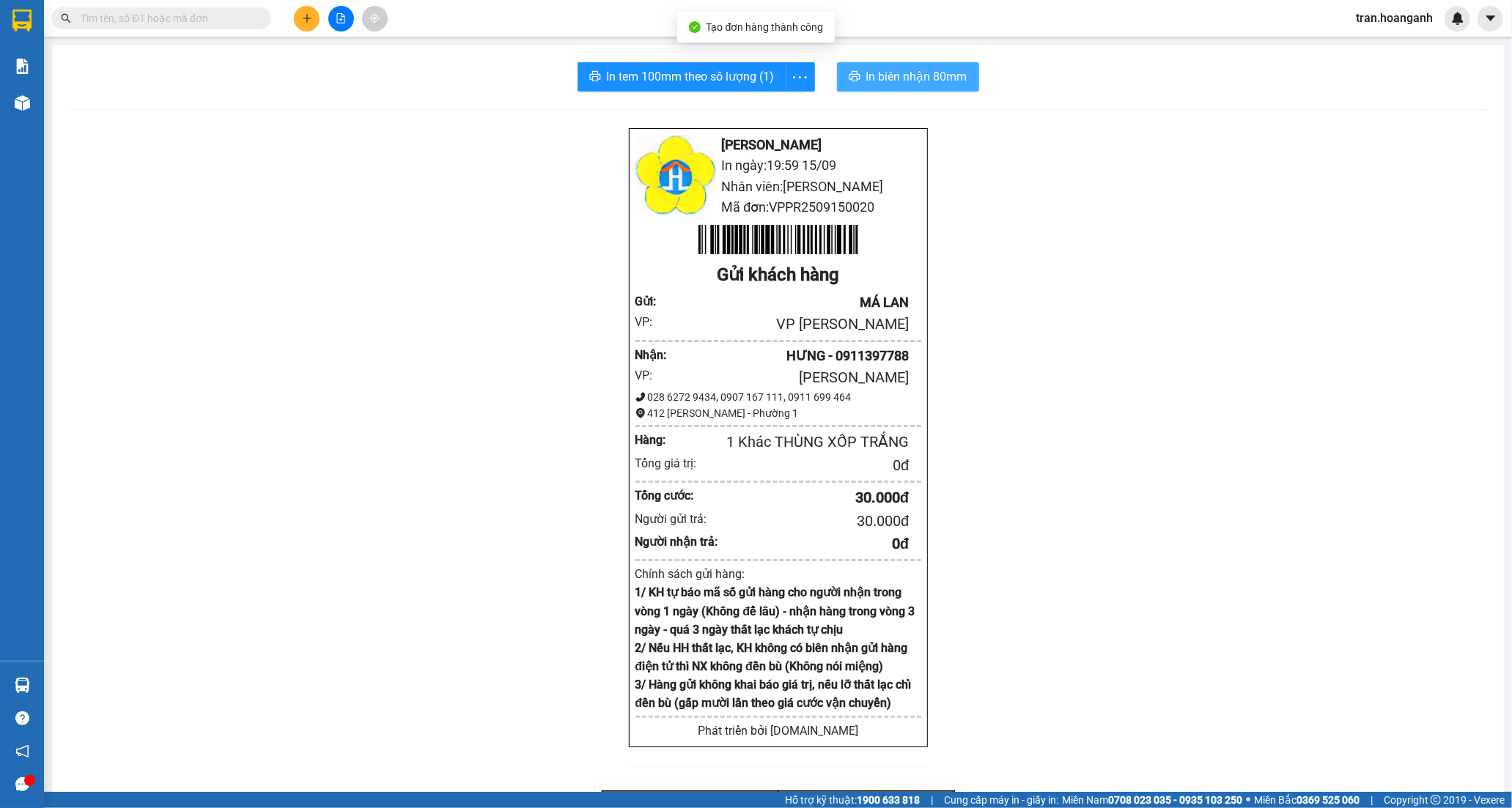
click at [897, 74] on span "In biên nhận 80mm" at bounding box center [916, 76] width 101 height 18
click at [716, 84] on span "In tem 100mm theo số lượng (1)" at bounding box center [690, 76] width 168 height 18
click at [307, 17] on icon "plus" at bounding box center [307, 18] width 1 height 8
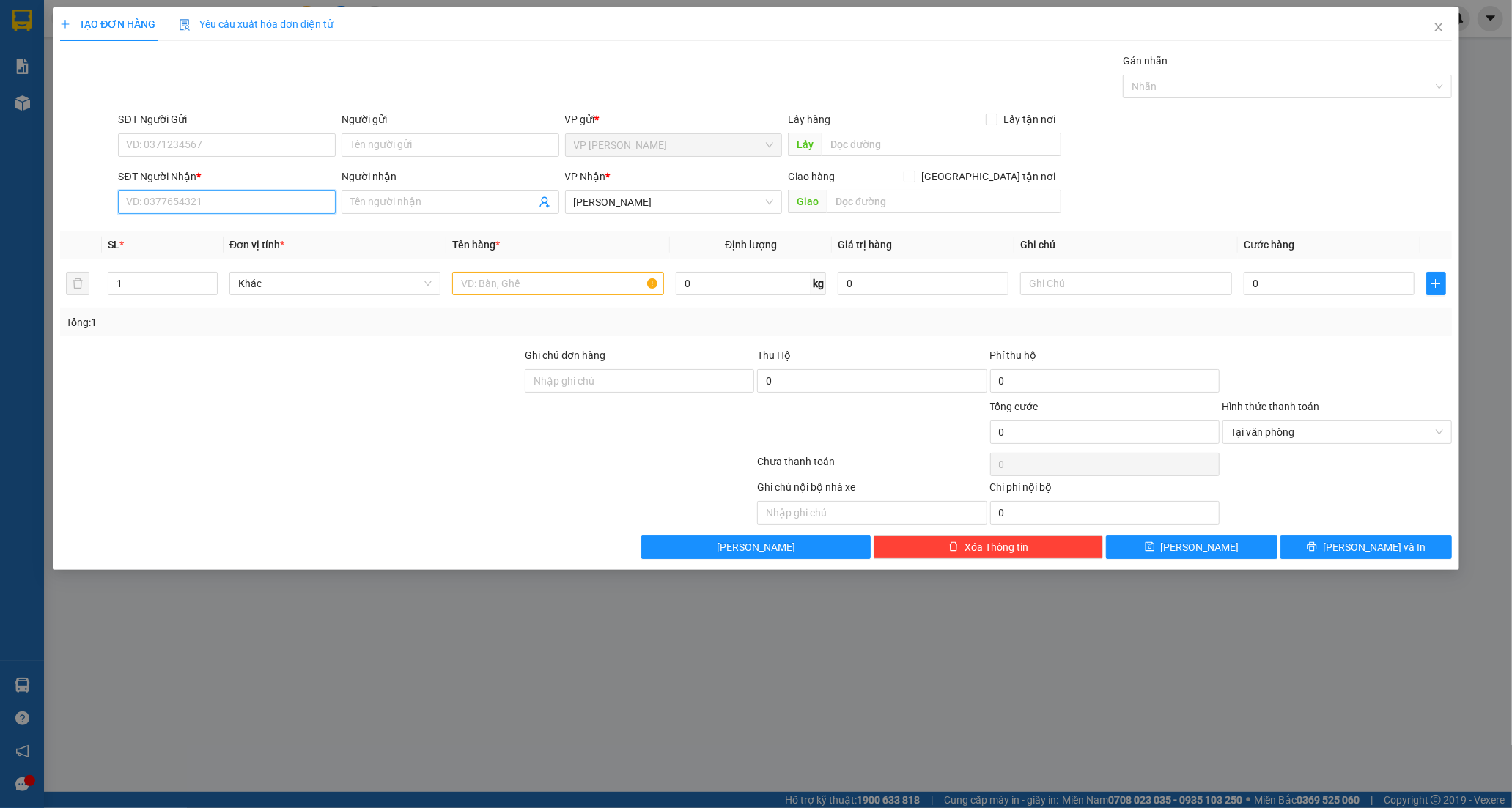
click at [253, 204] on input "SĐT Người Nhận *" at bounding box center [226, 201] width 217 height 23
type input "0909164396"
click at [172, 227] on div "0909164396 - NHI" at bounding box center [226, 232] width 200 height 16
type input "NHI"
type input "40.000"
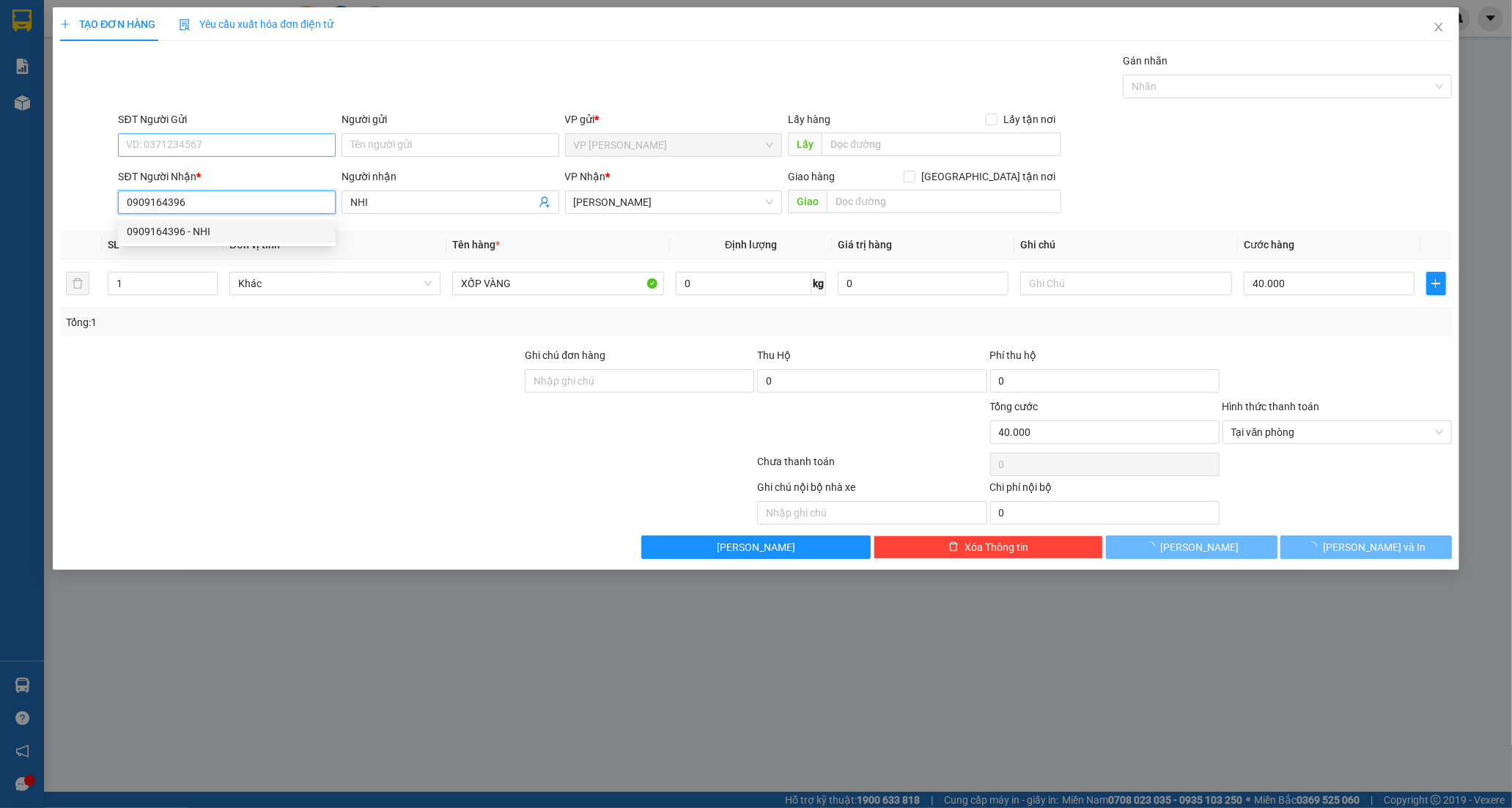
type input "0909164396"
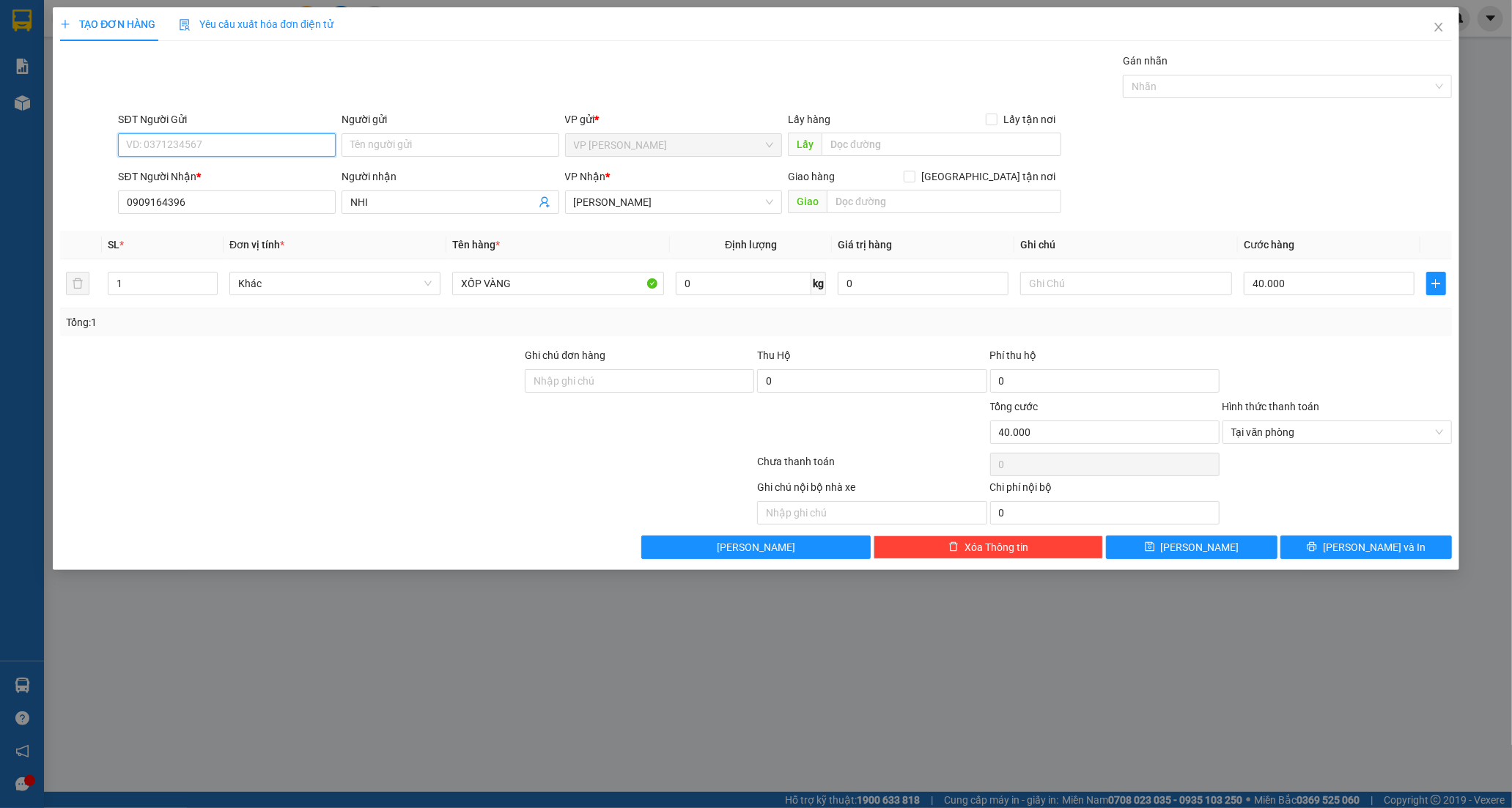
click at [202, 143] on input "SĐT Người Gửi" at bounding box center [226, 145] width 217 height 23
click at [202, 172] on div "0775690626 - DUYÊN" at bounding box center [226, 174] width 200 height 16
type input "0775690626"
type input "DUYÊN"
click at [528, 288] on input "XỐP VÀNG" at bounding box center [557, 283] width 211 height 23
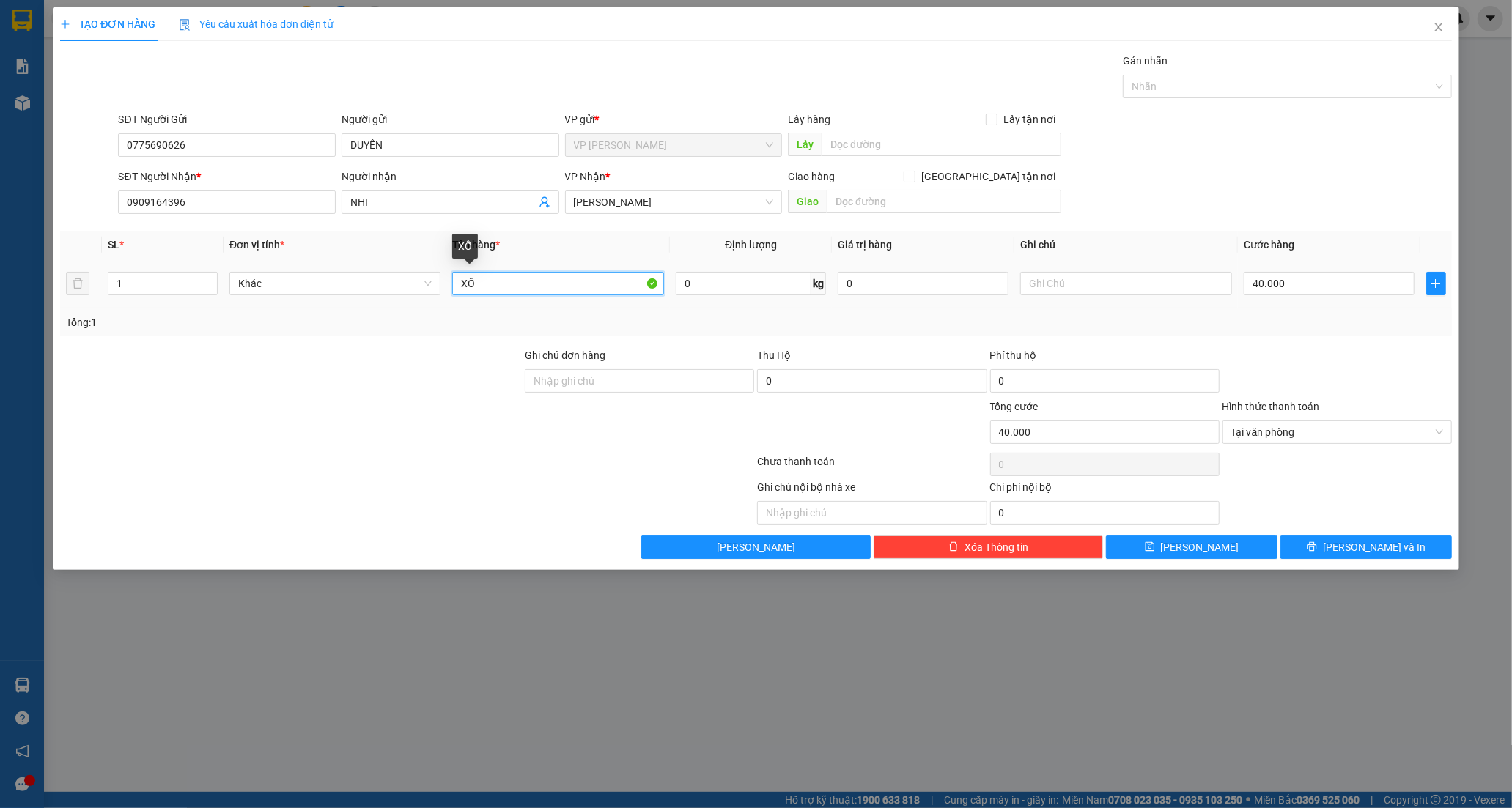
type input "X"
type input "HS NHỰA"
click at [1304, 280] on input "40.000" at bounding box center [1329, 283] width 170 height 23
type input "2"
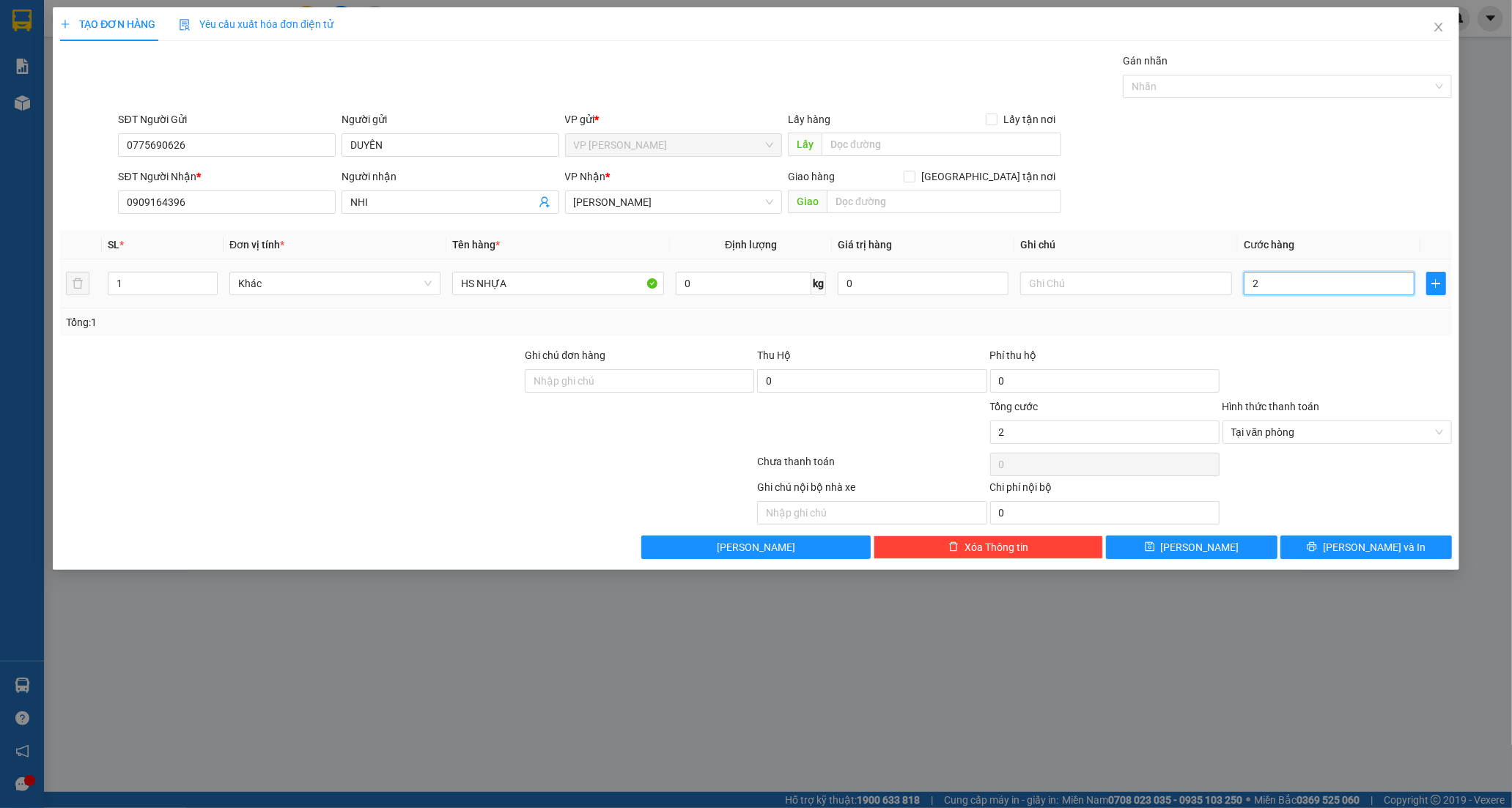
type input "20"
type input "20.000"
click at [1329, 557] on button "Lưu và In" at bounding box center [1365, 547] width 171 height 23
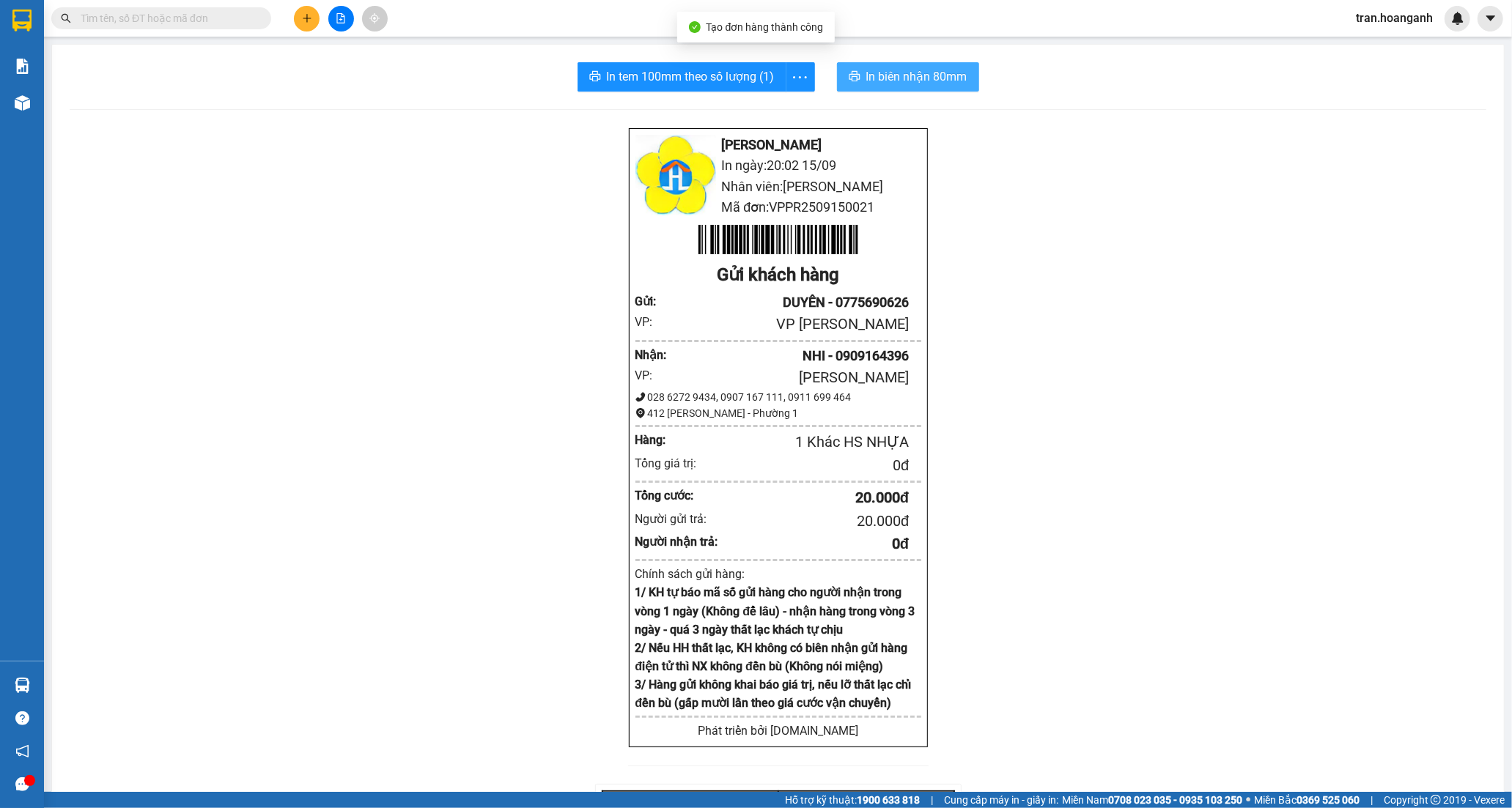
click at [927, 78] on span "In biên nhận 80mm" at bounding box center [916, 76] width 101 height 18
click at [684, 64] on button "In tem 100mm theo số lượng (1)" at bounding box center [682, 76] width 209 height 29
click at [243, 21] on input "text" at bounding box center [166, 18] width 173 height 16
type input "004"
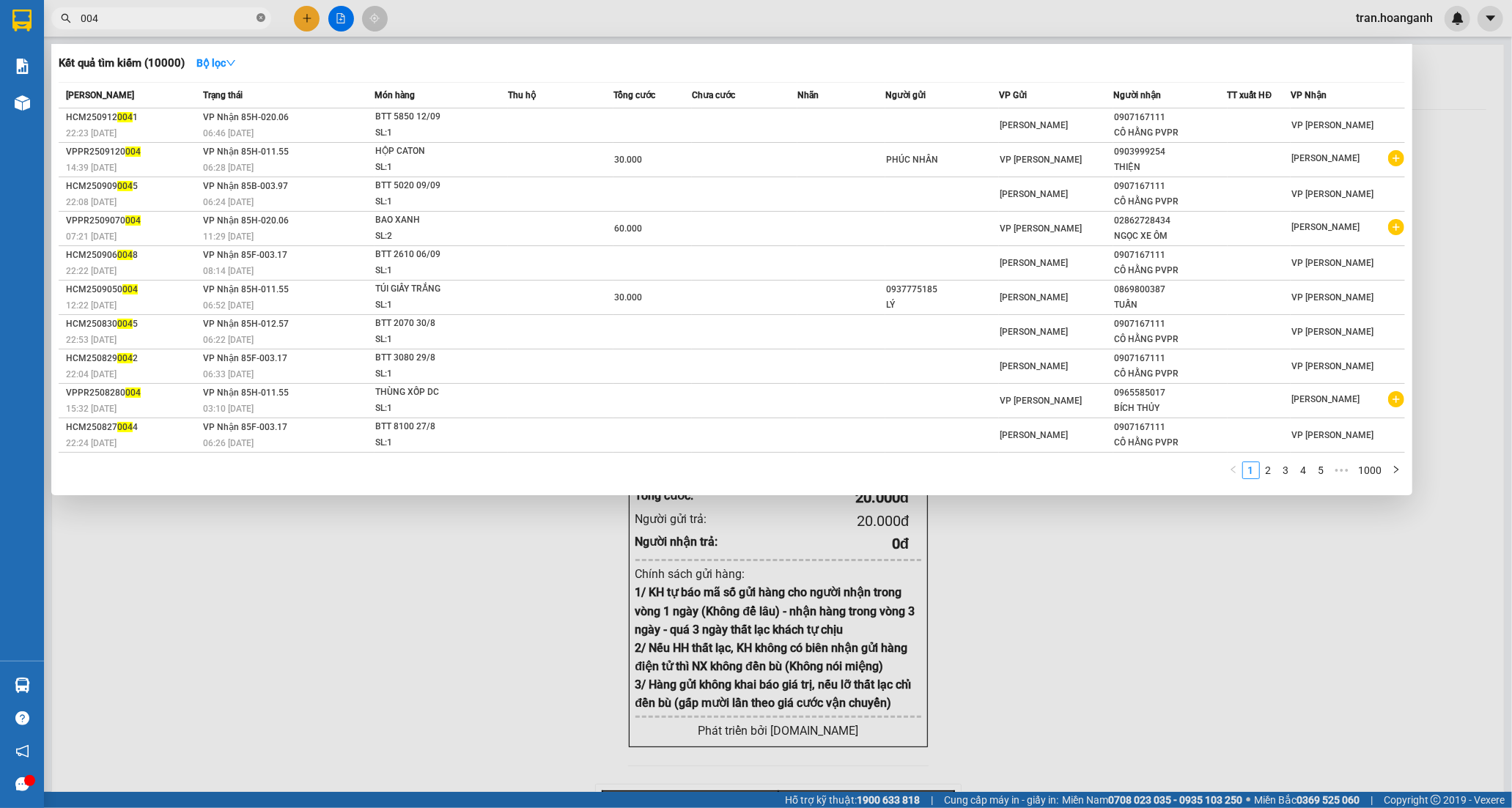
click at [257, 15] on icon "close-circle" at bounding box center [260, 18] width 9 height 9
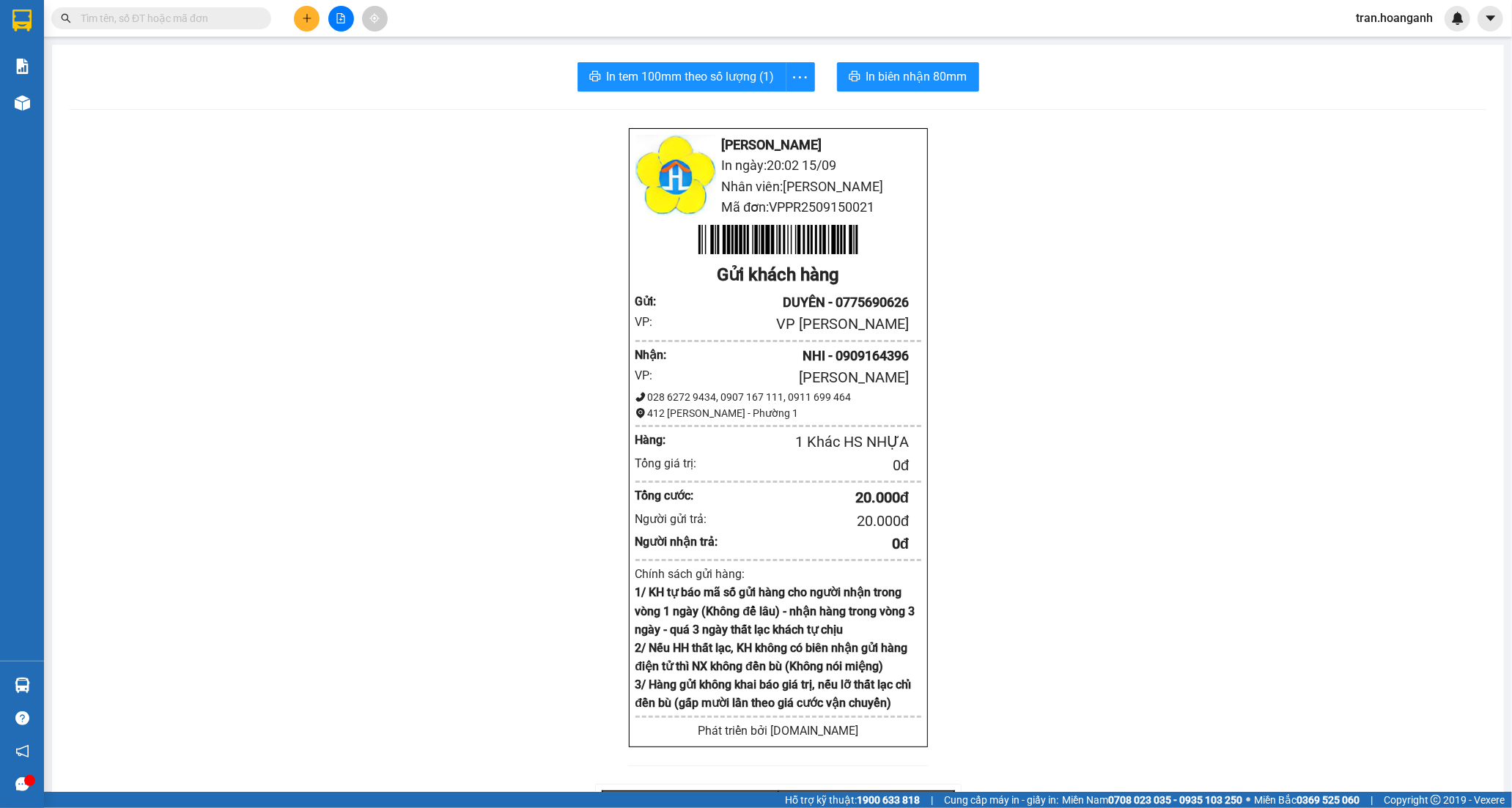
click at [213, 21] on input "text" at bounding box center [166, 18] width 173 height 16
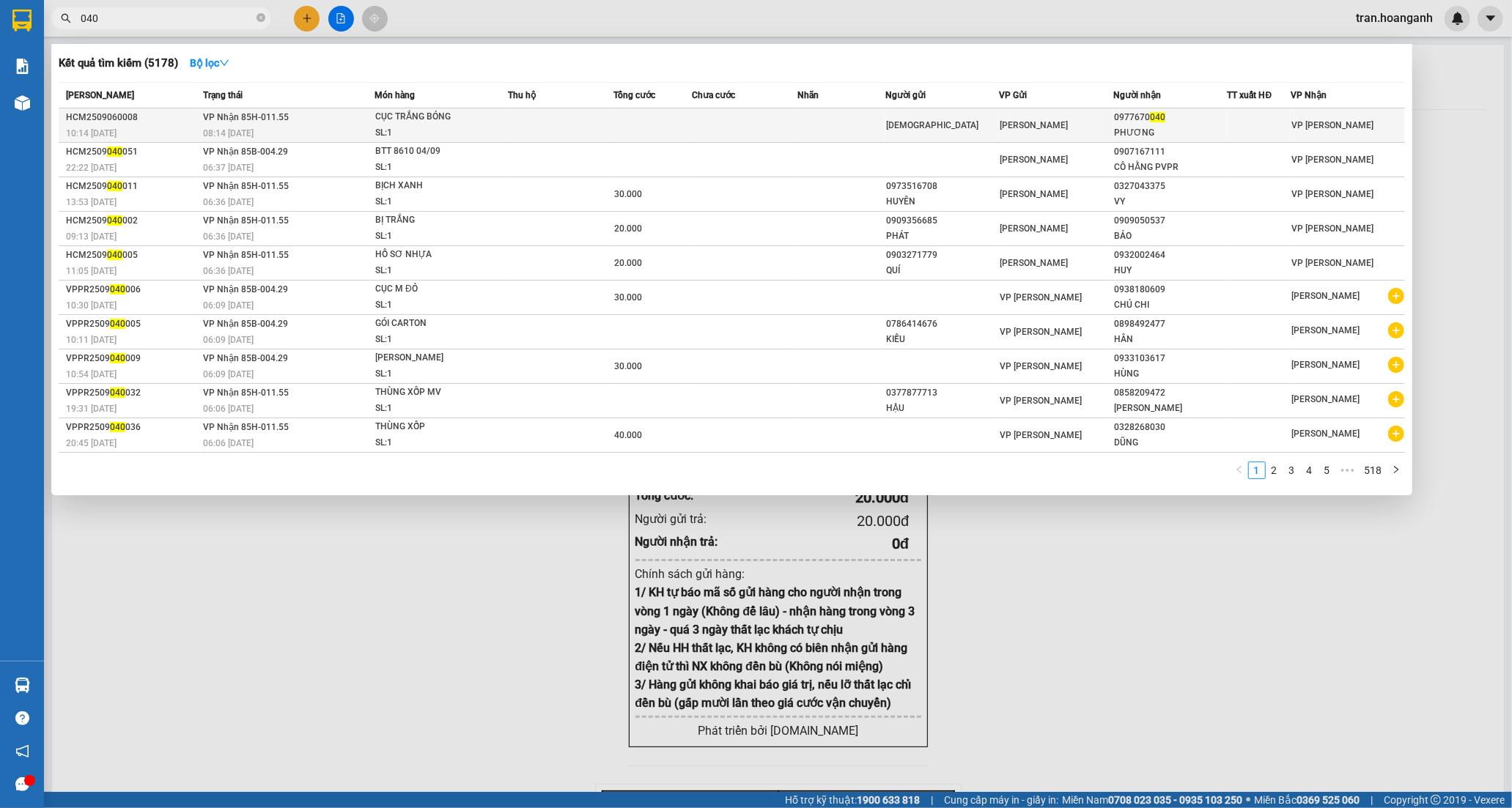
type input "040"
click at [391, 114] on div "CỤC TRẮNG BÓNG" at bounding box center [430, 117] width 110 height 16
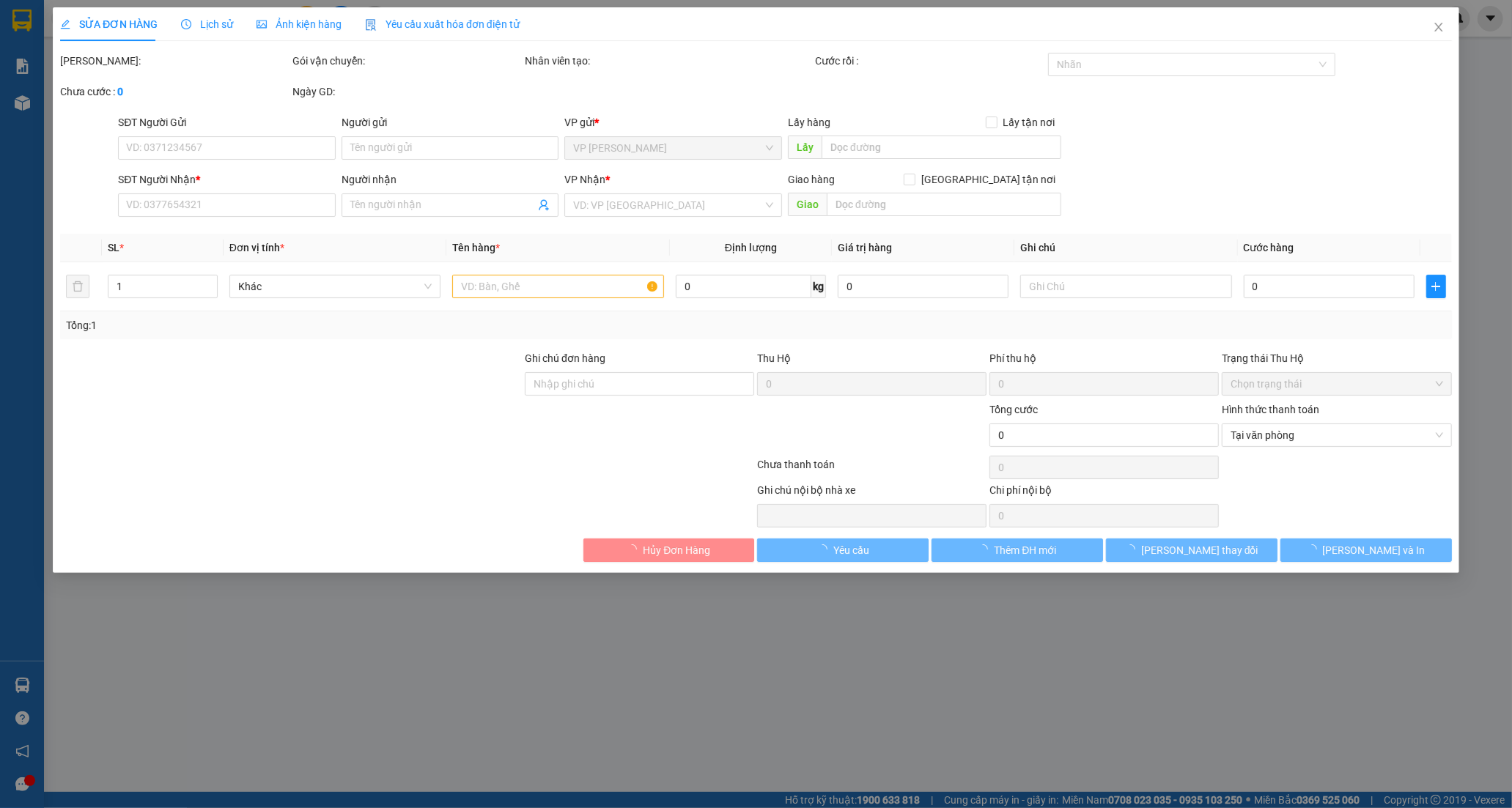
type input "ĐỨC QUYỀN"
type input "0977670040"
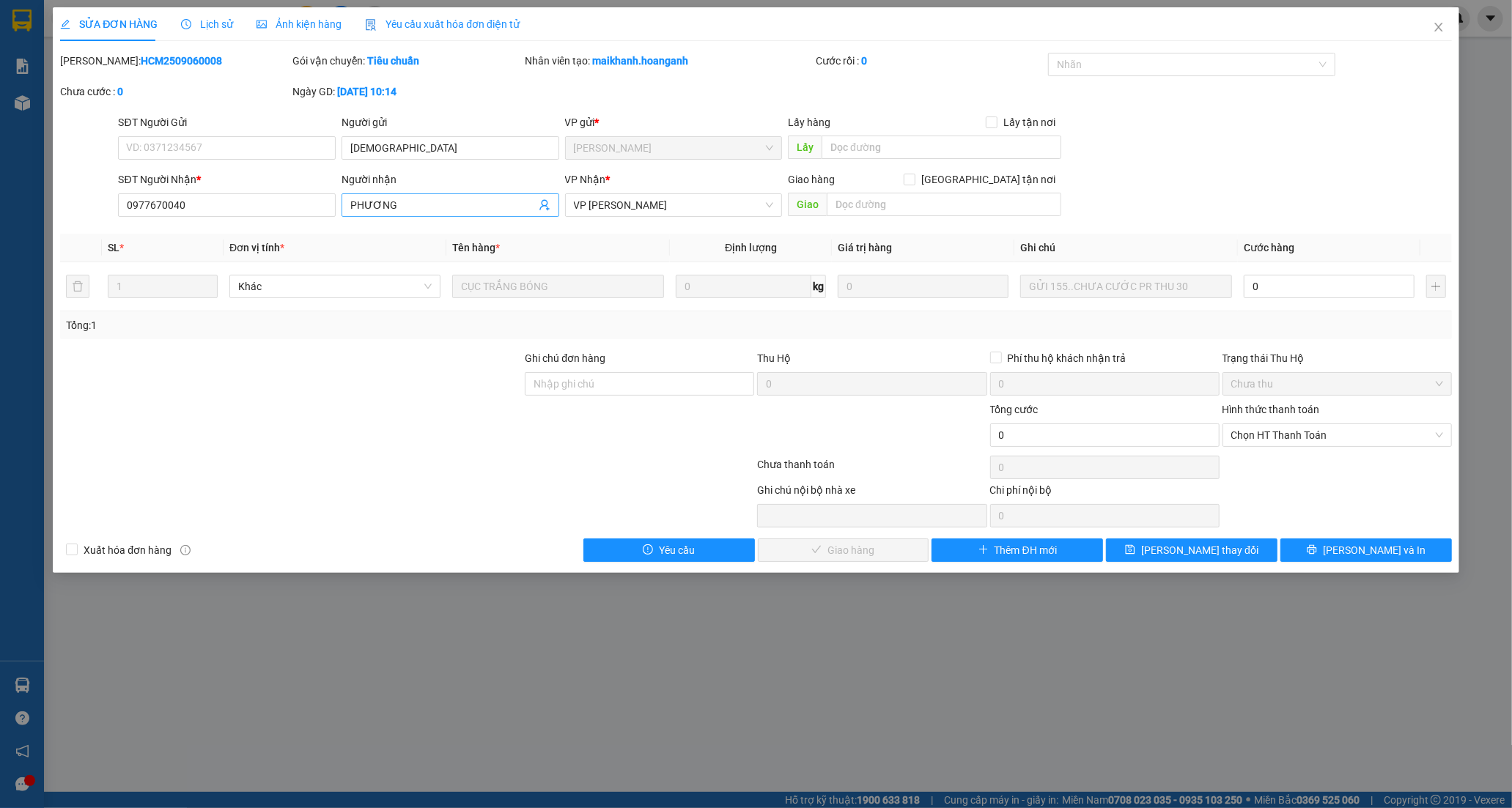
click at [426, 213] on input "PHƯƠNG" at bounding box center [443, 205] width 186 height 16
type input "PHƯƠNG OK"
click at [636, 380] on input "Ghi chú đơn hàng" at bounding box center [639, 384] width 229 height 23
type input "GIAO 15/9=30K"
click at [1189, 548] on span "Lưu thay đổi" at bounding box center [1199, 550] width 117 height 16
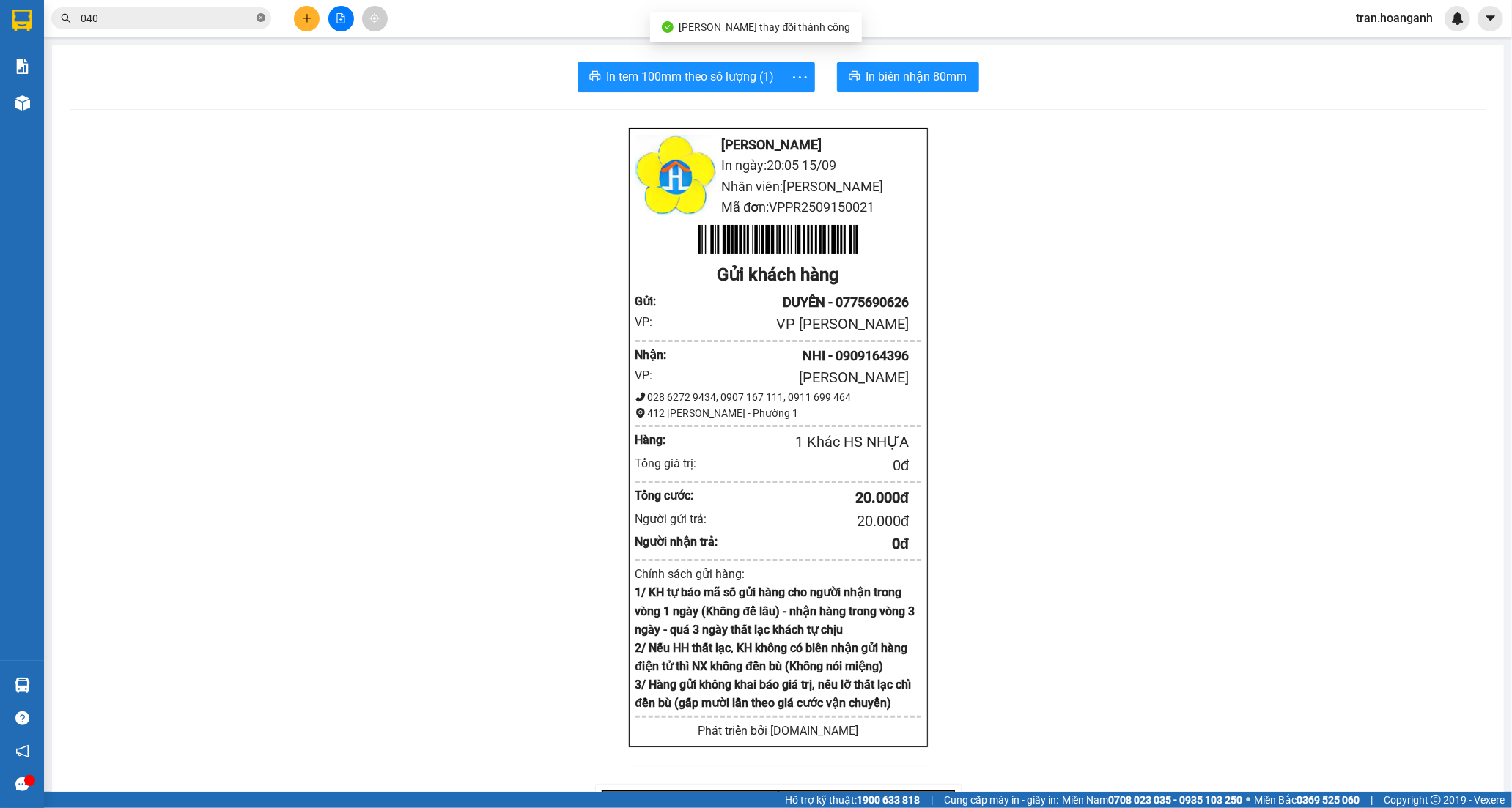
click at [257, 17] on icon "close-circle" at bounding box center [260, 18] width 9 height 9
click at [114, 21] on input "text" at bounding box center [166, 18] width 173 height 16
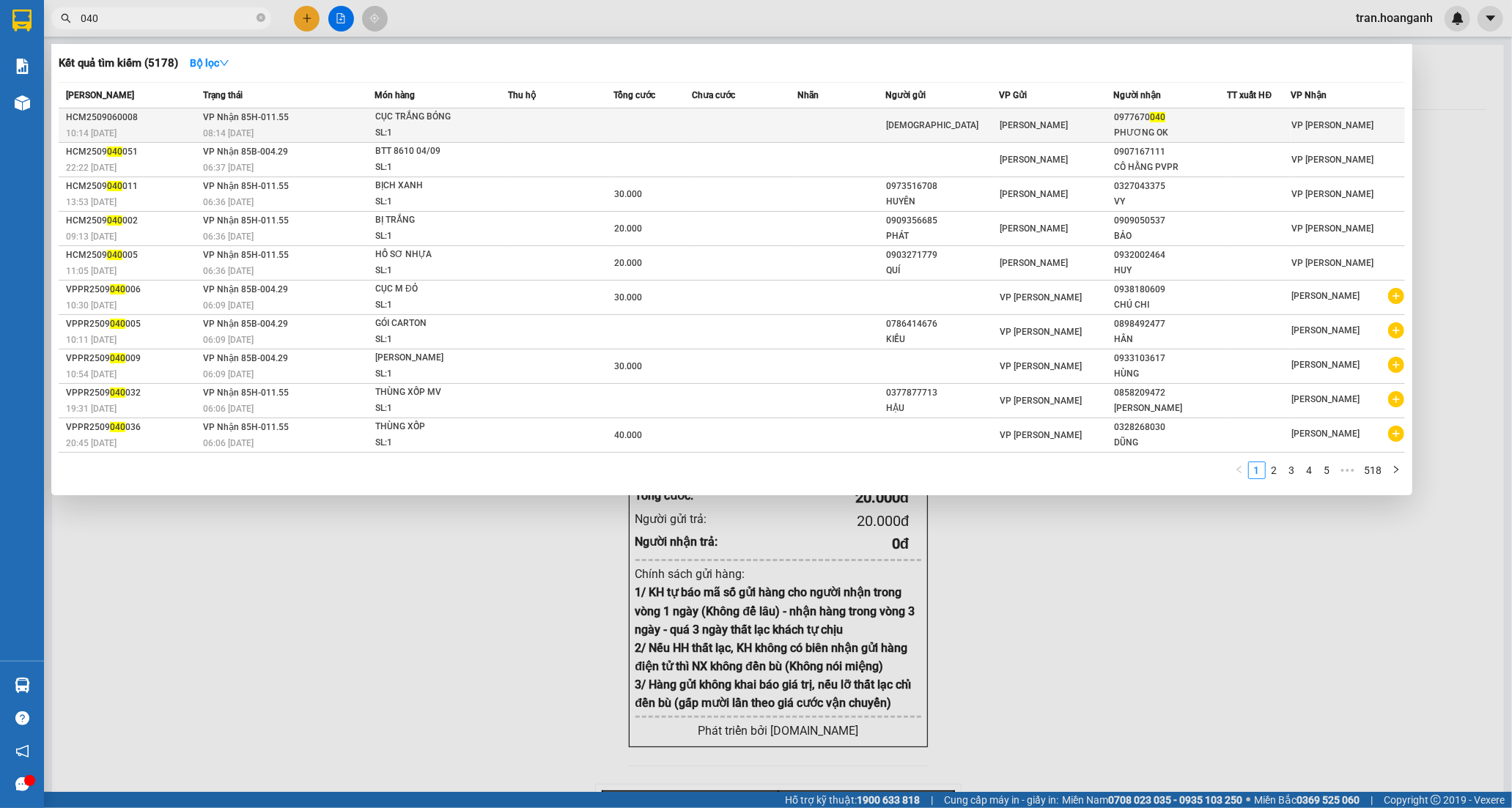
type input "040"
click at [314, 128] on div "08:14 - 07/09" at bounding box center [288, 133] width 170 height 16
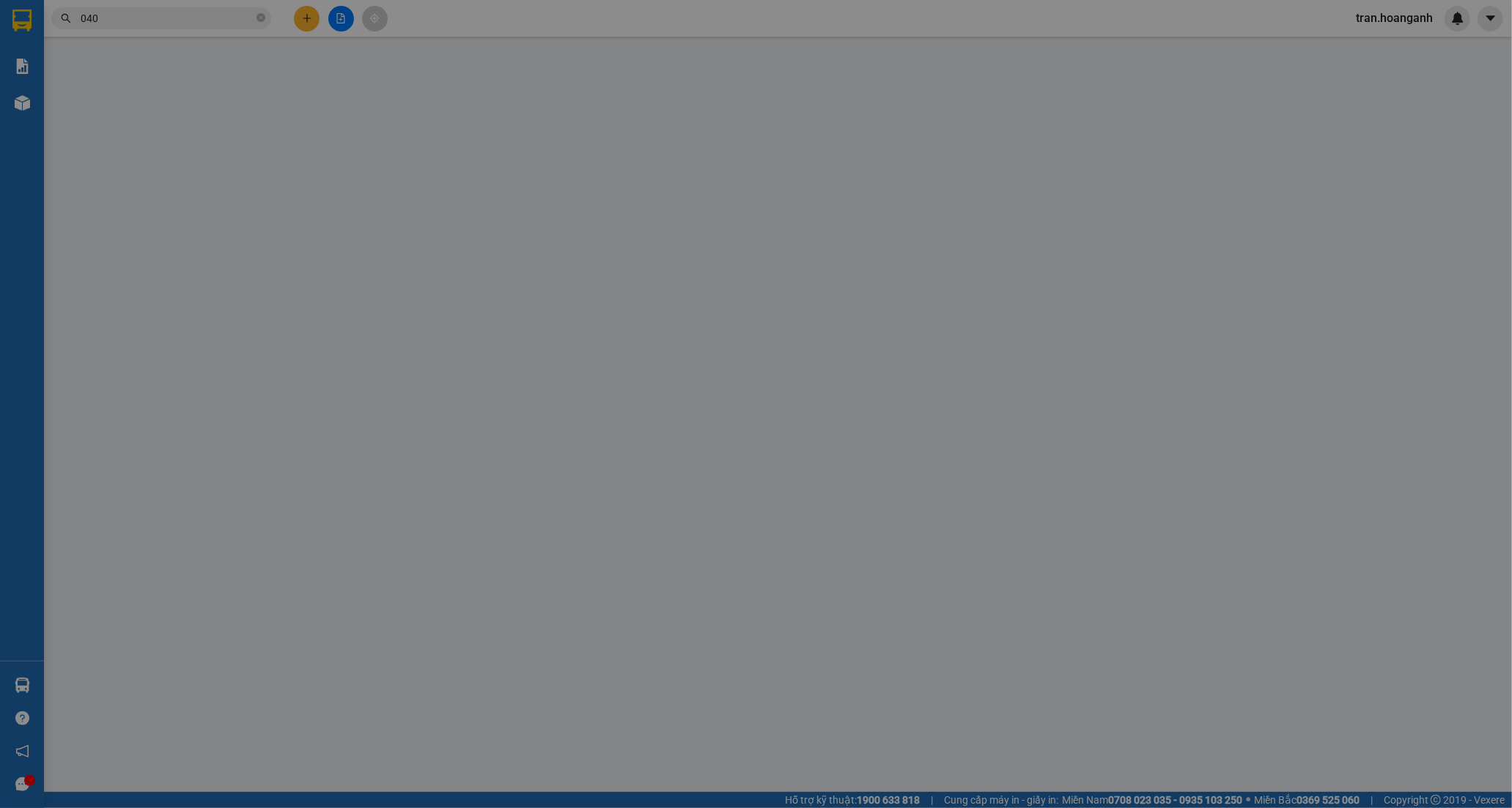
type input "ĐỨC QUYỀN"
type input "0977670040"
type input "PHƯƠNG OK"
type input "GIAO 15/9=30K"
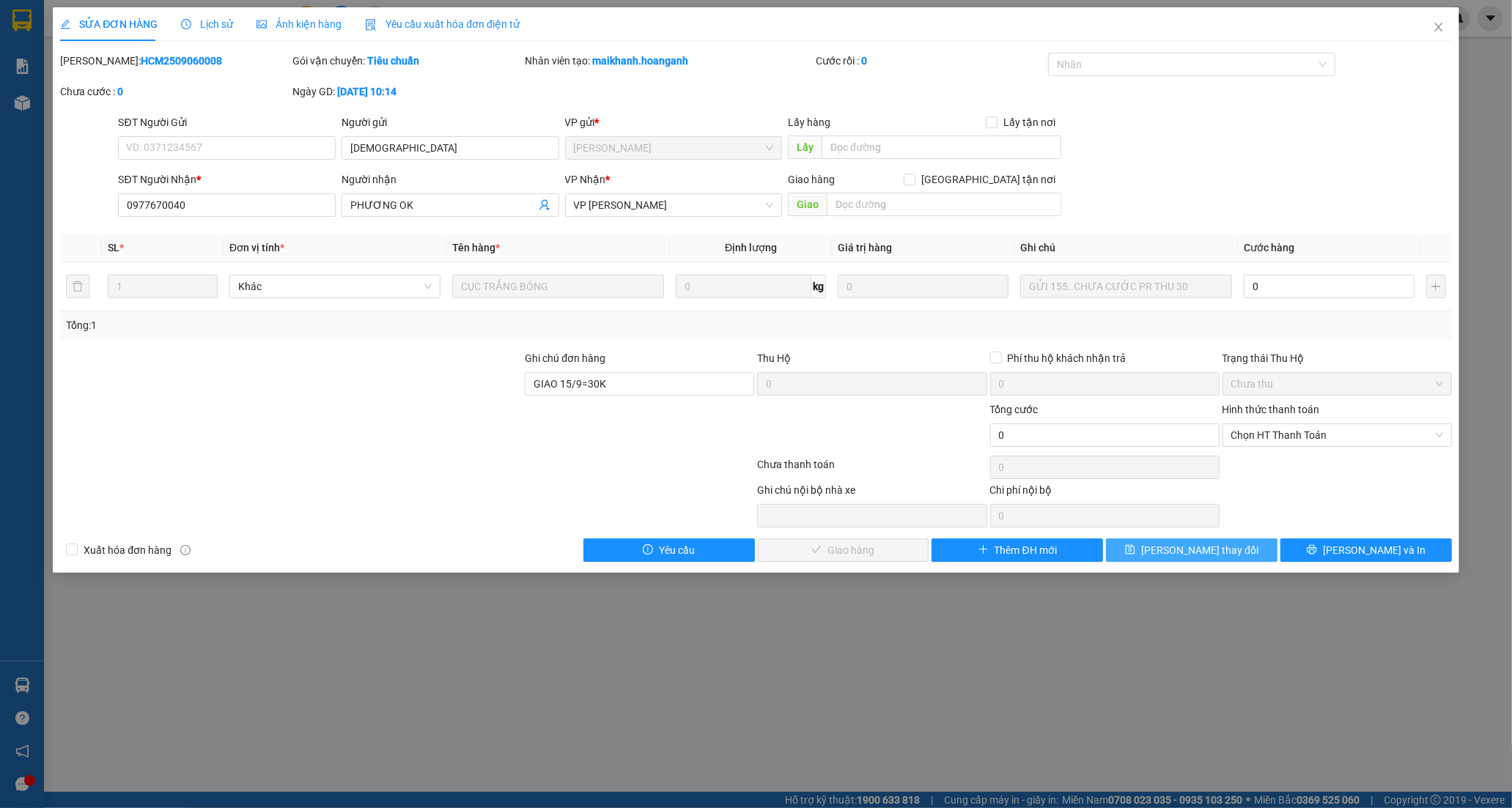
drag, startPoint x: 1162, startPoint y: 550, endPoint x: 1178, endPoint y: 420, distance: 131.0
click at [1135, 548] on icon "save" at bounding box center [1130, 549] width 10 height 10
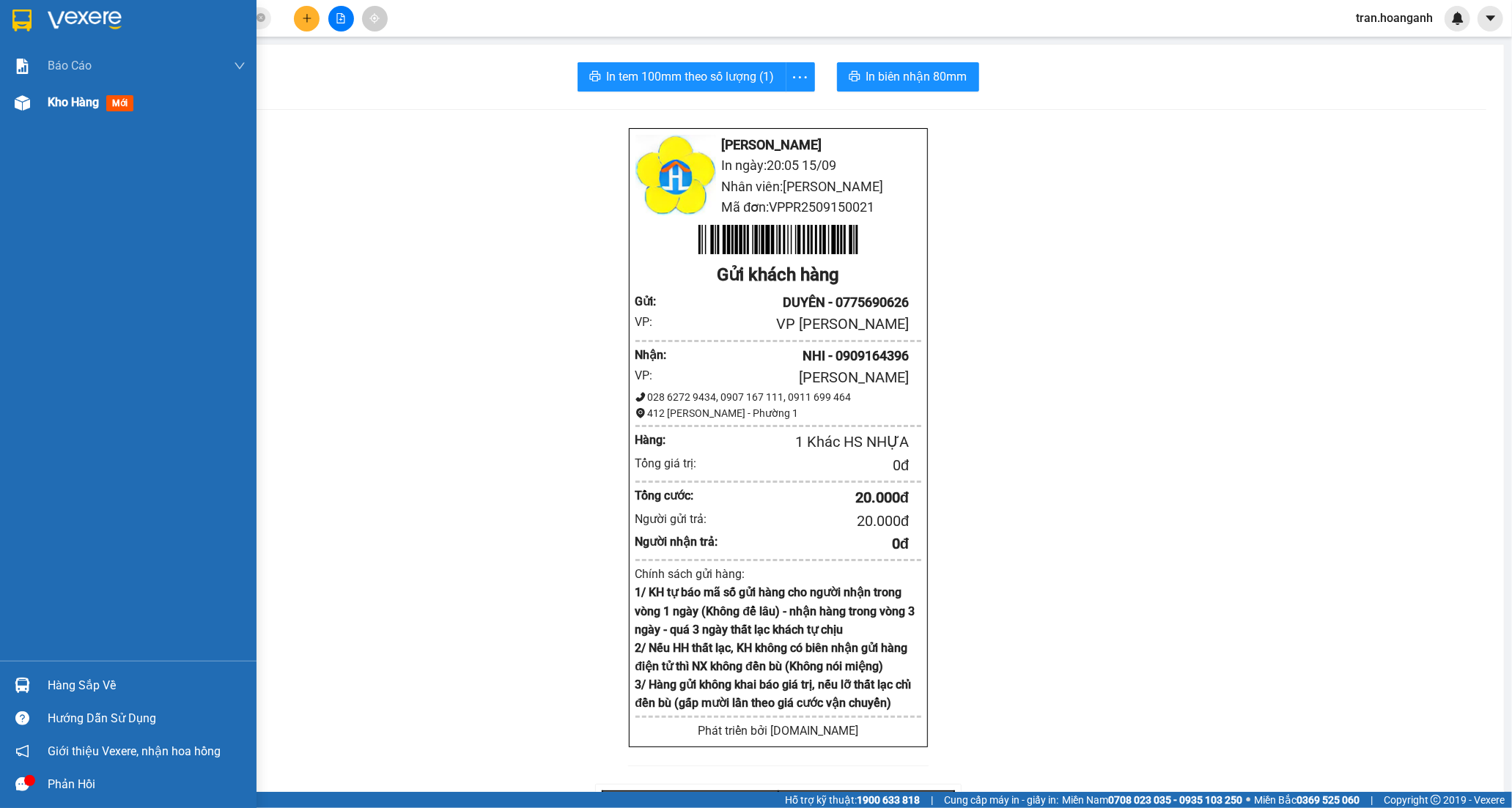
click at [67, 103] on span "Kho hàng" at bounding box center [73, 102] width 51 height 14
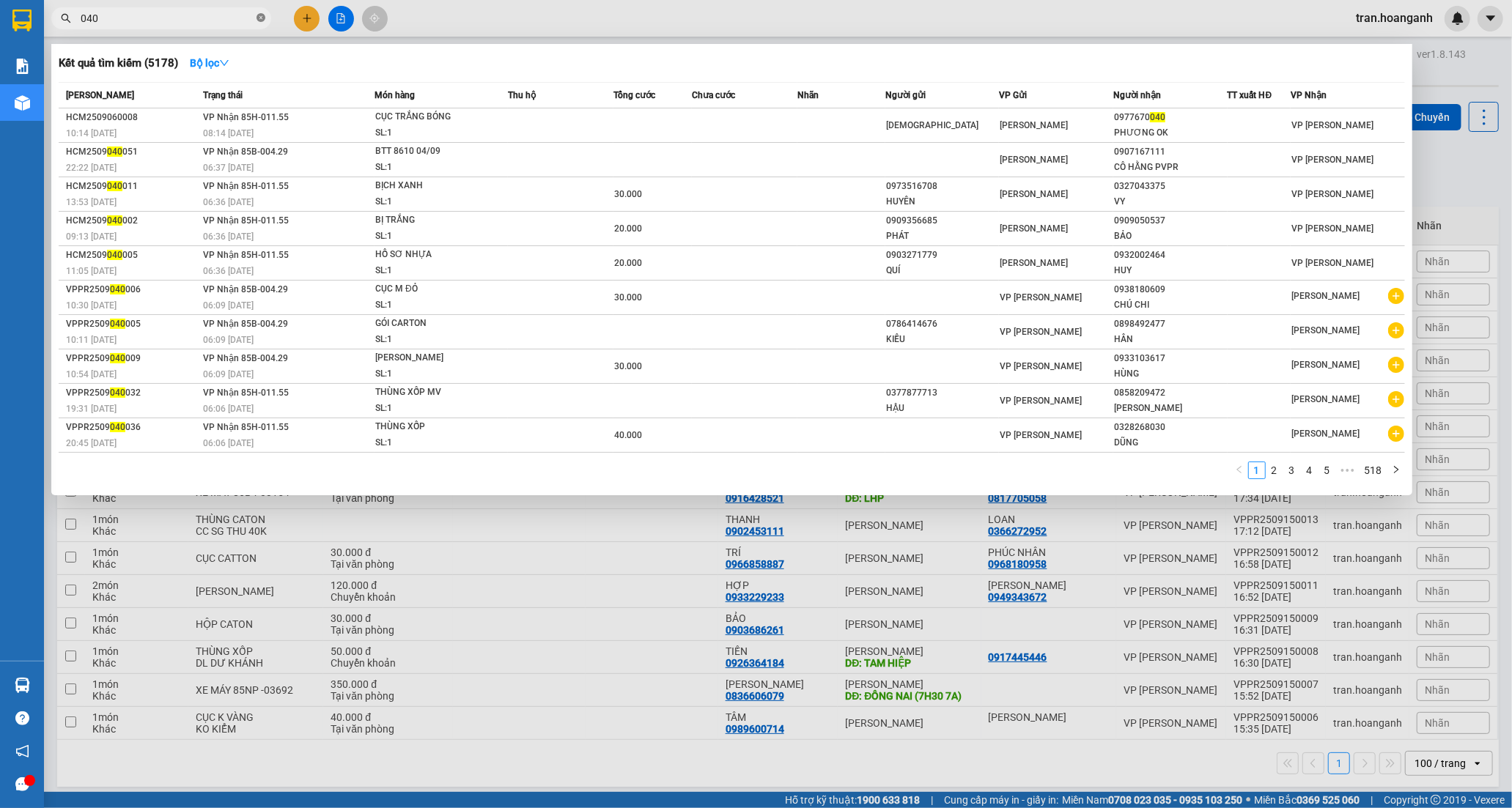
click at [260, 20] on icon "close-circle" at bounding box center [260, 18] width 9 height 9
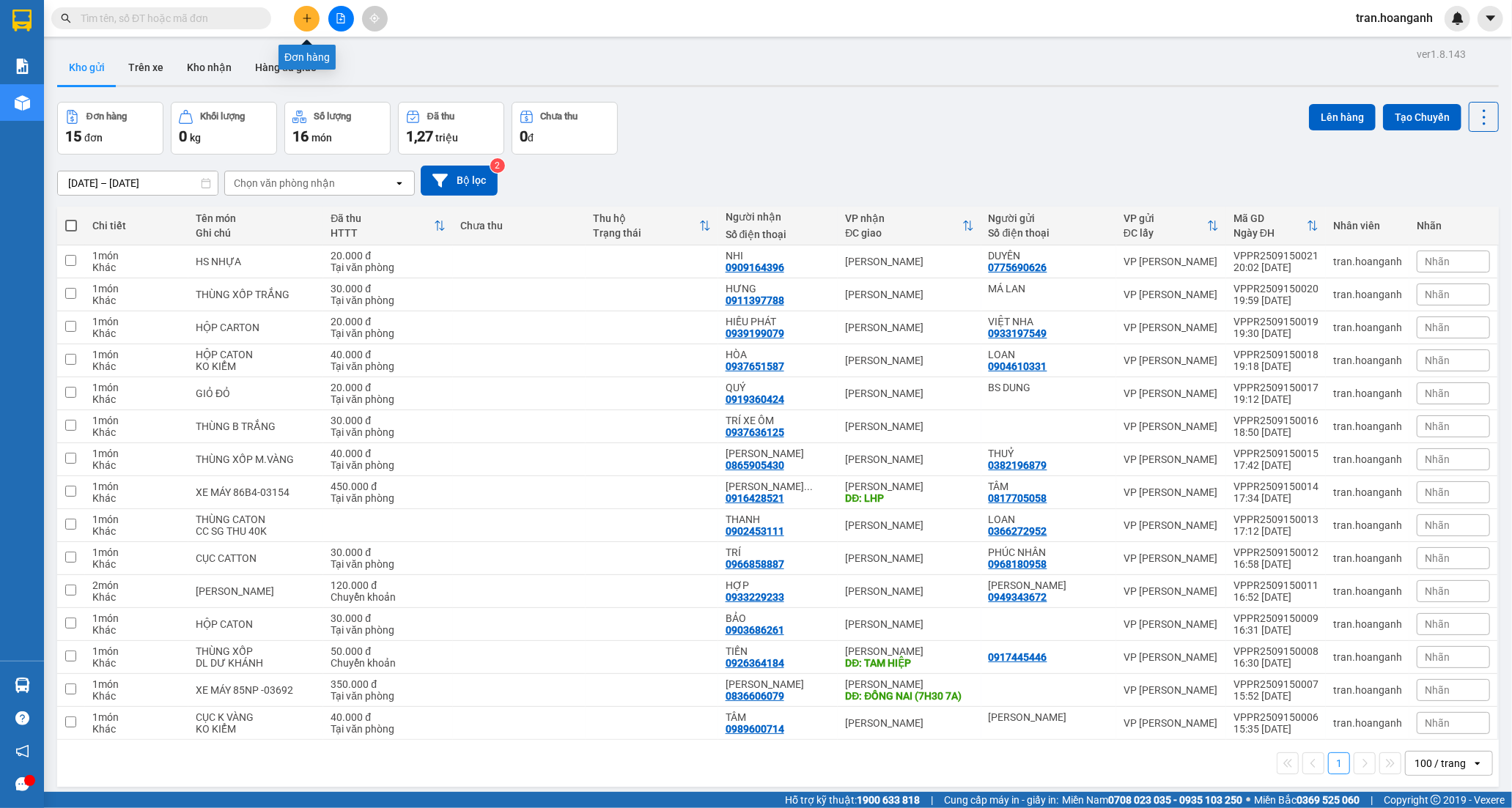
click at [306, 17] on icon "plus" at bounding box center [307, 18] width 10 height 10
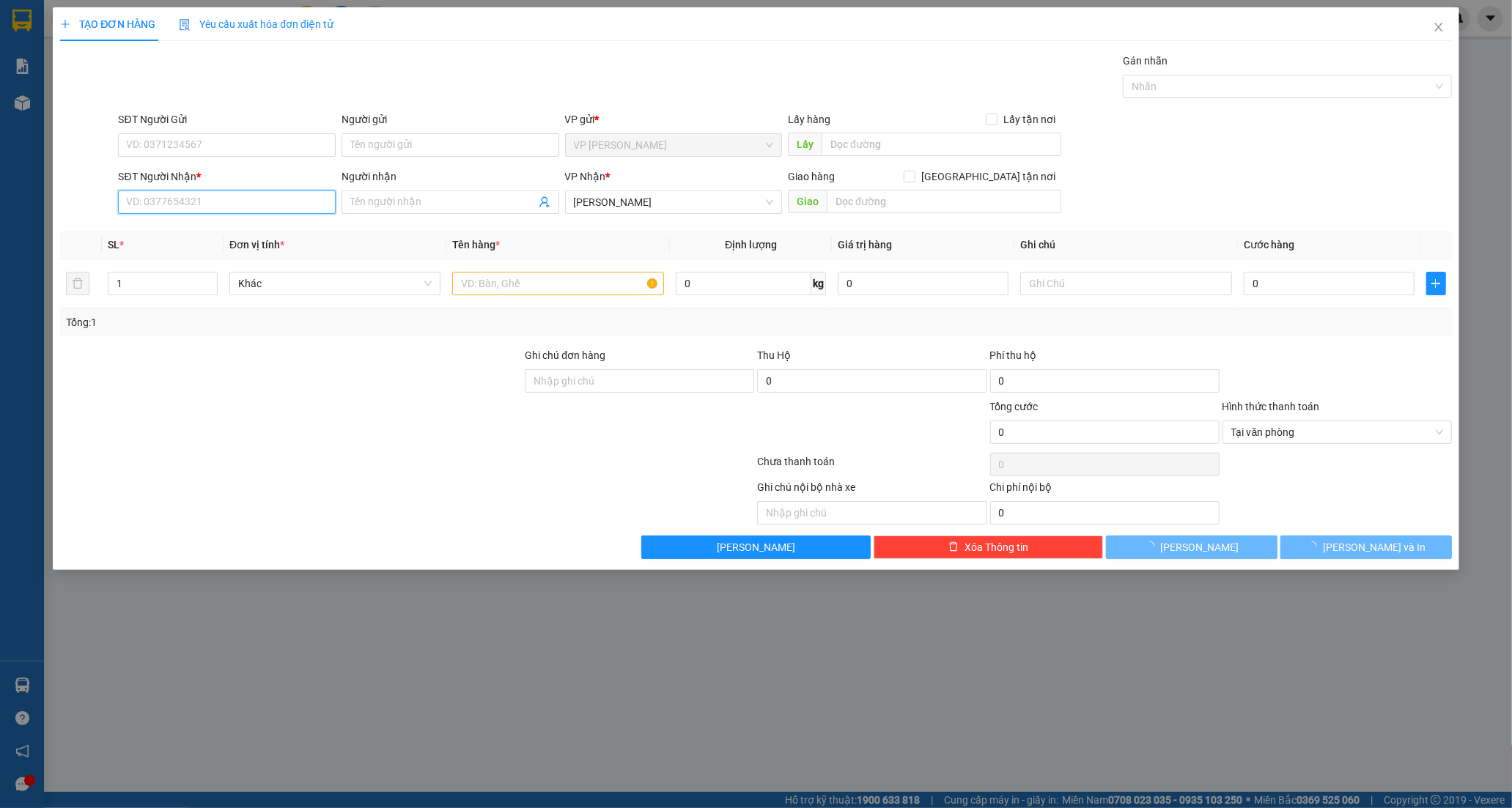
click at [203, 207] on input "SĐT Người Nhận *" at bounding box center [226, 201] width 217 height 23
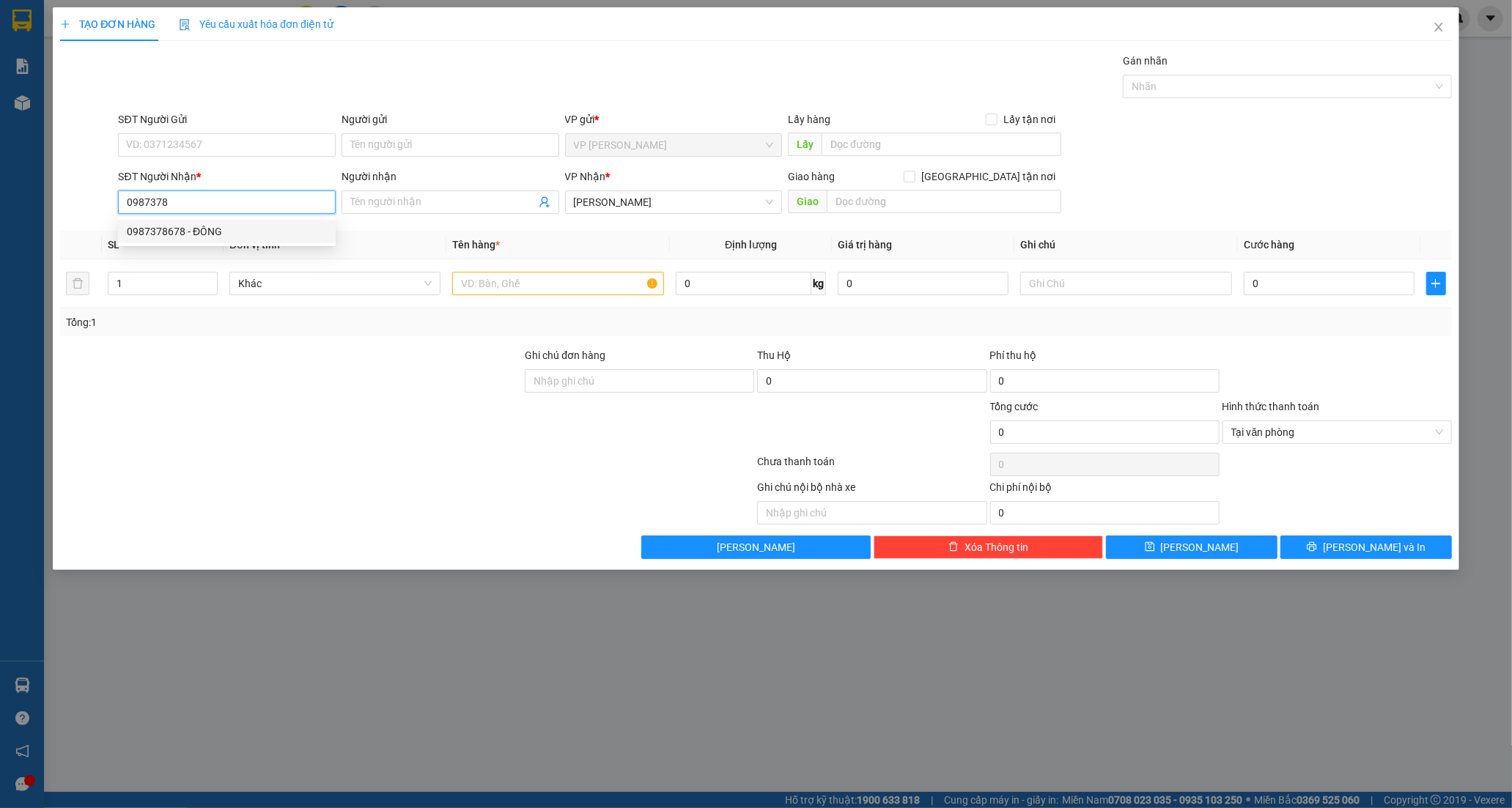
click at [218, 235] on div "0987378678 - ĐÔNG" at bounding box center [226, 232] width 200 height 16
type input "0987378678"
type input "ĐÔNG"
type input "20.000"
type input "0987378678"
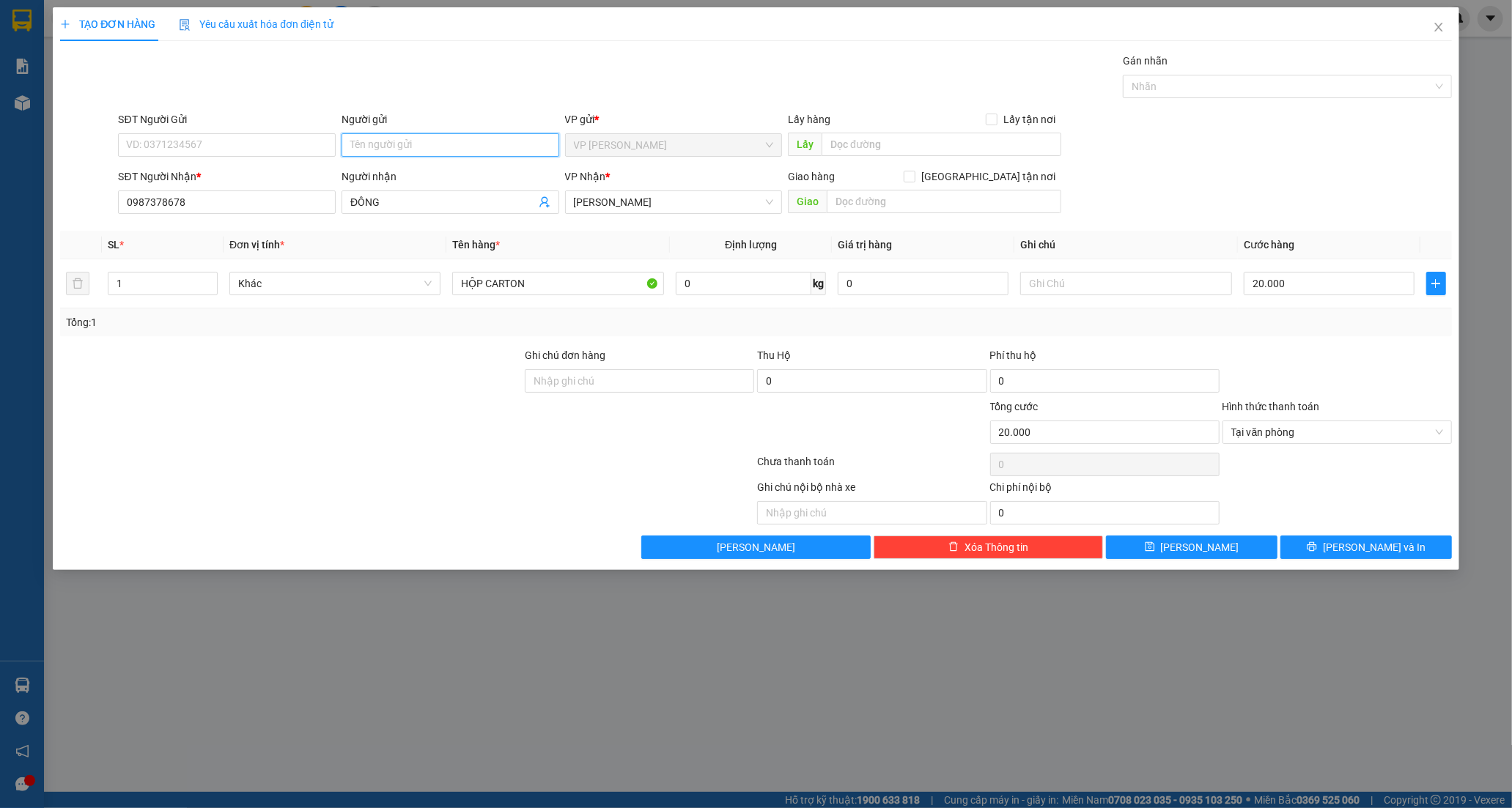
click at [392, 135] on input "Người gửi" at bounding box center [450, 145] width 217 height 23
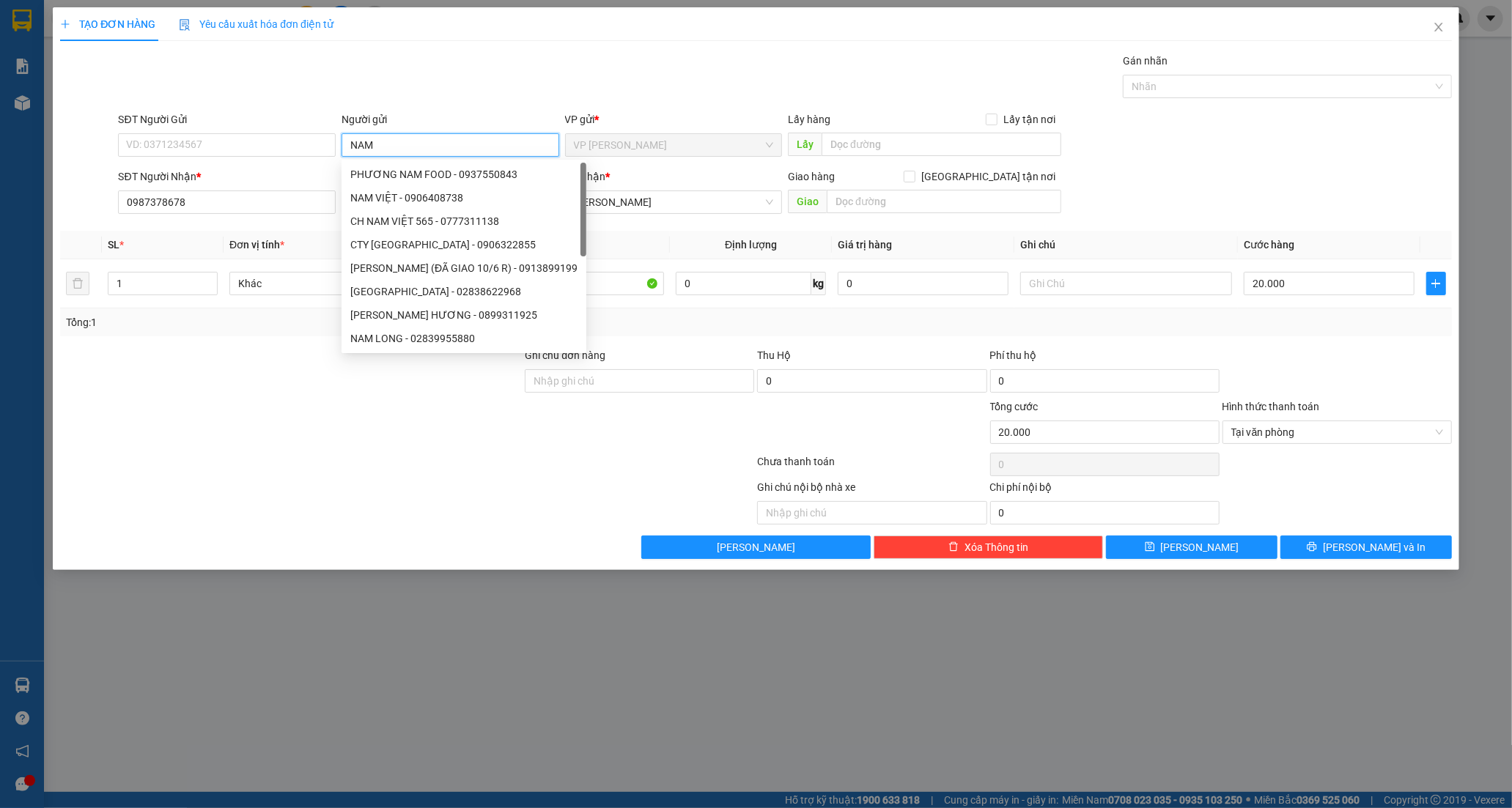
type input "NAM"
click at [469, 524] on div at bounding box center [610, 502] width 290 height 45
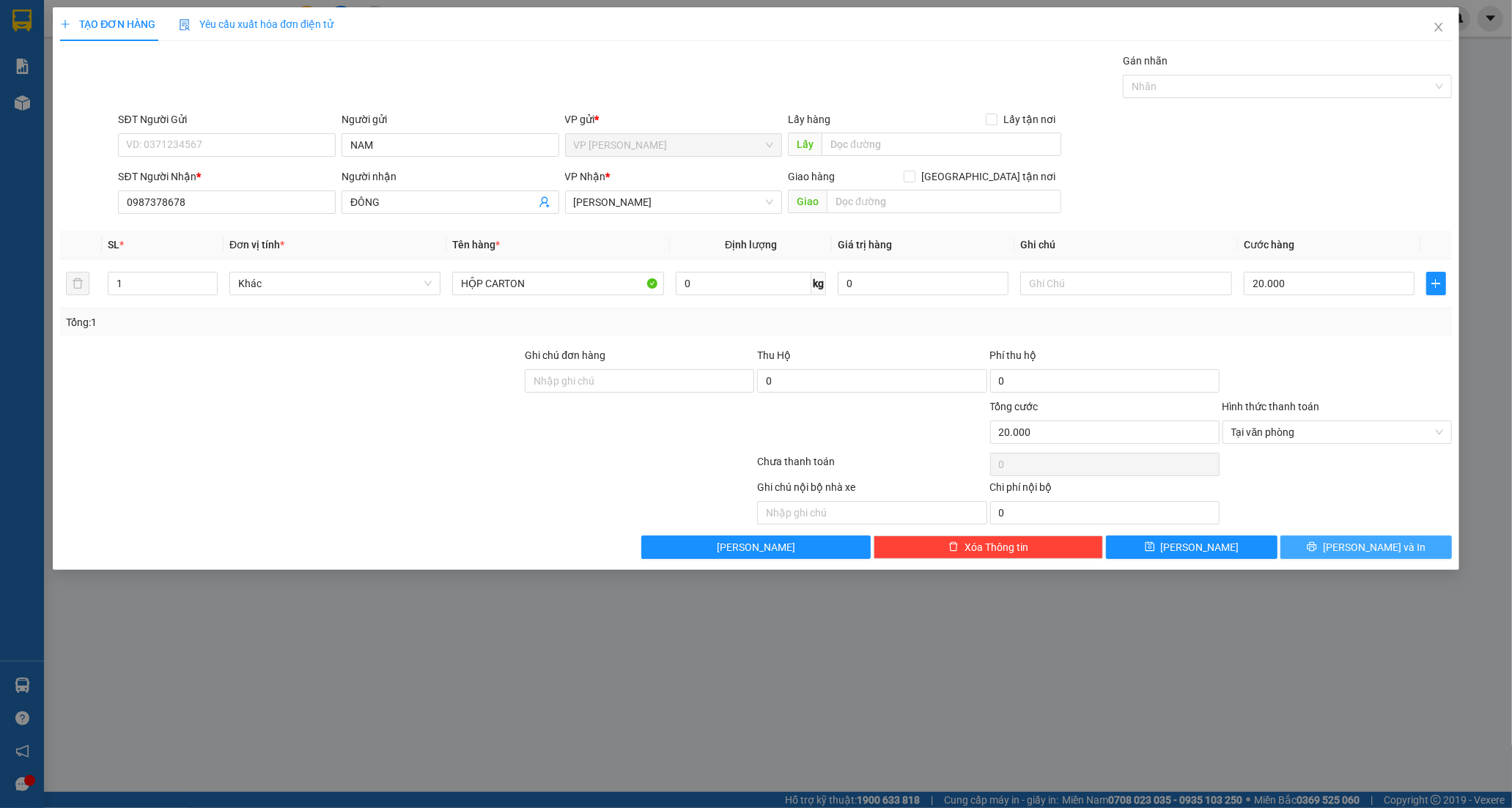
click at [1385, 548] on span "Lưu và In" at bounding box center [1373, 547] width 103 height 16
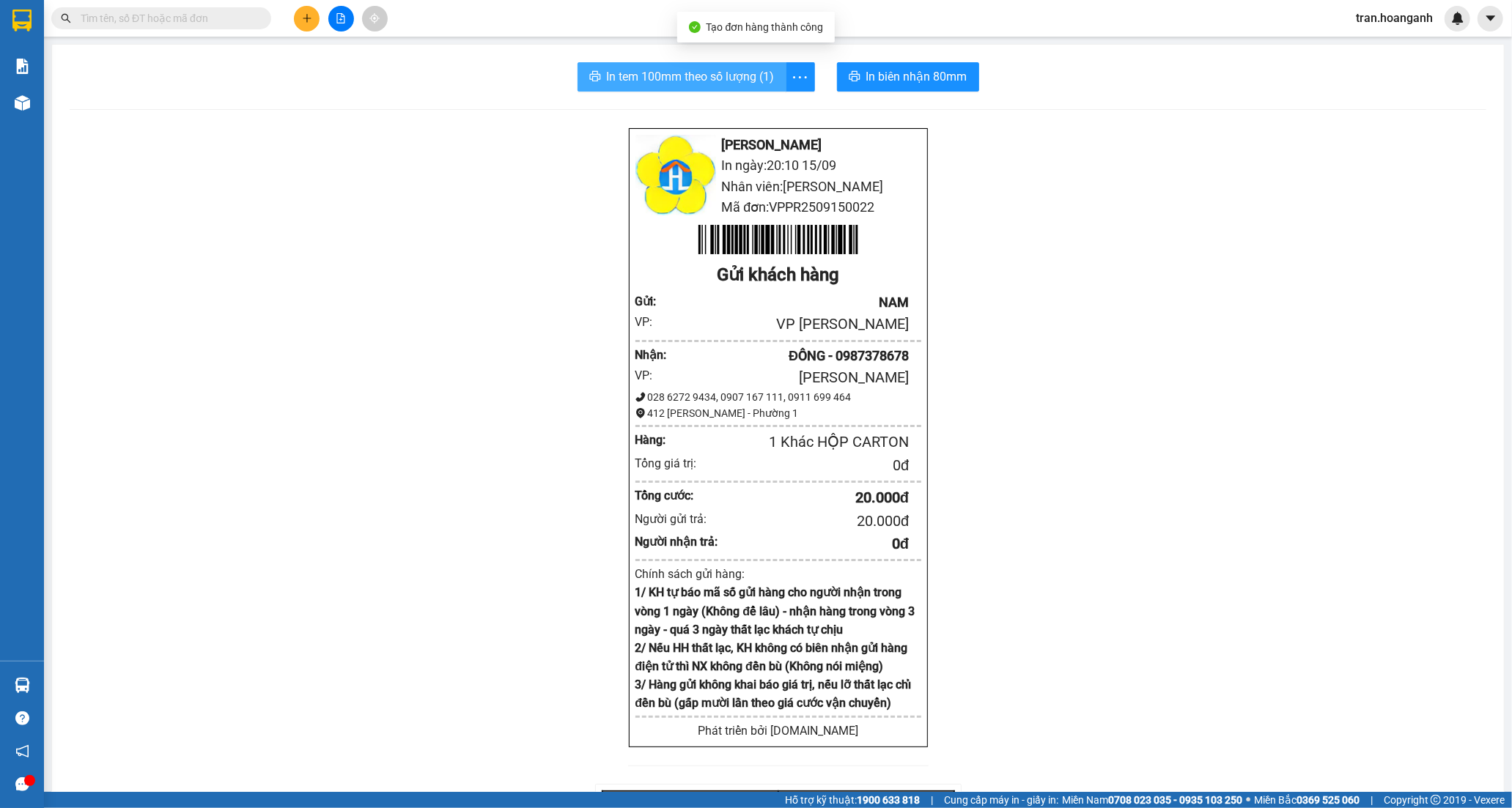
click at [713, 78] on span "In tem 100mm theo số lượng (1)" at bounding box center [690, 76] width 168 height 18
click at [303, 20] on icon "plus" at bounding box center [307, 18] width 10 height 10
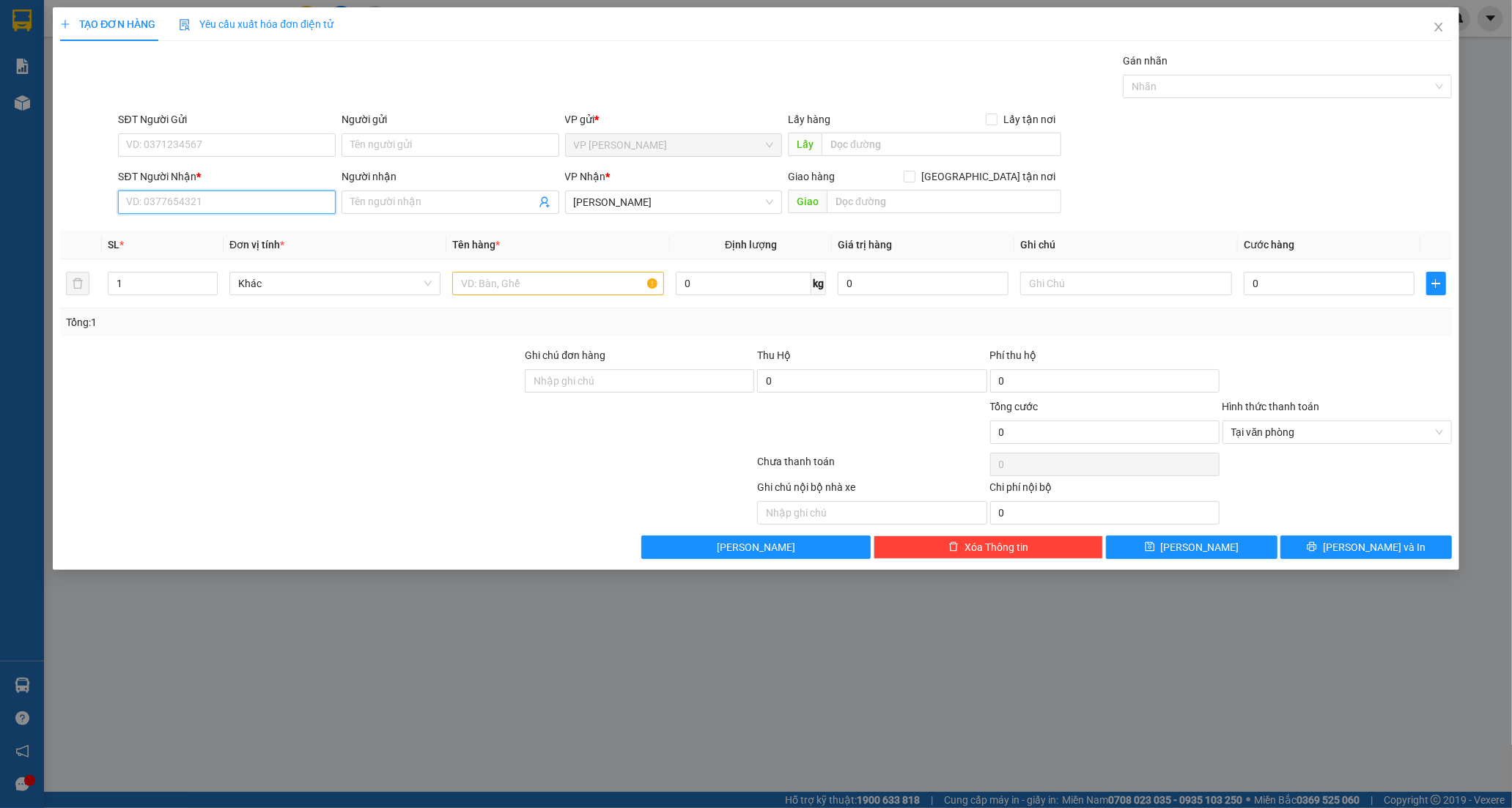
click at [155, 202] on input "SĐT Người Nhận *" at bounding box center [226, 201] width 217 height 23
paste input "0986754537"
type input "0986754537"
click at [360, 200] on input "Người nhận" at bounding box center [443, 202] width 186 height 16
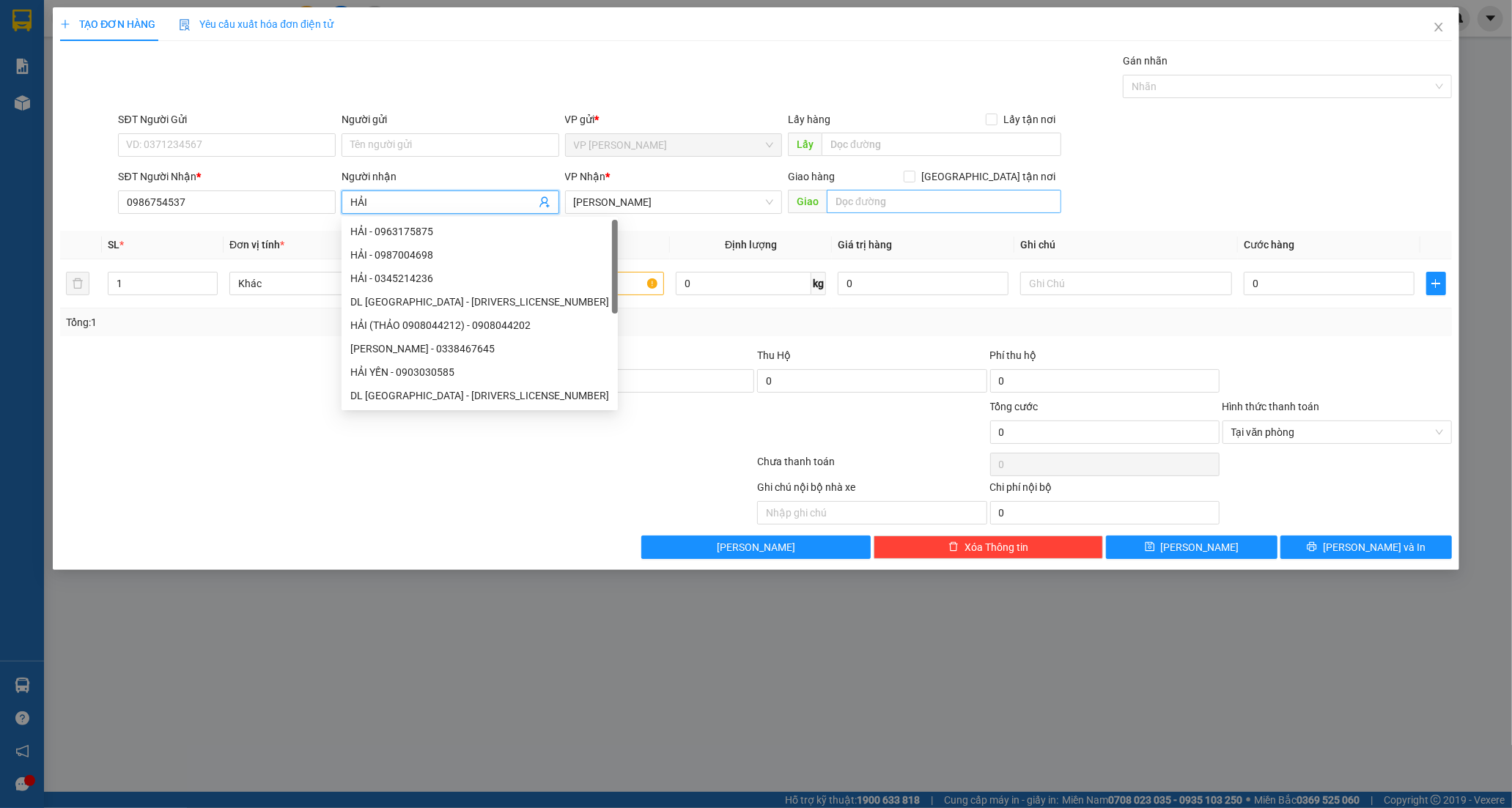
type input "HẢI"
click at [855, 198] on input "text" at bounding box center [944, 201] width 235 height 23
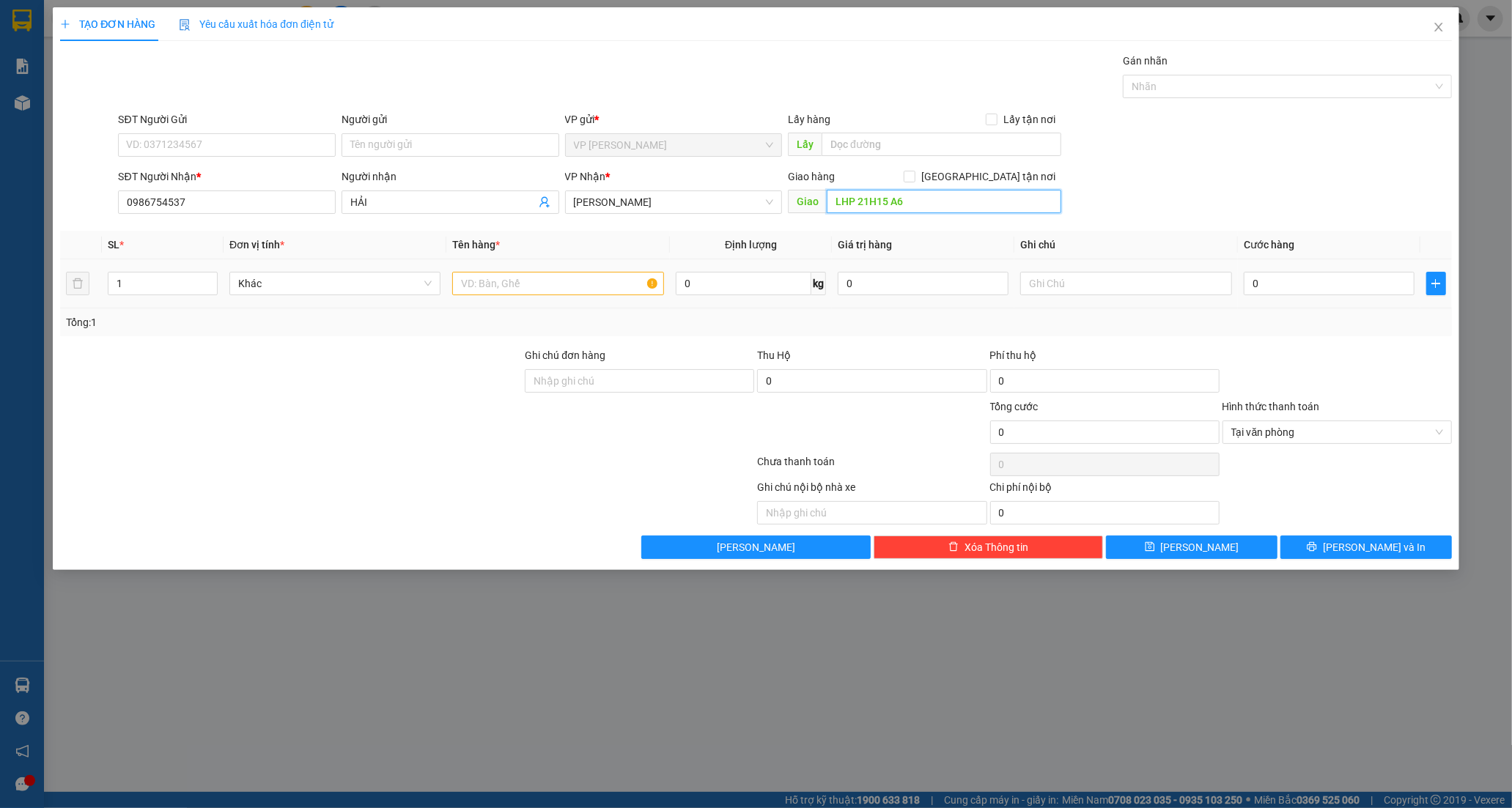
type input "LHP 21H15 A6"
click at [502, 287] on input "text" at bounding box center [557, 283] width 211 height 23
type input "THÙNG XỐP >"
click at [1280, 275] on input "0" at bounding box center [1329, 283] width 170 height 23
type input "7"
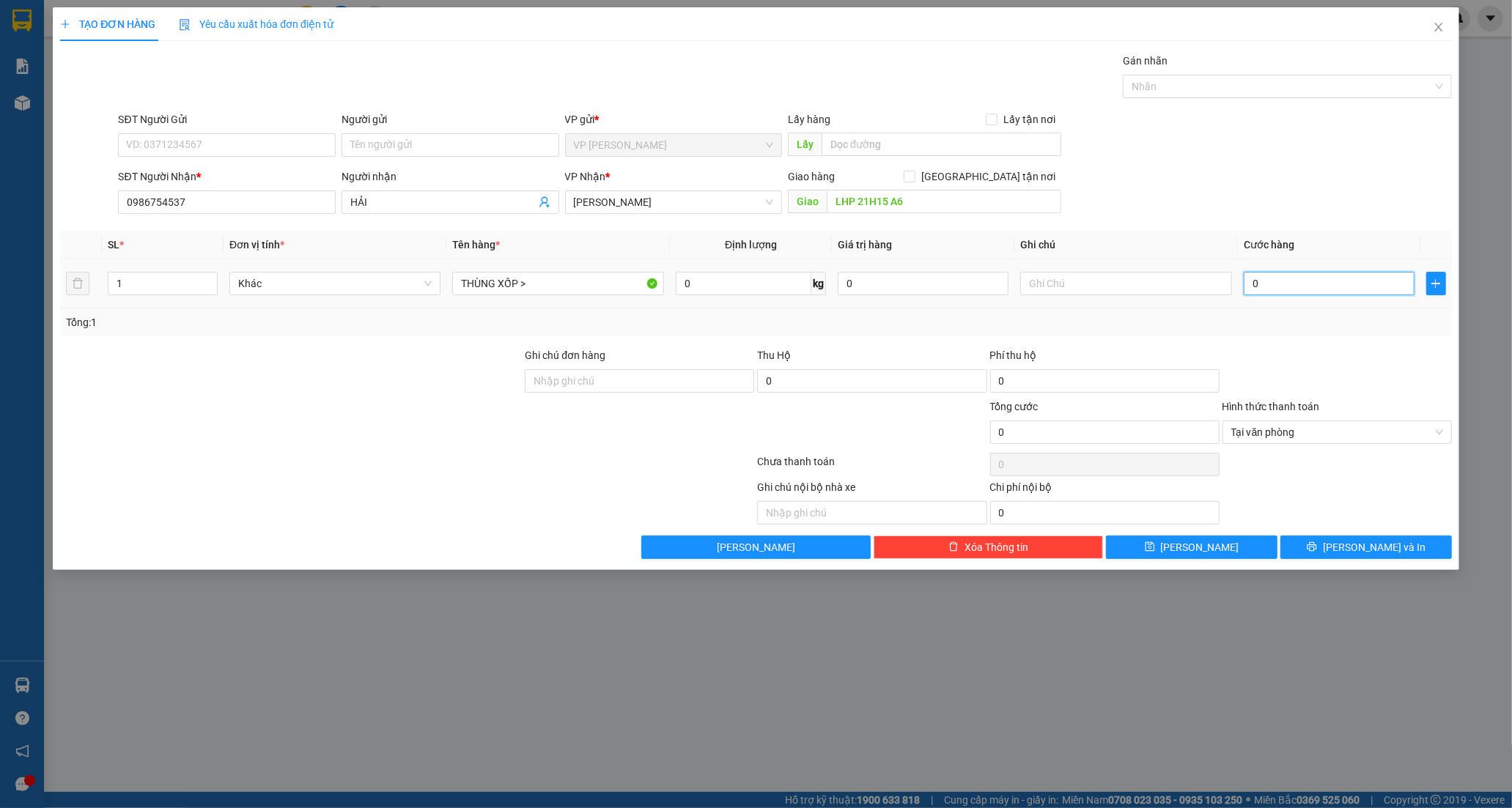
type input "7"
type input "70"
type input "70.000"
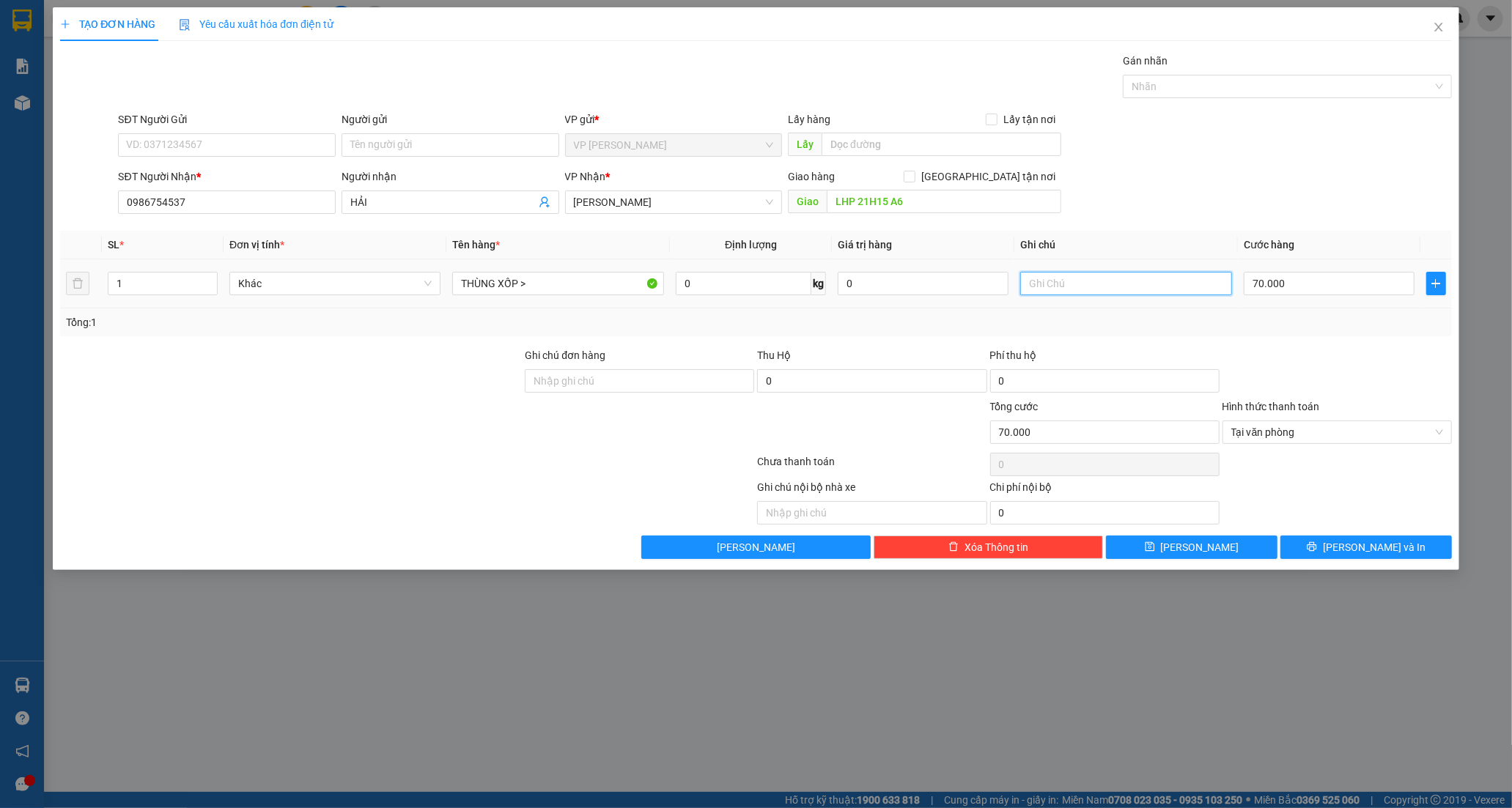
click at [1115, 277] on input "text" at bounding box center [1125, 283] width 211 height 23
type input "THEO KHÁCH"
click at [1375, 541] on span "Lưu và In" at bounding box center [1373, 547] width 103 height 16
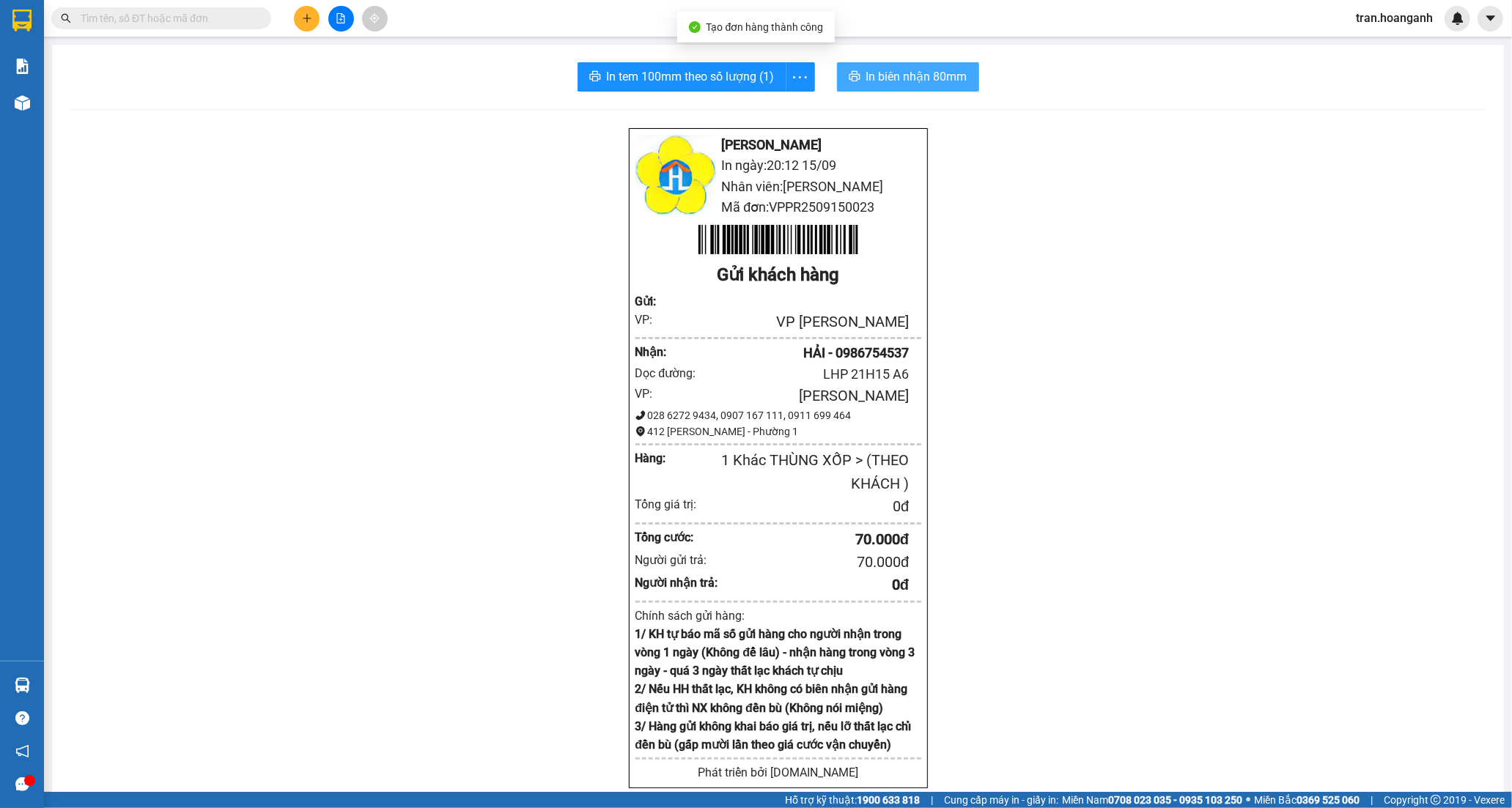
click at [894, 76] on span "In biên nhận 80mm" at bounding box center [916, 76] width 101 height 18
click at [708, 80] on span "In tem 100mm theo số lượng (1)" at bounding box center [690, 76] width 168 height 18
click at [312, 19] on button at bounding box center [307, 18] width 25 height 25
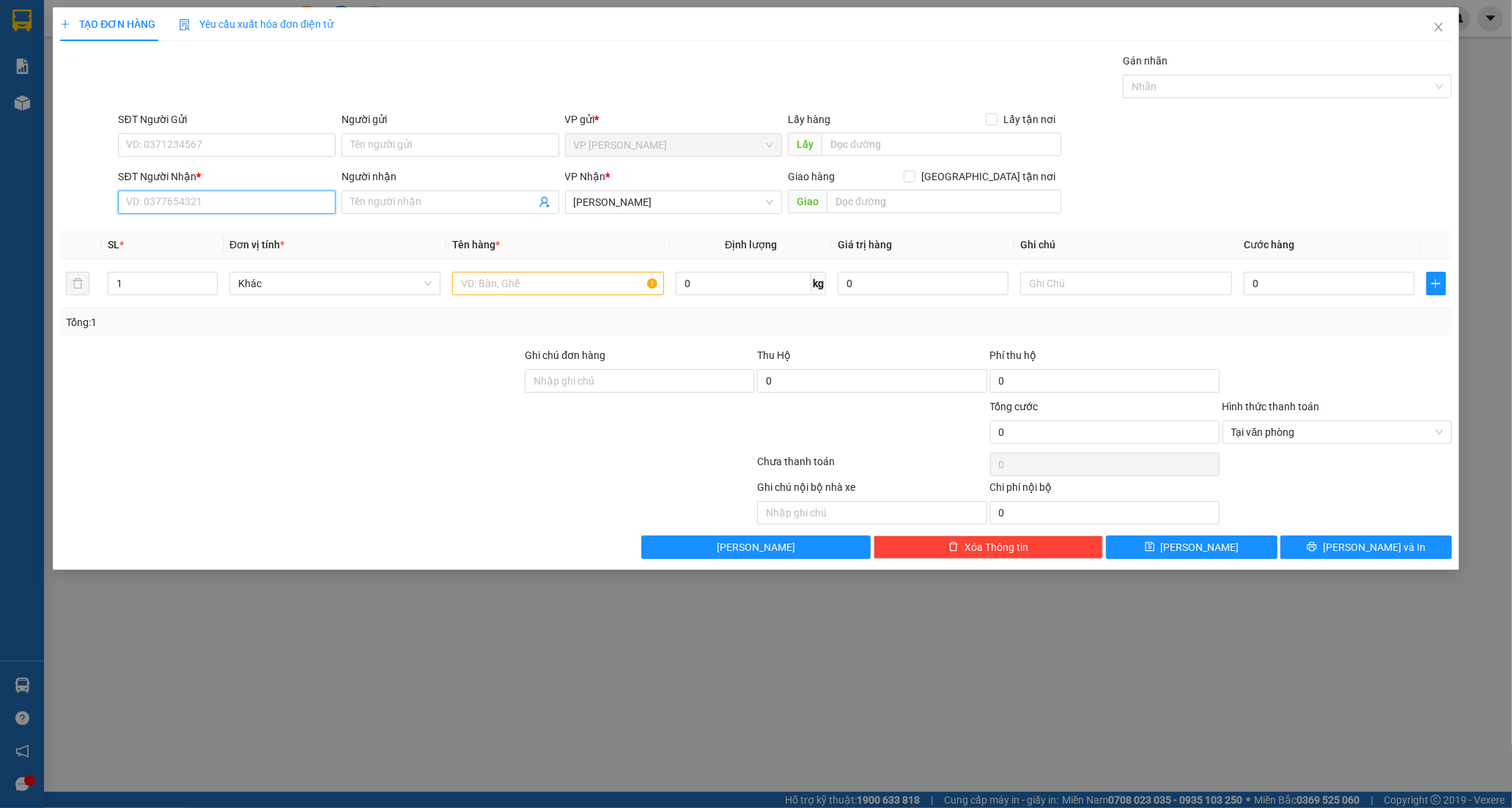
click at [204, 193] on input "SĐT Người Nhận *" at bounding box center [226, 201] width 217 height 23
type input "0938013330"
click at [378, 201] on input "Người nhận" at bounding box center [443, 202] width 186 height 16
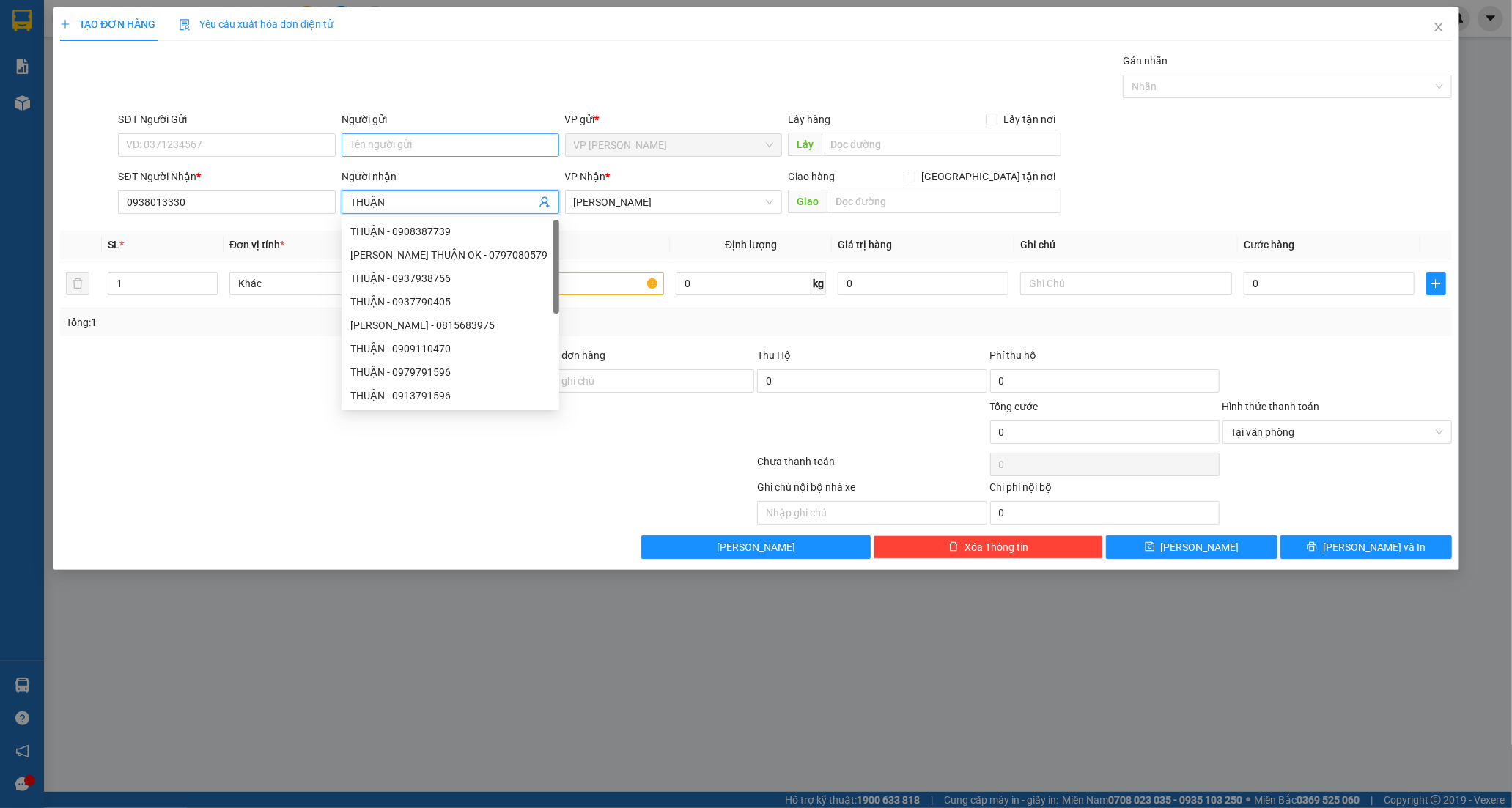
type input "THUẬN"
click at [385, 140] on input "Người gửi" at bounding box center [450, 145] width 217 height 23
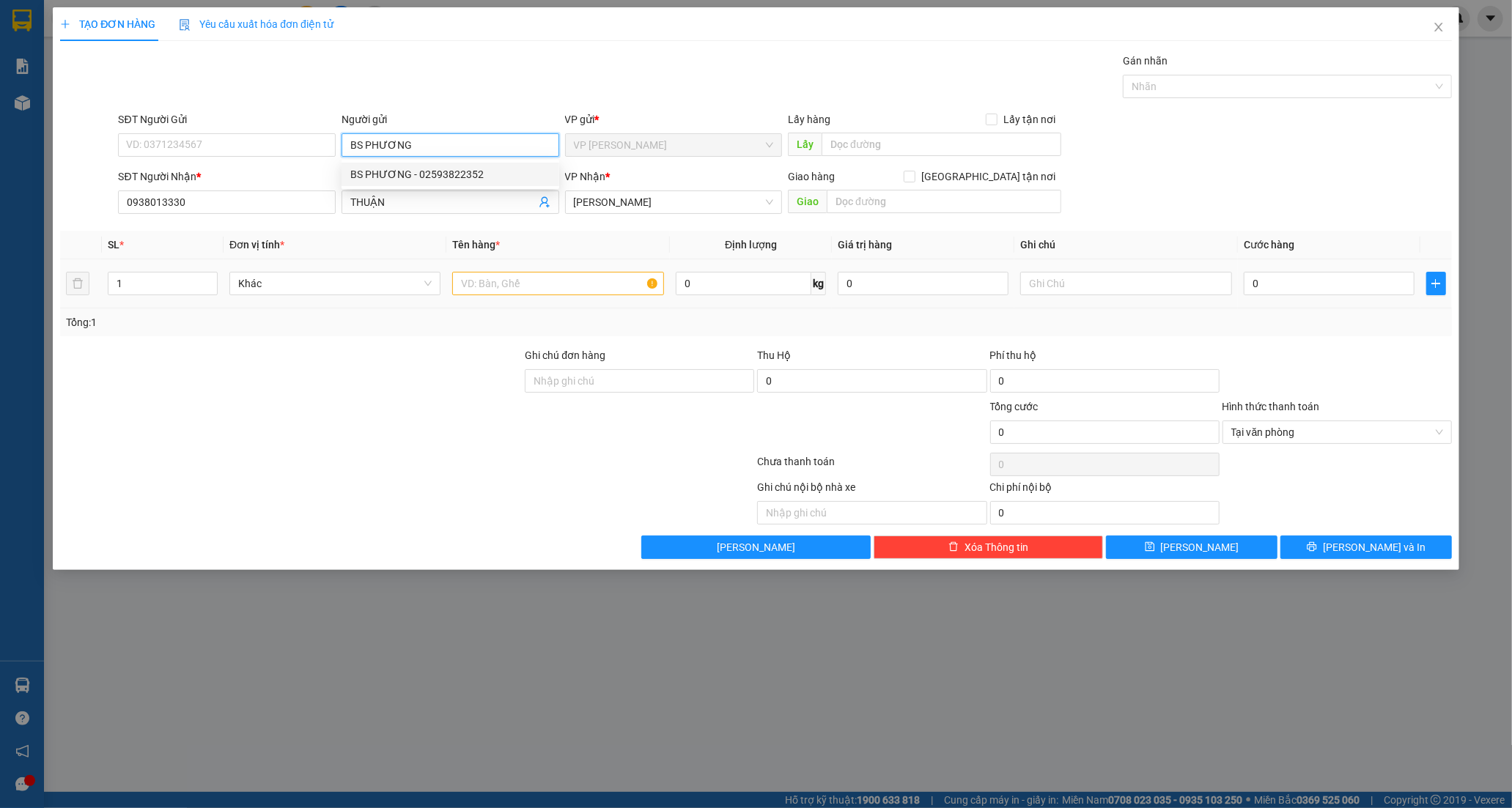
type input "BS PHƯƠNG"
click at [551, 283] on input "text" at bounding box center [557, 283] width 211 height 23
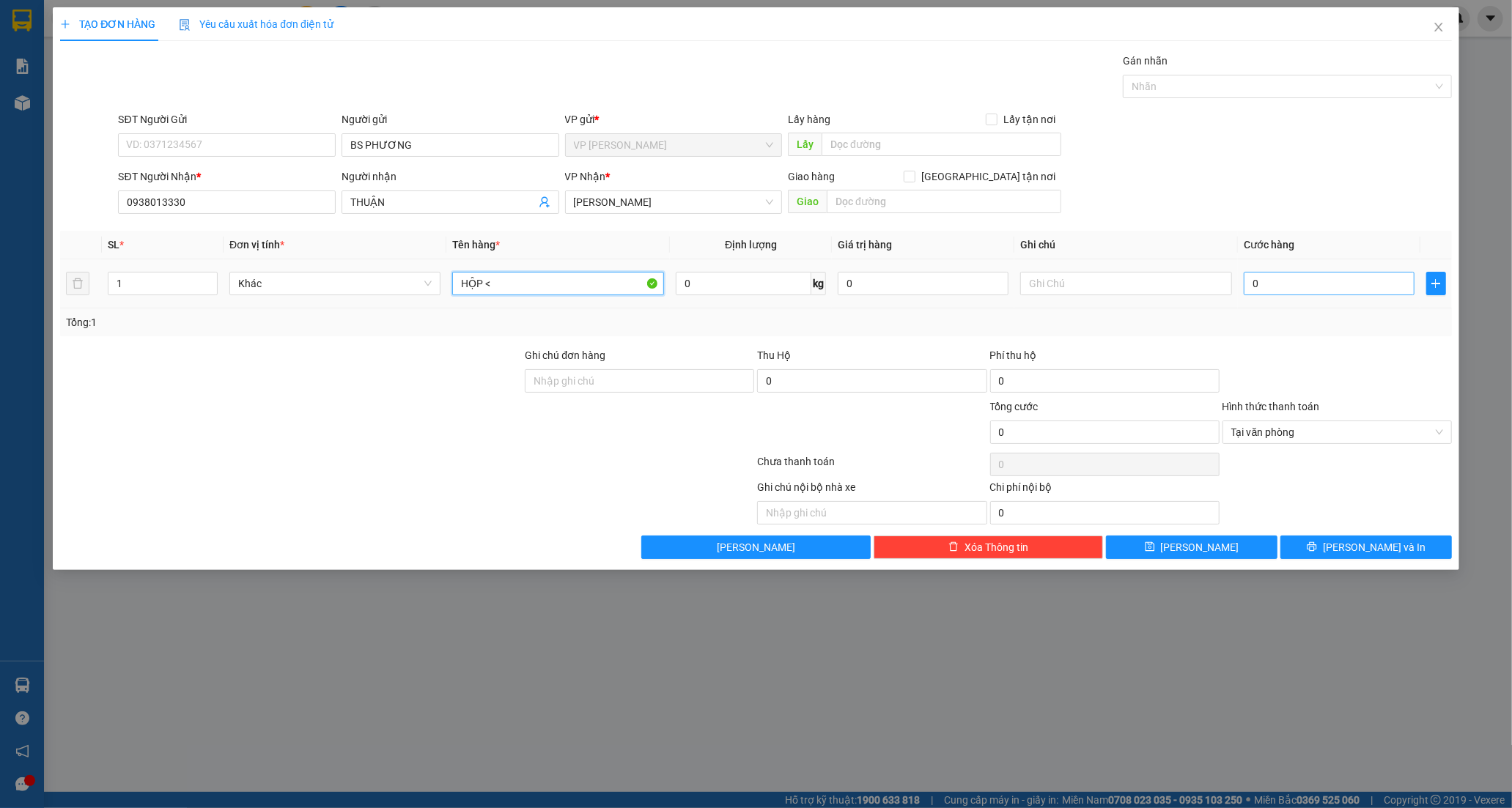
type input "HỘP <"
type input "2"
type input "20"
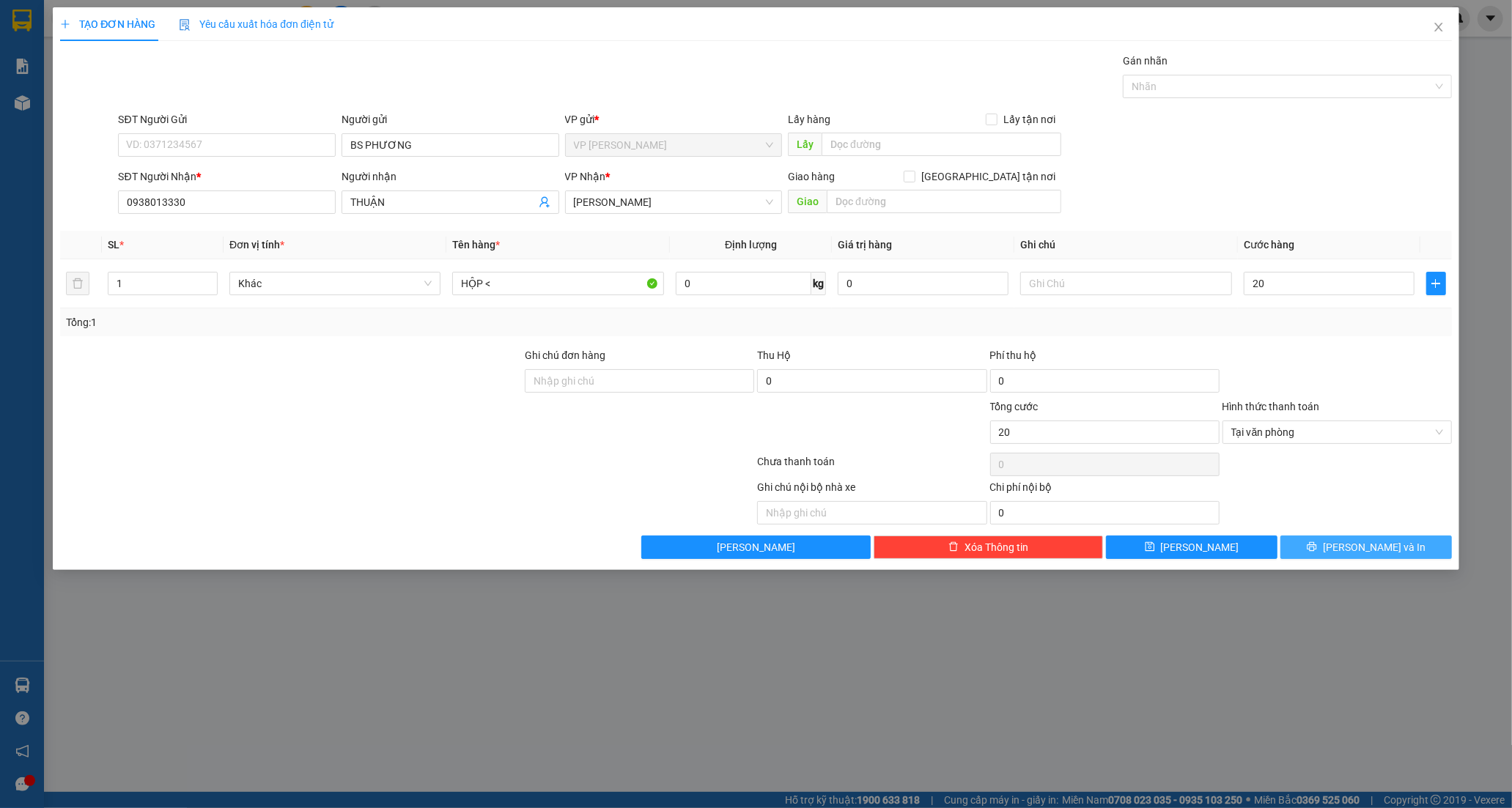
type input "20.000"
click at [1316, 547] on icon "printer" at bounding box center [1311, 547] width 10 height 10
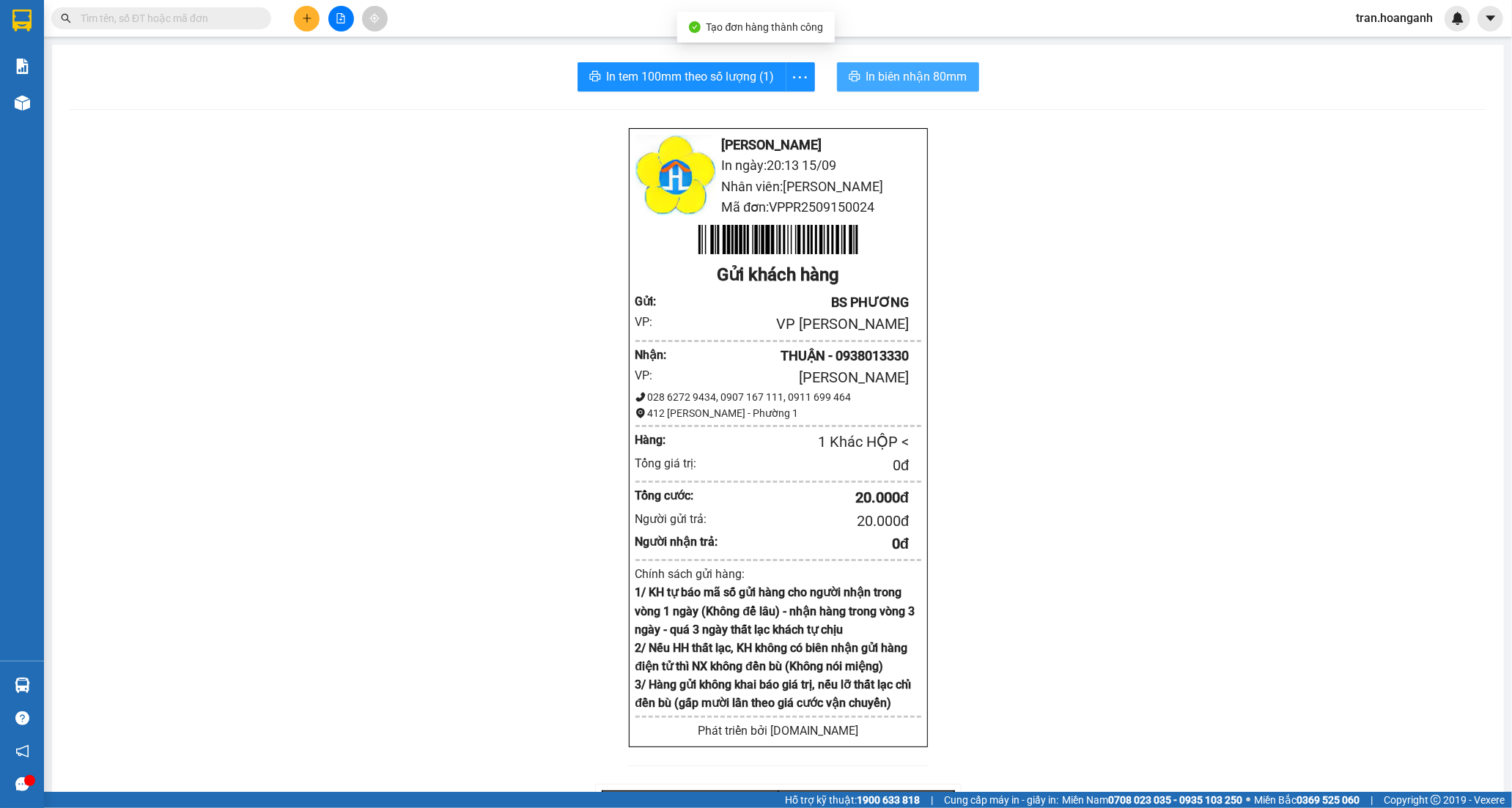
click at [883, 82] on span "In biên nhận 80mm" at bounding box center [916, 76] width 101 height 18
click at [302, 19] on icon "plus" at bounding box center [307, 18] width 10 height 10
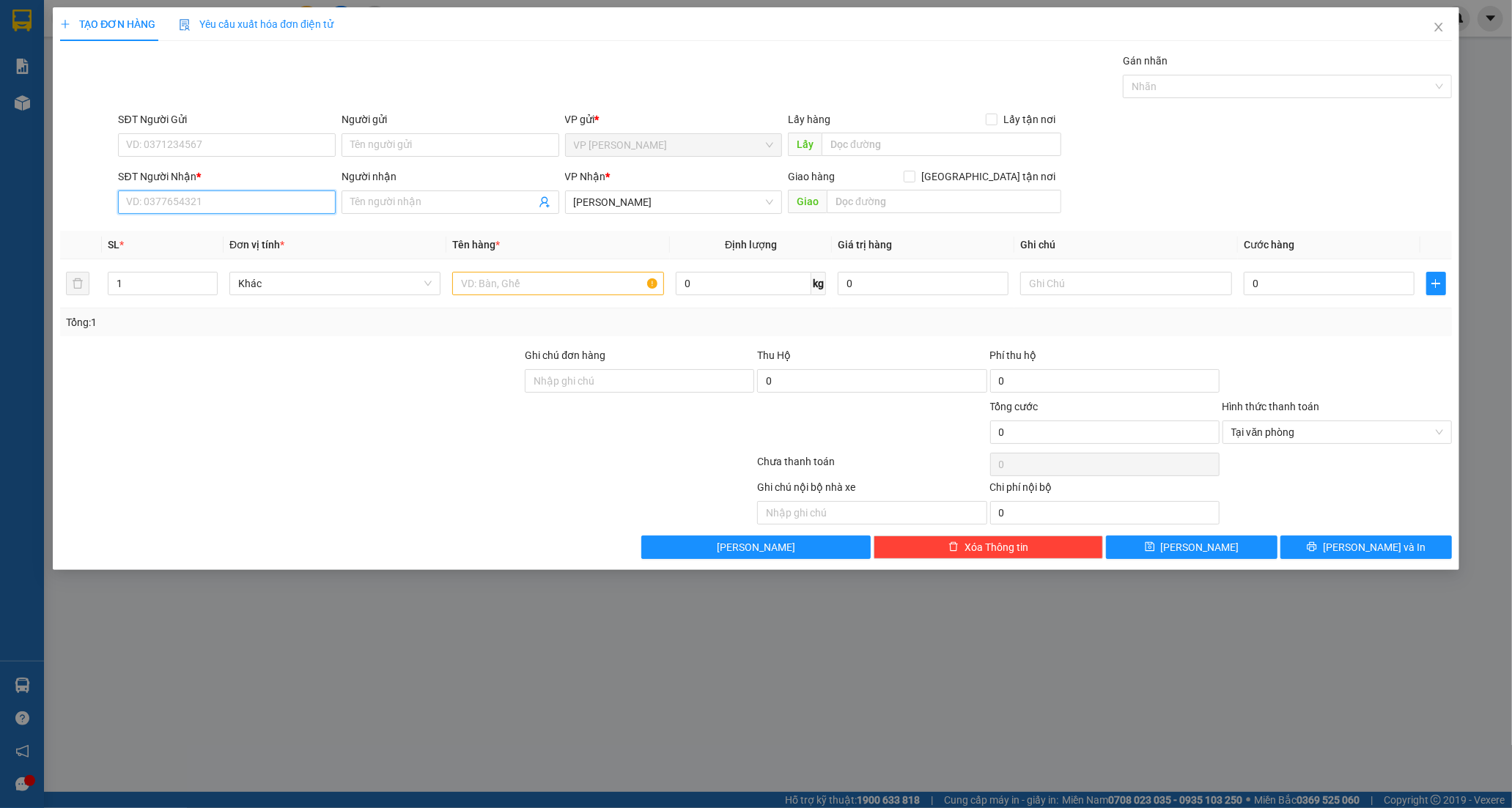
click at [272, 208] on input "SĐT Người Nhận *" at bounding box center [226, 201] width 217 height 23
type input "0"
drag, startPoint x: 231, startPoint y: 233, endPoint x: 235, endPoint y: 165, distance: 68.1
click at [230, 228] on div "0842313946 - DINH NGUYỄN" at bounding box center [226, 232] width 200 height 16
type input "0842313946"
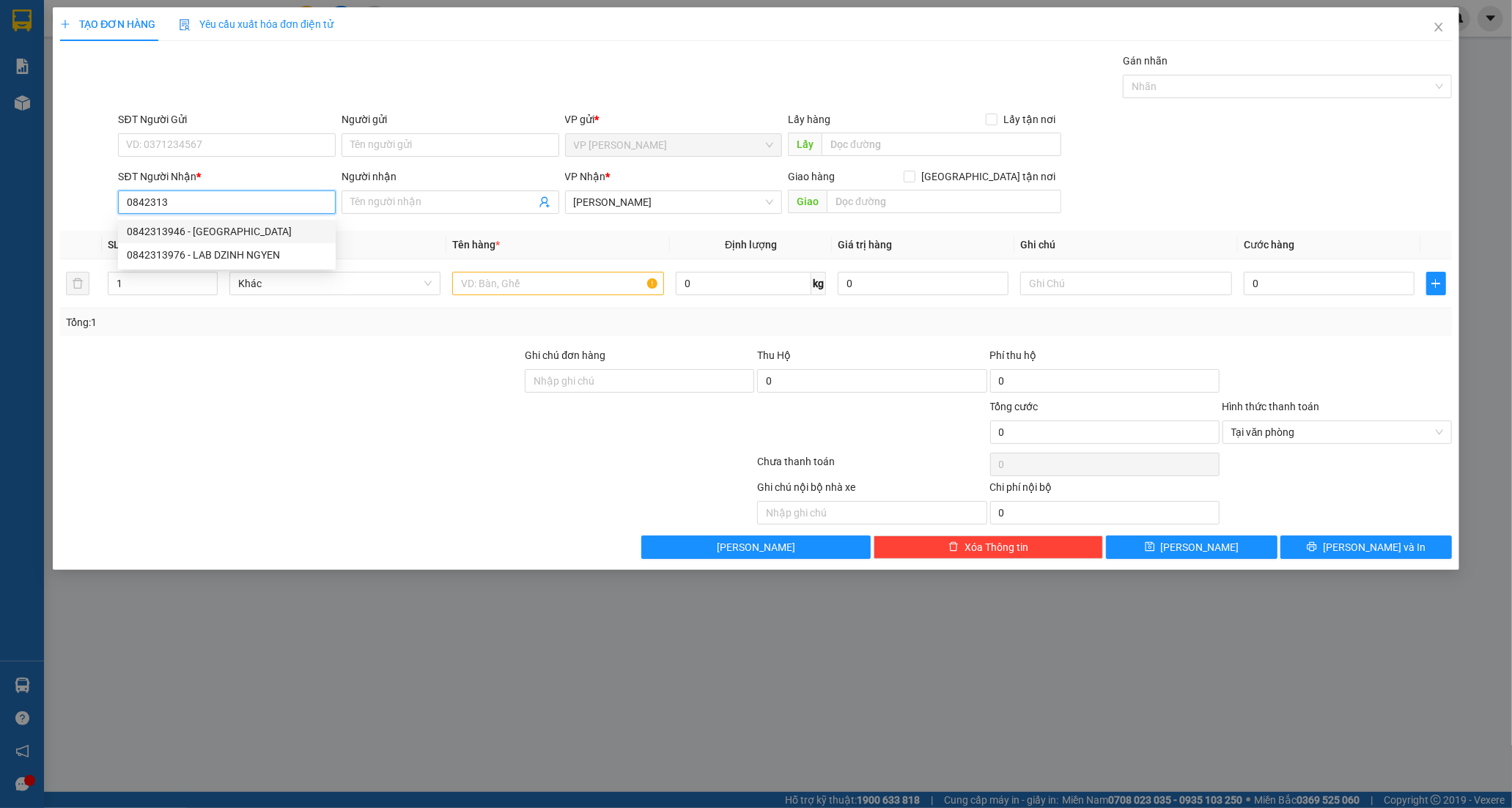
type input "DINH NGUYỄN"
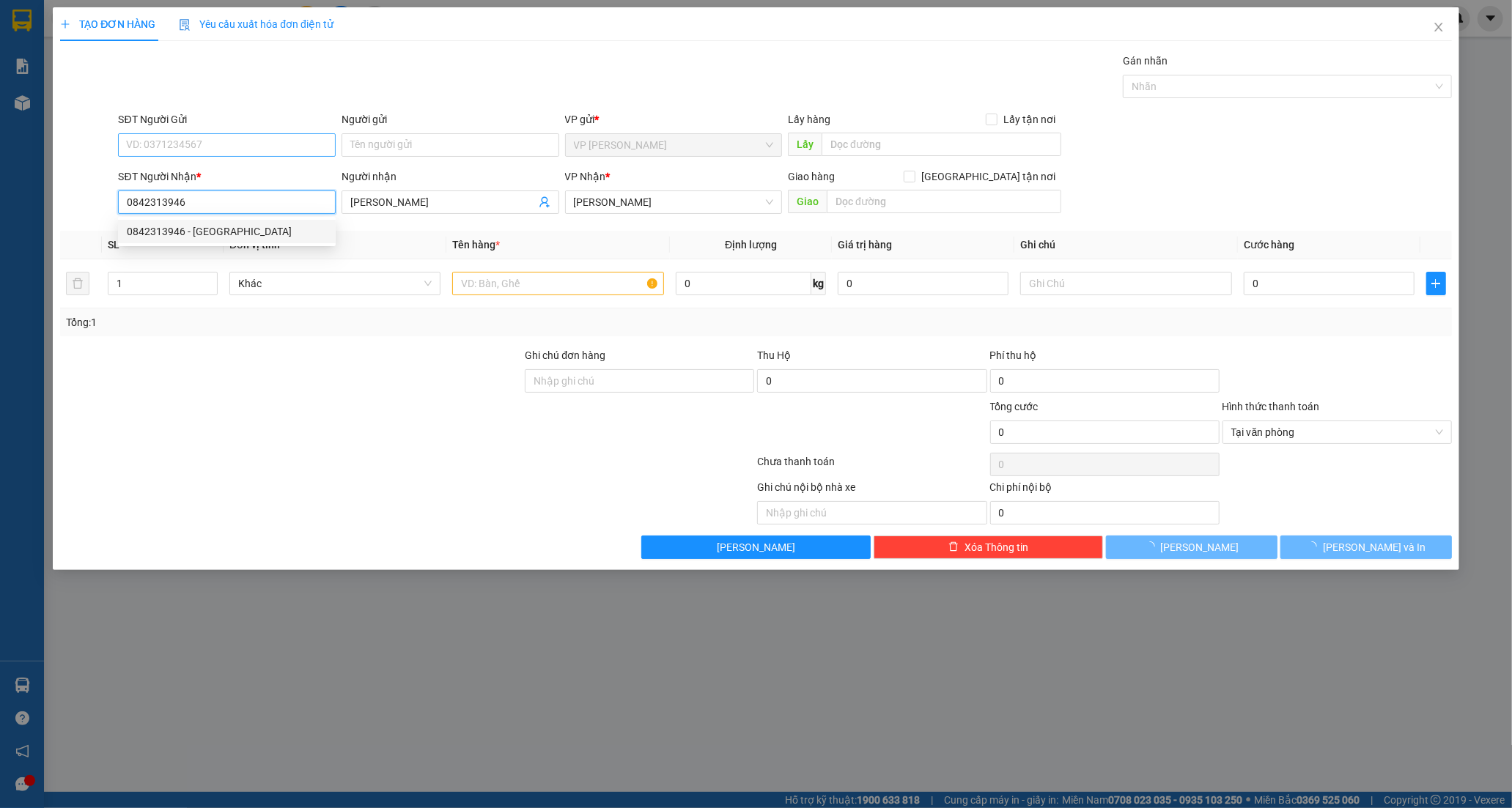
type input "20.000"
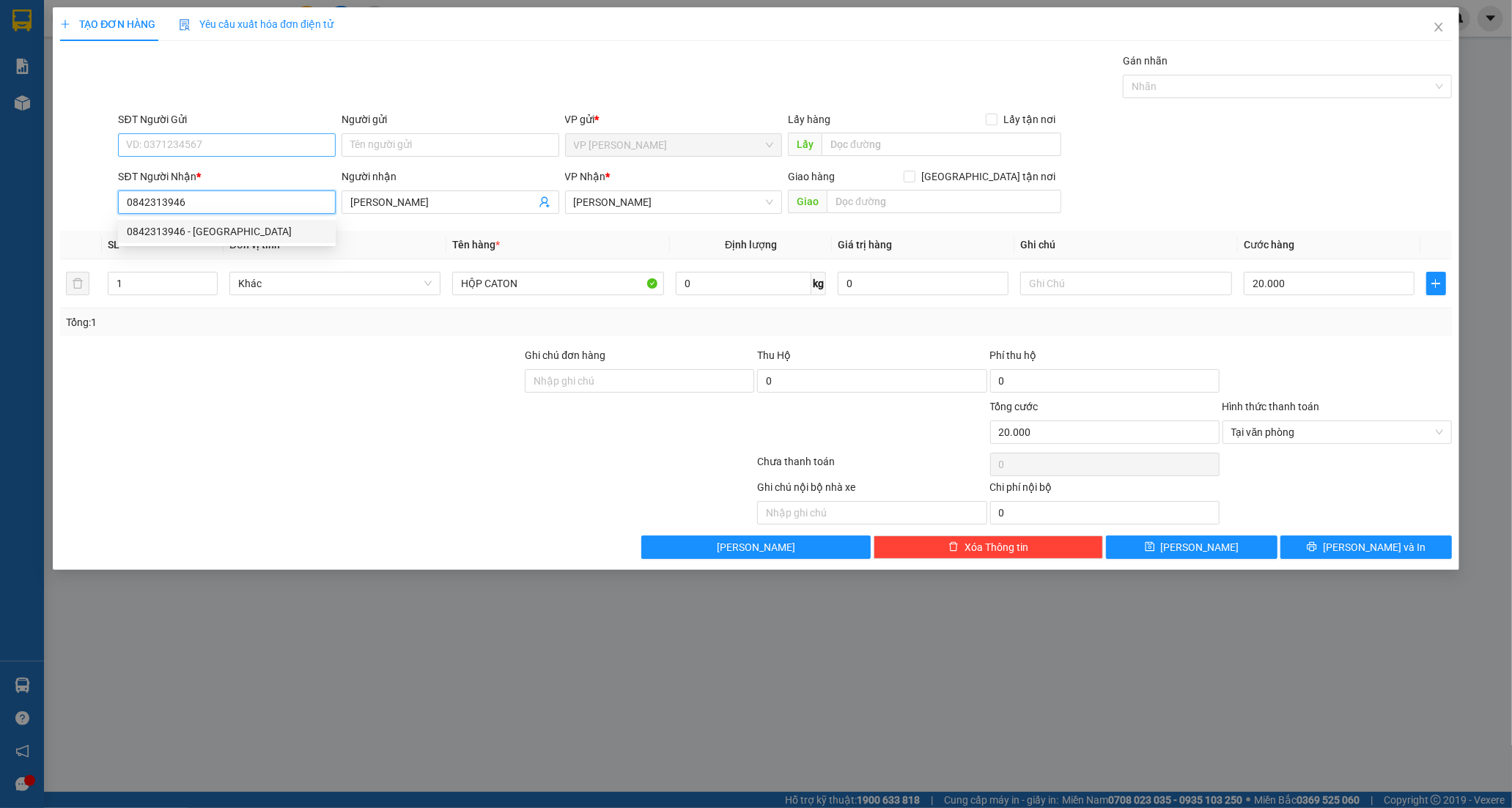
type input "0842313946"
click at [245, 146] on input "SĐT Người Gửi" at bounding box center [226, 145] width 217 height 23
click at [364, 142] on input "Người gửi" at bounding box center [450, 145] width 217 height 23
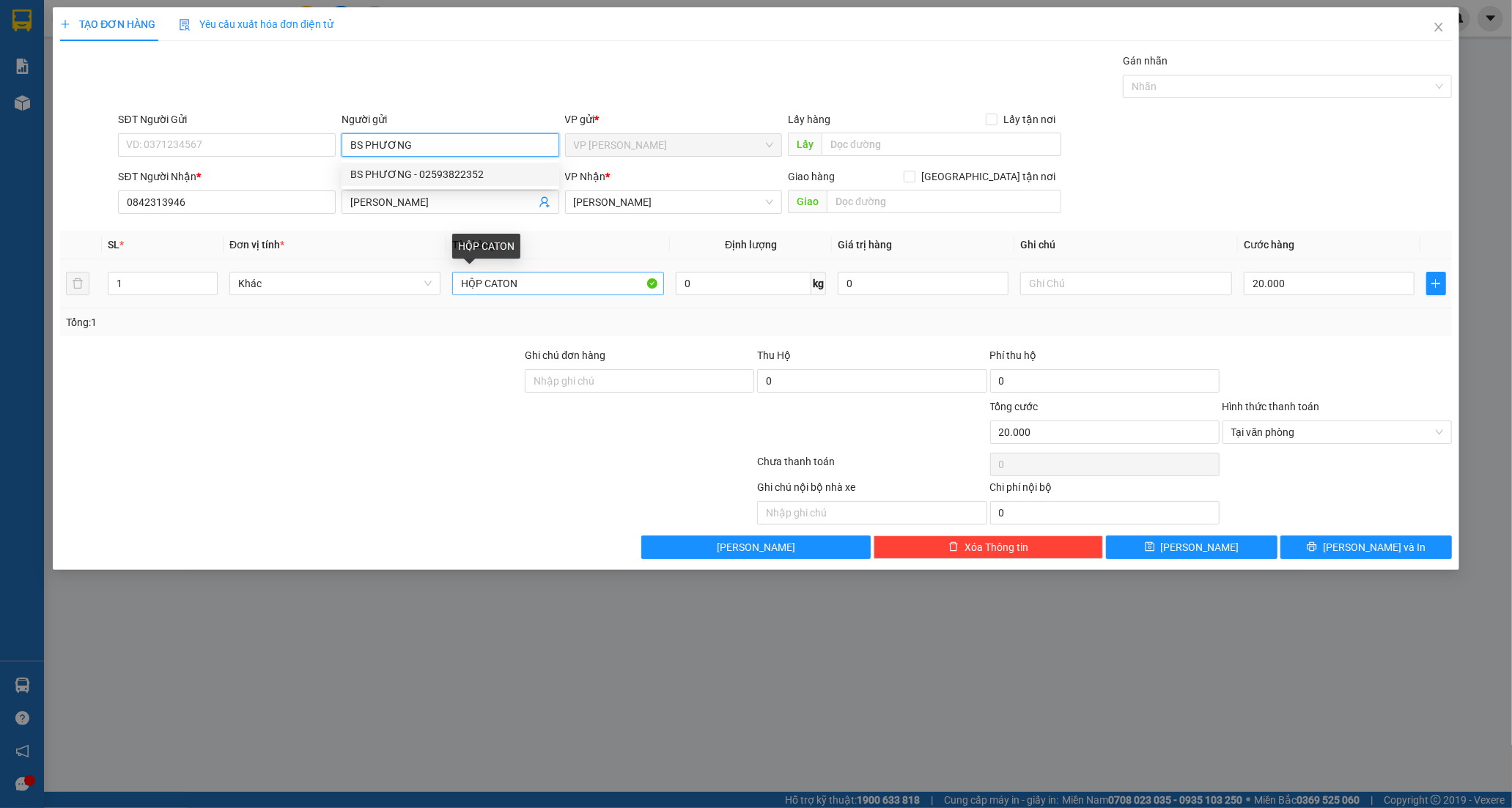
type input "BS PHƯƠNG"
click at [529, 284] on input "HỘP CATON" at bounding box center [557, 283] width 211 height 23
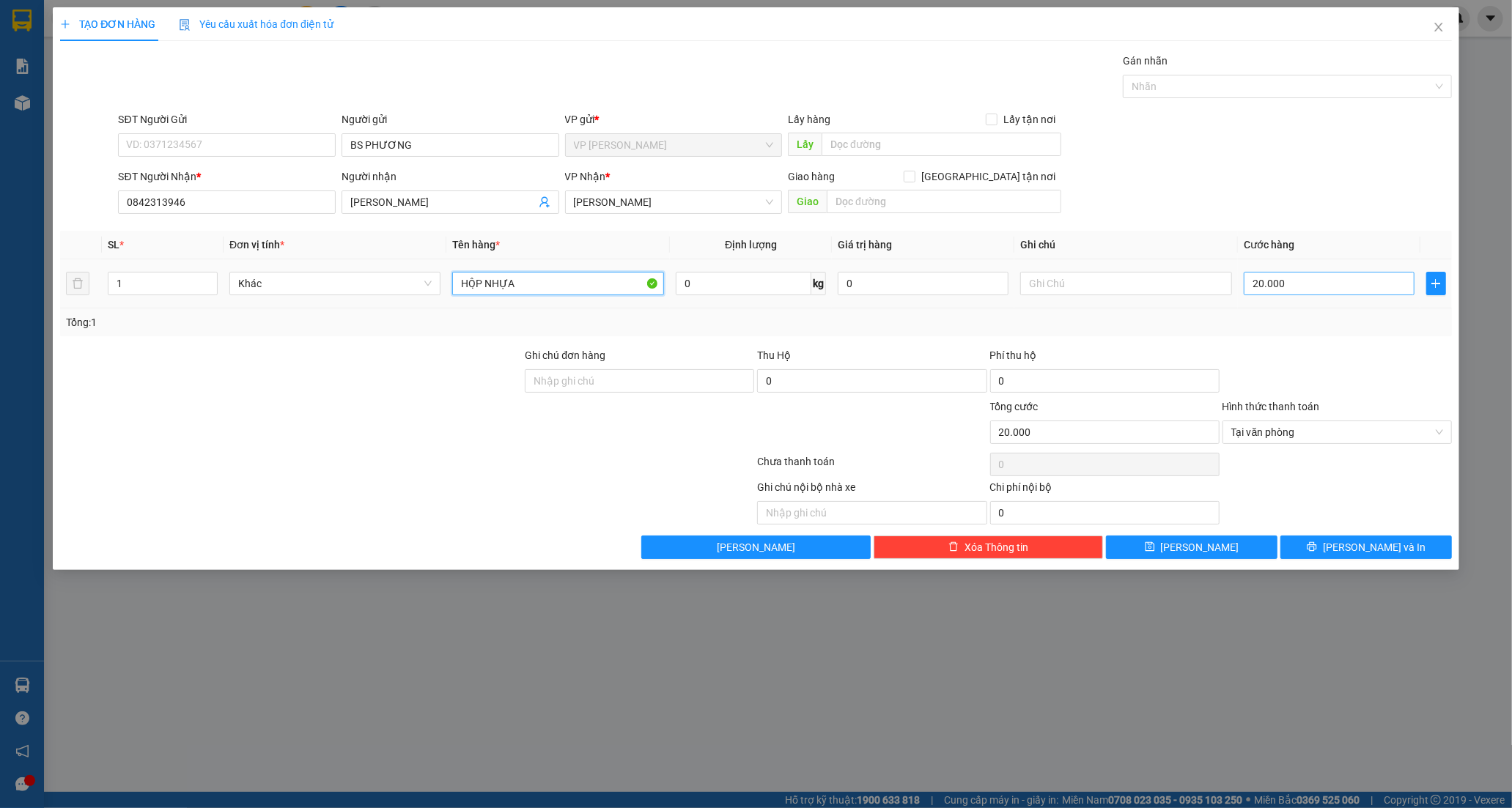
type input "HỘP NHỰA"
click at [1295, 276] on input "20.000" at bounding box center [1329, 283] width 170 height 23
type input "3"
type input "30"
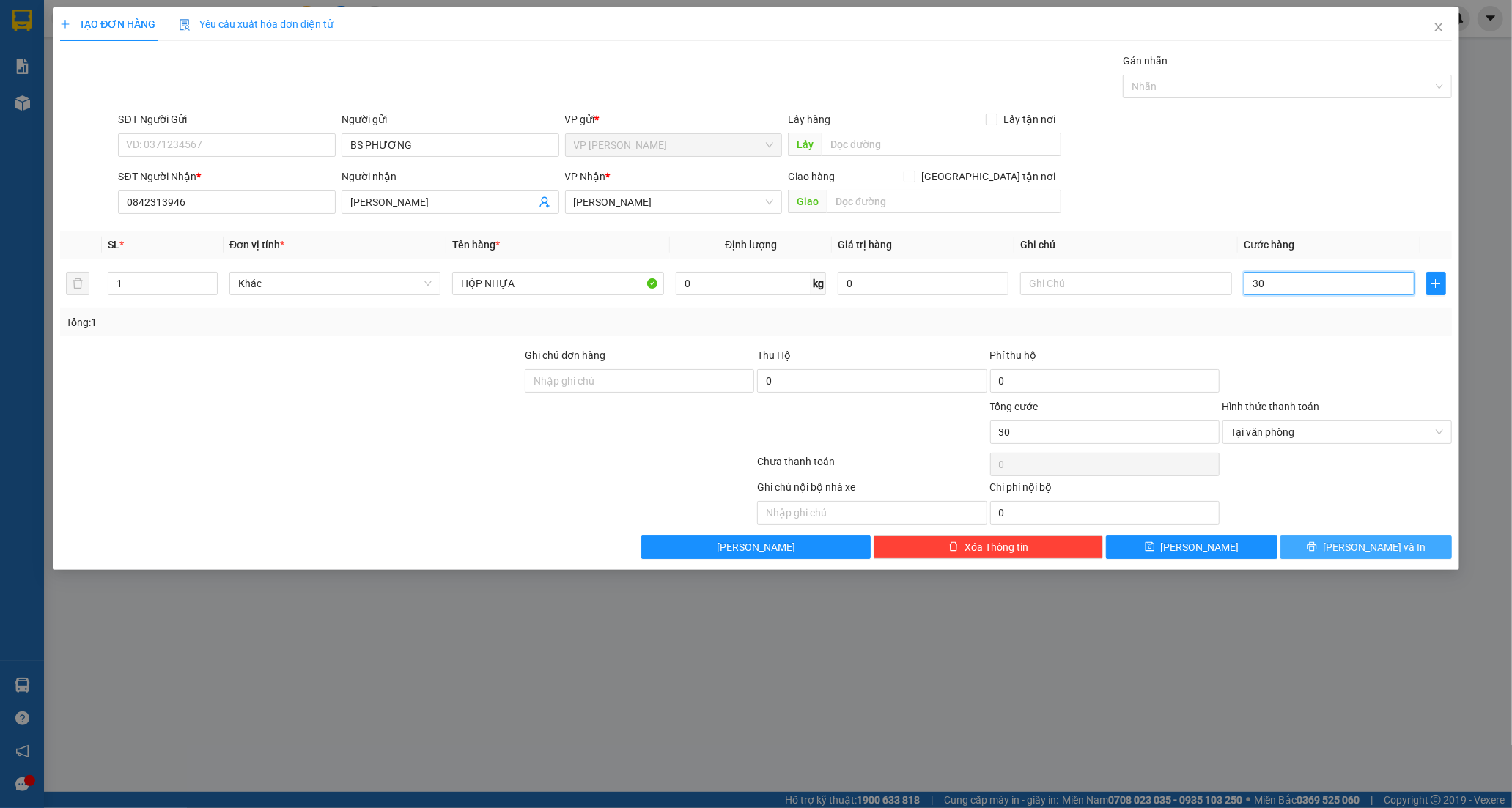
type input "30"
type input "30.000"
click at [1323, 553] on button "Lưu và In" at bounding box center [1365, 547] width 171 height 23
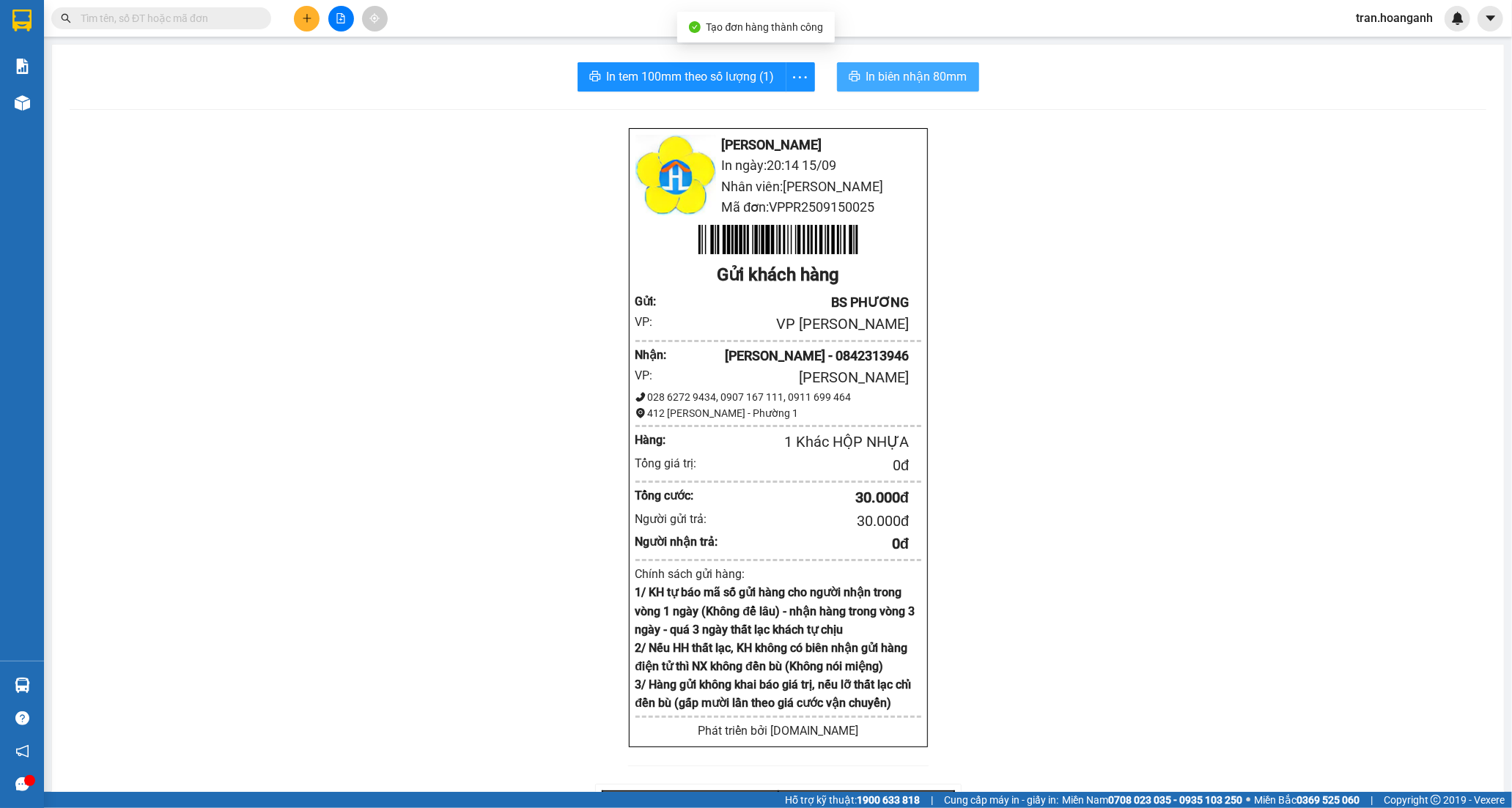
click at [897, 80] on span "In biên nhận 80mm" at bounding box center [916, 76] width 101 height 18
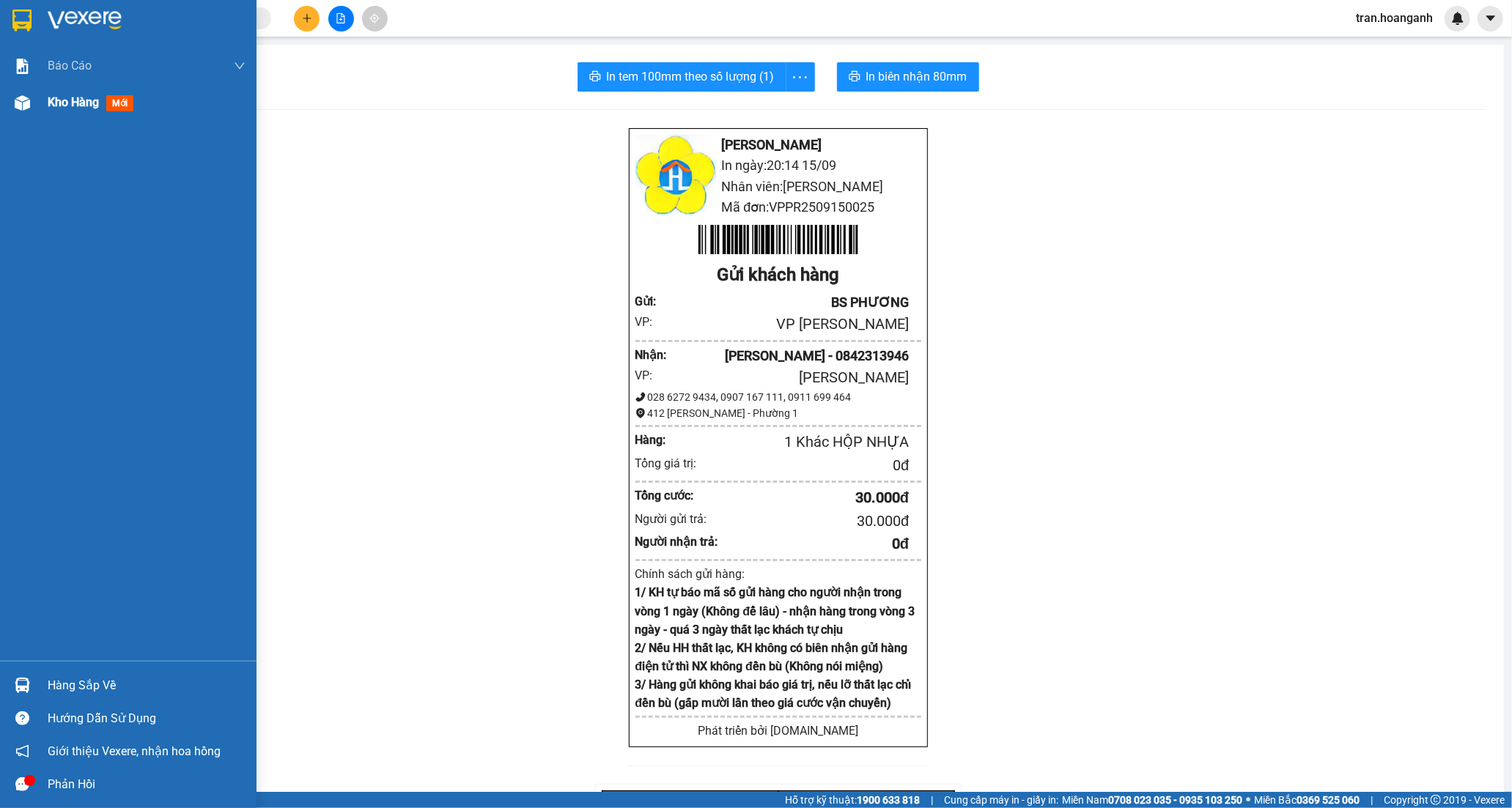
click at [54, 101] on span "Kho hàng" at bounding box center [73, 102] width 51 height 14
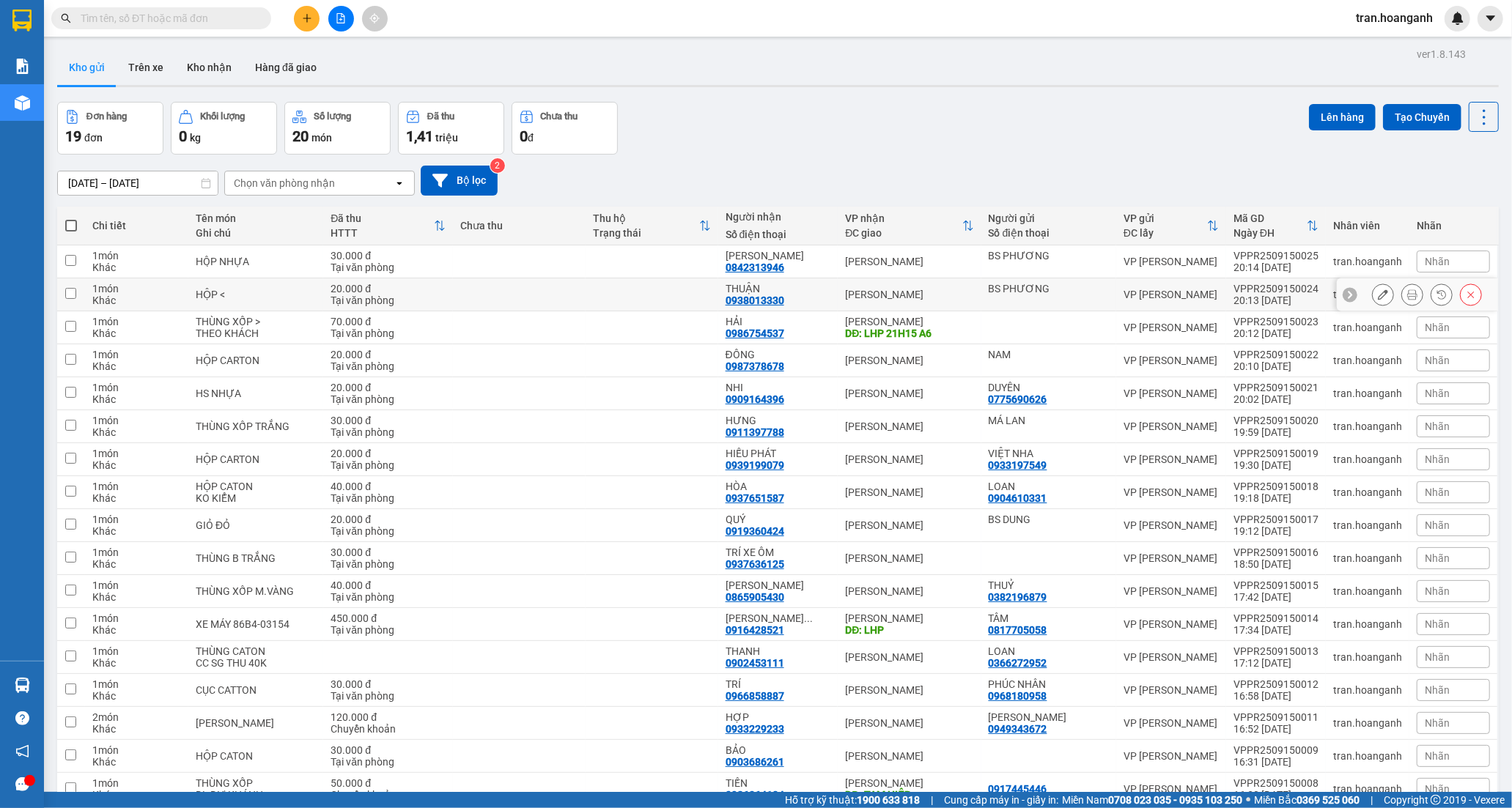
click at [772, 296] on div "0938013330" at bounding box center [755, 300] width 59 height 12
click at [1377, 291] on icon at bounding box center [1382, 295] width 10 height 10
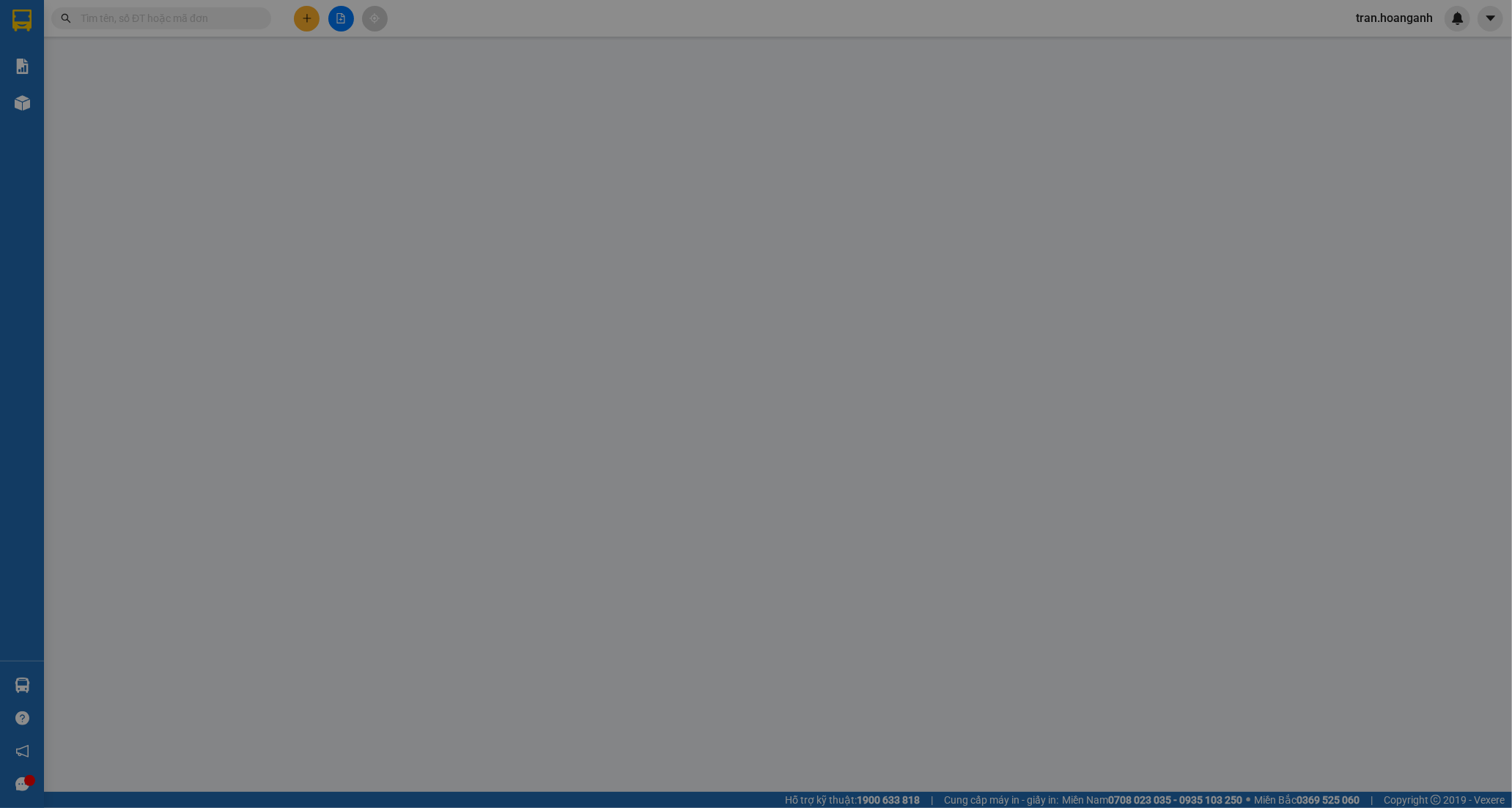
type input "BS PHƯƠNG"
type input "0938013330"
type input "THUẬN"
type input "20.000"
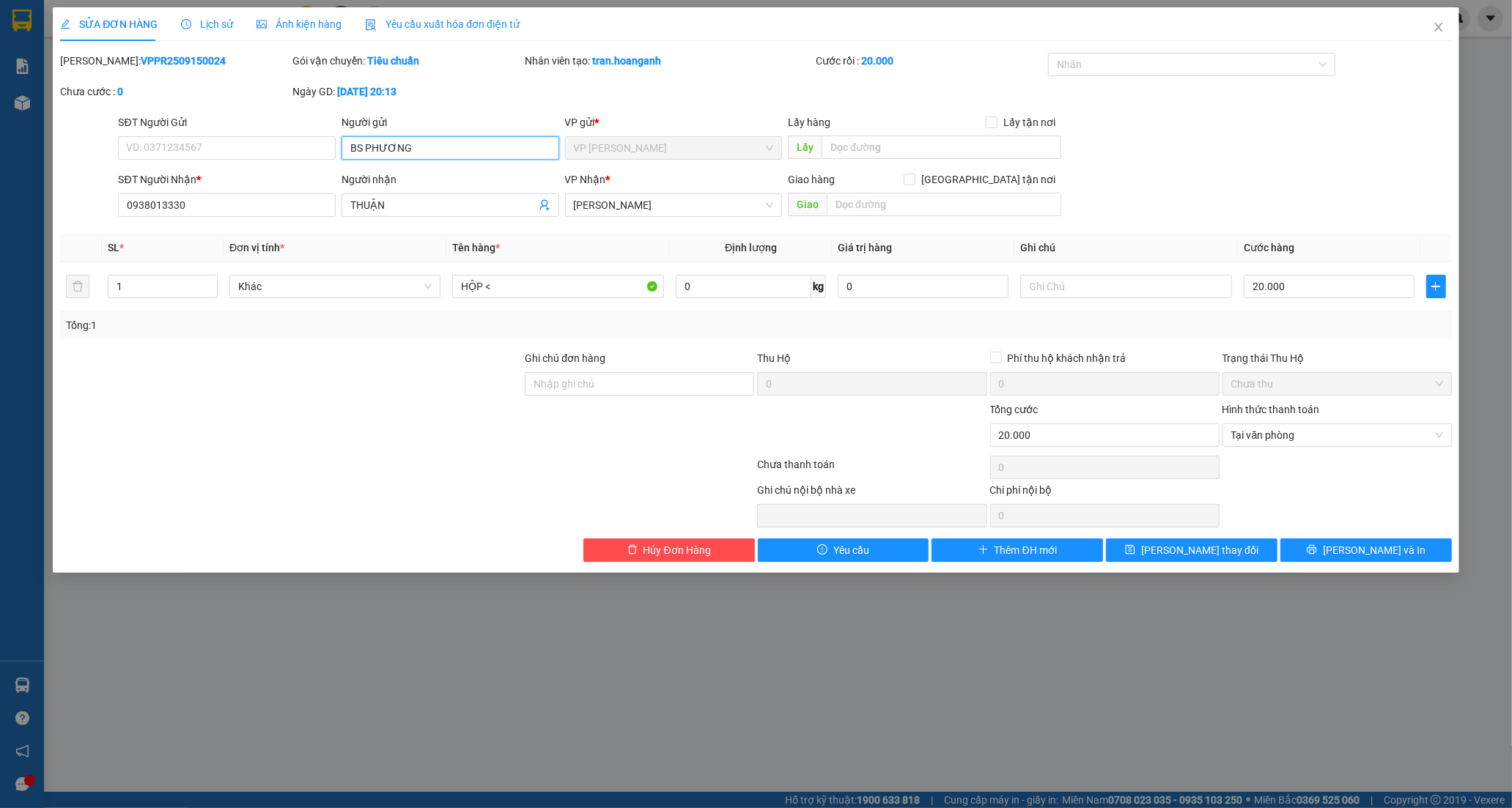
click at [426, 140] on input "BS PHƯƠNG" at bounding box center [450, 147] width 217 height 23
type input "B"
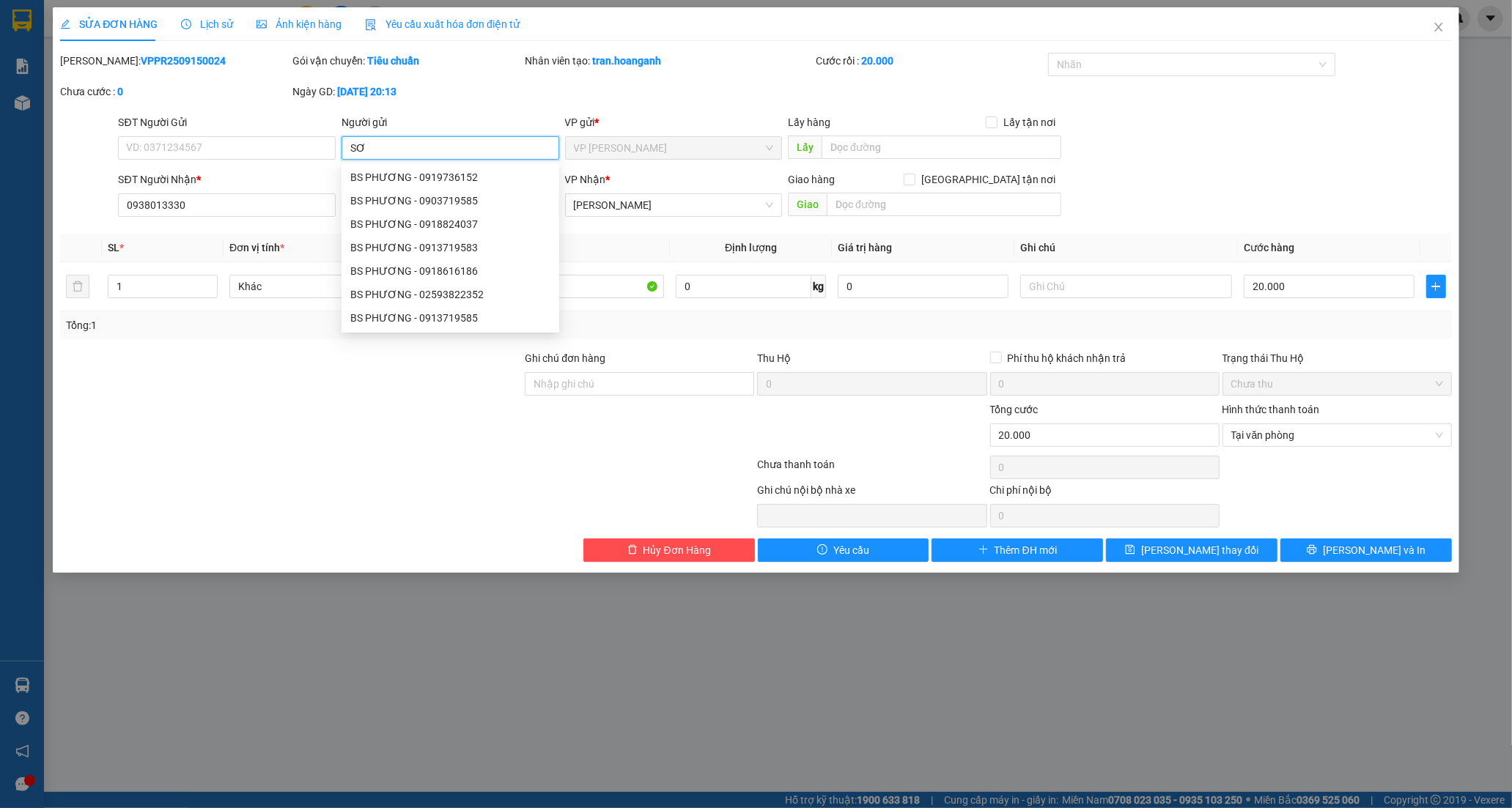
type input "S"
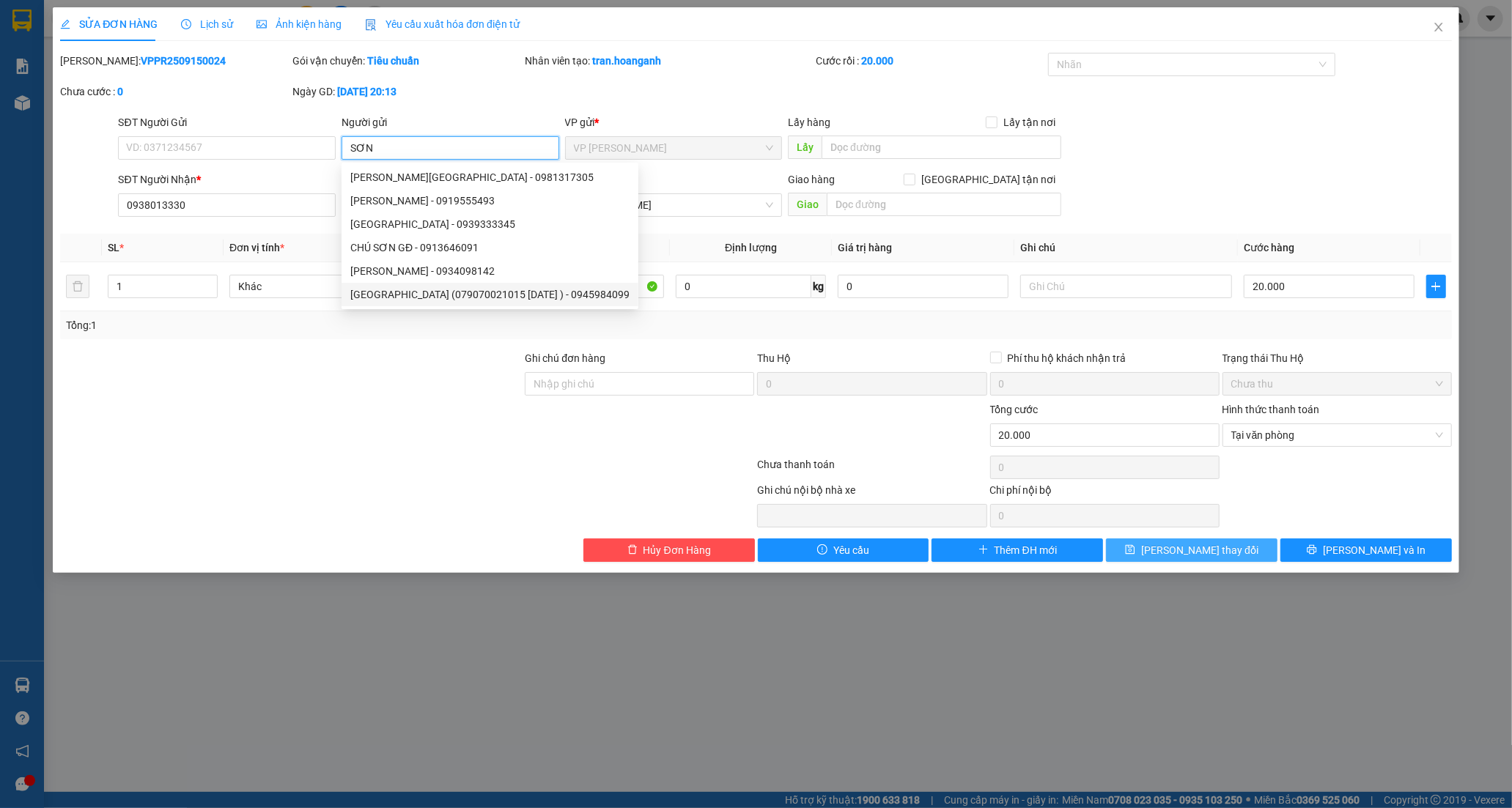
type input "SƠN"
click at [1183, 549] on span "Lưu thay đổi" at bounding box center [1199, 550] width 117 height 16
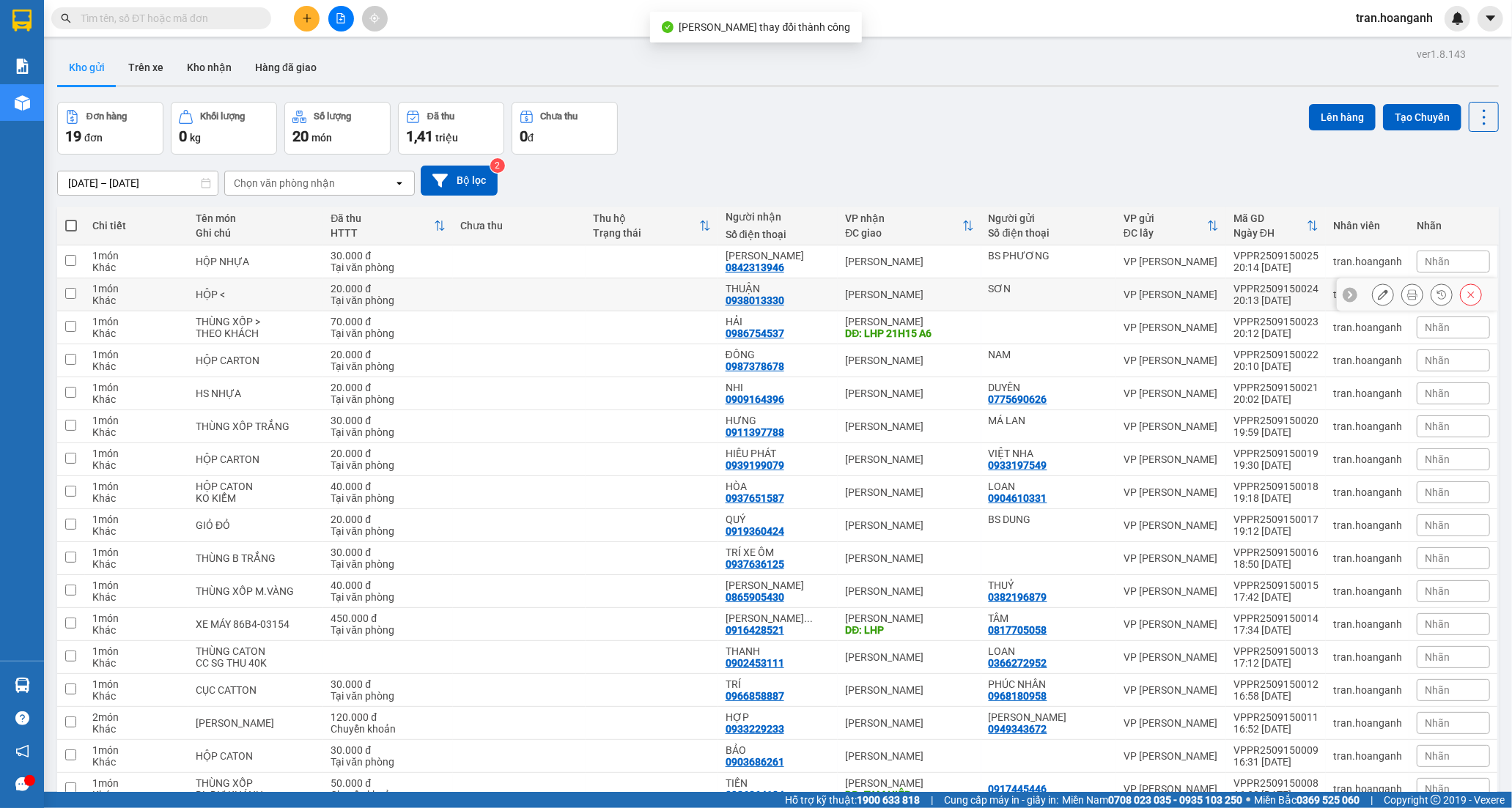
click at [791, 296] on div "THUẬN 0938013330" at bounding box center [778, 294] width 106 height 23
checkbox input "true"
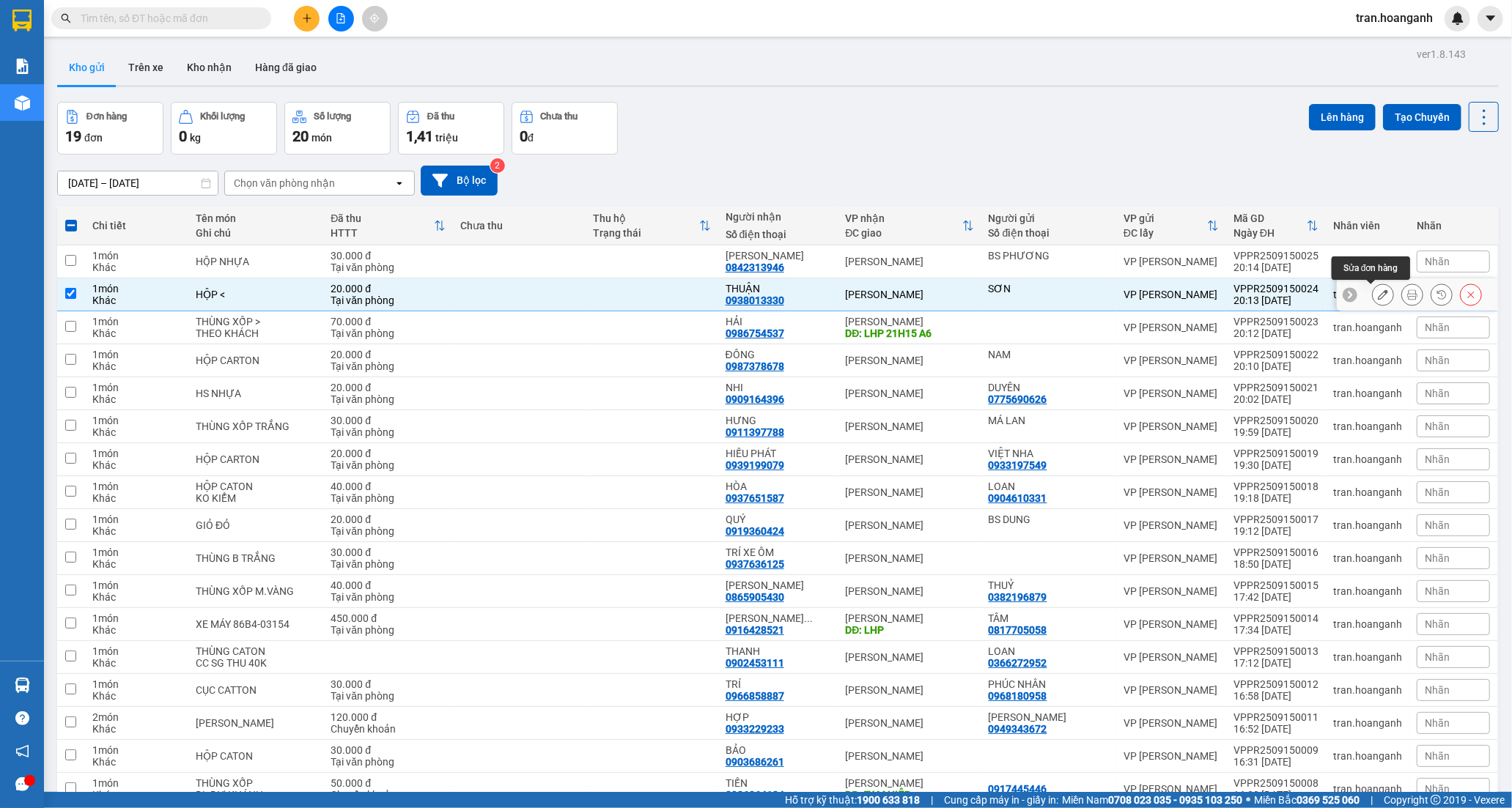
click at [1377, 298] on icon at bounding box center [1382, 295] width 10 height 10
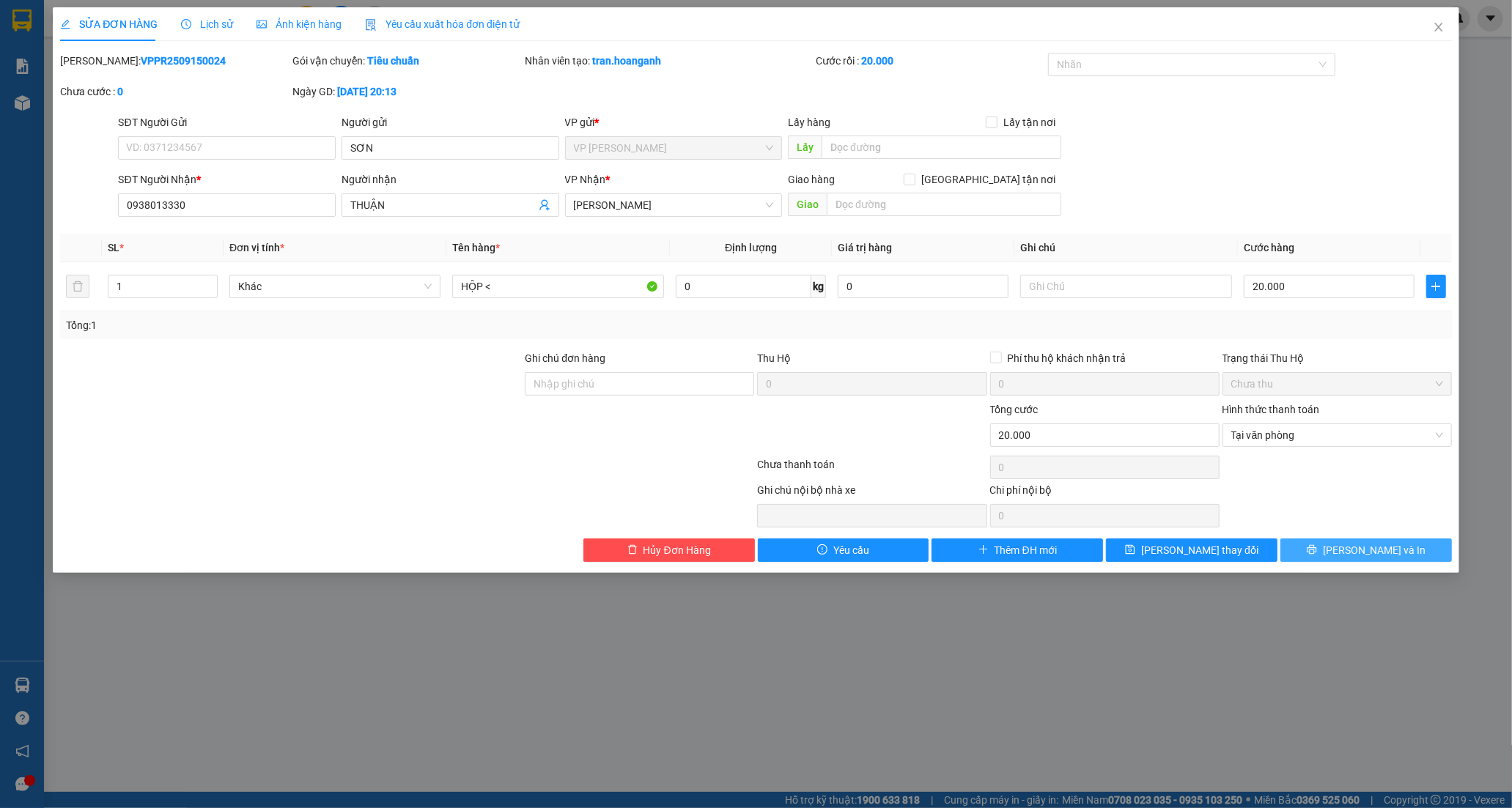
click at [1326, 548] on button "Lưu và In" at bounding box center [1365, 550] width 171 height 23
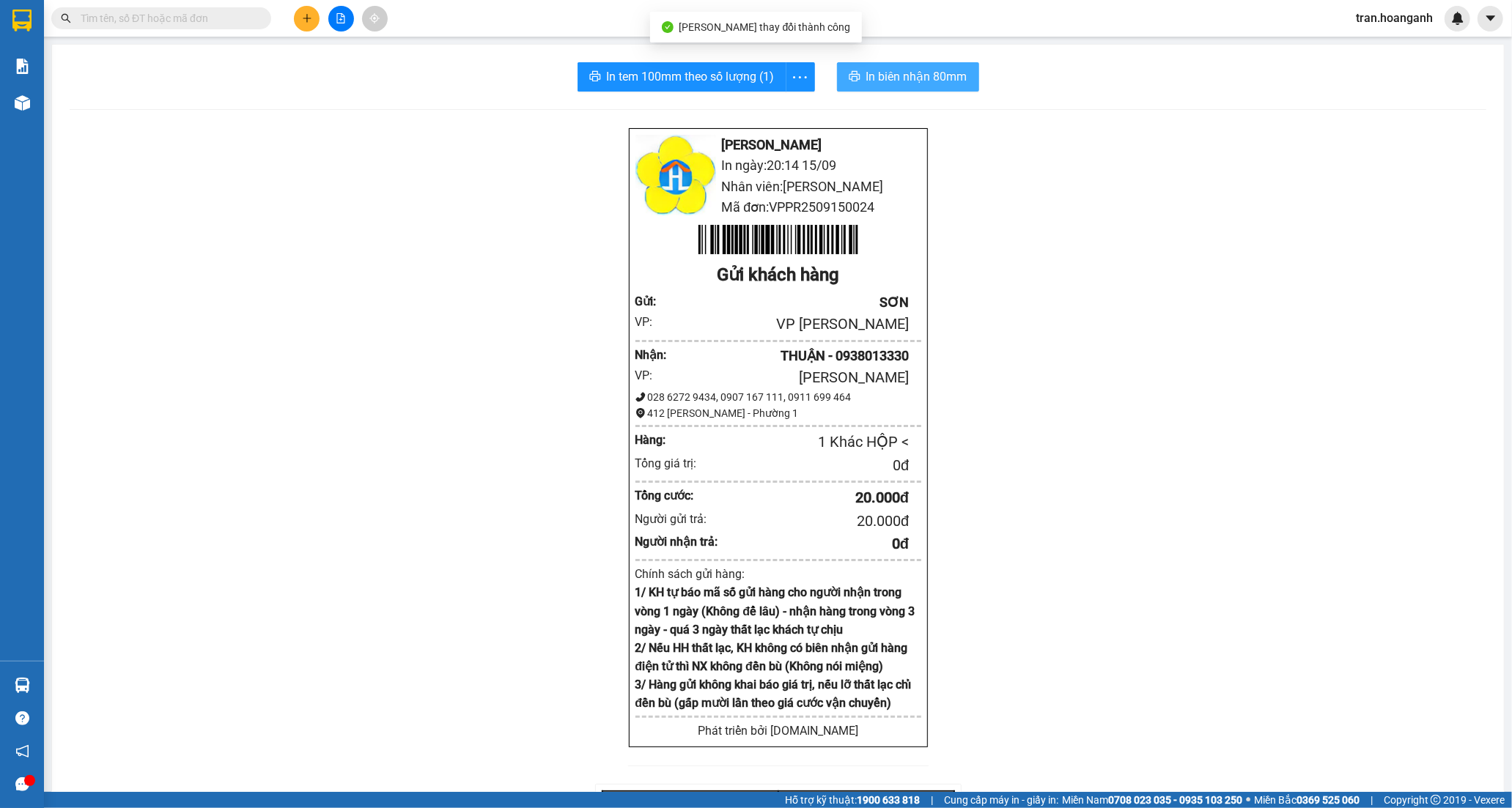
click at [875, 78] on span "In biên nhận 80mm" at bounding box center [916, 76] width 101 height 18
click at [736, 78] on span "In tem 100mm theo số lượng (1)" at bounding box center [690, 76] width 168 height 18
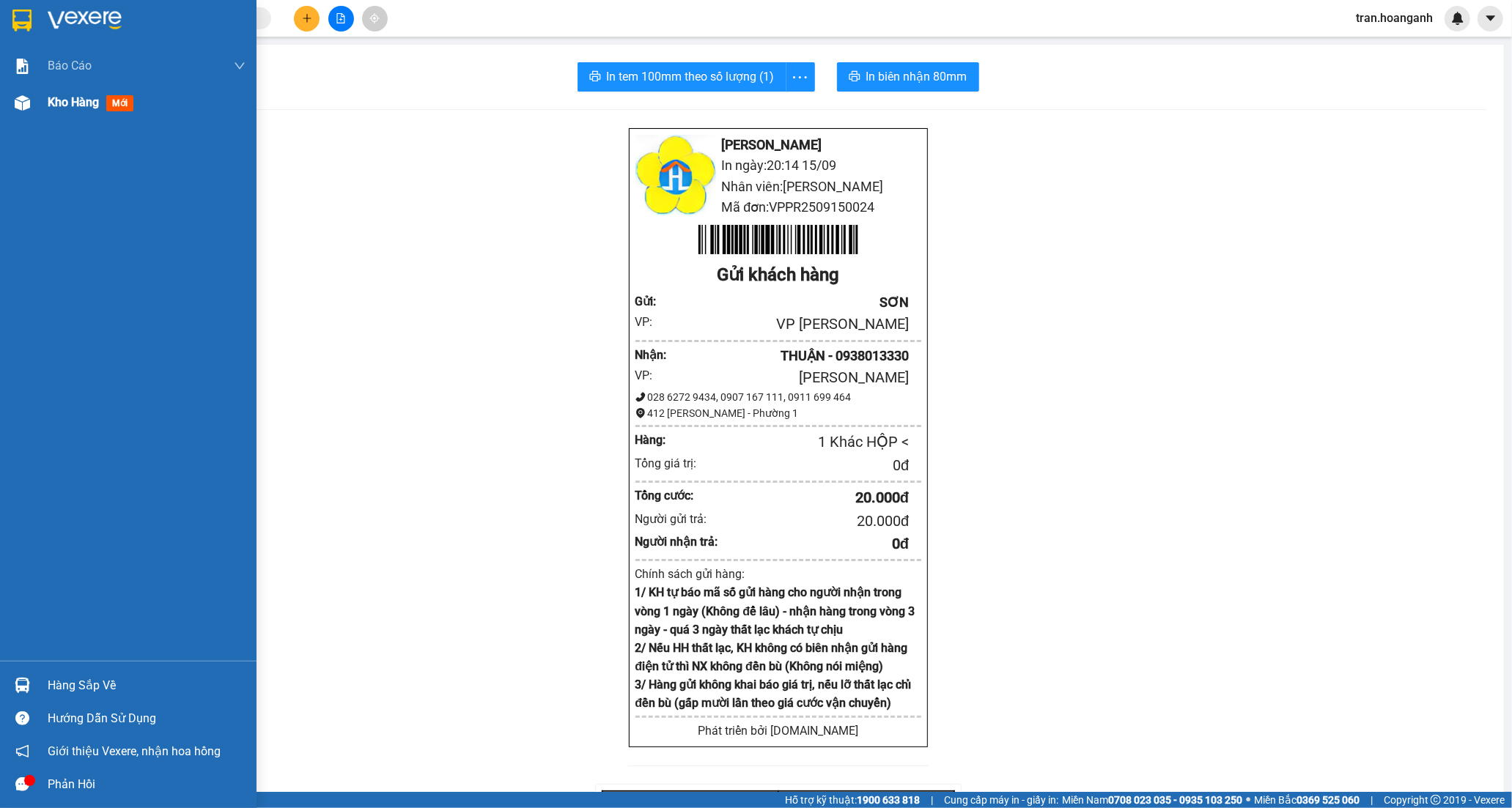
click at [75, 105] on span "Kho hàng" at bounding box center [73, 102] width 51 height 14
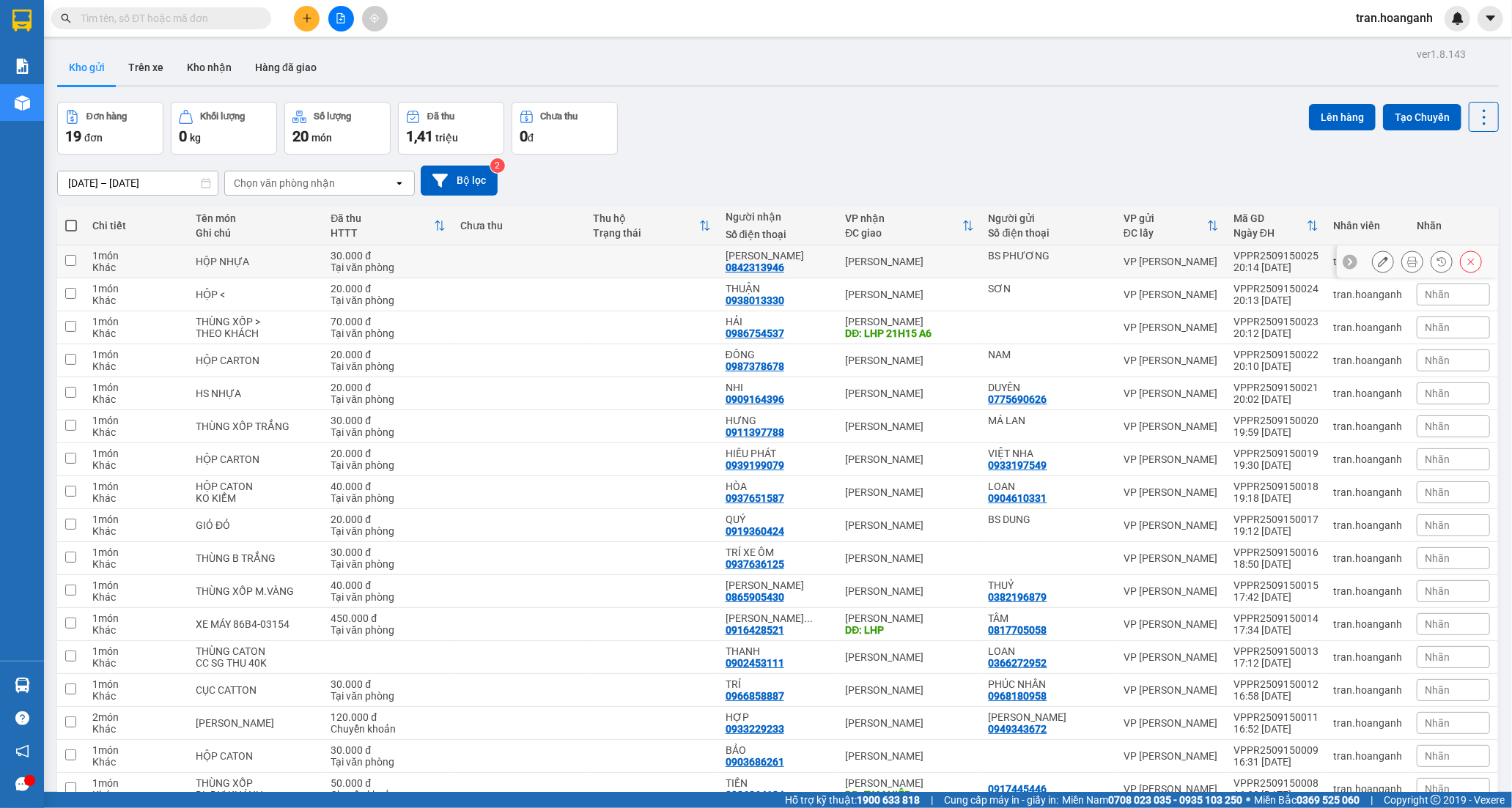
click at [786, 264] on div "DINH NGUYỄN 0842313946" at bounding box center [778, 261] width 106 height 23
checkbox input "true"
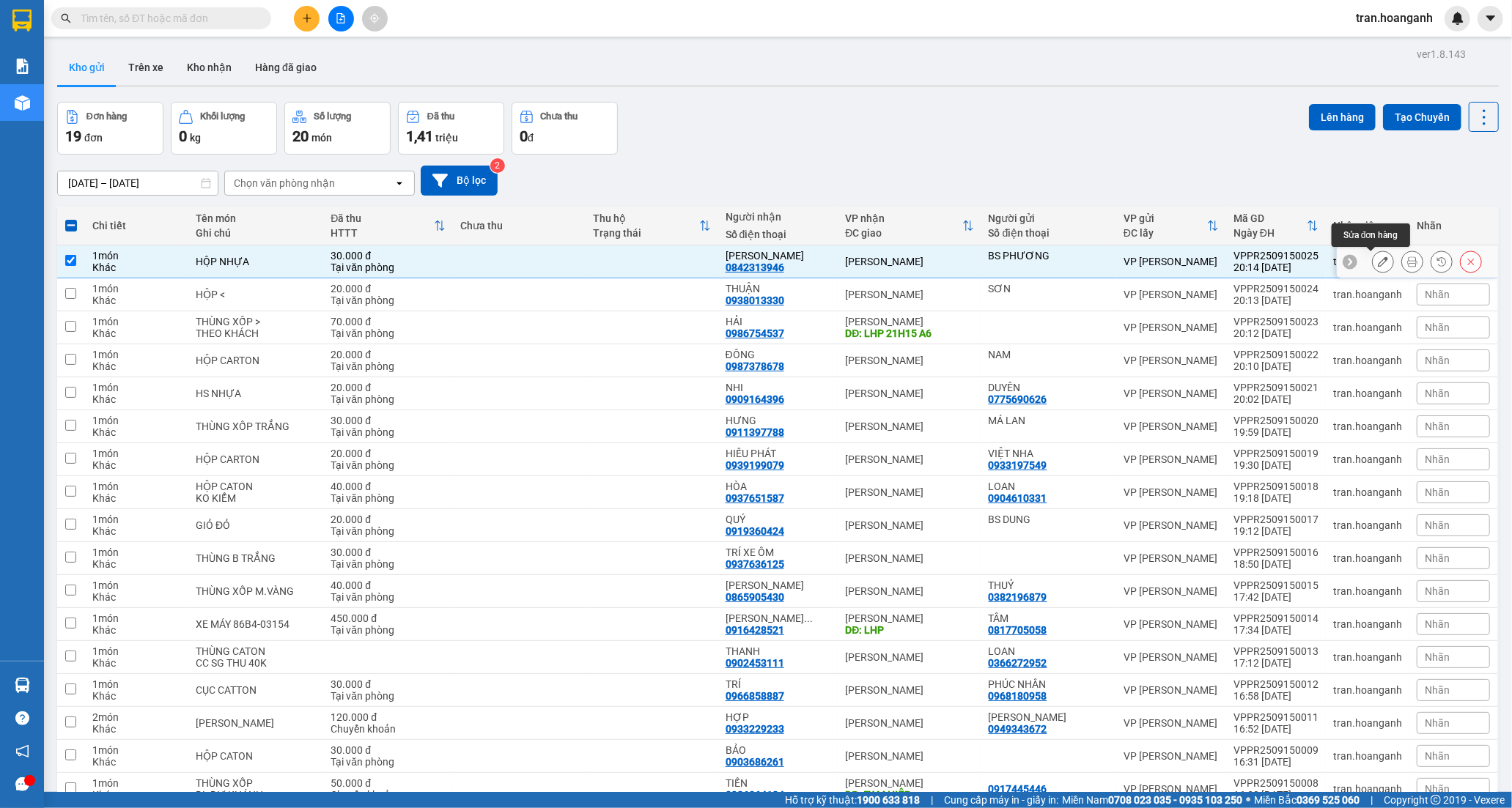
click at [1377, 260] on icon at bounding box center [1382, 261] width 10 height 10
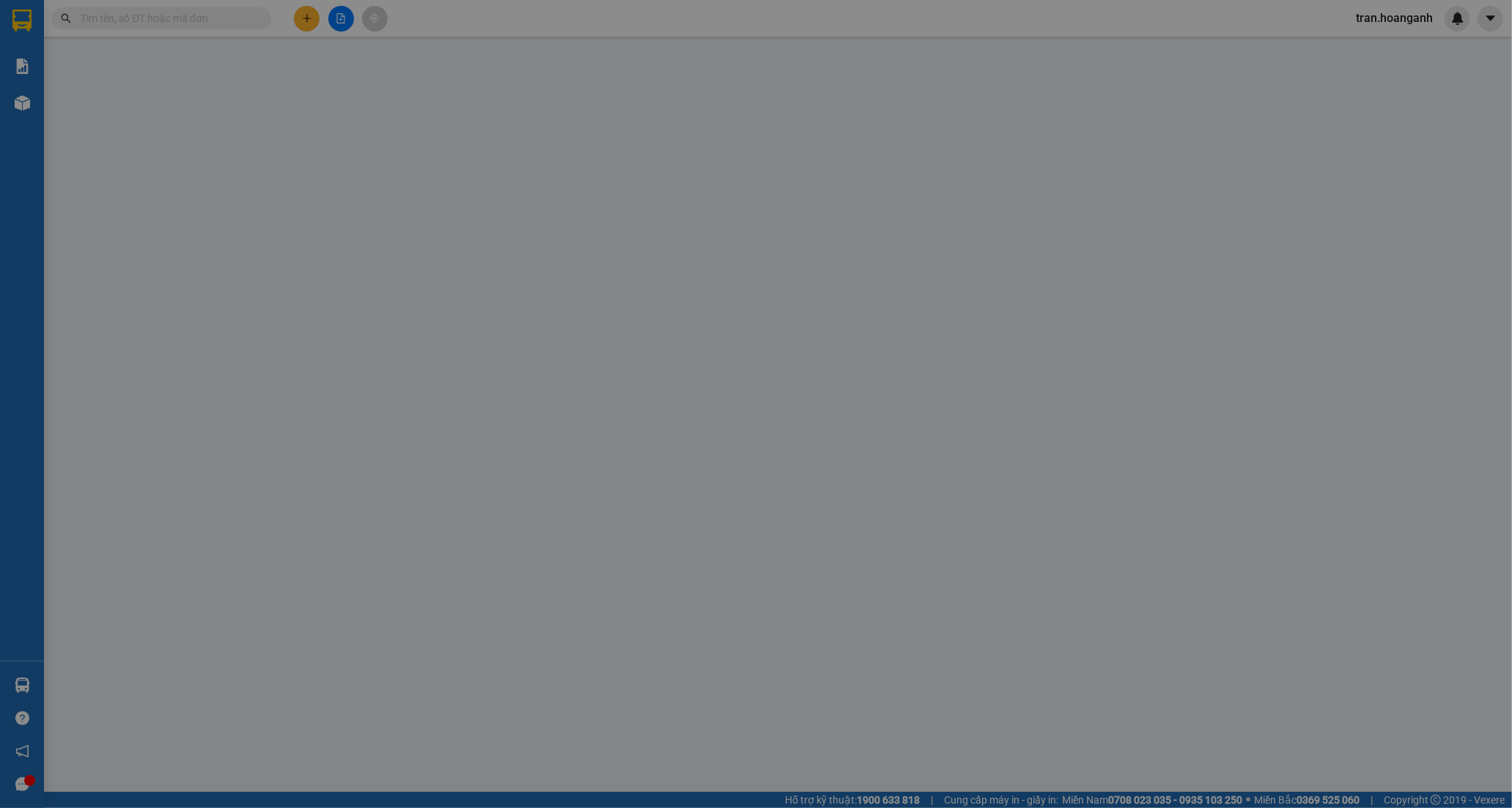
type input "BS PHƯƠNG"
type input "0842313946"
type input "DINH NGUYỄN"
type input "30.000"
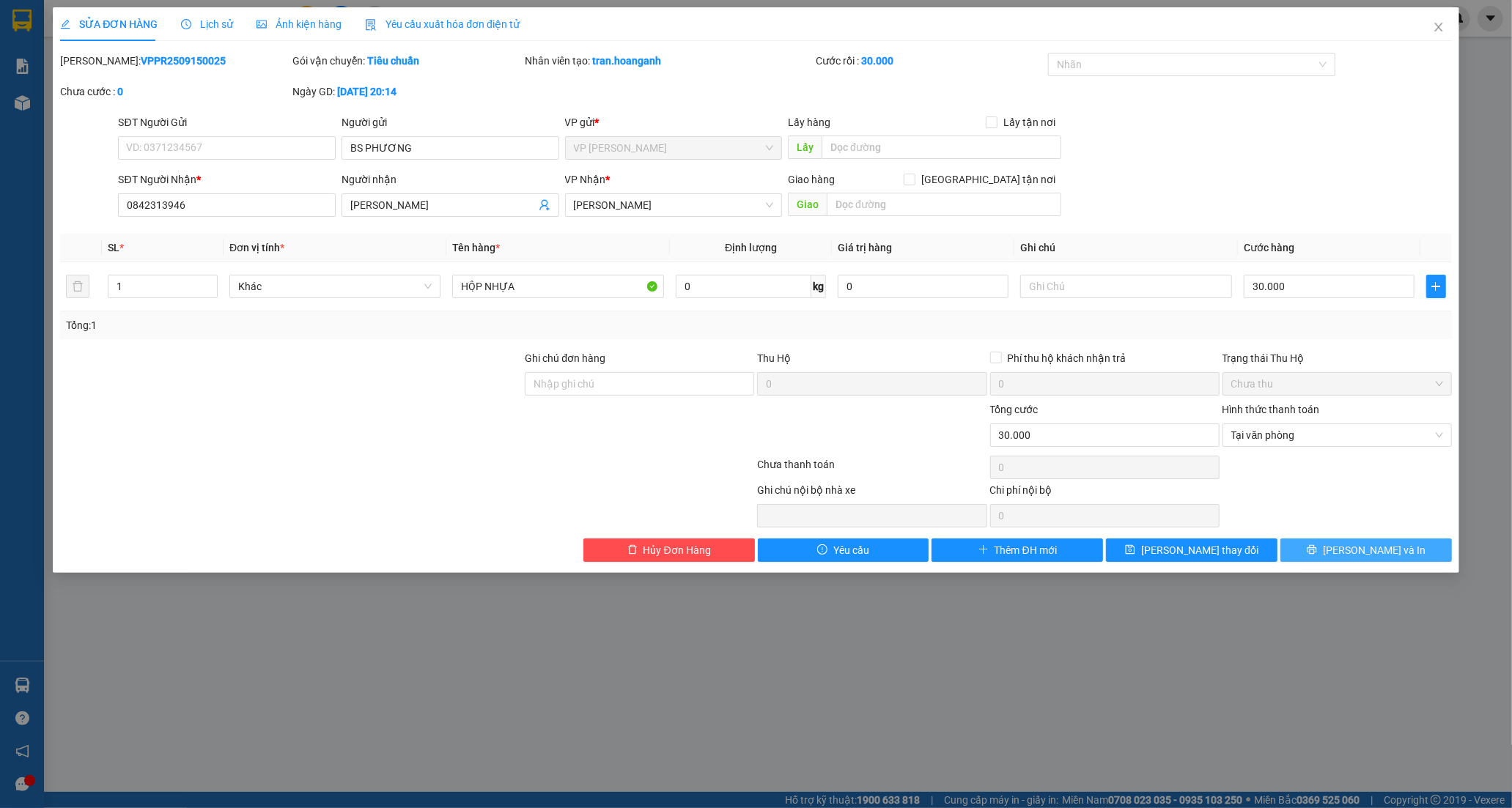
drag, startPoint x: 1359, startPoint y: 555, endPoint x: 1147, endPoint y: 78, distance: 522.0
click at [1356, 539] on button "Lưu và In" at bounding box center [1365, 550] width 171 height 23
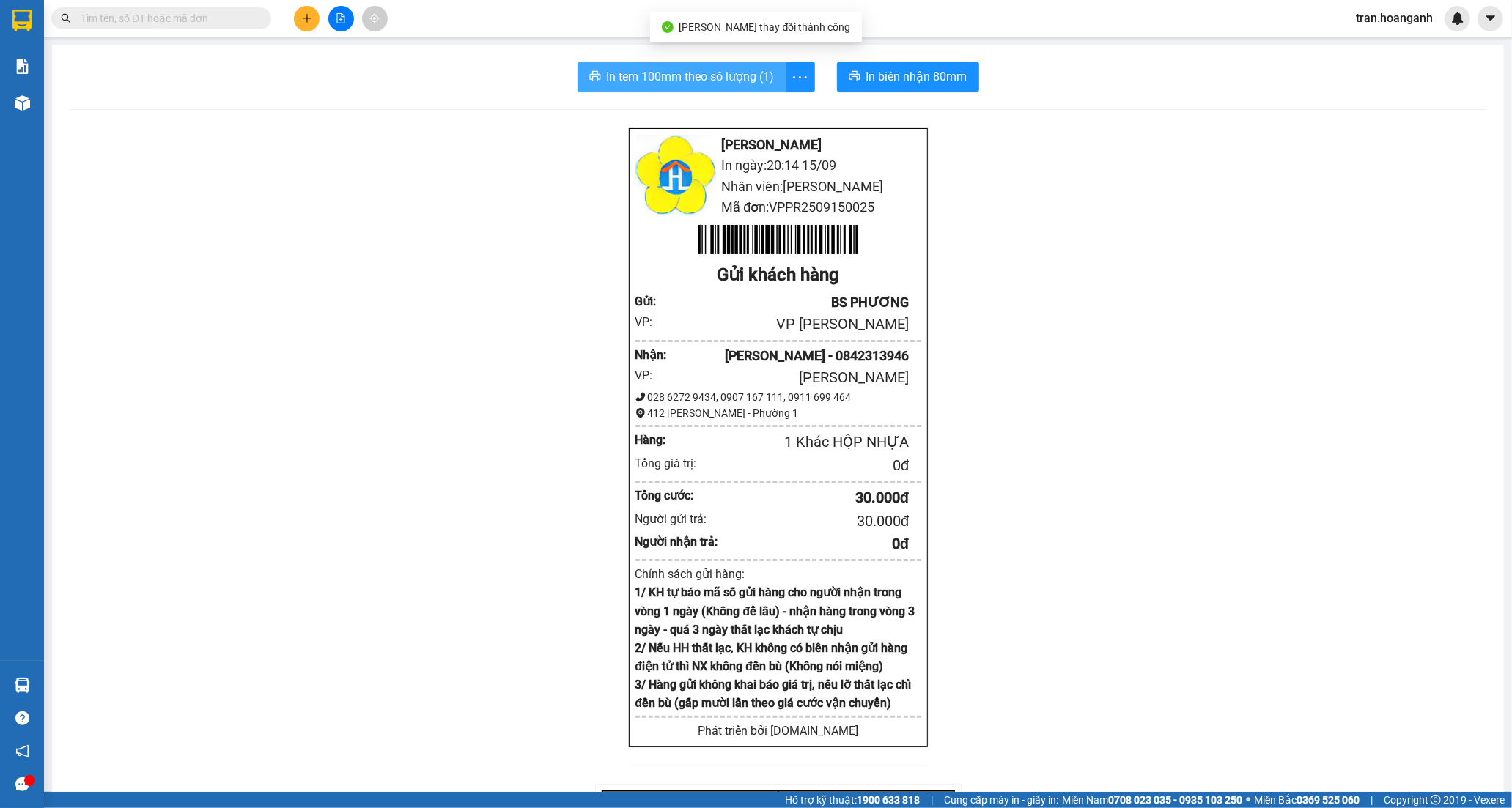
click at [709, 82] on span "In tem 100mm theo số lượng (1)" at bounding box center [690, 76] width 168 height 18
click at [303, 23] on button at bounding box center [307, 18] width 25 height 25
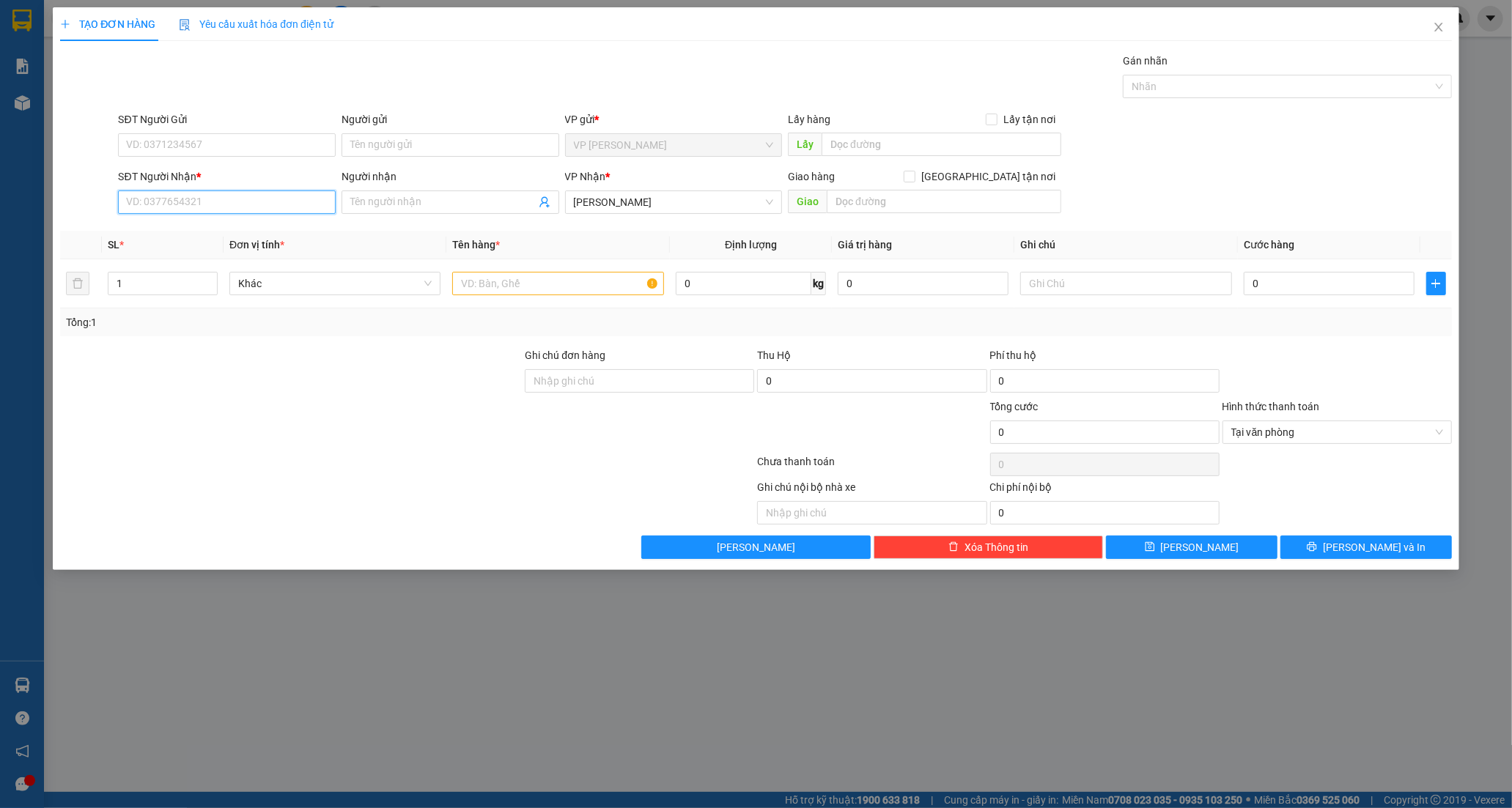
click at [197, 198] on input "SĐT Người Nhận *" at bounding box center [226, 201] width 217 height 23
type input "0797853322"
click at [180, 229] on div "0797853322 - HƯƠNG" at bounding box center [226, 232] width 200 height 16
type input "HƯƠNG"
type input "50.000"
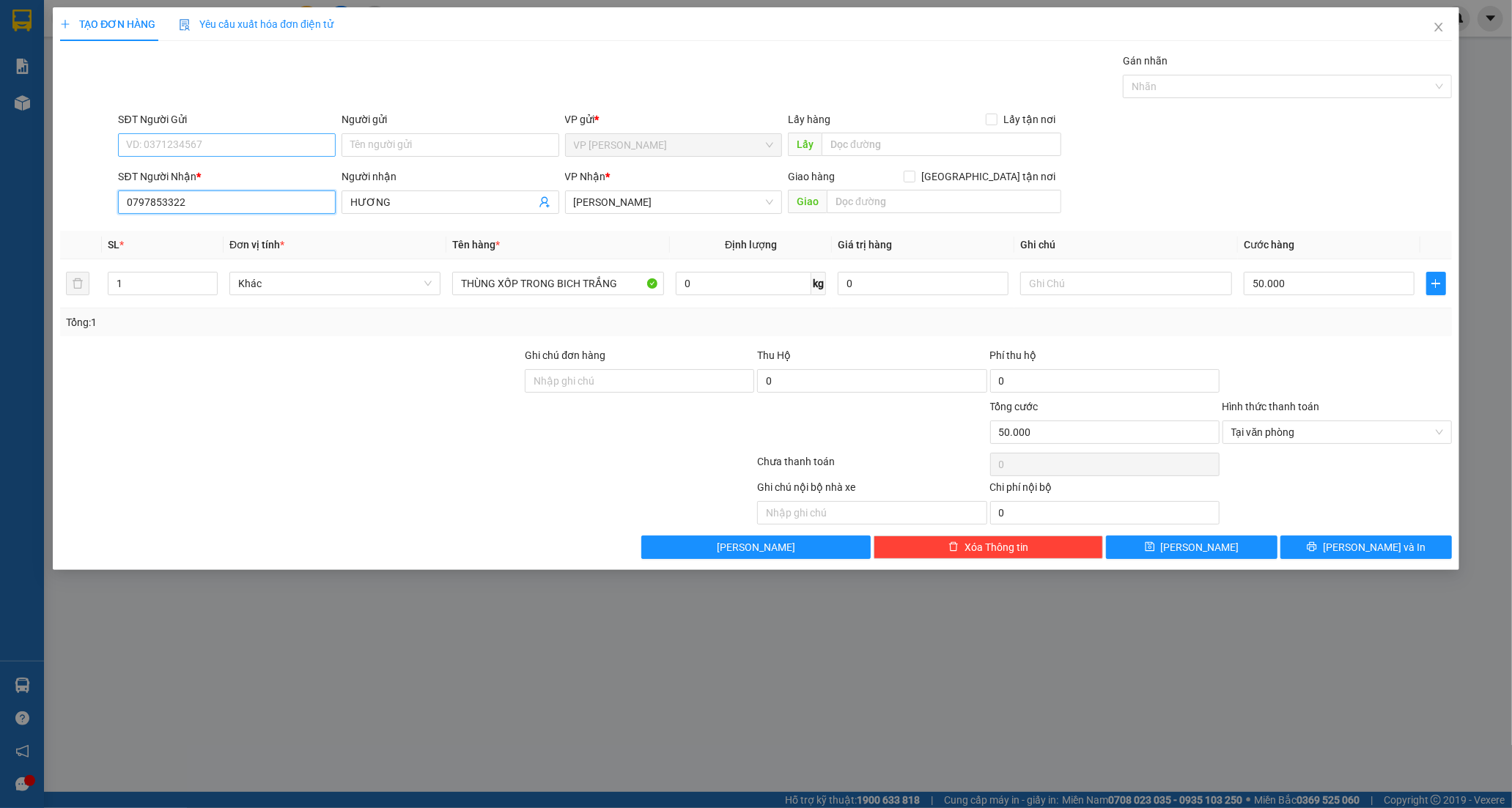
type input "0797853322"
click at [176, 137] on input "SĐT Người Gửi" at bounding box center [226, 145] width 217 height 23
click at [187, 174] on div "0792309577 - SƯƠNG" at bounding box center [226, 174] width 200 height 16
type input "0792309577"
type input "SƯƠNG"
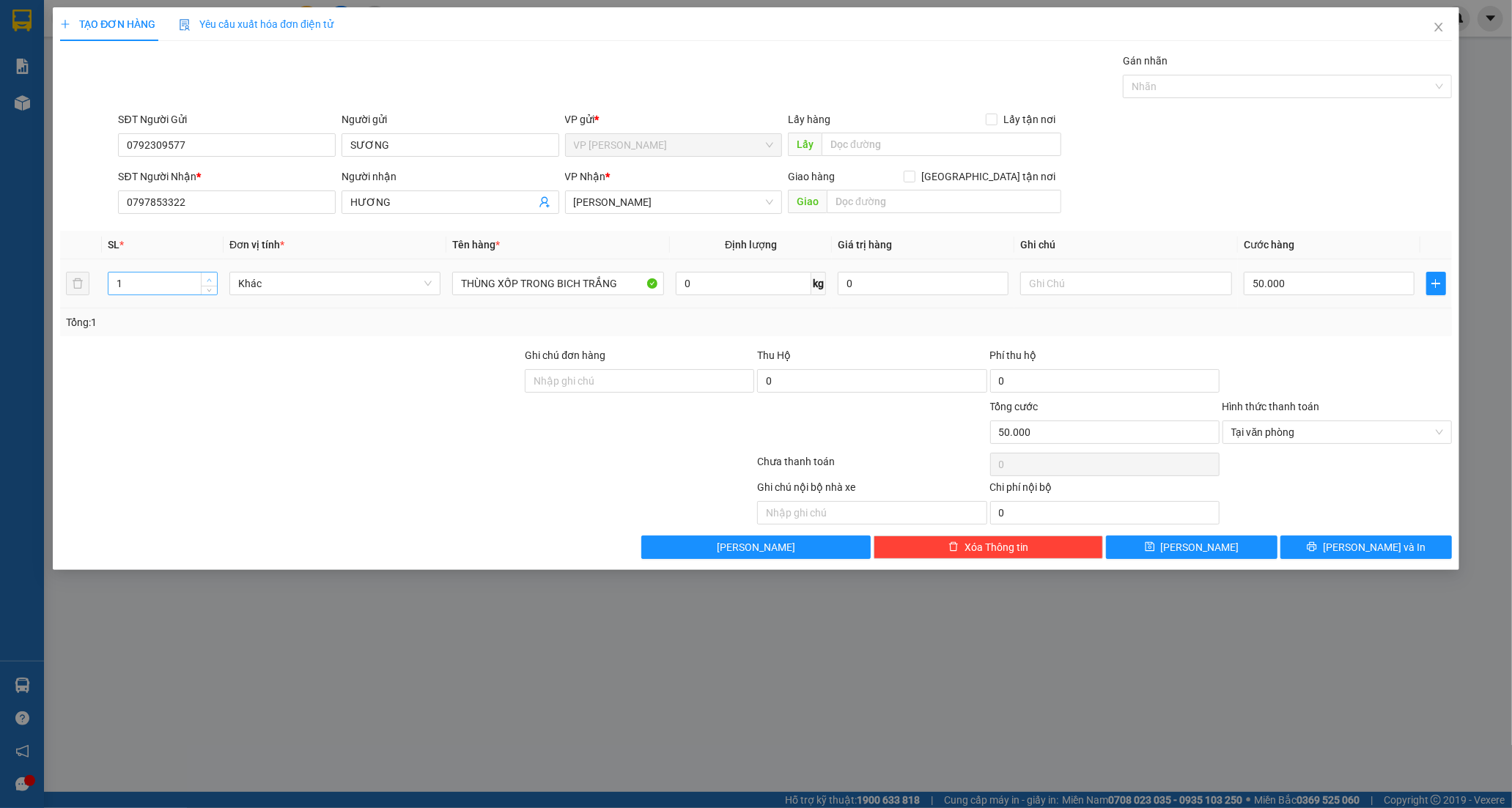
type input "2"
click at [211, 280] on icon "up" at bounding box center [209, 280] width 5 height 5
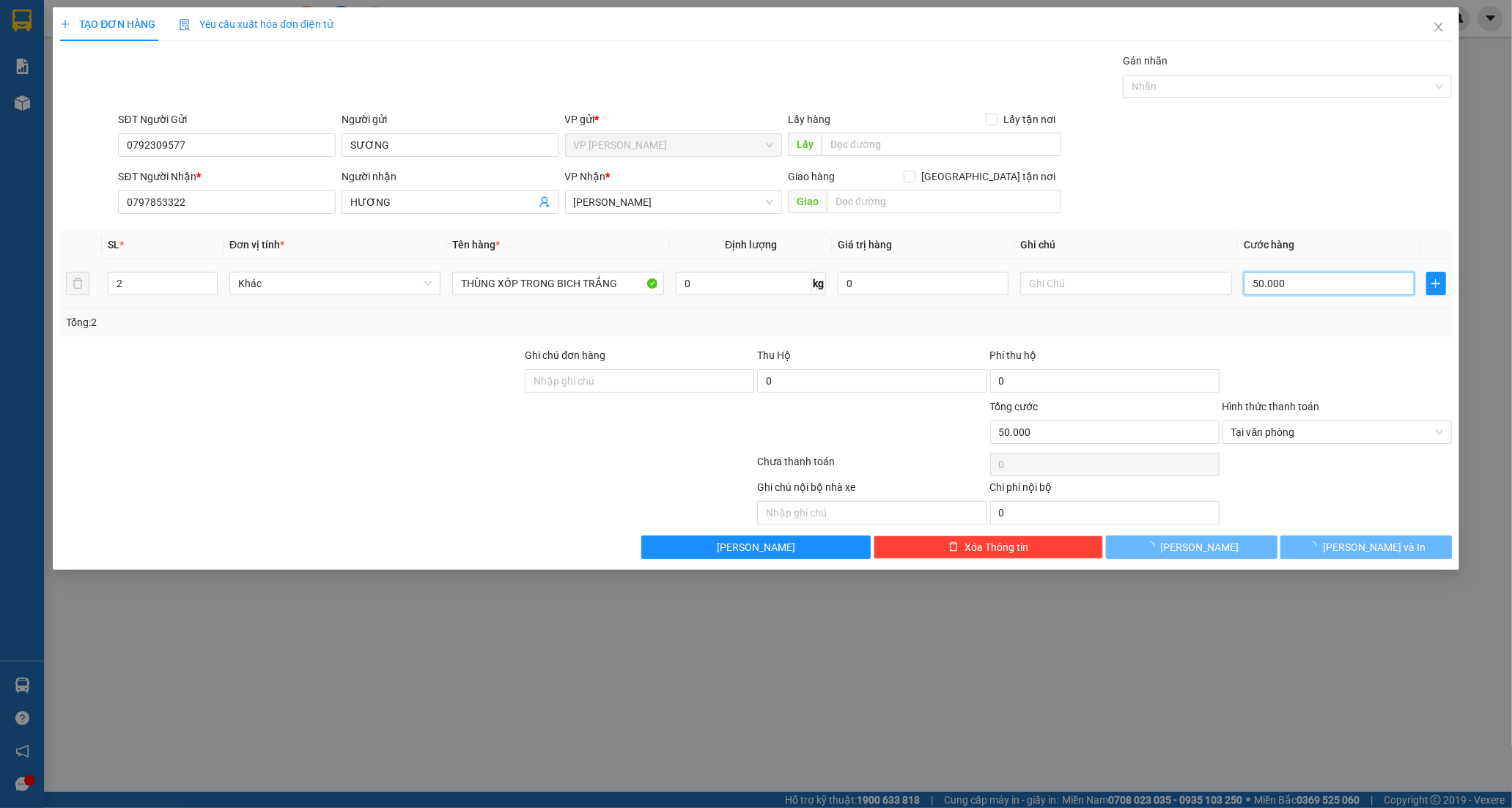
click at [1307, 283] on input "50.000" at bounding box center [1329, 283] width 170 height 23
type input "0"
type input "10"
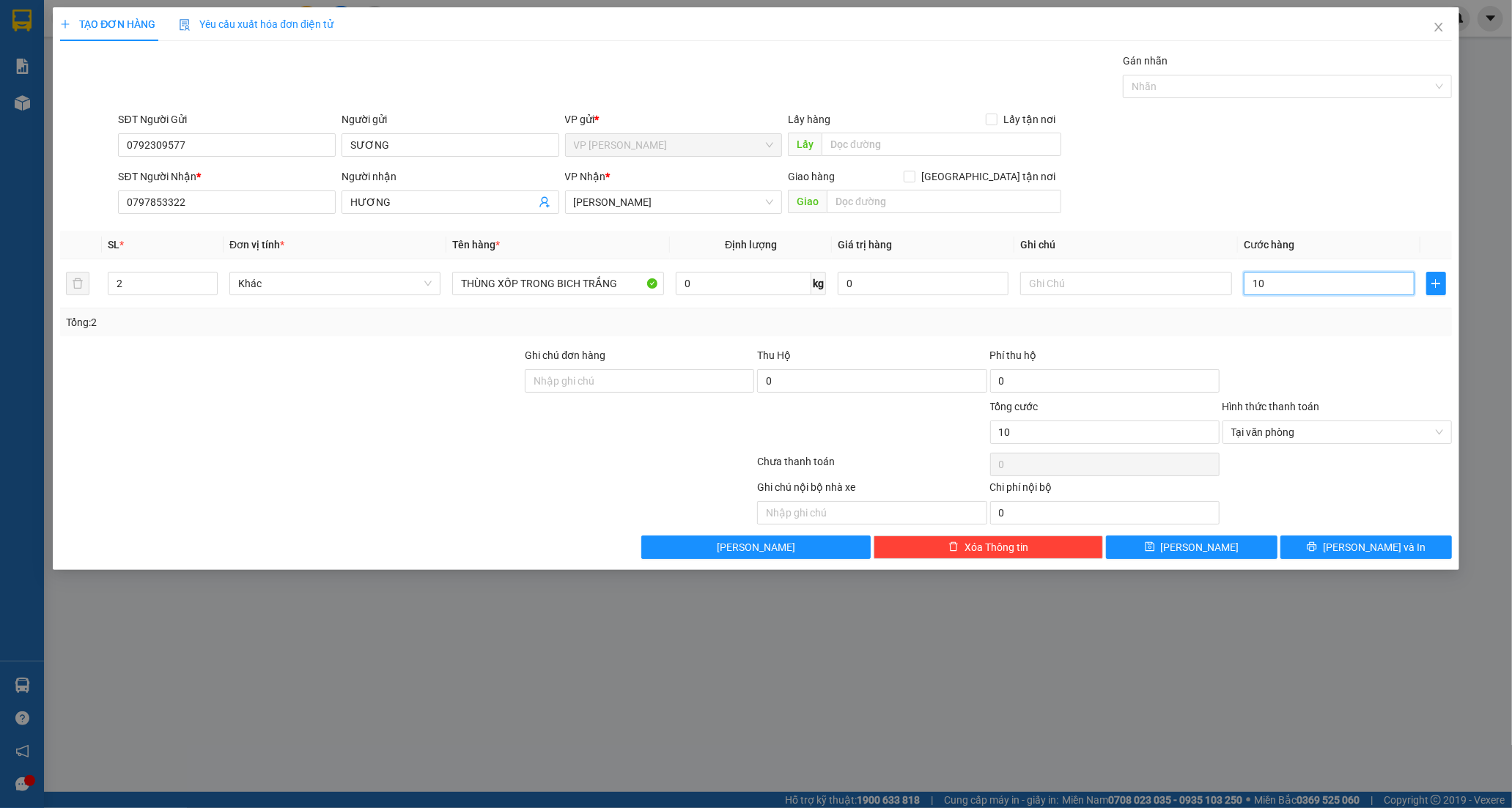
type input "100"
type input "100.000"
click at [1352, 545] on button "Lưu và In" at bounding box center [1365, 547] width 171 height 23
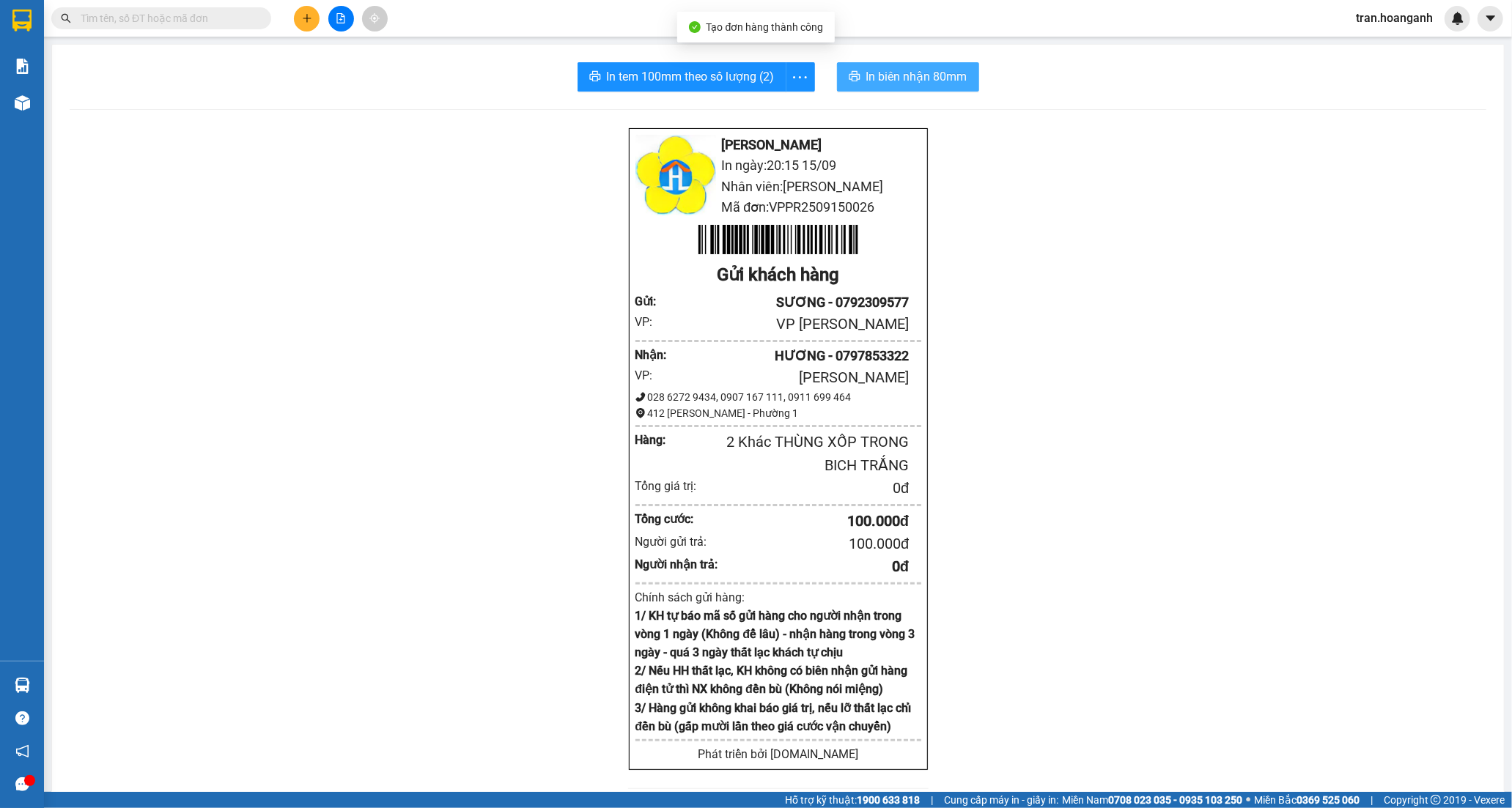
click at [900, 71] on span "In biên nhận 80mm" at bounding box center [916, 76] width 101 height 18
click at [708, 79] on span "In tem 100mm theo số lượng (2)" at bounding box center [690, 76] width 168 height 18
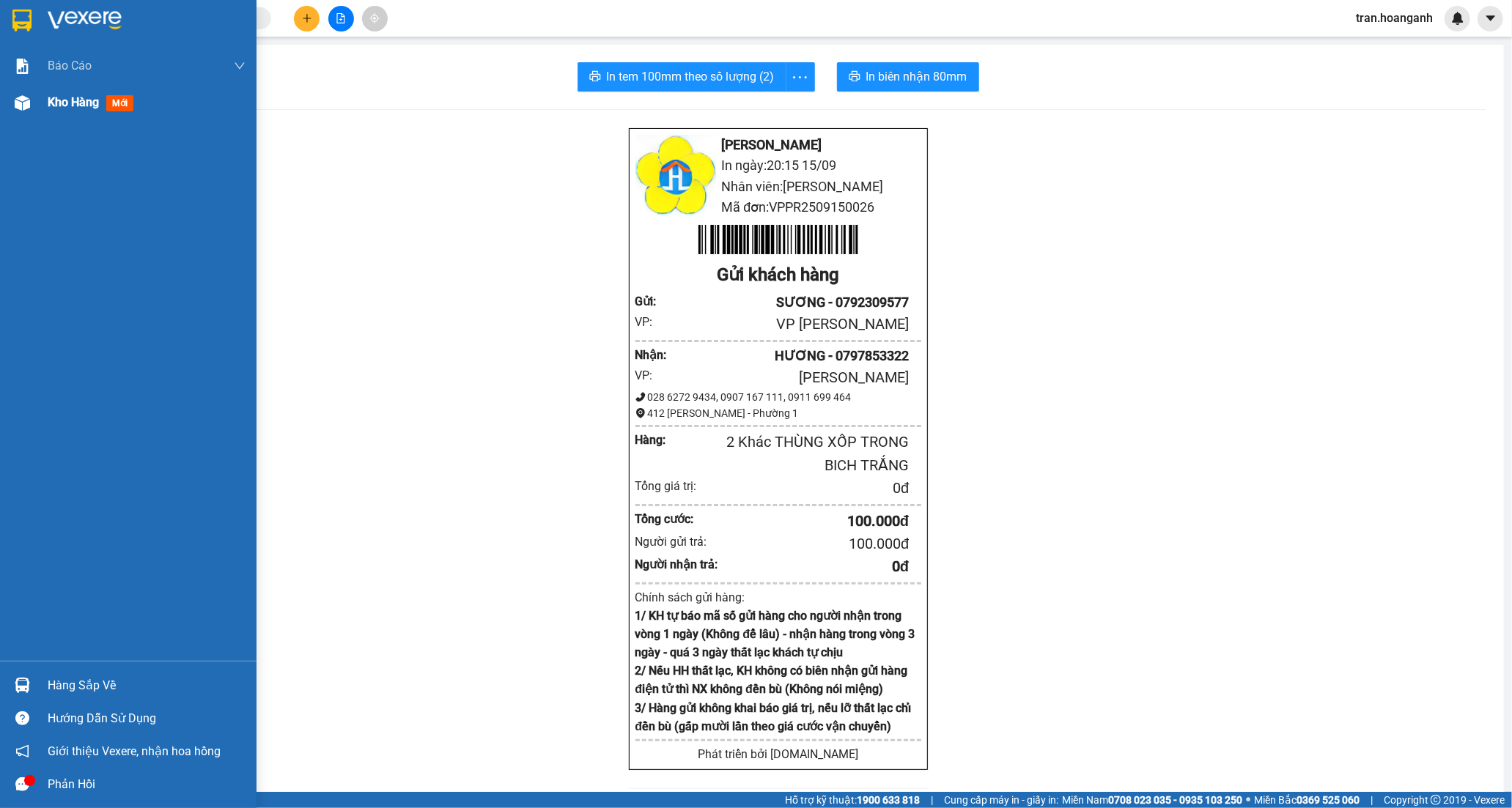
click at [70, 103] on span "Kho hàng" at bounding box center [73, 102] width 51 height 14
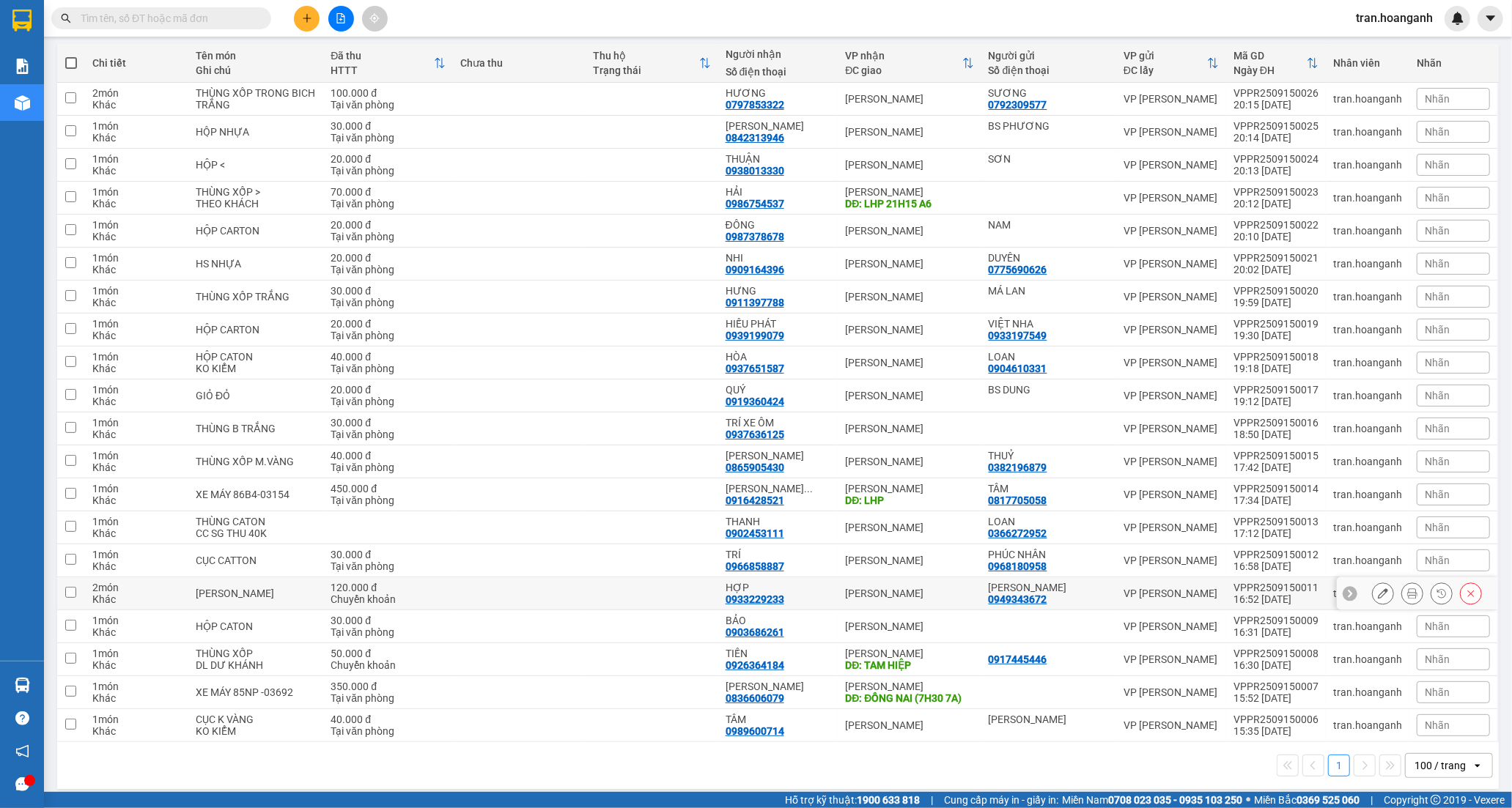
scroll to position [174, 0]
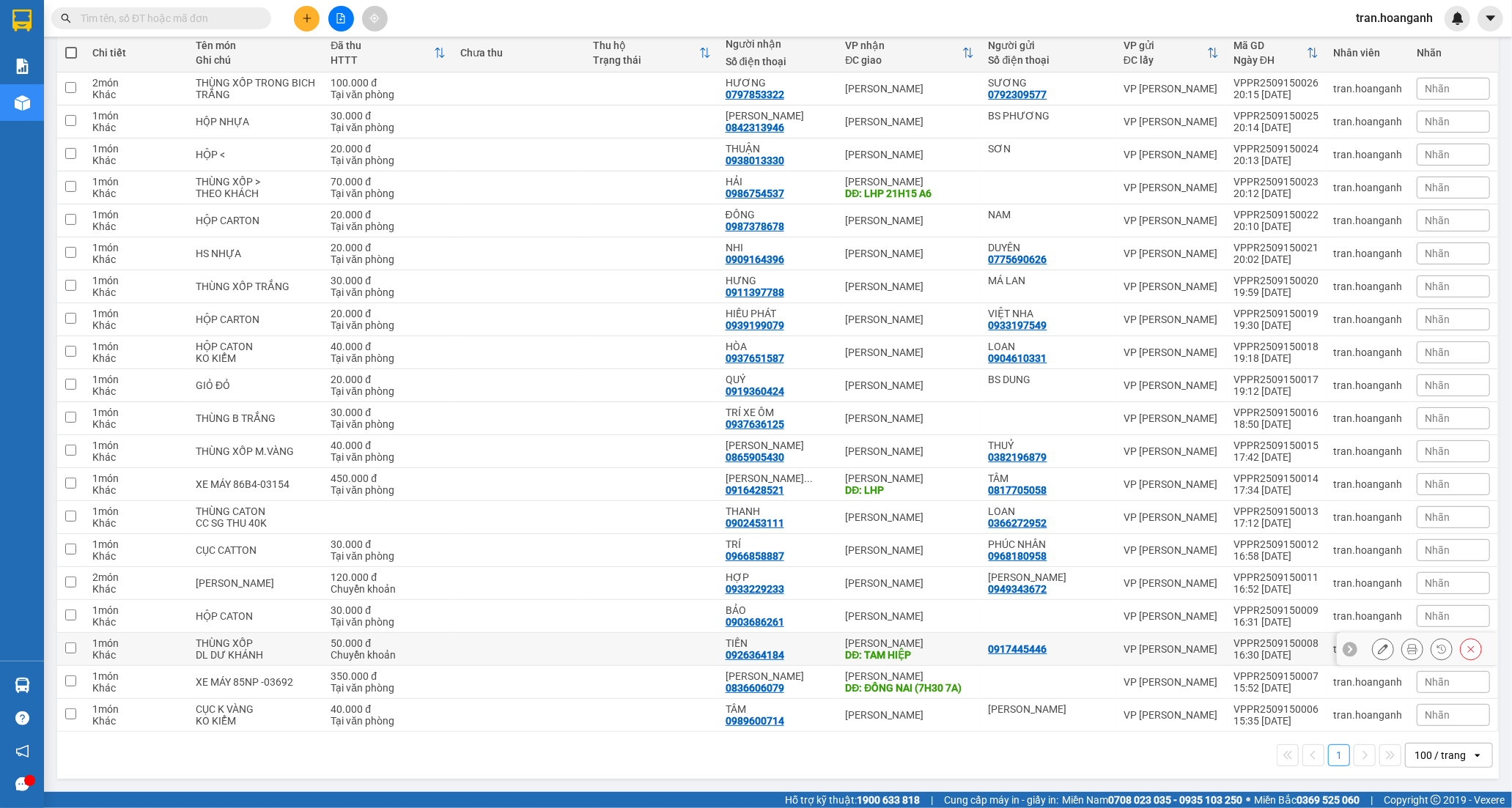
click at [379, 638] on div "50.000 đ" at bounding box center [388, 643] width 115 height 12
checkbox input "true"
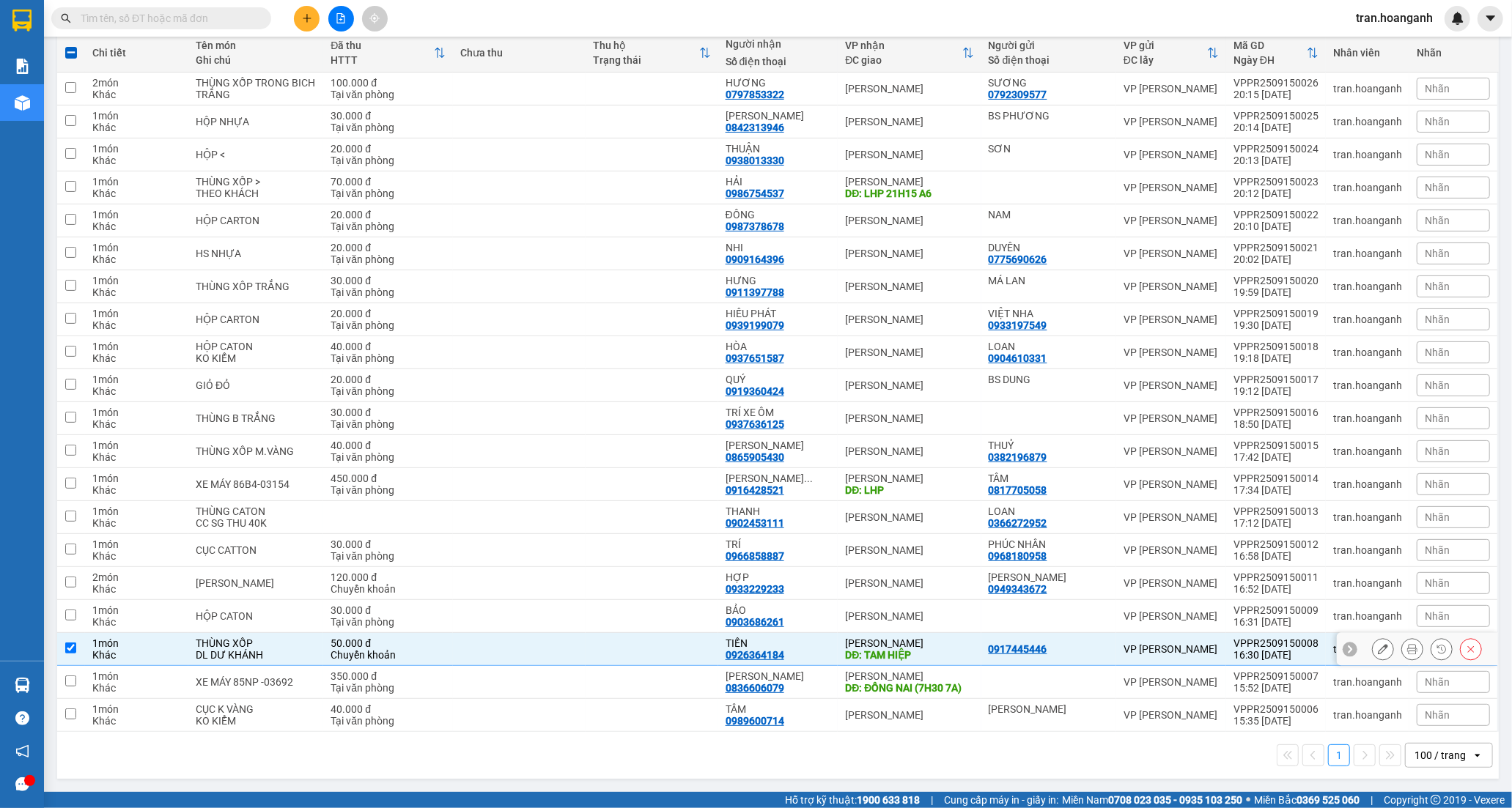
click at [1373, 642] on button at bounding box center [1383, 650] width 21 height 25
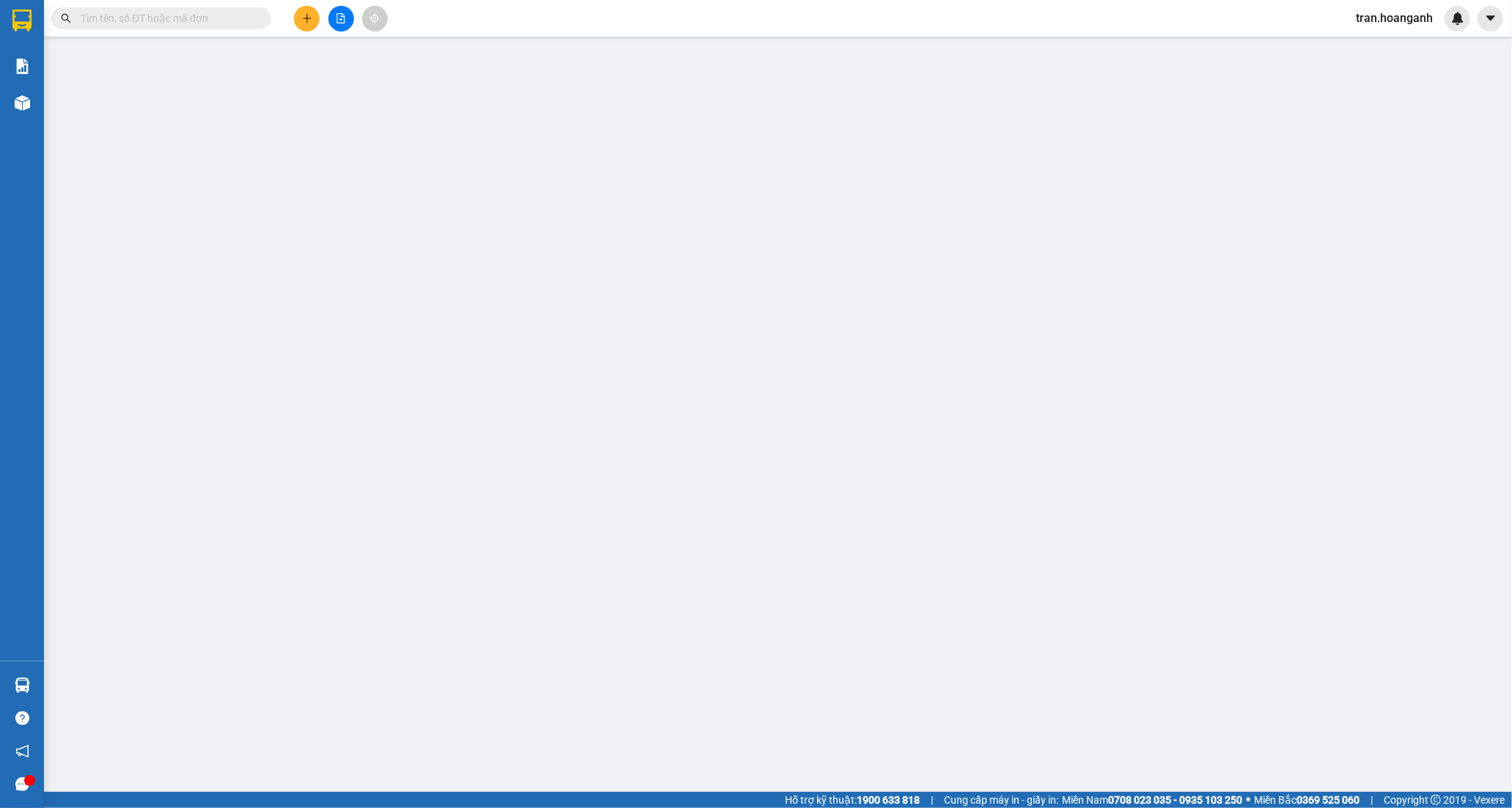
type input "0917445446"
type input "0926364184"
type input "TIẾN"
type input "TAM HIỆP"
type input "50.000"
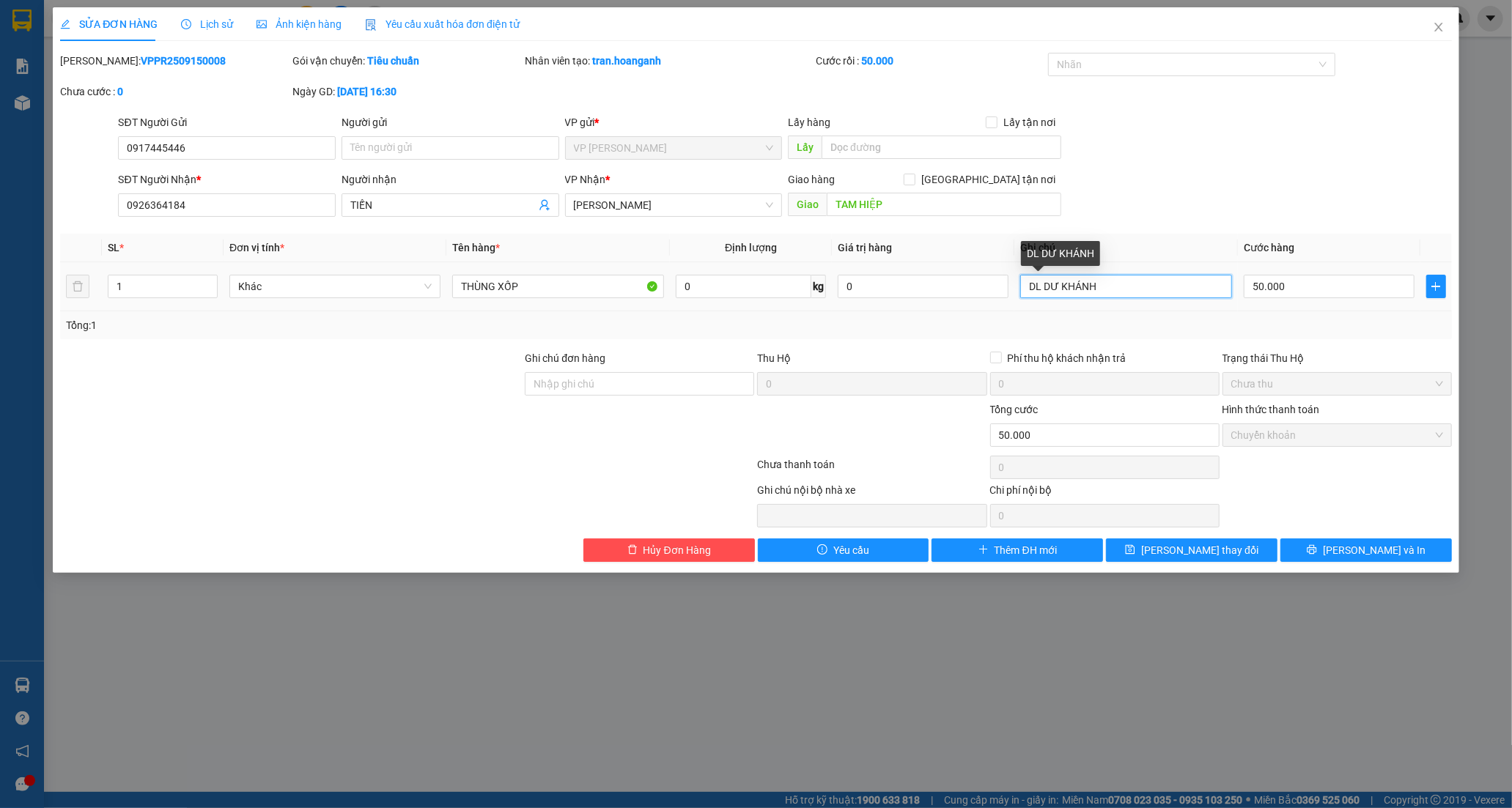
click at [1140, 284] on input "DL DƯ KHÁNH" at bounding box center [1125, 286] width 211 height 23
type input "DL DƯ KHÁNH (TM )"
click at [1173, 550] on span "Lưu thay đổi" at bounding box center [1199, 550] width 117 height 16
